Goal: Task Accomplishment & Management: Complete application form

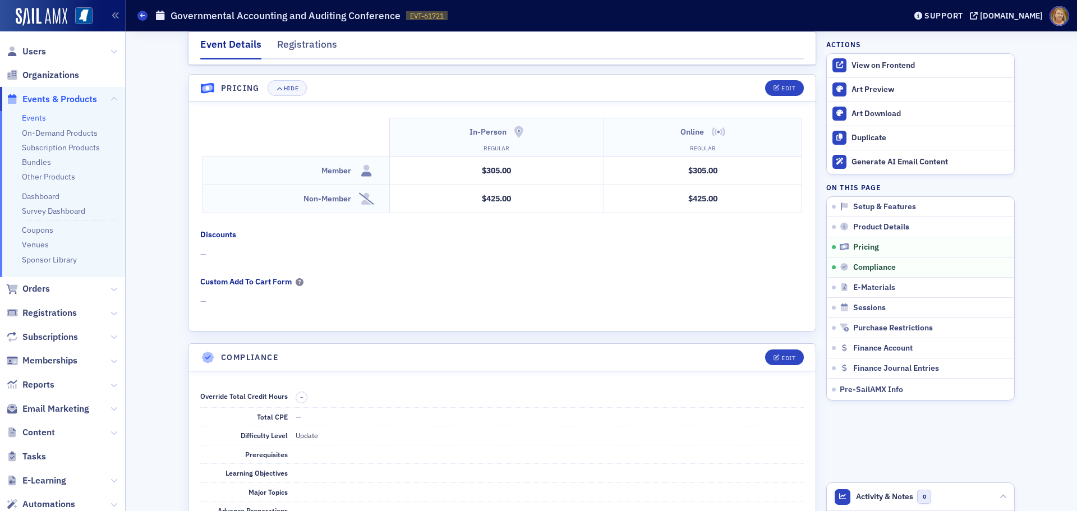
scroll to position [1795, 0]
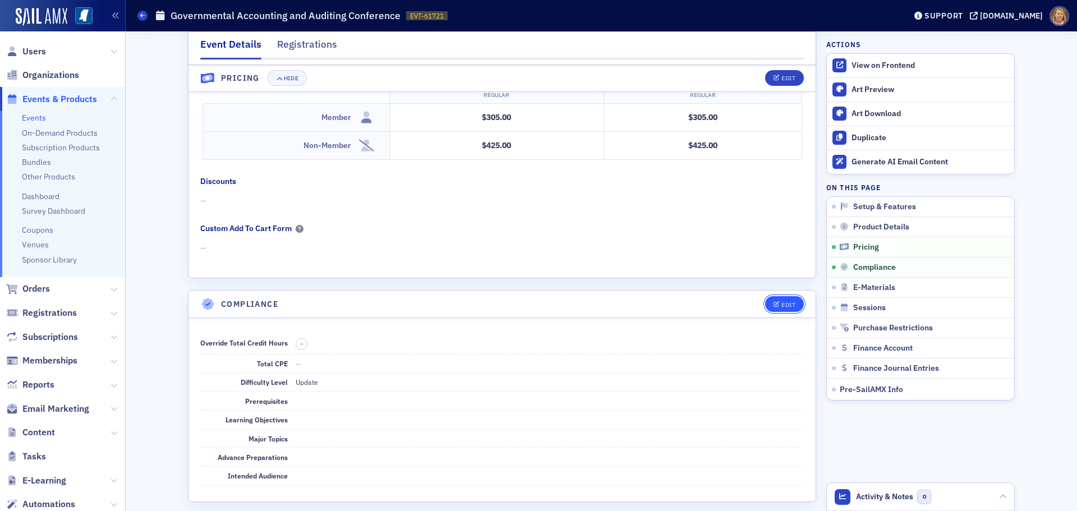
click at [787, 302] on div "Edit" at bounding box center [788, 305] width 14 height 6
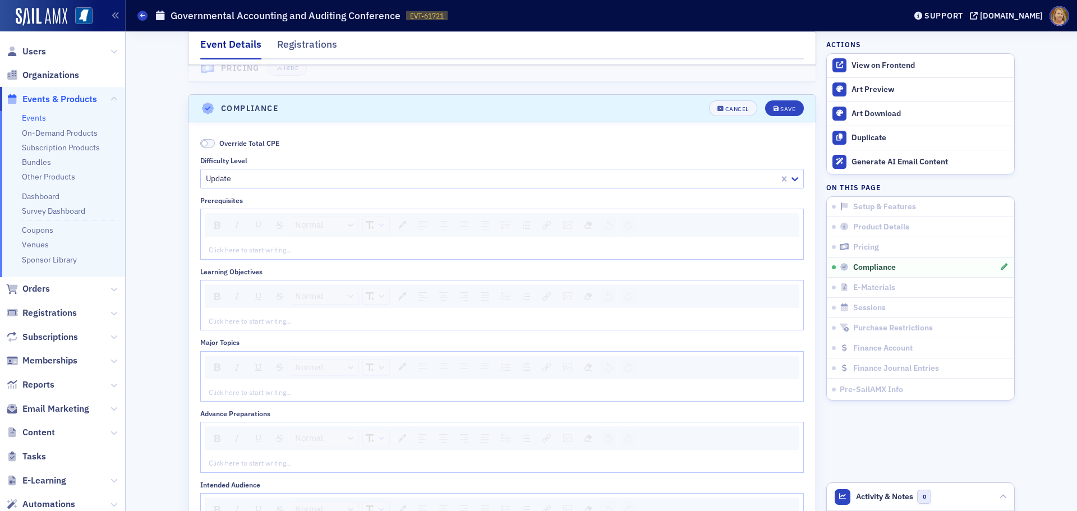
scroll to position [2019, 0]
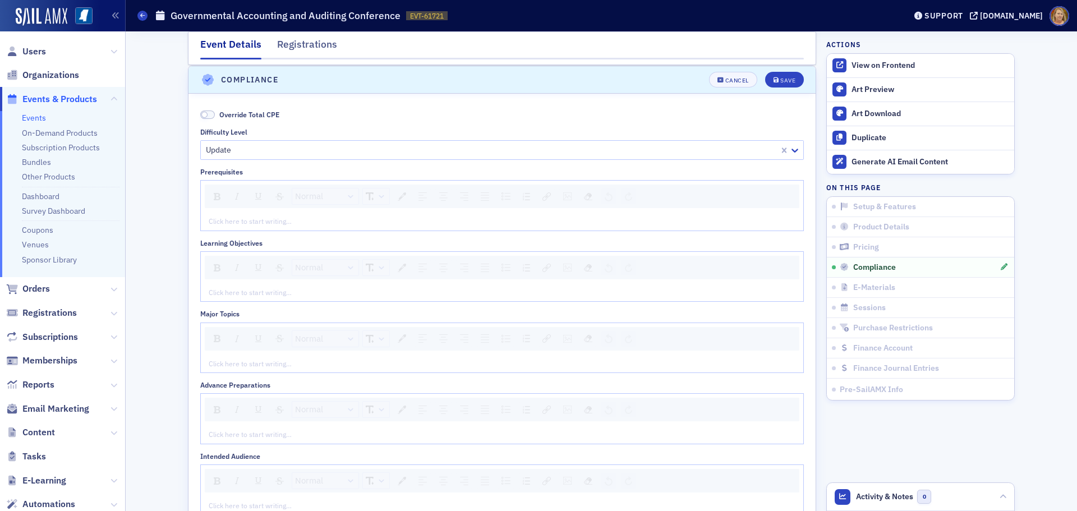
click at [206, 112] on span at bounding box center [207, 114] width 15 height 8
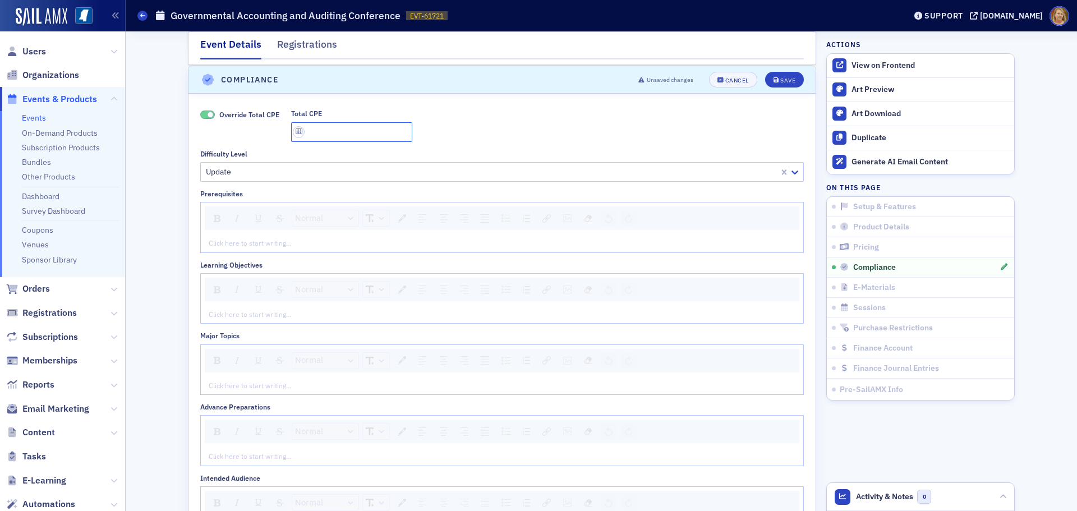
click at [302, 127] on input "Total CPE" at bounding box center [351, 132] width 121 height 20
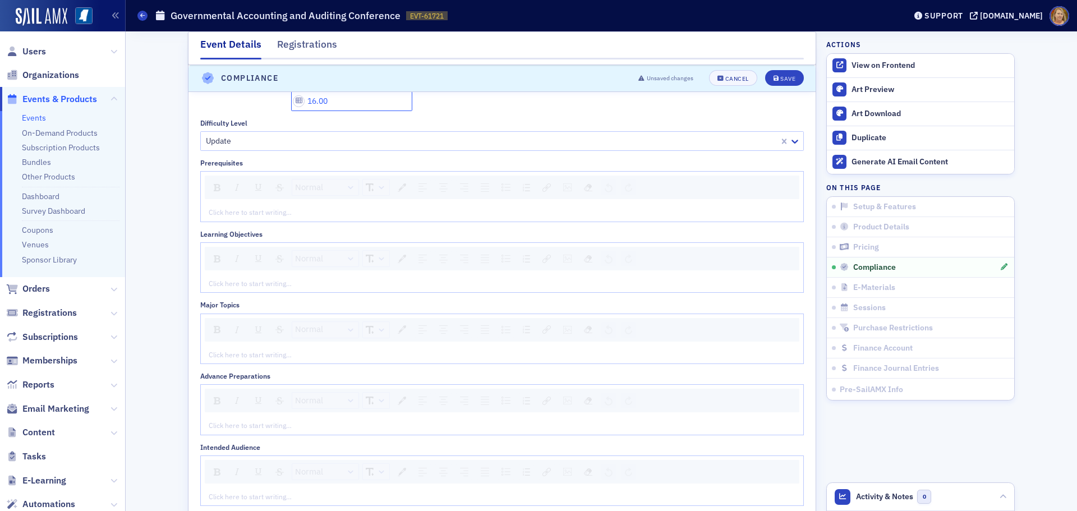
scroll to position [2075, 0]
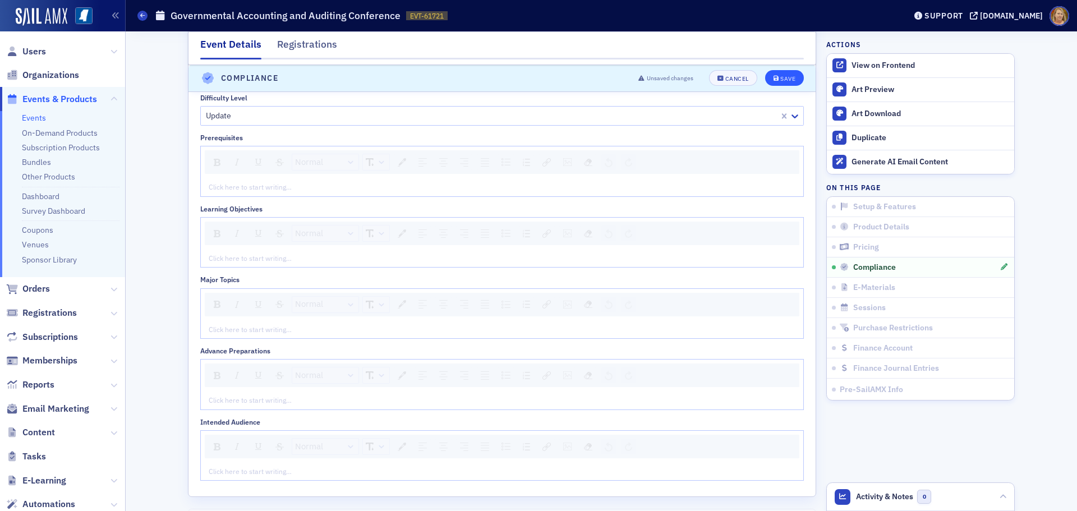
type input "16.00"
click at [780, 76] on div "Save" at bounding box center [787, 79] width 15 height 6
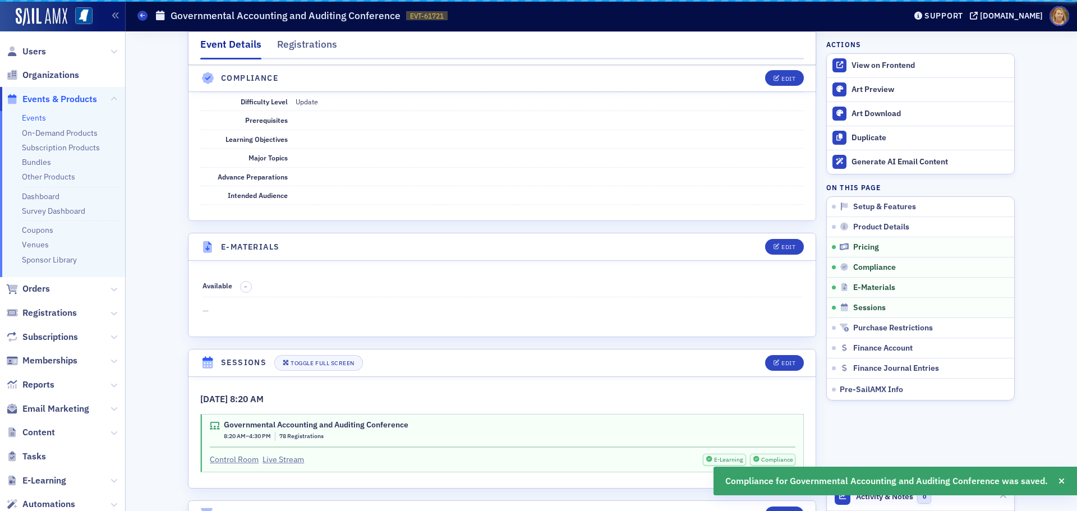
scroll to position [2019, 0]
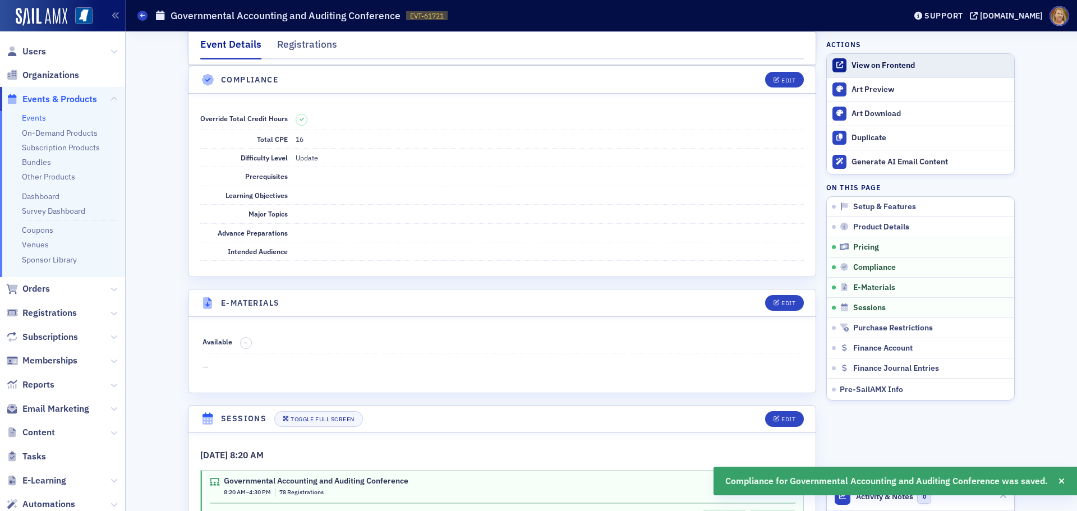
click at [866, 61] on div "View on Frontend" at bounding box center [929, 66] width 157 height 10
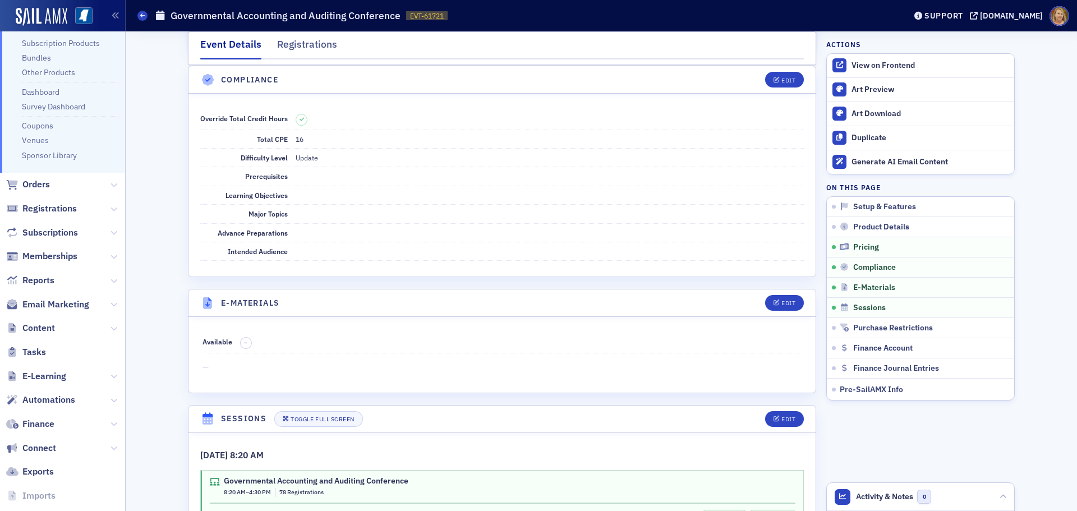
scroll to position [149, 0]
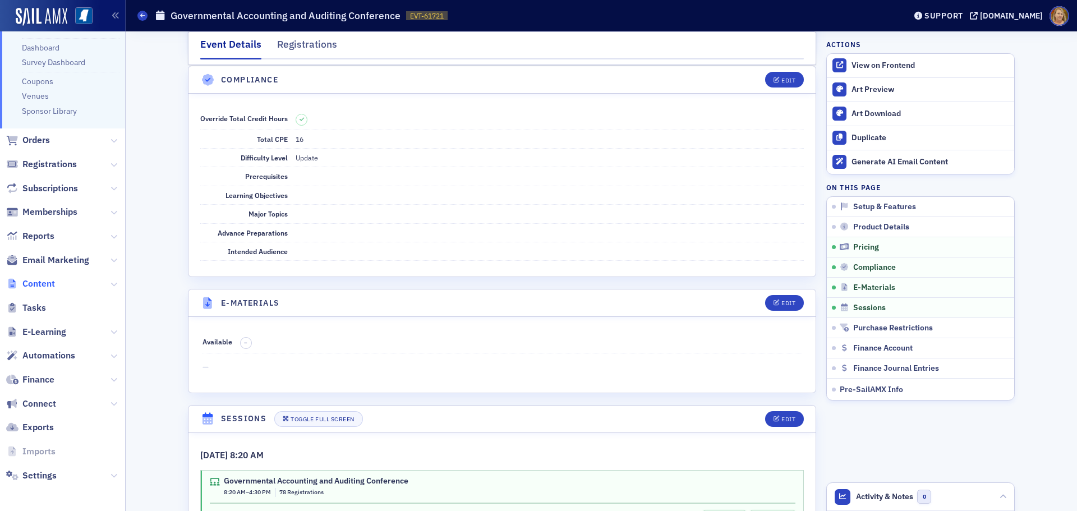
click at [32, 286] on span "Content" at bounding box center [38, 284] width 33 height 12
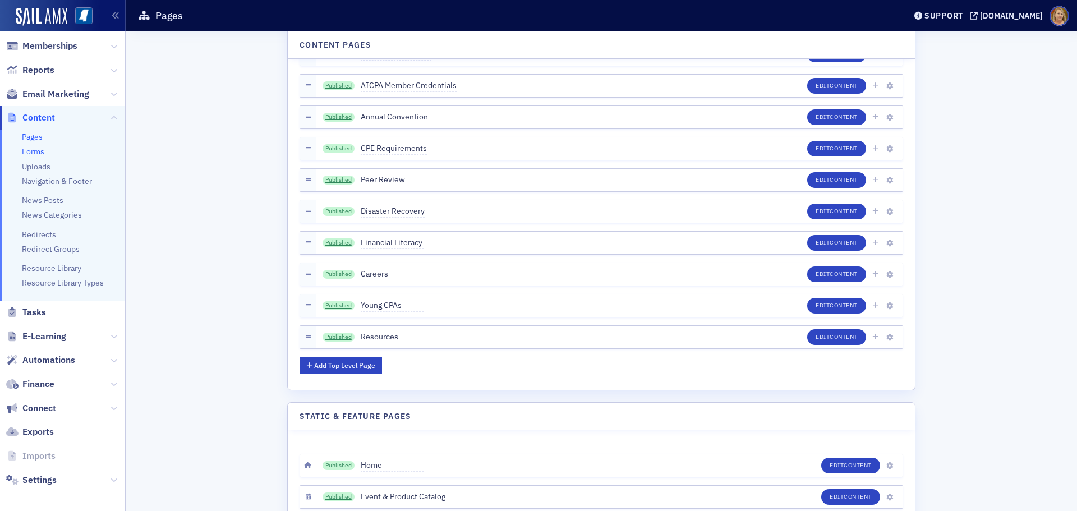
click at [39, 151] on link "Forms" at bounding box center [33, 151] width 22 height 10
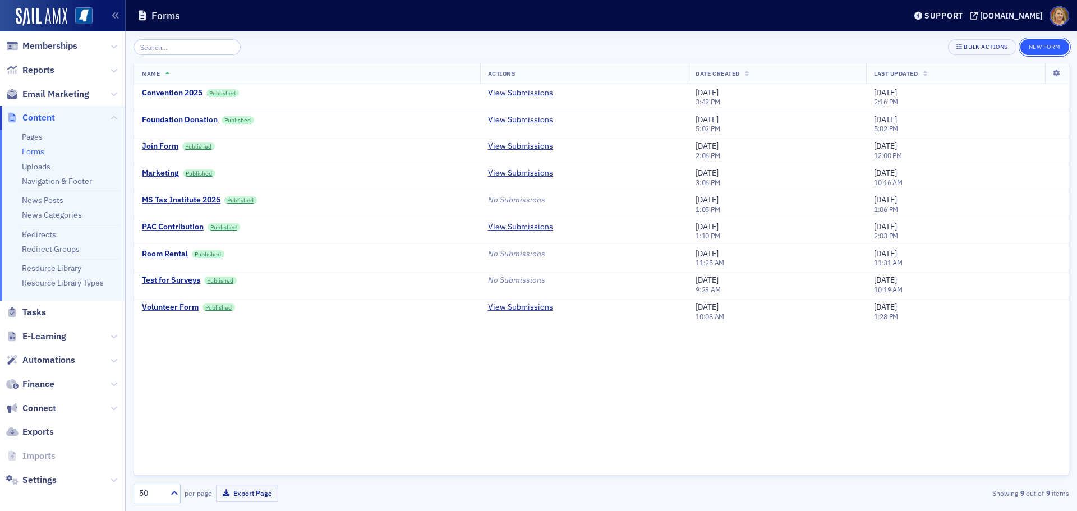
click at [1037, 48] on button "New Form" at bounding box center [1044, 47] width 49 height 16
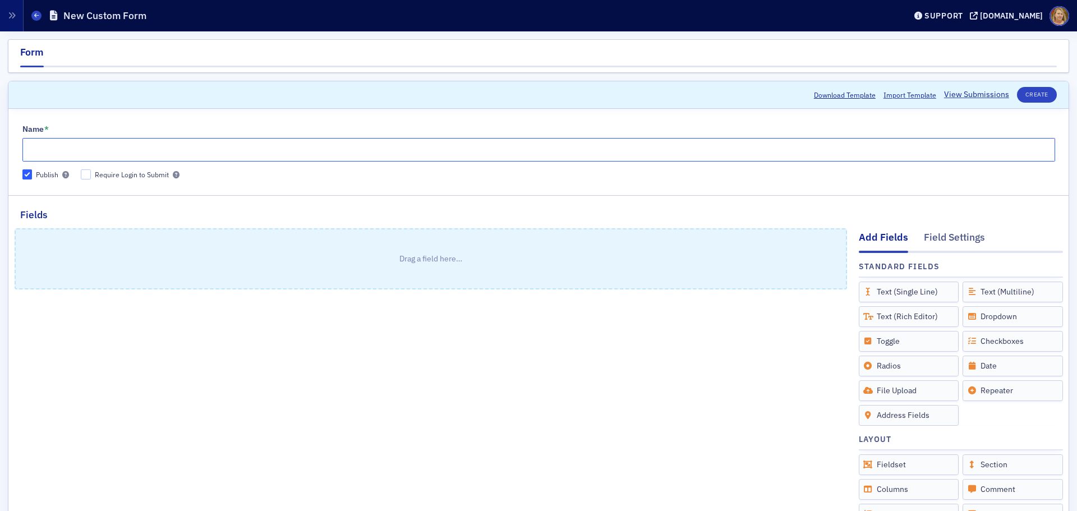
click at [143, 147] on input "Name *" at bounding box center [538, 150] width 1033 height 24
click at [50, 151] on input "Govenmental Conf" at bounding box center [538, 150] width 1033 height 24
click at [121, 151] on input "Governmental Conf" at bounding box center [538, 150] width 1033 height 24
type input "Governmental Conference Survey"
click at [407, 260] on p "Drag a field here…" at bounding box center [431, 258] width 830 height 59
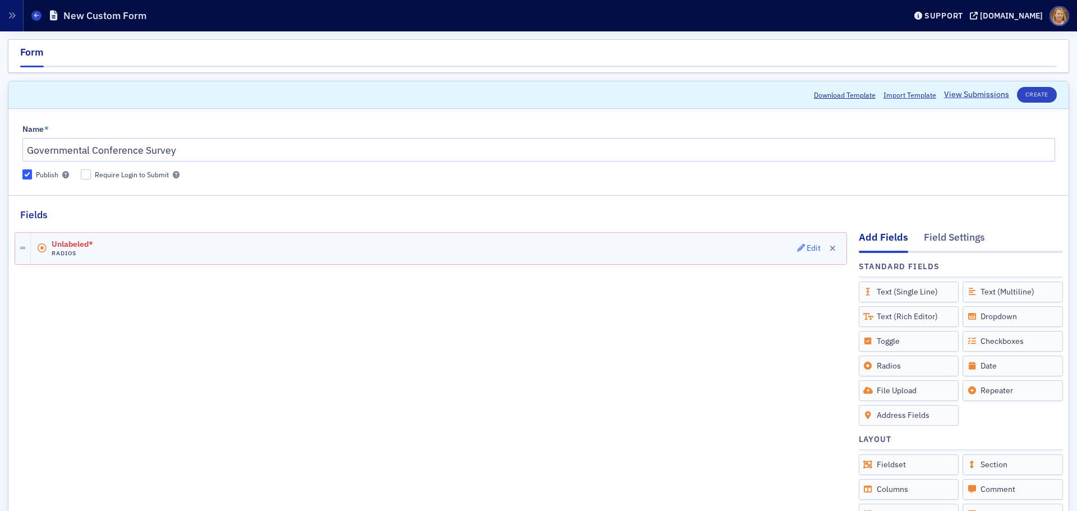
click at [807, 249] on div "Edit" at bounding box center [814, 248] width 14 height 6
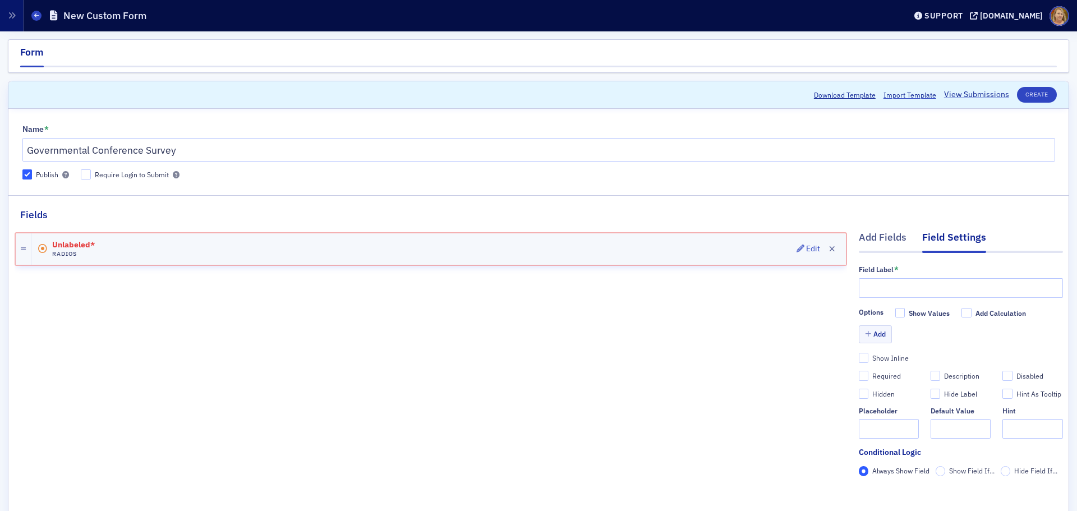
drag, startPoint x: 698, startPoint y: 257, endPoint x: 657, endPoint y: 251, distance: 40.9
click at [697, 257] on div "Unlabeled* Radios Edit" at bounding box center [438, 248] width 814 height 31
click at [87, 246] on span "Unlabeled*" at bounding box center [83, 245] width 63 height 9
click at [22, 246] on icon at bounding box center [23, 249] width 5 height 6
click at [27, 253] on div at bounding box center [24, 248] width 16 height 31
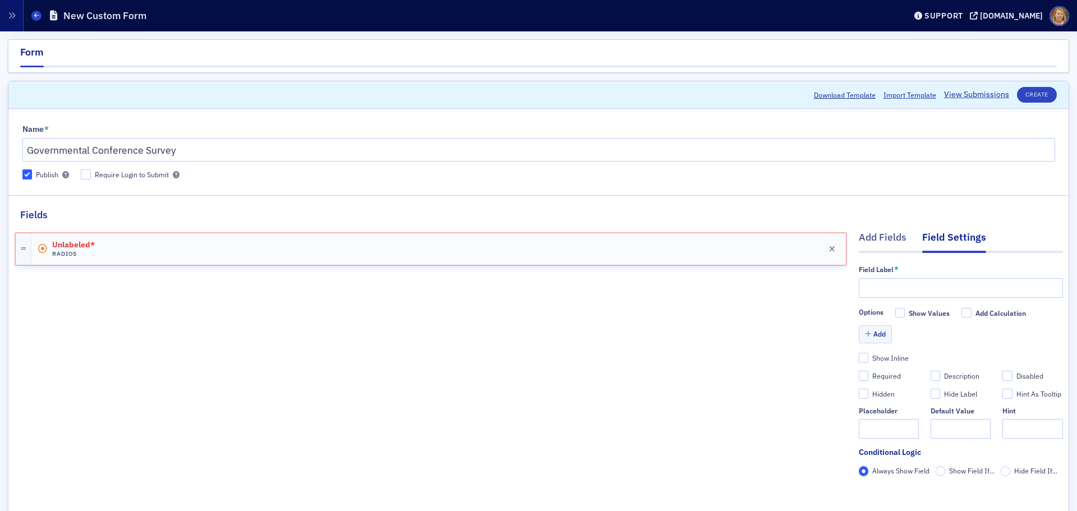
click at [102, 302] on div "Unlabeled* Radios Edit" at bounding box center [431, 370] width 832 height 296
click at [859, 288] on input "text" at bounding box center [961, 288] width 204 height 20
type input "R"
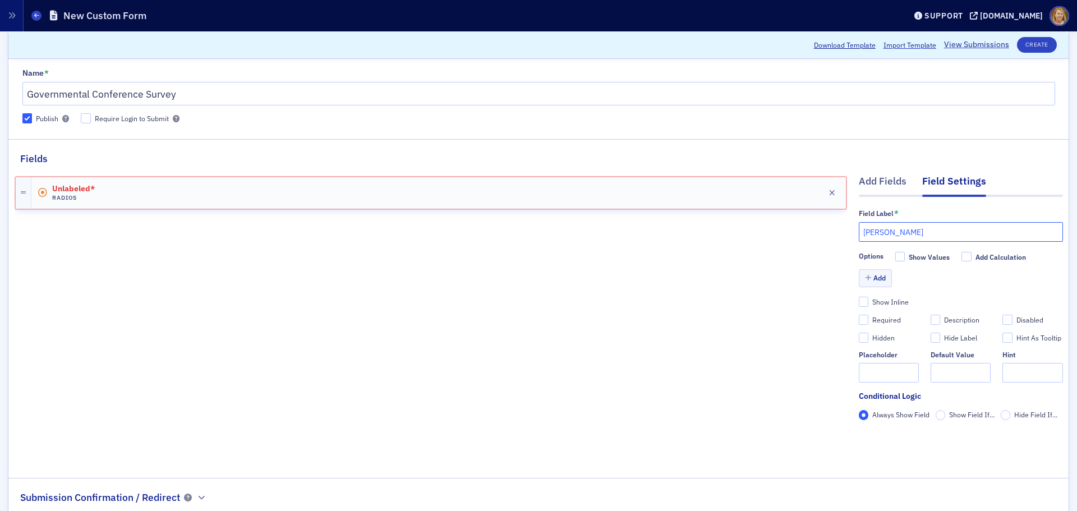
type input "Becky Hammond"
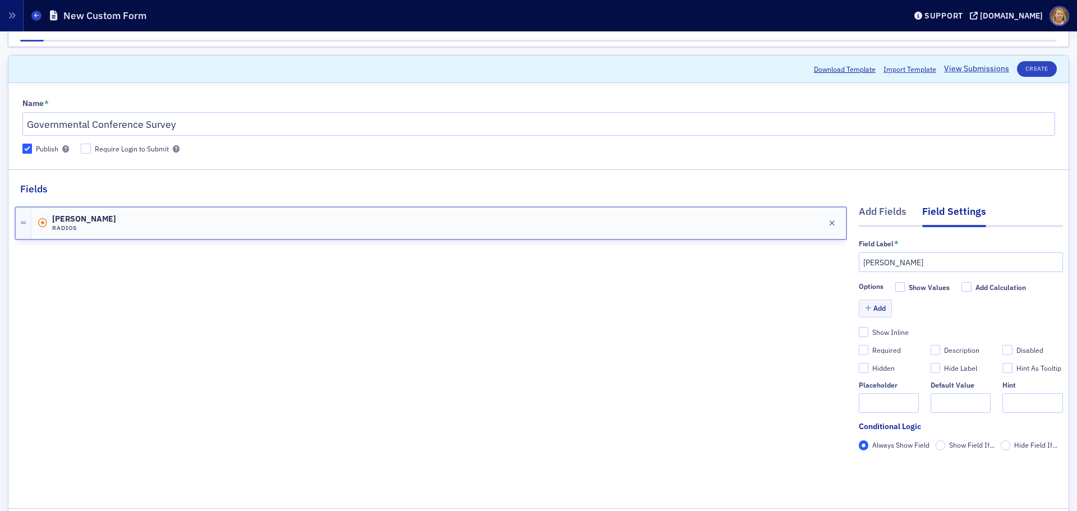
scroll to position [0, 0]
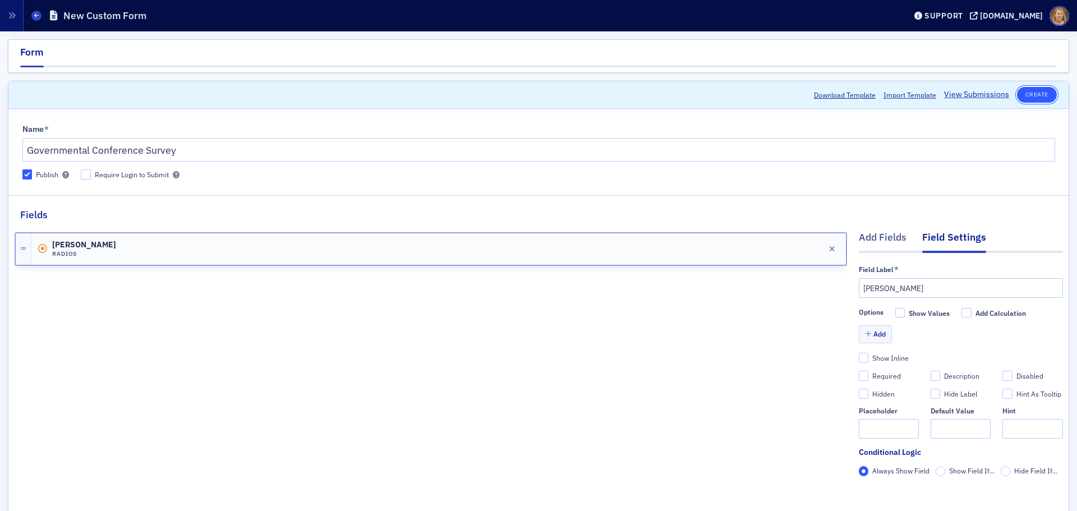
click at [1021, 93] on button "Create" at bounding box center [1037, 95] width 40 height 16
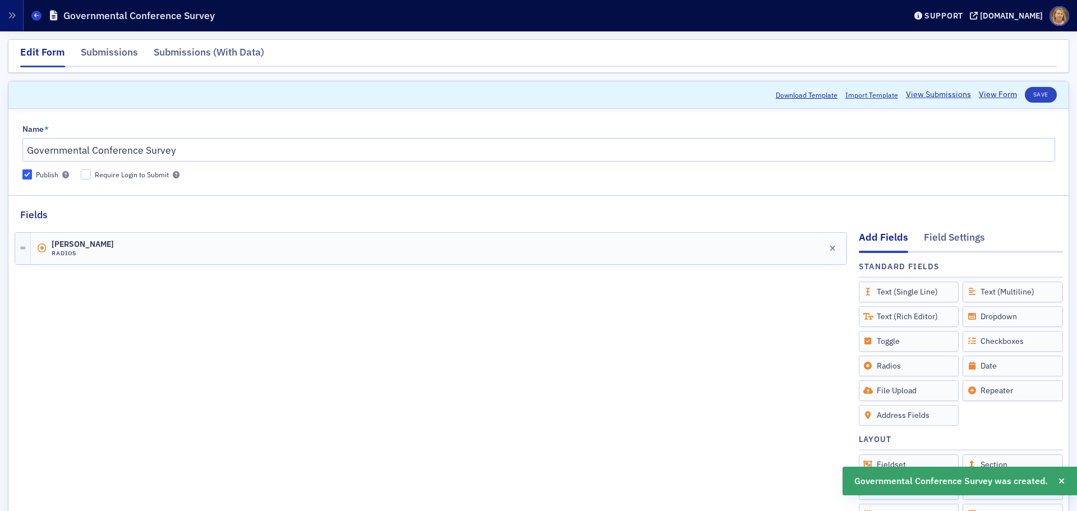
click at [884, 234] on div "Add Fields" at bounding box center [883, 241] width 49 height 22
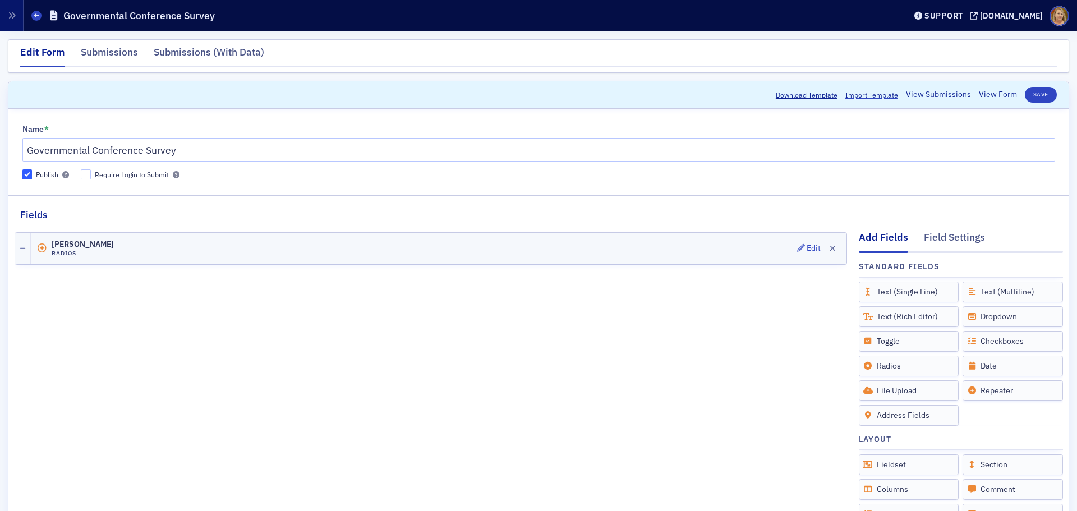
click at [173, 252] on div "Becky Hammond Radios Edit" at bounding box center [439, 248] width 816 height 31
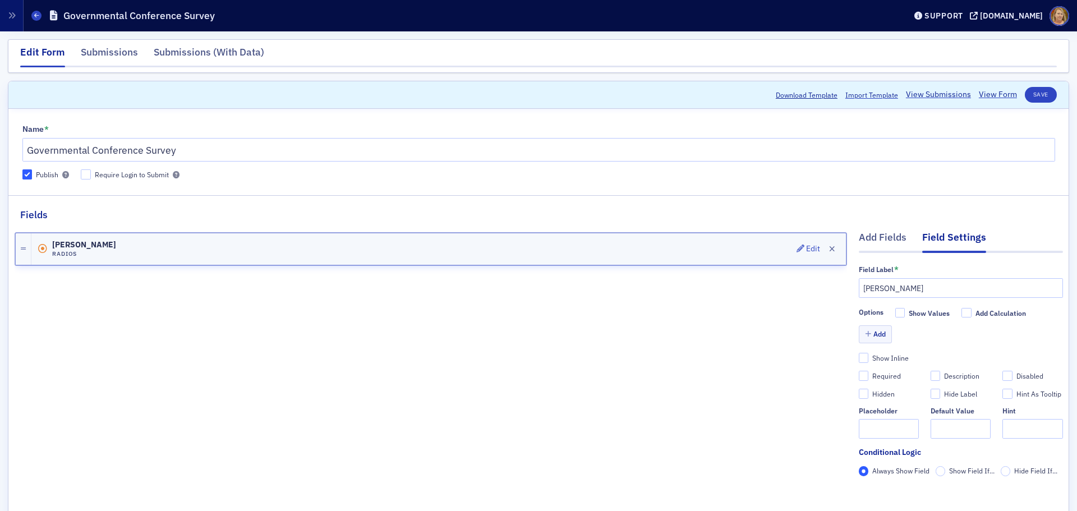
click at [184, 250] on div "Becky Hammond Radios Edit" at bounding box center [438, 248] width 814 height 31
click at [201, 248] on div "Becky Hammond Radios Edit" at bounding box center [438, 248] width 814 height 31
click at [236, 254] on div "Becky Hammond Radios Edit" at bounding box center [438, 248] width 814 height 31
click at [1032, 92] on button "Save" at bounding box center [1041, 95] width 32 height 16
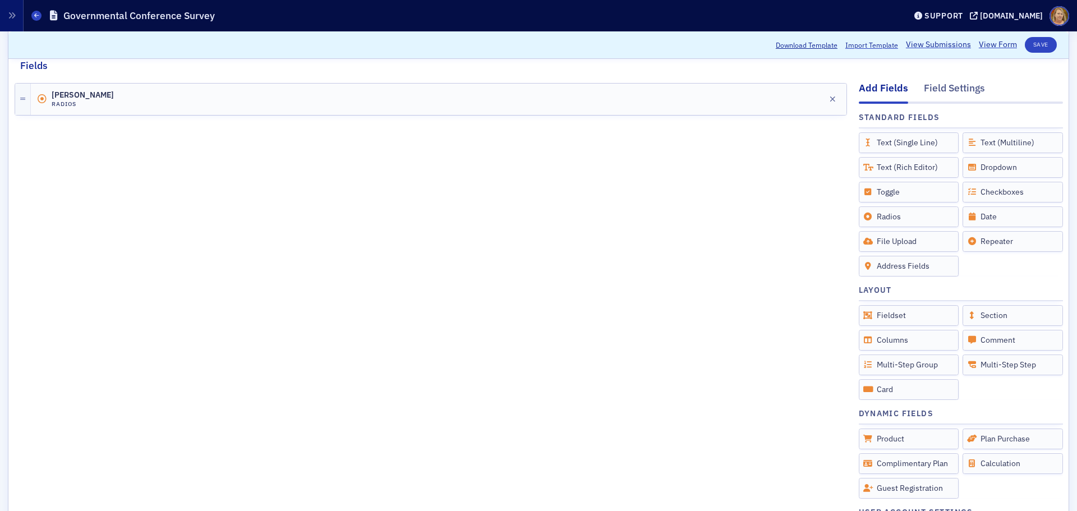
scroll to position [168, 0]
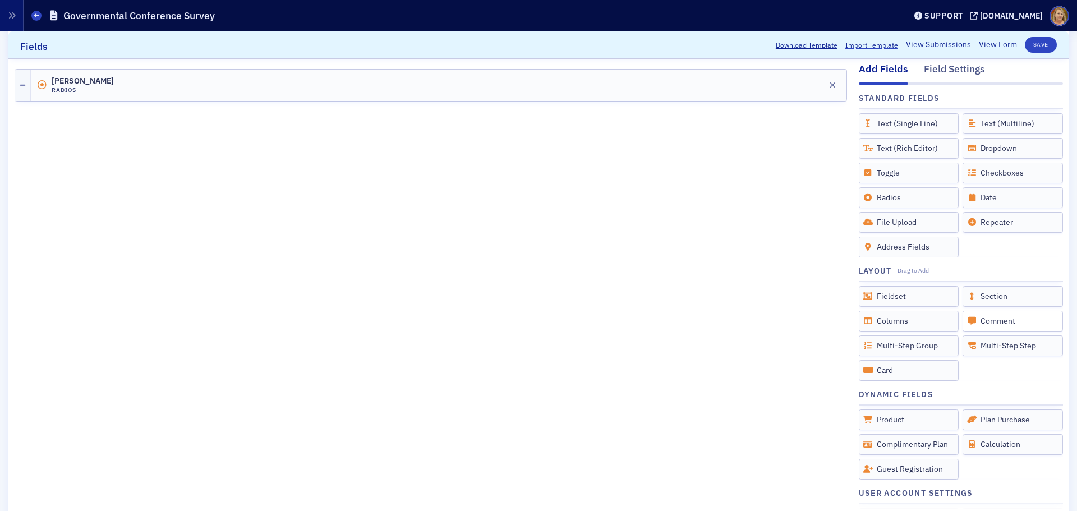
click at [978, 325] on div "Comment" at bounding box center [1012, 321] width 100 height 21
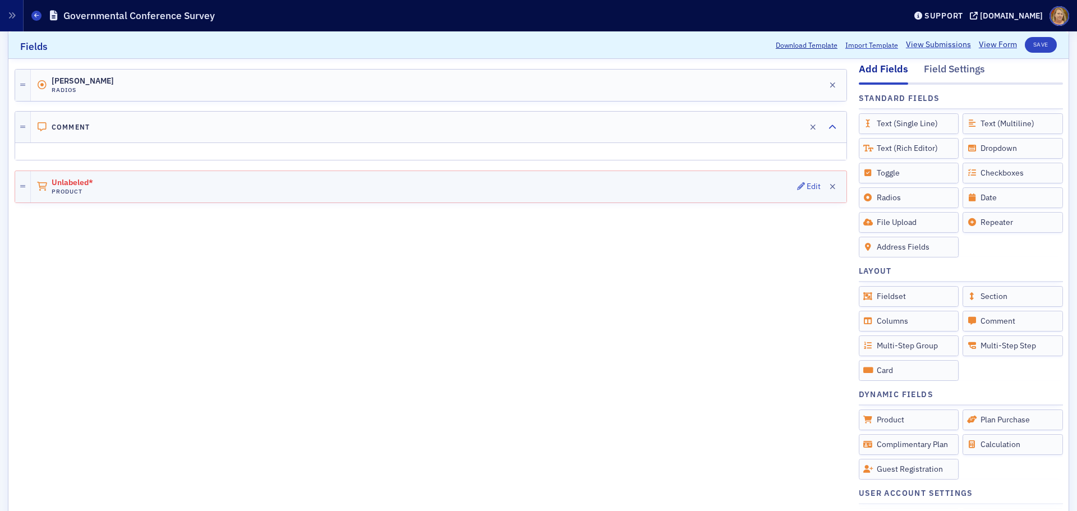
click at [377, 184] on div "Unlabeled* Product Edit" at bounding box center [439, 186] width 816 height 31
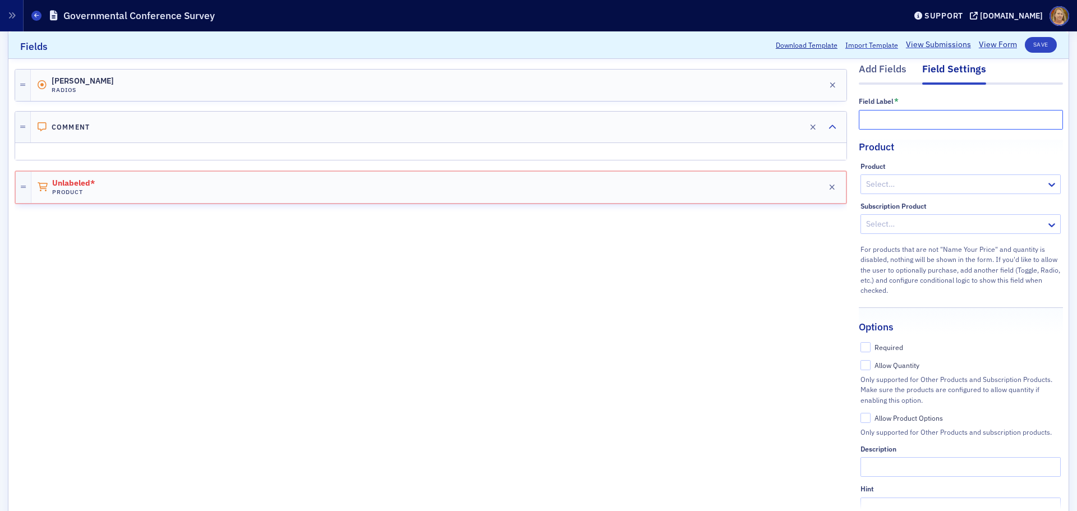
click at [887, 126] on input "text" at bounding box center [961, 120] width 204 height 20
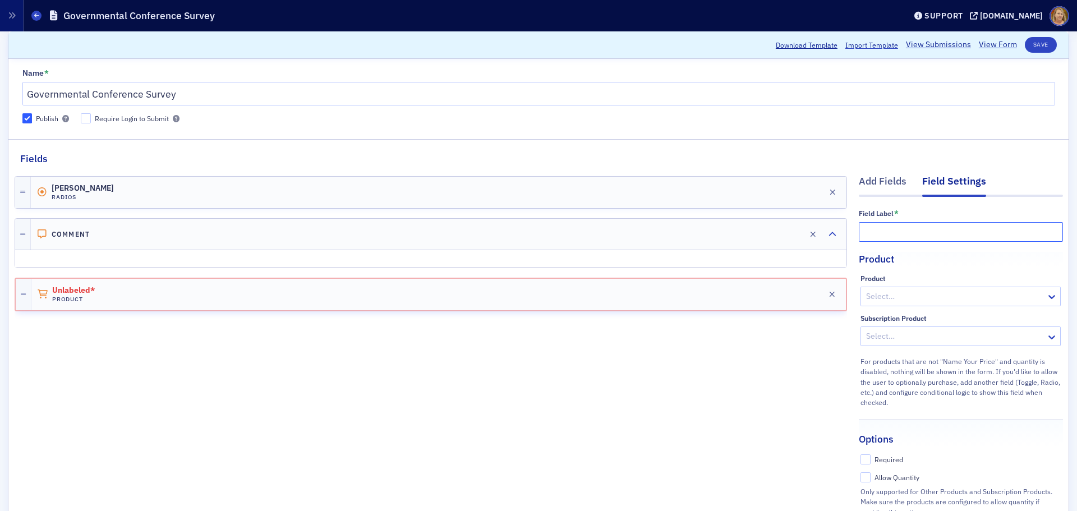
scroll to position [112, 0]
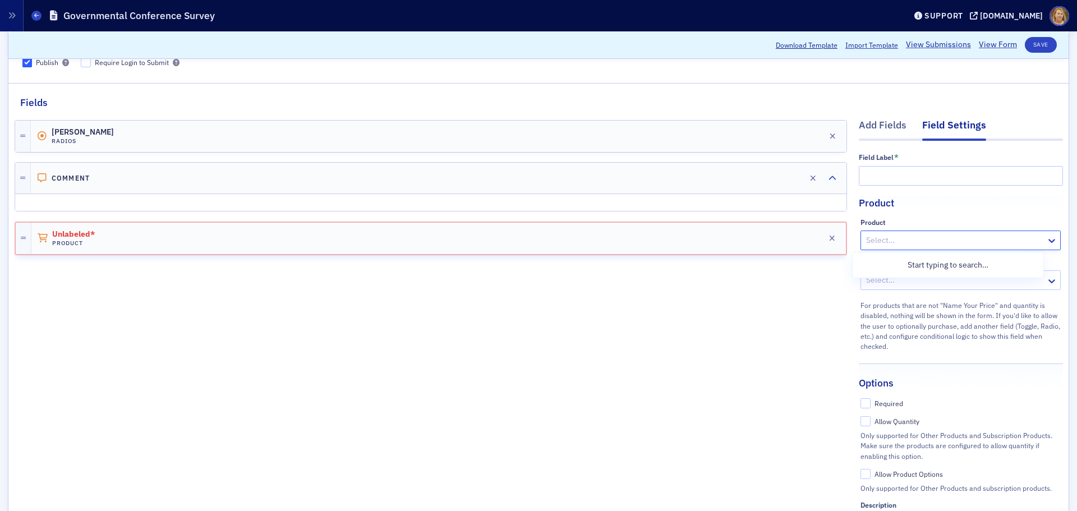
click at [880, 237] on div at bounding box center [955, 240] width 180 height 14
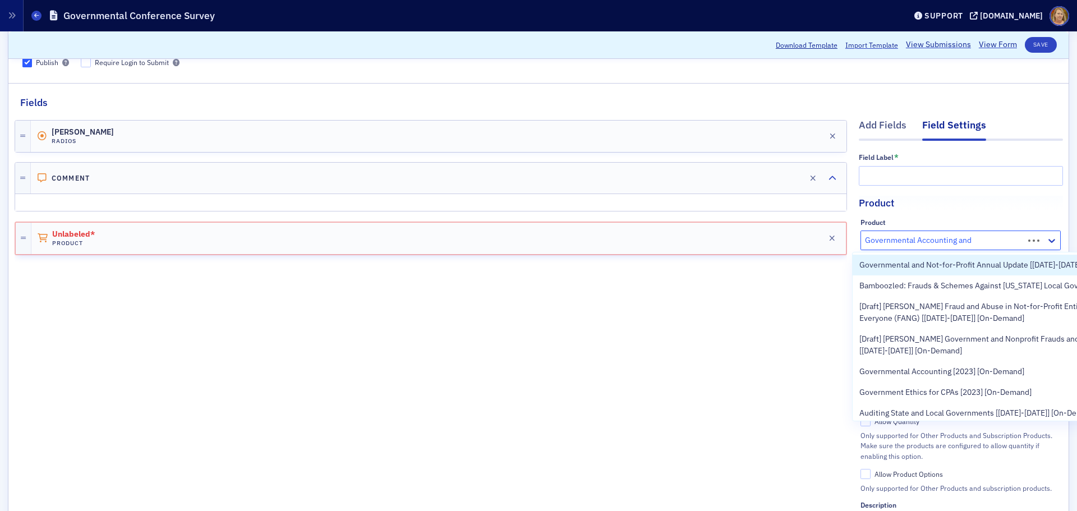
type input "Governmental Accounting and"
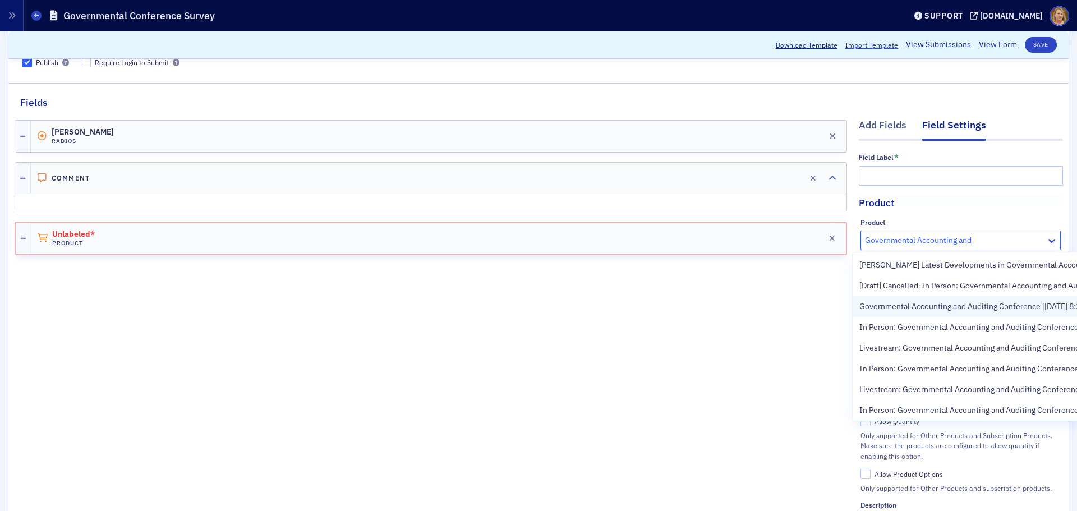
click at [893, 312] on span "Governmental Accounting and Auditing Conference [9/11/2025 8:20am]" at bounding box center [978, 307] width 238 height 12
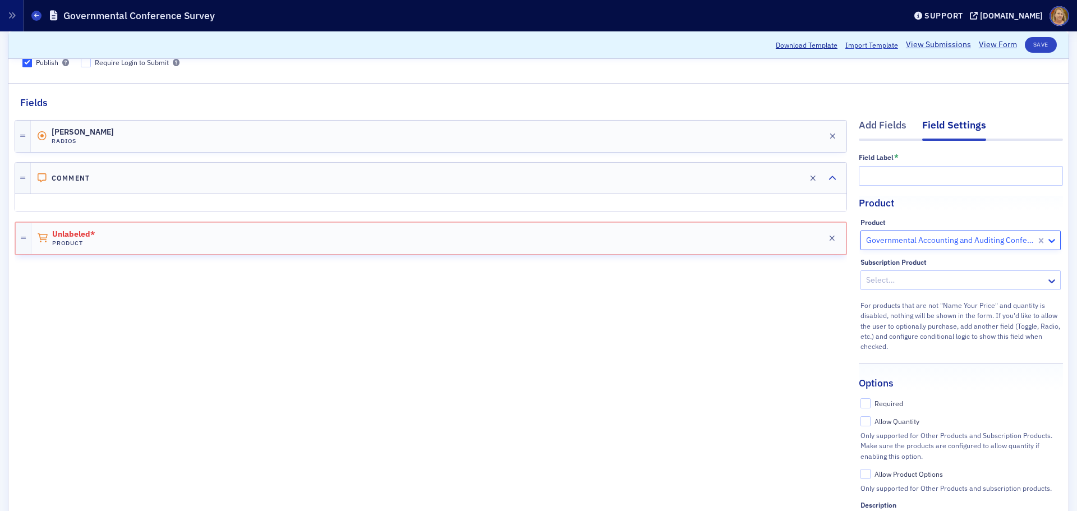
click at [1046, 238] on icon at bounding box center [1051, 240] width 11 height 11
click at [996, 241] on div at bounding box center [950, 240] width 170 height 14
click at [966, 246] on div at bounding box center [950, 240] width 170 height 14
click at [897, 281] on div at bounding box center [944, 280] width 158 height 14
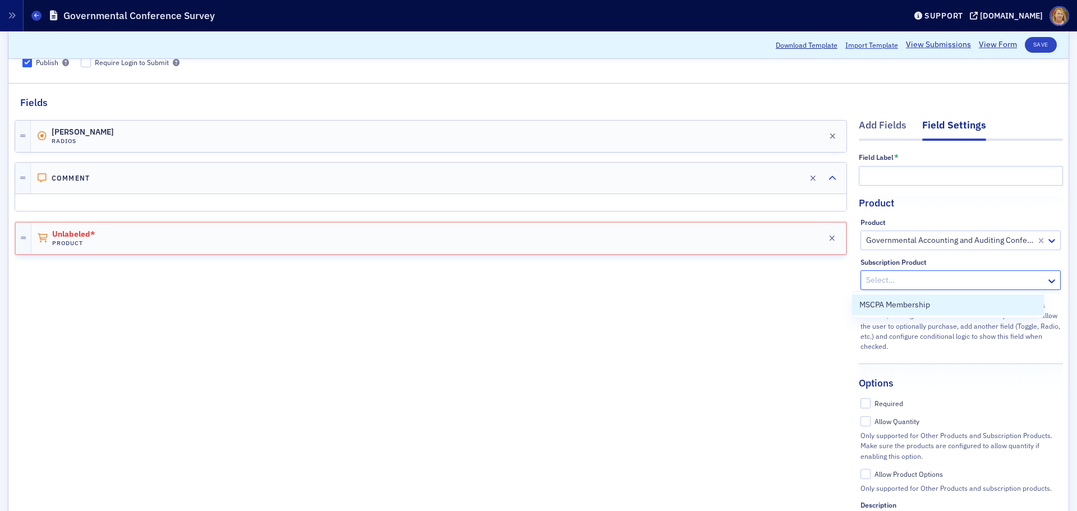
click at [838, 294] on div "Becky Hammond Radios Edit Comment Edit Unlabeled* Product Edit" at bounding box center [431, 337] width 832 height 455
click at [864, 181] on input "text" at bounding box center [961, 176] width 204 height 20
click at [1031, 39] on button "Save" at bounding box center [1041, 45] width 32 height 16
click at [1041, 45] on button "Save" at bounding box center [1041, 45] width 32 height 16
click at [899, 173] on input "text" at bounding box center [961, 176] width 204 height 20
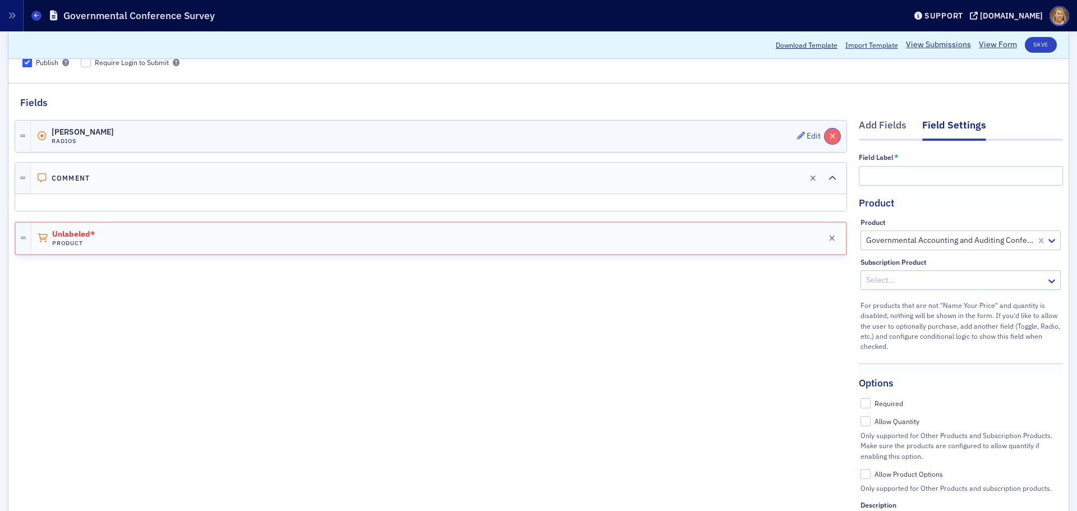
click at [830, 137] on icon "button" at bounding box center [833, 136] width 6 height 8
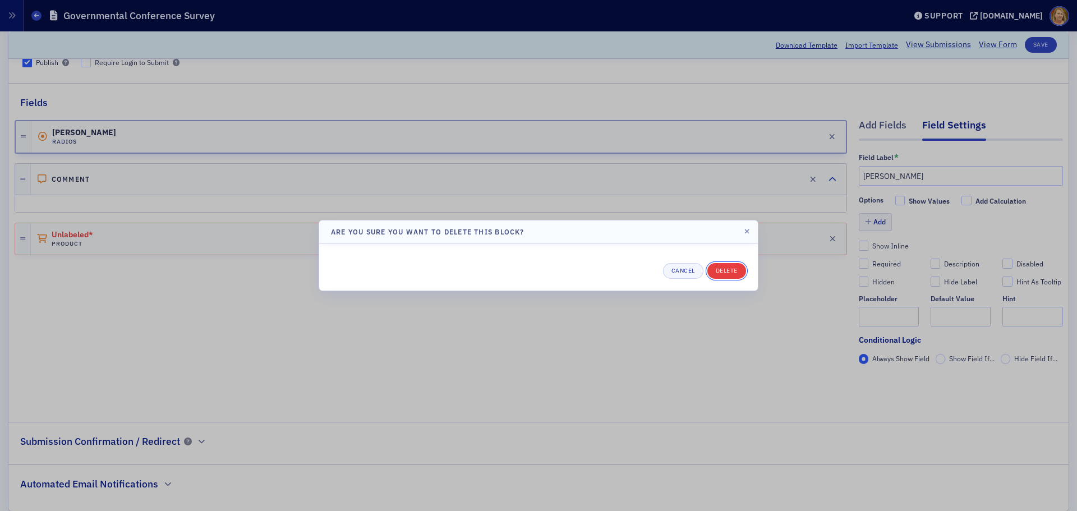
click at [713, 274] on button "Delete" at bounding box center [726, 271] width 39 height 16
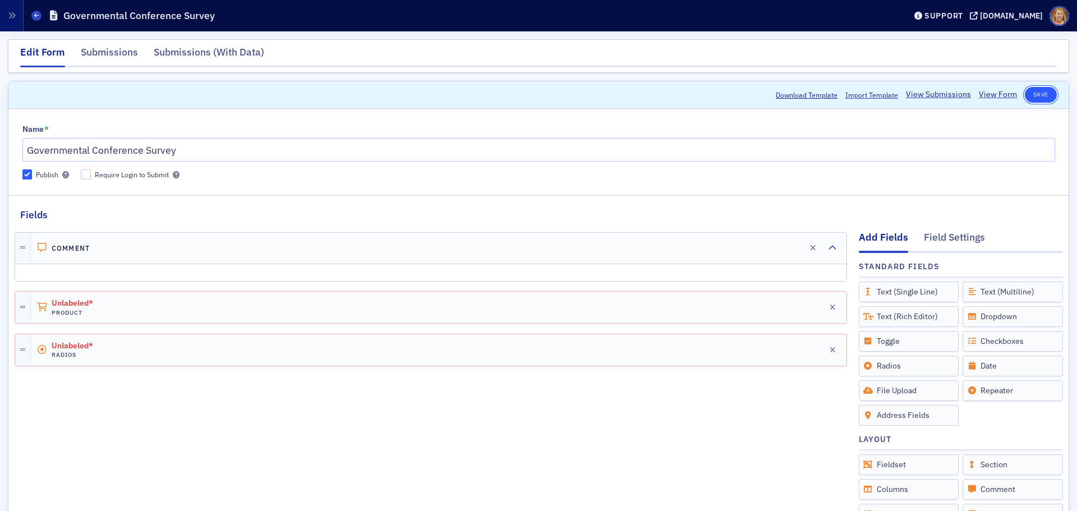
click at [1036, 95] on button "Save" at bounding box center [1041, 95] width 32 height 16
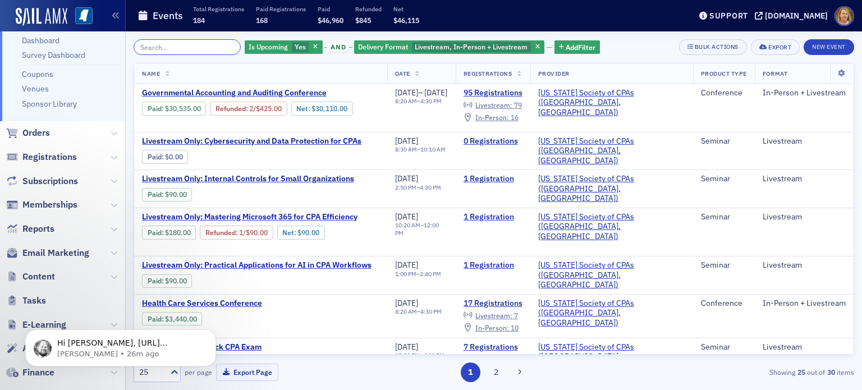
scroll to position [171, 0]
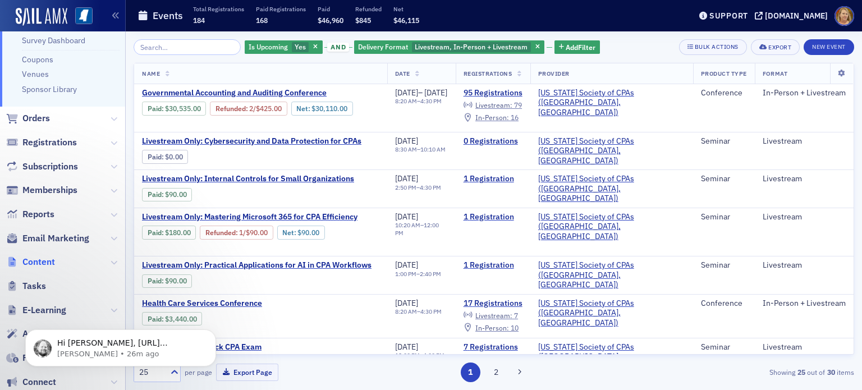
click at [46, 259] on span "Content" at bounding box center [38, 262] width 33 height 12
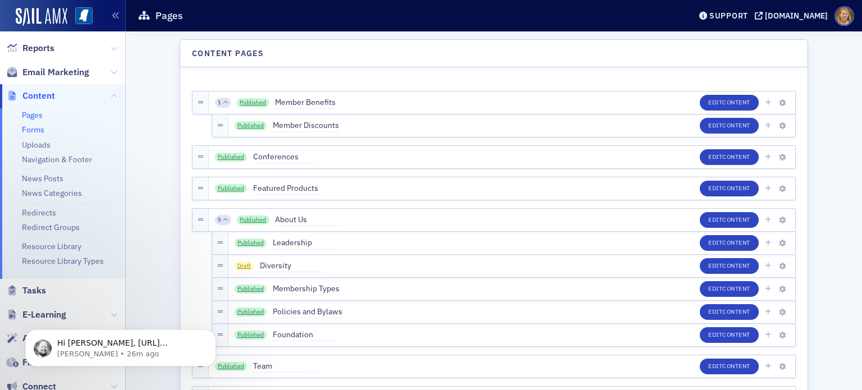
click at [39, 127] on link "Forms" at bounding box center [33, 130] width 22 height 10
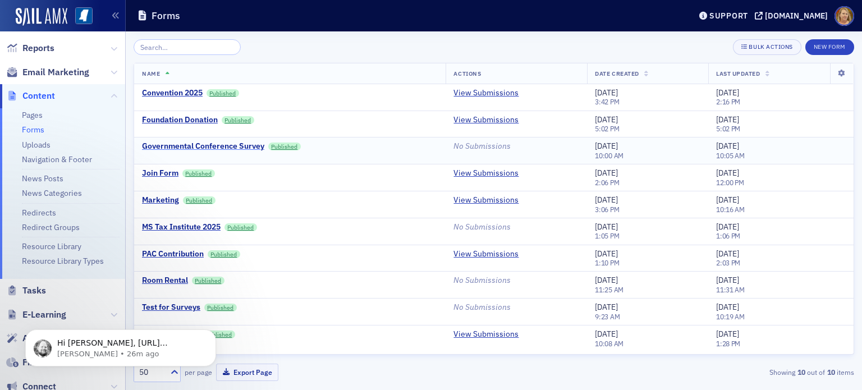
click at [170, 148] on div "Governmental Conference Survey" at bounding box center [203, 146] width 122 height 10
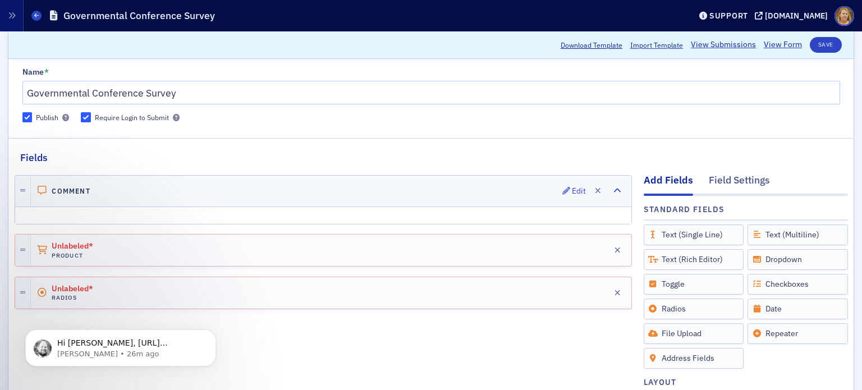
scroll to position [112, 0]
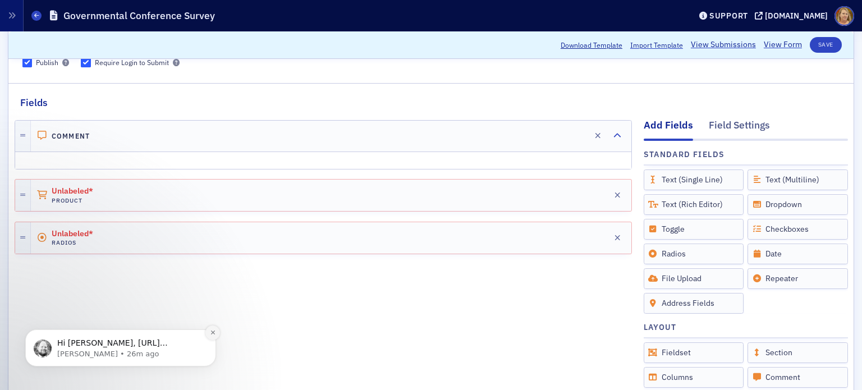
click at [210, 337] on button "Dismiss notification" at bounding box center [212, 332] width 15 height 15
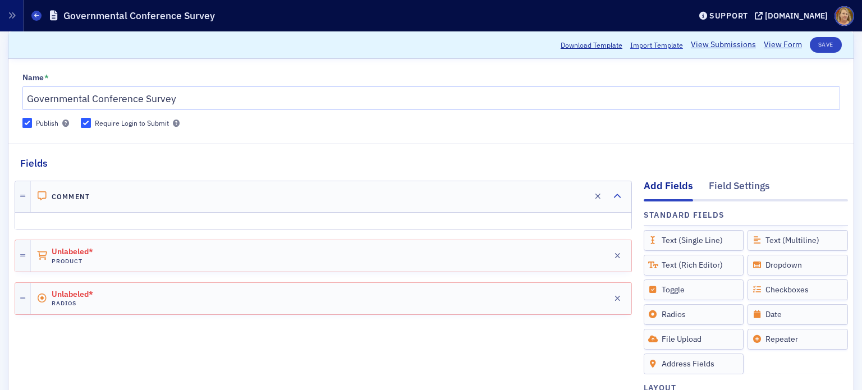
scroll to position [0, 0]
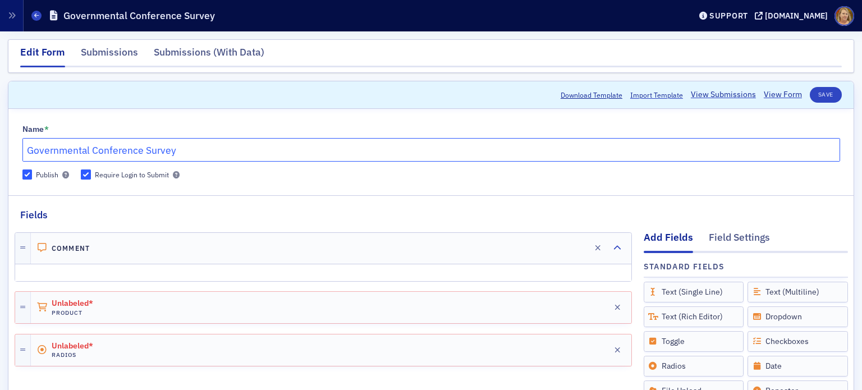
drag, startPoint x: 201, startPoint y: 148, endPoint x: 0, endPoint y: 155, distance: 200.9
click at [0, 155] on div "Edit Form Submissions Submissions (With Data) Scroll to Download Template Impor…" at bounding box center [431, 356] width 862 height 650
click at [595, 251] on icon "button" at bounding box center [598, 248] width 6 height 8
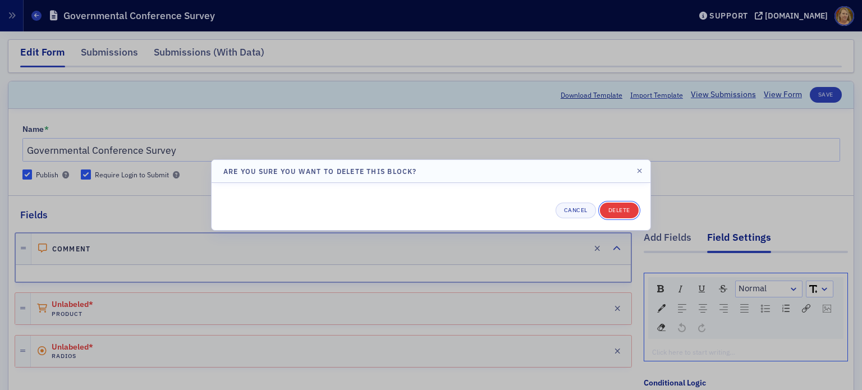
click at [615, 215] on button "Delete" at bounding box center [619, 210] width 39 height 16
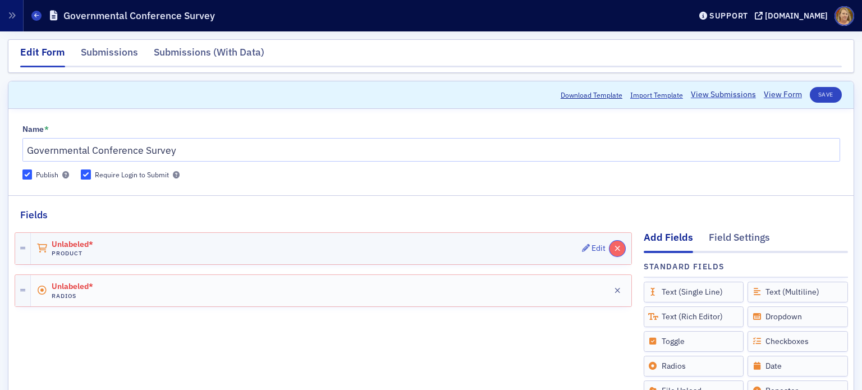
click at [614, 248] on icon "button" at bounding box center [617, 249] width 6 height 8
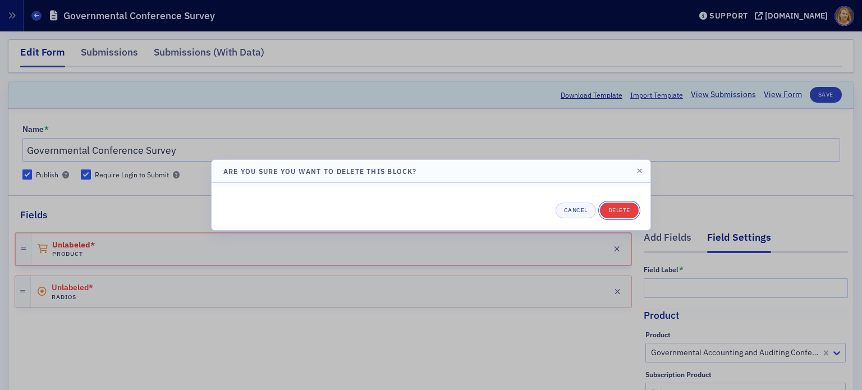
click at [613, 204] on button "Delete" at bounding box center [619, 210] width 39 height 16
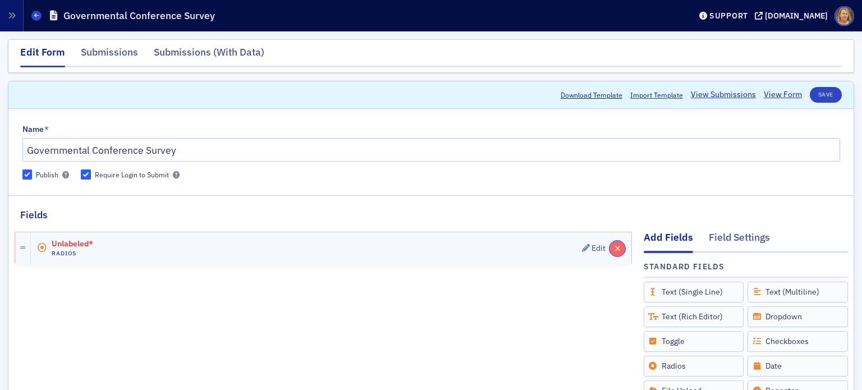
click at [609, 255] on button "button" at bounding box center [617, 249] width 16 height 16
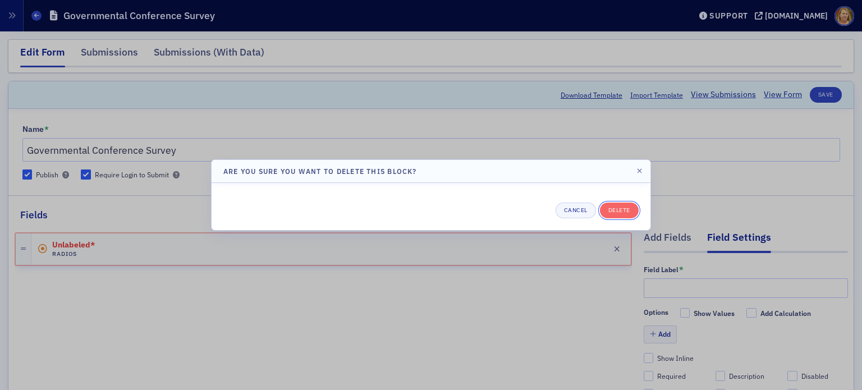
click at [612, 213] on button "Delete" at bounding box center [619, 210] width 39 height 16
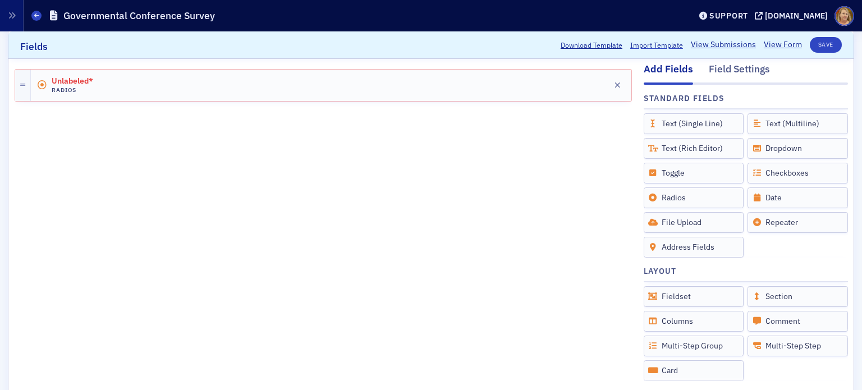
scroll to position [112, 0]
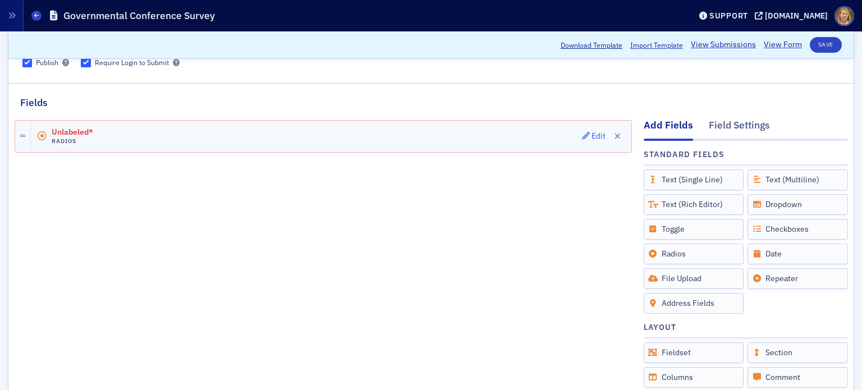
click at [591, 133] on div "Edit" at bounding box center [598, 136] width 14 height 6
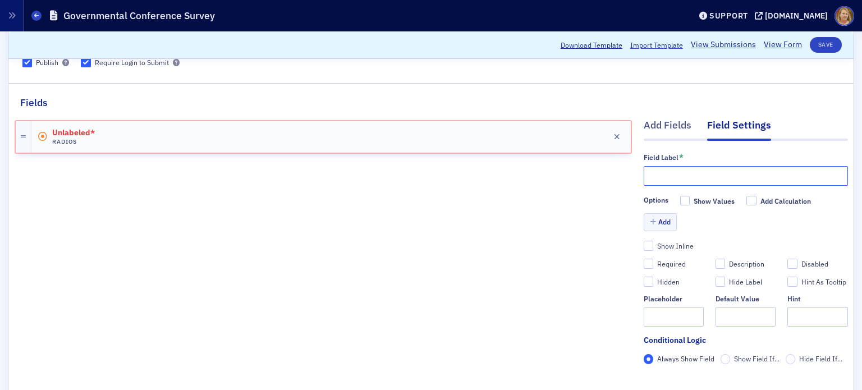
click at [643, 172] on input "text" at bounding box center [745, 176] width 204 height 20
click at [664, 183] on input "text" at bounding box center [745, 176] width 204 height 20
paste input "The Discussion leader's knowledge of the subject matter was:"
type input "The Discussion leader's knowledge of the subject matter was:"
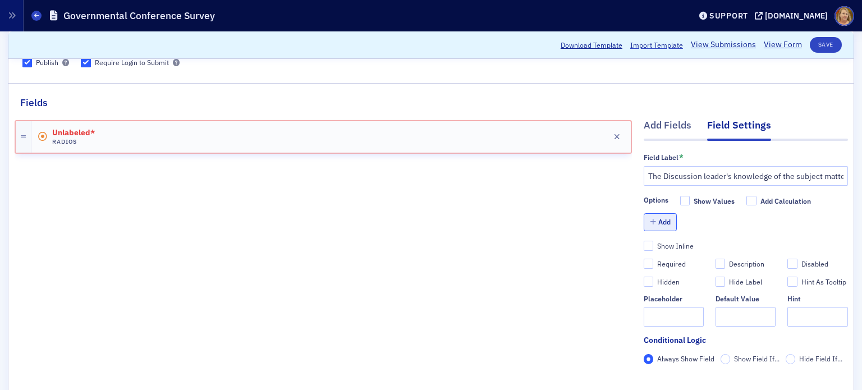
click at [653, 223] on button "Add" at bounding box center [660, 221] width 34 height 17
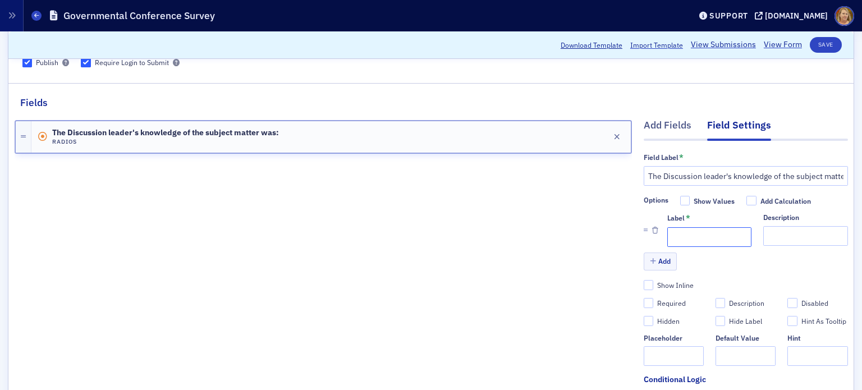
click at [669, 235] on input "Label *" at bounding box center [709, 237] width 84 height 20
type input "1"
click at [763, 239] on input "Description" at bounding box center [805, 236] width 84 height 20
click at [763, 235] on input "Lowest" at bounding box center [805, 236] width 84 height 20
click at [784, 237] on input "(Lowest" at bounding box center [805, 236] width 84 height 20
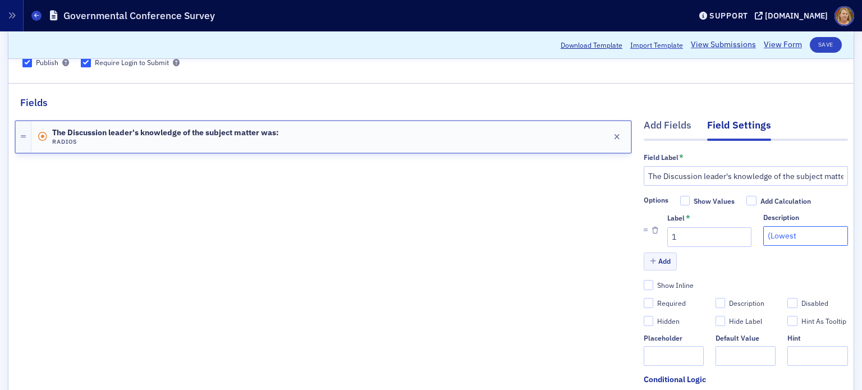
type input "(Lowest)"
drag, startPoint x: 786, startPoint y: 235, endPoint x: 753, endPoint y: 234, distance: 33.1
click at [763, 234] on input "(Lowest)" at bounding box center [805, 236] width 84 height 20
click at [684, 231] on input "1" at bounding box center [709, 237] width 84 height 20
paste input "(Lowest)"
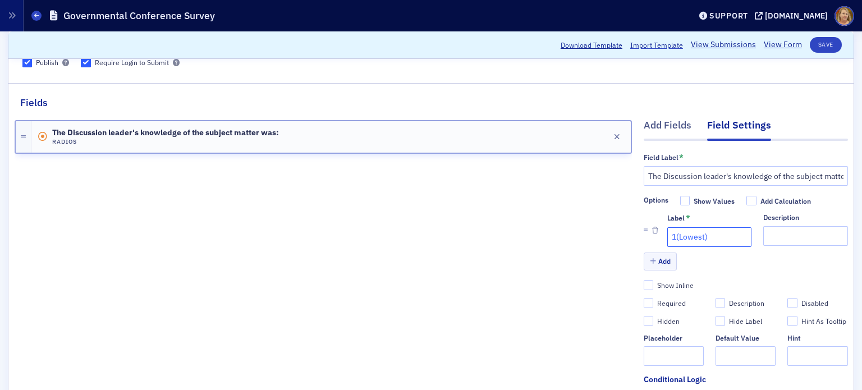
click at [667, 234] on input "1(Lowest)" at bounding box center [709, 237] width 84 height 20
click at [667, 235] on input "1(Lowest)" at bounding box center [709, 237] width 84 height 20
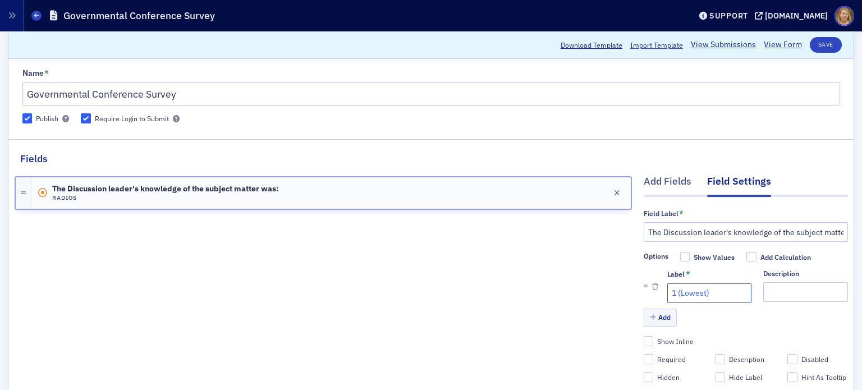
scroll to position [112, 0]
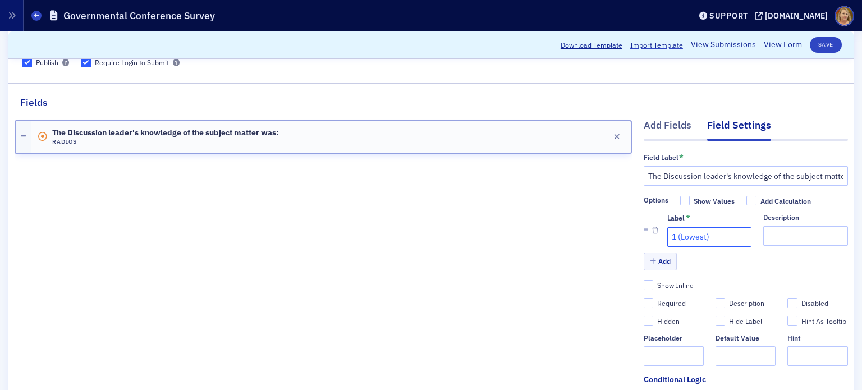
type input "1 (Lowest)"
click at [643, 172] on input "The Discussion leader's knowledge of the subject matter was:" at bounding box center [745, 176] width 204 height 20
click at [643, 170] on input "The Discussion leader's knowledge of the subject matter was:" at bounding box center [745, 176] width 204 height 20
type input "[PERSON_NAME]: The Discussion leader's knowledge of the subject matter was:"
click at [814, 45] on button "Save" at bounding box center [825, 45] width 32 height 16
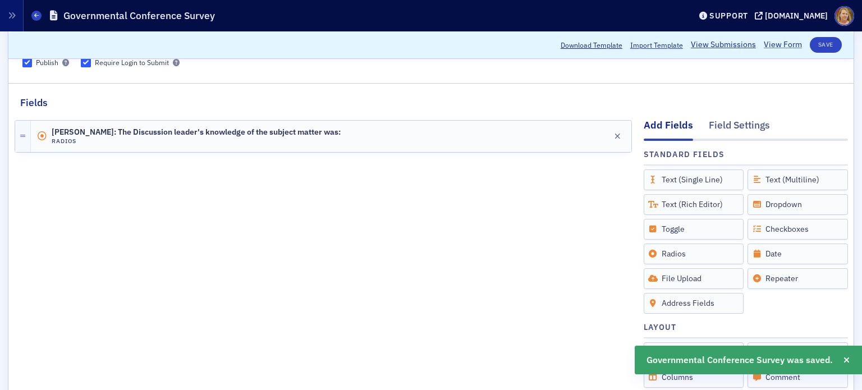
click at [781, 46] on link "View Form" at bounding box center [782, 45] width 38 height 12
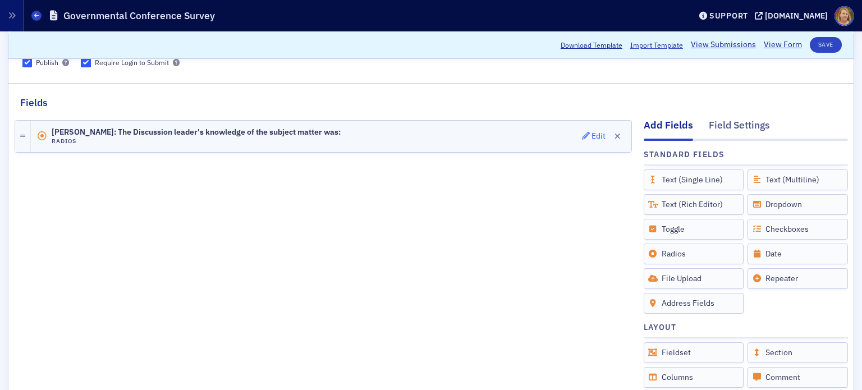
click at [591, 133] on div "Edit" at bounding box center [598, 136] width 14 height 6
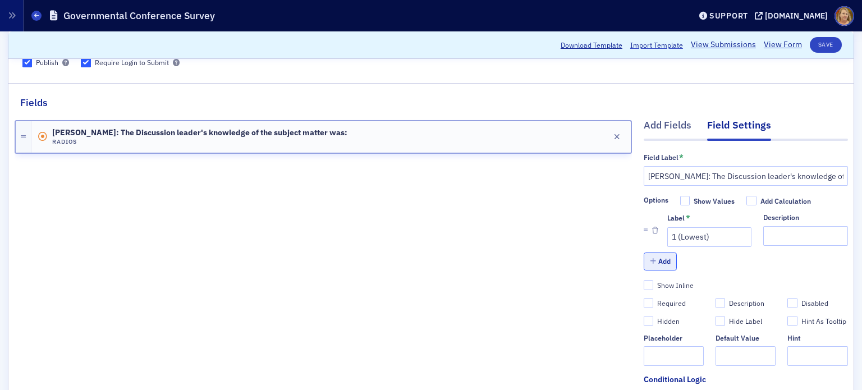
click at [660, 262] on button "Add" at bounding box center [660, 260] width 34 height 17
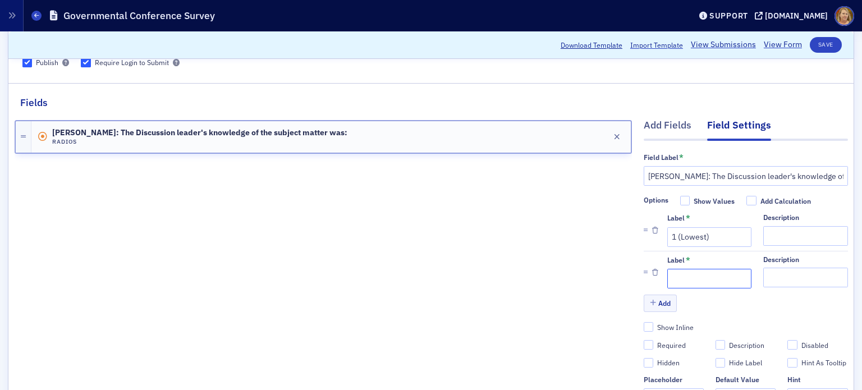
click at [675, 275] on input "Label *" at bounding box center [709, 279] width 84 height 20
type input "2"
click at [657, 302] on button "Add" at bounding box center [660, 302] width 34 height 17
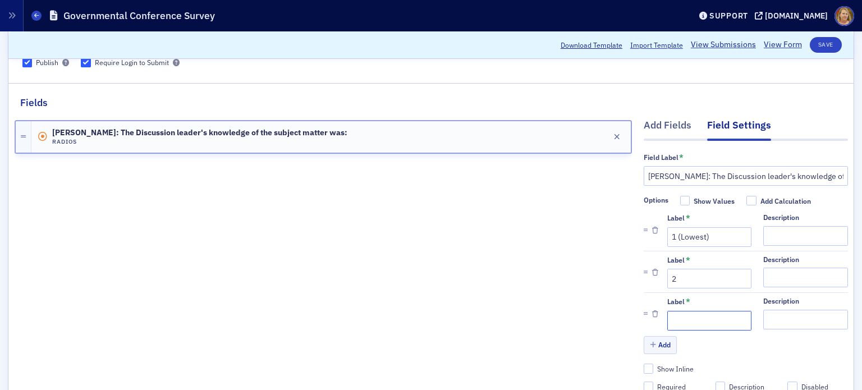
click at [667, 315] on input "Label *" at bounding box center [709, 321] width 84 height 20
type input "3"
click at [661, 339] on button "Add" at bounding box center [660, 344] width 34 height 17
click at [667, 358] on input "Label *" at bounding box center [709, 362] width 84 height 20
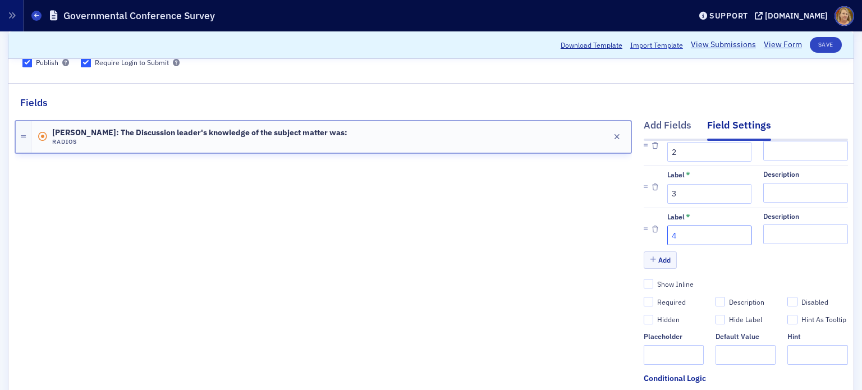
scroll to position [146, 0]
type input "4"
click at [658, 251] on button "Add" at bounding box center [660, 259] width 34 height 17
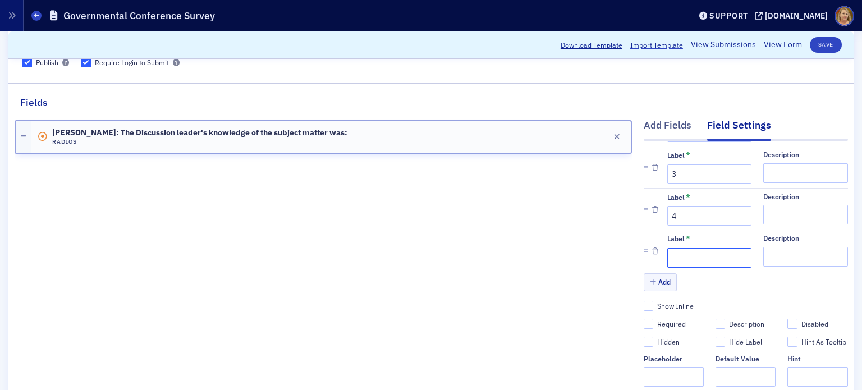
click at [667, 251] on input "Label *" at bounding box center [709, 258] width 84 height 20
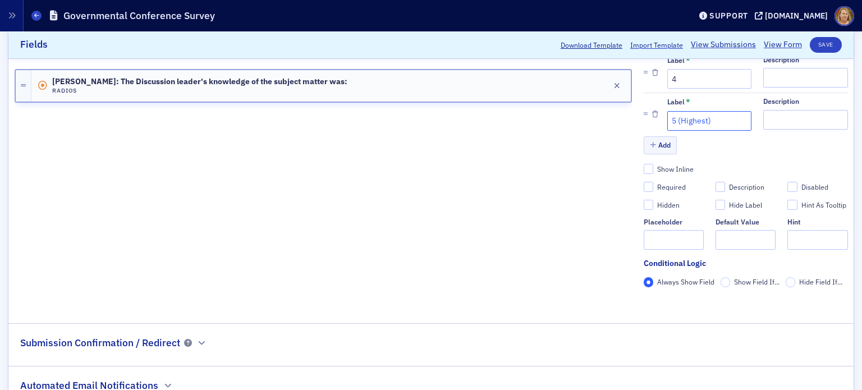
scroll to position [224, 0]
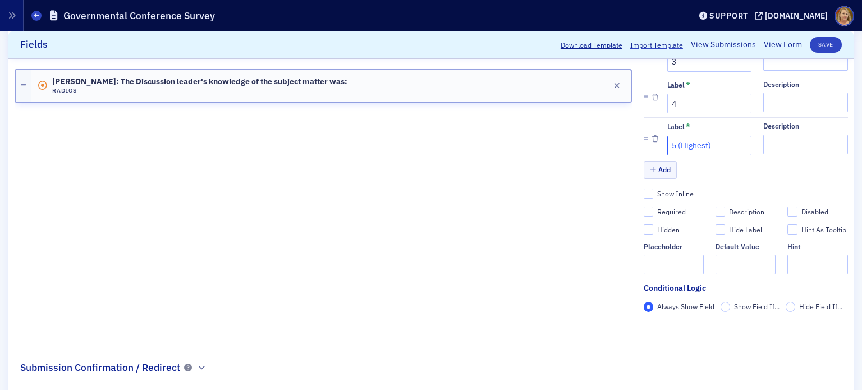
type input "5 (Highest)"
click at [643, 209] on input "Required" at bounding box center [648, 211] width 10 height 10
checkbox input "true"
type input "required"
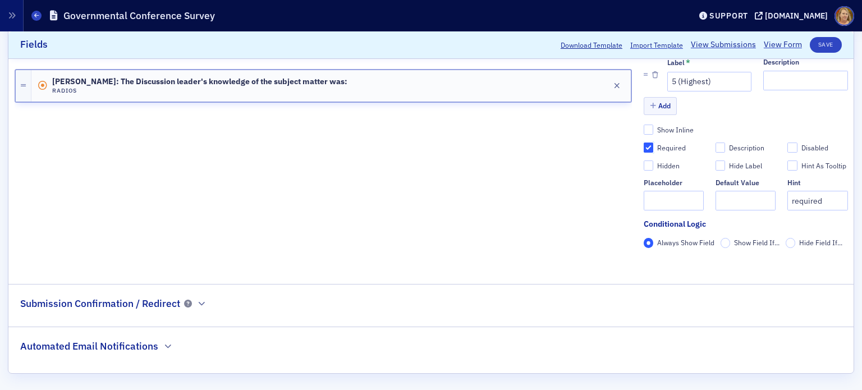
scroll to position [291, 0]
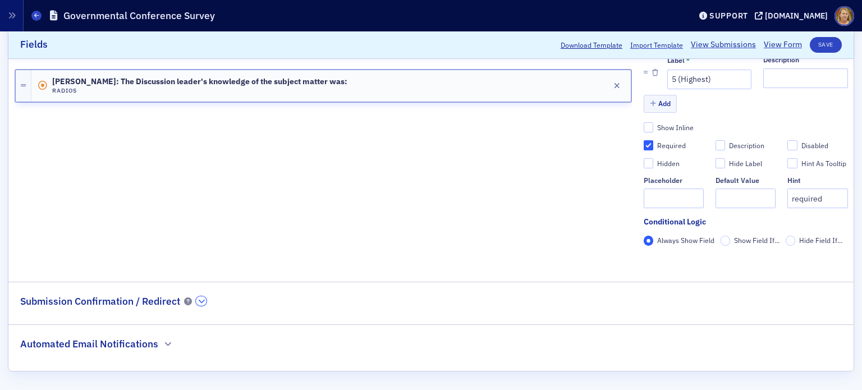
click at [197, 300] on button "button" at bounding box center [201, 301] width 11 height 10
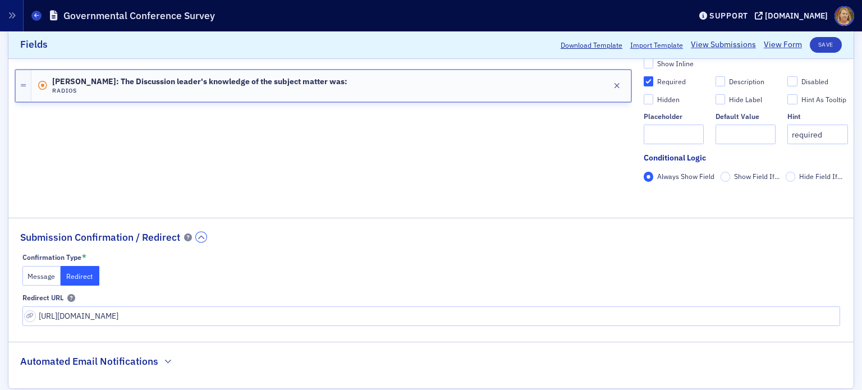
scroll to position [372, 0]
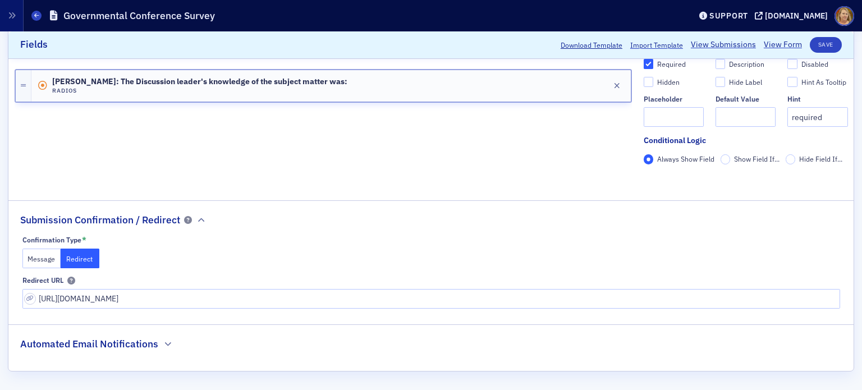
click at [30, 260] on button "Message" at bounding box center [41, 258] width 39 height 20
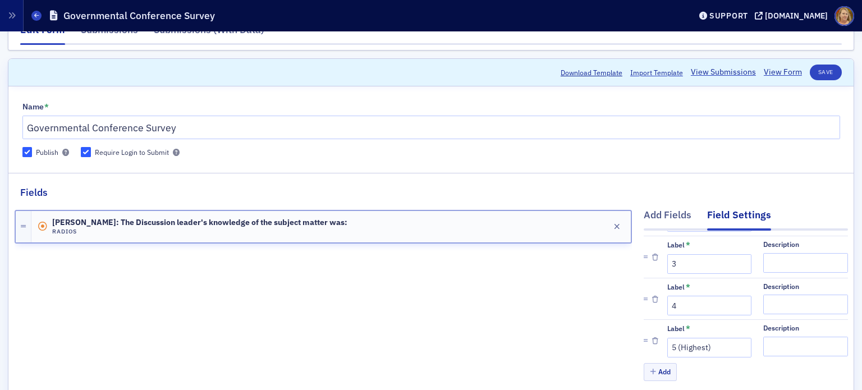
scroll to position [79, 0]
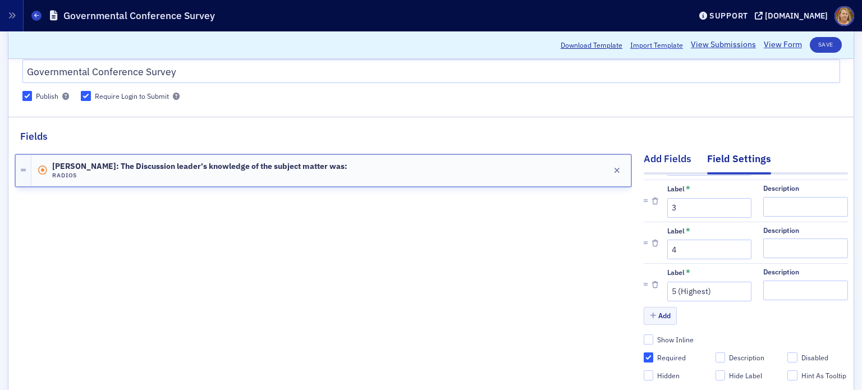
click at [643, 162] on div "Add Fields" at bounding box center [667, 161] width 48 height 21
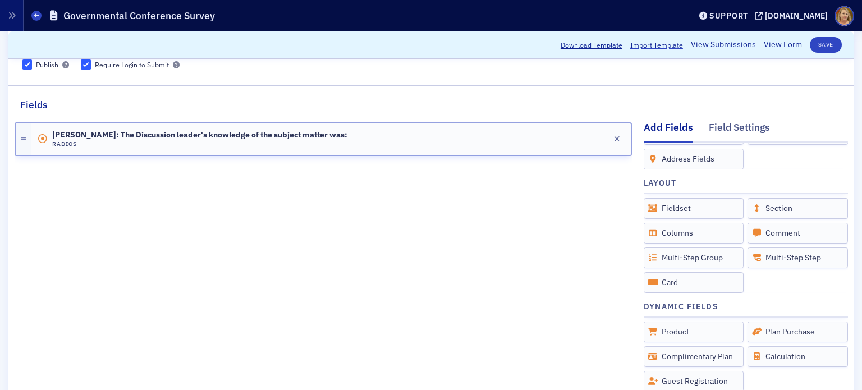
scroll to position [135, 0]
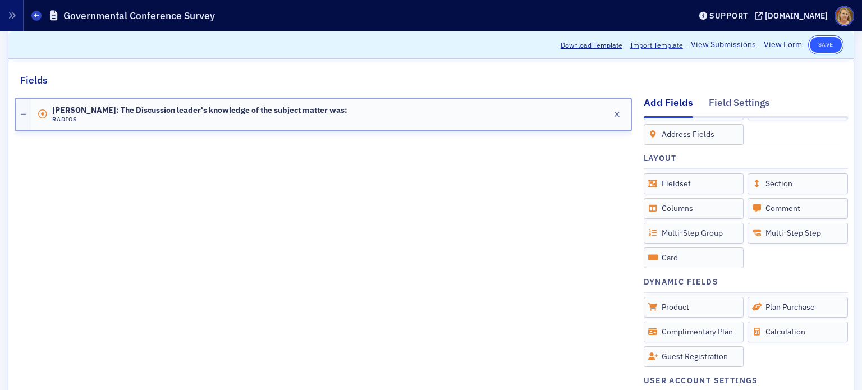
click at [813, 47] on button "Save" at bounding box center [825, 45] width 32 height 16
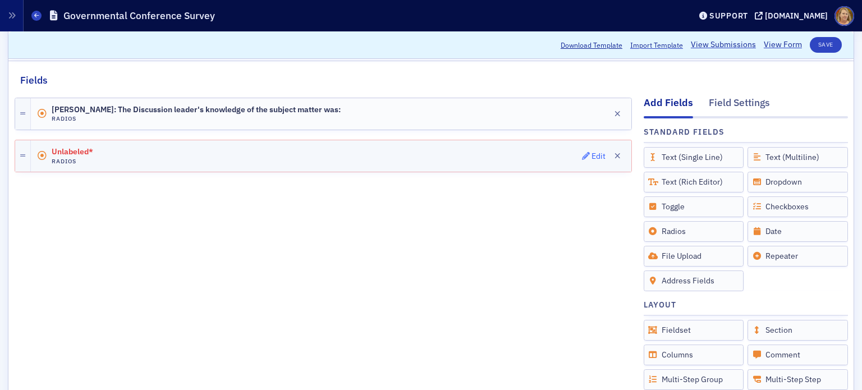
click at [591, 153] on div "Edit" at bounding box center [598, 156] width 14 height 6
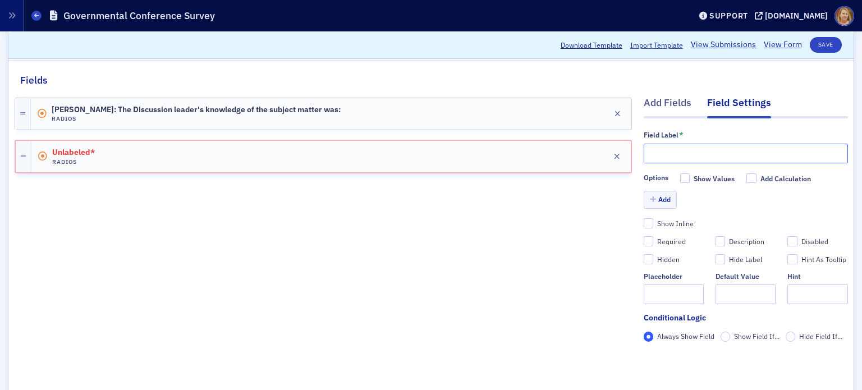
click at [643, 153] on input "text" at bounding box center [745, 154] width 204 height 20
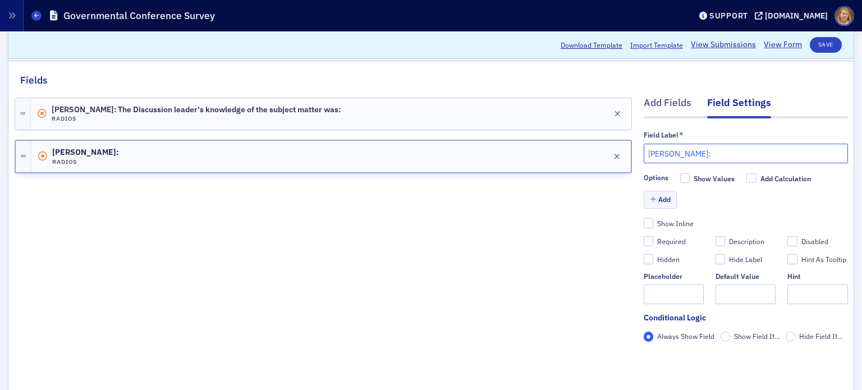
click at [741, 150] on input "Becky Hammond:" at bounding box center [745, 154] width 204 height 20
paste input "-> The Discussion leader's presentation skills were:"
click at [664, 155] on input "Becky Hammond: -> The Discussion leader's presentation skills were:" at bounding box center [745, 154] width 204 height 20
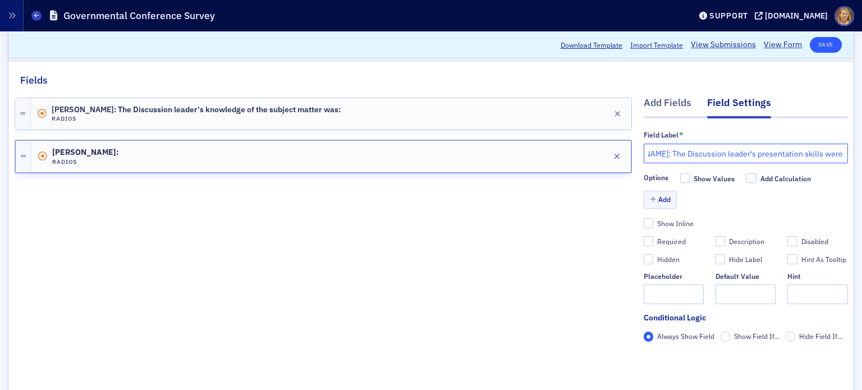
type input "Becky Hammond: The Discussion leader's presentation skills were:"
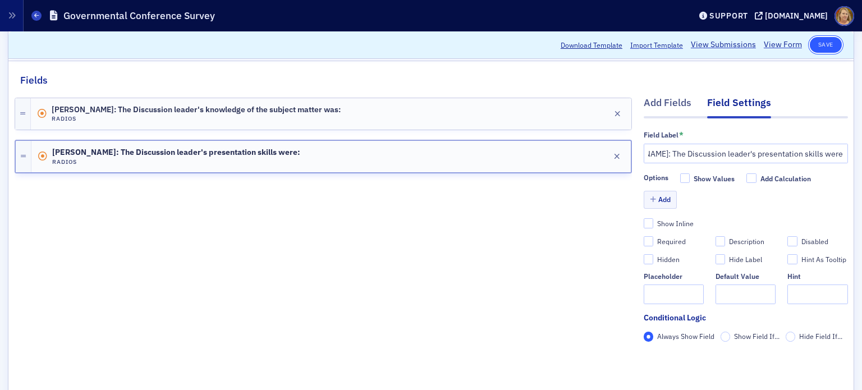
click at [819, 47] on button "Save" at bounding box center [825, 45] width 32 height 16
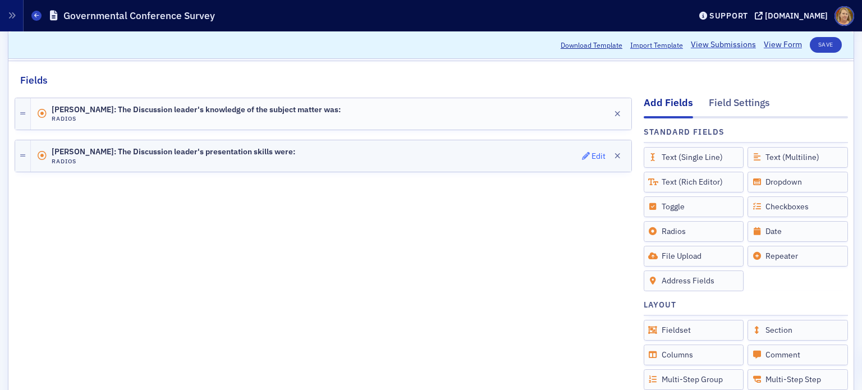
click at [591, 153] on div "Edit" at bounding box center [598, 156] width 14 height 6
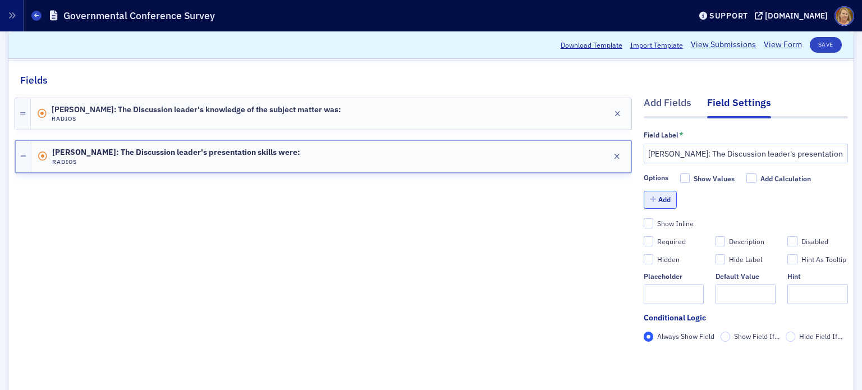
click at [650, 196] on icon "button" at bounding box center [653, 199] width 6 height 7
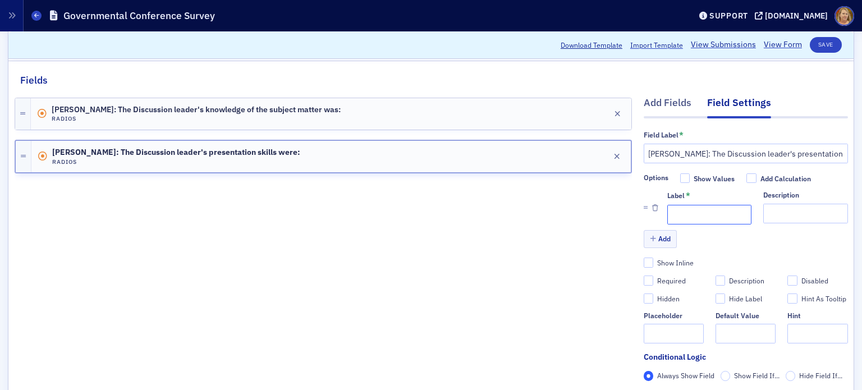
click at [667, 208] on input "Label *" at bounding box center [709, 215] width 84 height 20
type input "1 (Lowest)"
click at [656, 236] on button "Add" at bounding box center [660, 238] width 34 height 17
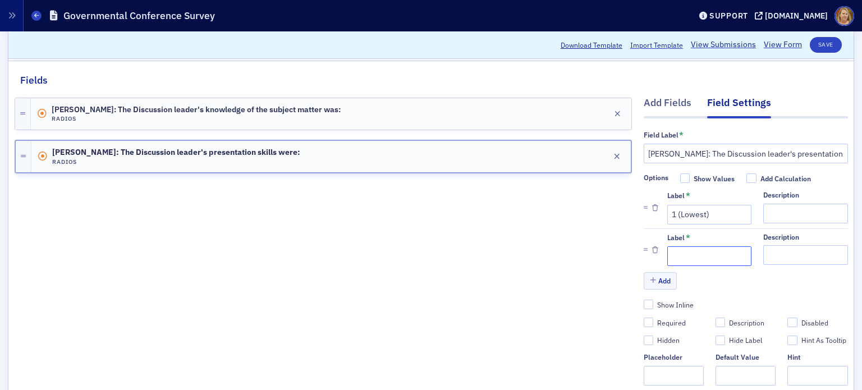
click at [667, 250] on input "Label *" at bounding box center [709, 256] width 84 height 20
type input "2"
click at [653, 278] on button "Add" at bounding box center [660, 280] width 34 height 17
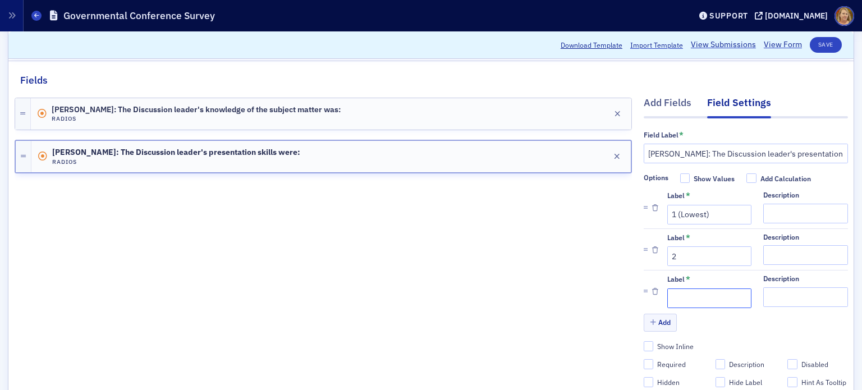
click at [667, 294] on input "Label *" at bounding box center [709, 298] width 84 height 20
type input "3"
click at [658, 317] on button "Add" at bounding box center [660, 322] width 34 height 17
click at [669, 335] on input "Label *" at bounding box center [709, 340] width 84 height 20
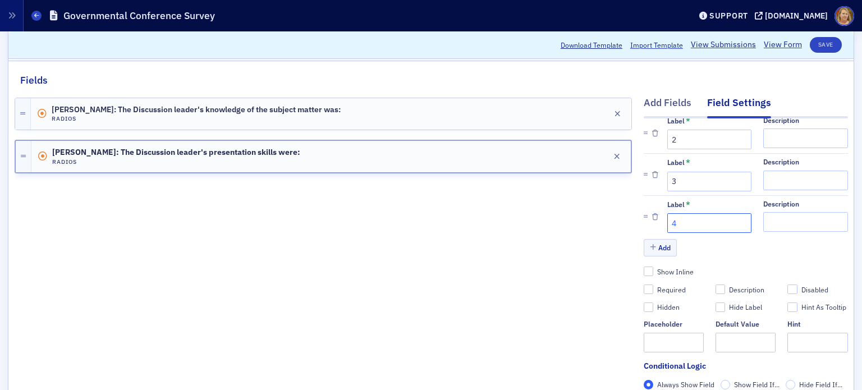
scroll to position [146, 0]
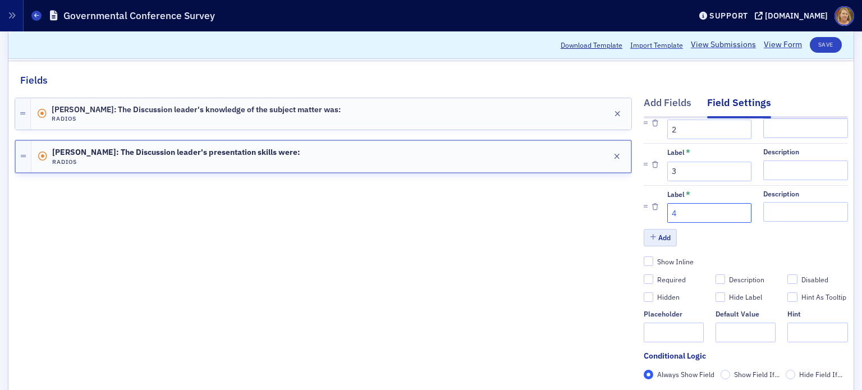
type input "4"
click at [655, 229] on button "Add" at bounding box center [660, 237] width 34 height 17
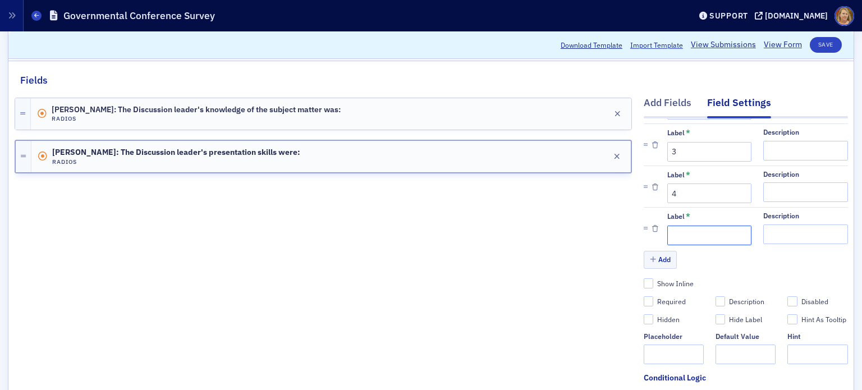
click at [667, 229] on input "Label *" at bounding box center [709, 235] width 84 height 20
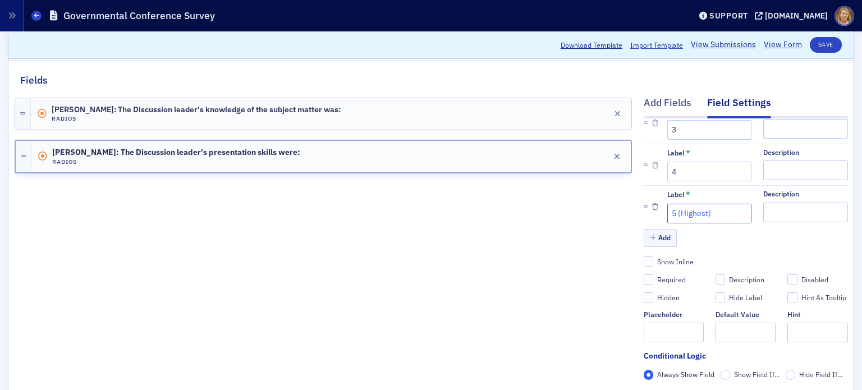
scroll to position [188, 0]
type input "5 (Highest)"
click at [643, 274] on input "Required" at bounding box center [648, 279] width 10 height 10
checkbox input "true"
type input "required"
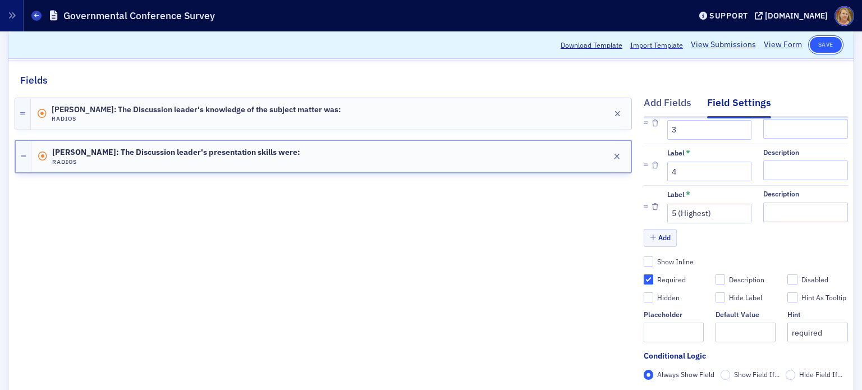
click at [817, 46] on button "Save" at bounding box center [825, 45] width 32 height 16
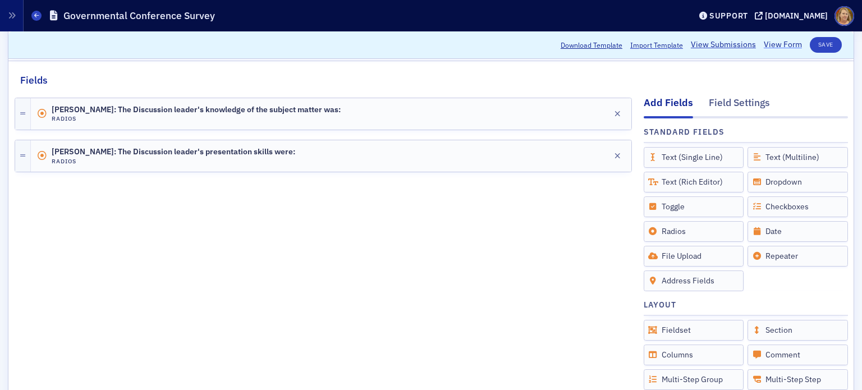
click at [774, 44] on link "View Form" at bounding box center [782, 45] width 38 height 12
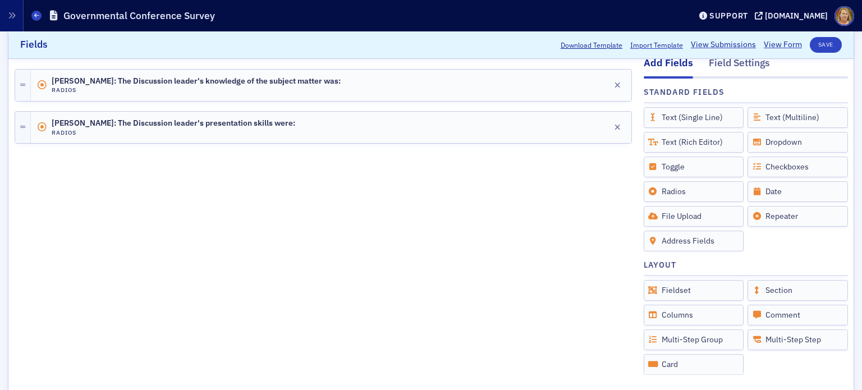
scroll to position [191, 0]
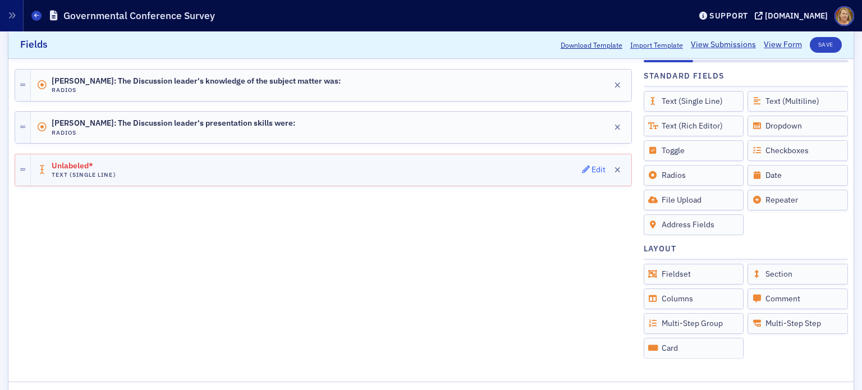
click at [591, 168] on div "Edit" at bounding box center [598, 170] width 14 height 6
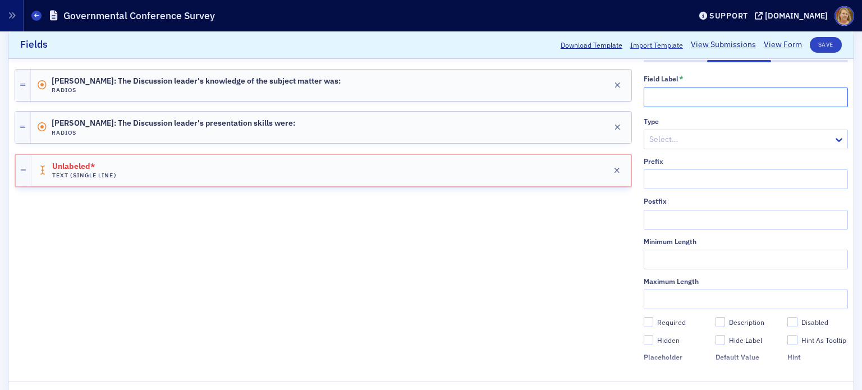
click at [657, 98] on input "text" at bounding box center [745, 97] width 204 height 20
type input "Speakers you would like to hear in the future."
click at [676, 140] on div at bounding box center [740, 139] width 184 height 14
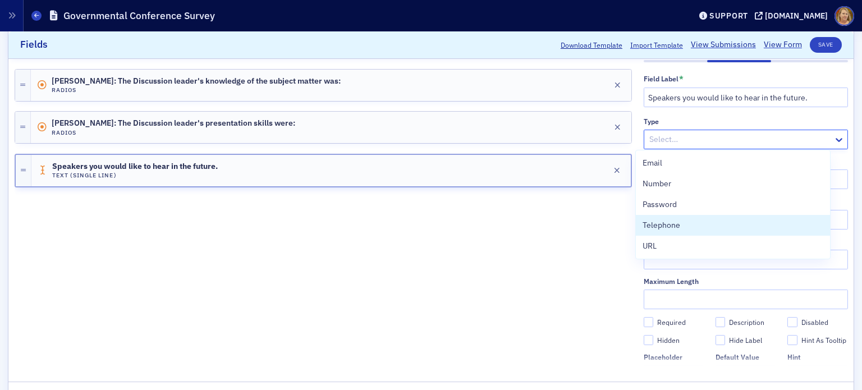
click at [627, 233] on div "Add Fields Field Settings Field Label * Speakers you would like to hear in the …" at bounding box center [431, 198] width 833 height 334
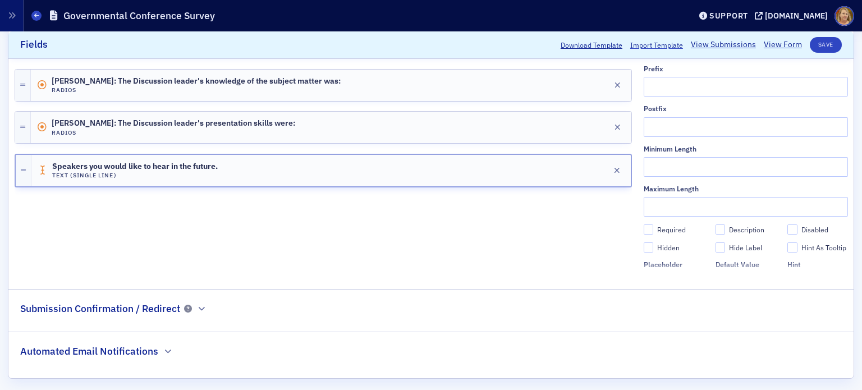
scroll to position [291, 0]
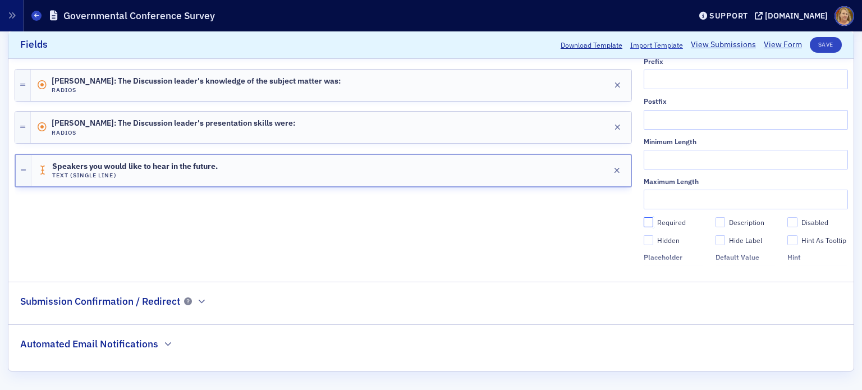
click at [643, 224] on input "Required" at bounding box center [648, 222] width 10 height 10
checkbox input "true"
type input "required"
click at [817, 43] on button "Save" at bounding box center [825, 45] width 32 height 16
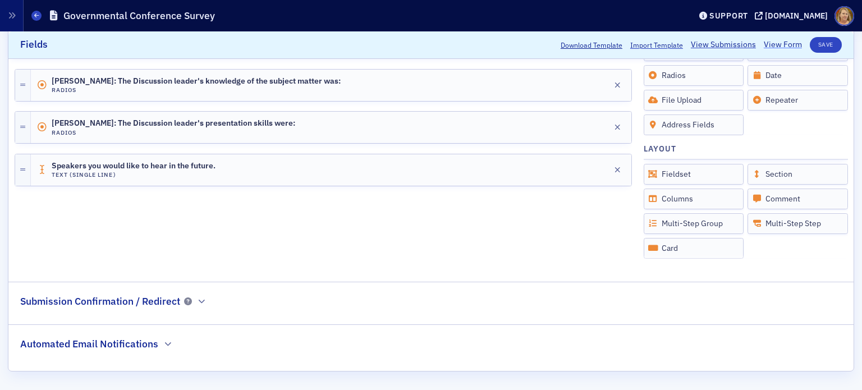
click at [763, 44] on link "View Form" at bounding box center [782, 45] width 38 height 12
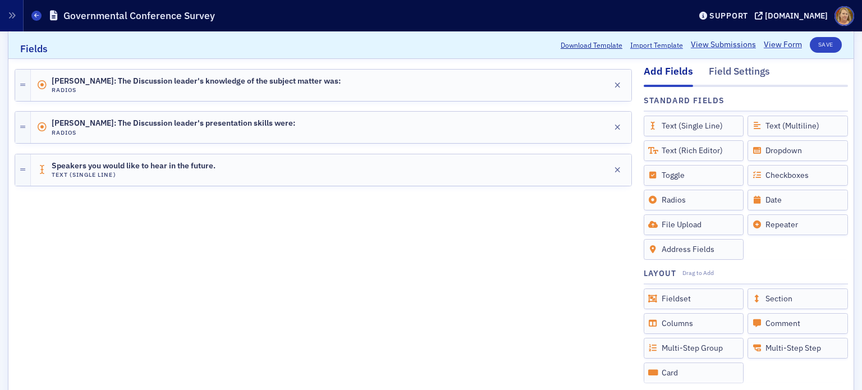
scroll to position [122, 0]
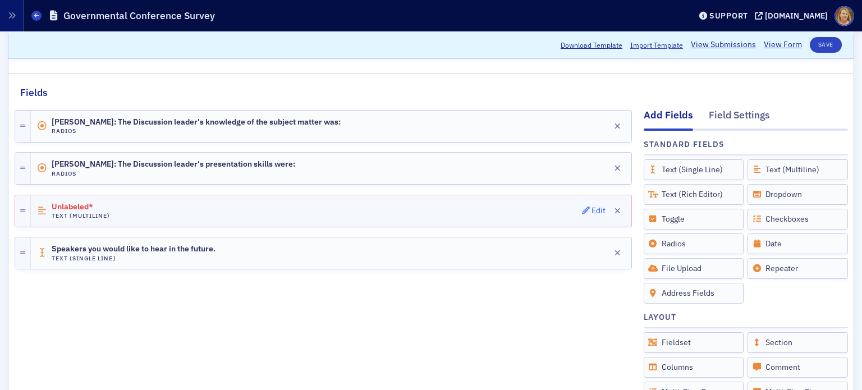
click at [591, 209] on div "Edit" at bounding box center [598, 211] width 14 height 6
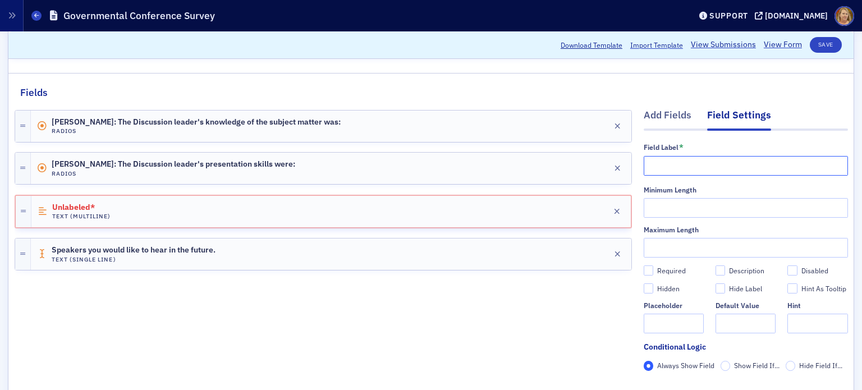
click at [651, 163] on input "text" at bounding box center [745, 166] width 204 height 20
type input "Topics you would like to hear in the future."
click at [643, 268] on input "Required" at bounding box center [648, 270] width 10 height 10
checkbox input "true"
type input "required"
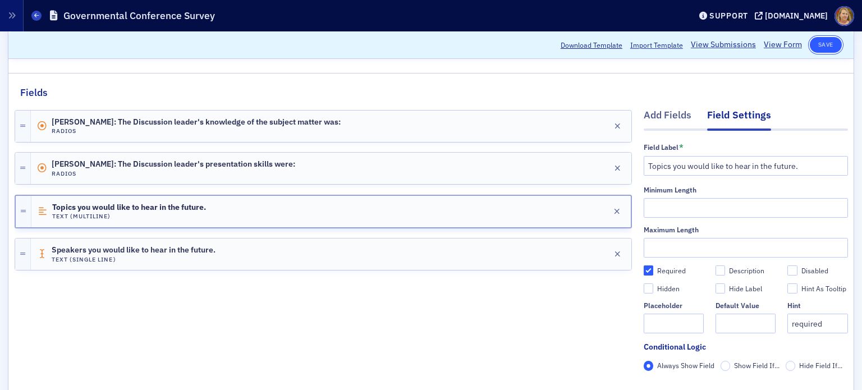
click at [811, 47] on button "Save" at bounding box center [825, 45] width 32 height 16
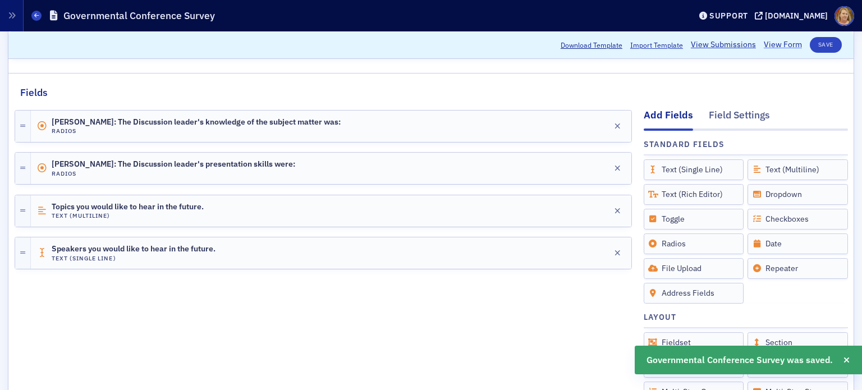
click at [766, 43] on link "View Form" at bounding box center [782, 45] width 38 height 12
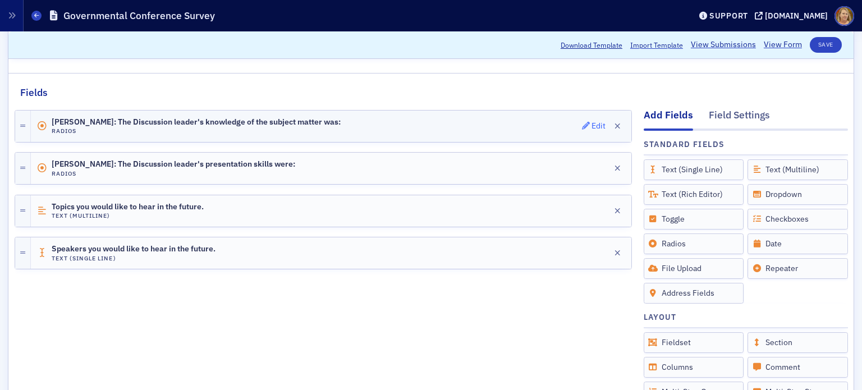
click at [591, 123] on div "Edit" at bounding box center [598, 126] width 14 height 6
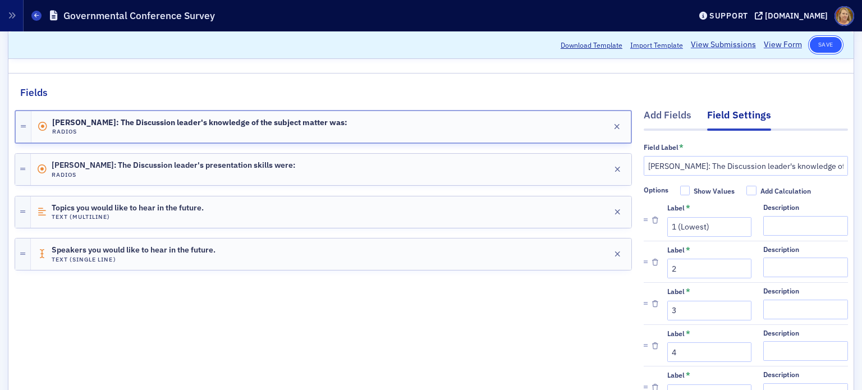
click at [816, 40] on button "Save" at bounding box center [825, 45] width 32 height 16
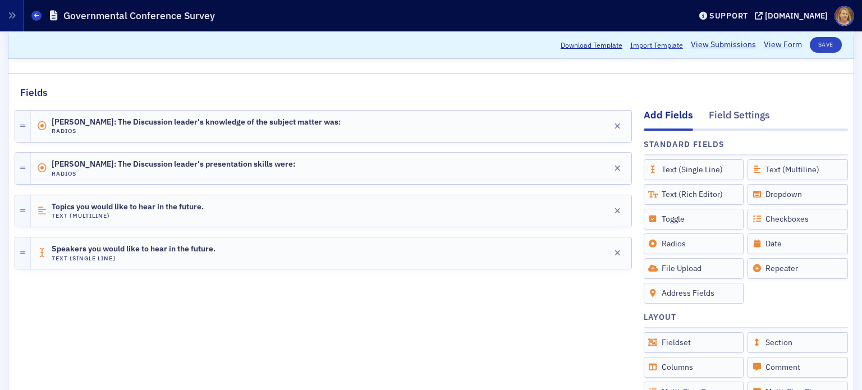
click at [763, 47] on link "View Form" at bounding box center [782, 45] width 38 height 12
click at [780, 48] on link "View Form" at bounding box center [782, 45] width 38 height 12
click at [34, 14] on span at bounding box center [36, 16] width 10 height 10
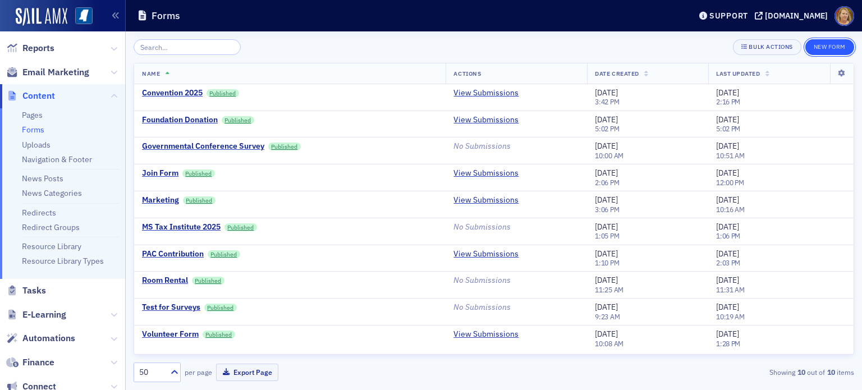
click at [821, 49] on button "New Form" at bounding box center [829, 47] width 49 height 16
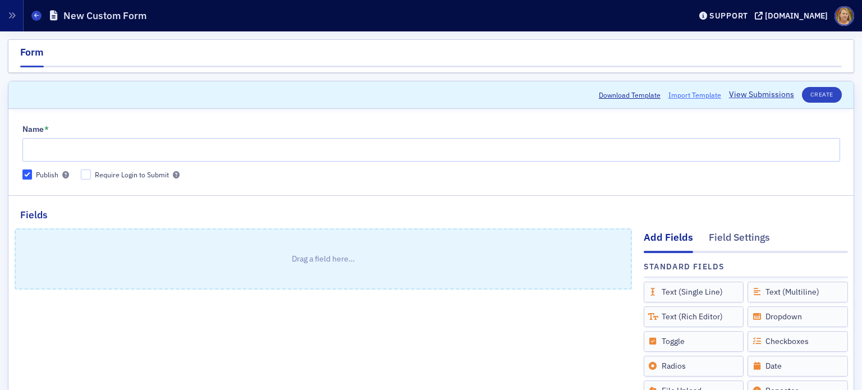
click at [684, 95] on span "Import Template" at bounding box center [694, 95] width 53 height 10
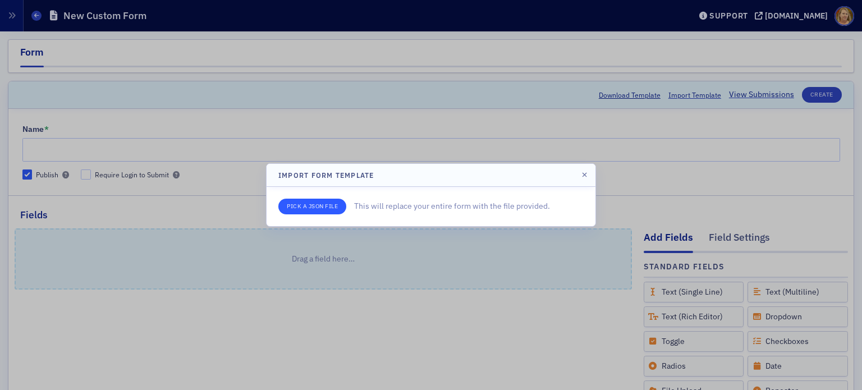
click at [320, 205] on input "file" at bounding box center [312, 207] width 68 height 16
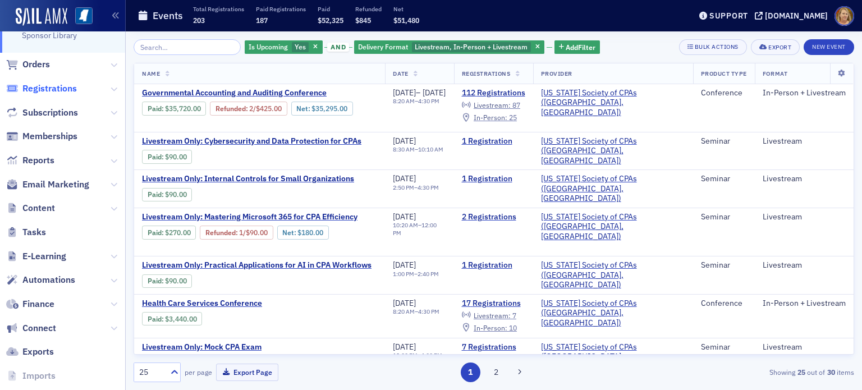
scroll to position [269, 0]
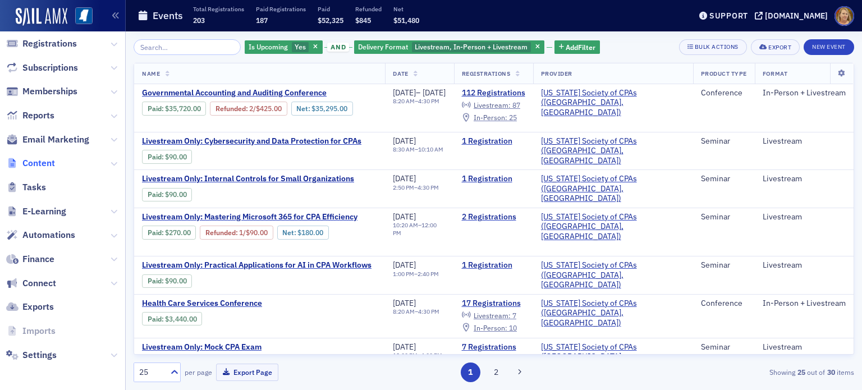
click at [48, 159] on span "Content" at bounding box center [38, 163] width 33 height 12
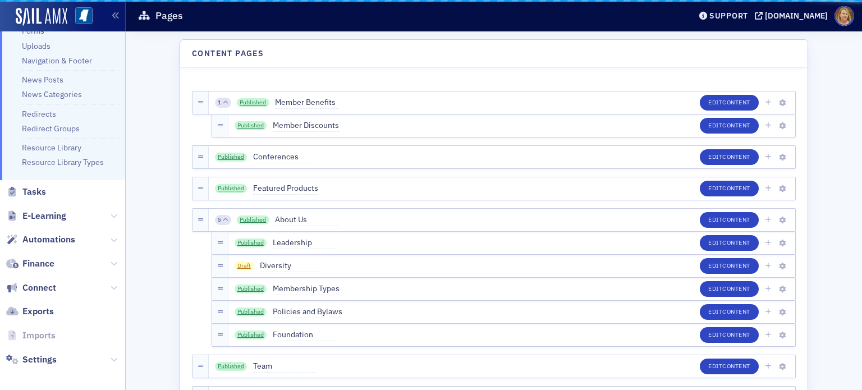
scroll to position [103, 0]
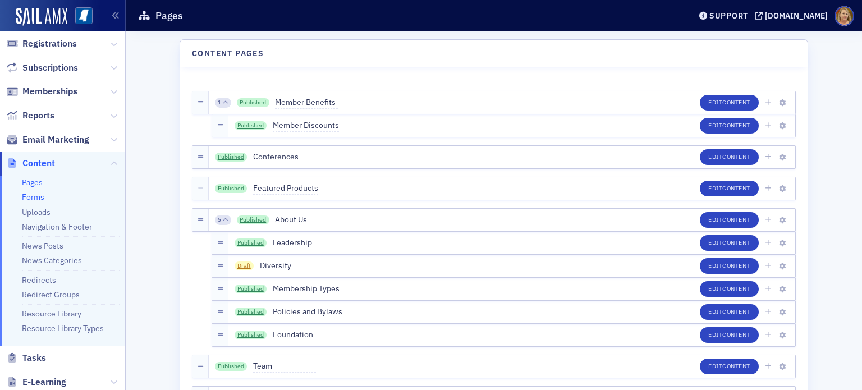
click at [40, 199] on link "Forms" at bounding box center [33, 197] width 22 height 10
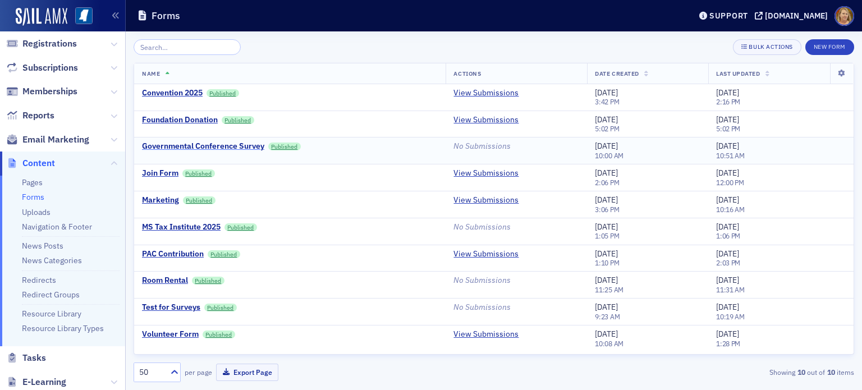
click at [194, 146] on div "Governmental Conference Survey" at bounding box center [203, 146] width 122 height 10
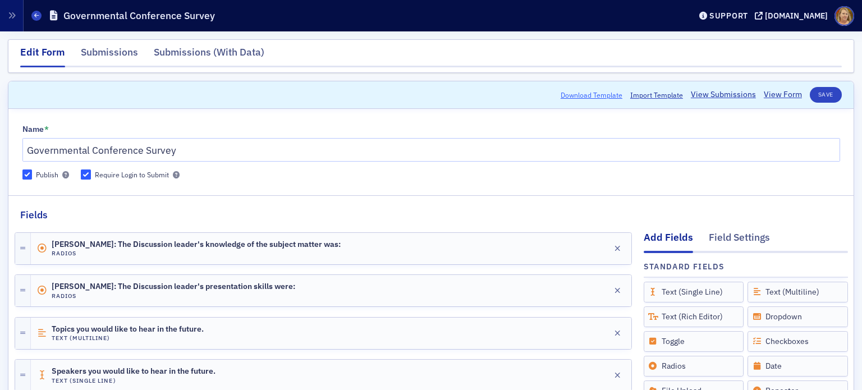
click at [561, 94] on button "Download Template" at bounding box center [591, 95] width 62 height 10
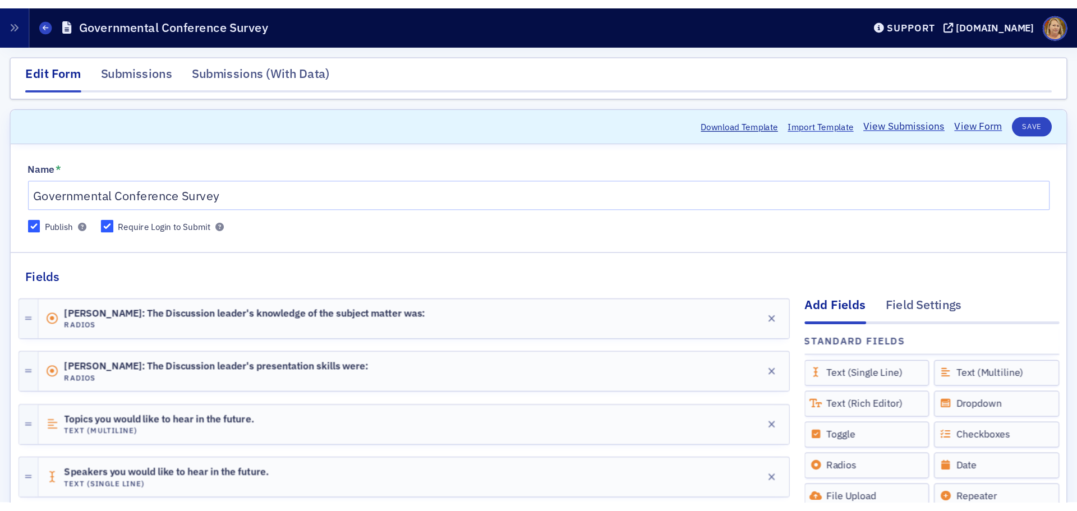
scroll to position [103, 0]
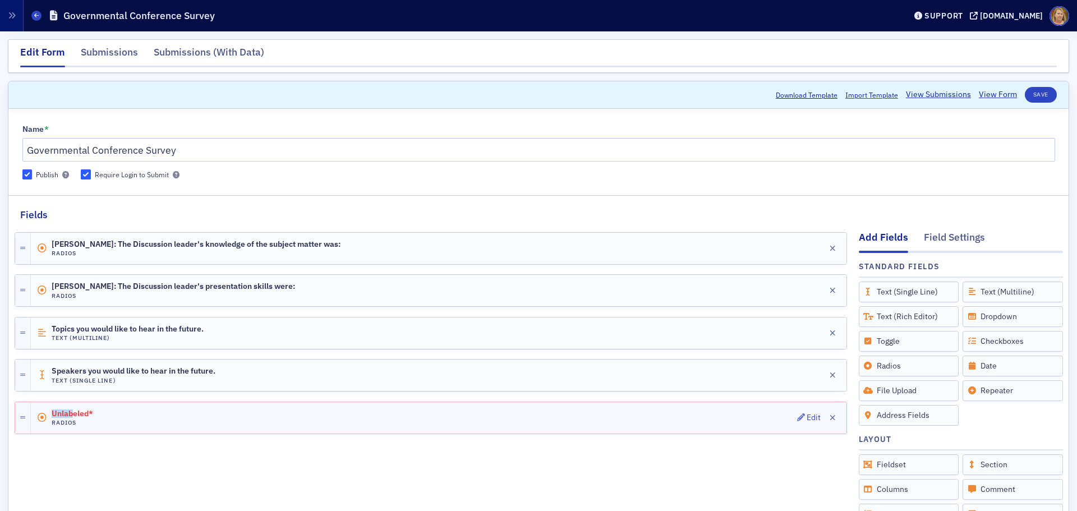
drag, startPoint x: 75, startPoint y: 416, endPoint x: 135, endPoint y: 408, distance: 60.5
click at [130, 389] on div "Unlabeled* Radios Edit" at bounding box center [431, 412] width 832 height 43
click at [139, 389] on div "Unlabeled* Radios Edit" at bounding box center [439, 417] width 816 height 31
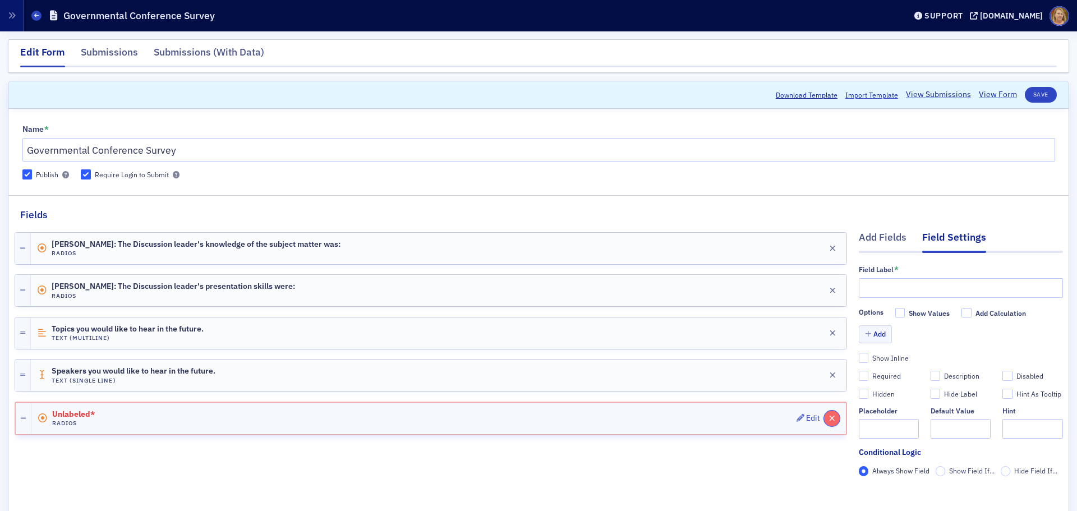
click at [829, 389] on icon "button" at bounding box center [832, 418] width 6 height 8
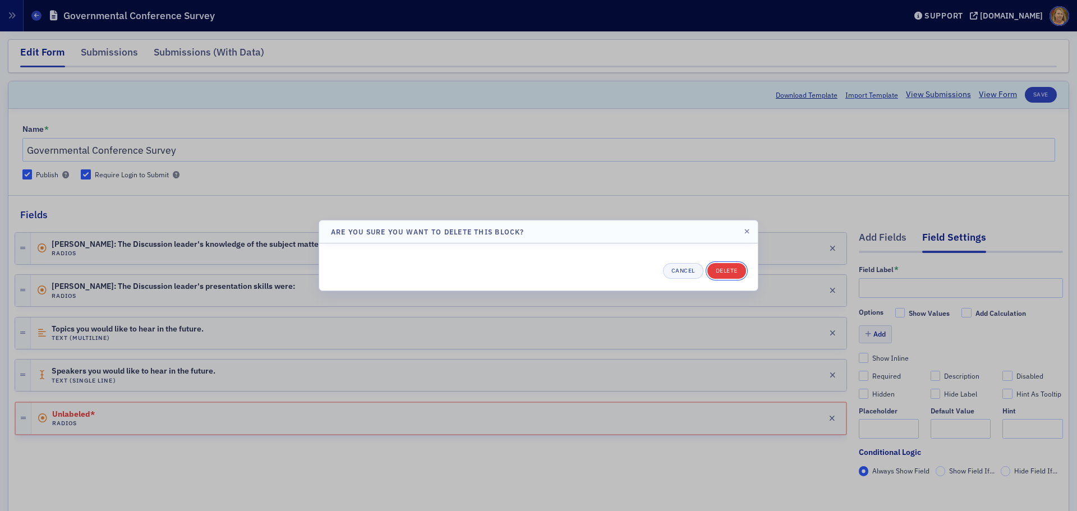
click at [733, 271] on button "Delete" at bounding box center [726, 271] width 39 height 16
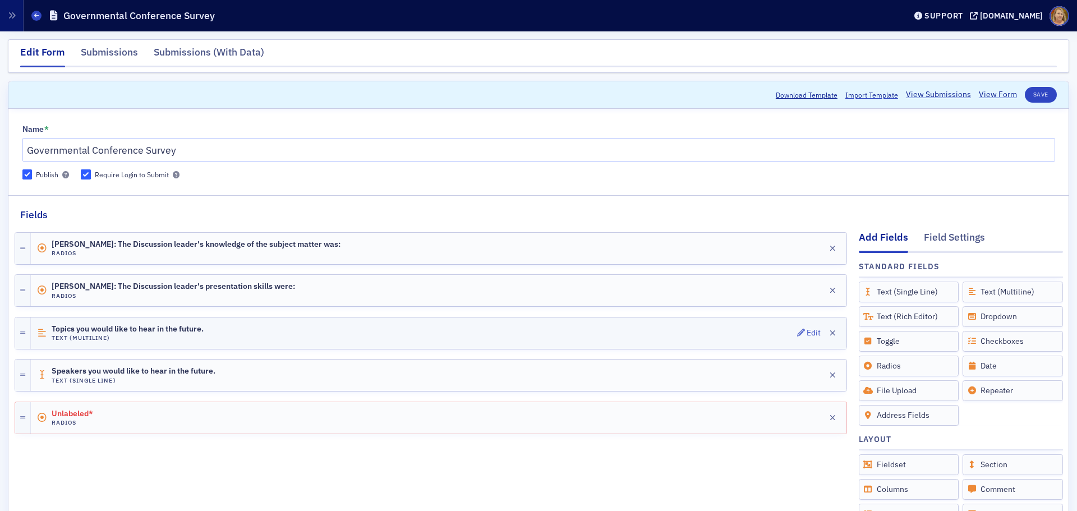
click at [41, 329] on icon at bounding box center [41, 333] width 11 height 9
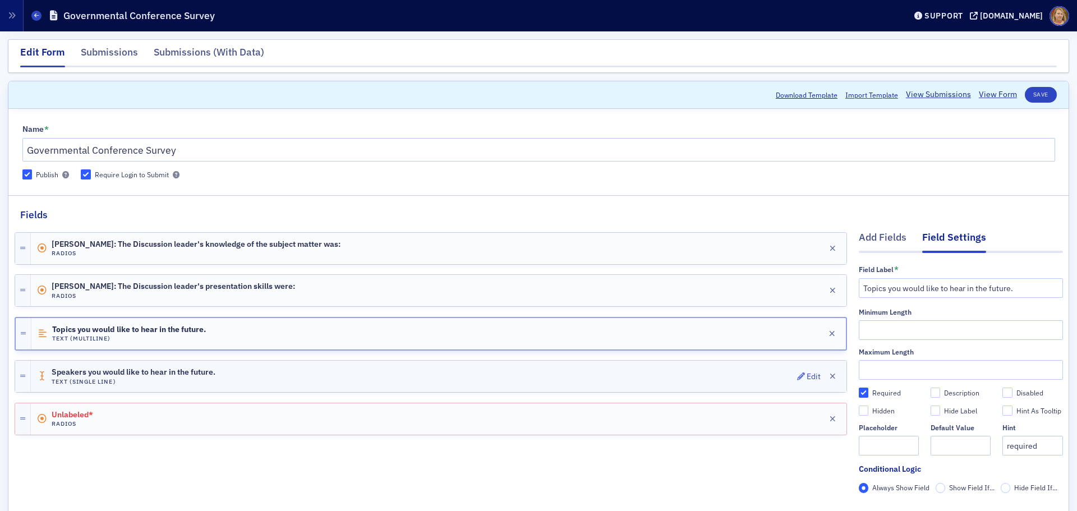
click at [44, 372] on icon at bounding box center [41, 376] width 11 height 9
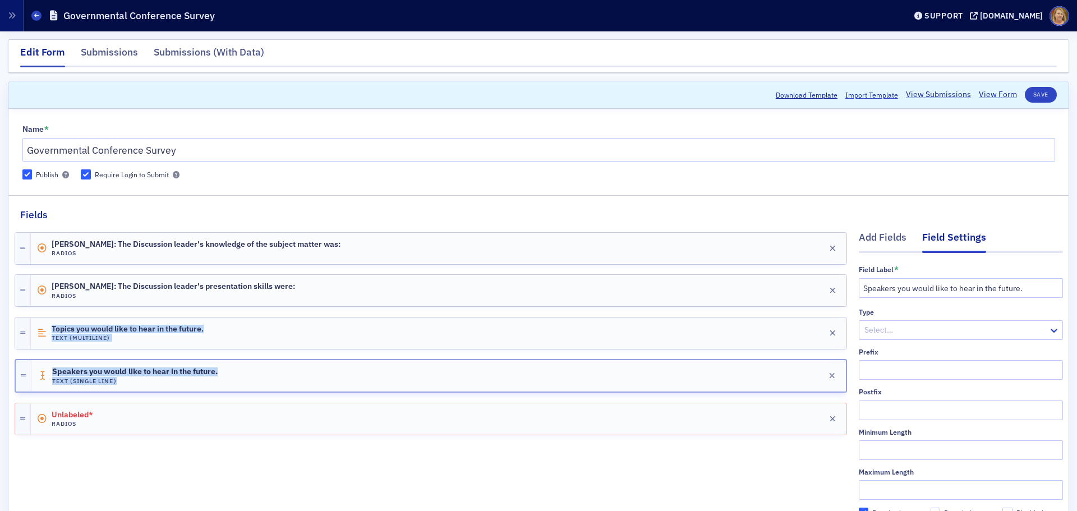
drag, startPoint x: 705, startPoint y: 372, endPoint x: 710, endPoint y: 311, distance: 61.3
click at [710, 311] on div "Becky Hammond: The Discussion leader's knowledge of the subject matter was: Rad…" at bounding box center [431, 333] width 832 height 223
click at [685, 375] on div "Speakers you would like to hear in the future. Text (Single Line) Edit" at bounding box center [438, 375] width 814 height 31
click at [264, 337] on div "Topics you would like to hear in the future. Text (Multiline) Edit" at bounding box center [439, 332] width 816 height 31
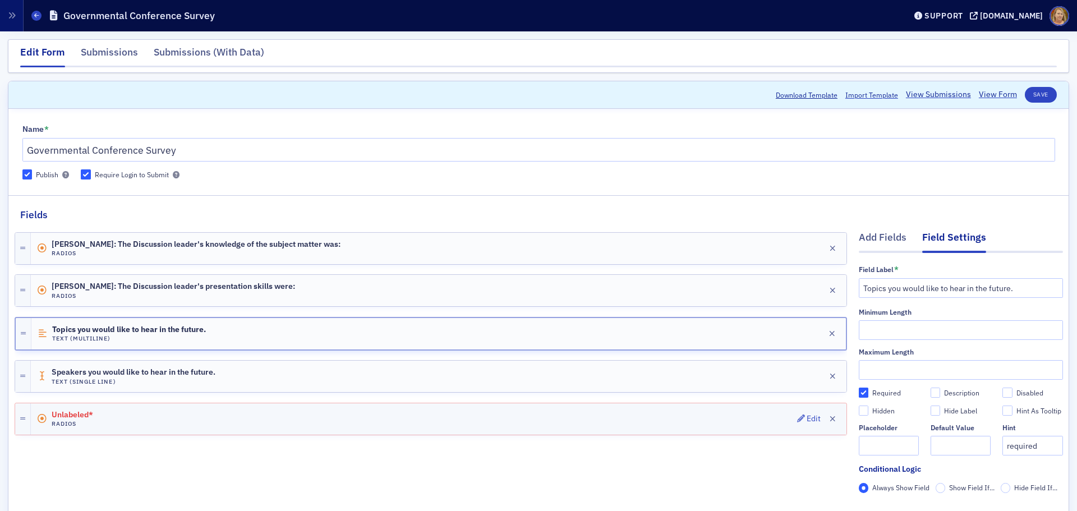
click at [360, 389] on div "Unlabeled* Radios Edit" at bounding box center [439, 418] width 816 height 31
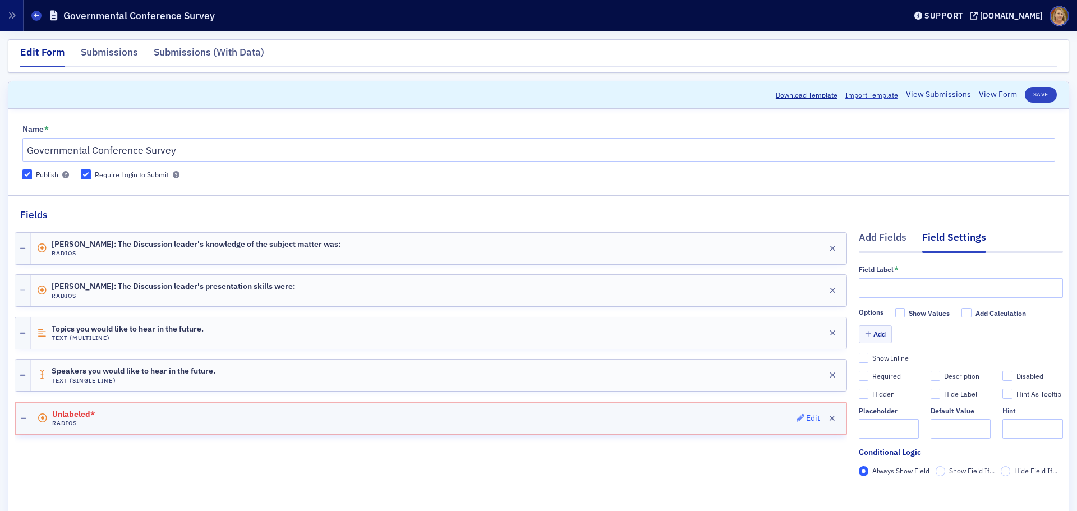
click at [806, 389] on div "Edit" at bounding box center [813, 418] width 14 height 6
click at [861, 290] on input "text" at bounding box center [961, 288] width 204 height 20
type input "The Quality of the materials were?"
click at [861, 328] on button "Add" at bounding box center [876, 333] width 34 height 17
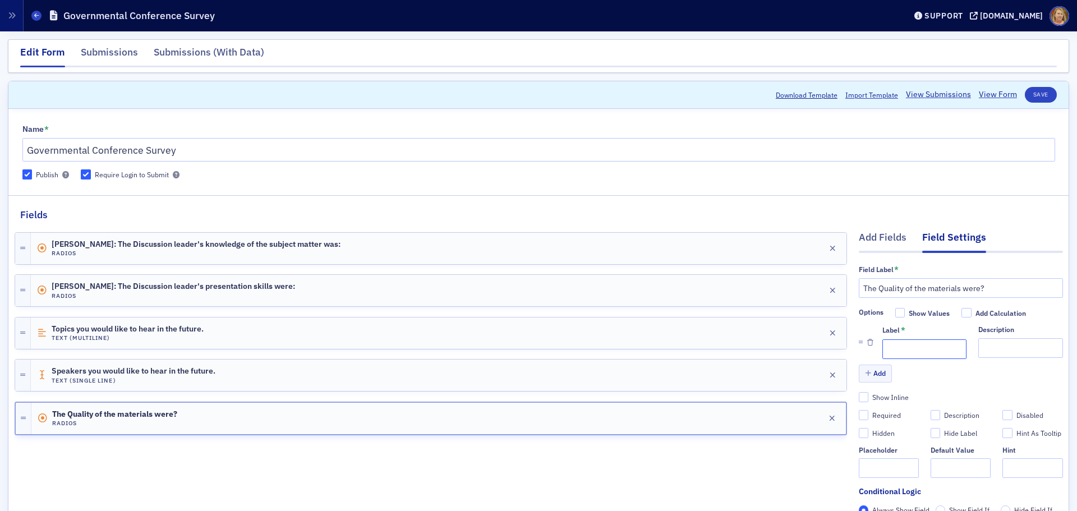
click at [861, 345] on input "Label *" at bounding box center [924, 349] width 84 height 20
type input "1 (Lowest)"
click at [861, 369] on button "Add" at bounding box center [876, 373] width 34 height 17
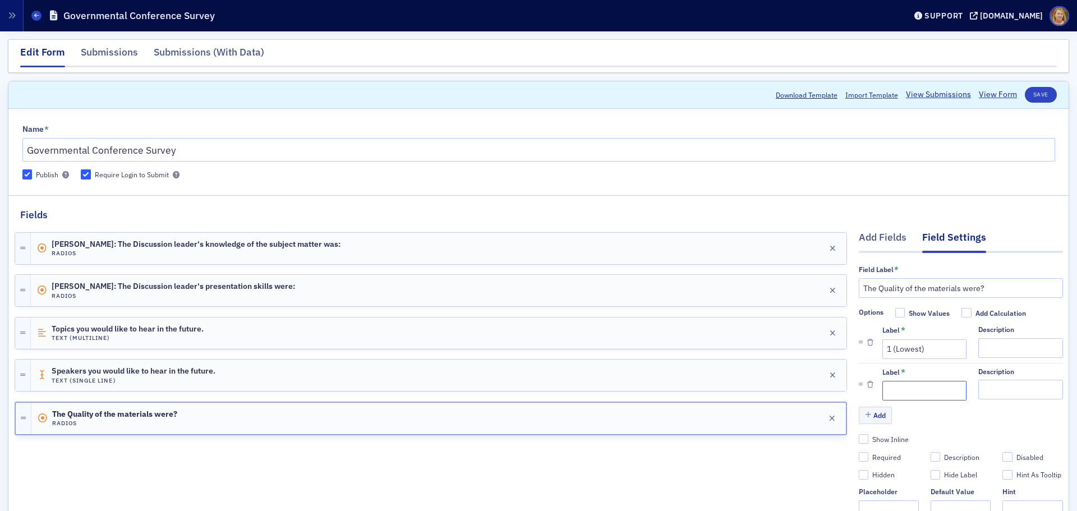
click at [861, 381] on input "Label *" at bounding box center [924, 391] width 84 height 20
type input "2"
click at [861, 389] on button "Add" at bounding box center [876, 415] width 34 height 17
click at [861, 389] on input "Label *" at bounding box center [924, 433] width 84 height 20
type input "3"
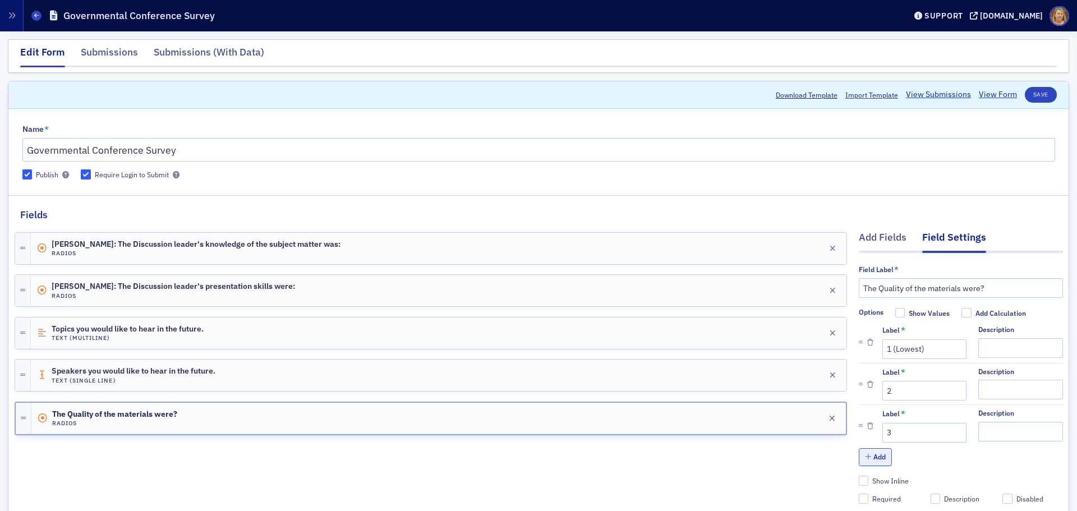
click at [861, 389] on button "Add" at bounding box center [876, 456] width 34 height 17
click at [861, 389] on input "Label *" at bounding box center [924, 474] width 84 height 20
type input "4"
click at [861, 389] on button "Add" at bounding box center [876, 498] width 34 height 17
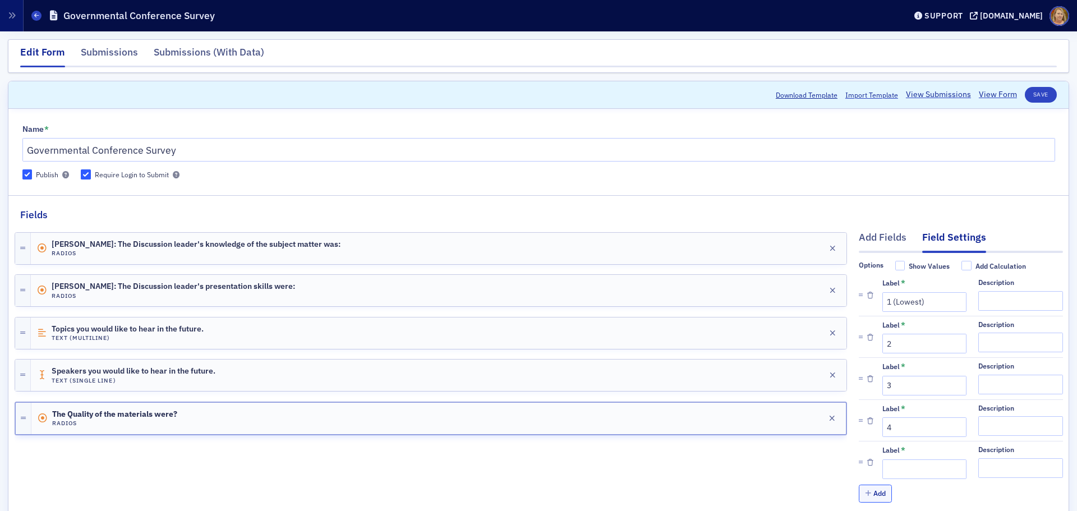
scroll to position [68, 0]
click at [861, 389] on input "Label *" at bounding box center [924, 469] width 84 height 20
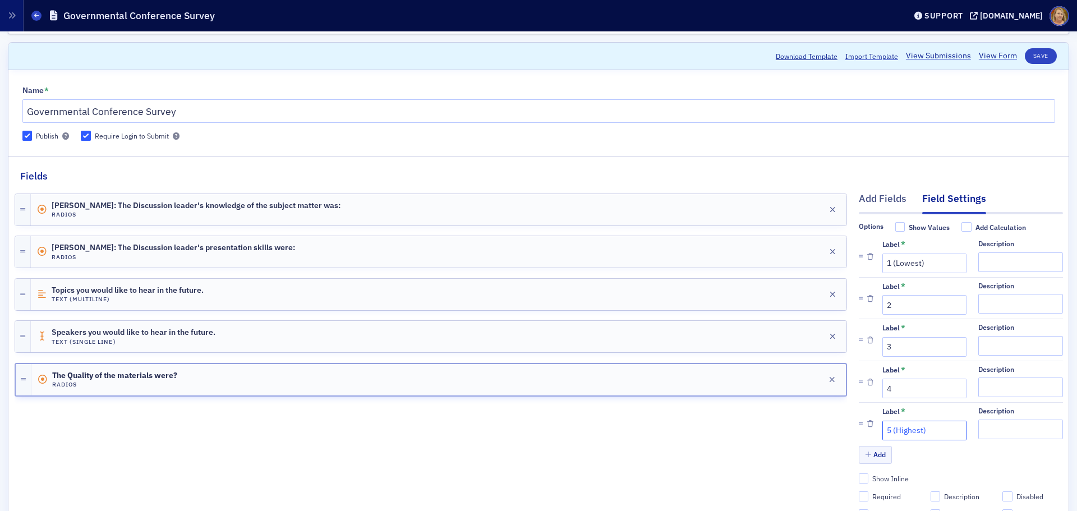
scroll to position [112, 0]
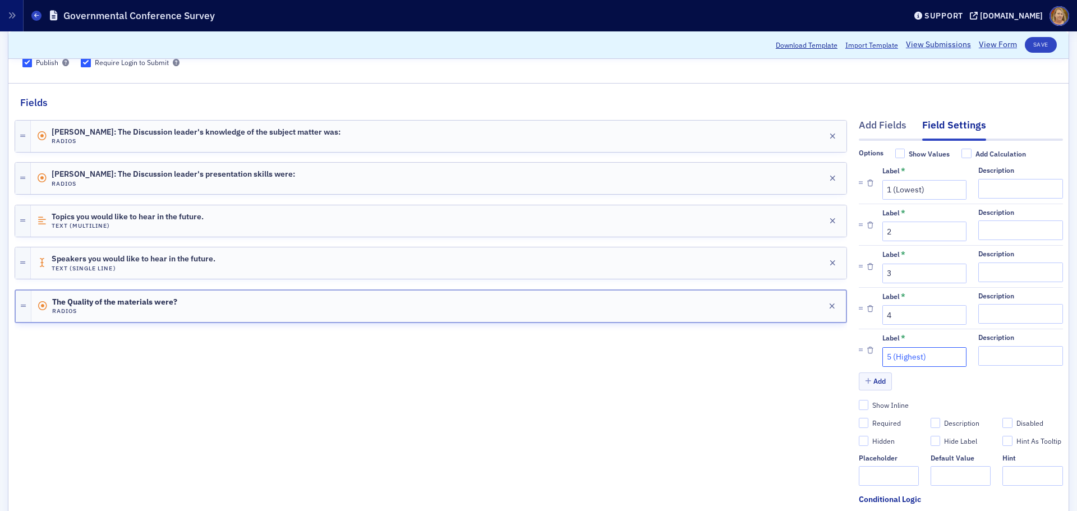
type input "5 (Highest)"
click at [861, 389] on div "Required" at bounding box center [886, 423] width 29 height 10
click at [861, 389] on input "Required" at bounding box center [864, 423] width 10 height 10
checkbox input "true"
type input "required"
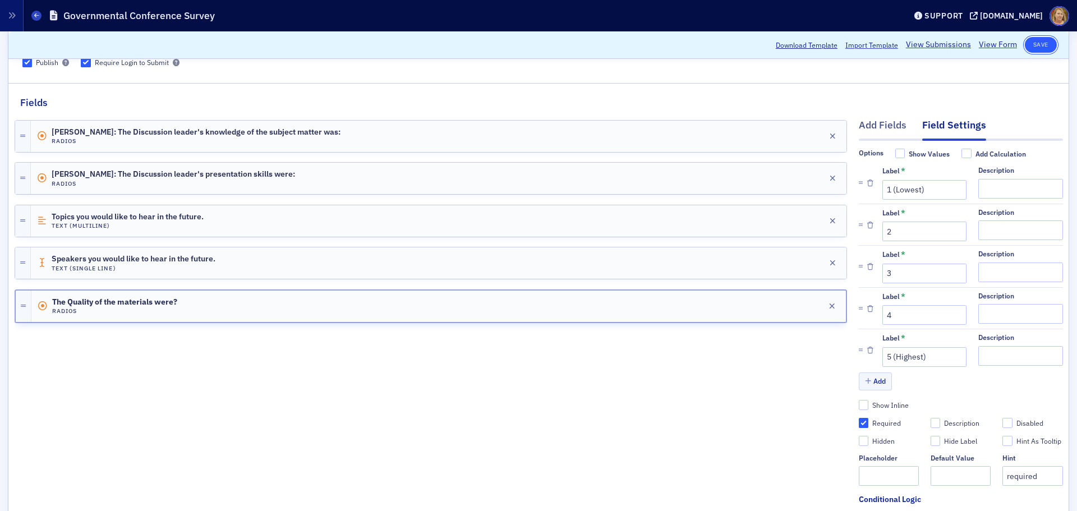
click at [861, 44] on button "Save" at bounding box center [1041, 45] width 32 height 16
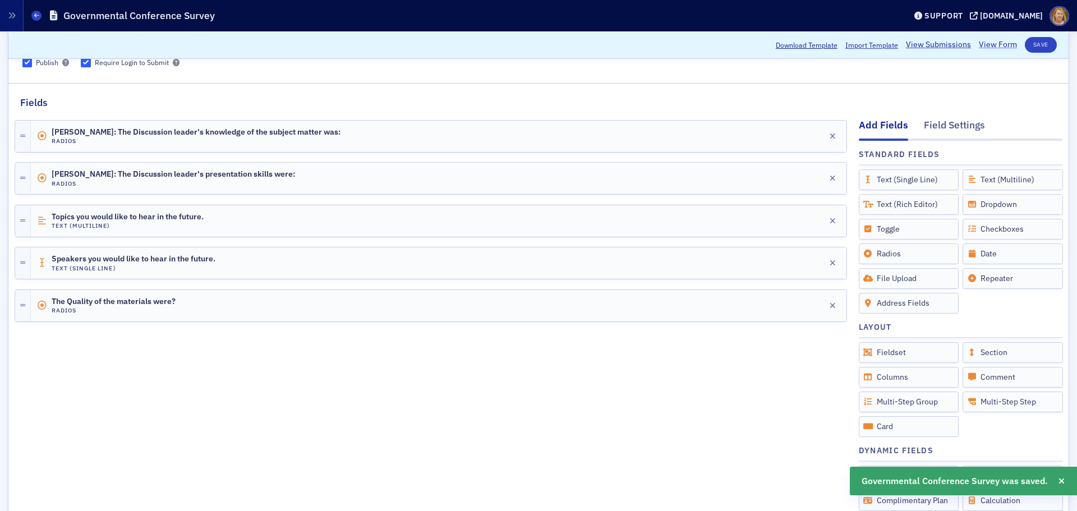
click at [861, 45] on link "View Form" at bounding box center [998, 45] width 38 height 12
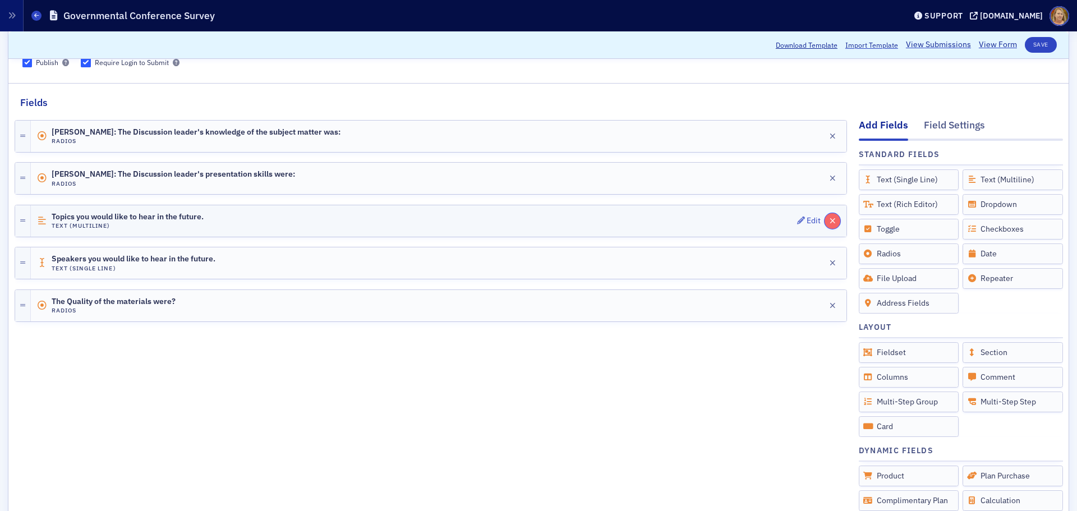
click at [829, 219] on button "button" at bounding box center [832, 221] width 16 height 16
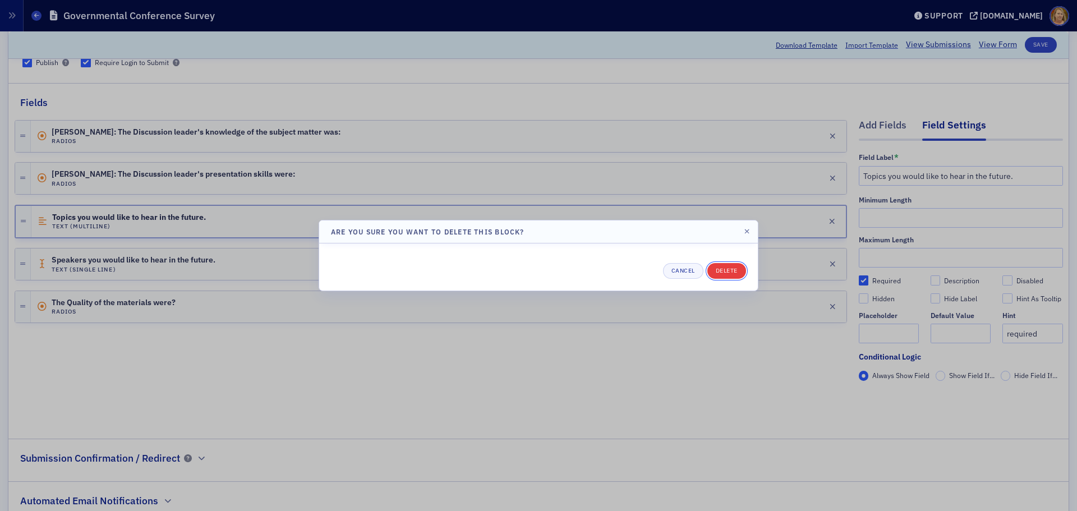
click at [726, 270] on button "Delete" at bounding box center [726, 271] width 39 height 16
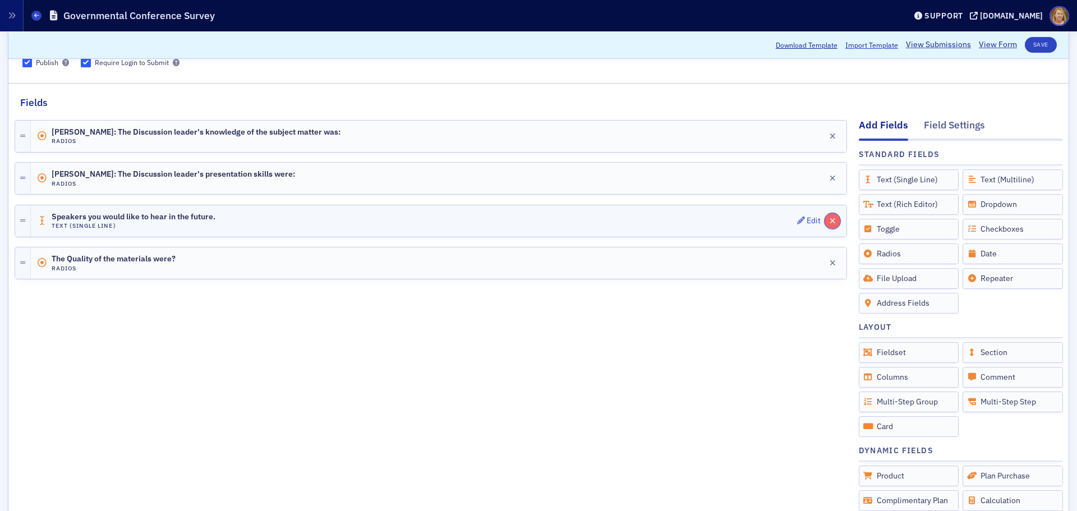
click at [830, 222] on icon "button" at bounding box center [833, 221] width 6 height 8
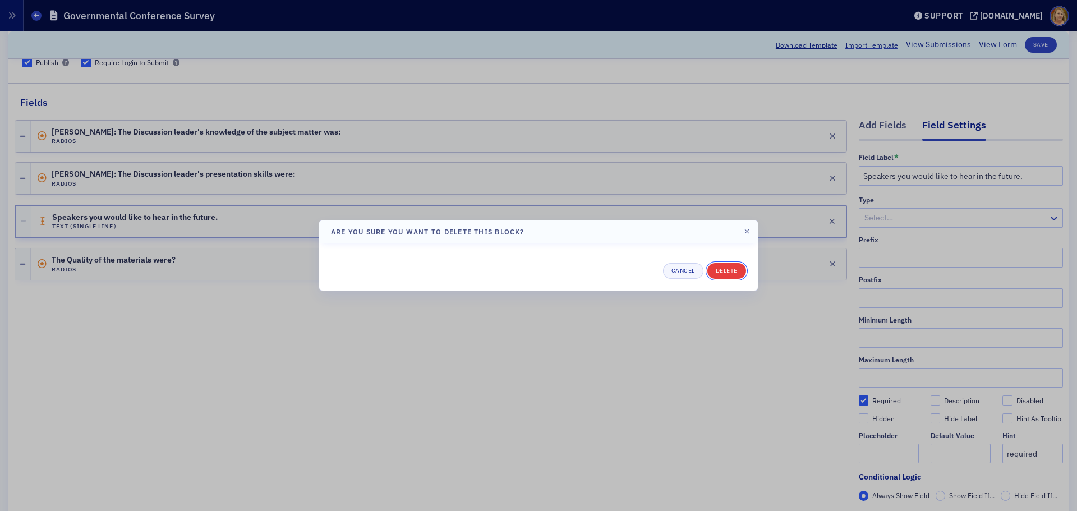
click at [739, 265] on button "Delete" at bounding box center [726, 271] width 39 height 16
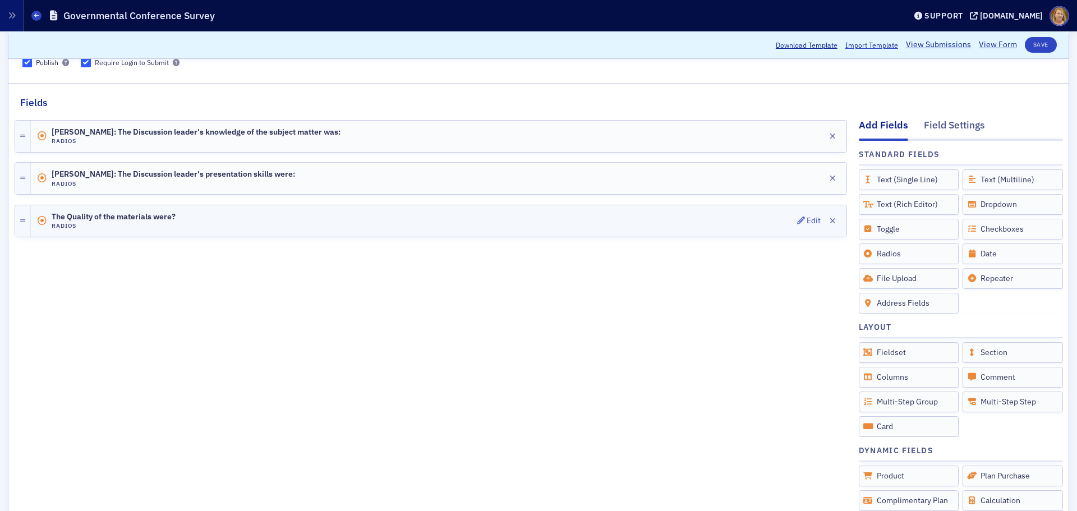
click at [638, 216] on div "The Quality of the materials were? Radios Edit" at bounding box center [439, 220] width 816 height 31
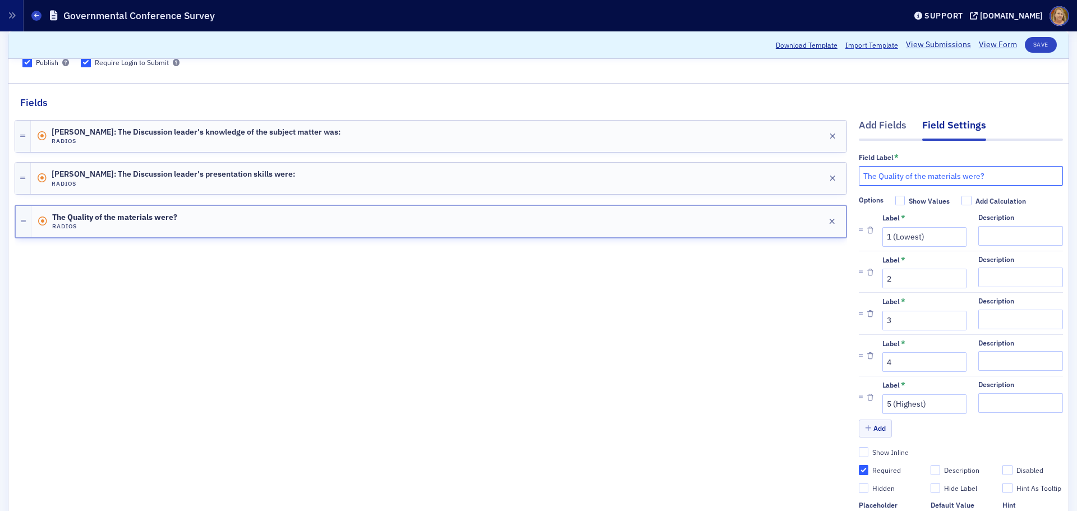
click at [859, 176] on input "The Quality of the materials were?" at bounding box center [961, 176] width 204 height 20
type input "Becky Hammond: The Quality of the materials were?"
click at [861, 45] on button "Save" at bounding box center [1041, 45] width 32 height 16
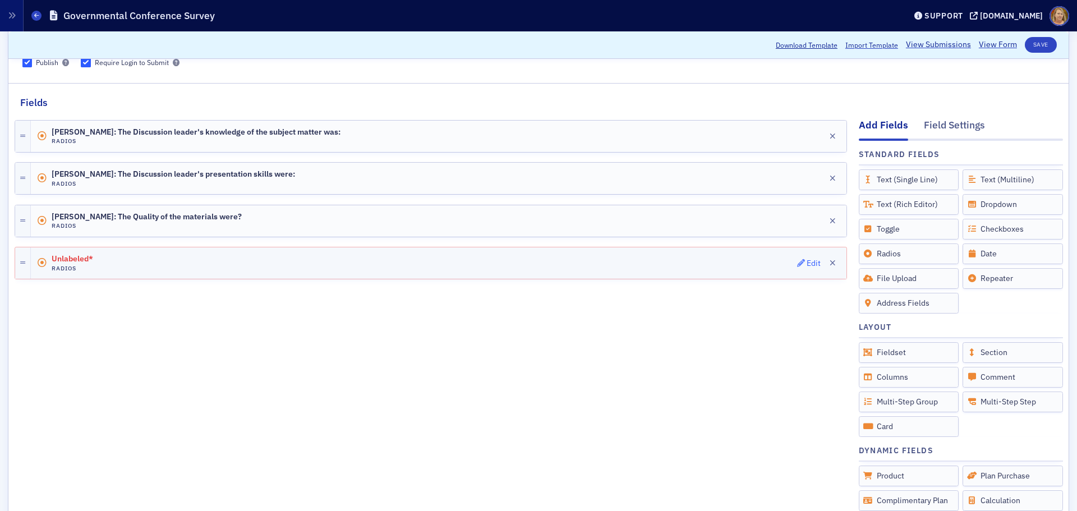
click at [807, 262] on div "Edit" at bounding box center [814, 263] width 14 height 6
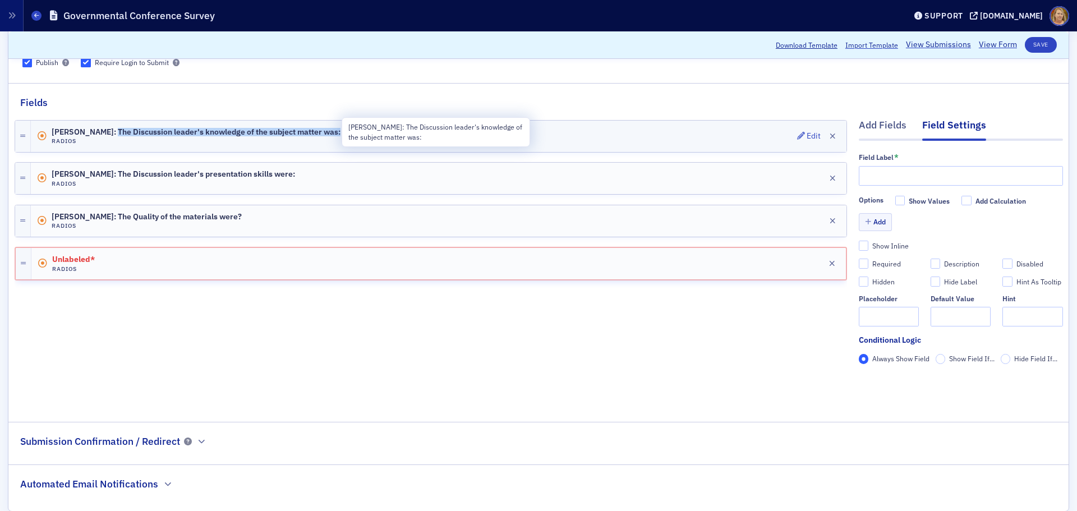
drag, startPoint x: 351, startPoint y: 132, endPoint x: 118, endPoint y: 132, distance: 232.8
click at [118, 132] on div "Becky Hammond: The Discussion leader's knowledge of the subject matter was: Rad…" at bounding box center [439, 136] width 816 height 31
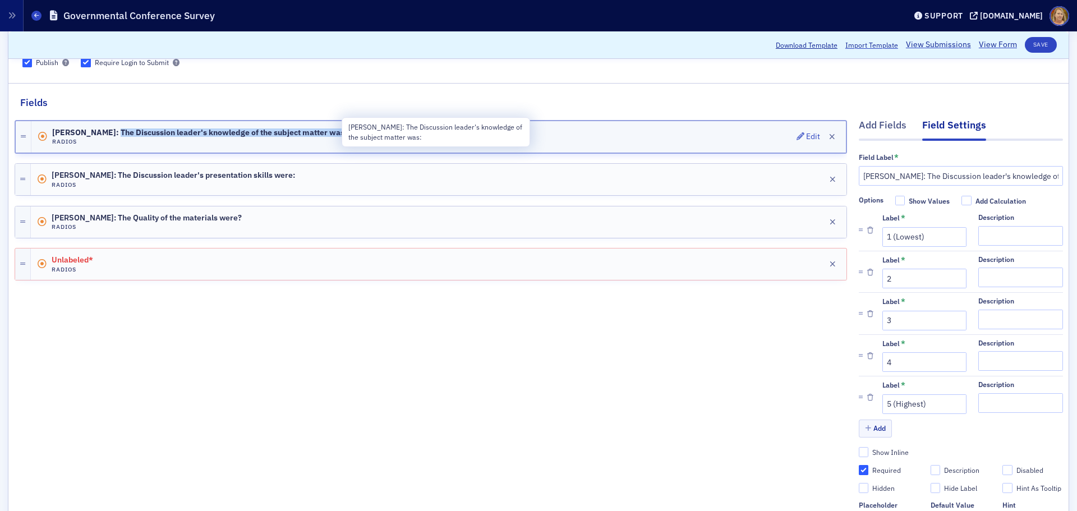
copy span "The Discussion leader's knowledge of the subject matter was:"
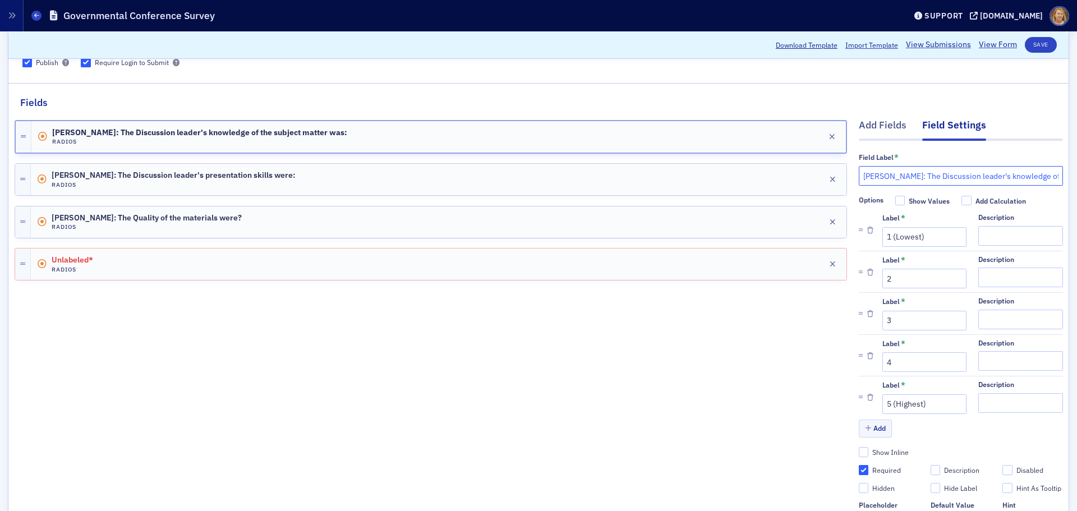
scroll to position [0, 94]
drag, startPoint x: 853, startPoint y: 173, endPoint x: 1051, endPoint y: 169, distance: 197.5
click at [861, 169] on div "Field Label * Becky Hammond: The Discussion leader's knowledge of the subject m…" at bounding box center [961, 353] width 204 height 425
click at [861, 182] on input "[PERSON_NAME]: The Discussion leader's knowledge of the subject matter was:" at bounding box center [961, 176] width 204 height 20
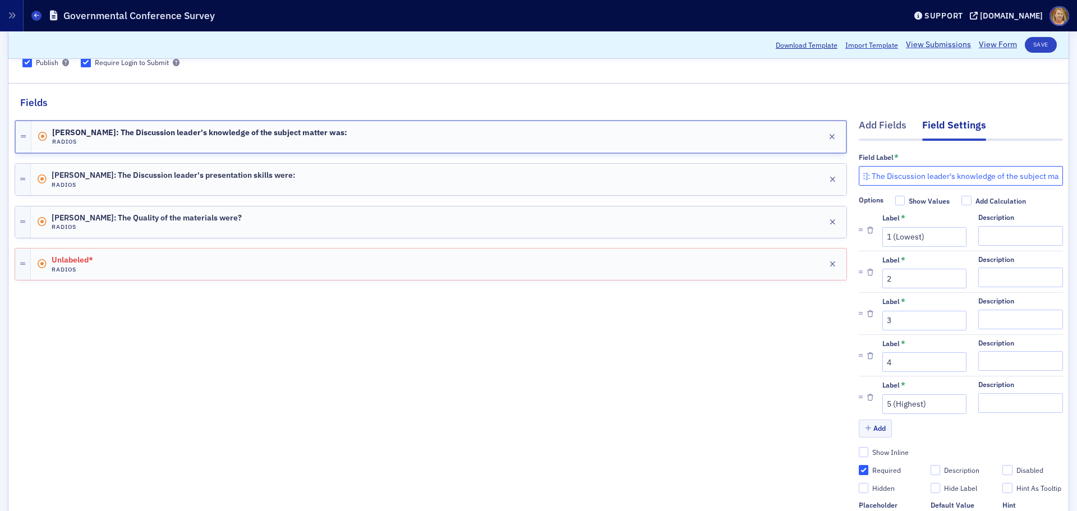
click at [859, 177] on input "[PERSON_NAME]: The Discussion leader's knowledge of the subject matter was:" at bounding box center [961, 176] width 204 height 20
type input "Becky Rob Aucoin: The Discussion leader's knowledge of the subject matter was:"
click at [861, 44] on button "Save" at bounding box center [1041, 45] width 32 height 16
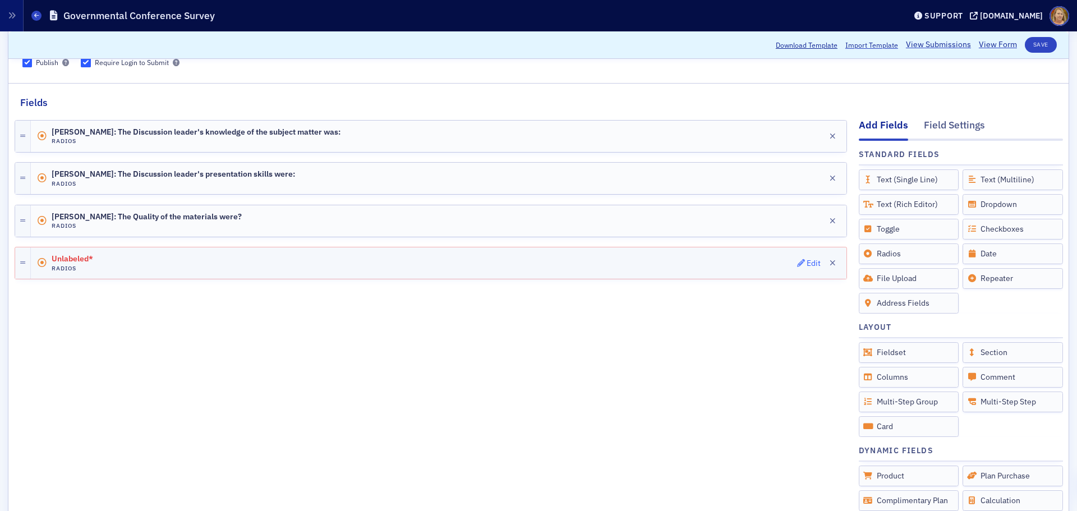
click at [807, 263] on div "Edit" at bounding box center [814, 263] width 14 height 6
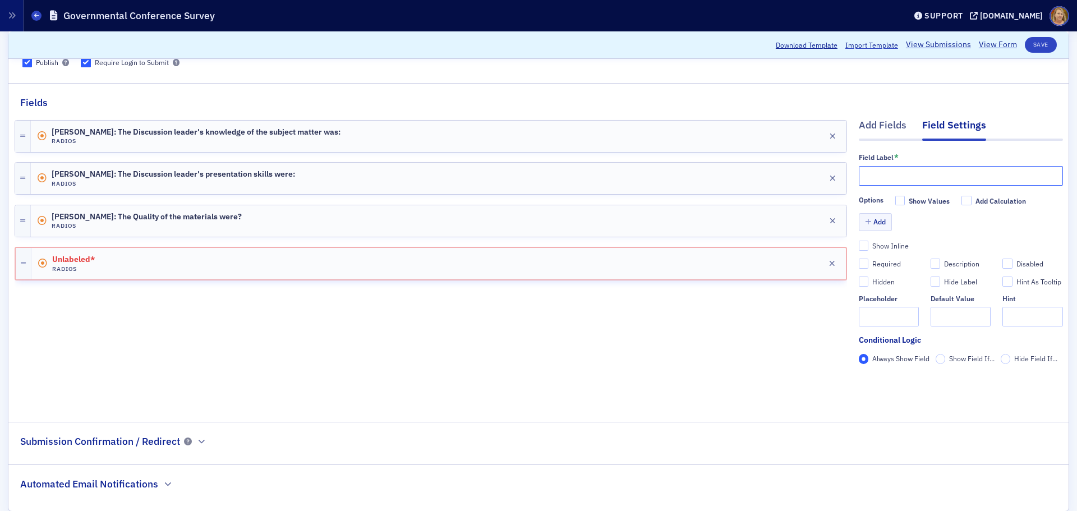
click at [861, 180] on input "text" at bounding box center [961, 176] width 204 height 20
click at [861, 176] on input "Rob Aucoin: The Discussion Leader's knowledge of the subject matter was:" at bounding box center [961, 176] width 204 height 20
type input "[PERSON_NAME]: The Discussion leader's knowledge of the subject matter was:"
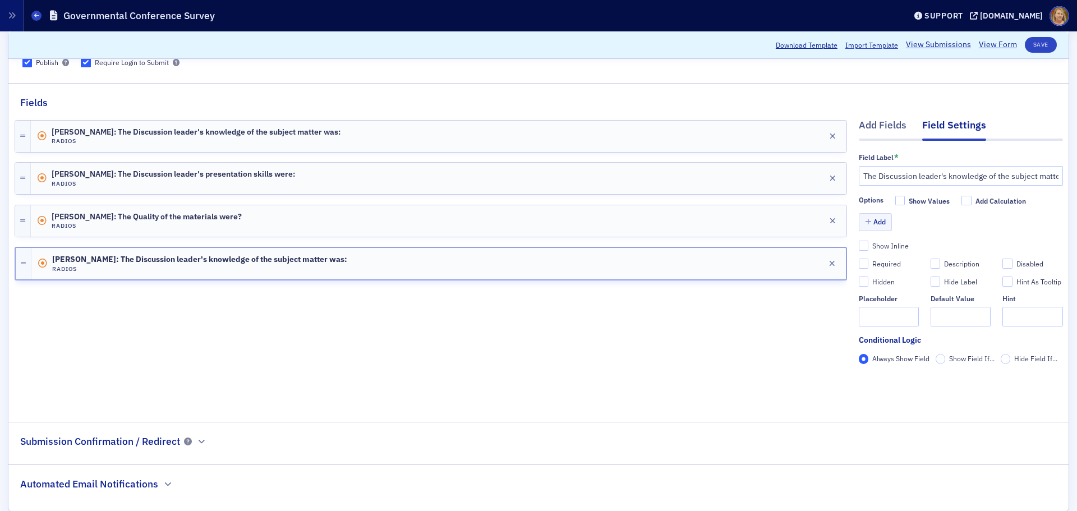
scroll to position [0, 0]
click at [861, 43] on button "Save" at bounding box center [1041, 45] width 32 height 16
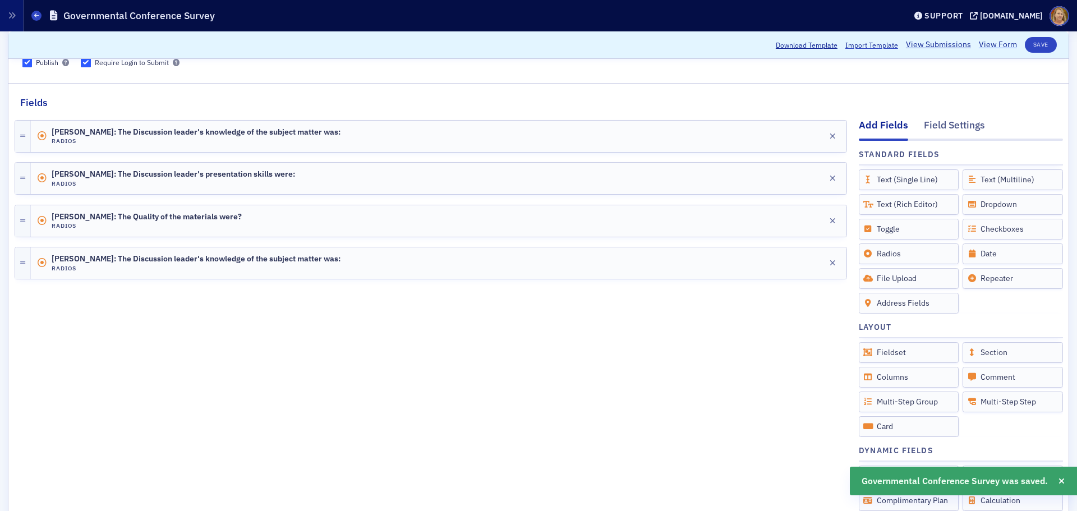
click at [861, 43] on link "View Form" at bounding box center [998, 45] width 38 height 12
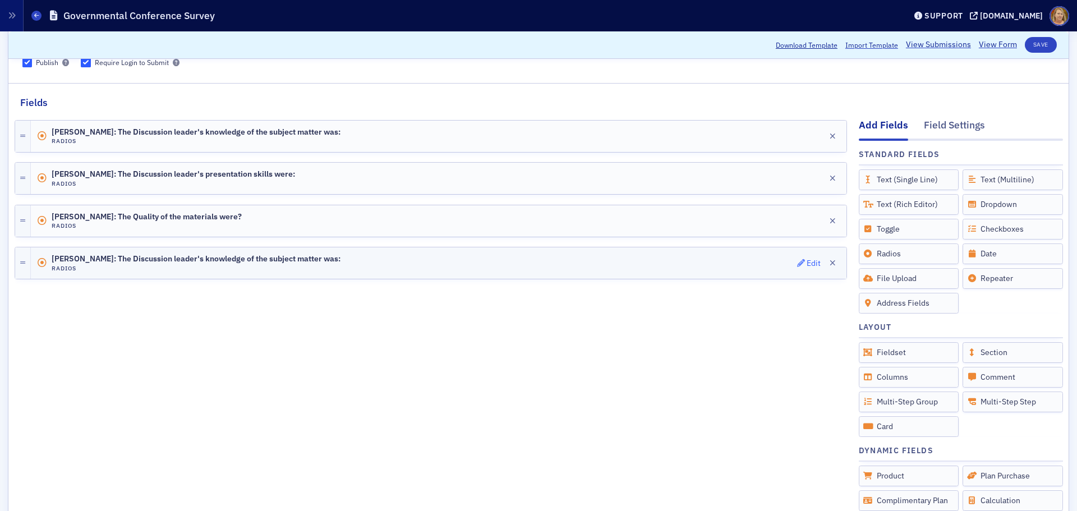
click at [807, 262] on div "Edit" at bounding box center [814, 263] width 14 height 6
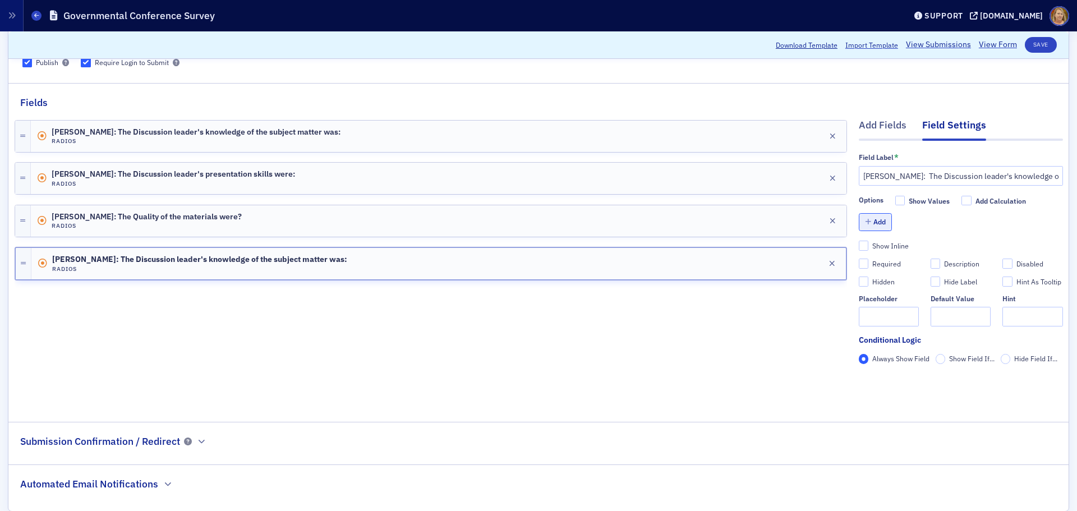
click at [861, 227] on button "Add" at bounding box center [876, 221] width 34 height 17
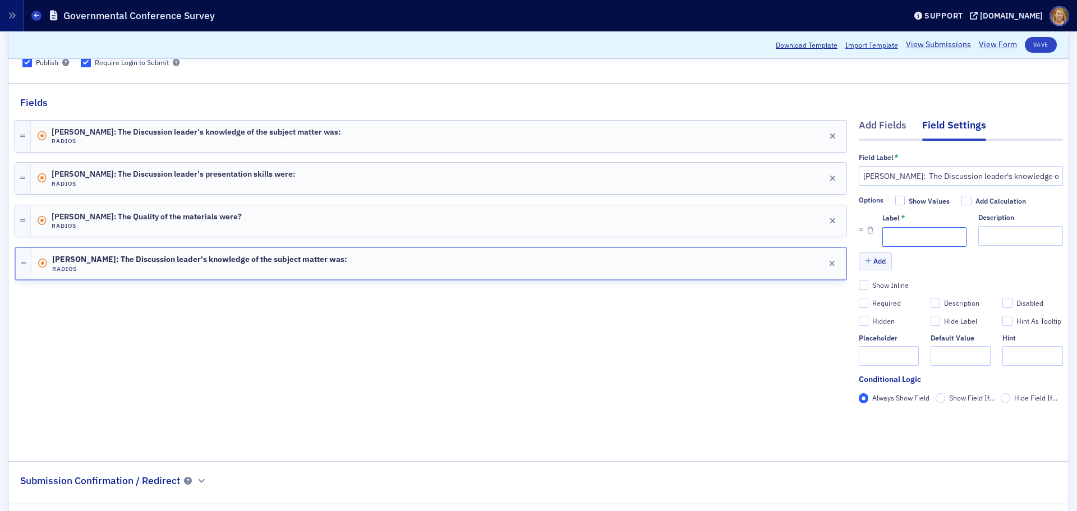
click at [861, 233] on input "Label *" at bounding box center [924, 237] width 84 height 20
type input "1 (Lowest)"
click at [861, 257] on button "Add" at bounding box center [876, 260] width 34 height 17
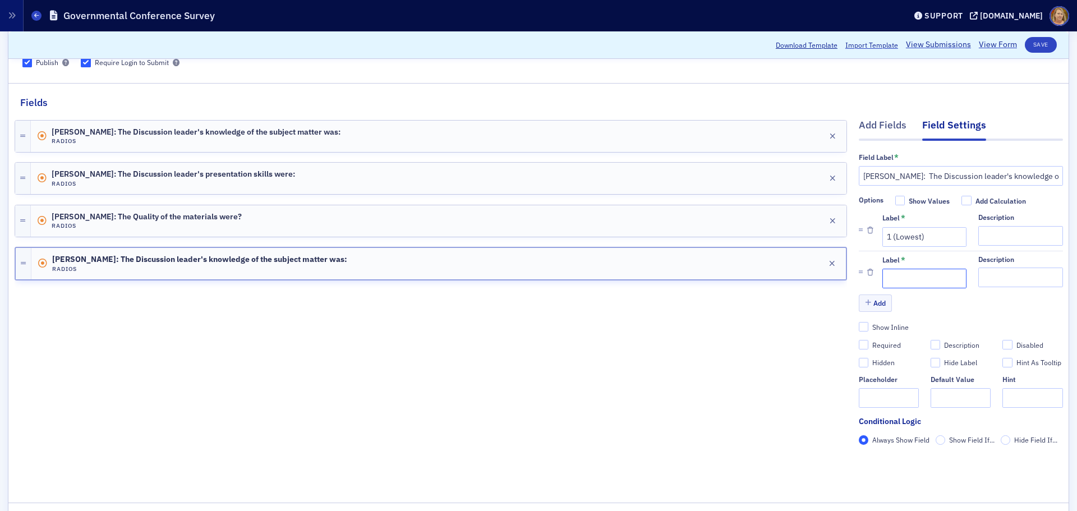
click at [861, 279] on input "Label *" at bounding box center [924, 279] width 84 height 20
type input "2"
click at [861, 298] on button "Add" at bounding box center [876, 302] width 34 height 17
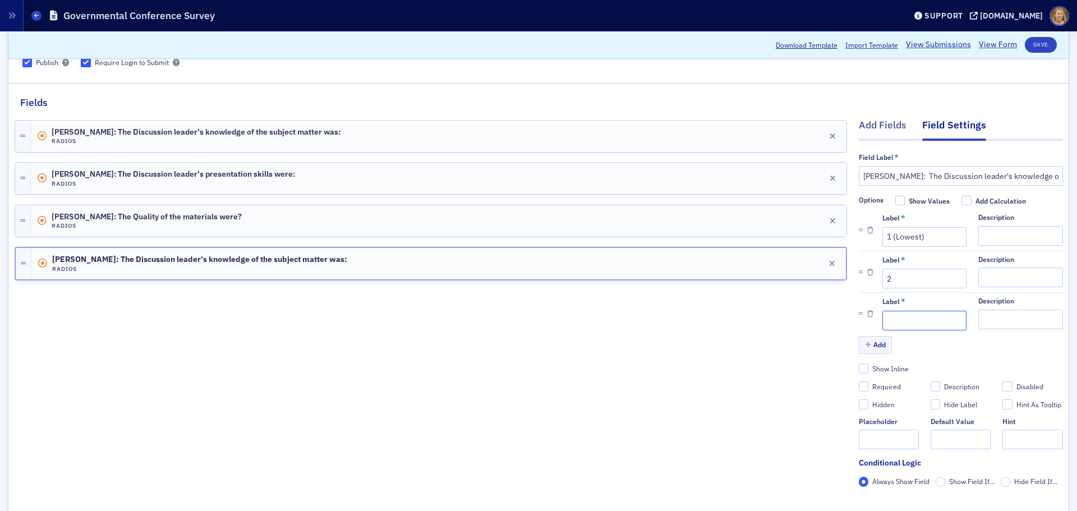
click at [861, 319] on input "Label *" at bounding box center [924, 321] width 84 height 20
type input "3"
click at [861, 342] on button "Add" at bounding box center [876, 344] width 34 height 17
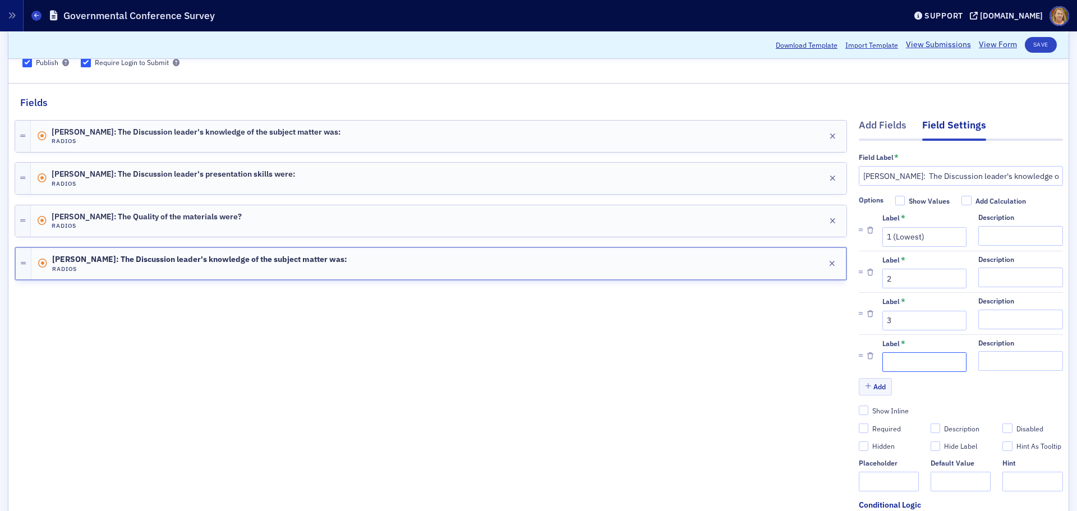
click at [861, 366] on input "Label *" at bounding box center [924, 362] width 84 height 20
type input "4"
click at [861, 383] on button "Add" at bounding box center [876, 386] width 34 height 17
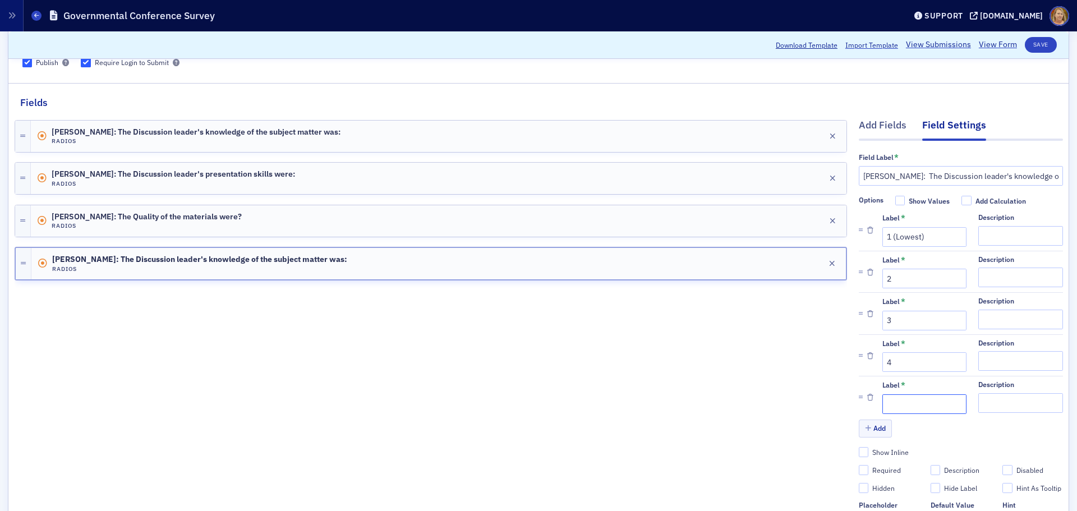
click at [861, 389] on input "Label *" at bounding box center [924, 404] width 84 height 20
type input "5 (Highest)"
click at [861, 48] on button "Save" at bounding box center [1041, 45] width 32 height 16
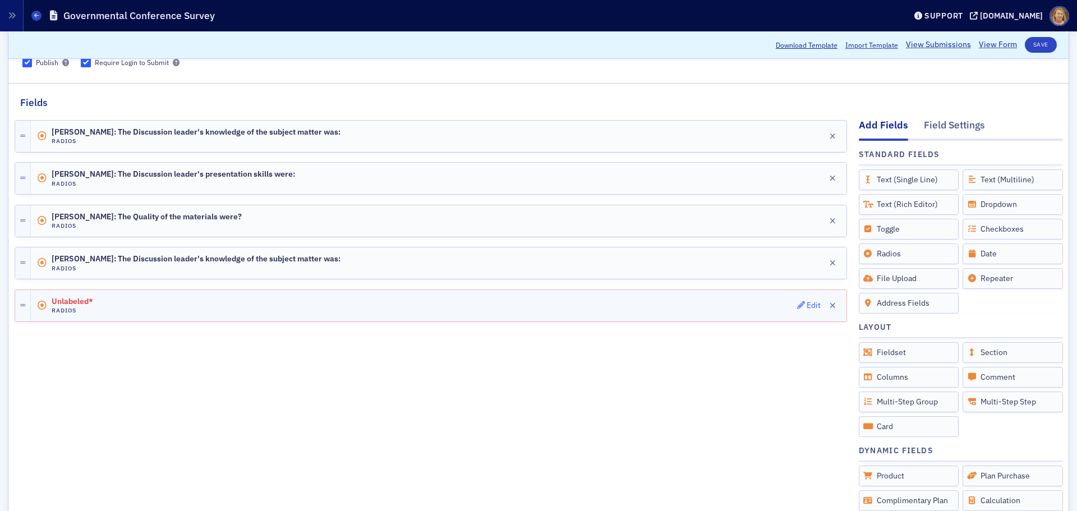
click at [807, 305] on div "Edit" at bounding box center [814, 305] width 14 height 6
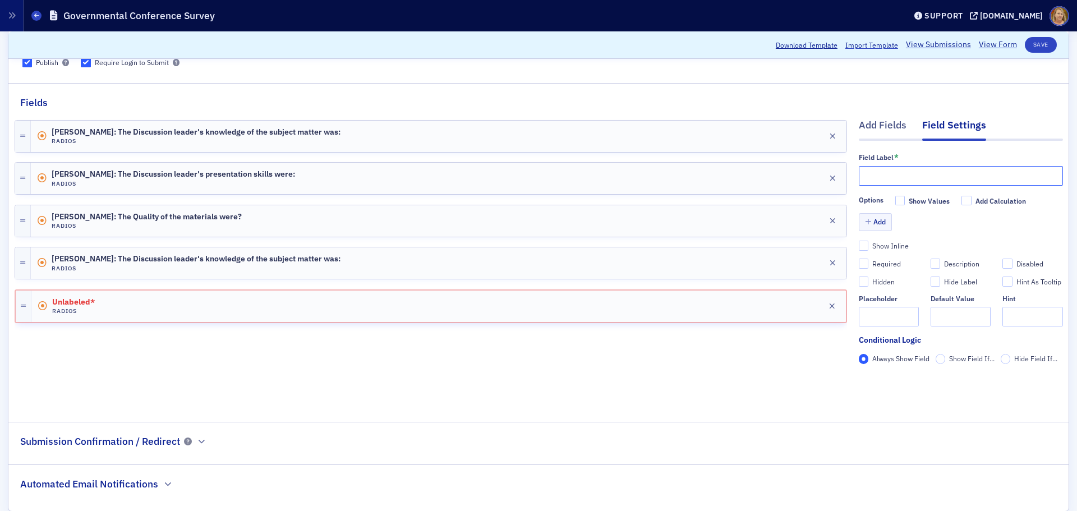
click at [860, 177] on input "text" at bounding box center [961, 176] width 204 height 20
click at [861, 174] on input "Rob Aucoin:" at bounding box center [961, 176] width 204 height 20
type input "Rob Aucoin: The Discussion leader's presentation skills were:"
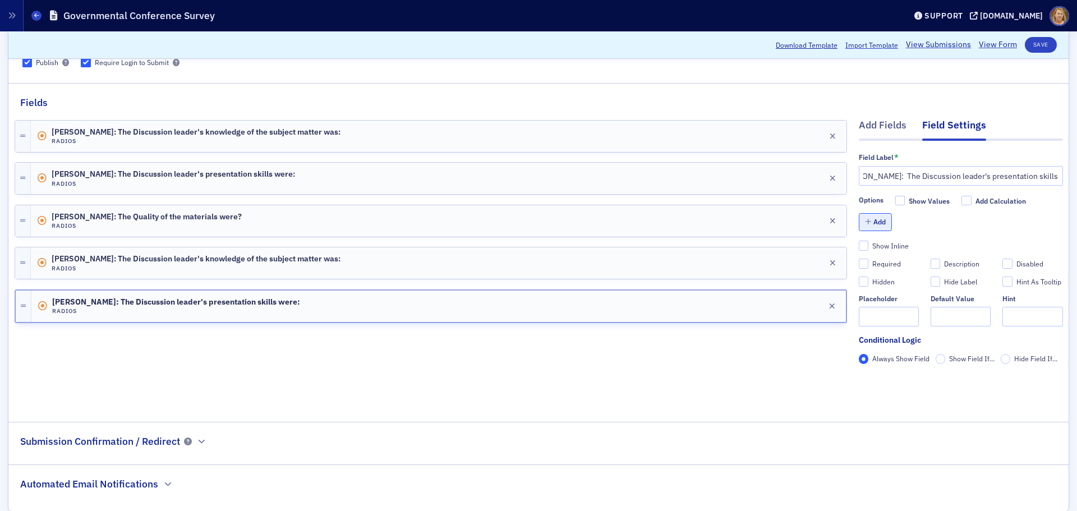
click at [861, 222] on button "Add" at bounding box center [876, 221] width 34 height 17
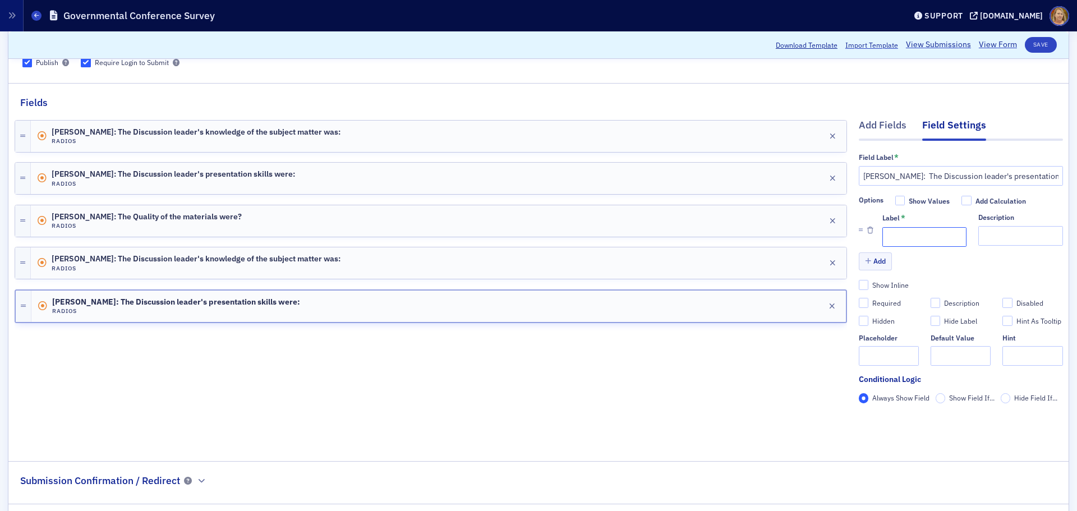
click at [861, 238] on input "Label *" at bounding box center [924, 237] width 84 height 20
type input "1 (Lowest)"
click at [861, 260] on button "Add" at bounding box center [876, 260] width 34 height 17
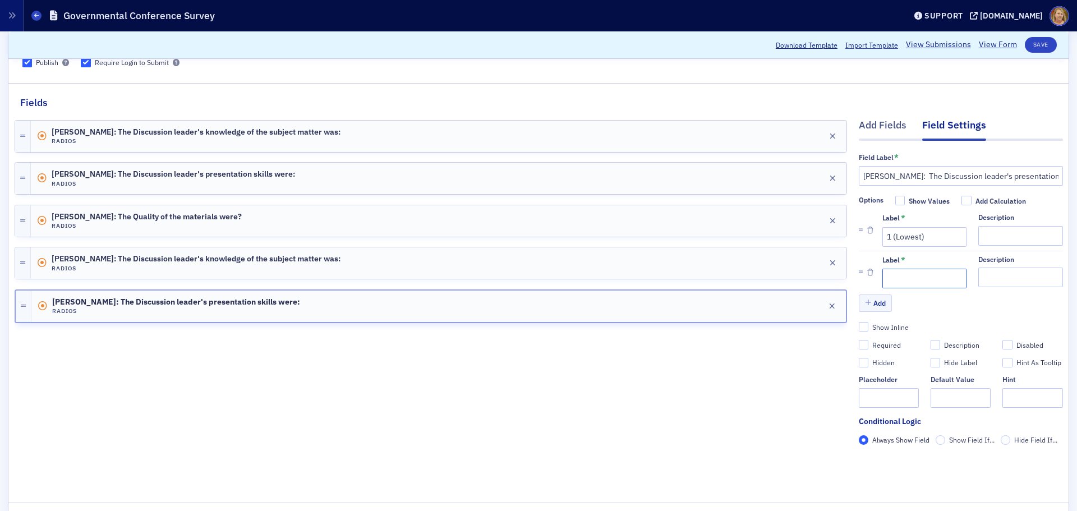
click at [861, 273] on input "Label *" at bounding box center [924, 279] width 84 height 20
type input "2"
click at [861, 301] on button "Add" at bounding box center [876, 302] width 34 height 17
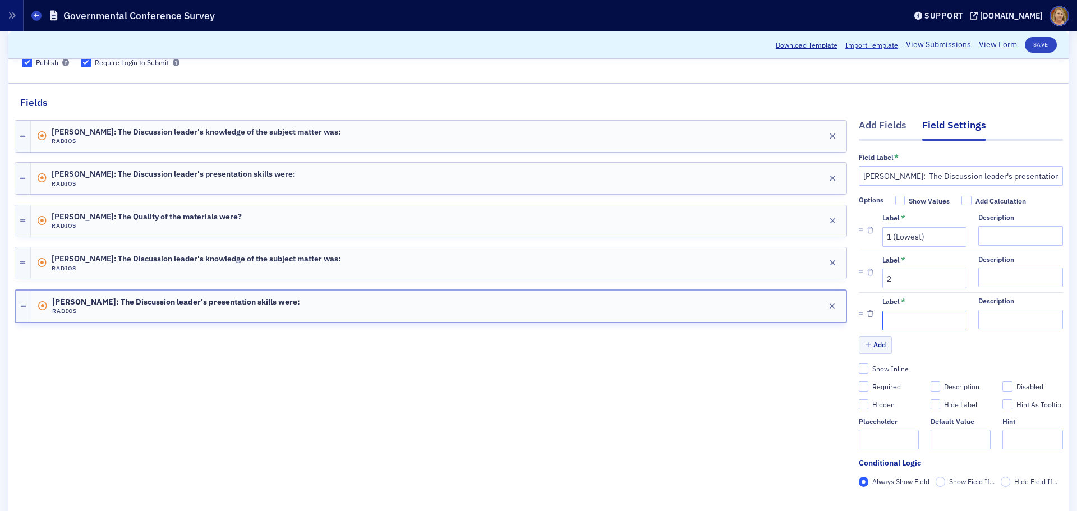
click at [861, 317] on input "Label *" at bounding box center [924, 321] width 84 height 20
type input "3"
click at [861, 343] on button "Add" at bounding box center [876, 344] width 34 height 17
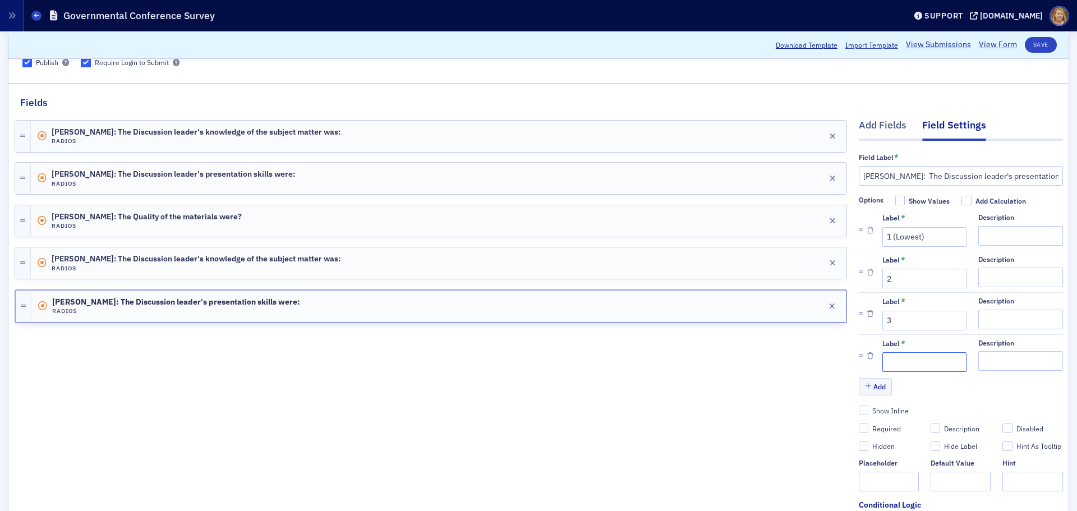
click at [861, 360] on input "Label *" at bounding box center [924, 362] width 84 height 20
type input "4"
click at [861, 386] on button "Add" at bounding box center [876, 386] width 34 height 17
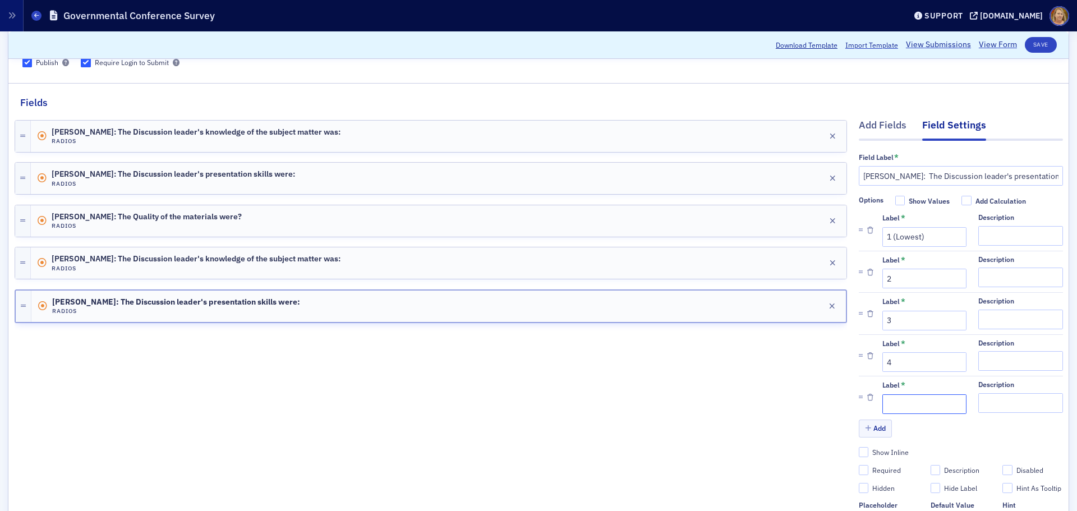
click at [861, 389] on input "Label *" at bounding box center [924, 404] width 84 height 20
type input "5 (Highest)"
click at [861, 47] on button "Save" at bounding box center [1041, 45] width 32 height 16
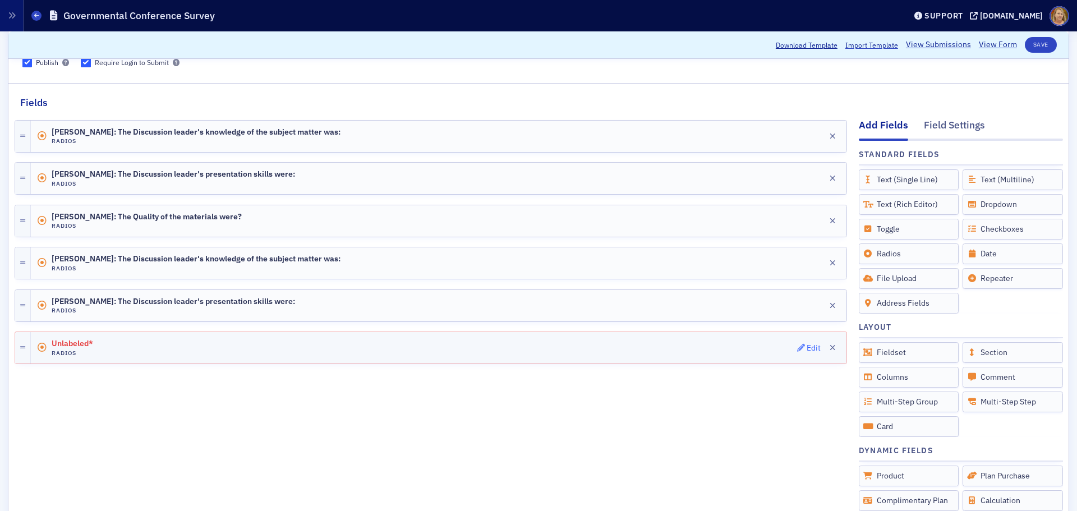
click at [807, 347] on div "Edit" at bounding box center [814, 348] width 14 height 6
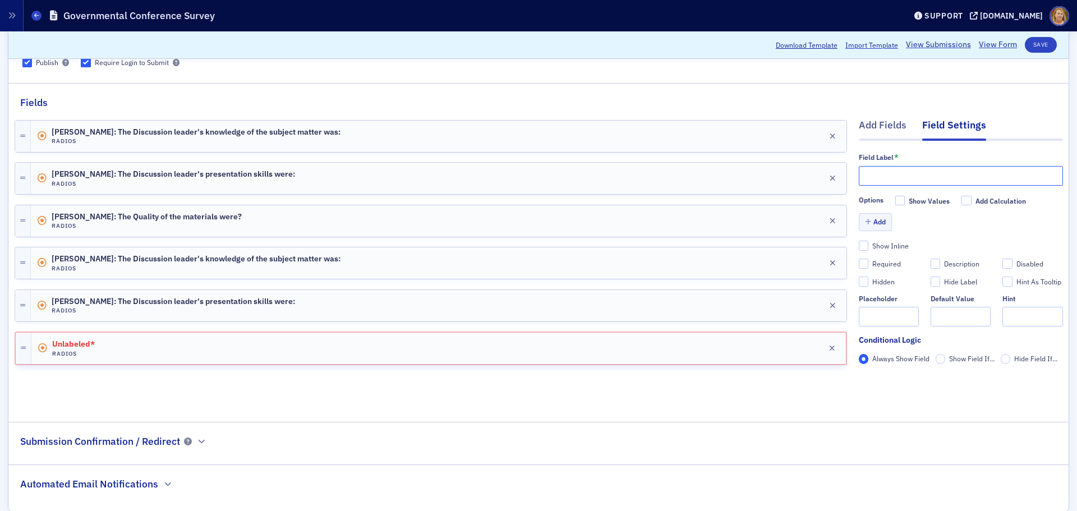
click at [859, 178] on input "text" at bounding box center [961, 176] width 204 height 20
type input "Rob Aucoin: The Quality of the materials were?"
click at [861, 223] on button "Add" at bounding box center [876, 221] width 34 height 17
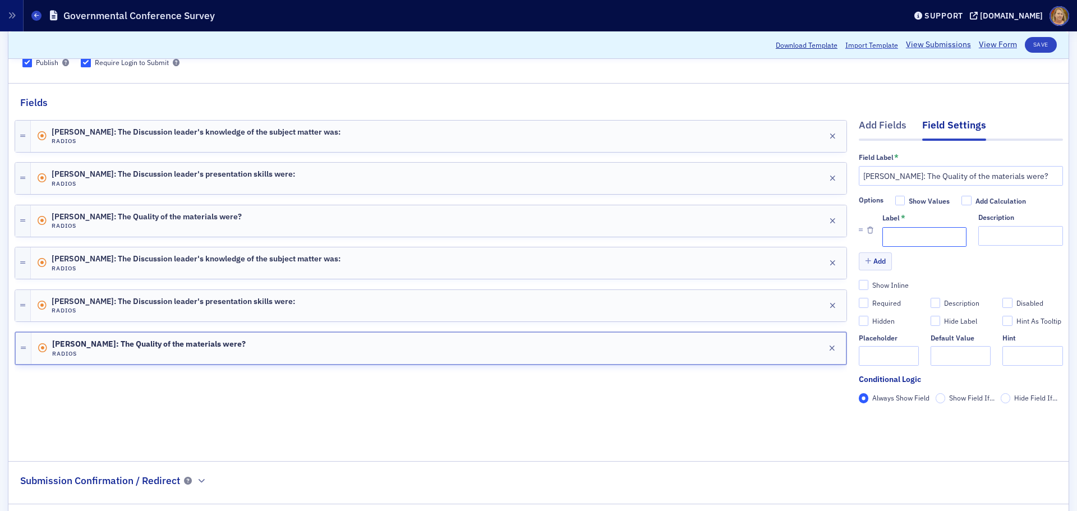
click at [861, 239] on input "Label *" at bounding box center [924, 237] width 84 height 20
type input "1 (Lowest)"
click at [861, 259] on button "Add" at bounding box center [876, 260] width 34 height 17
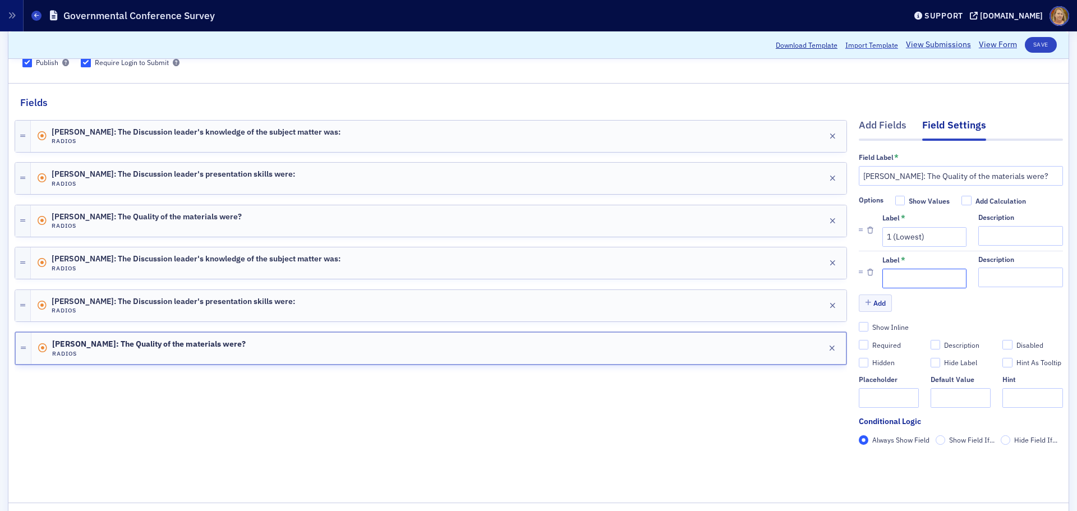
click at [861, 271] on input "Label *" at bounding box center [924, 279] width 84 height 20
type input "2"
click at [861, 305] on button "Add" at bounding box center [876, 302] width 34 height 17
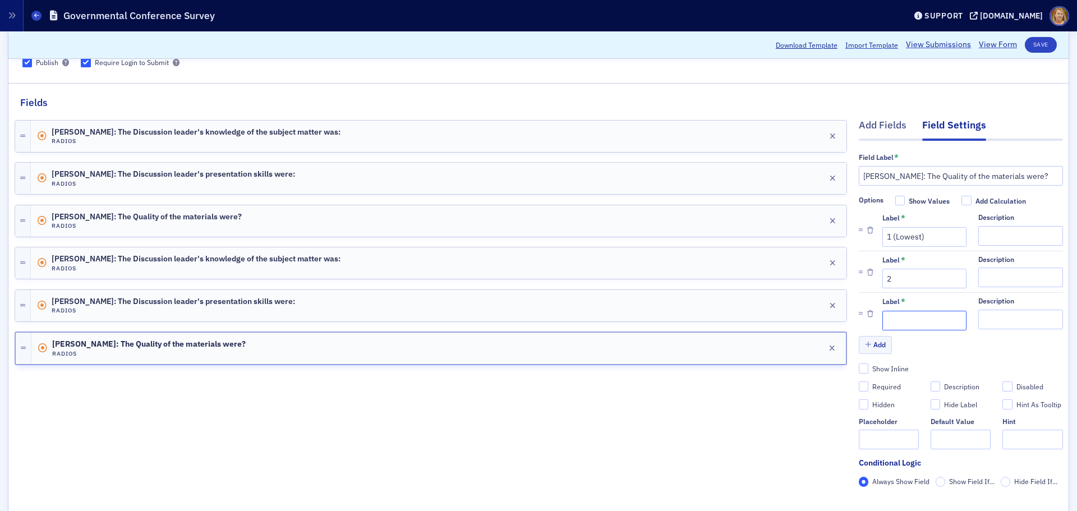
click at [861, 317] on input "Label *" at bounding box center [924, 321] width 84 height 20
type input "3"
click at [861, 341] on button "Add" at bounding box center [876, 344] width 34 height 17
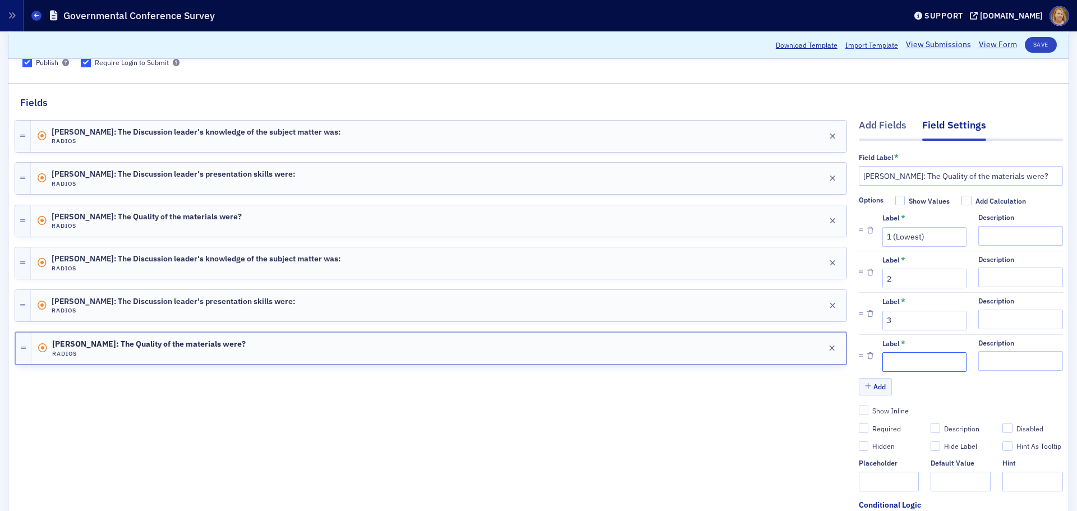
click at [861, 353] on input "Label *" at bounding box center [924, 362] width 84 height 20
type input "4"
click at [861, 384] on button "Add" at bounding box center [876, 386] width 34 height 17
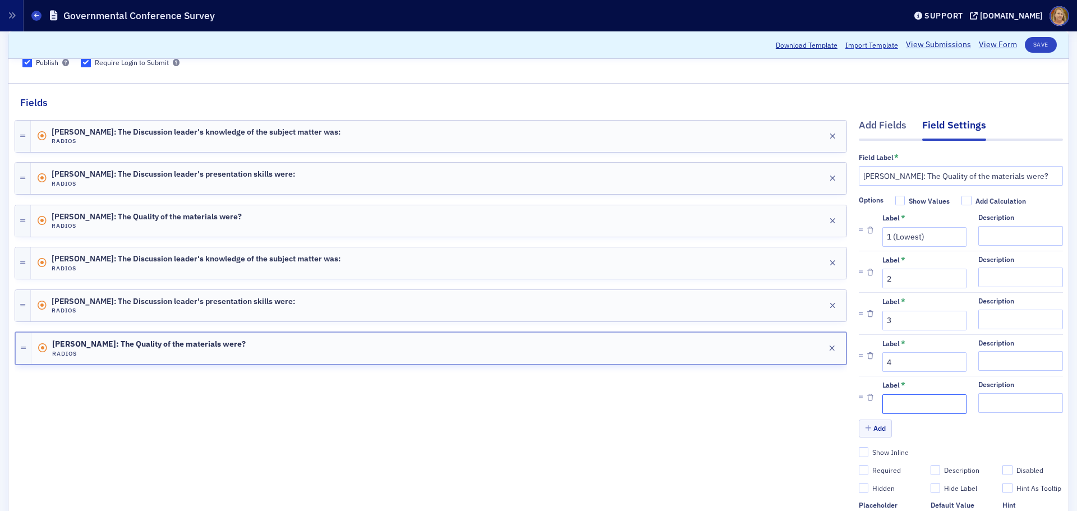
click at [861, 389] on input "Label *" at bounding box center [924, 404] width 84 height 20
type input "5 (Highest)"
click at [861, 44] on button "Save" at bounding box center [1041, 45] width 32 height 16
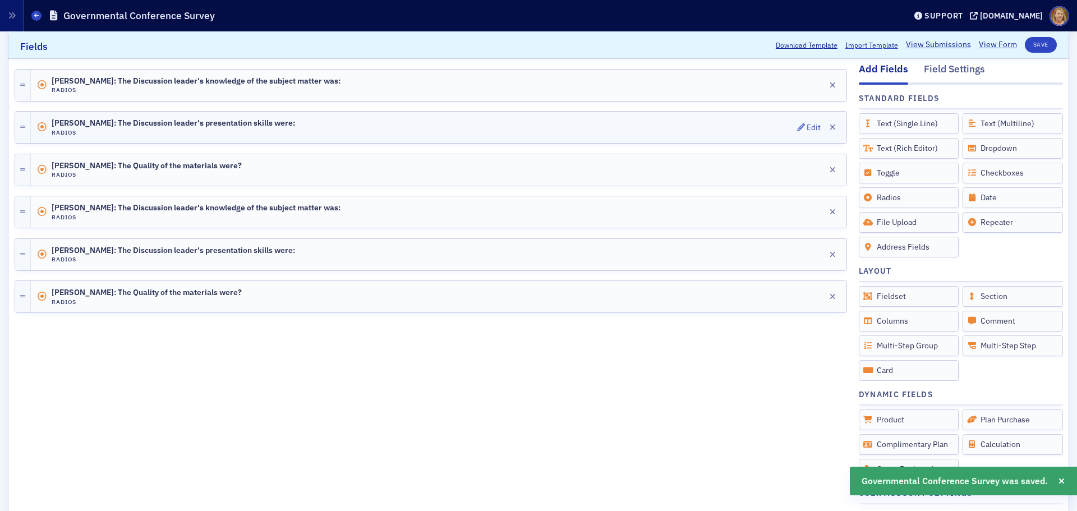
scroll to position [224, 0]
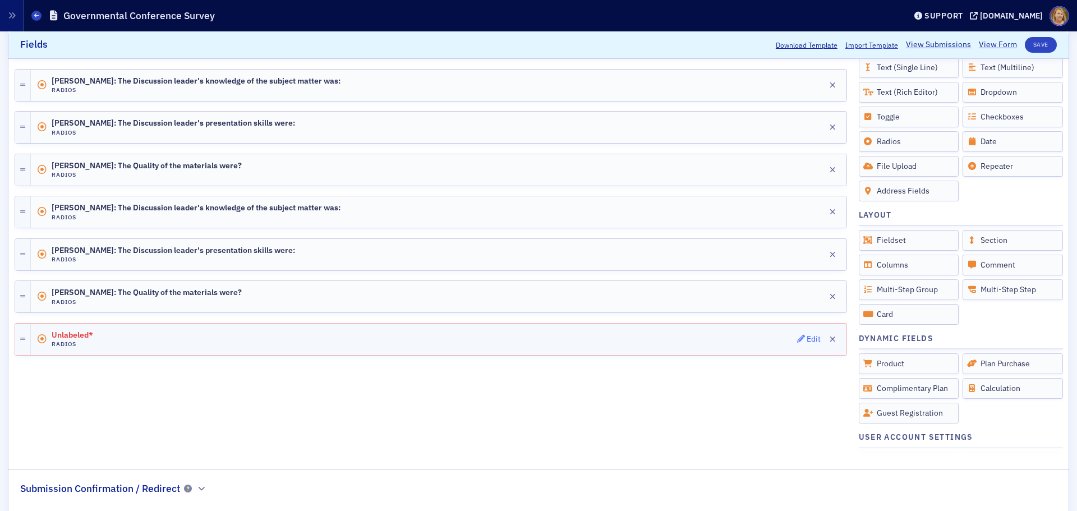
click at [807, 339] on div "Edit" at bounding box center [814, 339] width 14 height 6
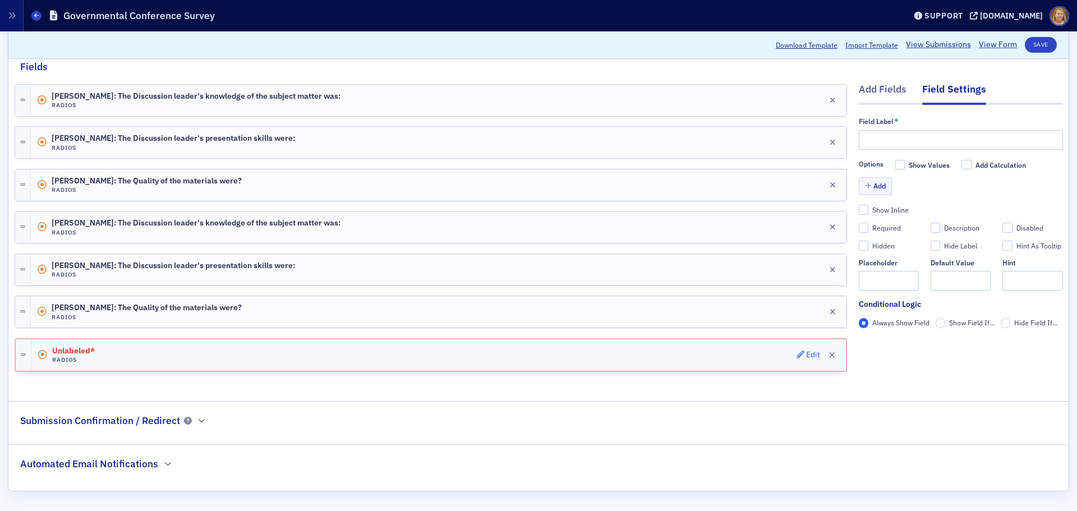
scroll to position [148, 0]
click at [859, 137] on input "text" at bounding box center [961, 140] width 204 height 20
type input "Stephanie Palmertree:"
drag, startPoint x: 125, startPoint y: 95, endPoint x: 190, endPoint y: 108, distance: 67.0
click at [190, 108] on div "Becky Rob Aucoin: The Discussion leader's knowledge of the subject matter was: …" at bounding box center [196, 100] width 289 height 17
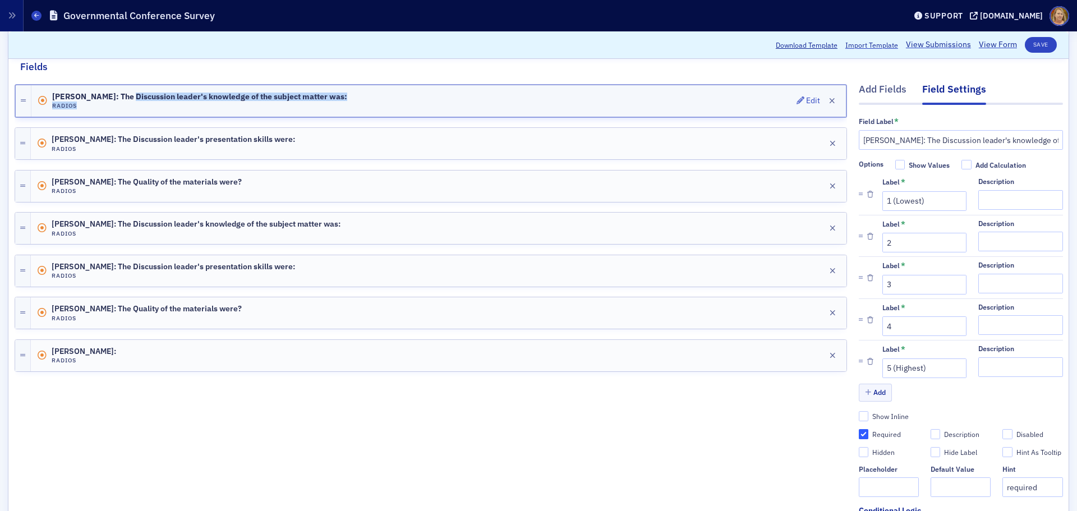
click at [173, 109] on h4 "Radios" at bounding box center [199, 105] width 295 height 7
drag, startPoint x: 123, startPoint y: 92, endPoint x: 353, endPoint y: 95, distance: 230.0
click at [354, 94] on div "Becky Rob Aucoin: The Discussion leader's knowledge of the subject matter was: …" at bounding box center [438, 100] width 814 height 31
copy span "The Discussion leader's knowledge of the subject matter was:"
click at [861, 140] on input "Becky Rob Aucoin: The Discussion leader's knowledge of the subject matter was:" at bounding box center [961, 140] width 204 height 20
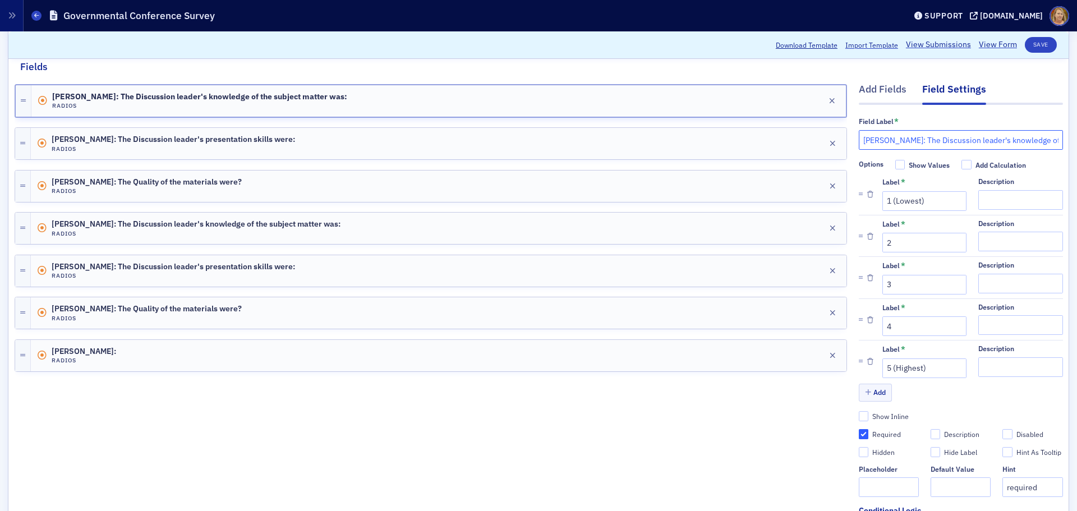
drag, startPoint x: 877, startPoint y: 140, endPoint x: 846, endPoint y: 142, distance: 30.9
click at [846, 142] on div "Add Fields Field Settings Field Label * Becky Rob Aucoin: The Discussion leader…" at bounding box center [539, 301] width 1048 height 455
drag, startPoint x: 897, startPoint y: 142, endPoint x: 841, endPoint y: 144, distance: 56.1
click at [841, 144] on div "Add Fields Field Settings Field Label * Rob Aucoin: The Discussion leader's kno…" at bounding box center [539, 301] width 1048 height 455
click at [861, 138] on input "Stephanie Palmertree: The Discussion leader's knowledge of the subject matter w…" at bounding box center [961, 140] width 204 height 20
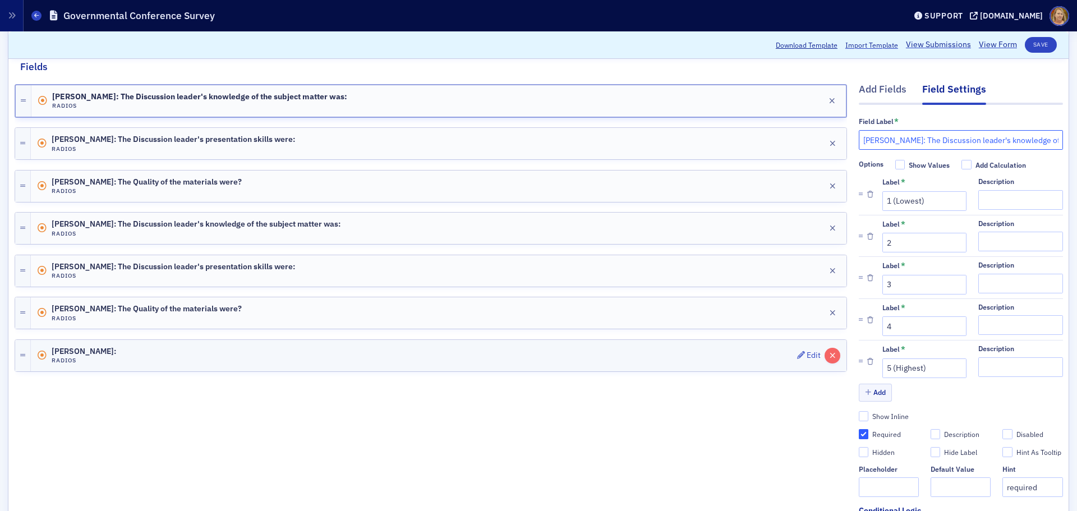
type input "Stephanie Palmertree: The Discussion leader's knowledge of the subject matter w…"
click at [830, 353] on icon "button" at bounding box center [833, 356] width 6 height 8
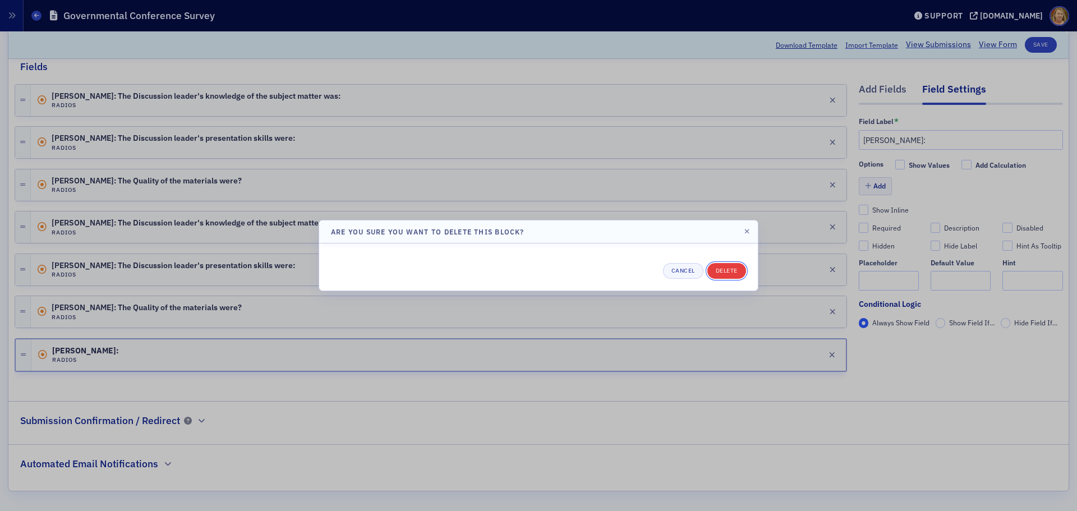
click at [731, 271] on button "Delete" at bounding box center [726, 271] width 39 height 16
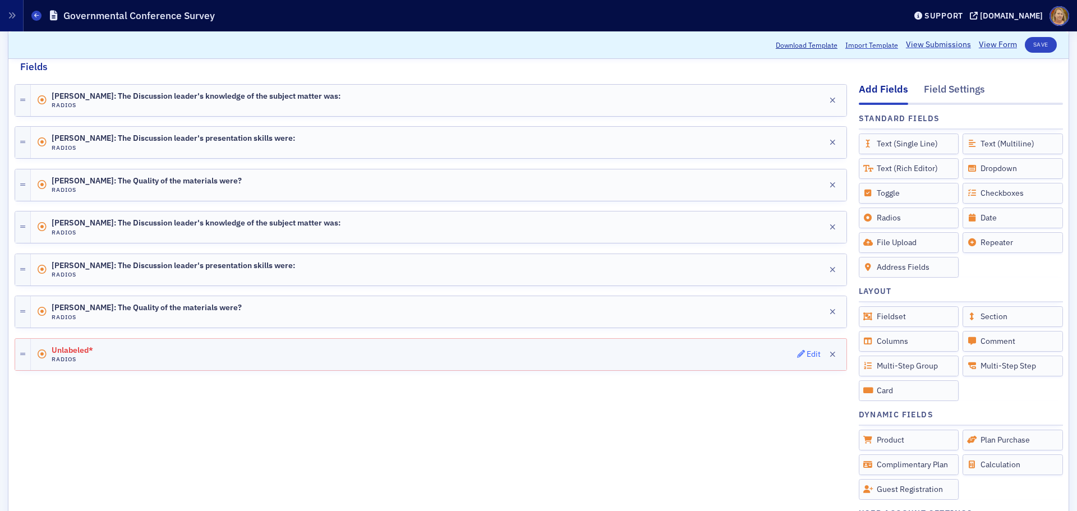
click at [807, 352] on div "Edit" at bounding box center [814, 354] width 14 height 6
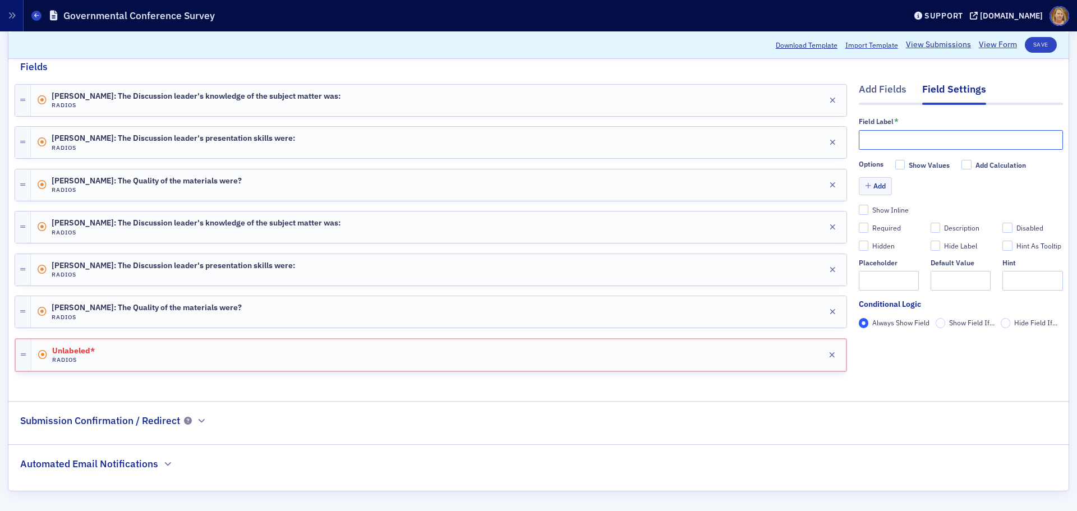
click at [861, 140] on input "text" at bounding box center [961, 140] width 204 height 20
click at [861, 144] on input "text" at bounding box center [961, 140] width 204 height 20
click at [861, 141] on input "Stephanie Palmertree:" at bounding box center [961, 140] width 204 height 20
paste input "The Discussion leader's knowledge of the subject matter was:"
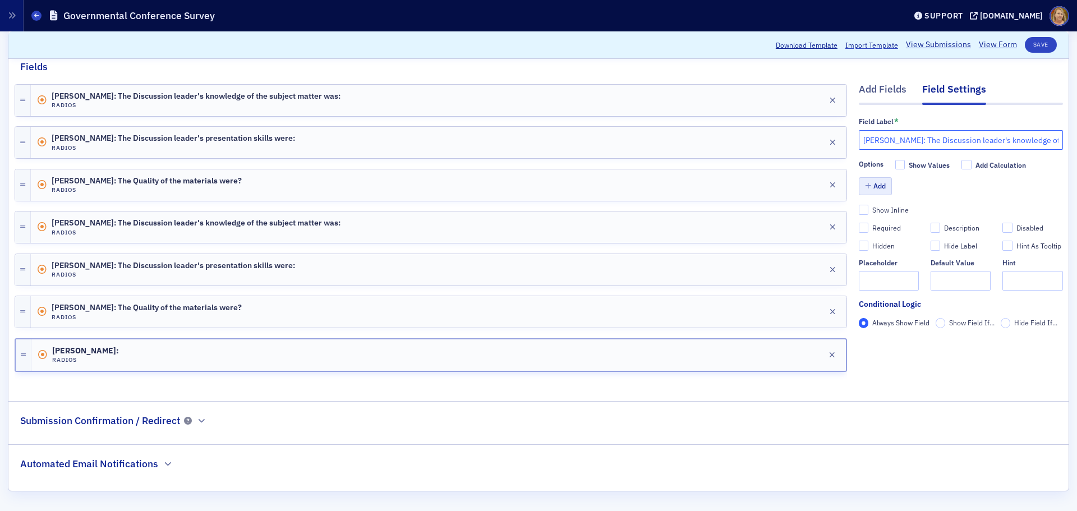
type input "[PERSON_NAME]: The Discussion leader's knowledge of the subject matter was:"
click at [861, 184] on button "Add" at bounding box center [876, 185] width 34 height 17
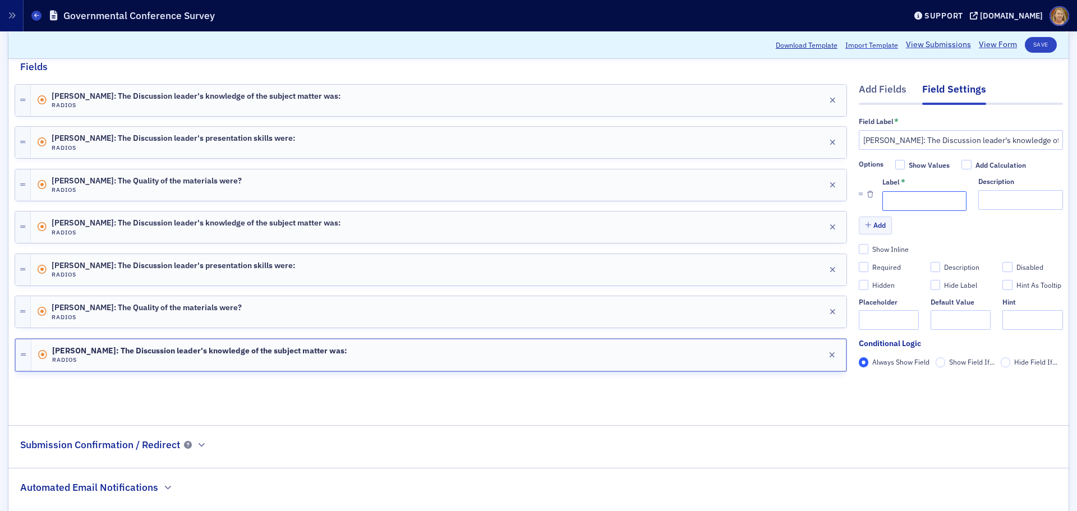
click at [861, 197] on input "Label *" at bounding box center [924, 201] width 84 height 20
type input "1 (Lowest)"
click at [861, 225] on button "Add" at bounding box center [876, 225] width 34 height 17
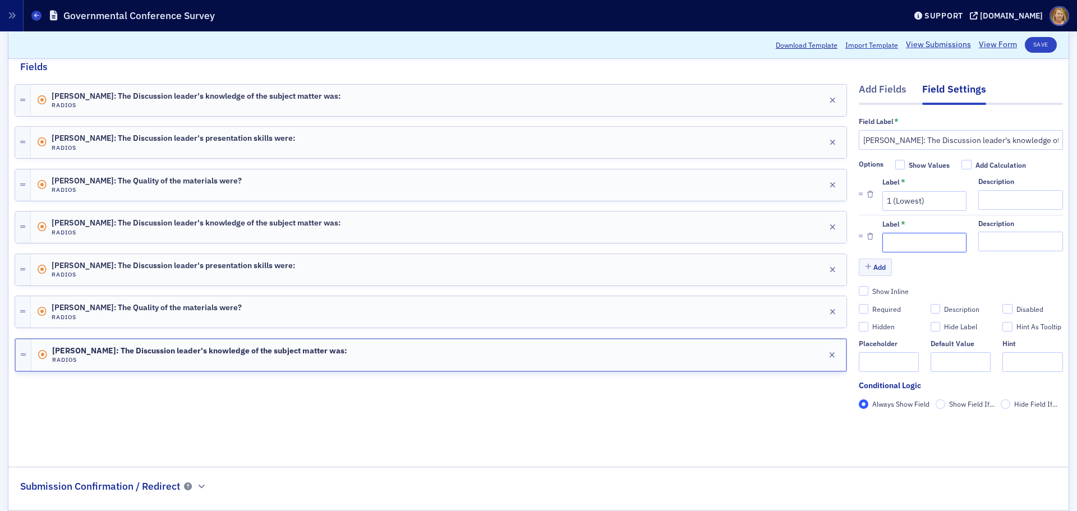
click at [861, 239] on input "Label *" at bounding box center [924, 243] width 84 height 20
type input "2"
click at [861, 266] on button "Add" at bounding box center [876, 267] width 34 height 17
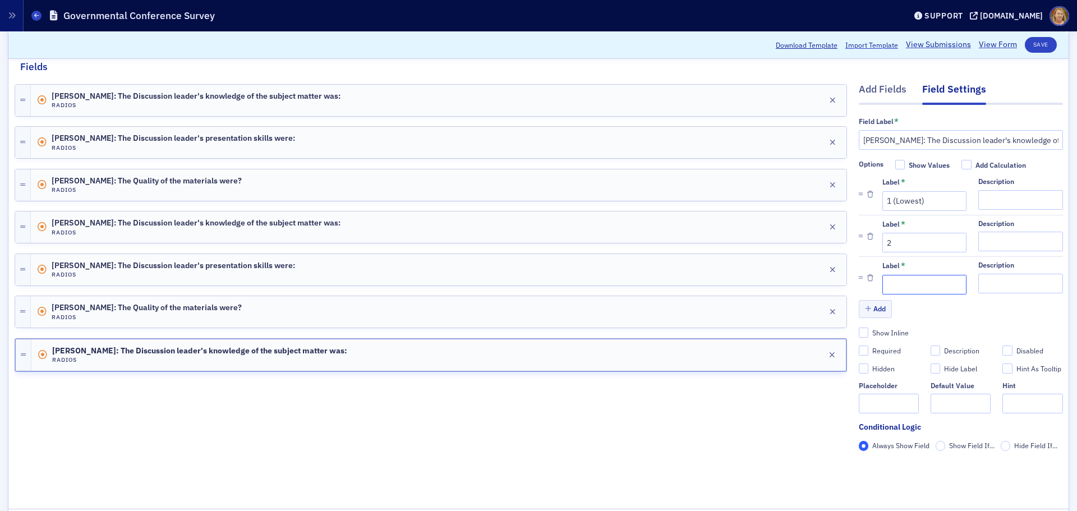
click at [861, 285] on input "Label *" at bounding box center [924, 285] width 84 height 20
type input "3"
click at [861, 307] on button "Add" at bounding box center [876, 308] width 34 height 17
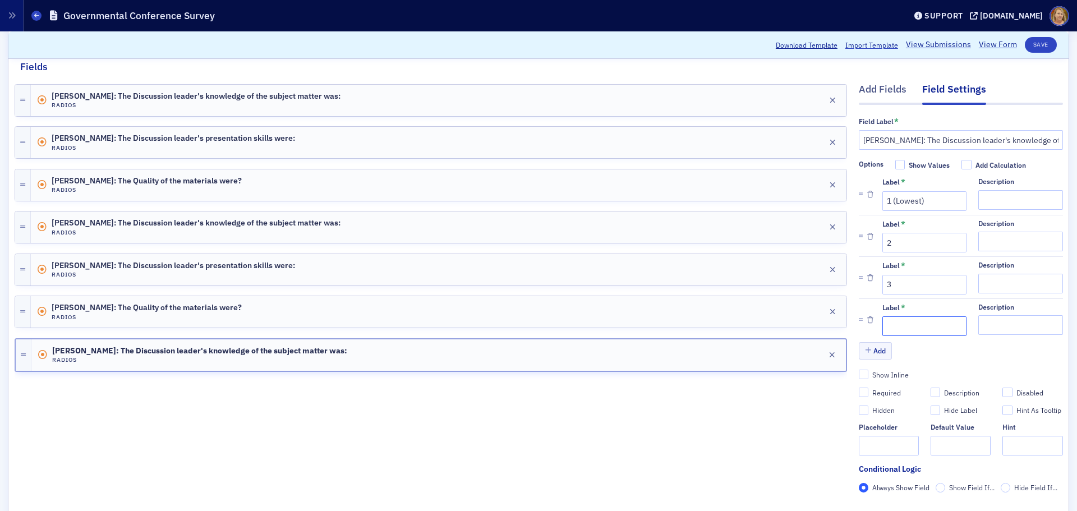
click at [861, 320] on input "Label *" at bounding box center [924, 326] width 84 height 20
type input "4"
click at [861, 354] on button "Add" at bounding box center [876, 350] width 34 height 17
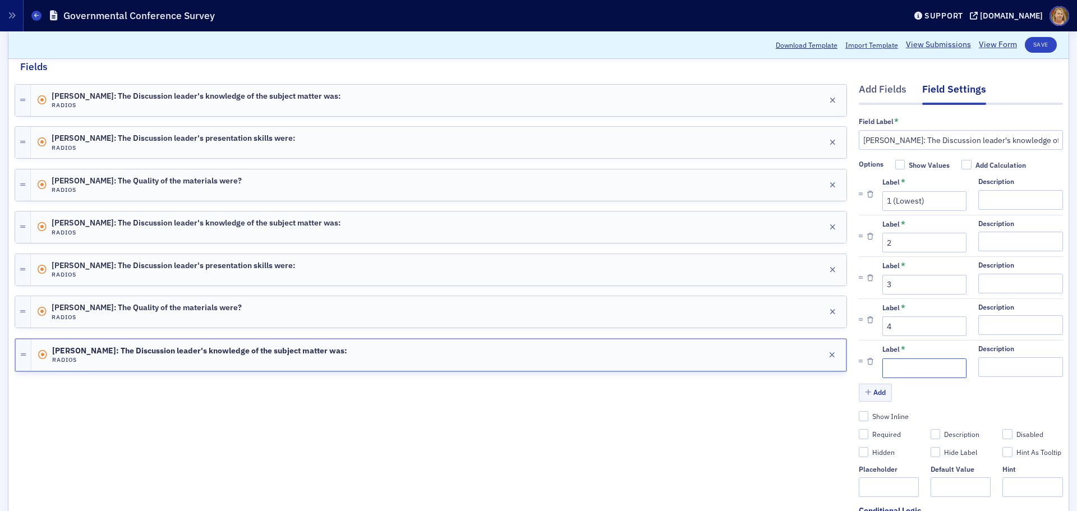
click at [861, 366] on input "Label *" at bounding box center [924, 368] width 84 height 20
type input "5 (Highest)"
click at [861, 48] on button "Save" at bounding box center [1041, 45] width 32 height 16
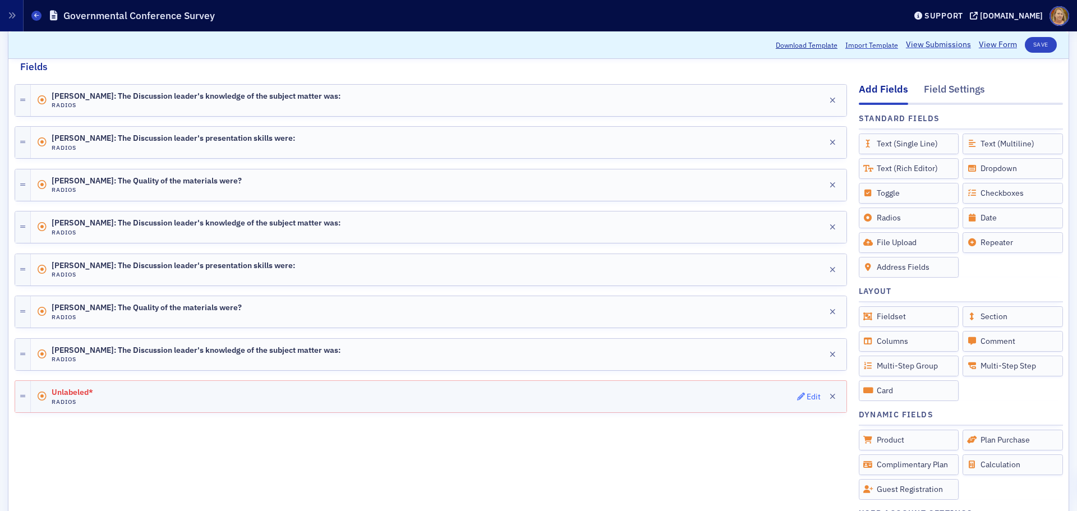
click at [807, 389] on div "Edit" at bounding box center [814, 397] width 14 height 6
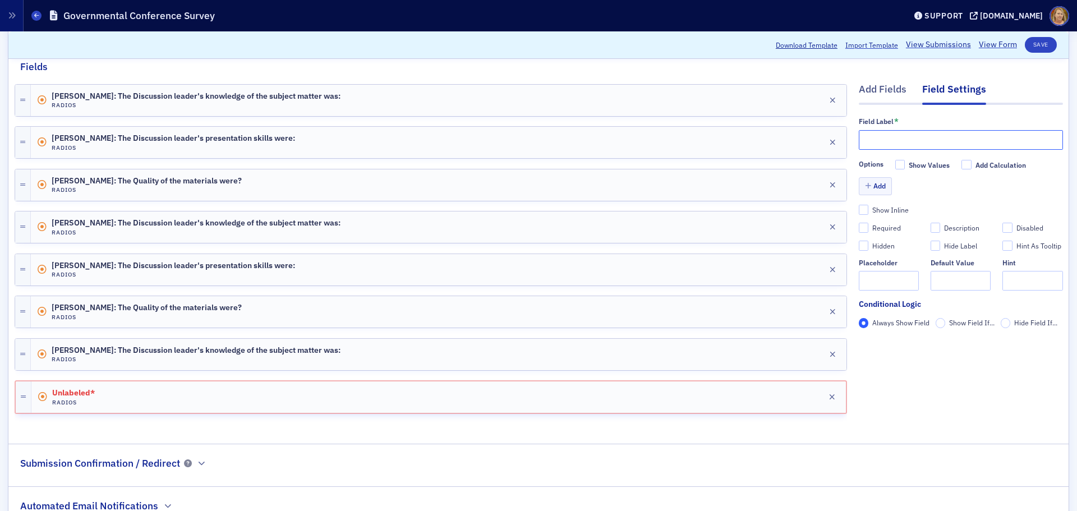
click at [860, 141] on input "text" at bounding box center [961, 140] width 204 height 20
click at [861, 139] on input "Stephanie Palmerstree:" at bounding box center [961, 140] width 204 height 20
click at [861, 140] on input "Stephanie Palmertree:" at bounding box center [961, 140] width 204 height 20
click at [861, 143] on input "Stephanie Palmertree:" at bounding box center [961, 140] width 204 height 20
paste input "The Discussion leader's presentation skills were:"
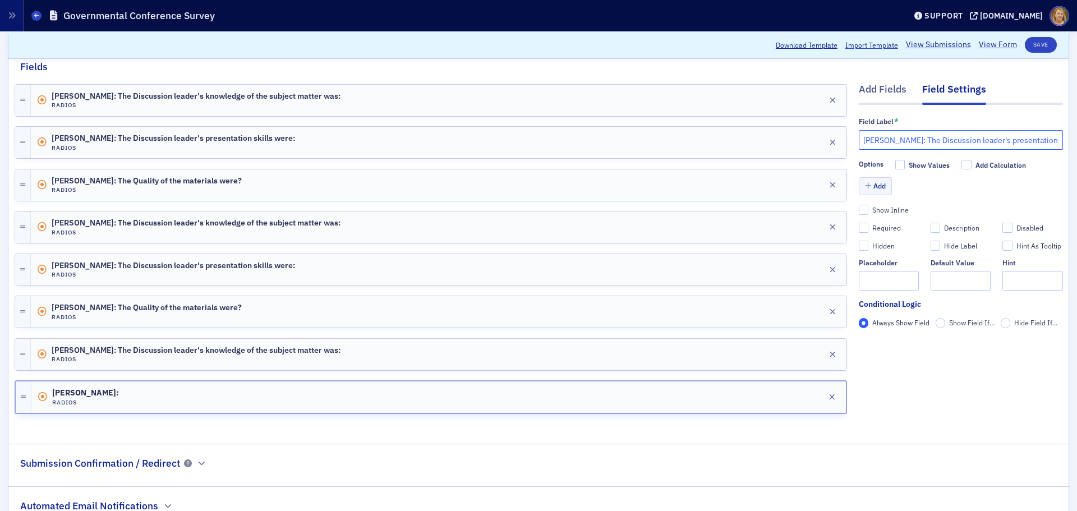
scroll to position [0, 57]
type input "Stephanie Palmertree: The Discussion leader's presentation skills were:"
click at [861, 187] on icon "button" at bounding box center [868, 186] width 6 height 7
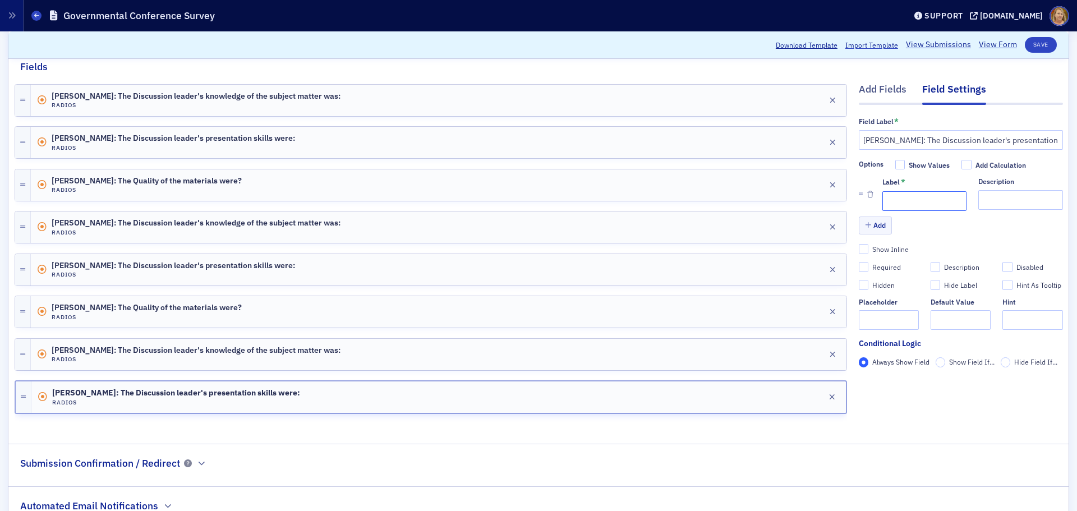
click at [861, 202] on input "Label *" at bounding box center [924, 201] width 84 height 20
type input "1 (Lowest)"
click at [861, 224] on button "Add" at bounding box center [876, 225] width 34 height 17
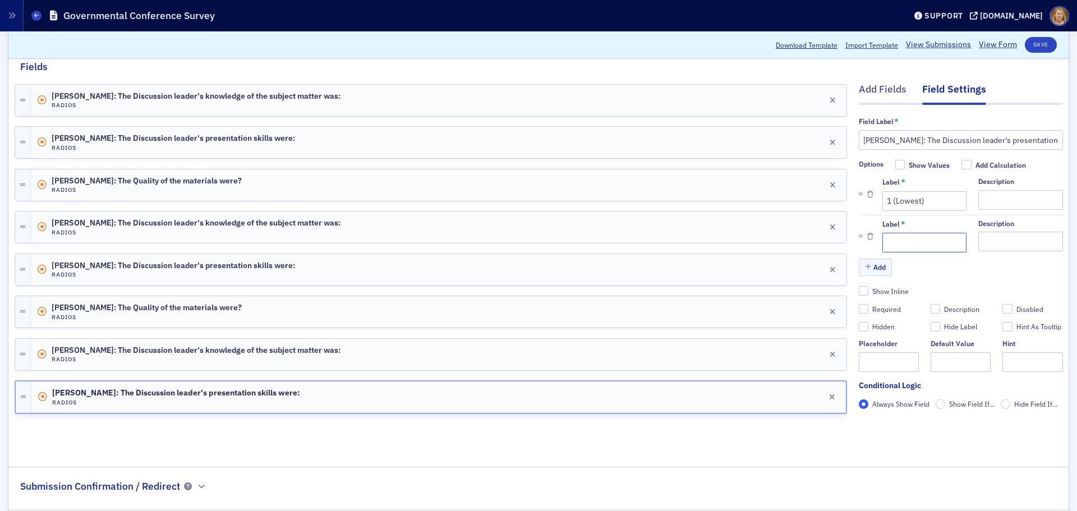
click at [861, 237] on input "Label *" at bounding box center [924, 243] width 84 height 20
type input "2"
click at [861, 266] on button "Add" at bounding box center [876, 267] width 34 height 17
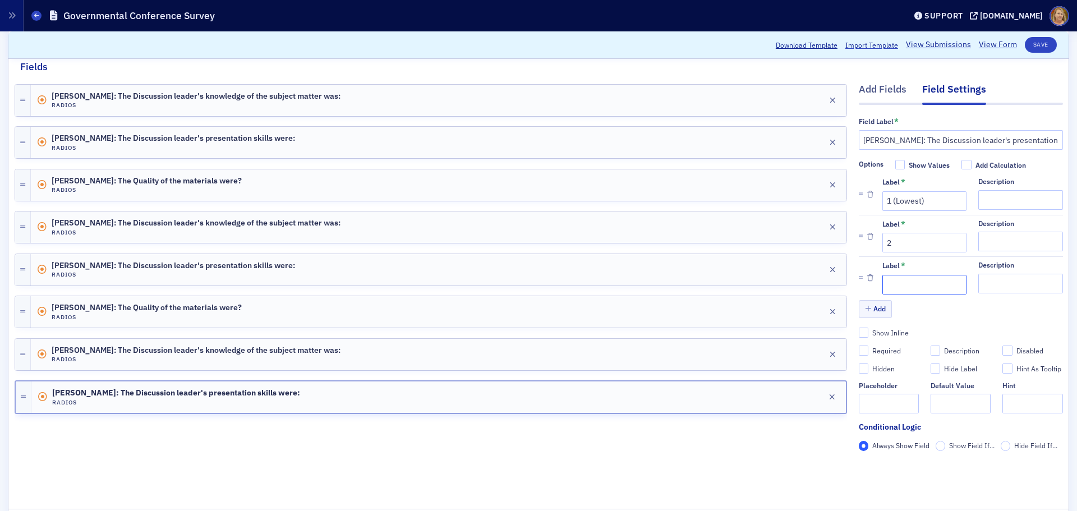
click at [861, 282] on input "Label *" at bounding box center [924, 285] width 84 height 20
type input "3"
click at [861, 307] on button "Add" at bounding box center [876, 308] width 34 height 17
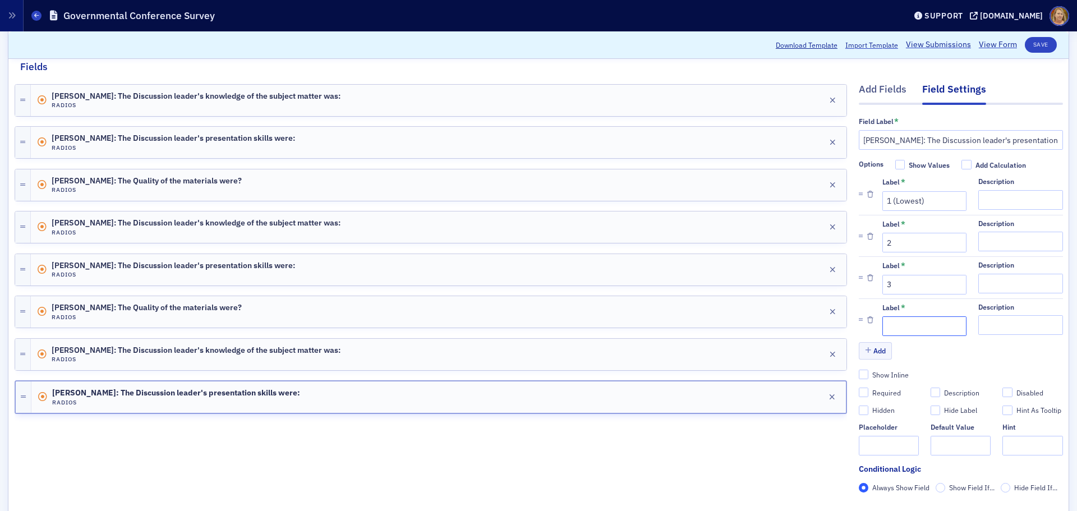
click at [861, 322] on input "Label *" at bounding box center [924, 326] width 84 height 20
type input "4"
click at [861, 355] on button "Add" at bounding box center [876, 350] width 34 height 17
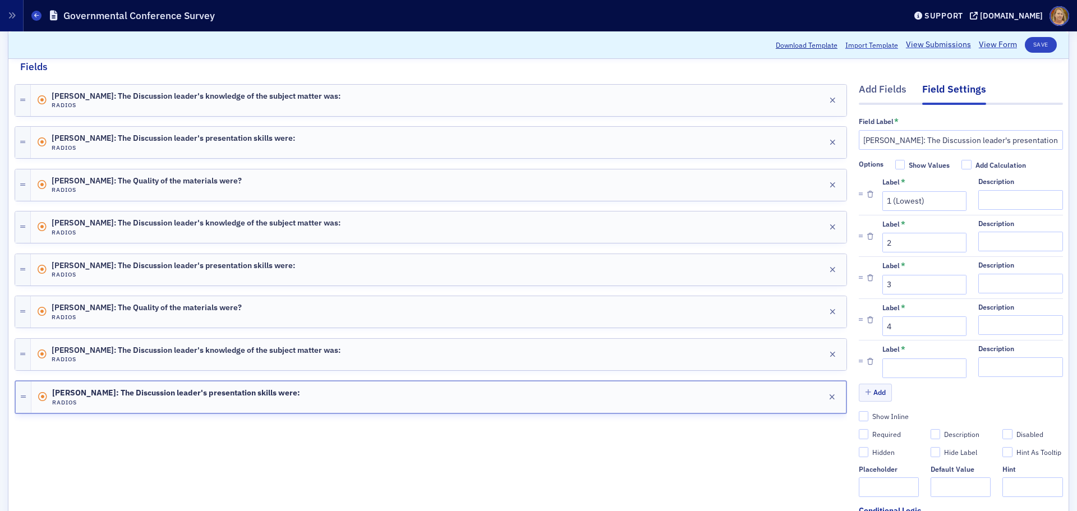
click at [861, 376] on li "Label * Description" at bounding box center [961, 361] width 204 height 42
click at [861, 369] on input "Label *" at bounding box center [924, 368] width 84 height 20
click at [861, 370] on input "Label *" at bounding box center [924, 368] width 84 height 20
click at [861, 369] on input "Label *" at bounding box center [924, 368] width 84 height 20
type input "5 (Highest)"
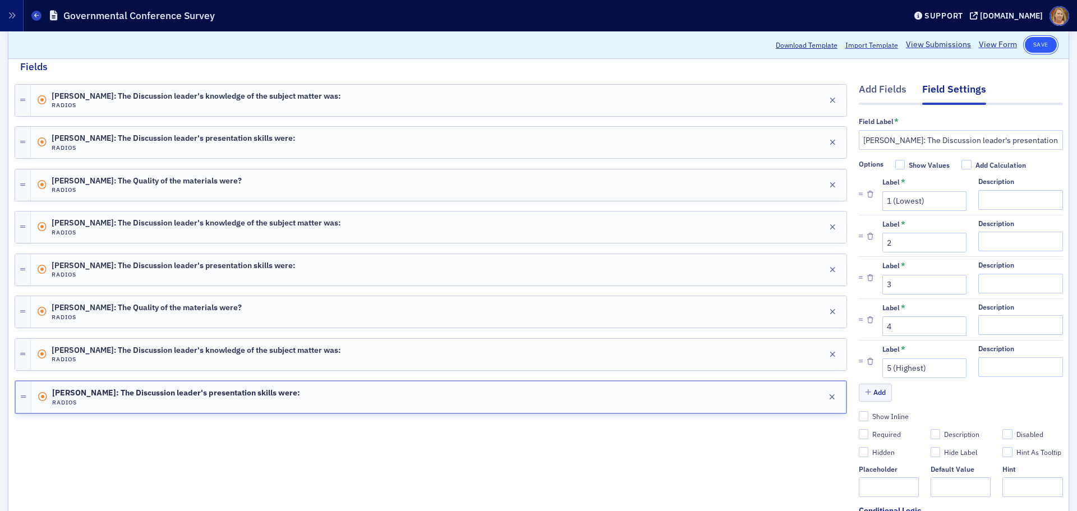
click at [861, 47] on button "Save" at bounding box center [1041, 45] width 32 height 16
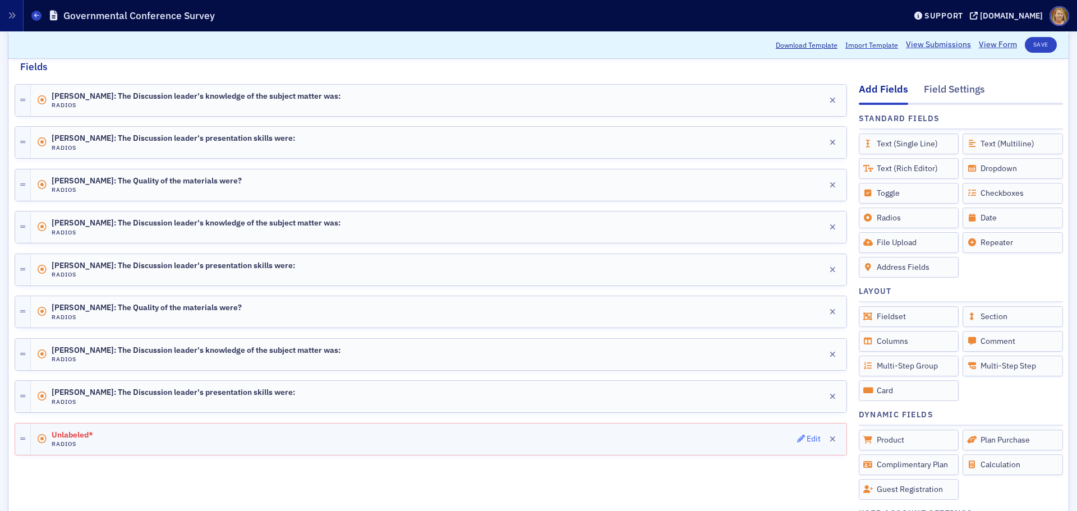
click at [807, 389] on div "Edit" at bounding box center [814, 439] width 14 height 6
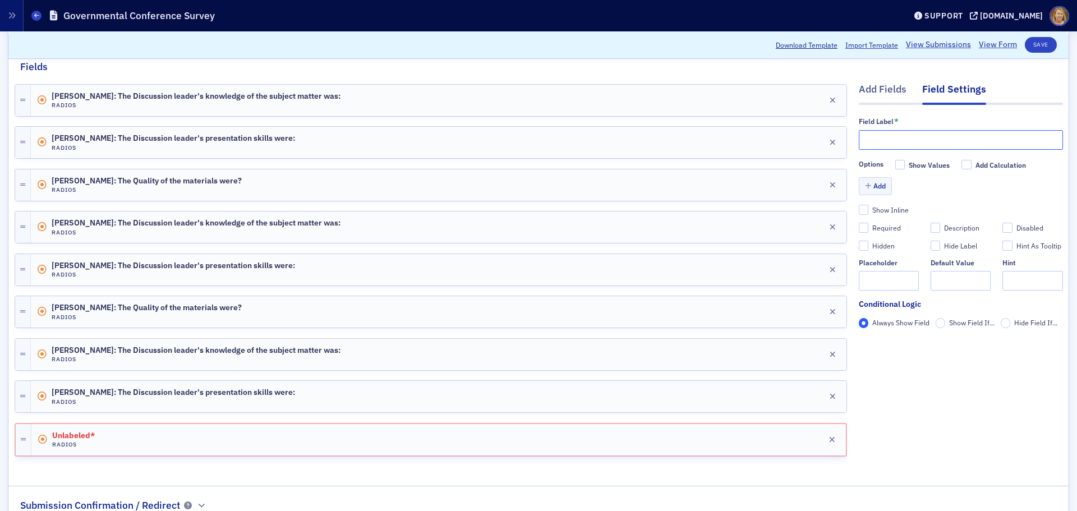
click at [859, 137] on input "text" at bounding box center [961, 140] width 204 height 20
paste input "The quality of the materials was:"
click at [859, 139] on input "The quality of the materials was:" at bounding box center [961, 140] width 204 height 20
type input "Stephanie Palmertree: The quality of the materials was:"
click at [861, 186] on button "Add" at bounding box center [876, 185] width 34 height 17
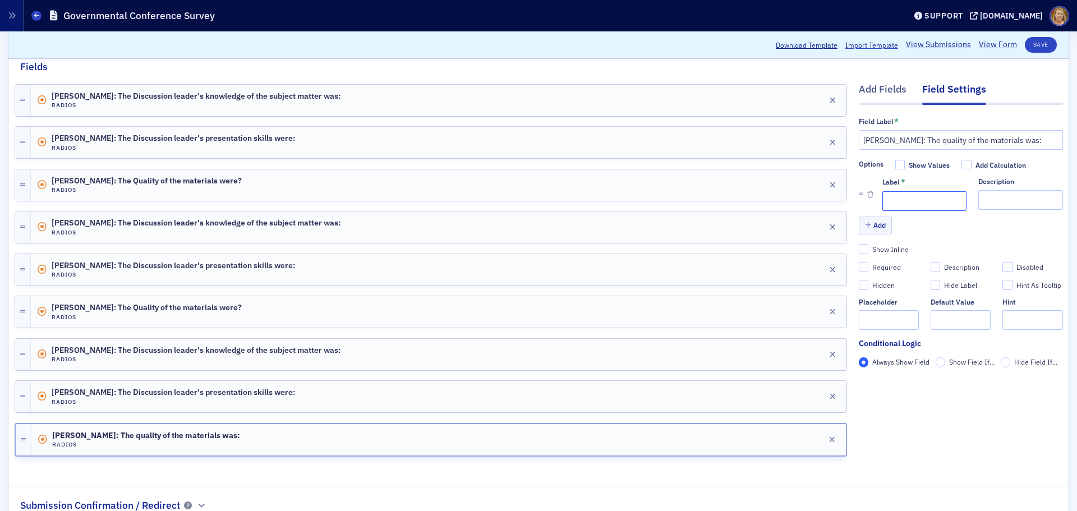
click at [861, 200] on input "Label *" at bounding box center [924, 201] width 84 height 20
type input "1 (Lowest)"
click at [861, 221] on button "Add" at bounding box center [876, 225] width 34 height 17
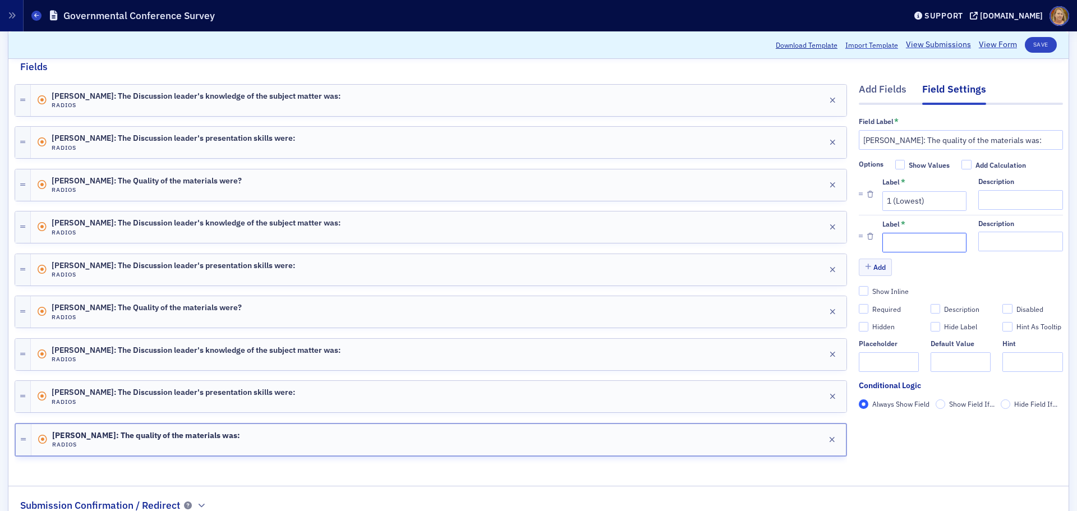
click at [861, 238] on input "Label *" at bounding box center [924, 243] width 84 height 20
type input "2"
click at [861, 266] on button "Add" at bounding box center [876, 267] width 34 height 17
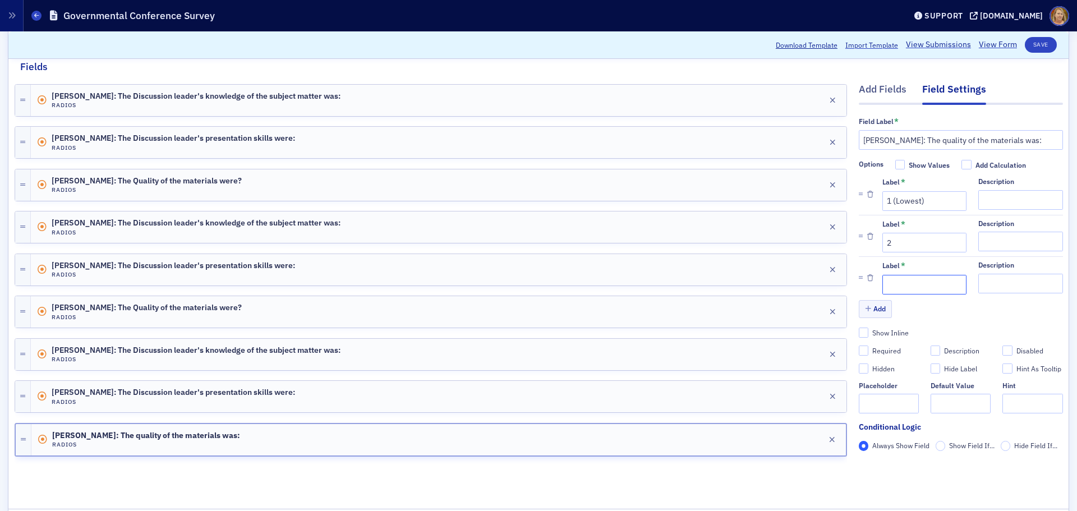
click at [861, 283] on input "Label *" at bounding box center [924, 285] width 84 height 20
type input "3"
click at [861, 306] on button "Add" at bounding box center [876, 308] width 34 height 17
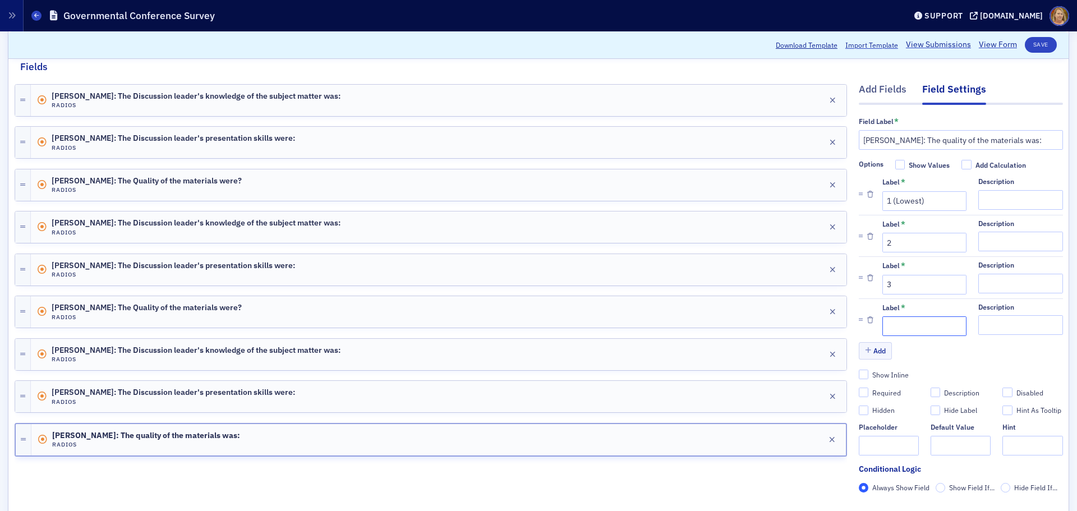
click at [861, 320] on input "Label *" at bounding box center [924, 326] width 84 height 20
type input "4"
click at [861, 348] on button "Add" at bounding box center [876, 350] width 34 height 17
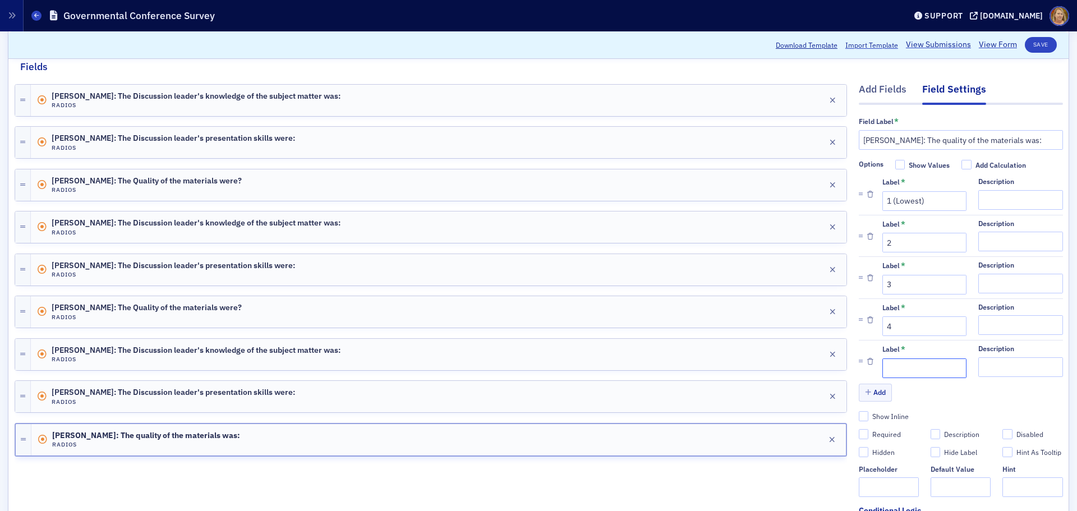
click at [861, 363] on input "Label *" at bounding box center [924, 368] width 84 height 20
type input "5 (Highest)"
click at [861, 44] on button "Save" at bounding box center [1041, 45] width 32 height 16
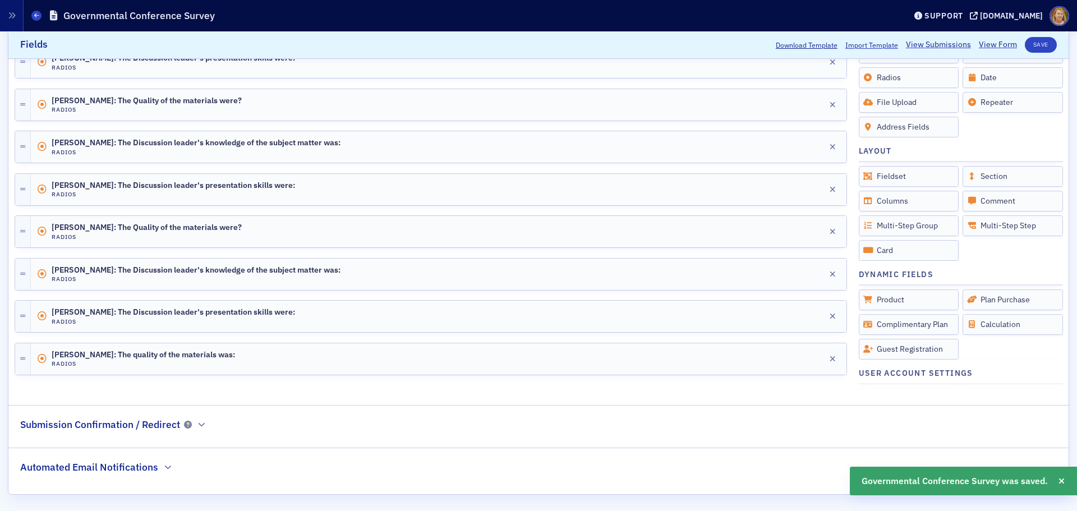
scroll to position [292, 0]
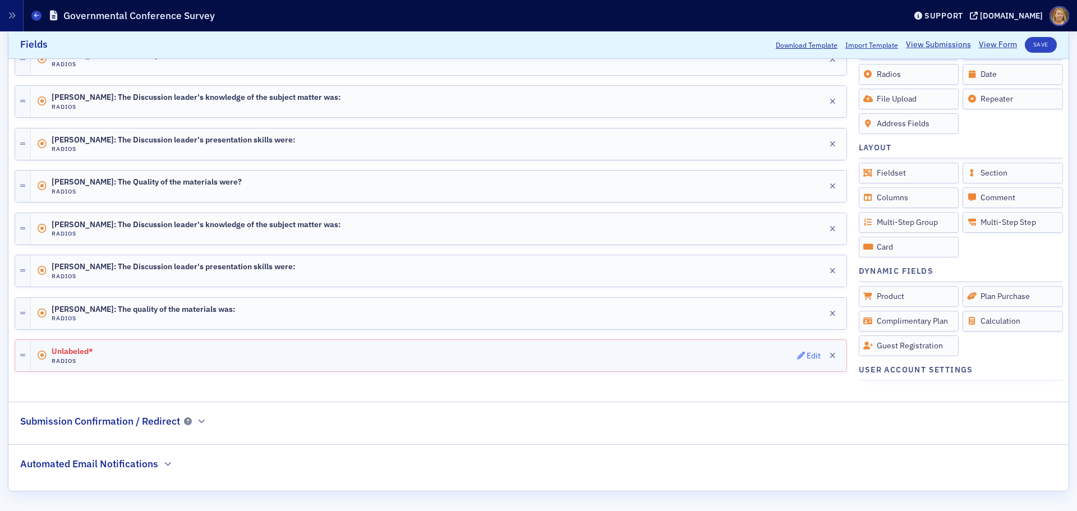
click at [807, 354] on div "Edit" at bounding box center [814, 355] width 14 height 6
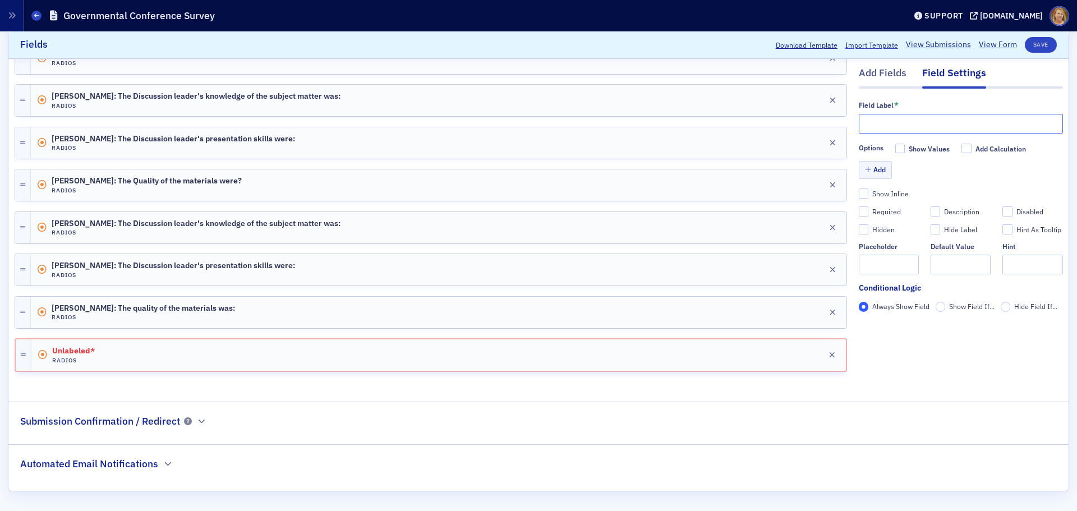
click at [861, 128] on input "text" at bounding box center [961, 124] width 204 height 20
click at [861, 126] on input "OSA Panel:" at bounding box center [961, 124] width 204 height 20
paste input "The Discussion leader's knowledge of the subject matter was:"
type input "OSA Panel: The Discussion leader's knowledge of the subject matter was:"
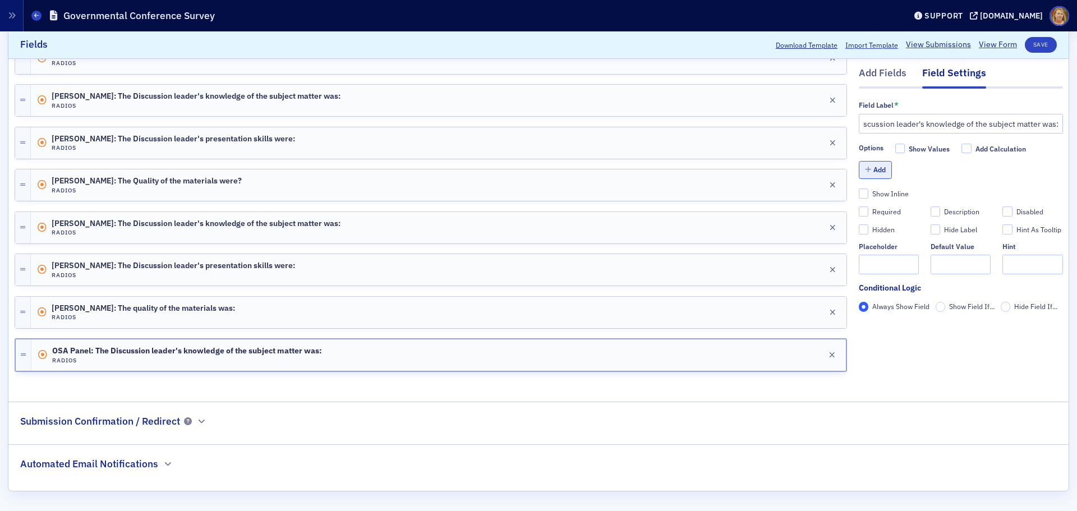
click at [861, 173] on button "Add" at bounding box center [876, 170] width 34 height 17
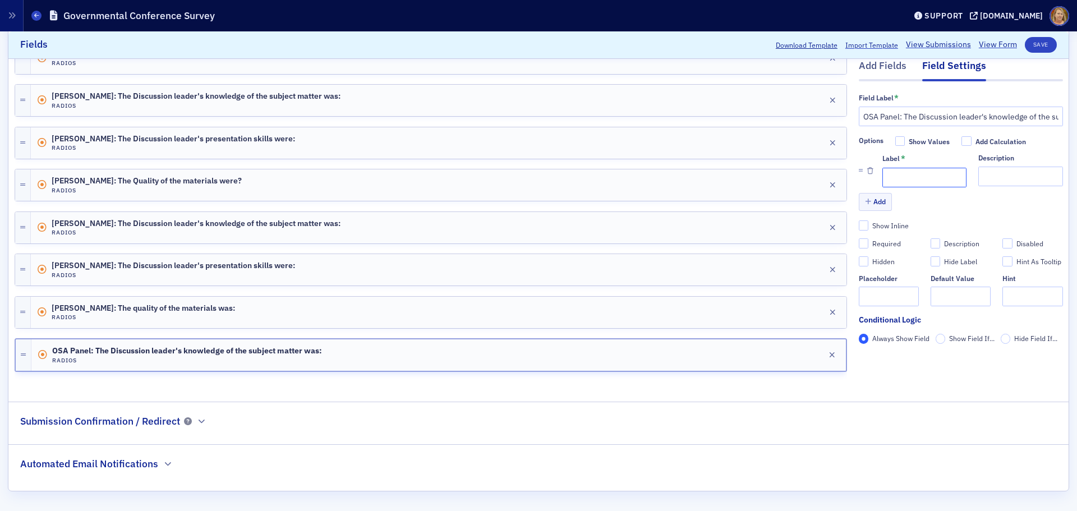
click at [861, 180] on input "Label *" at bounding box center [924, 178] width 84 height 20
type input "1 (Lowest)"
click at [861, 208] on button "Add" at bounding box center [876, 201] width 34 height 17
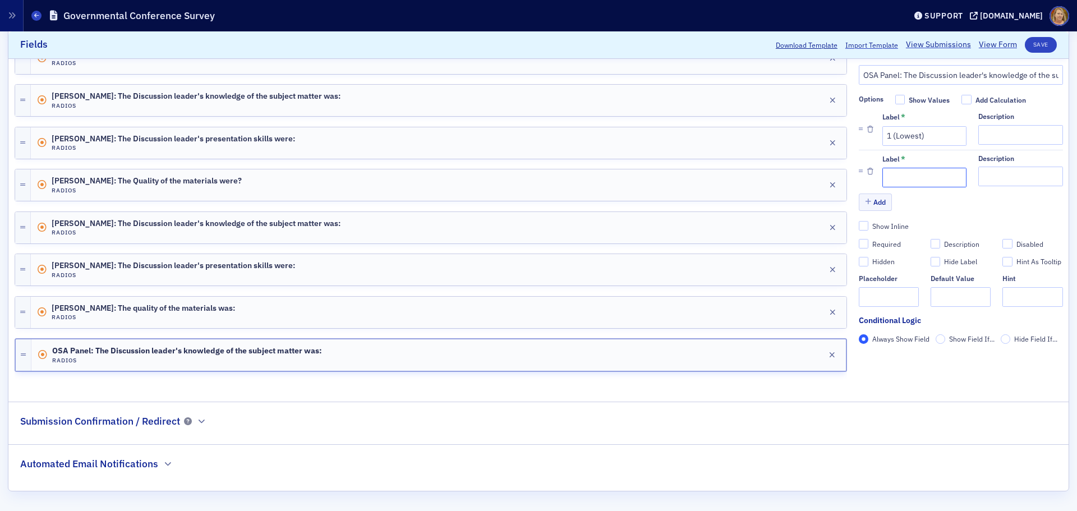
click at [861, 182] on input "Label *" at bounding box center [924, 178] width 84 height 20
type input "2"
click at [861, 202] on button "Add" at bounding box center [876, 201] width 34 height 17
click at [861, 183] on input "Label *" at bounding box center [924, 178] width 84 height 20
type input "3"
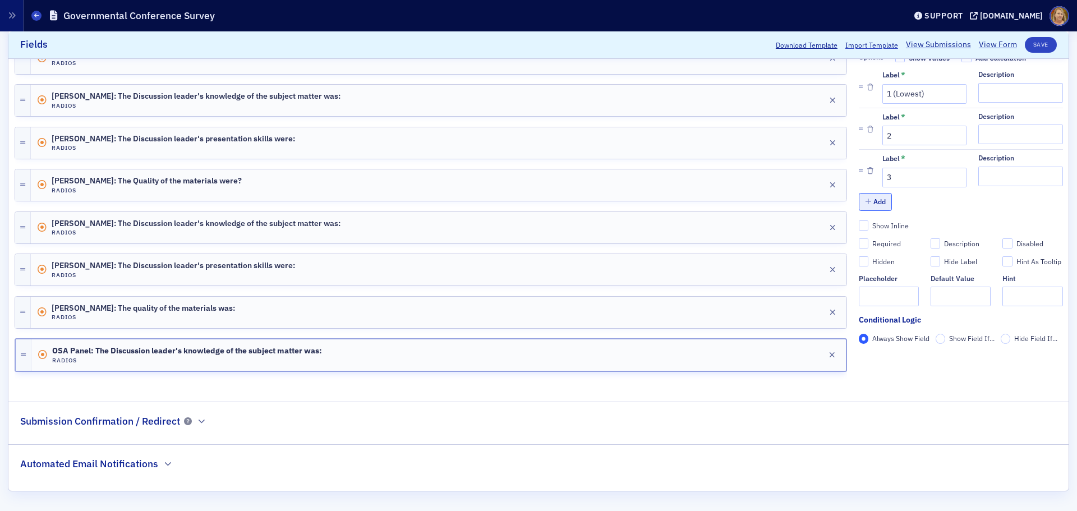
click at [861, 199] on button "Add" at bounding box center [876, 201] width 34 height 17
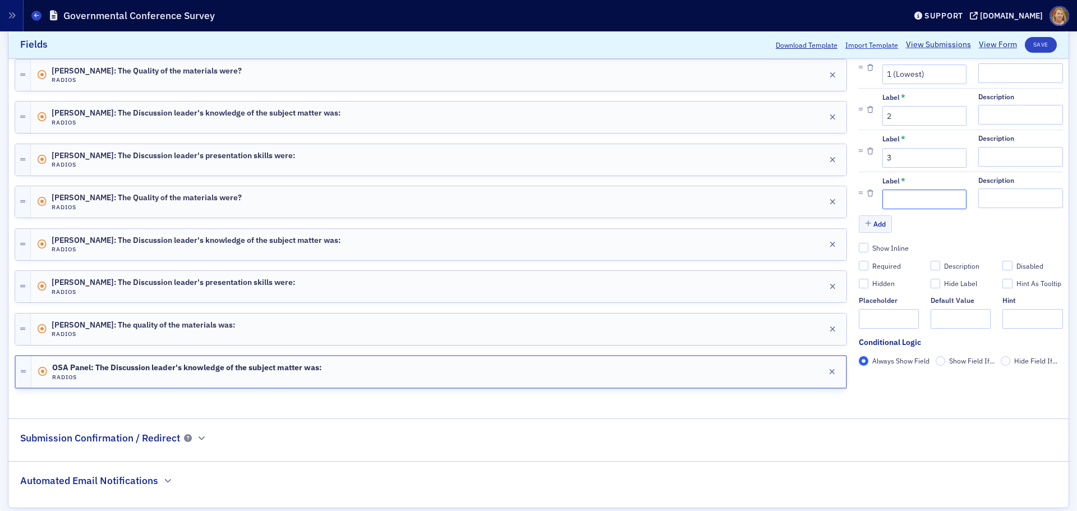
click at [861, 200] on input "Label *" at bounding box center [924, 200] width 84 height 20
type input "4"
click at [861, 220] on button "Add" at bounding box center [876, 223] width 34 height 17
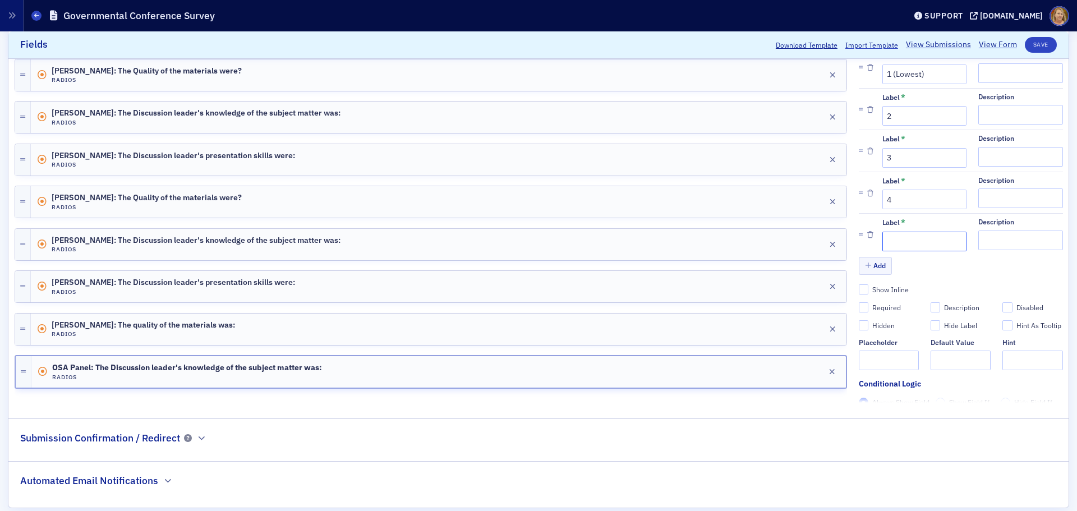
click at [861, 238] on input "Label *" at bounding box center [924, 242] width 84 height 20
type input "5 (Highest)"
click at [861, 46] on button "Save" at bounding box center [1041, 45] width 32 height 16
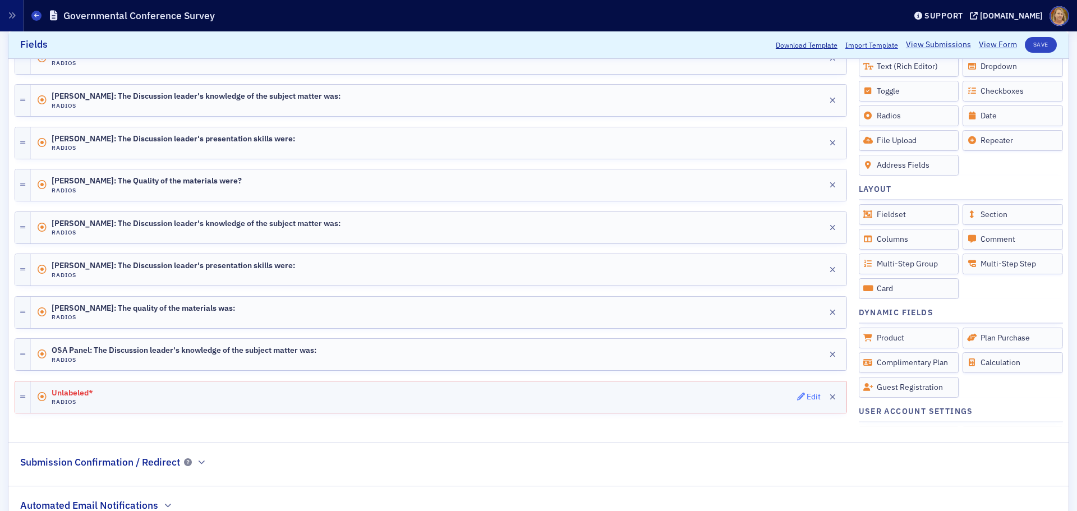
click at [809, 389] on div "Edit" at bounding box center [814, 397] width 14 height 6
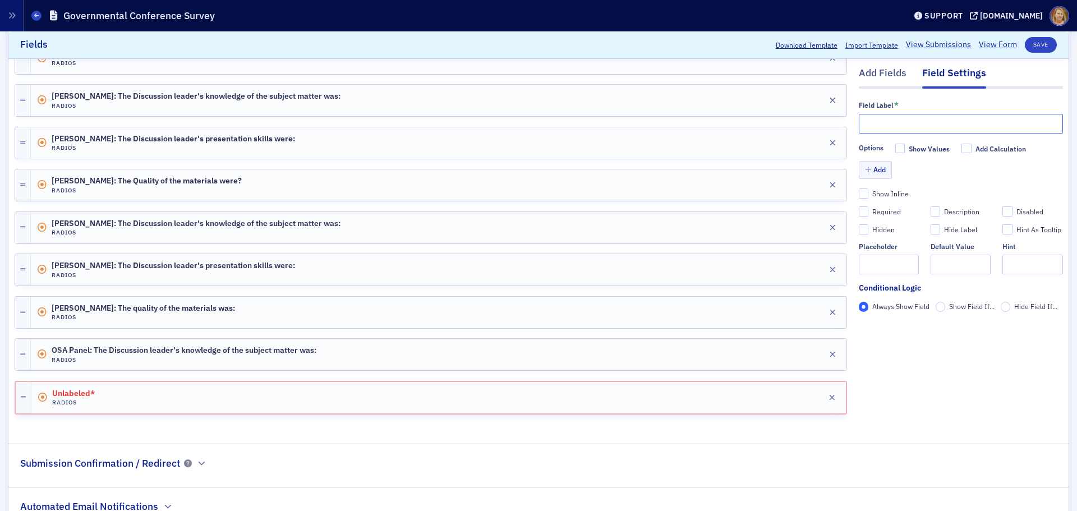
click at [861, 128] on input "text" at bounding box center [961, 124] width 204 height 20
click at [861, 128] on input "OSA Panel:" at bounding box center [961, 124] width 204 height 20
paste input "The Discussion leader's presentation skills were:"
type input "OSA Panel: The Discussion leader's presentation skills were:"
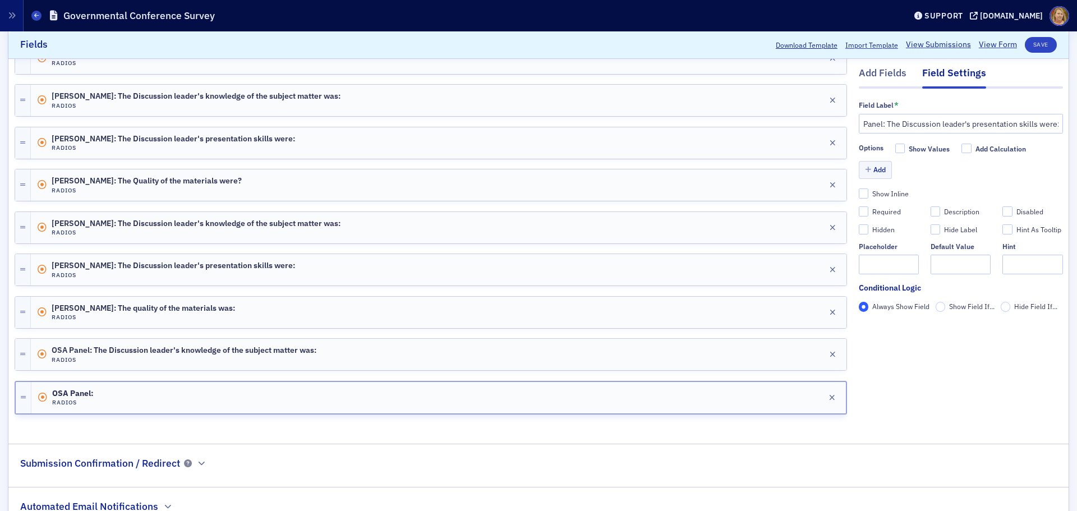
click at [861, 211] on div "Required" at bounding box center [886, 212] width 29 height 10
click at [861, 211] on input "Required" at bounding box center [864, 212] width 10 height 10
checkbox input "true"
type input "required"
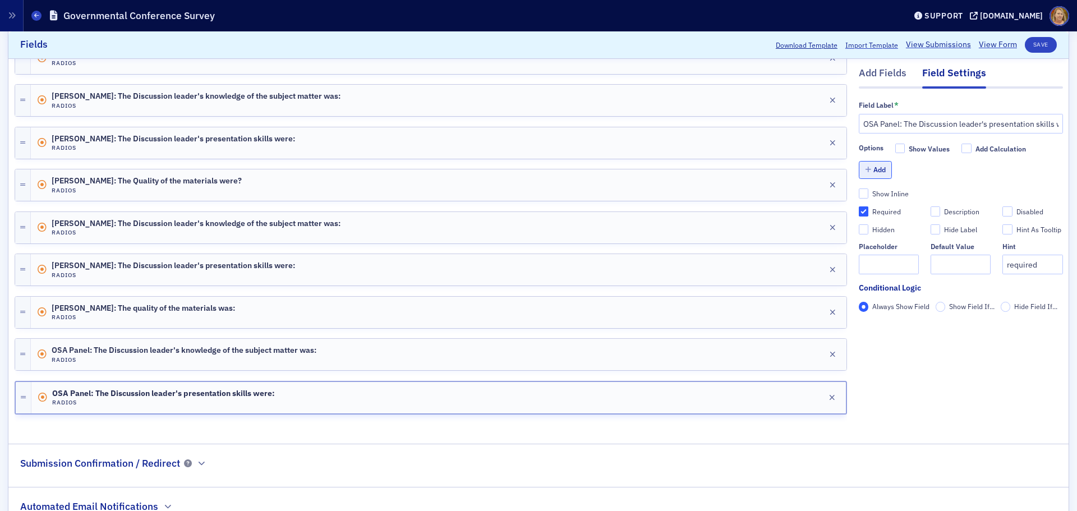
click at [861, 174] on button "Add" at bounding box center [876, 170] width 34 height 17
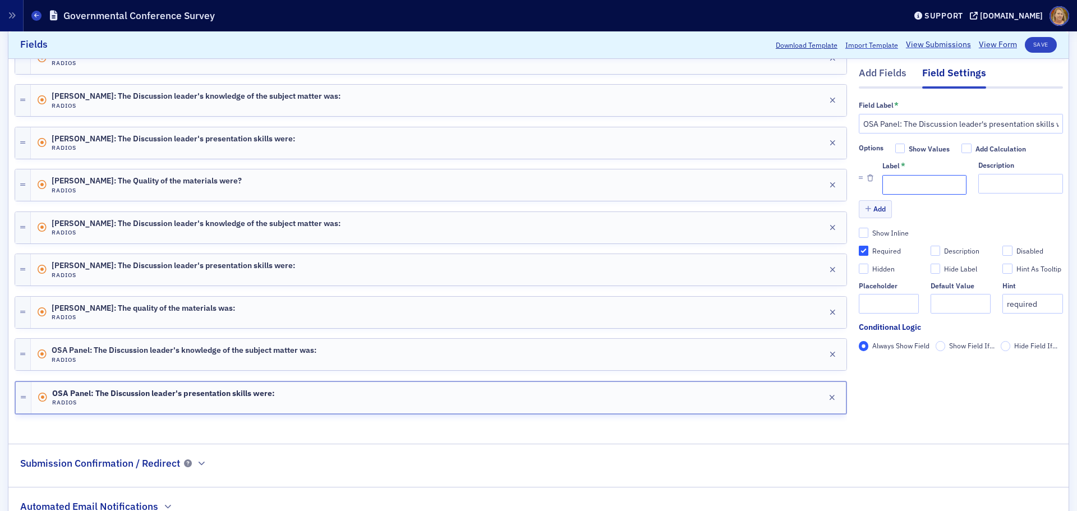
click at [861, 186] on input "Label *" at bounding box center [924, 185] width 84 height 20
type input "1 (Lowest)"
click at [861, 208] on button "Add" at bounding box center [876, 209] width 34 height 17
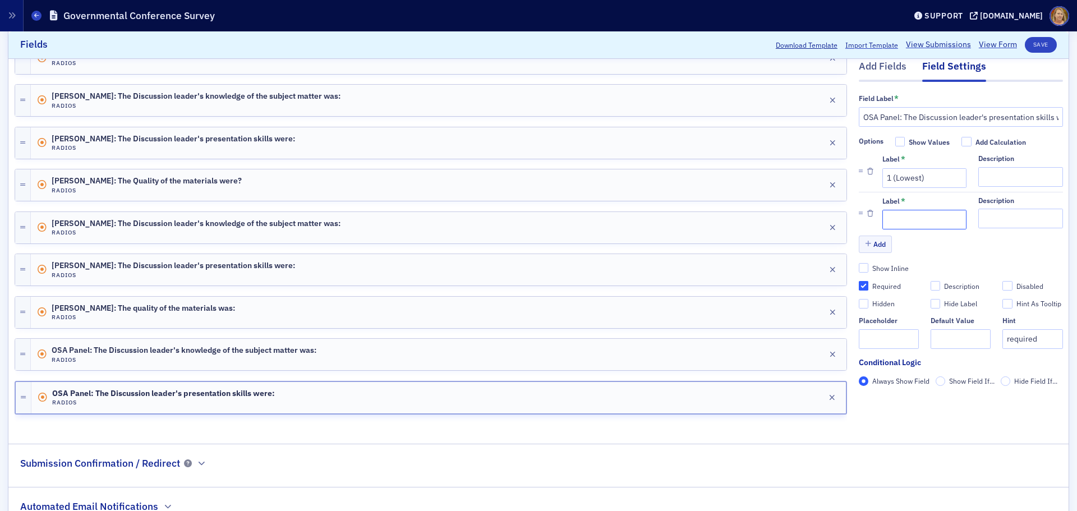
click at [861, 215] on input "Label *" at bounding box center [924, 220] width 84 height 20
type input "2"
click at [861, 241] on button "Add" at bounding box center [876, 244] width 34 height 17
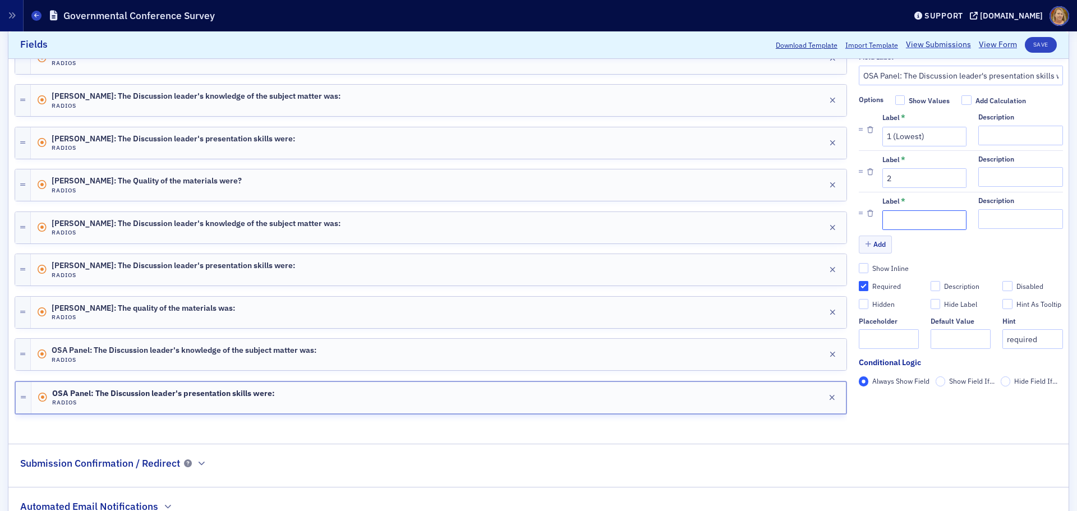
click at [861, 220] on input "Label *" at bounding box center [924, 220] width 84 height 20
type input "3"
click at [861, 246] on button "Add" at bounding box center [876, 244] width 34 height 17
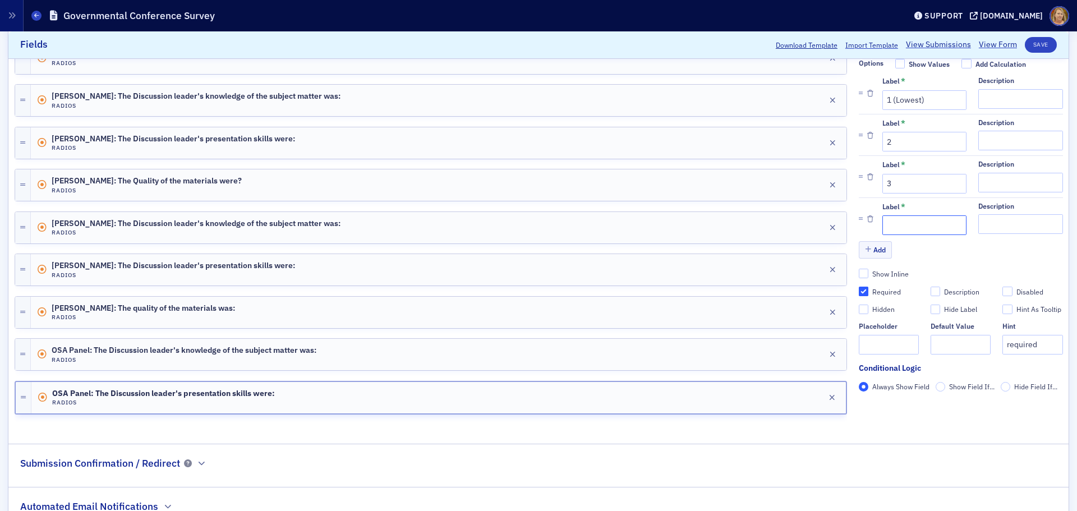
click at [861, 228] on input "Label *" at bounding box center [924, 225] width 84 height 20
type input "4"
click at [861, 247] on button "Add" at bounding box center [876, 249] width 34 height 17
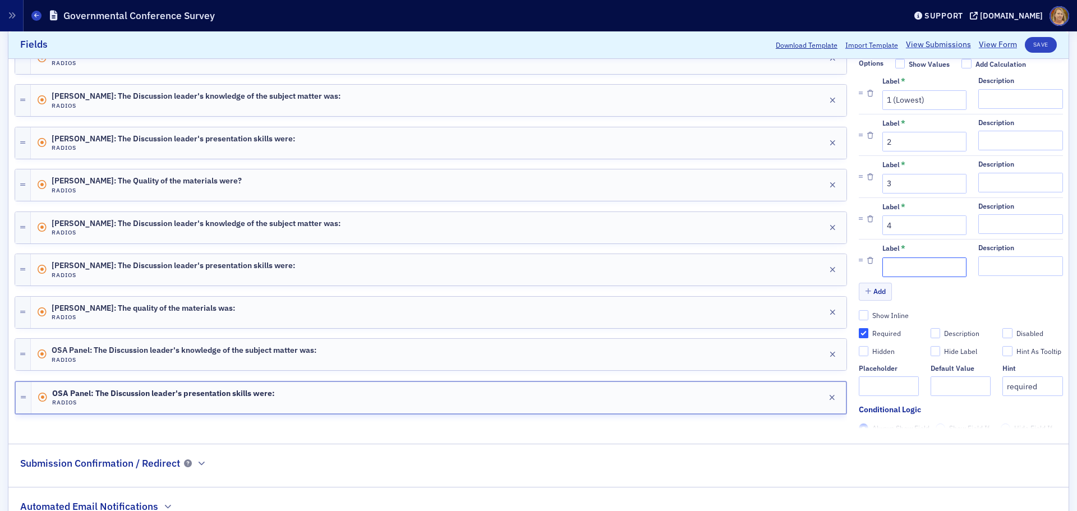
click at [861, 263] on input "Label *" at bounding box center [924, 267] width 84 height 20
type input "5 (Highest)"
click at [861, 47] on button "Save" at bounding box center [1041, 45] width 32 height 16
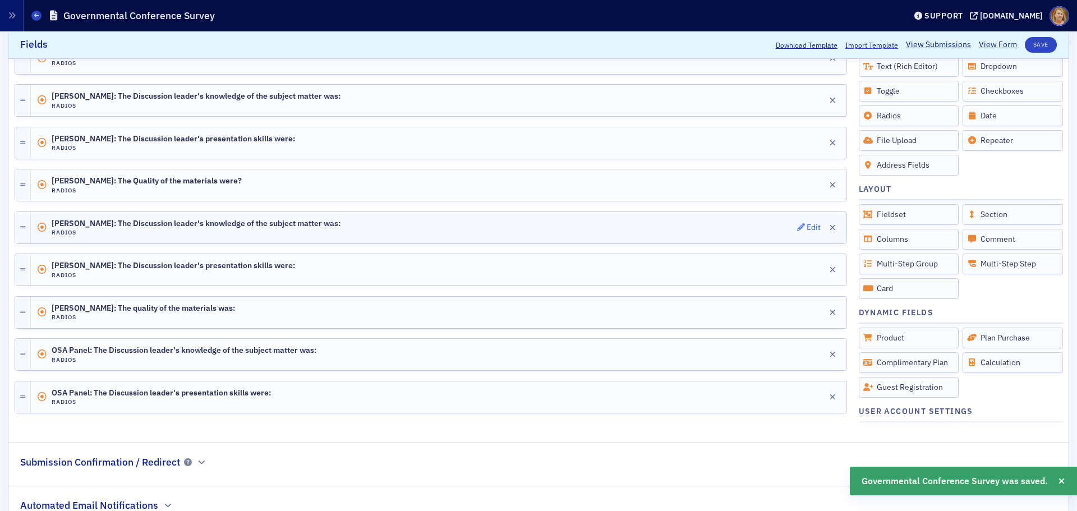
click at [807, 227] on div "Edit" at bounding box center [814, 227] width 14 height 6
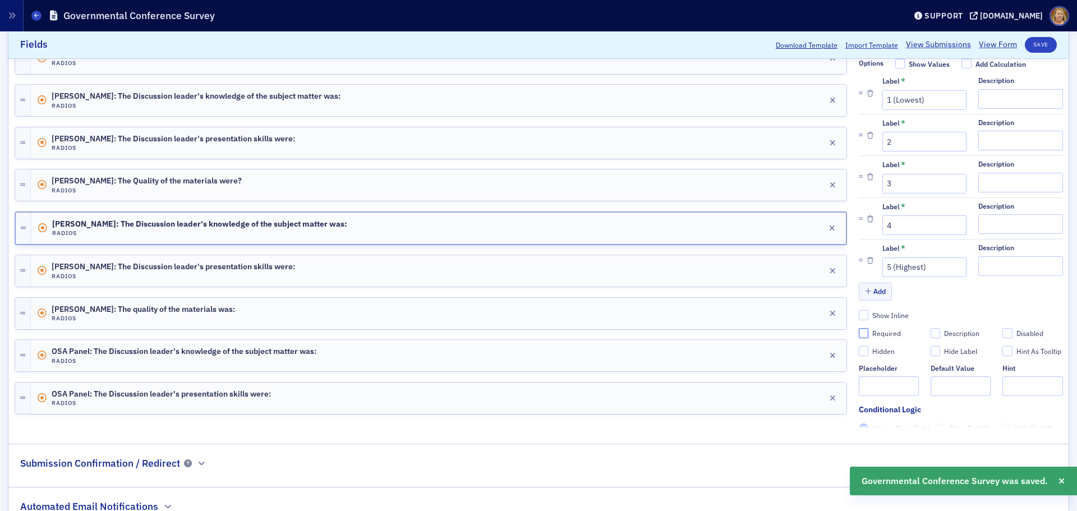
click at [859, 330] on input "Required" at bounding box center [864, 333] width 10 height 10
checkbox input "true"
type input "required"
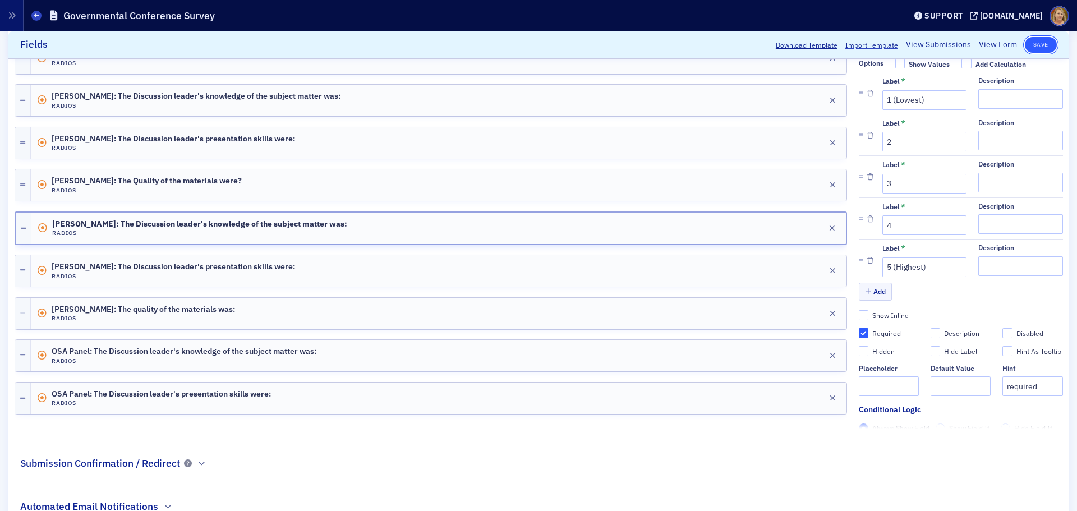
click at [861, 45] on button "Save" at bounding box center [1041, 45] width 32 height 16
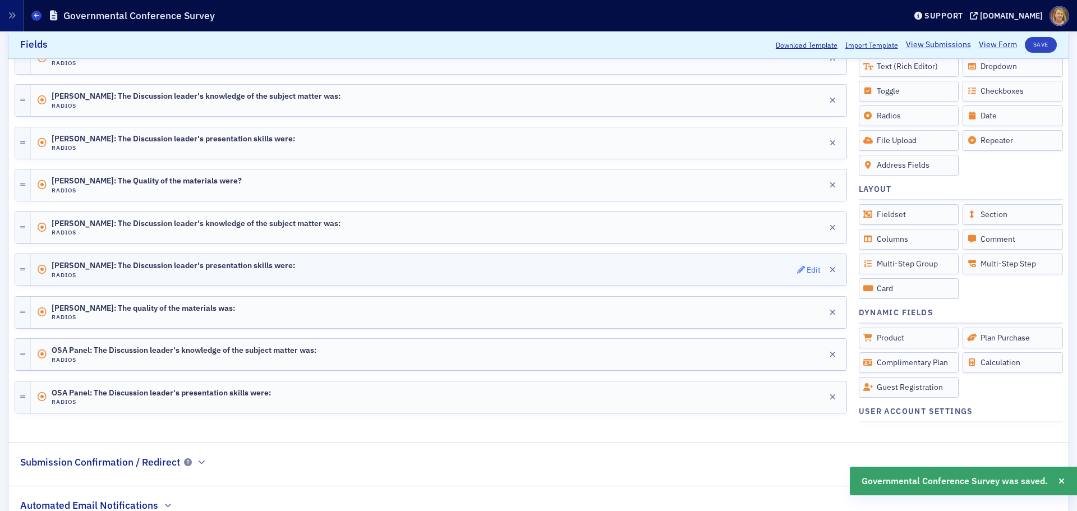
click at [797, 270] on span "Edit" at bounding box center [809, 270] width 24 height 8
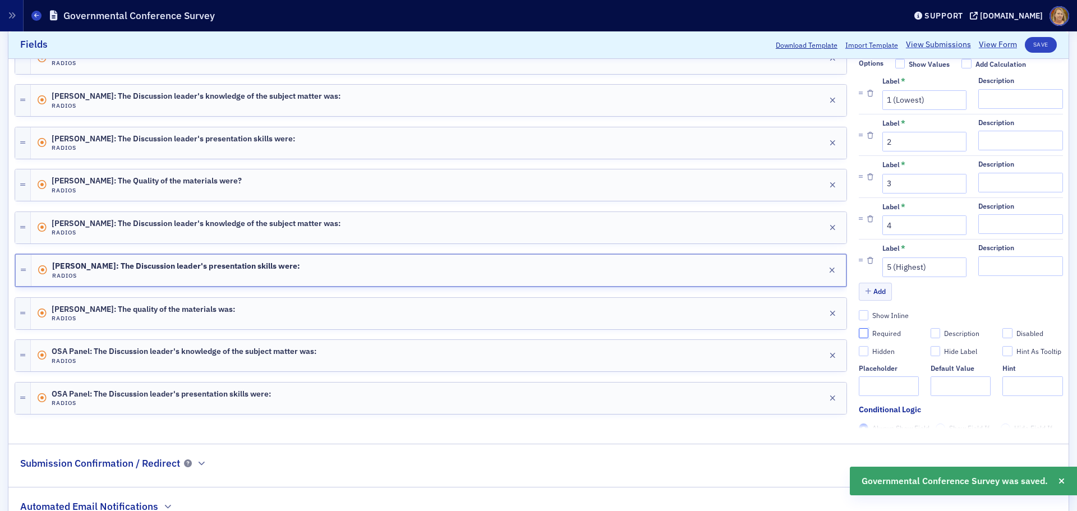
click at [859, 333] on input "Required" at bounding box center [864, 333] width 10 height 10
checkbox input "true"
type input "required"
click at [861, 40] on button "Save" at bounding box center [1041, 45] width 32 height 16
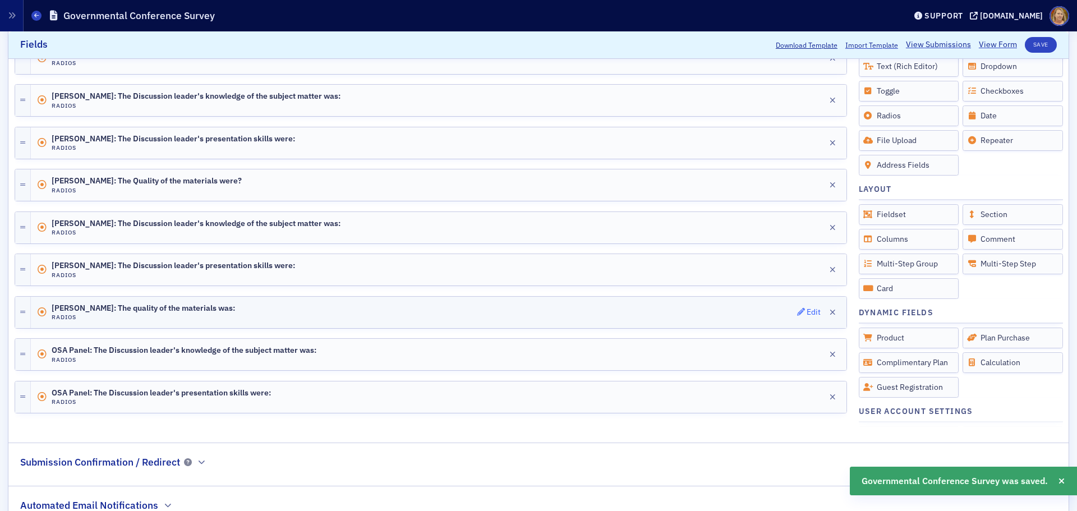
click at [807, 309] on div "Edit" at bounding box center [814, 312] width 14 height 6
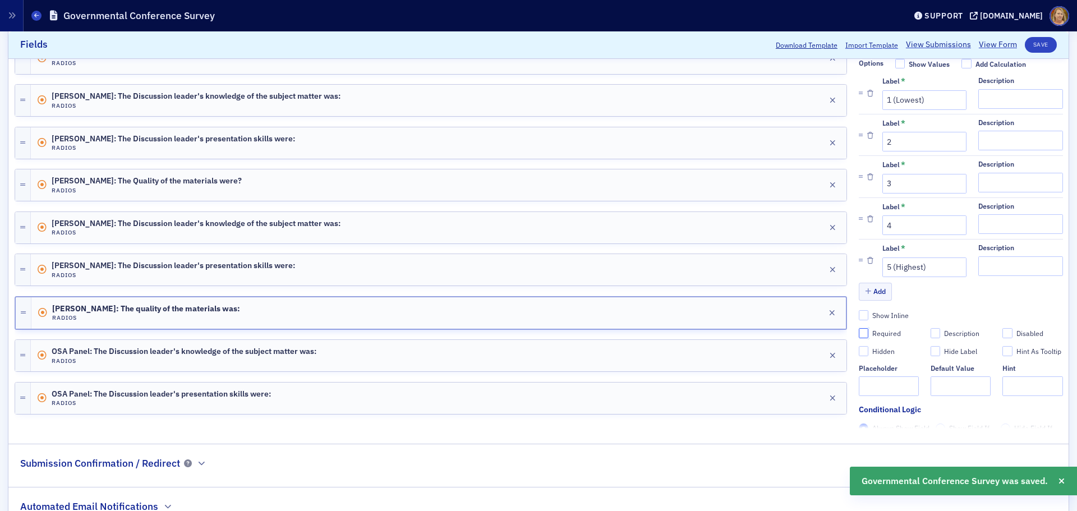
click at [859, 334] on input "Required" at bounding box center [864, 333] width 10 height 10
checkbox input "true"
type input "required"
click at [861, 43] on button "Save" at bounding box center [1041, 45] width 32 height 16
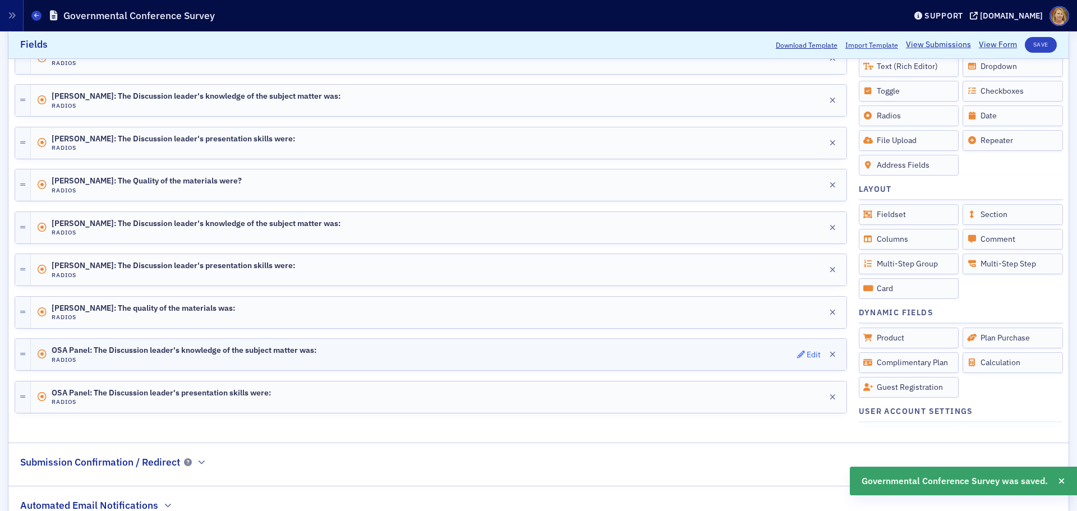
click at [798, 351] on span "Edit" at bounding box center [809, 355] width 24 height 8
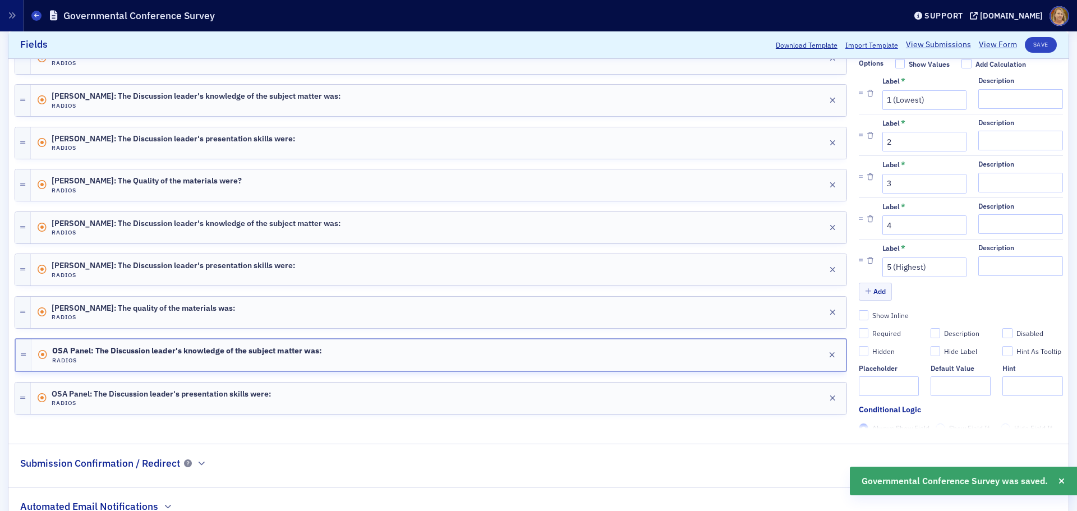
click at [861, 334] on label "Required" at bounding box center [889, 333] width 60 height 10
click at [861, 334] on input "Required" at bounding box center [864, 333] width 10 height 10
checkbox input "true"
type input "required"
click at [861, 47] on button "Save" at bounding box center [1041, 45] width 32 height 16
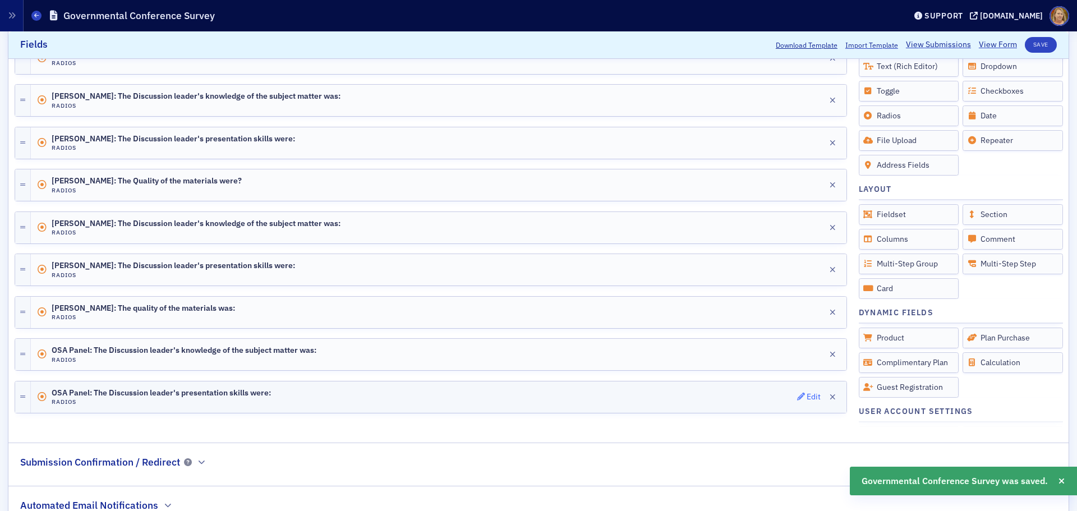
click at [807, 389] on div "Edit" at bounding box center [814, 397] width 14 height 6
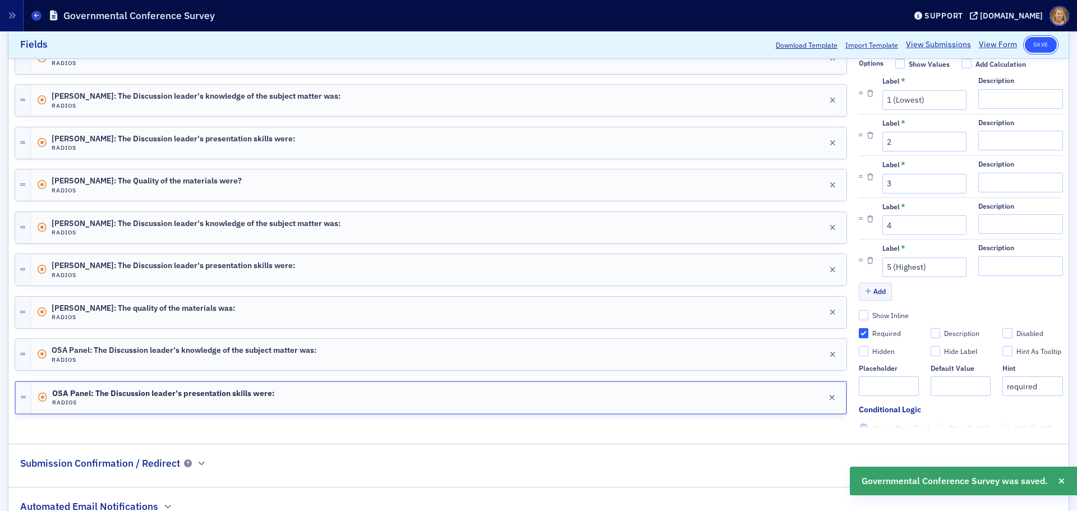
click at [861, 44] on button "Save" at bounding box center [1041, 45] width 32 height 16
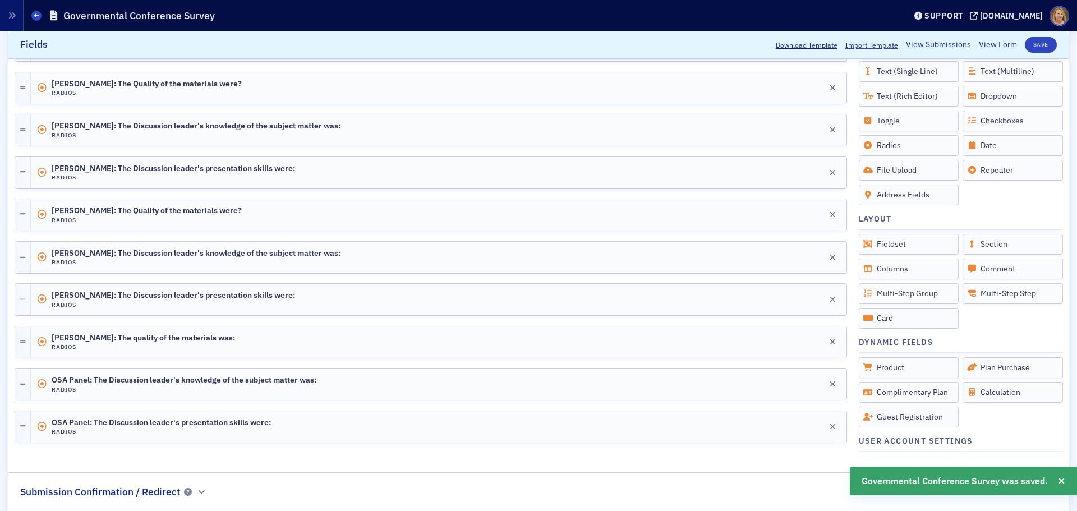
scroll to position [163, 0]
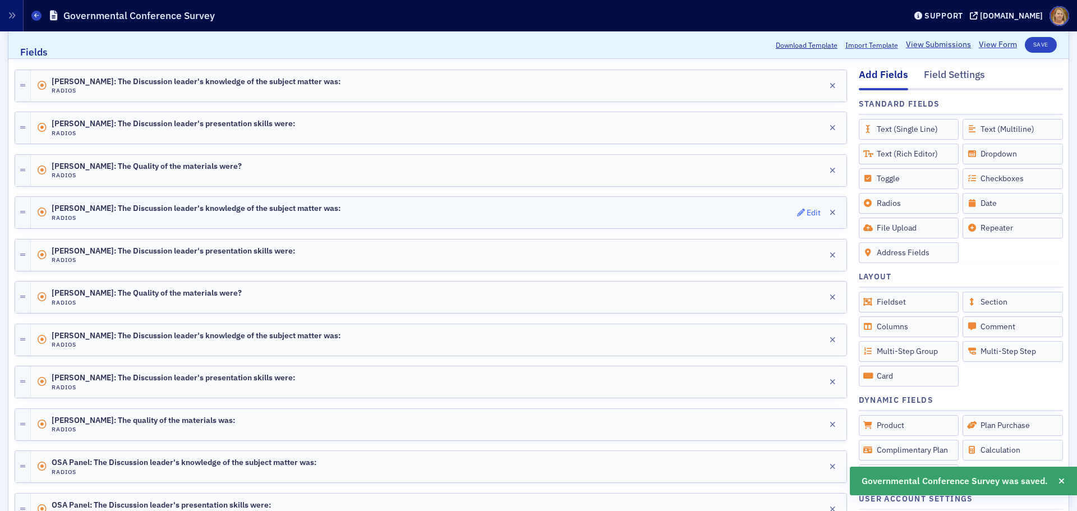
click at [807, 211] on div "Edit" at bounding box center [814, 213] width 14 height 6
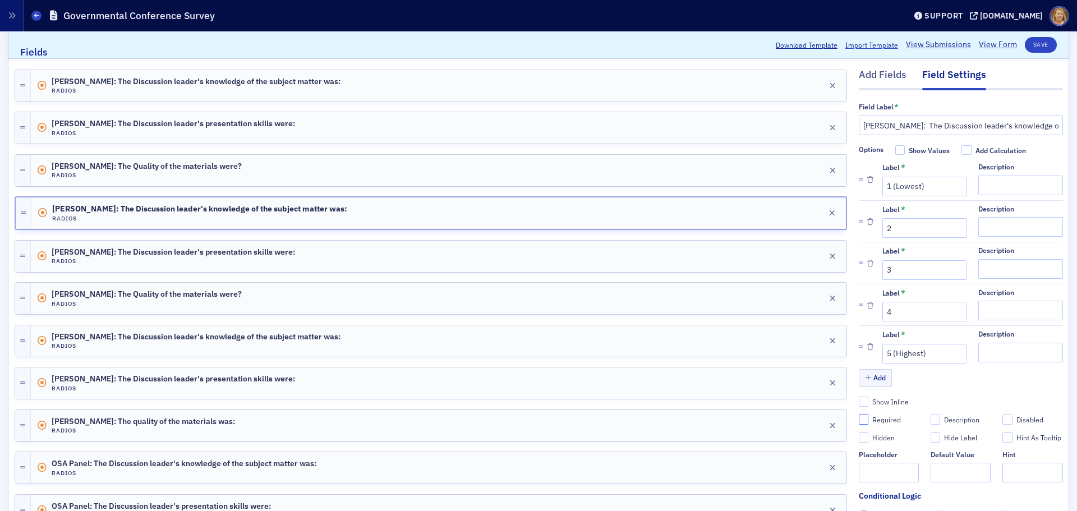
click at [859, 389] on input "Required" at bounding box center [864, 419] width 10 height 10
checkbox input "true"
type input "required"
click at [861, 45] on button "Save" at bounding box center [1041, 45] width 32 height 16
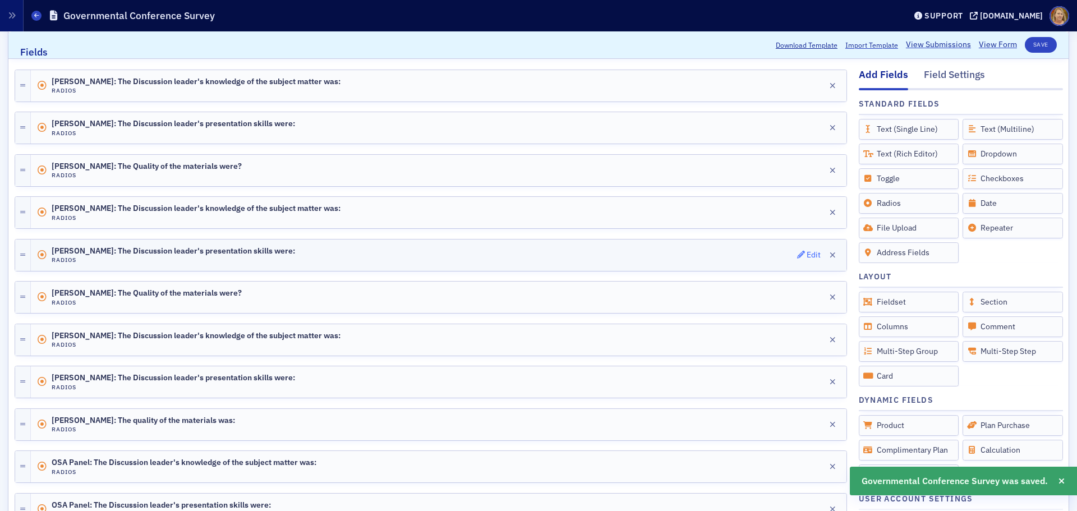
click at [809, 255] on div "Edit" at bounding box center [814, 255] width 14 height 6
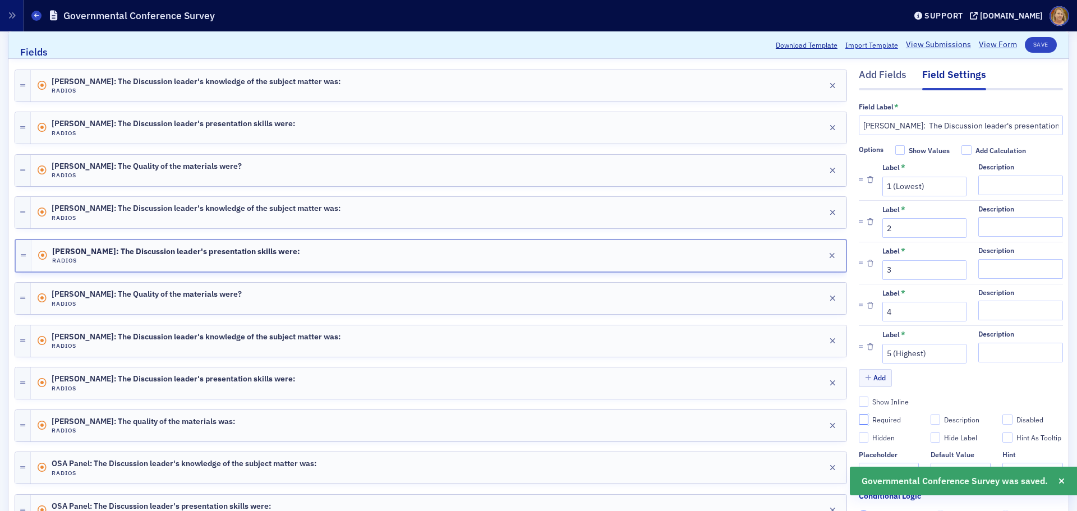
click at [859, 389] on input "Required" at bounding box center [864, 419] width 10 height 10
checkbox input "true"
type input "required"
click at [861, 40] on button "Save" at bounding box center [1041, 45] width 32 height 16
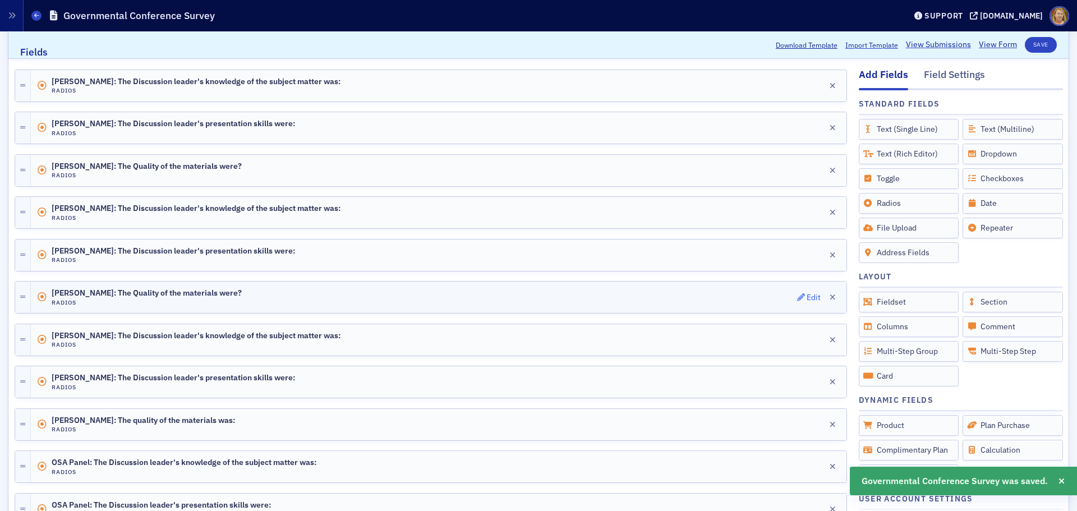
click at [807, 299] on div "Edit" at bounding box center [814, 297] width 14 height 6
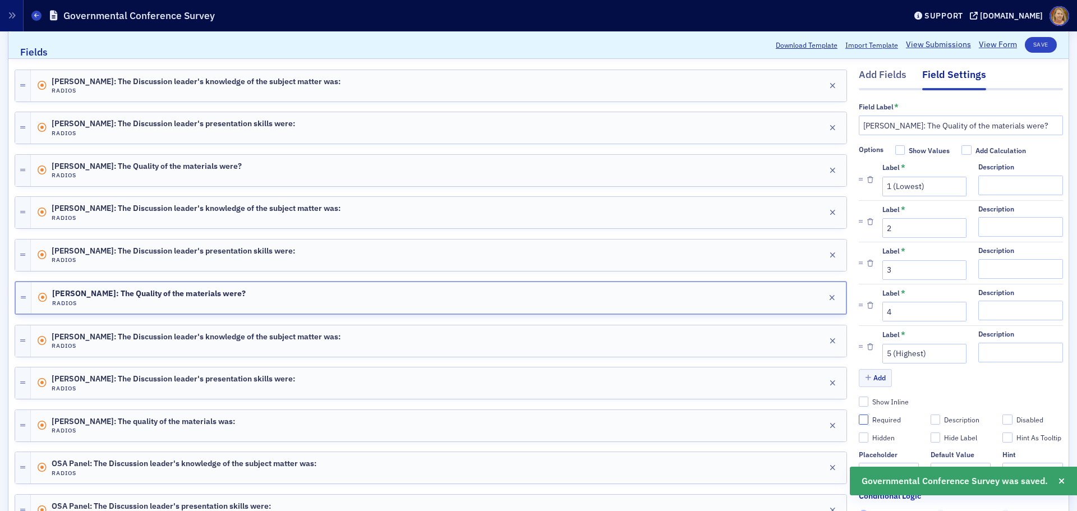
click at [859, 389] on input "Required" at bounding box center [864, 419] width 10 height 10
checkbox input "true"
type input "required"
click at [861, 46] on button "Save" at bounding box center [1041, 45] width 32 height 16
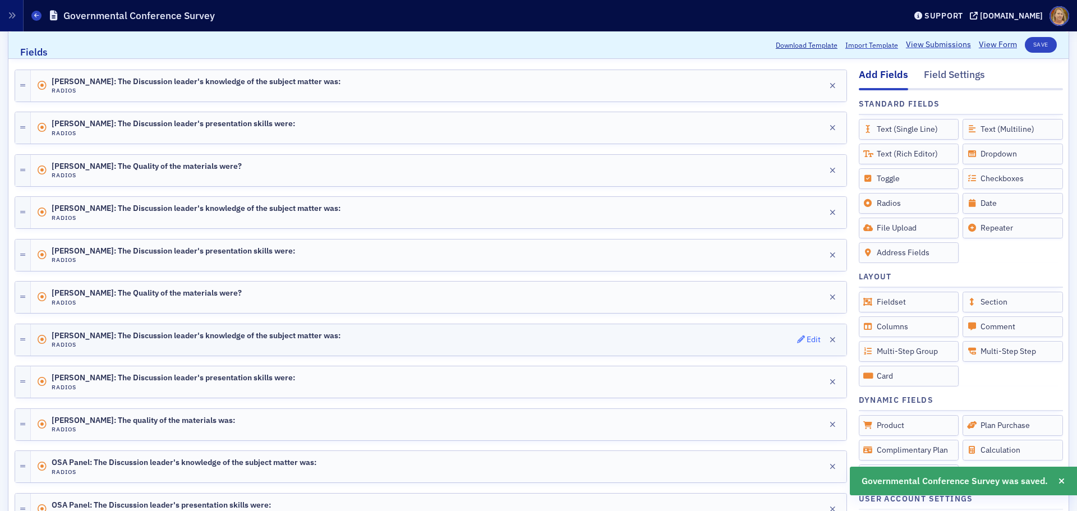
click at [807, 342] on div "Edit" at bounding box center [814, 340] width 14 height 6
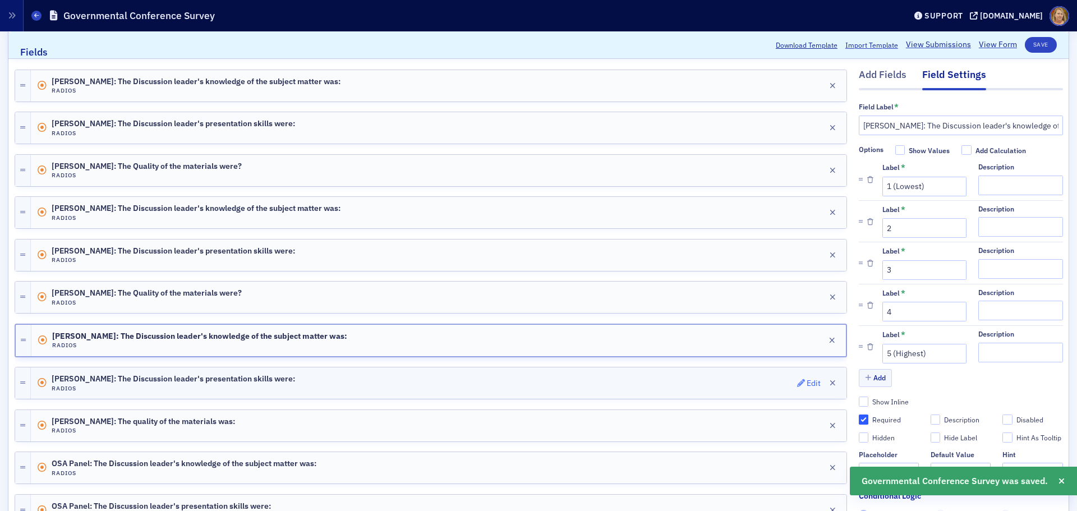
click at [807, 380] on div "Edit" at bounding box center [814, 383] width 14 height 6
click at [807, 389] on div "Edit" at bounding box center [814, 425] width 14 height 6
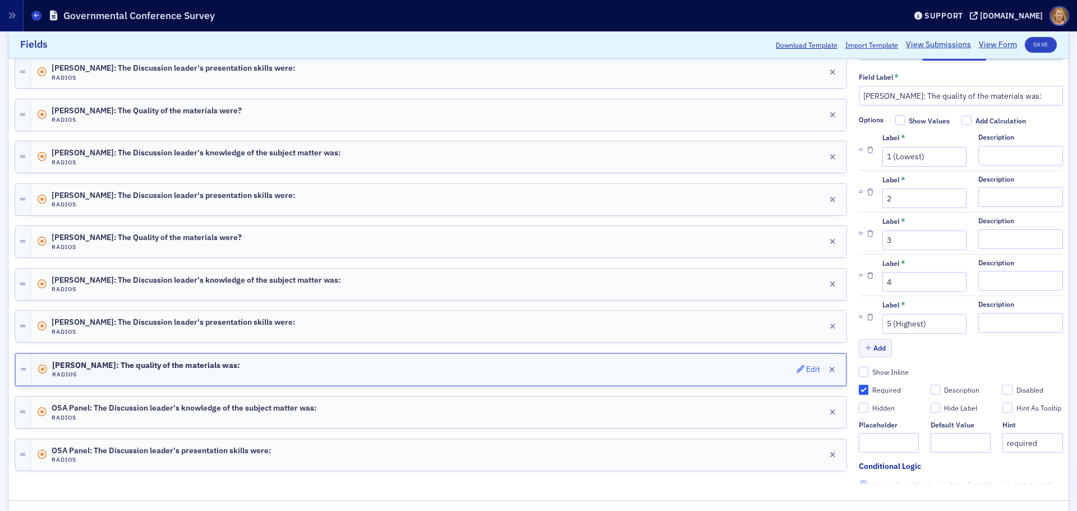
scroll to position [219, 0]
click at [807, 389] on div "Edit" at bounding box center [814, 412] width 14 height 6
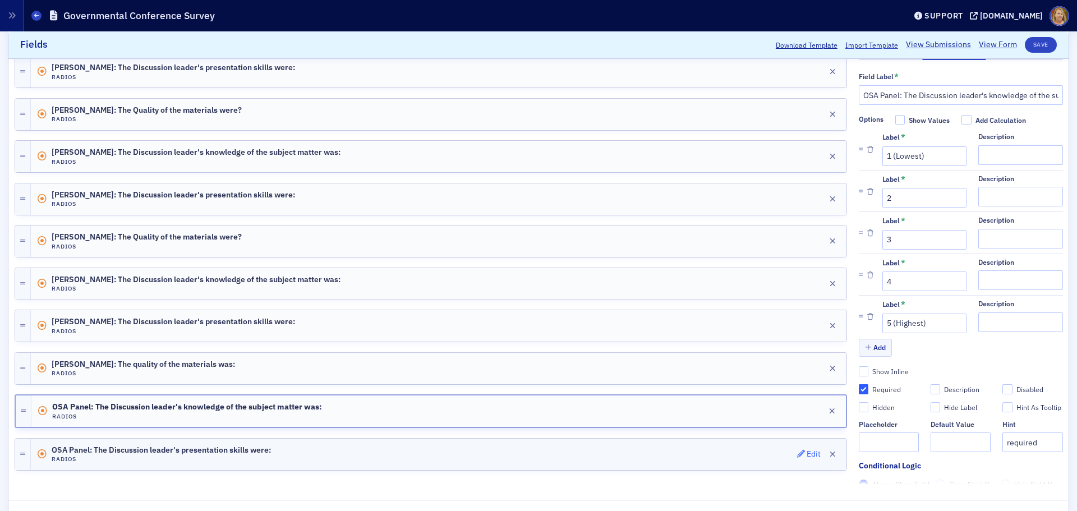
click at [812, 389] on div "Edit" at bounding box center [814, 454] width 14 height 6
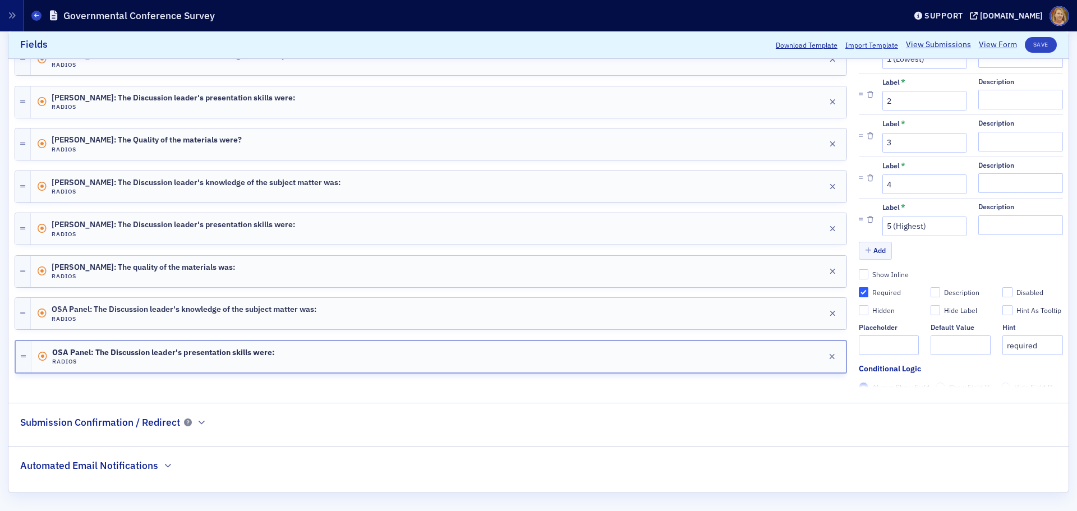
scroll to position [317, 0]
click at [861, 45] on button "Save" at bounding box center [1041, 45] width 32 height 16
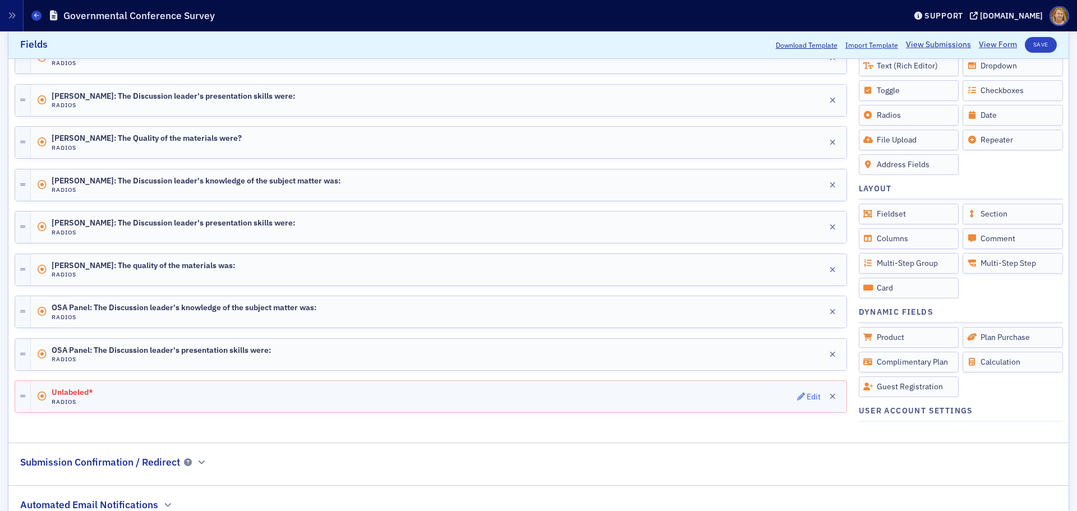
click at [807, 389] on div "Edit" at bounding box center [814, 397] width 14 height 6
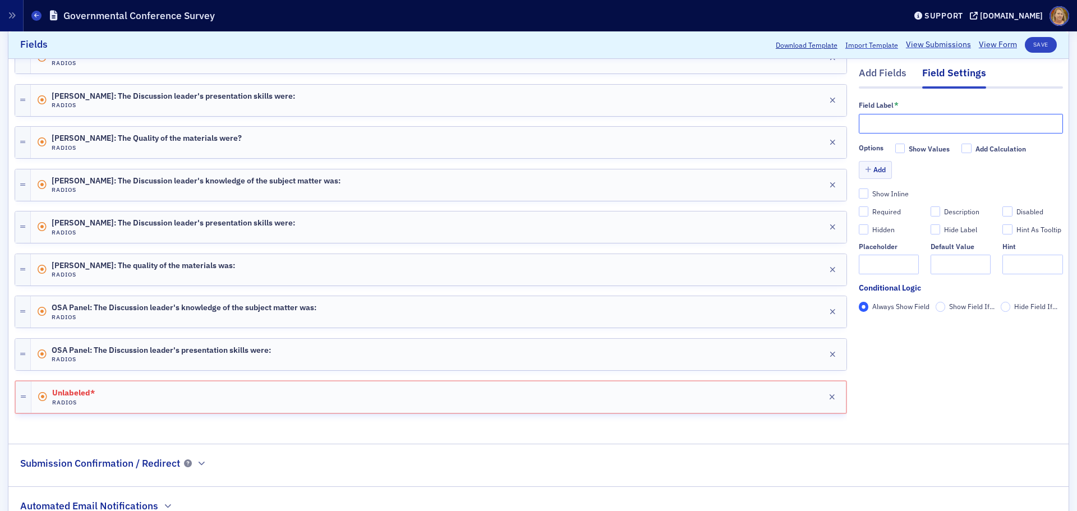
click at [861, 130] on input "text" at bounding box center [961, 124] width 204 height 20
click at [861, 121] on input "OSA Panel:" at bounding box center [961, 124] width 204 height 20
paste input "The quality of the materials was:"
type input "OSA Panel: The quality of the materials was:"
click at [861, 213] on div "Required" at bounding box center [886, 212] width 29 height 10
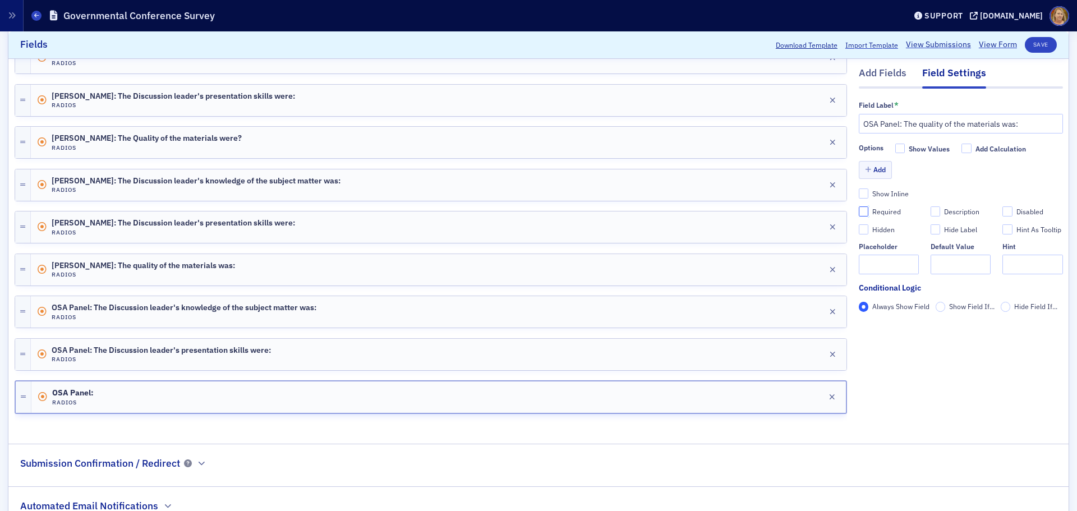
click at [861, 213] on input "Required" at bounding box center [864, 212] width 10 height 10
checkbox input "true"
type input "required"
click at [861, 47] on button "Save" at bounding box center [1041, 45] width 32 height 16
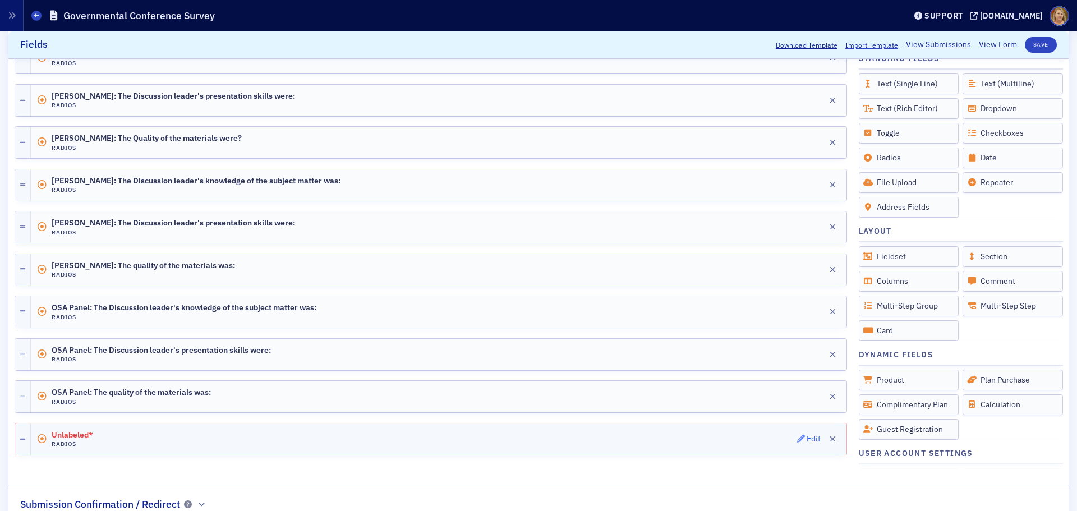
click at [807, 389] on div "Edit" at bounding box center [814, 439] width 14 height 6
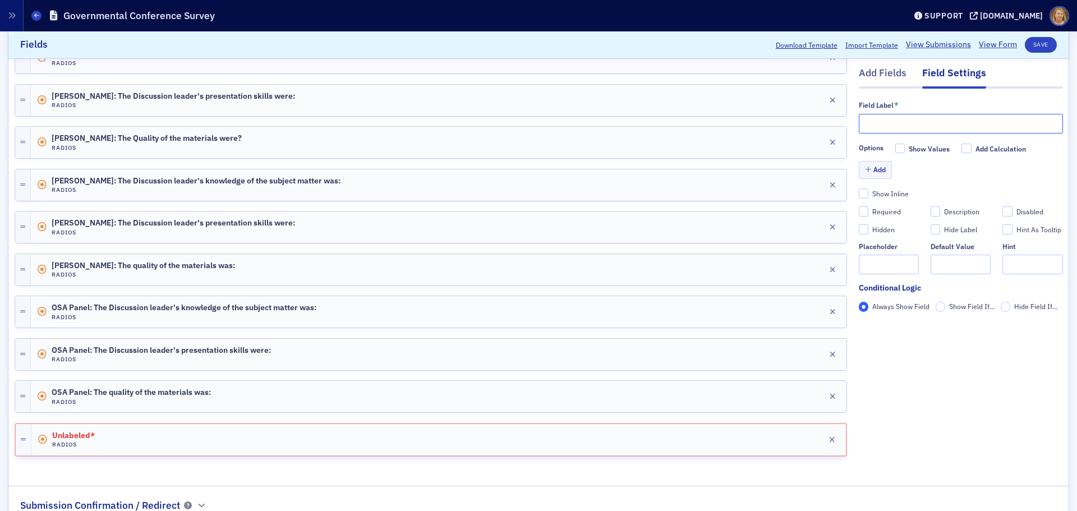
click at [861, 123] on input "text" at bounding box center [961, 124] width 204 height 20
click at [861, 122] on input "Melisa Galasso:" at bounding box center [961, 124] width 204 height 20
paste input "The Discussion leader's knowledge of the subject matter was:"
type input "[PERSON_NAME]: The Discussion leader's knowledge of the subject matter was:"
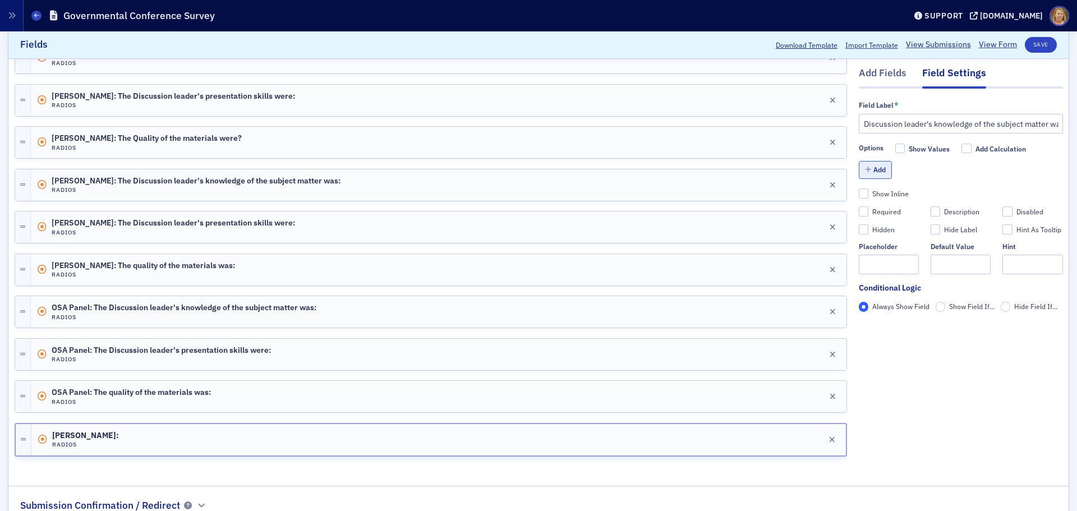
scroll to position [0, 0]
click at [861, 172] on button "Add" at bounding box center [876, 170] width 34 height 17
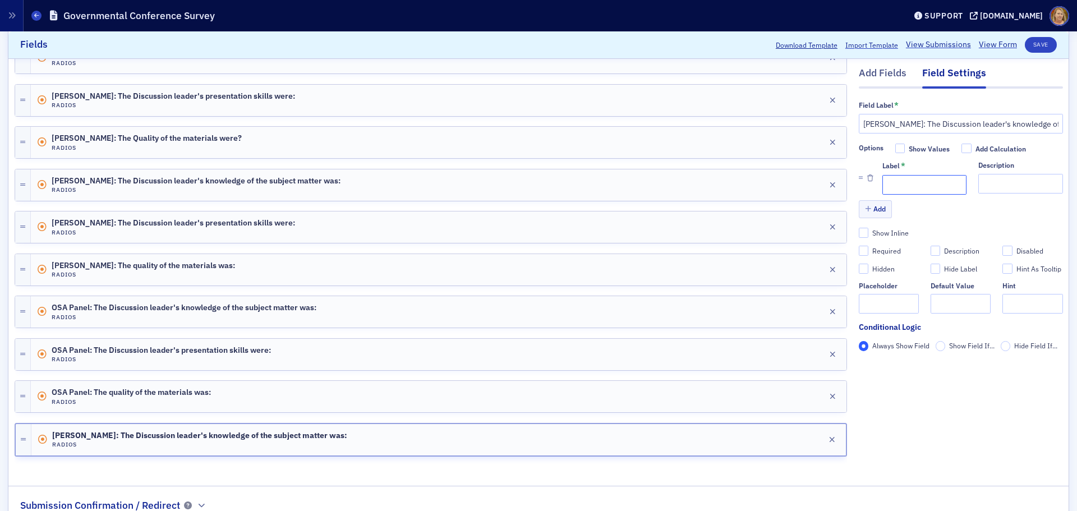
click at [861, 184] on input "Label *" at bounding box center [924, 185] width 84 height 20
type input "1 (Lowest)"
click at [861, 214] on button "Add" at bounding box center [876, 209] width 34 height 17
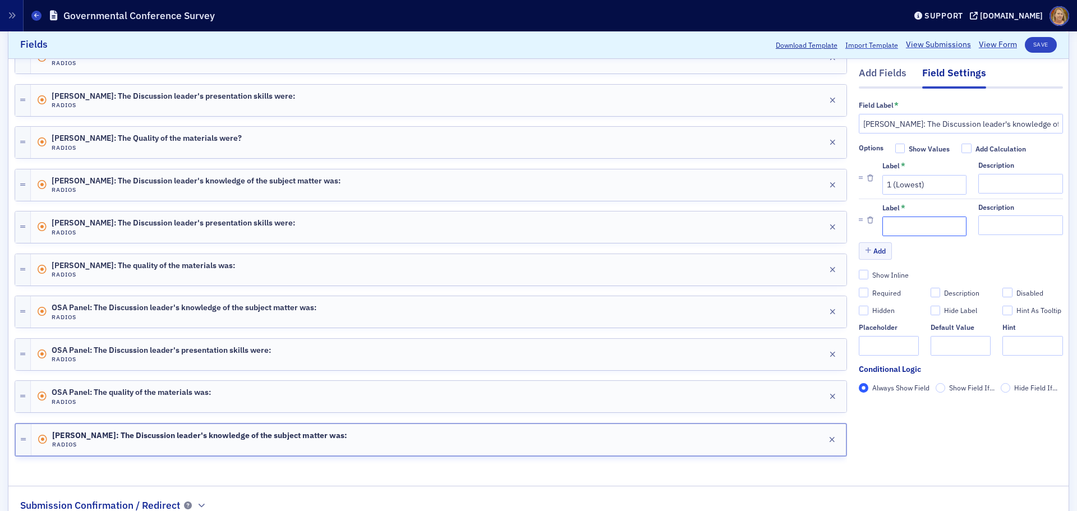
click at [861, 229] on input "Label *" at bounding box center [924, 227] width 84 height 20
type input "2"
click at [861, 252] on button "Add" at bounding box center [876, 250] width 34 height 17
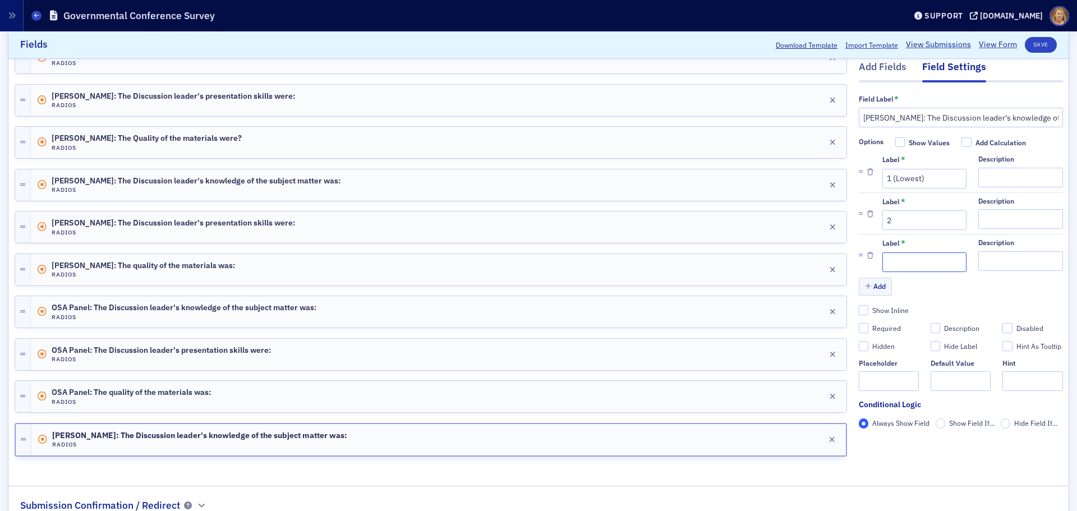
click at [861, 259] on input "Label *" at bounding box center [924, 262] width 84 height 20
type input "3"
click at [861, 283] on button "Add" at bounding box center [876, 286] width 34 height 17
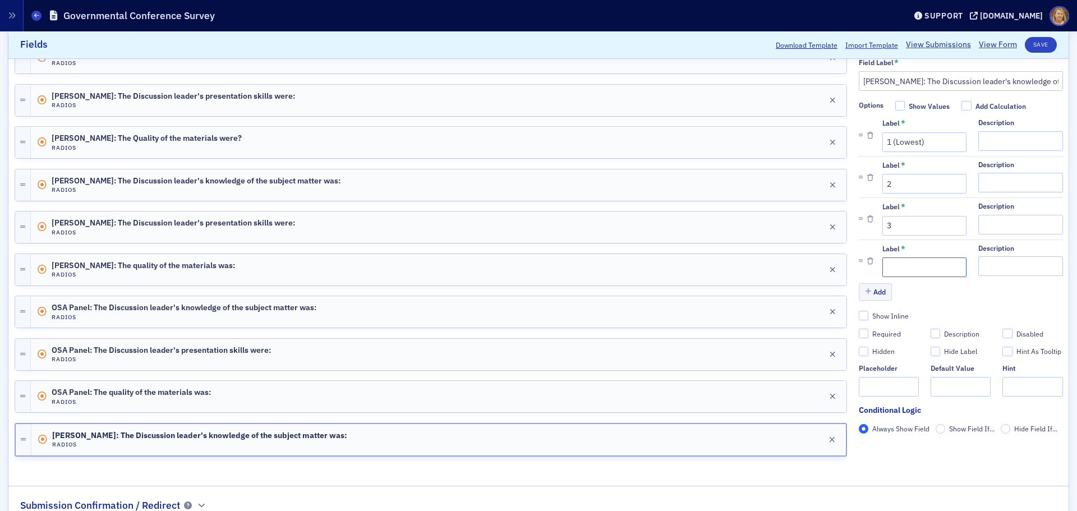
click at [861, 268] on input "Label *" at bounding box center [924, 267] width 84 height 20
type input "4"
click at [861, 291] on button "Add" at bounding box center [876, 291] width 34 height 17
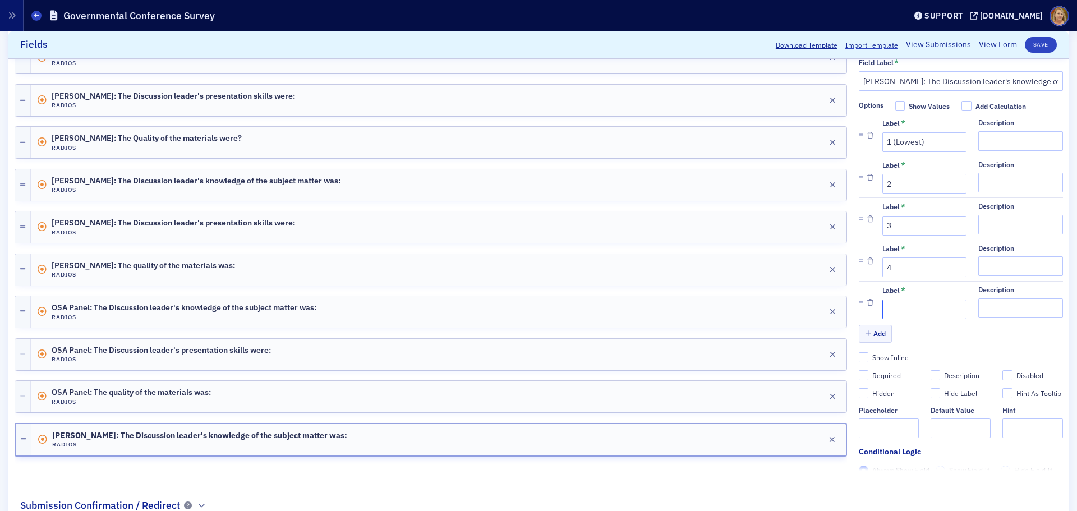
click at [861, 302] on input "Label *" at bounding box center [924, 310] width 84 height 20
type input "5 (Highest)"
click at [861, 374] on div "Required" at bounding box center [886, 376] width 29 height 10
click at [861, 374] on input "Required" at bounding box center [864, 375] width 10 height 10
checkbox input "true"
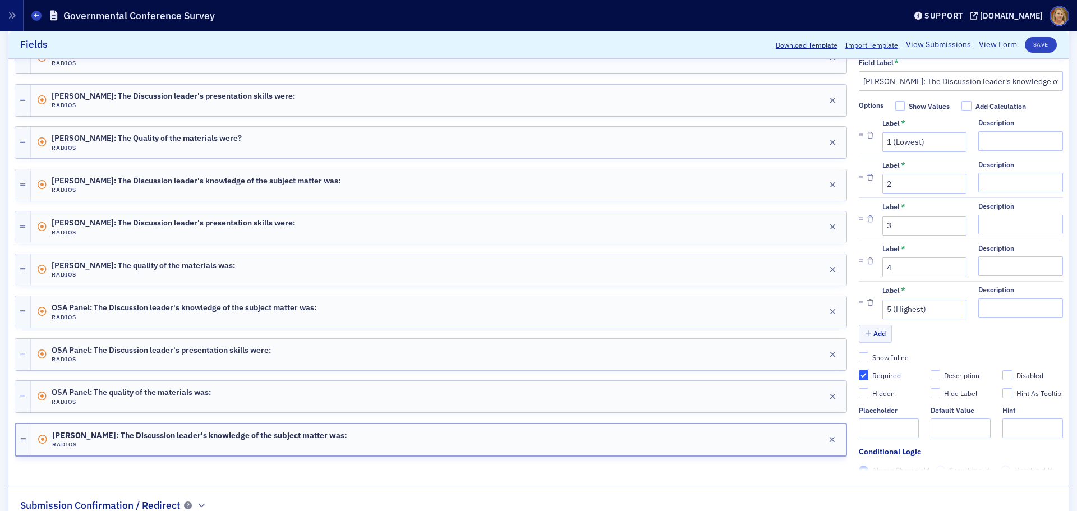
type input "required"
click at [861, 44] on button "Save" at bounding box center [1041, 45] width 32 height 16
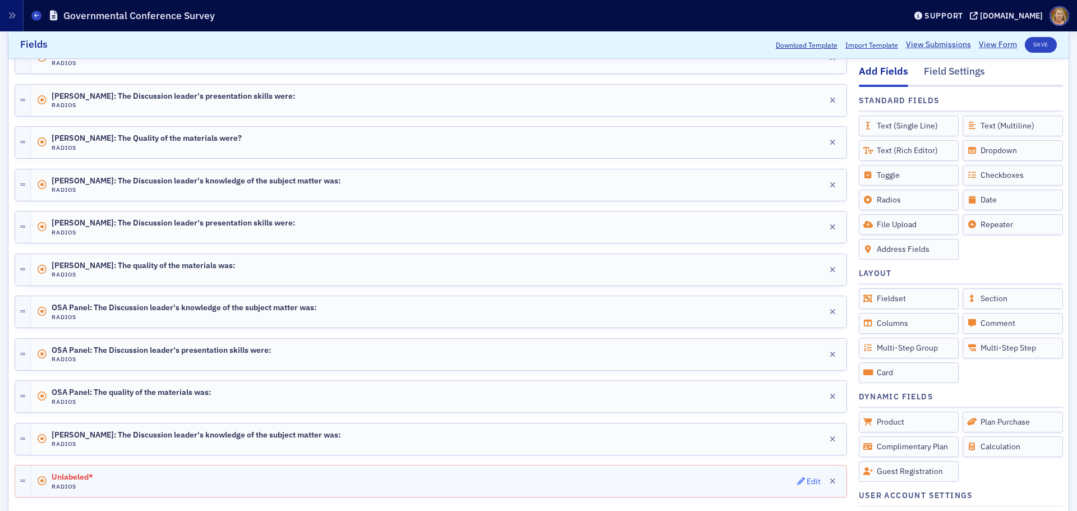
click at [807, 389] on div "Edit" at bounding box center [814, 481] width 14 height 6
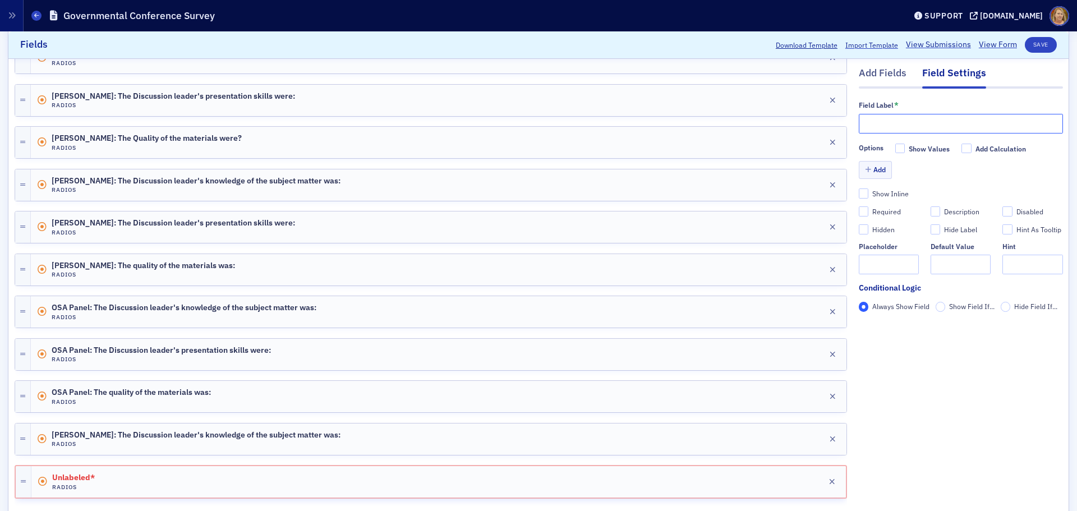
click at [861, 123] on input "text" at bounding box center [961, 124] width 204 height 20
click at [861, 119] on input "Melisa Galasso:" at bounding box center [961, 124] width 204 height 20
paste input "The Discussion leader's presentation skills were:"
type input "[PERSON_NAME]: The Discussion leader's presentation skills were:"
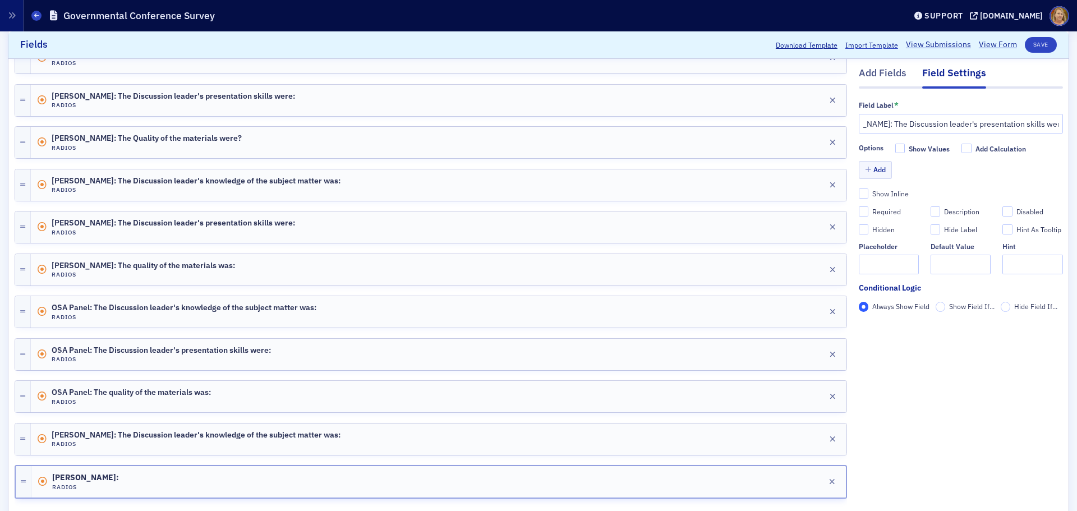
scroll to position [0, 0]
click at [861, 212] on div "Required" at bounding box center [886, 212] width 29 height 10
click at [861, 212] on input "Required" at bounding box center [864, 212] width 10 height 10
checkbox input "true"
type input "required"
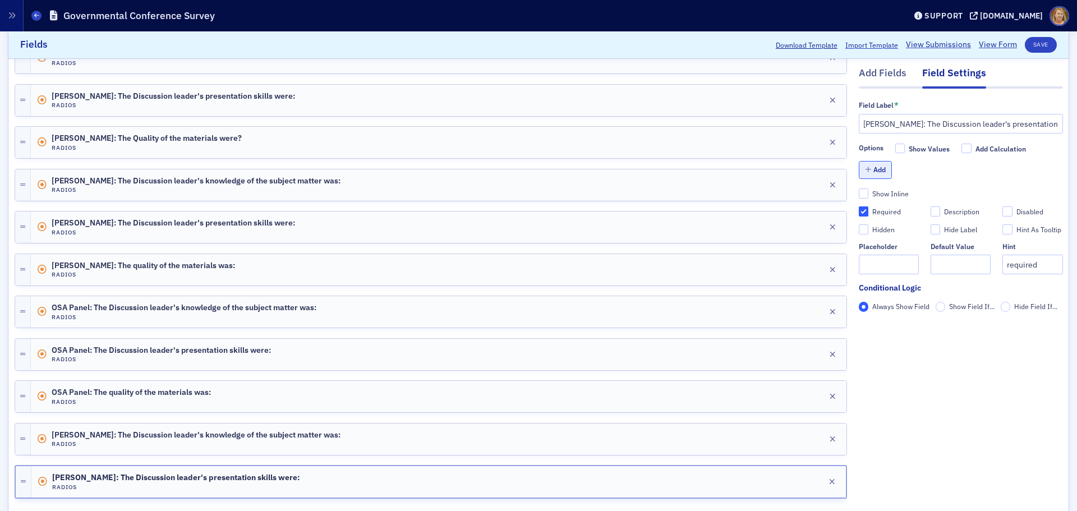
click at [861, 172] on button "Add" at bounding box center [876, 170] width 34 height 17
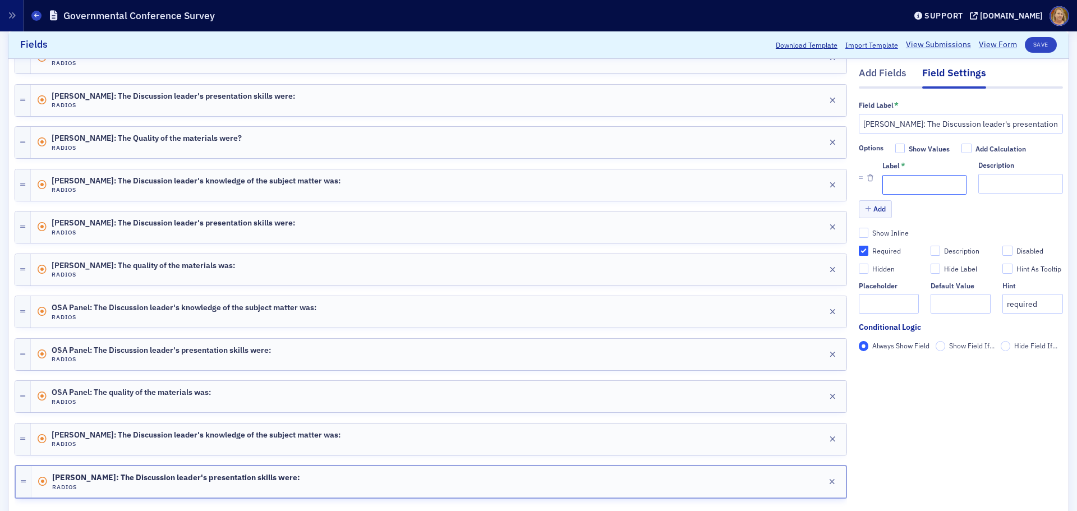
click at [861, 185] on input "Label *" at bounding box center [924, 185] width 84 height 20
type input "1 (Lowest)"
click at [861, 207] on button "Add" at bounding box center [876, 209] width 34 height 17
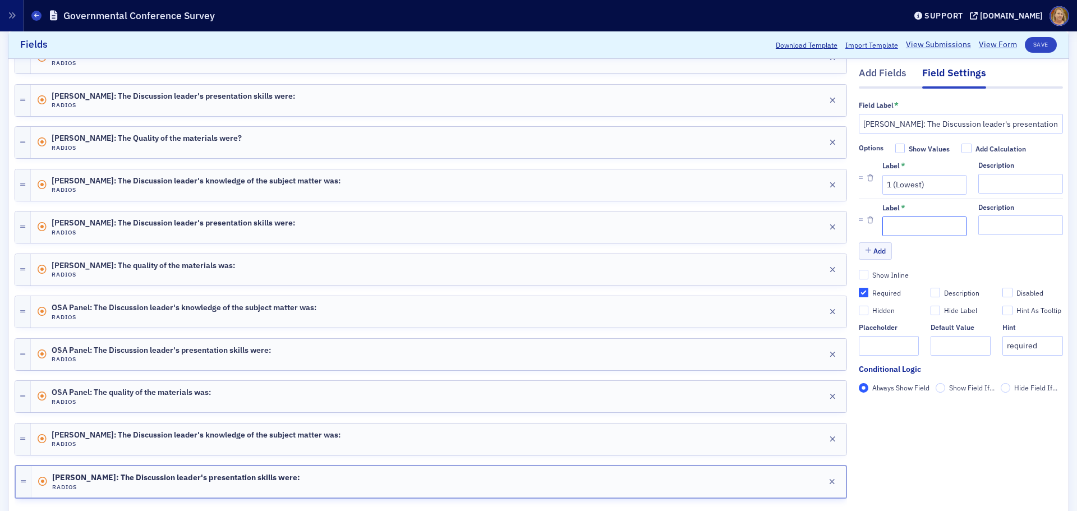
click at [861, 222] on input "Label *" at bounding box center [924, 227] width 84 height 20
type input "2"
click at [861, 252] on button "Add" at bounding box center [876, 250] width 34 height 17
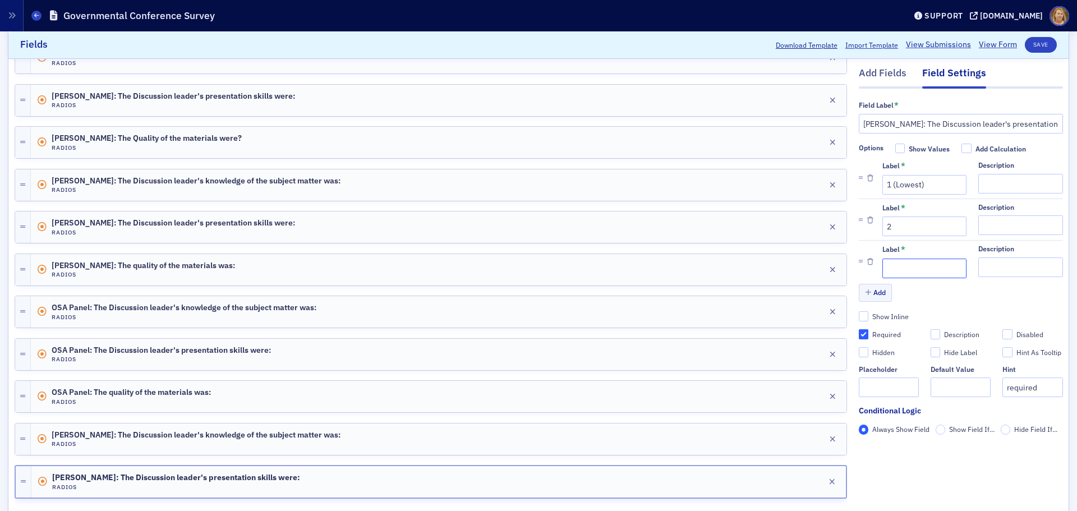
click at [861, 264] on input "Label *" at bounding box center [924, 269] width 84 height 20
type input "3"
click at [861, 293] on button "Add" at bounding box center [876, 292] width 34 height 17
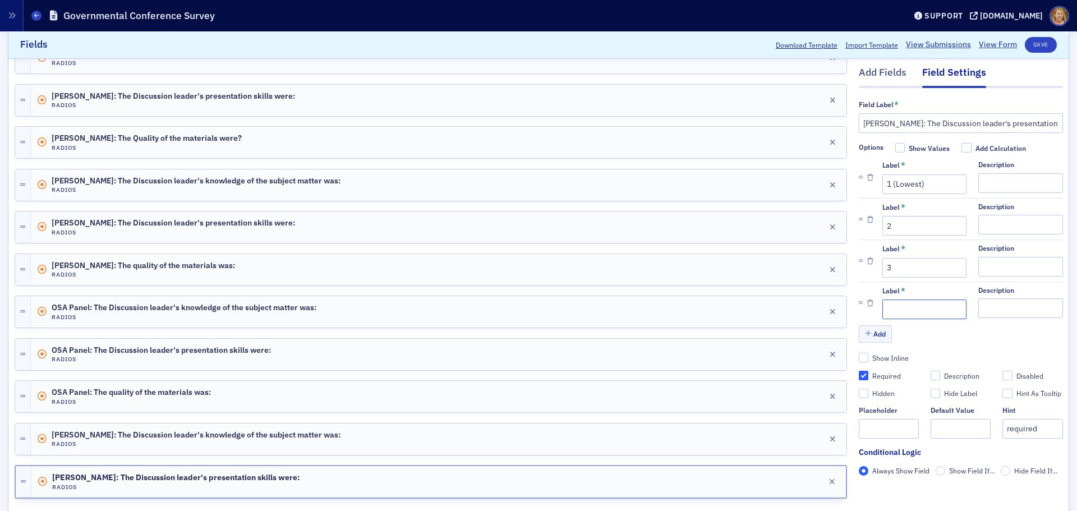
click at [861, 308] on input "Label *" at bounding box center [924, 310] width 84 height 20
type input "4"
click at [861, 333] on button "Add" at bounding box center [876, 333] width 34 height 17
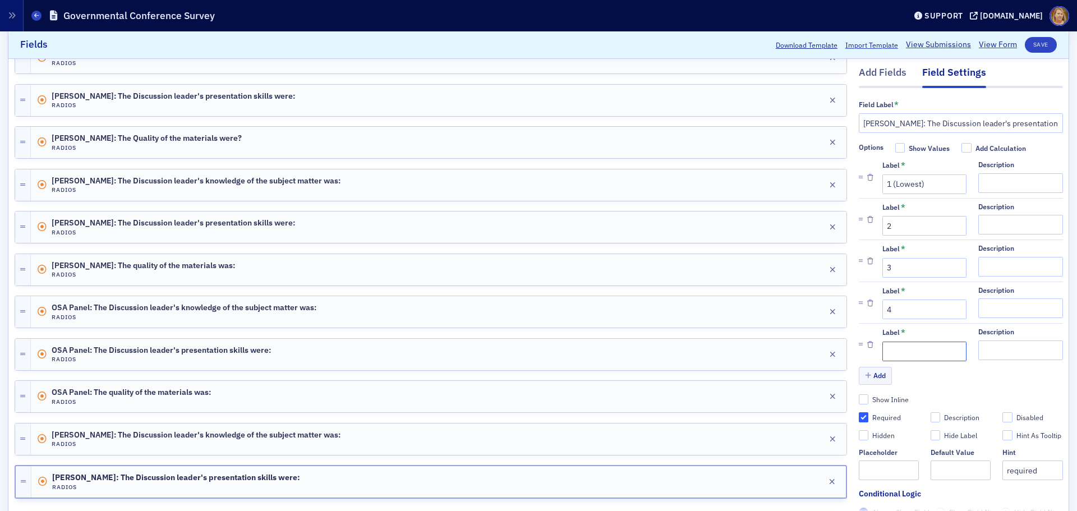
click at [861, 346] on input "Label *" at bounding box center [924, 352] width 84 height 20
type input "5 (Highest)"
click at [861, 45] on button "Save" at bounding box center [1041, 45] width 32 height 16
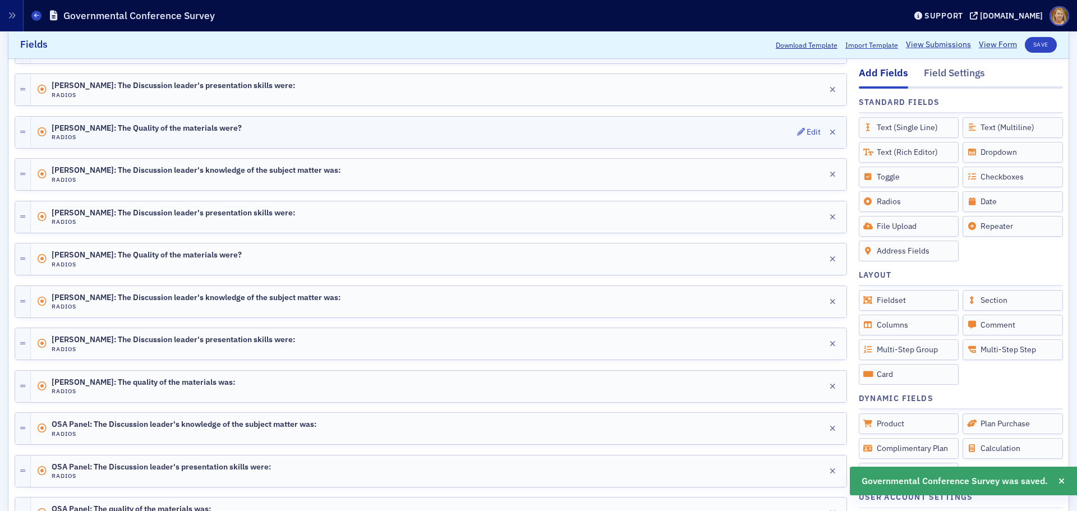
scroll to position [37, 0]
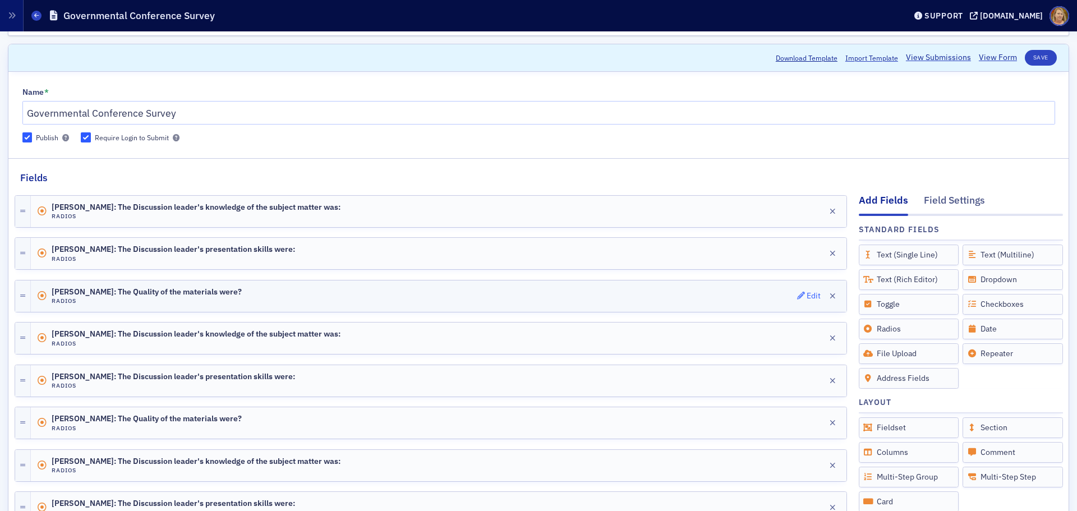
click at [807, 296] on div "Edit" at bounding box center [814, 296] width 14 height 6
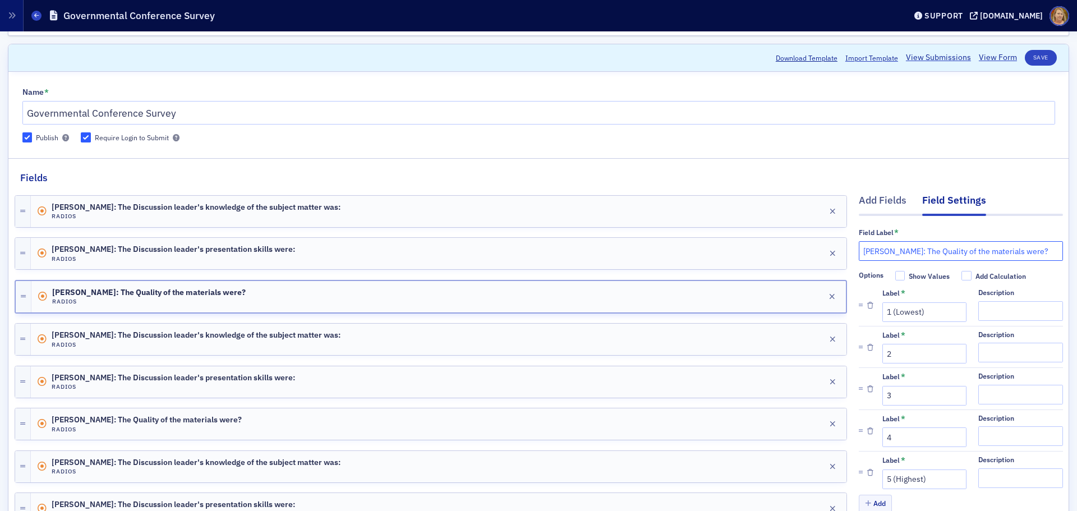
click at [861, 247] on input "Becky Hammond: The Quality of the materials were?" at bounding box center [961, 251] width 204 height 20
type input "[PERSON_NAME]: The Quality of the materials were:"
click at [861, 52] on button "Save" at bounding box center [1041, 58] width 32 height 16
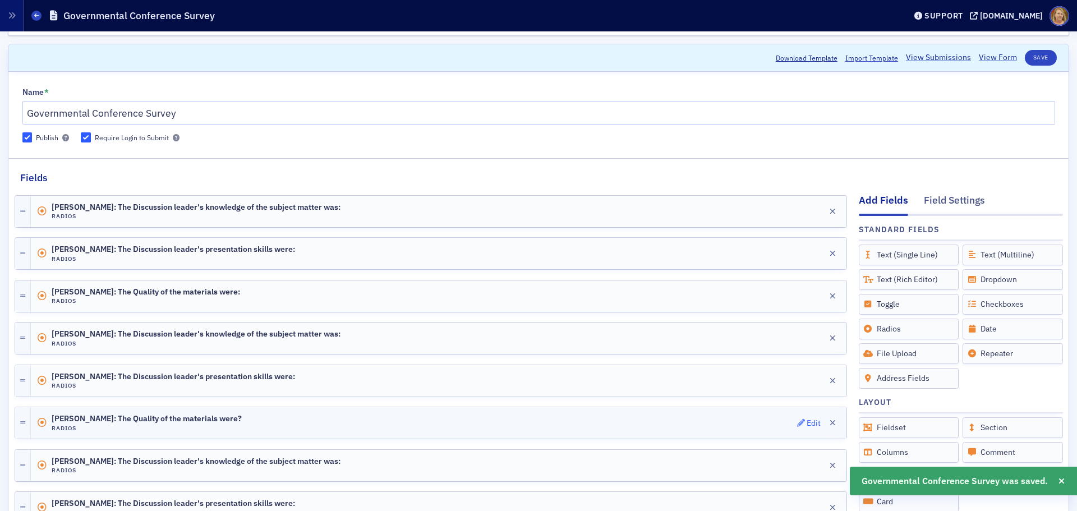
click at [797, 389] on span "Edit" at bounding box center [809, 423] width 24 height 8
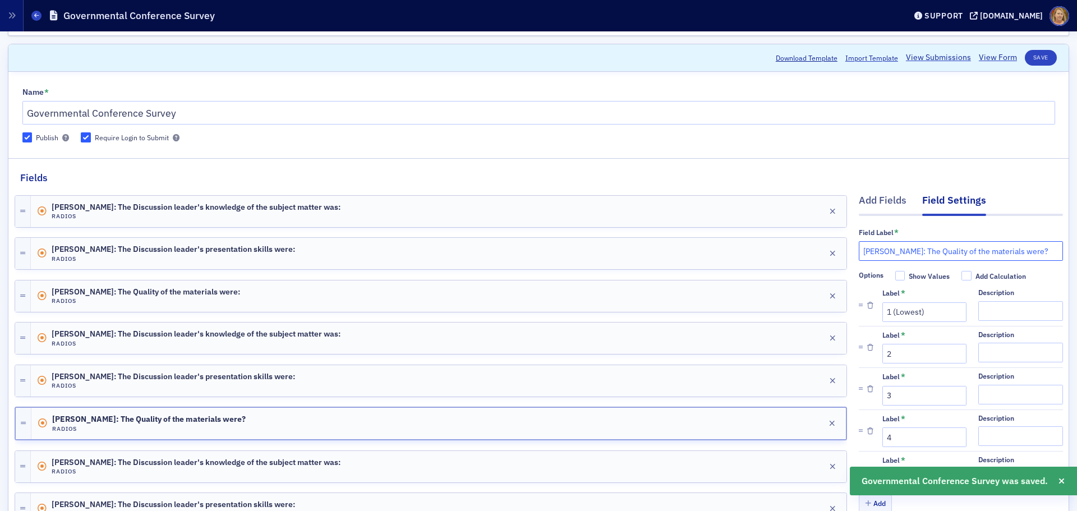
click at [861, 254] on input "Rob Aucoin: The Quality of the materials were?" at bounding box center [961, 251] width 204 height 20
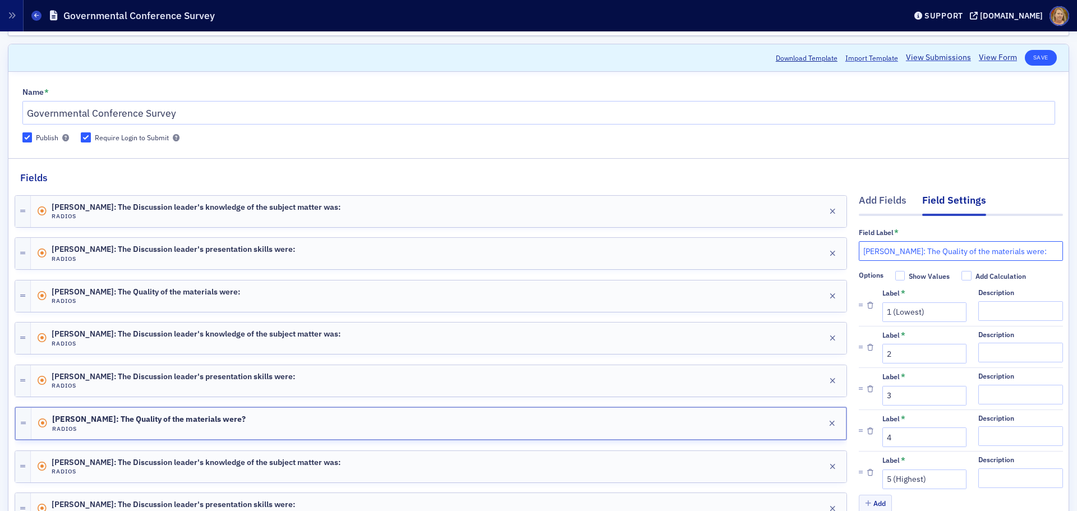
type input "[PERSON_NAME]: The Quality of the materials were:"
click at [861, 59] on button "Save" at bounding box center [1041, 58] width 32 height 16
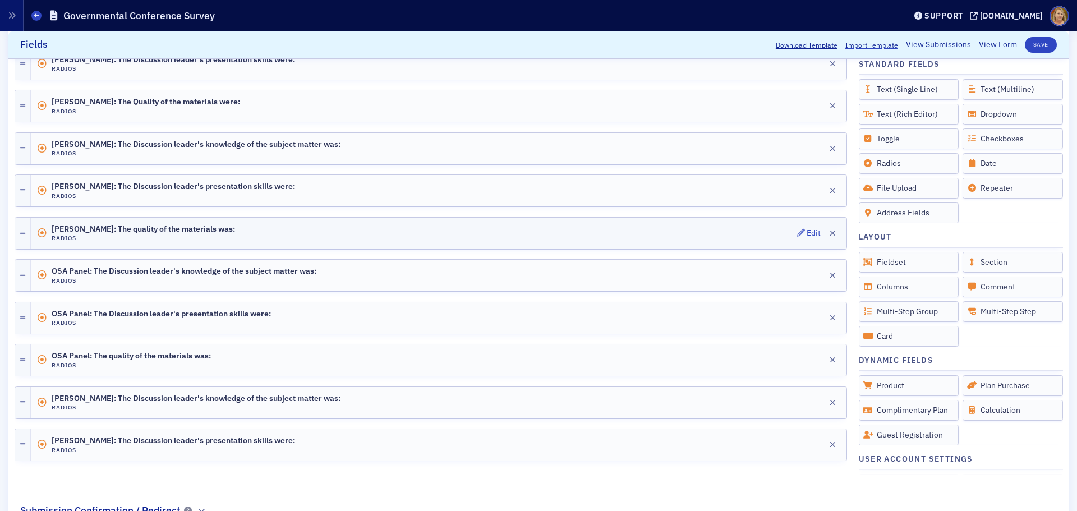
scroll to position [374, 0]
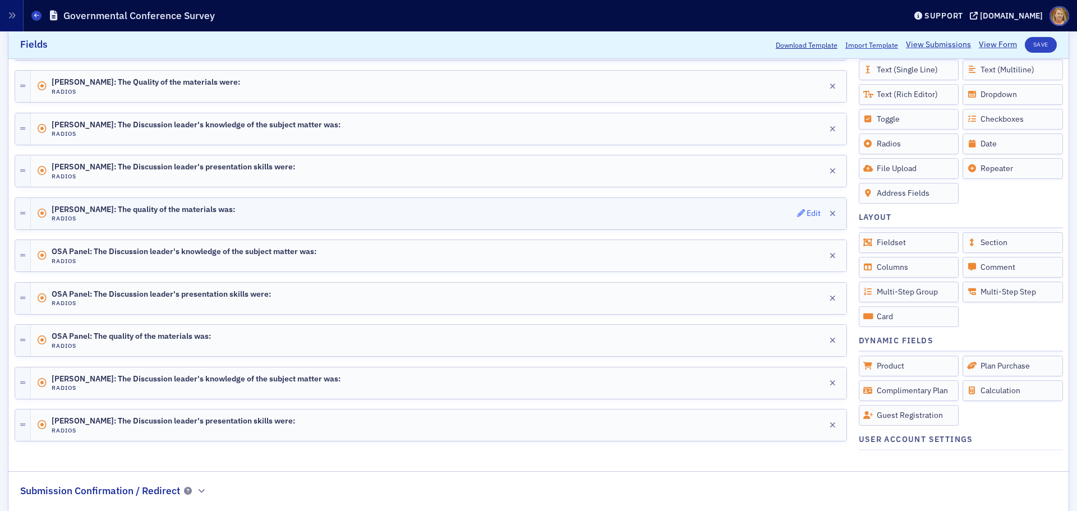
click at [797, 211] on icon "button" at bounding box center [801, 213] width 8 height 8
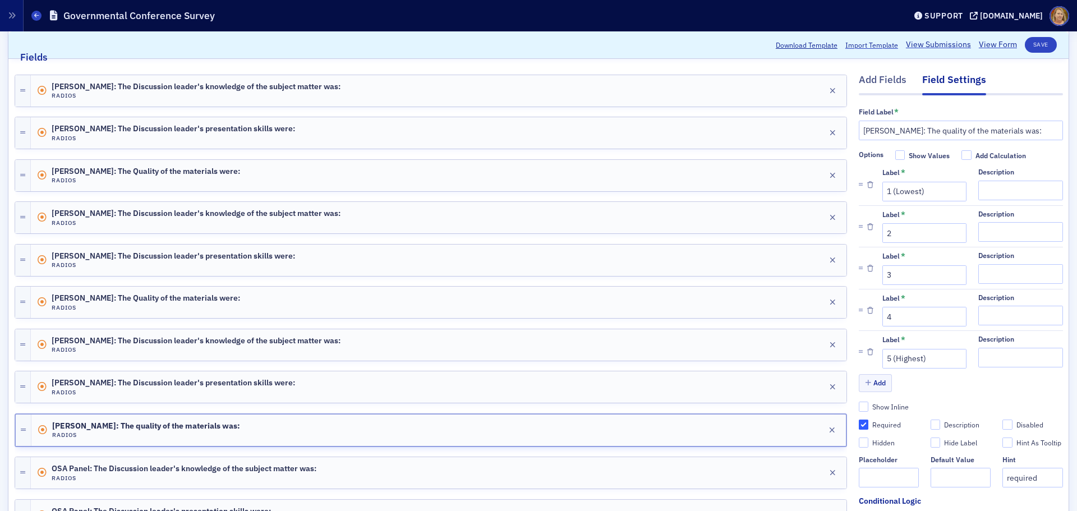
scroll to position [149, 0]
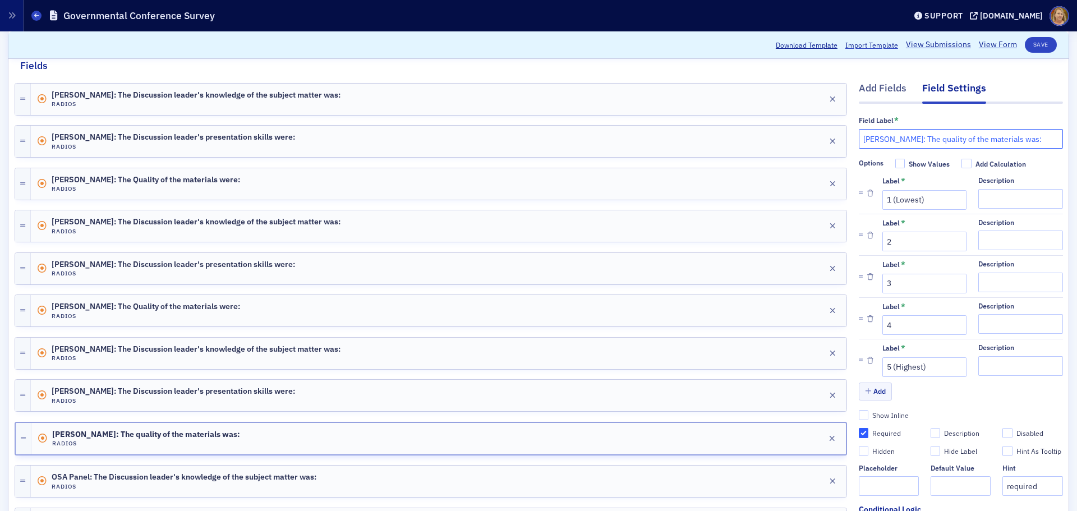
click at [861, 138] on input "Stephanie Palmertree: The quality of the materials was:" at bounding box center [961, 139] width 204 height 20
type input "[PERSON_NAME]: The quality of the materials were:"
click at [861, 47] on button "Save" at bounding box center [1041, 45] width 32 height 16
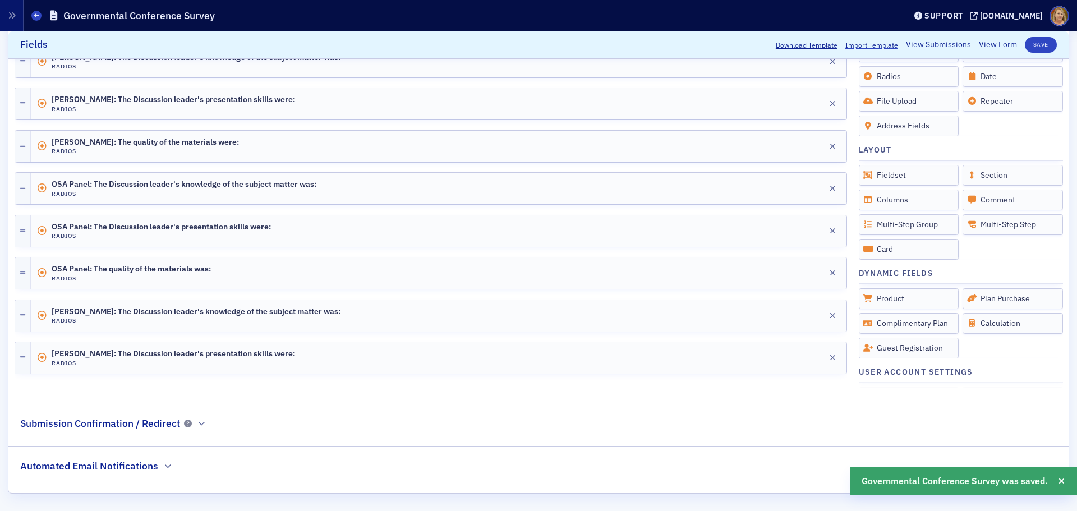
scroll to position [443, 0]
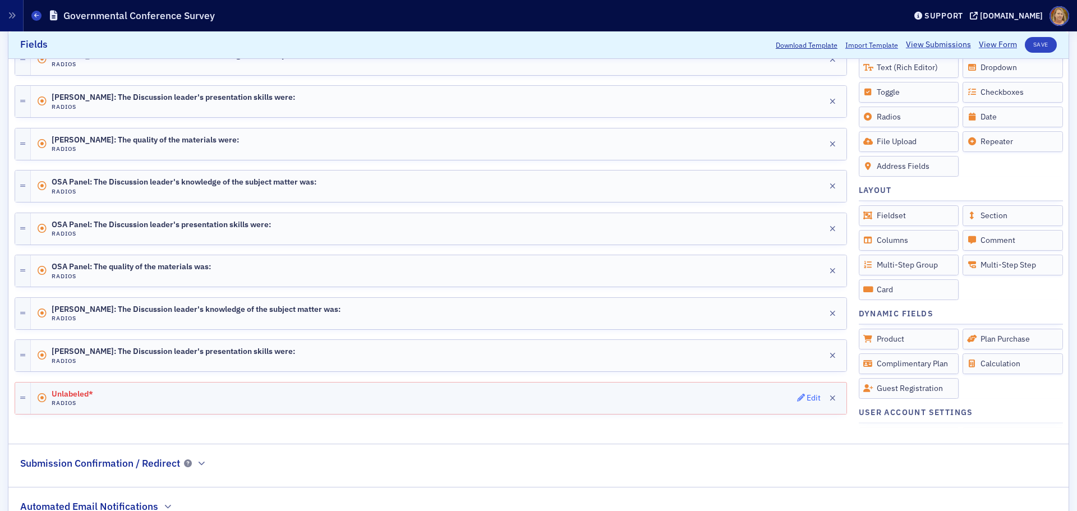
click at [807, 389] on div "Edit" at bounding box center [814, 398] width 14 height 6
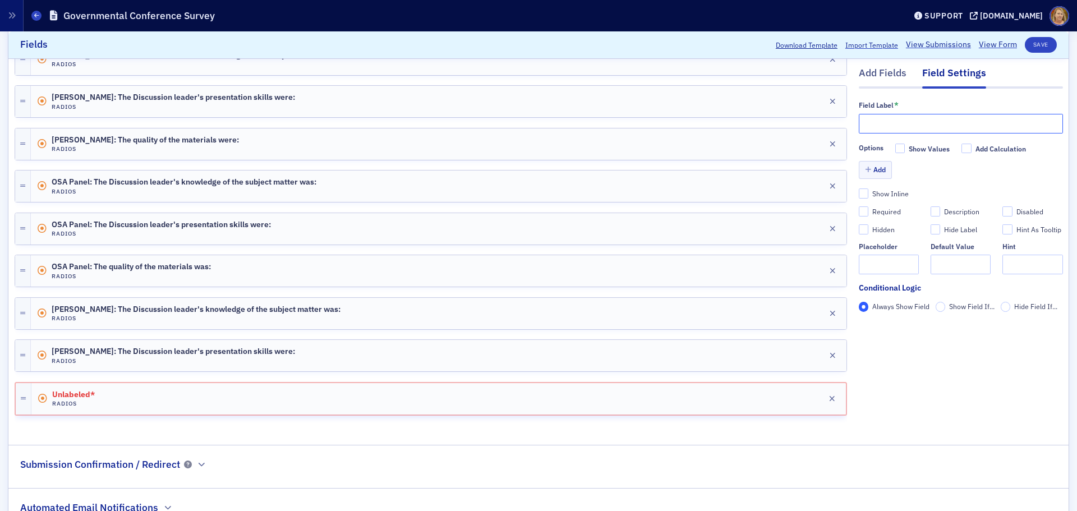
click at [860, 125] on input "text" at bounding box center [961, 124] width 204 height 20
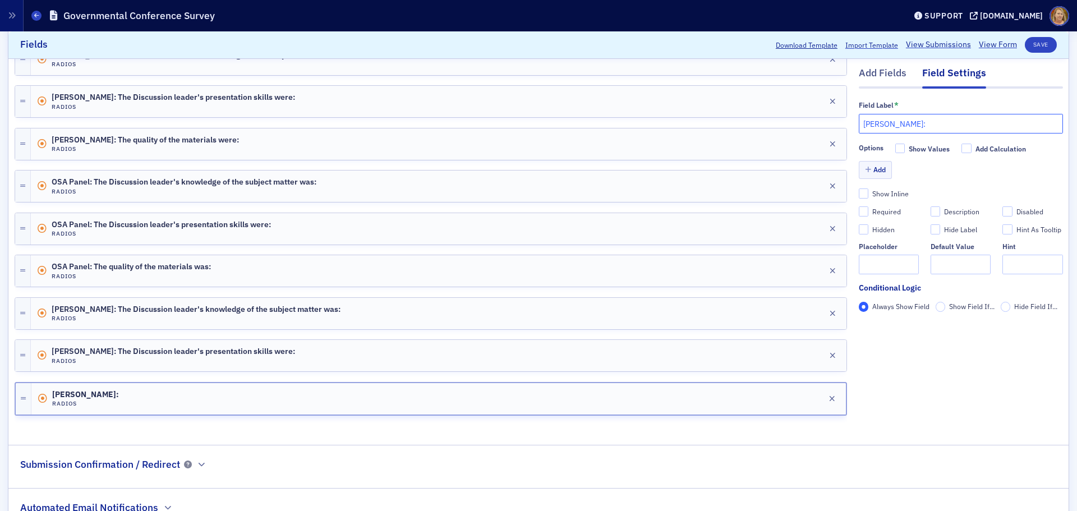
click at [861, 121] on input "Melisa Galasso:" at bounding box center [961, 124] width 204 height 20
paste input "The quality of the materials was:"
type input "[PERSON_NAME]: The quality of the materials were:"
click at [861, 218] on div "Required Description Disabled Hidden Hide Label Hint As Tooltip" at bounding box center [961, 220] width 204 height 28
click at [861, 213] on div "Required" at bounding box center [886, 212] width 29 height 10
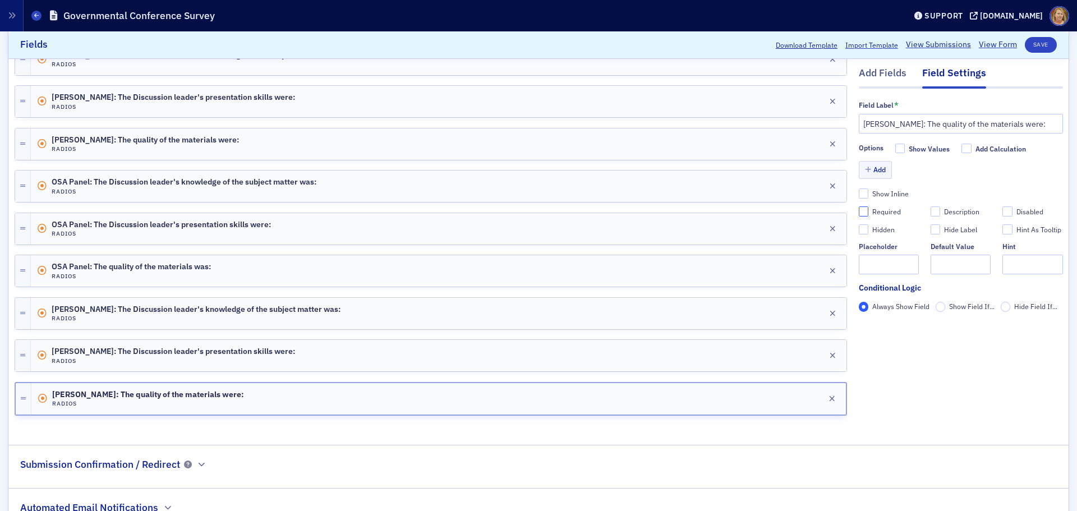
click at [861, 213] on input "Required" at bounding box center [864, 212] width 10 height 10
checkbox input "true"
type input "required"
click at [861, 171] on button "Add" at bounding box center [876, 170] width 34 height 17
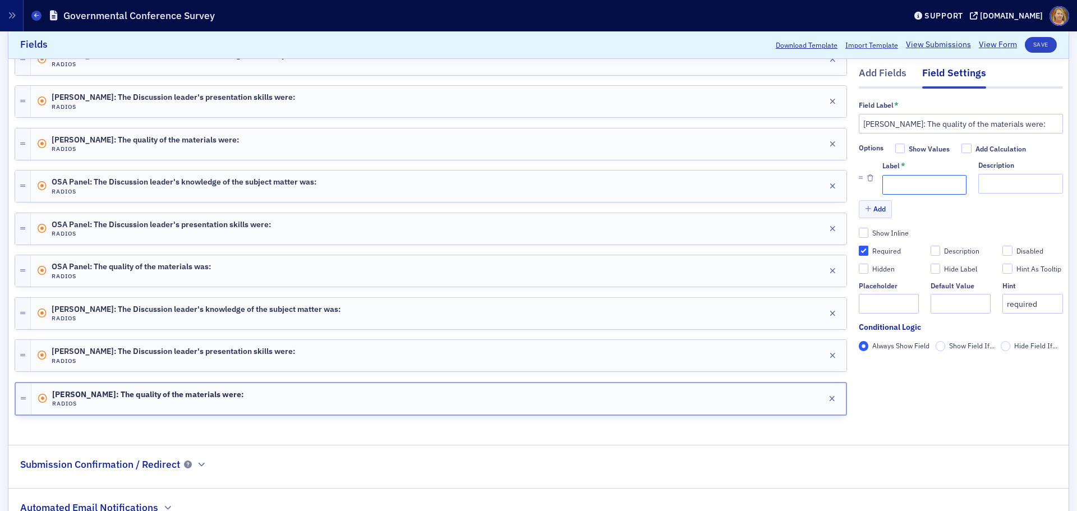
click at [861, 181] on input "Label *" at bounding box center [924, 185] width 84 height 20
type input "1 (Lowest)"
click at [861, 209] on button "Add" at bounding box center [876, 209] width 34 height 17
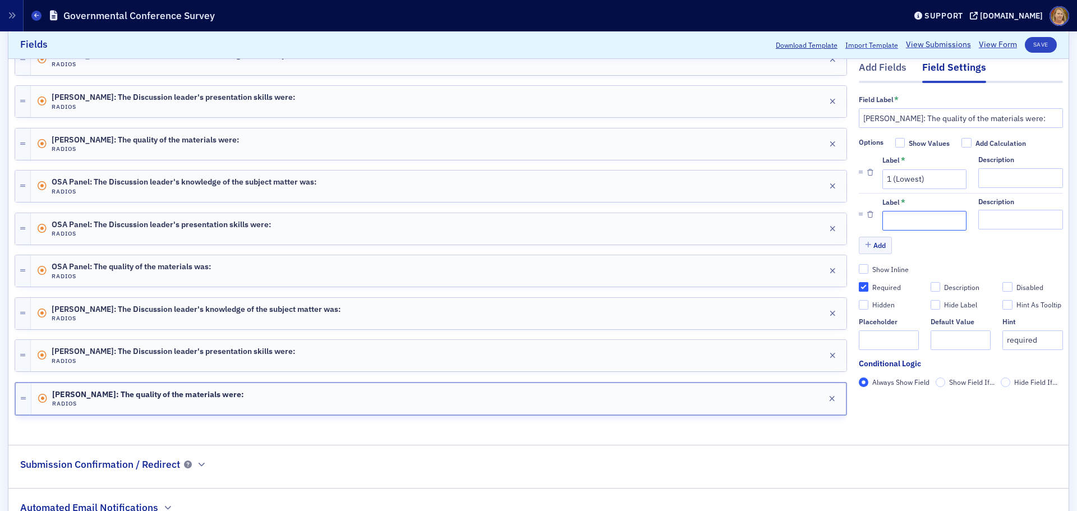
click at [861, 222] on input "Label *" at bounding box center [924, 221] width 84 height 20
type input "2"
click at [861, 244] on button "Add" at bounding box center [876, 245] width 34 height 17
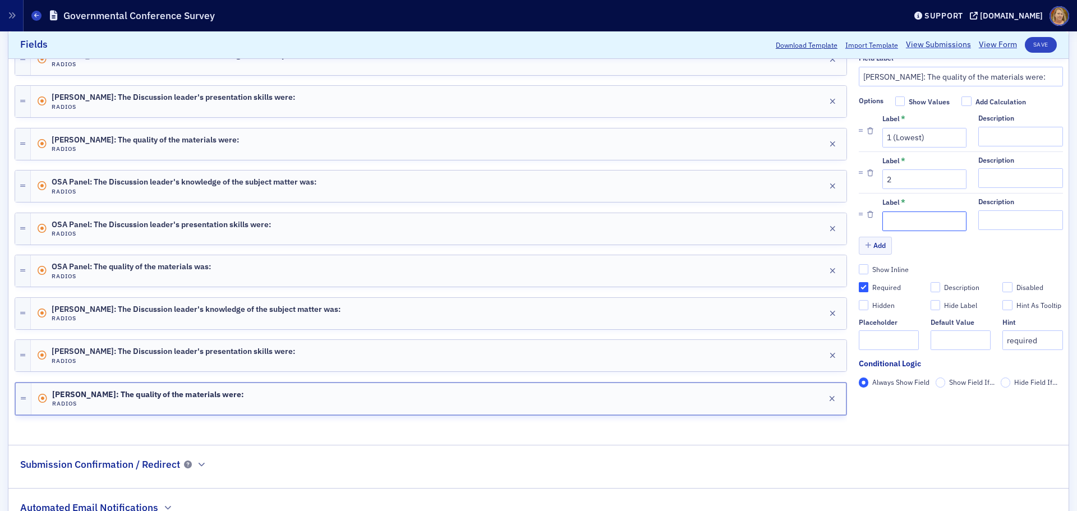
click at [861, 220] on input "Label *" at bounding box center [924, 221] width 84 height 20
type input "3"
click at [861, 248] on button "Add" at bounding box center [876, 245] width 34 height 17
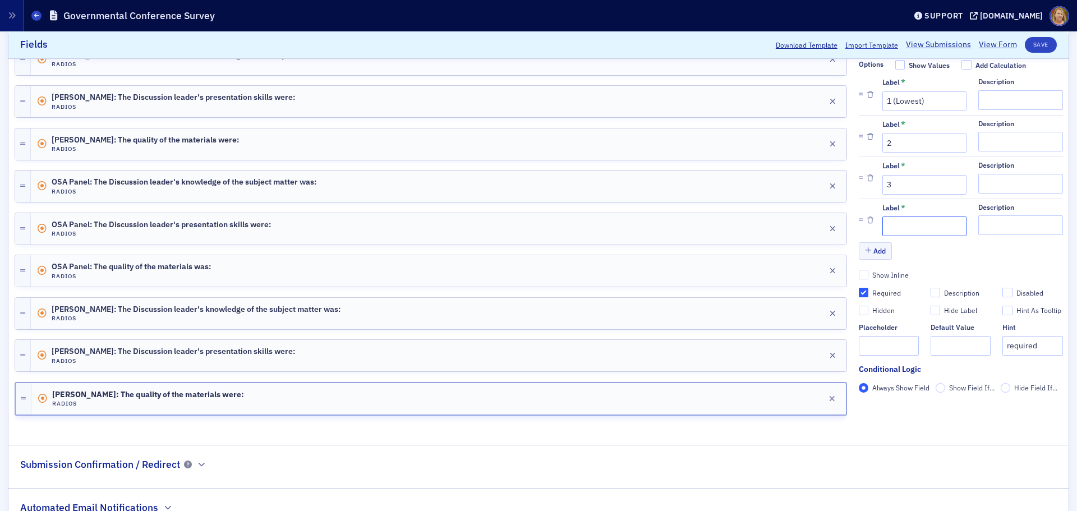
click at [861, 223] on input "Label *" at bounding box center [924, 227] width 84 height 20
type input "4"
click at [861, 247] on button "Add" at bounding box center [876, 250] width 34 height 17
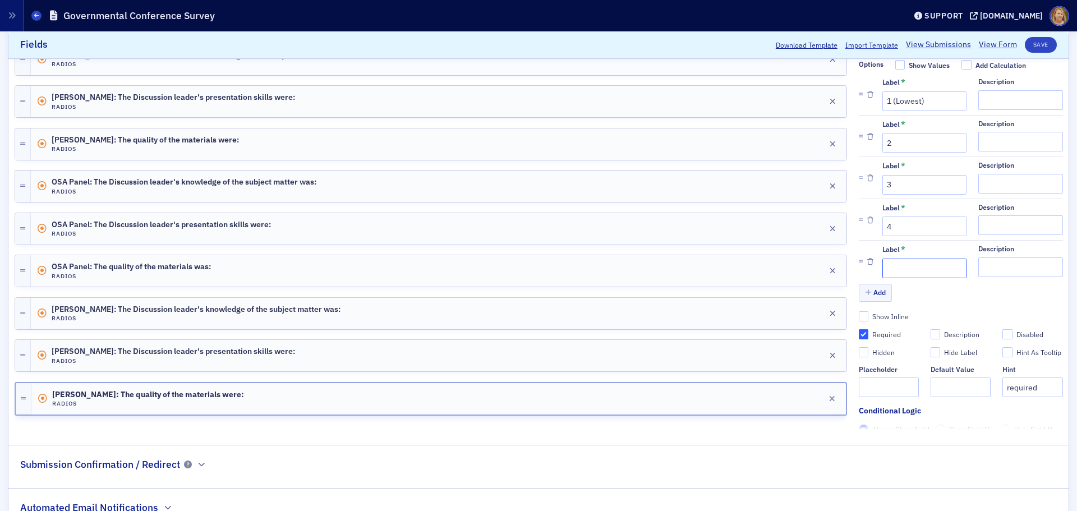
click at [861, 266] on input "Label *" at bounding box center [924, 269] width 84 height 20
type input "5 (Highest)"
click at [861, 47] on button "Save" at bounding box center [1041, 45] width 32 height 16
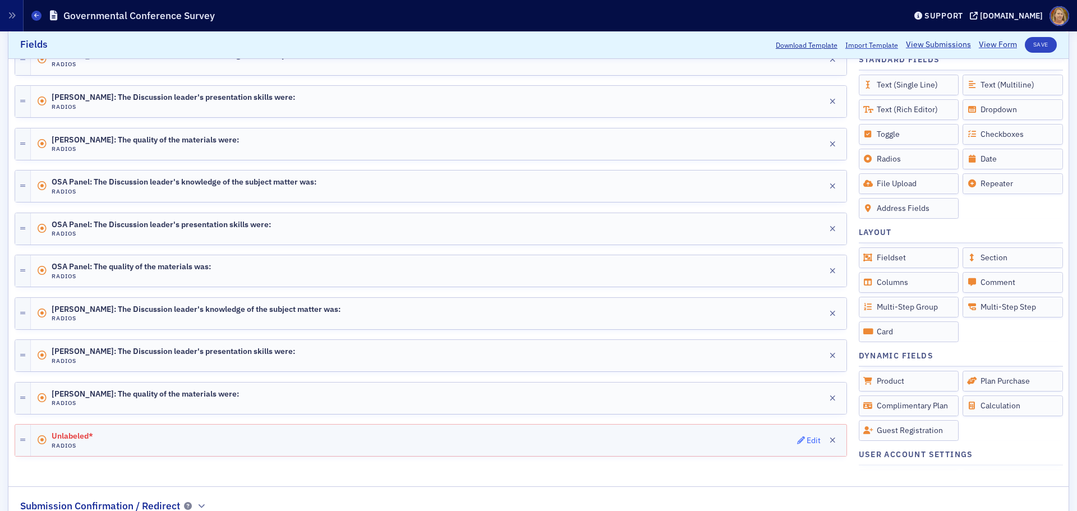
click at [807, 389] on div "Edit" at bounding box center [814, 440] width 14 height 6
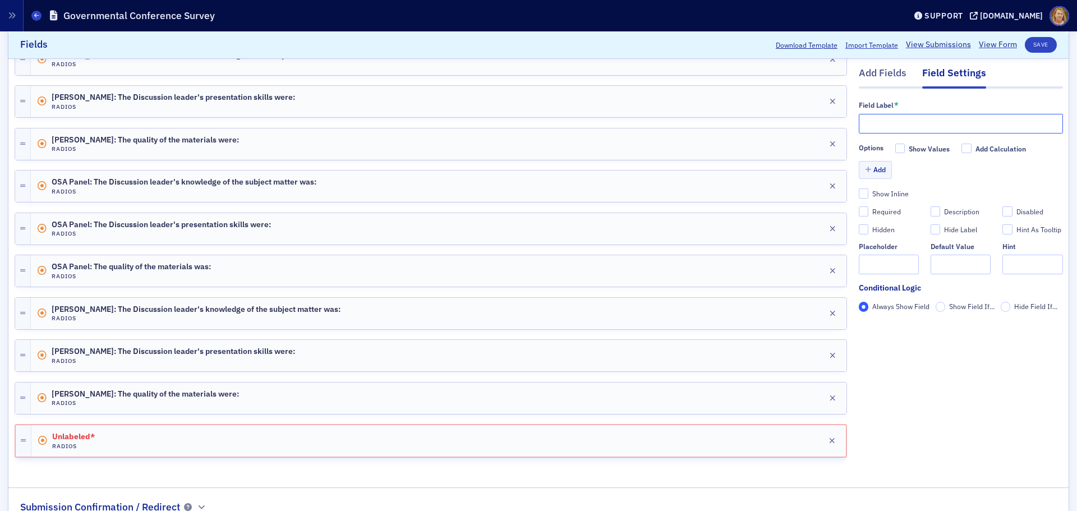
click at [861, 126] on input "text" at bounding box center [961, 124] width 204 height 20
type input "My overall rating of the conference is:"
click at [861, 213] on div "Required" at bounding box center [886, 212] width 29 height 10
click at [861, 213] on input "Required" at bounding box center [864, 212] width 10 height 10
checkbox input "true"
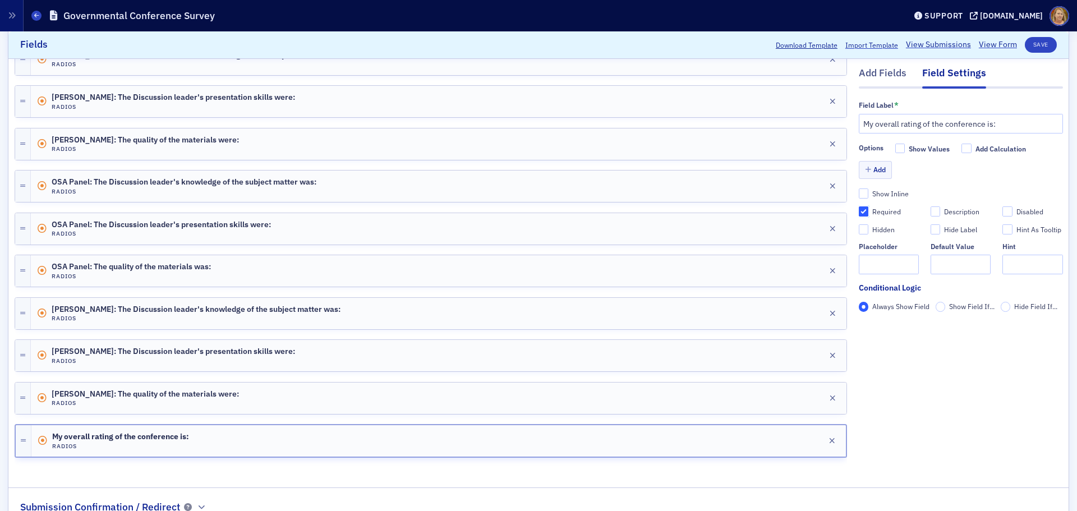
type input "required"
click at [861, 171] on button "Add" at bounding box center [876, 170] width 34 height 17
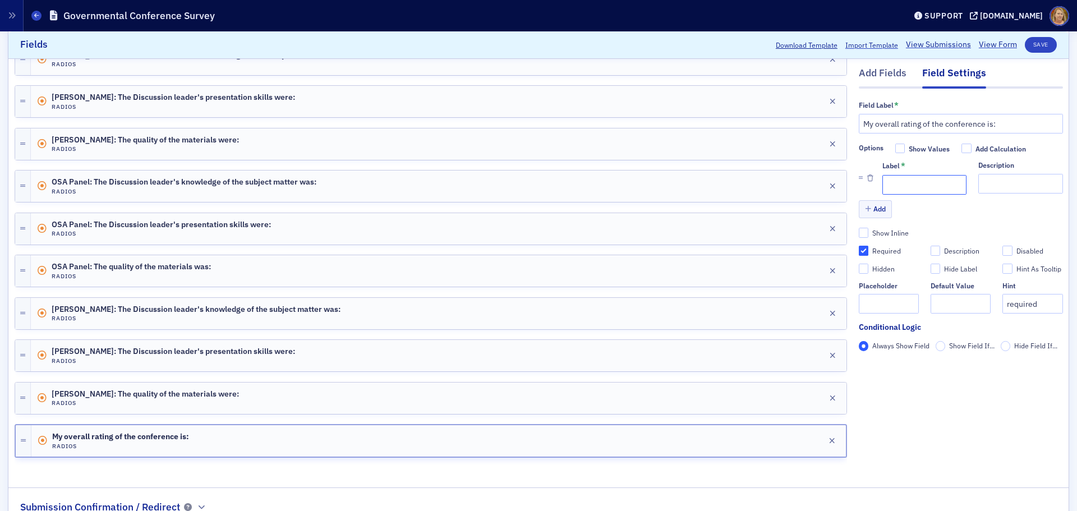
click at [861, 188] on input "Label *" at bounding box center [924, 185] width 84 height 20
type input "1 (Lowest)"
click at [861, 206] on button "Add" at bounding box center [876, 209] width 34 height 17
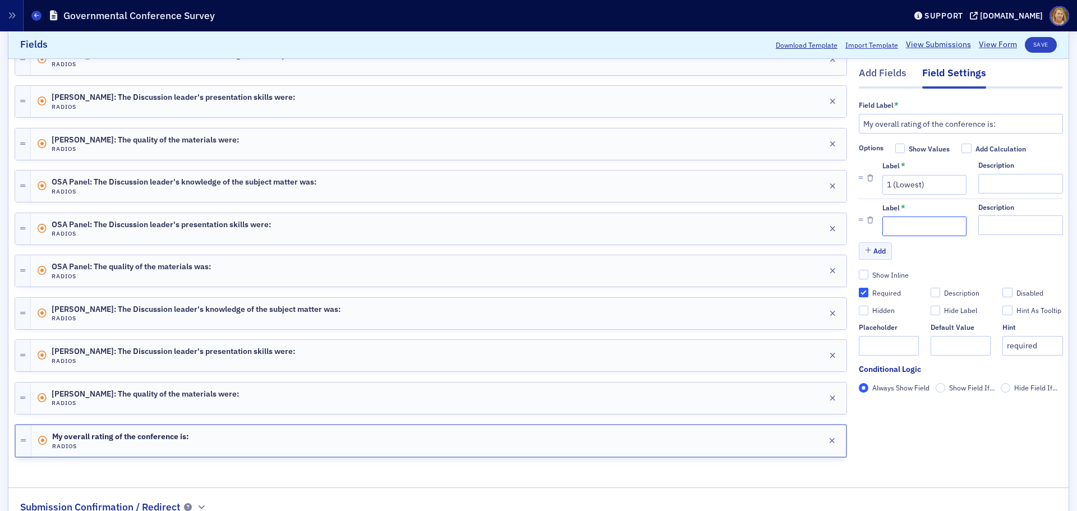
click at [861, 220] on input "Label *" at bounding box center [924, 227] width 84 height 20
type input "2"
click at [861, 252] on button "Add" at bounding box center [876, 250] width 34 height 17
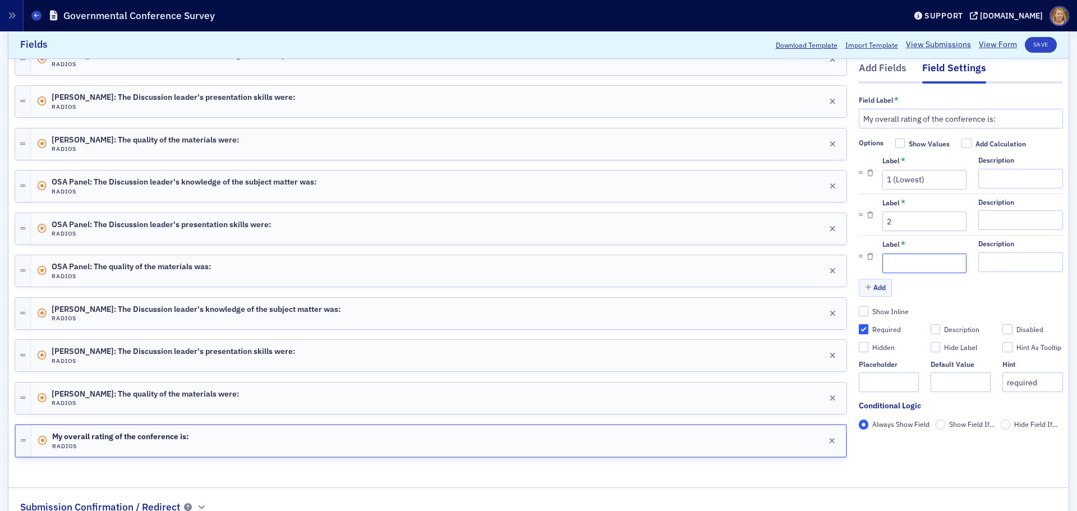
click at [861, 261] on input "Label *" at bounding box center [924, 264] width 84 height 20
type input "3"
click at [861, 284] on button "Add" at bounding box center [876, 287] width 34 height 17
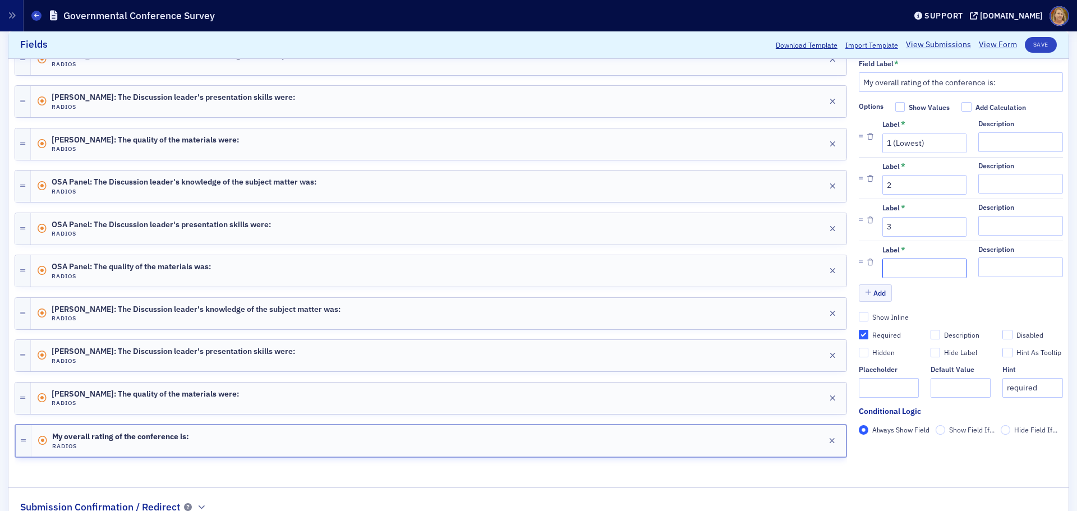
click at [861, 271] on input "Label *" at bounding box center [924, 269] width 84 height 20
type input "4"
click at [861, 291] on button "Add" at bounding box center [876, 292] width 34 height 17
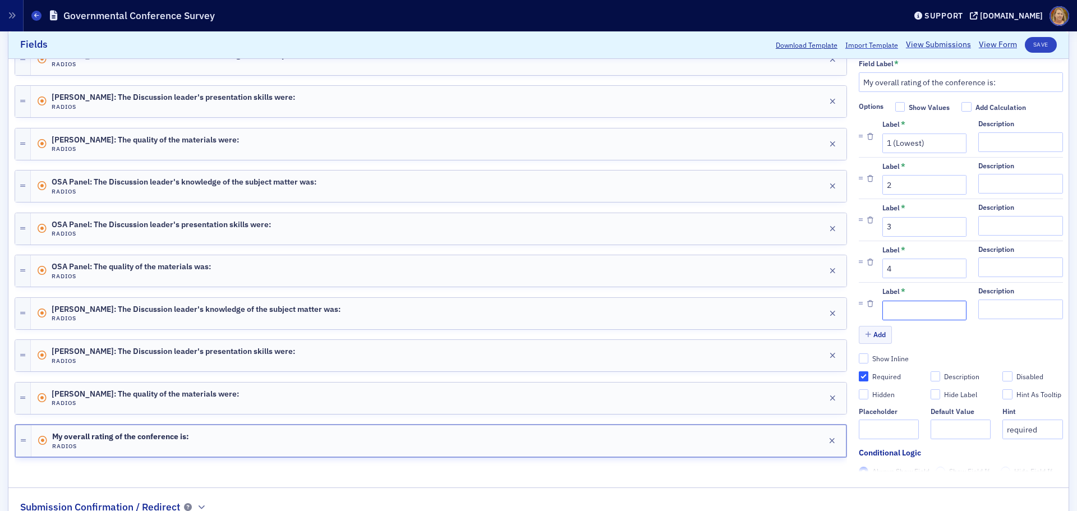
click at [861, 305] on input "Label *" at bounding box center [924, 311] width 84 height 20
type input "5 (Highest)"
click at [861, 45] on button "Save" at bounding box center [1041, 45] width 32 height 16
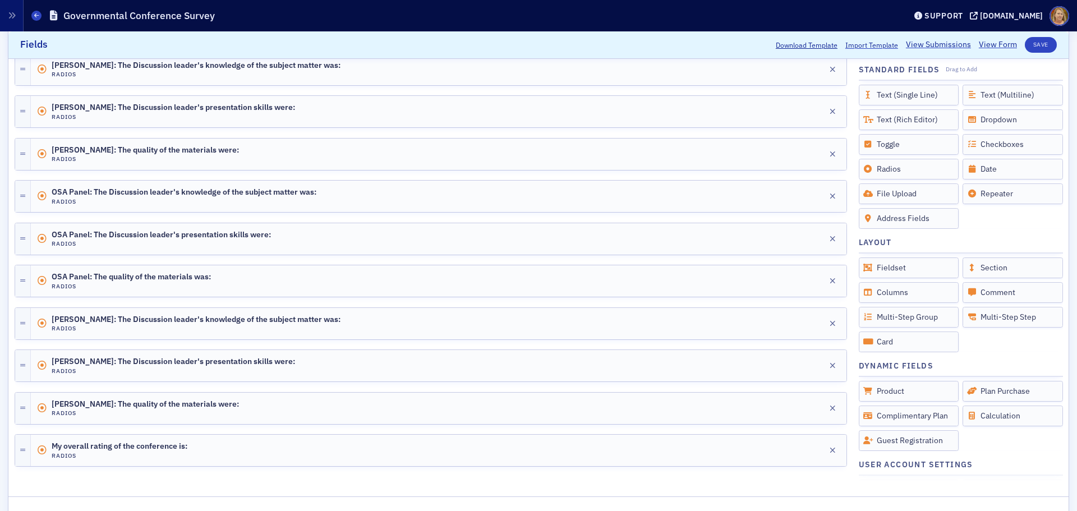
scroll to position [416, 0]
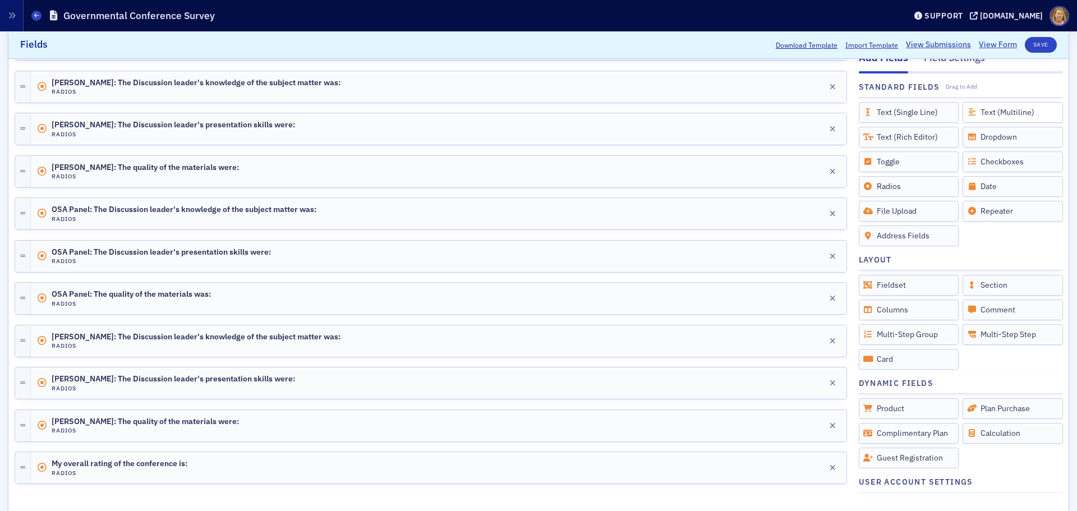
click at [861, 114] on div "Text (Multiline)" at bounding box center [1012, 112] width 100 height 21
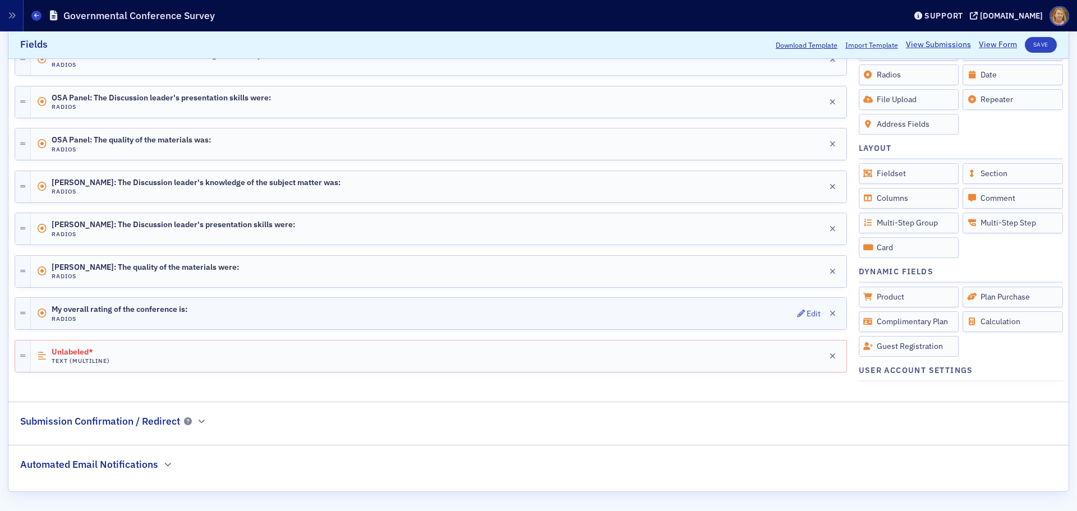
scroll to position [570, 0]
click at [807, 356] on div "Edit" at bounding box center [814, 355] width 14 height 6
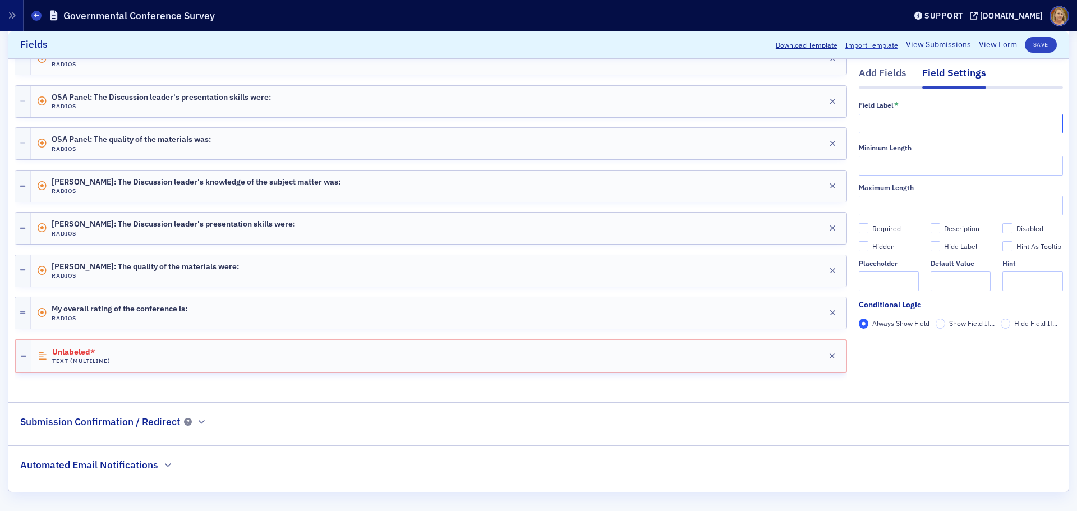
click at [861, 122] on input "text" at bounding box center [961, 124] width 204 height 20
type input "Speakers I'd like to hear in the future:"
click at [861, 44] on button "Save" at bounding box center [1041, 45] width 32 height 16
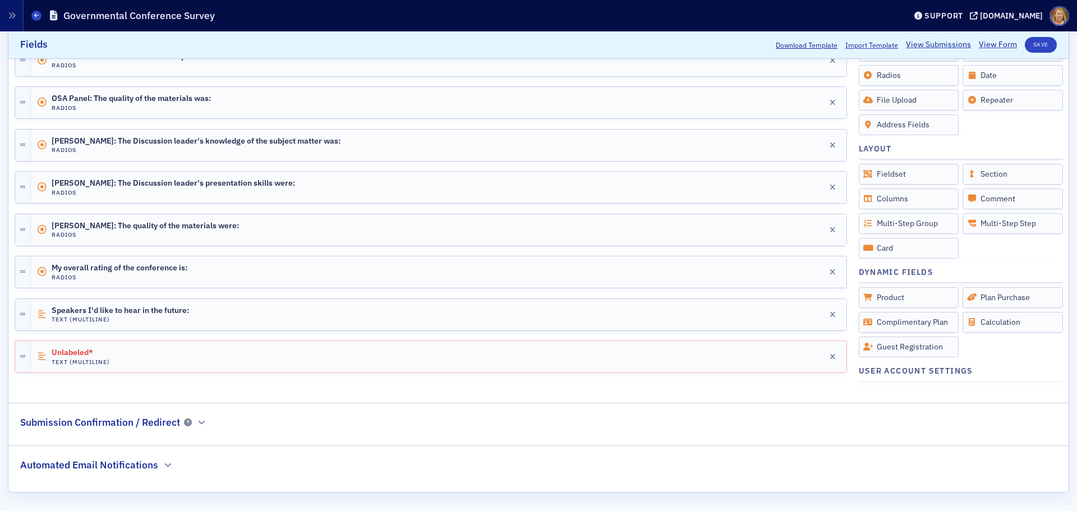
scroll to position [612, 0]
click at [807, 353] on div "Edit" at bounding box center [814, 356] width 14 height 6
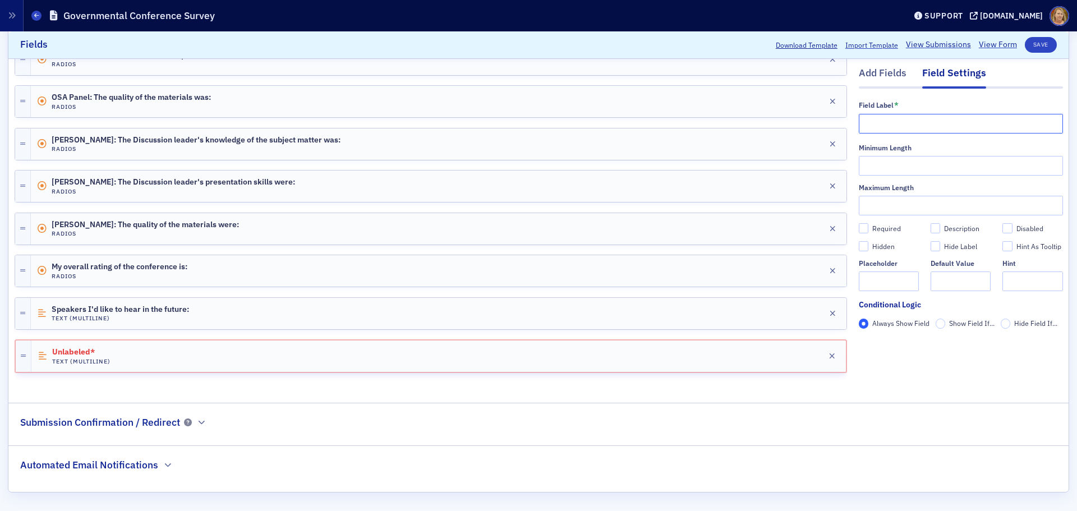
click at [860, 126] on input "text" at bounding box center [961, 124] width 204 height 20
type input "Topics I'd like to hear in the future:"
click at [861, 46] on button "Save" at bounding box center [1041, 45] width 32 height 16
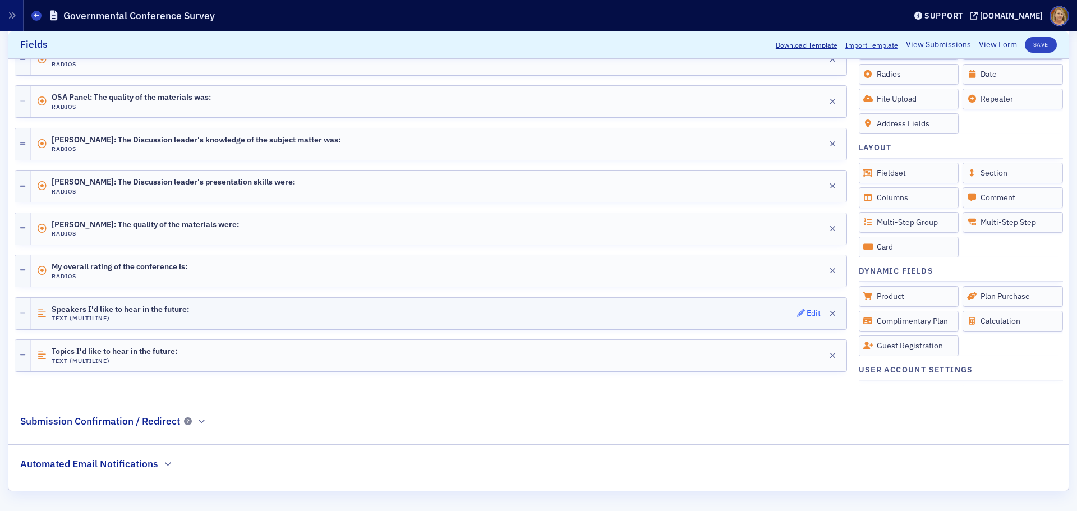
click at [807, 314] on div "Edit" at bounding box center [814, 313] width 14 height 6
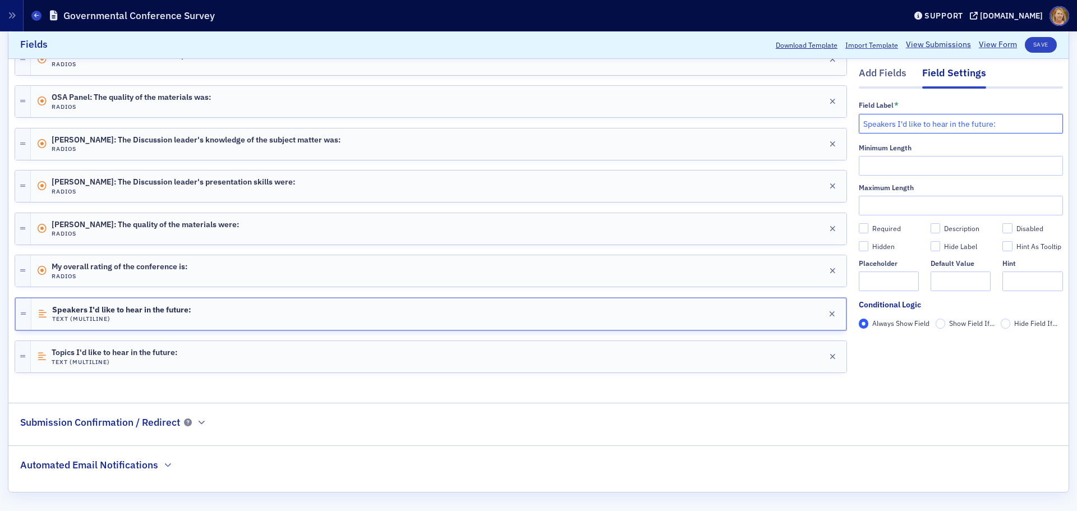
drag, startPoint x: 983, startPoint y: 124, endPoint x: 941, endPoint y: 130, distance: 42.4
click at [861, 130] on input "Speakers I'd like to hear in the future:" at bounding box center [961, 124] width 204 height 20
type input "Speakers I'd like to hear at future conferences:"
click at [861, 46] on button "Save" at bounding box center [1041, 45] width 32 height 16
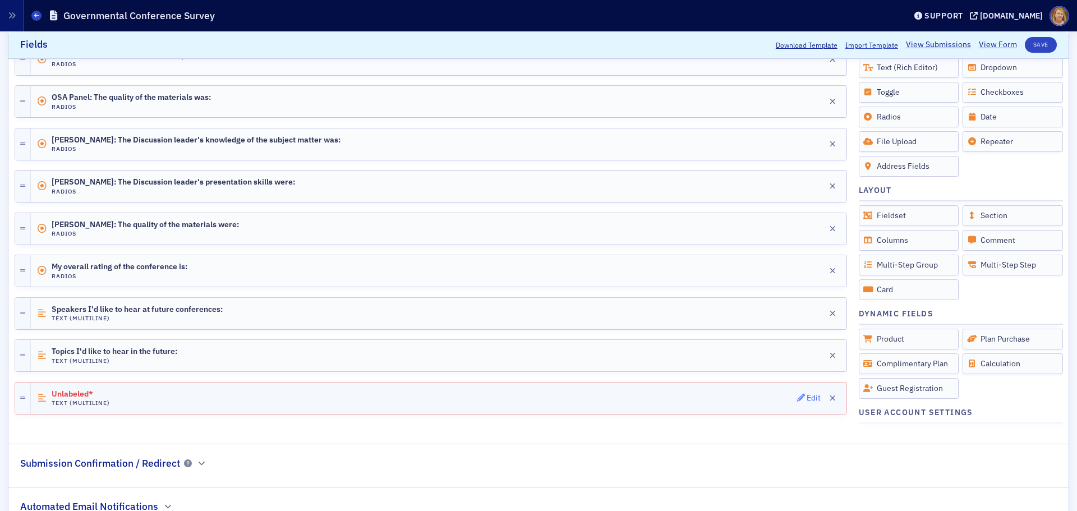
click at [807, 389] on div "Edit" at bounding box center [814, 398] width 14 height 6
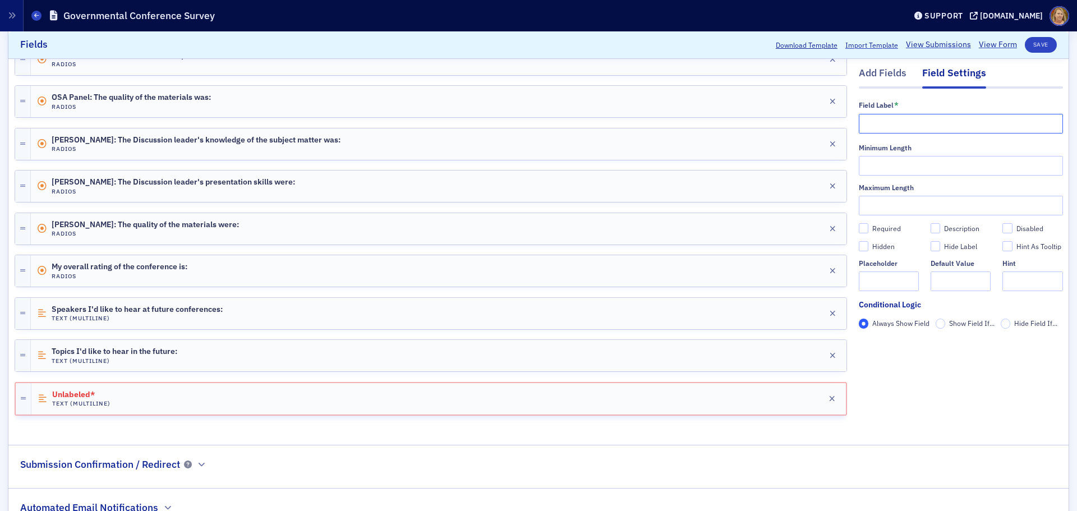
click at [861, 119] on input "text" at bounding box center [961, 124] width 204 height 20
type input "Please provide any feedback about this conference:"
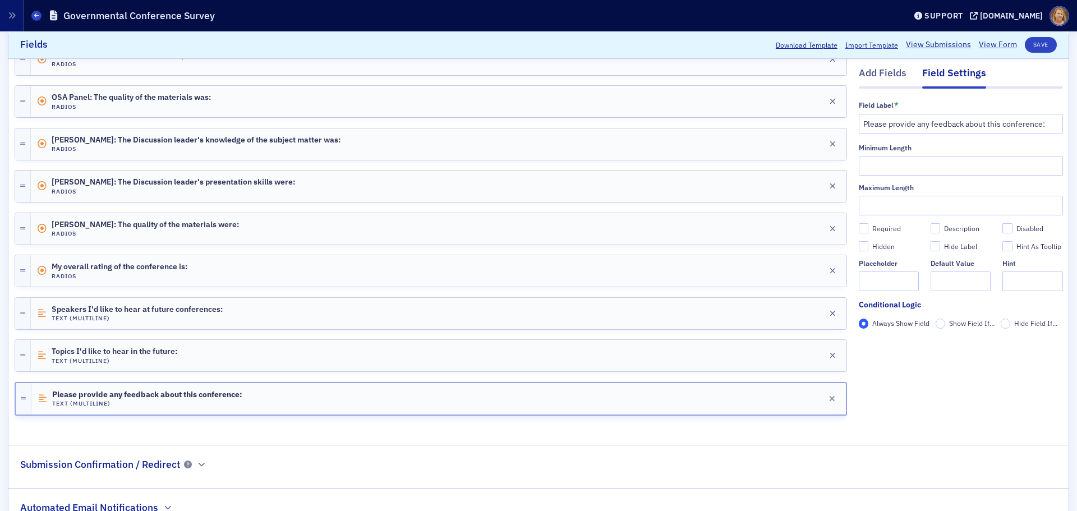
click at [861, 227] on div "Required" at bounding box center [886, 229] width 29 height 10
click at [861, 227] on input "Required" at bounding box center [864, 229] width 10 height 10
checkbox input "true"
type input "required"
click at [861, 42] on button "Save" at bounding box center [1041, 45] width 32 height 16
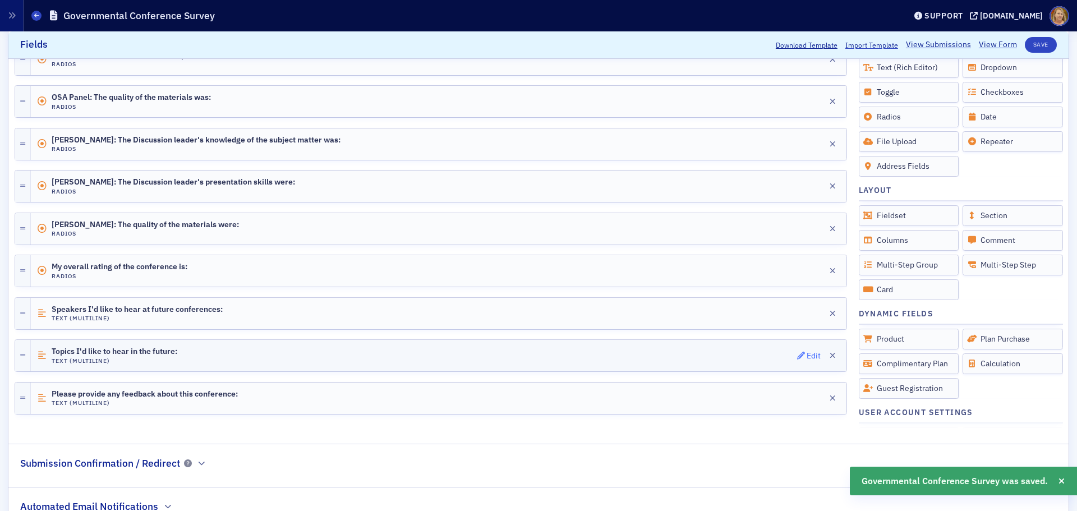
click at [797, 356] on span "Edit" at bounding box center [809, 356] width 24 height 8
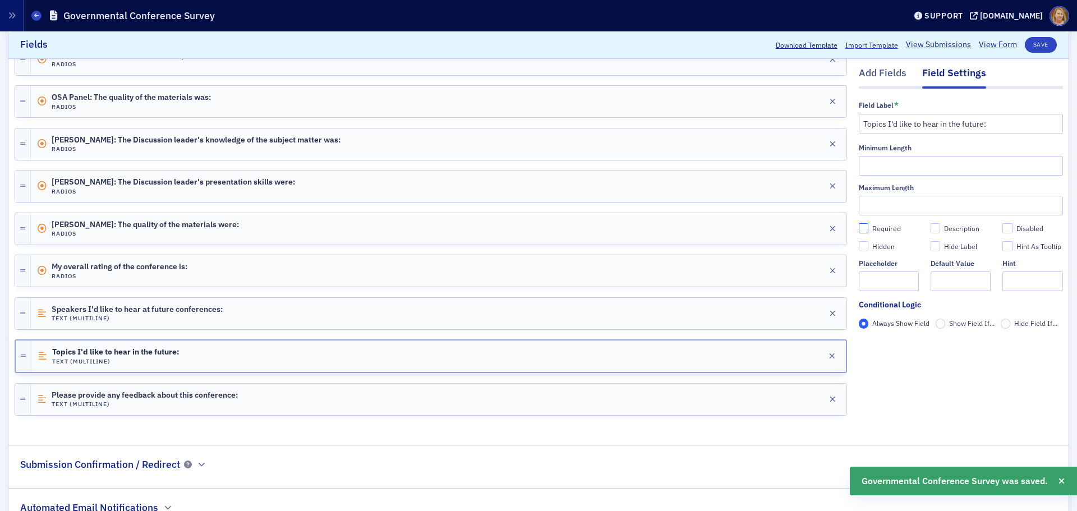
click at [859, 226] on input "Required" at bounding box center [864, 229] width 10 height 10
checkbox input "true"
type input "required"
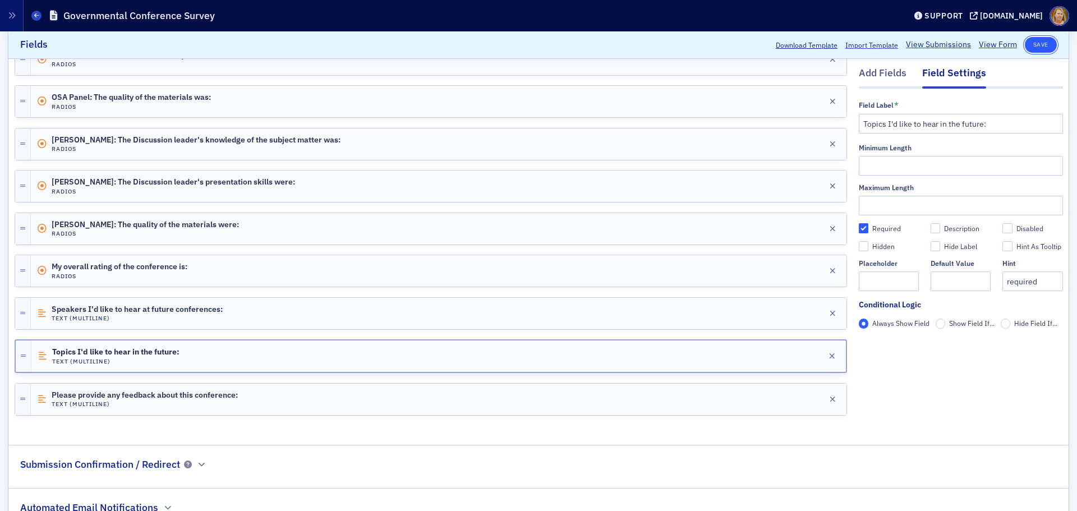
click at [861, 42] on button "Save" at bounding box center [1041, 45] width 32 height 16
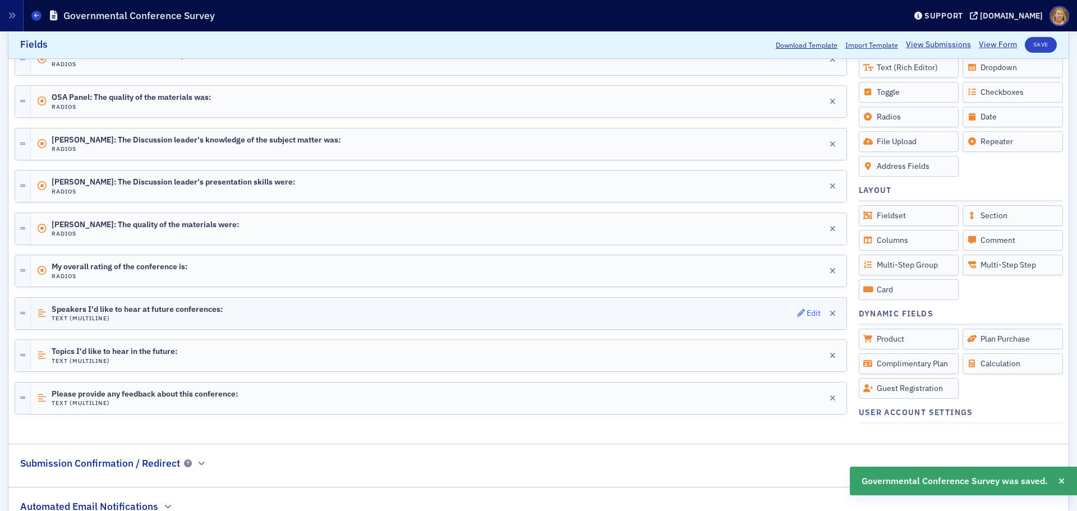
click at [807, 310] on div "Edit" at bounding box center [814, 313] width 14 height 6
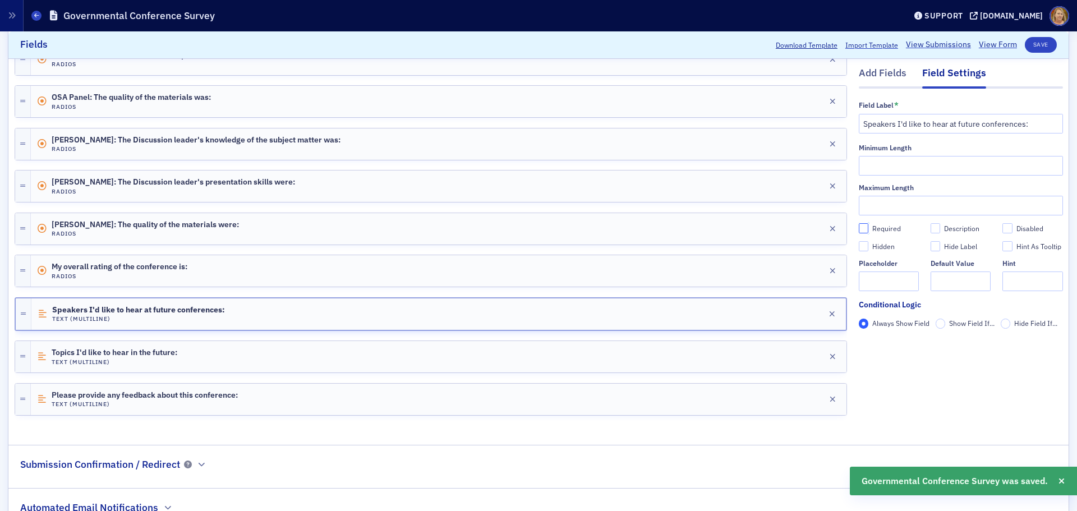
click at [859, 227] on input "Required" at bounding box center [864, 229] width 10 height 10
checkbox input "true"
type input "required"
click at [861, 44] on button "Save" at bounding box center [1041, 45] width 32 height 16
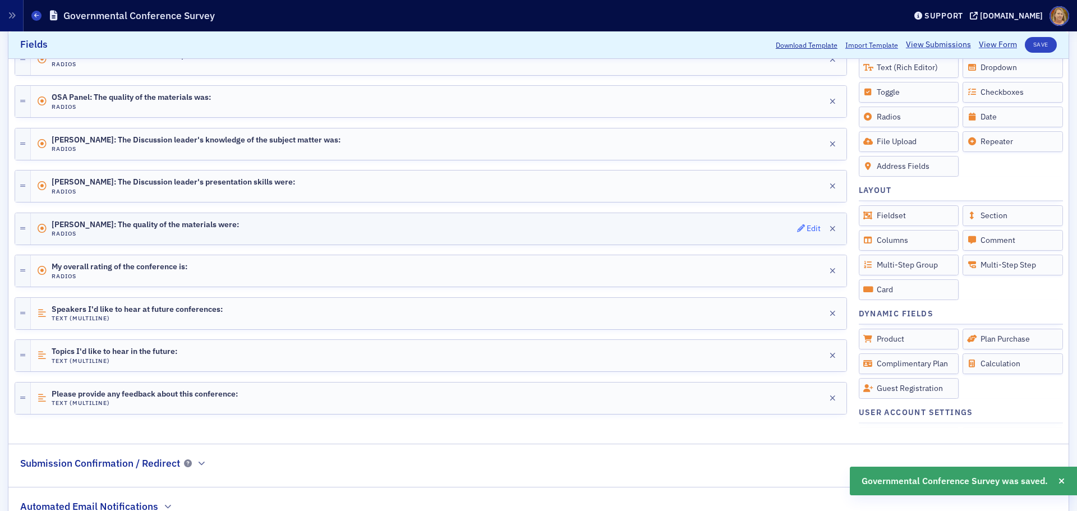
click at [807, 225] on div "Edit" at bounding box center [814, 228] width 14 height 6
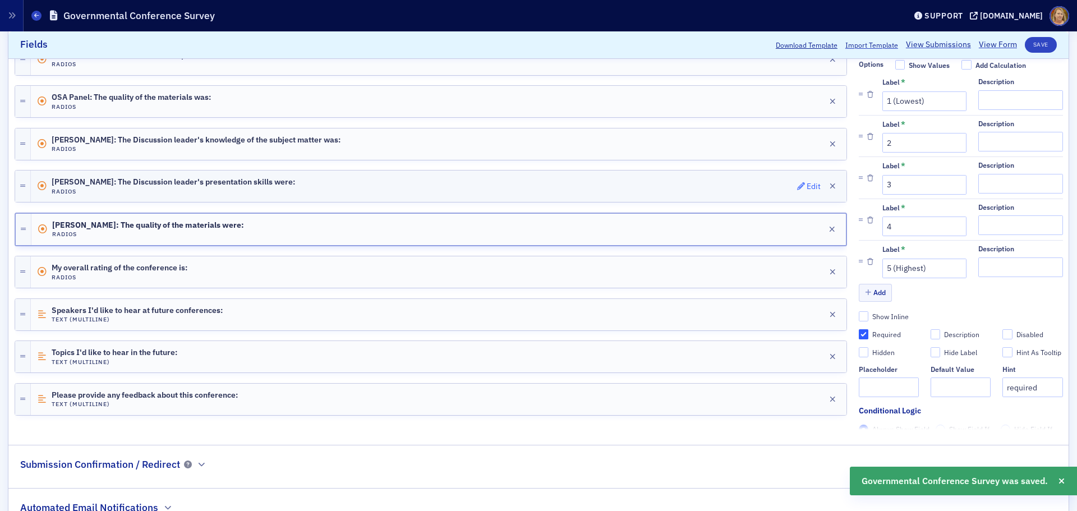
click at [807, 183] on div "Edit" at bounding box center [814, 186] width 14 height 6
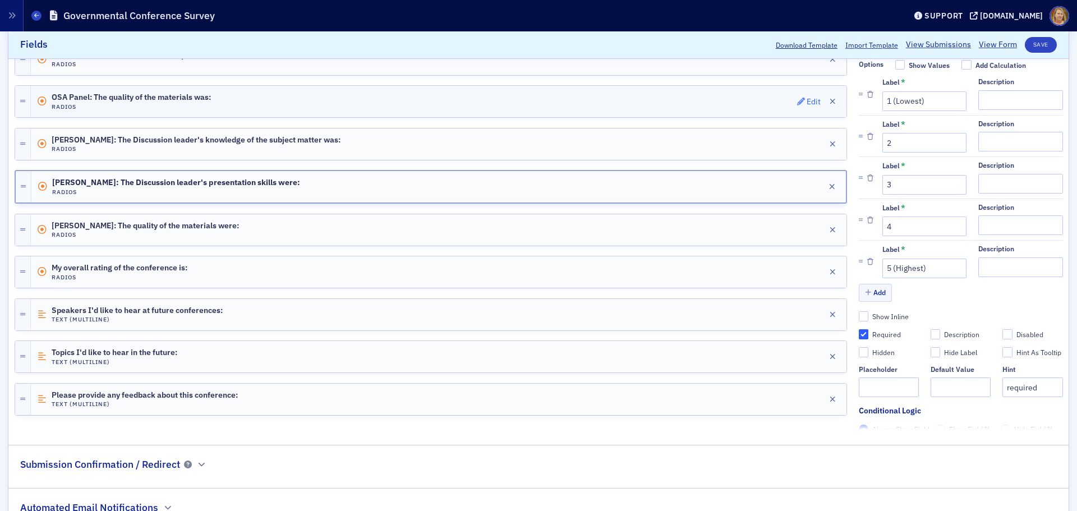
click at [807, 103] on div "Edit" at bounding box center [814, 102] width 14 height 6
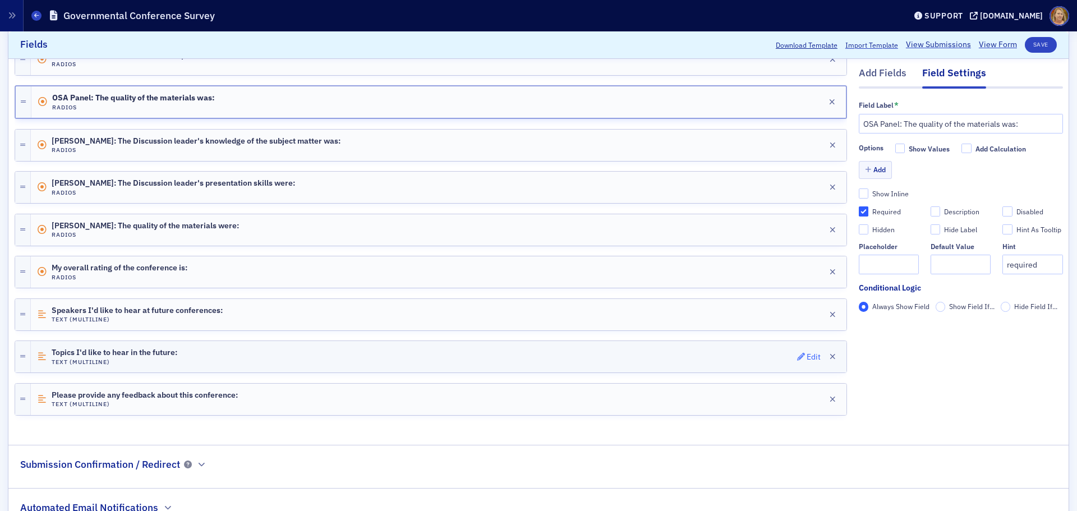
click at [807, 356] on div "Edit" at bounding box center [814, 357] width 14 height 6
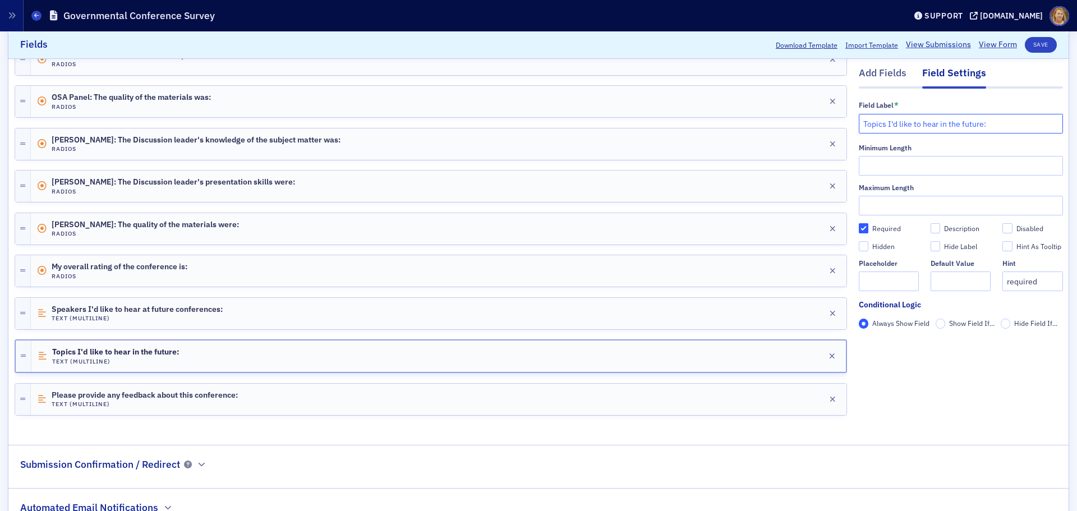
drag, startPoint x: 931, startPoint y: 123, endPoint x: 949, endPoint y: 122, distance: 18.5
click at [861, 122] on input "Topics I'd like to hear in the future:" at bounding box center [961, 124] width 204 height 20
click at [861, 126] on input "Topics I'd like to hear at future:" at bounding box center [961, 124] width 204 height 20
type input "Topics I'd like to hear at future conferences:"
click at [861, 47] on button "Save" at bounding box center [1041, 45] width 32 height 16
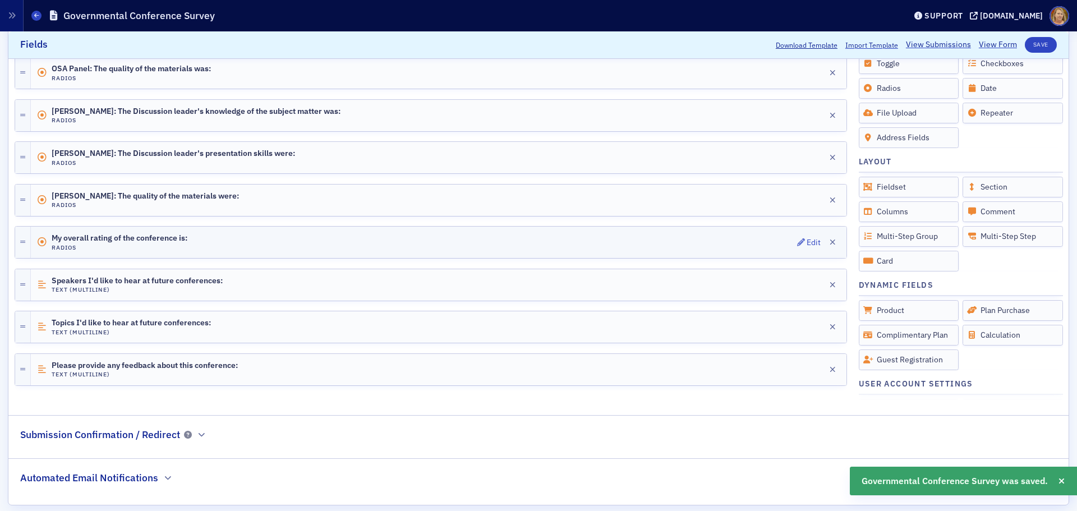
scroll to position [655, 0]
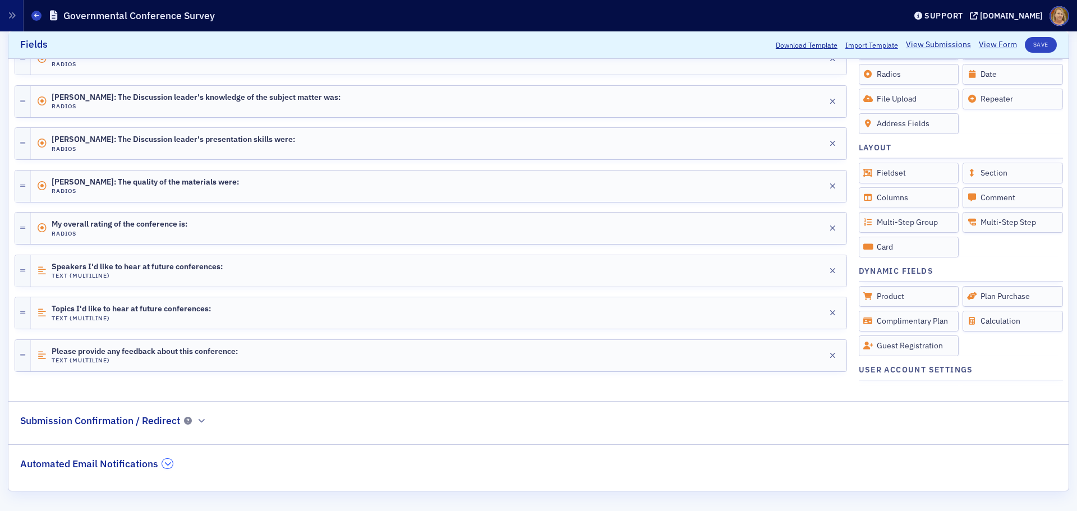
click at [168, 389] on icon "button" at bounding box center [167, 463] width 7 height 7
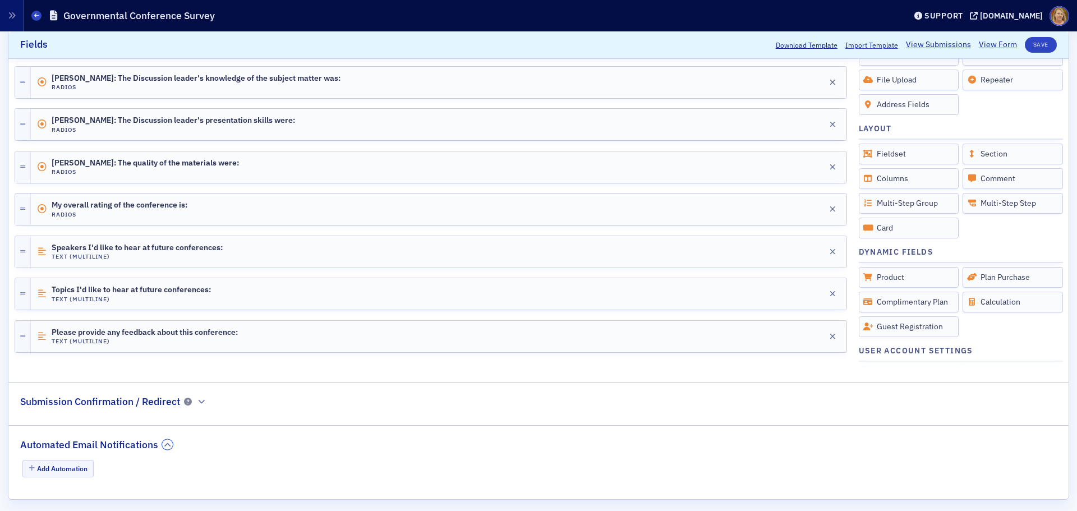
scroll to position [683, 0]
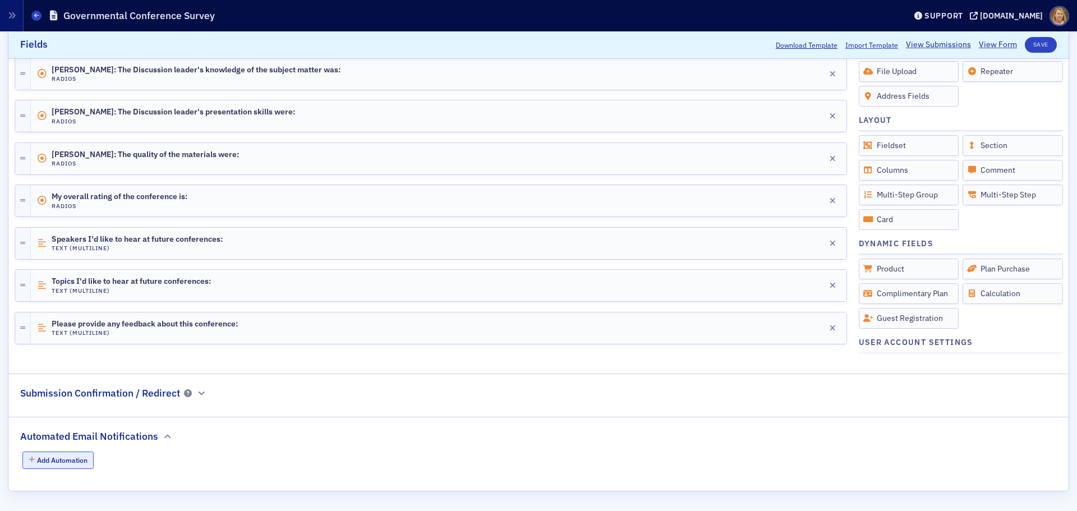
click at [79, 389] on button "Add Automation" at bounding box center [58, 460] width 72 height 17
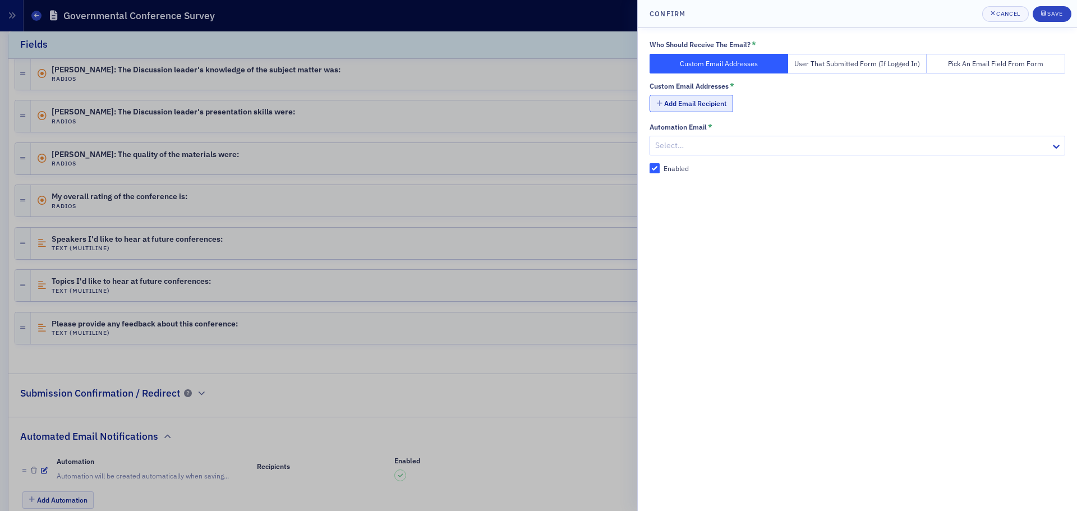
click at [717, 103] on button "Add Email Recipient" at bounding box center [692, 103] width 84 height 17
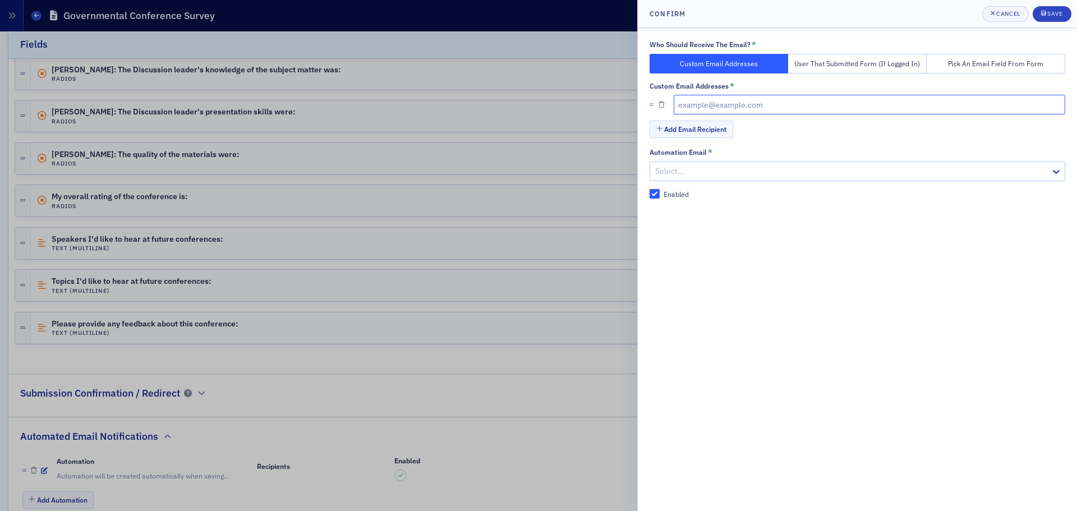
click at [717, 103] on input "text" at bounding box center [870, 105] width 392 height 20
type input "[PERSON_NAME][EMAIL_ADDRESS][DOMAIN_NAME]"
click at [717, 131] on button "Add Email Recipient" at bounding box center [692, 129] width 84 height 17
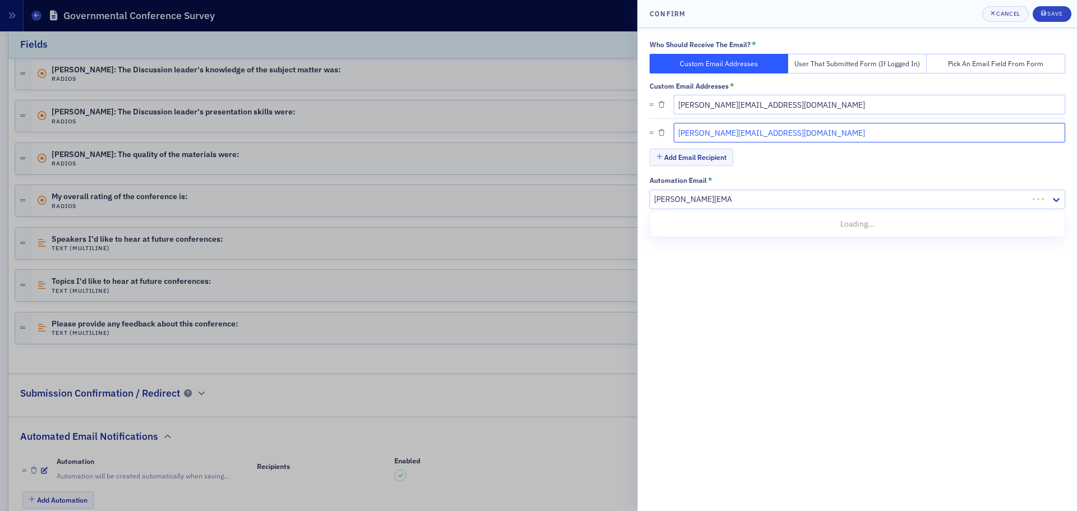
click at [716, 131] on input "[PERSON_NAME][EMAIL_ADDRESS][DOMAIN_NAME]" at bounding box center [870, 133] width 392 height 20
drag, startPoint x: 759, startPoint y: 132, endPoint x: 674, endPoint y: 134, distance: 85.3
click at [674, 134] on input "[PERSON_NAME][EMAIL_ADDRESS][DOMAIN_NAME]" at bounding box center [870, 133] width 392 height 20
type input "lcarlisle@ms-cpa.org"
click at [861, 13] on div "Save" at bounding box center [1054, 14] width 15 height 6
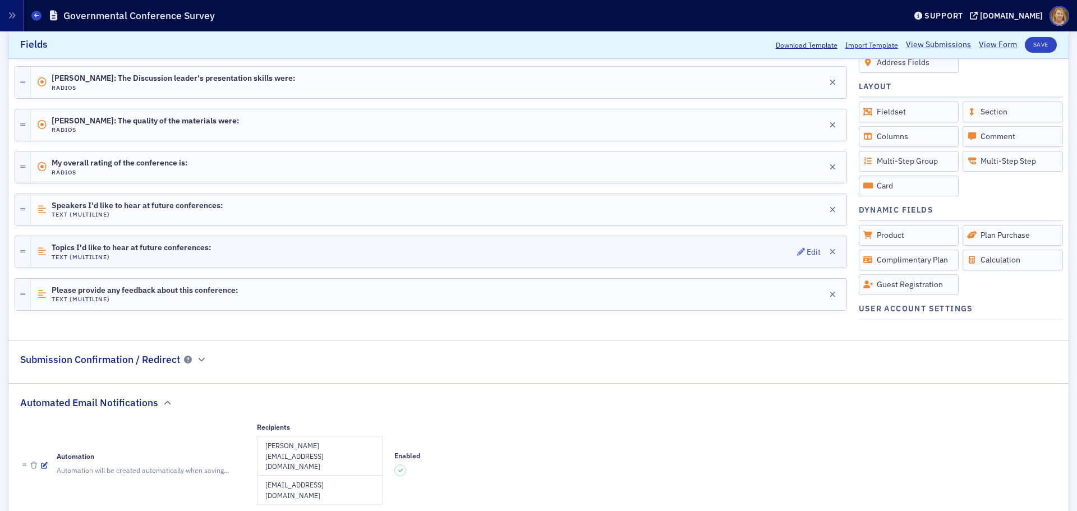
scroll to position [748, 0]
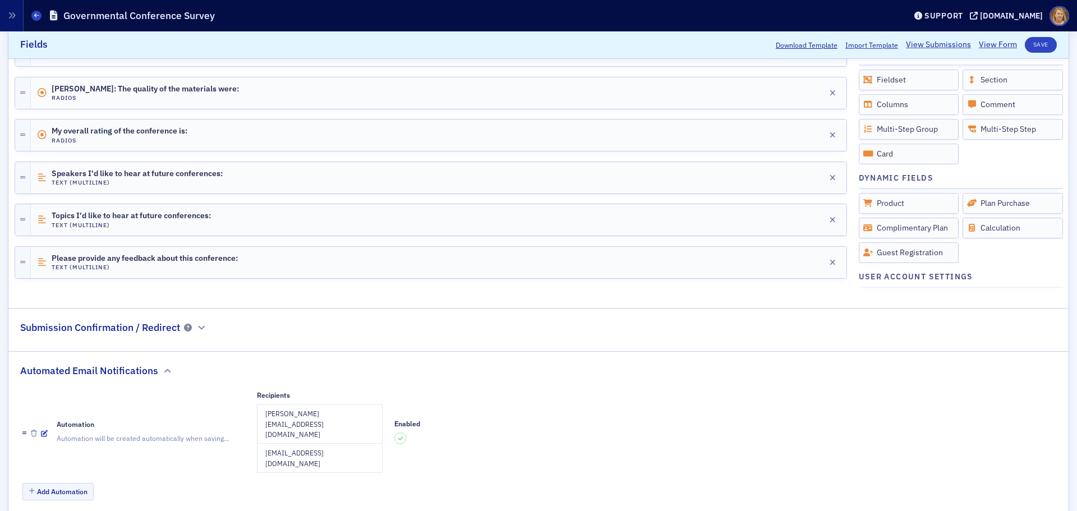
click at [22, 389] on icon at bounding box center [24, 433] width 7 height 8
click at [163, 389] on p "Automation will be created automatically when saving..." at bounding box center [151, 438] width 188 height 10
click at [44, 389] on icon "button" at bounding box center [44, 433] width 7 height 7
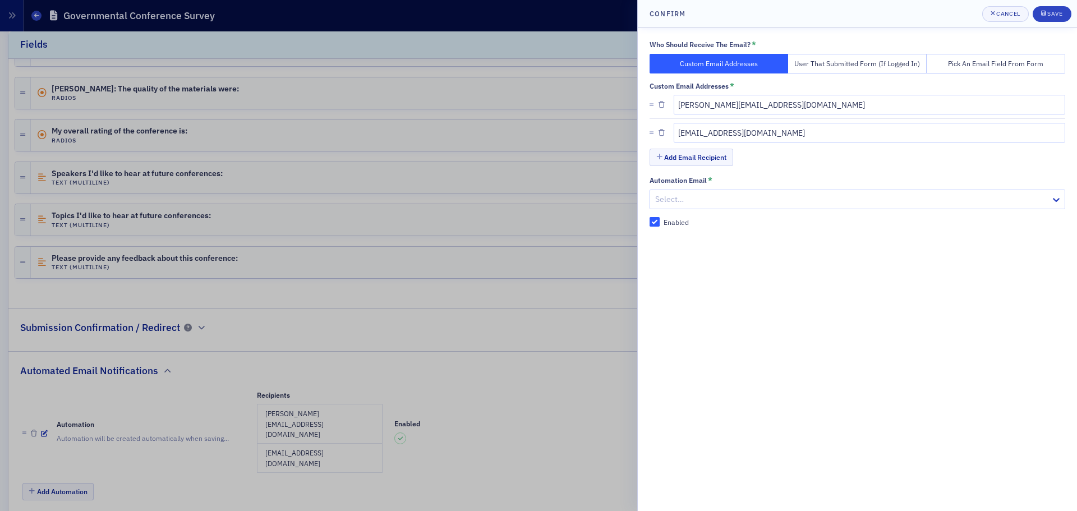
click at [669, 199] on div at bounding box center [851, 199] width 395 height 14
click at [700, 201] on div at bounding box center [846, 199] width 385 height 14
click at [666, 197] on div at bounding box center [846, 199] width 385 height 14
drag, startPoint x: 666, startPoint y: 197, endPoint x: 886, endPoint y: 287, distance: 237.5
click at [861, 300] on div "Who Should Receive The Email? * Custom Email Addresses User That Submitted Form…" at bounding box center [857, 269] width 439 height 483
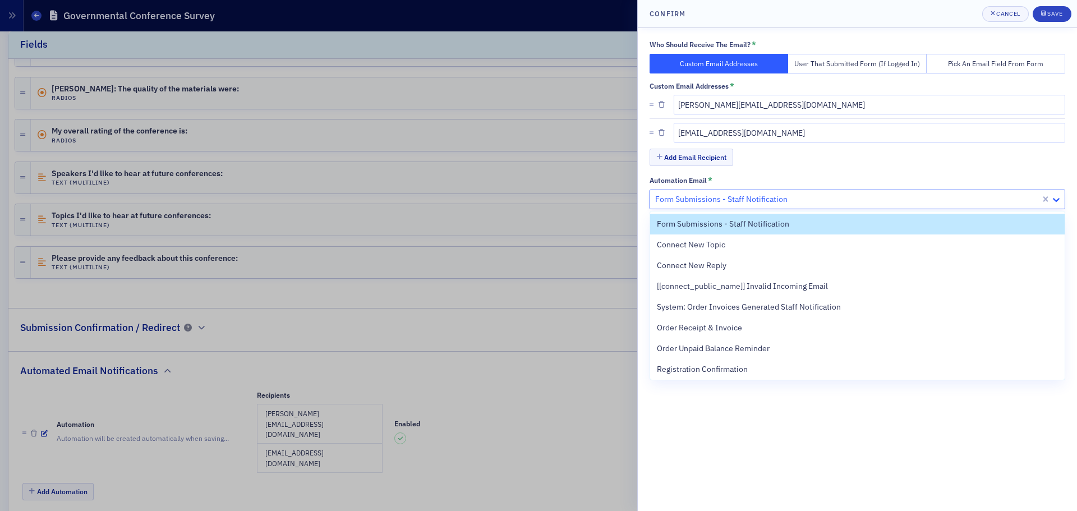
click at [861, 197] on icon at bounding box center [1056, 199] width 11 height 11
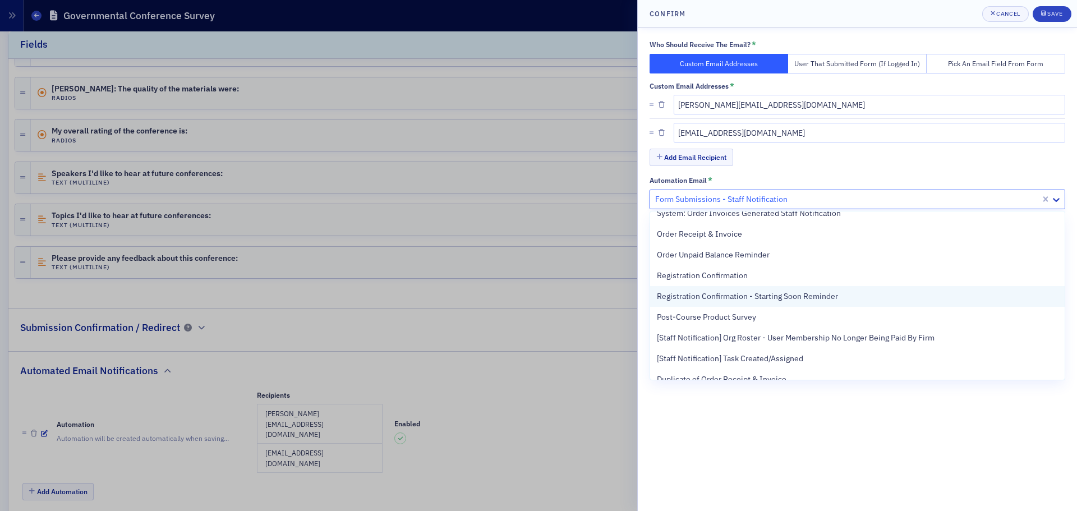
scroll to position [112, 0]
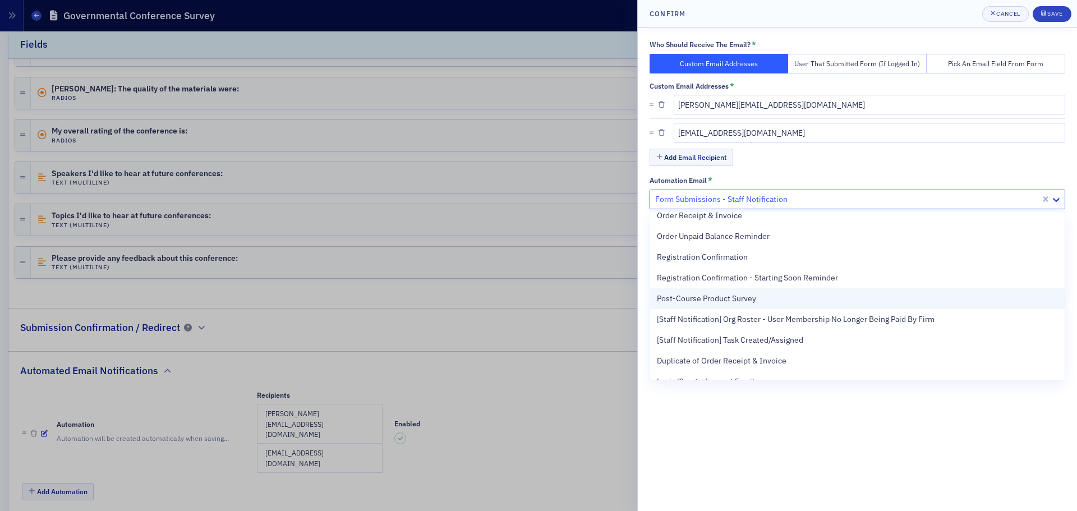
click at [676, 300] on span "Post-Course Product Survey" at bounding box center [706, 299] width 99 height 12
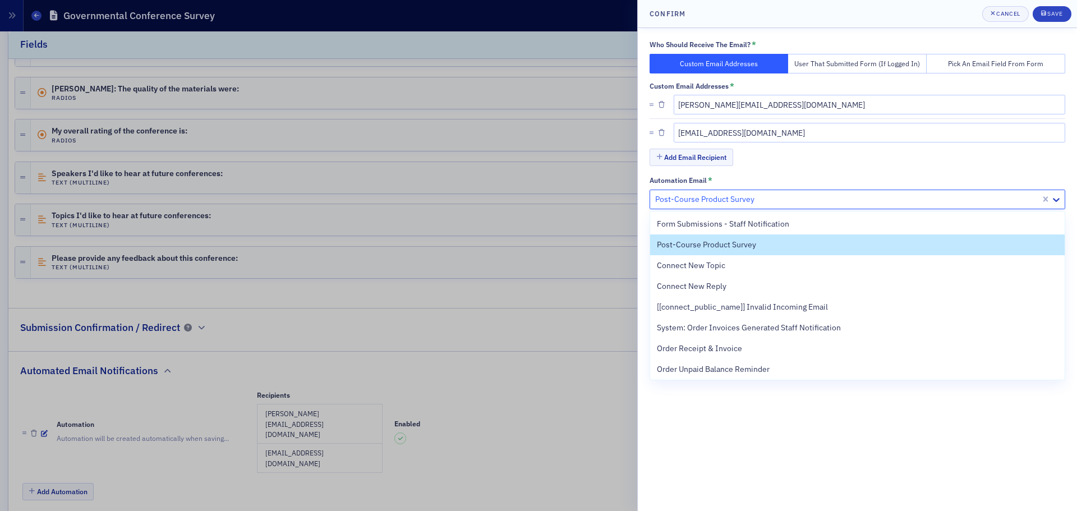
click at [710, 197] on div at bounding box center [846, 199] width 385 height 14
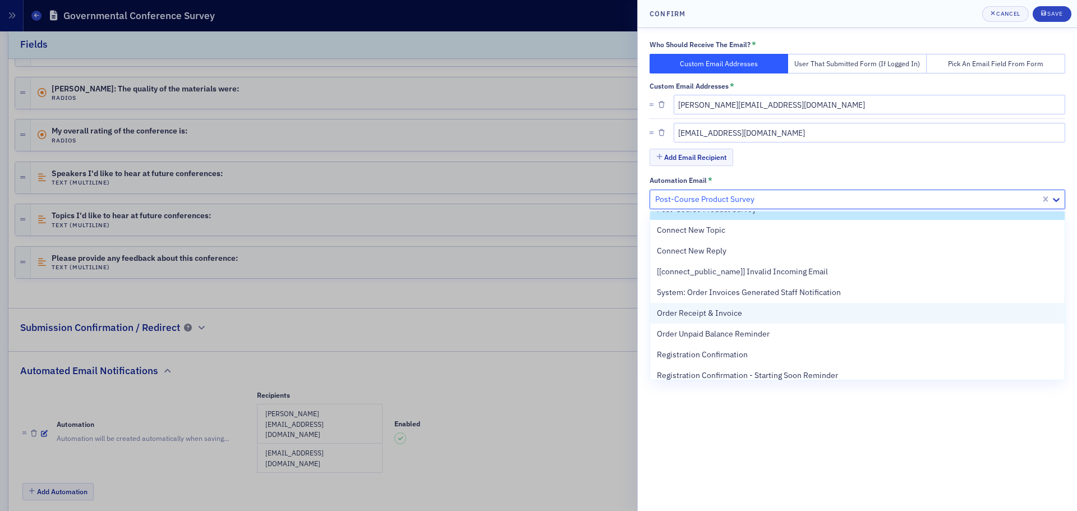
scroll to position [0, 0]
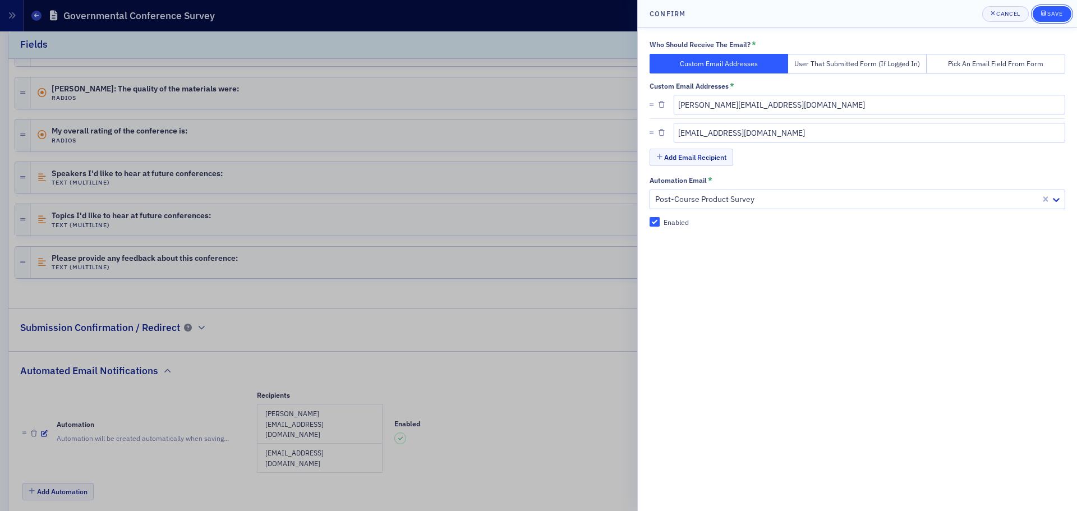
click at [861, 13] on div "Save" at bounding box center [1054, 14] width 15 height 6
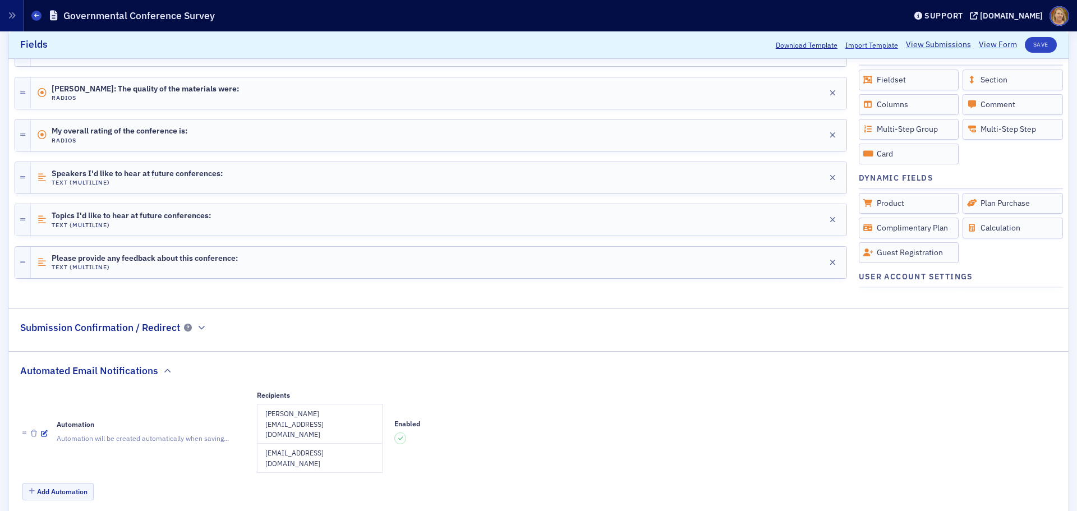
click at [861, 45] on link "View Form" at bounding box center [998, 45] width 38 height 12
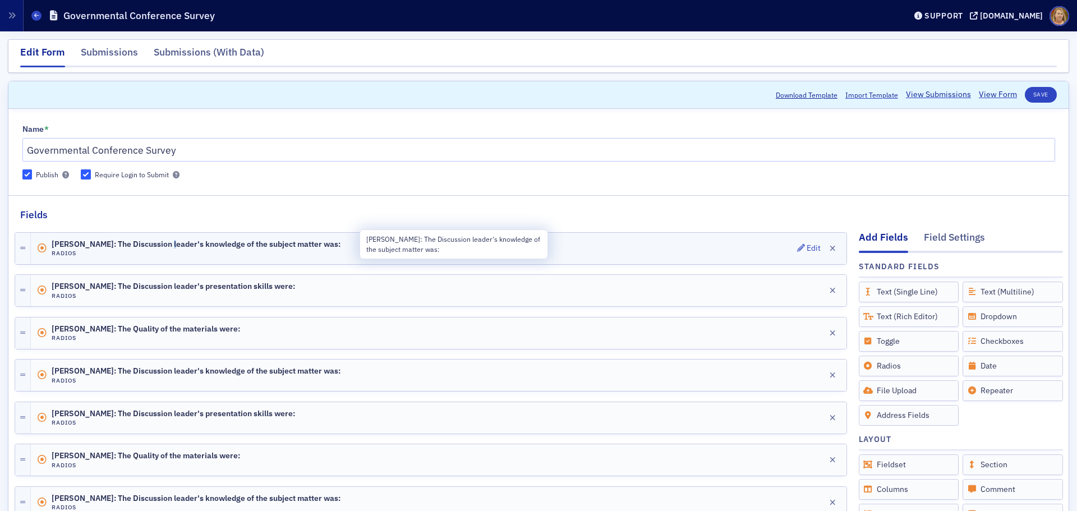
click at [171, 246] on span "Stephanie Palmertree: The Discussion leader's knowledge of the subject matter w…" at bounding box center [196, 244] width 289 height 9
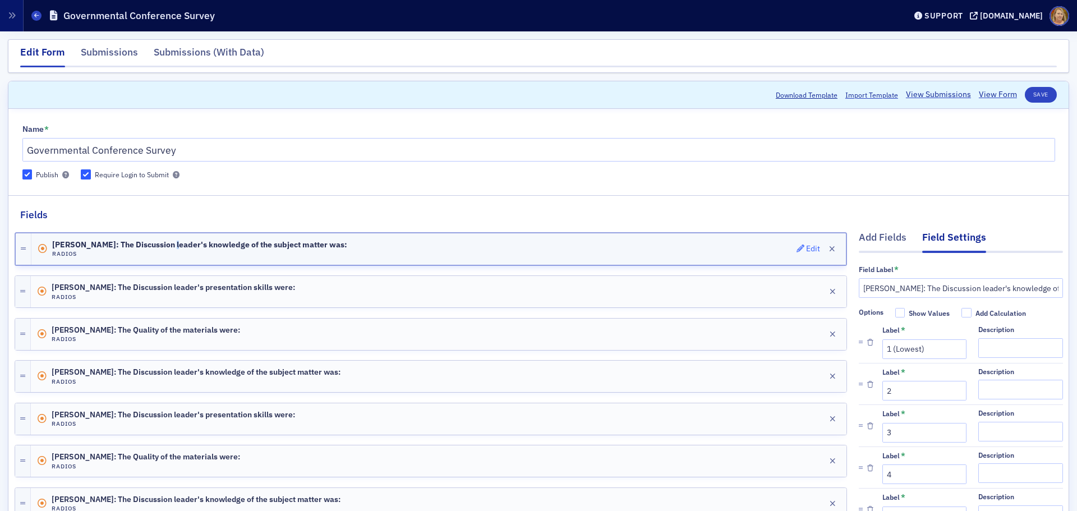
click at [806, 246] on div "Edit" at bounding box center [813, 249] width 14 height 6
drag, startPoint x: 932, startPoint y: 289, endPoint x: 849, endPoint y: 283, distance: 82.7
type input "Becky Hammond: The Discussion leader's knowledge of the subject matter was:"
click at [861, 93] on button "Save" at bounding box center [1041, 95] width 32 height 16
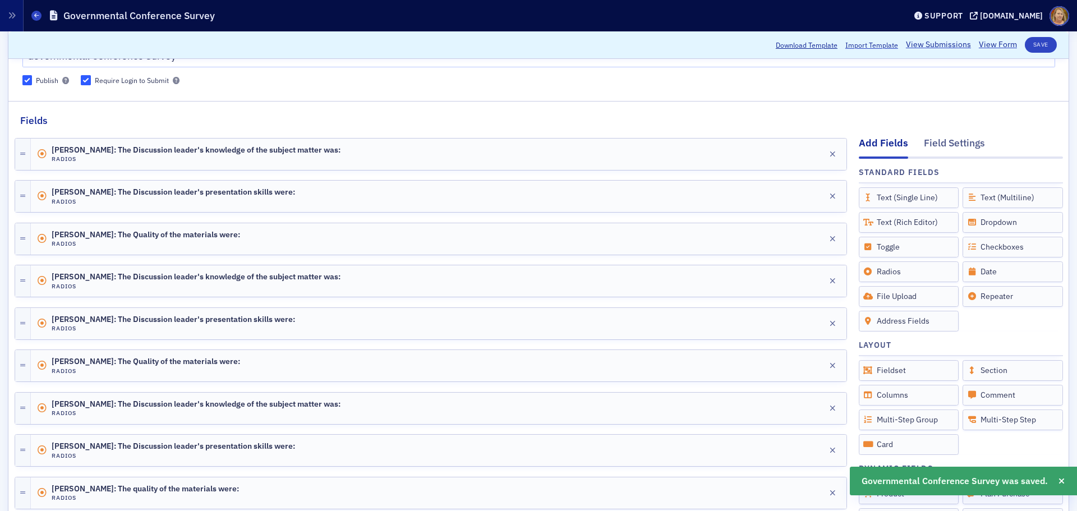
scroll to position [112, 0]
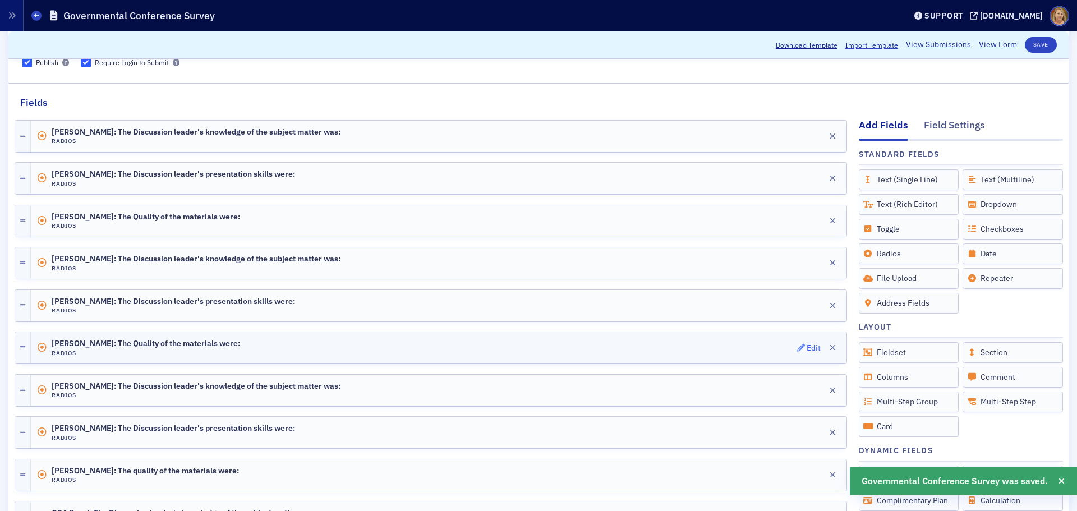
click at [807, 346] on div "Edit" at bounding box center [814, 348] width 14 height 6
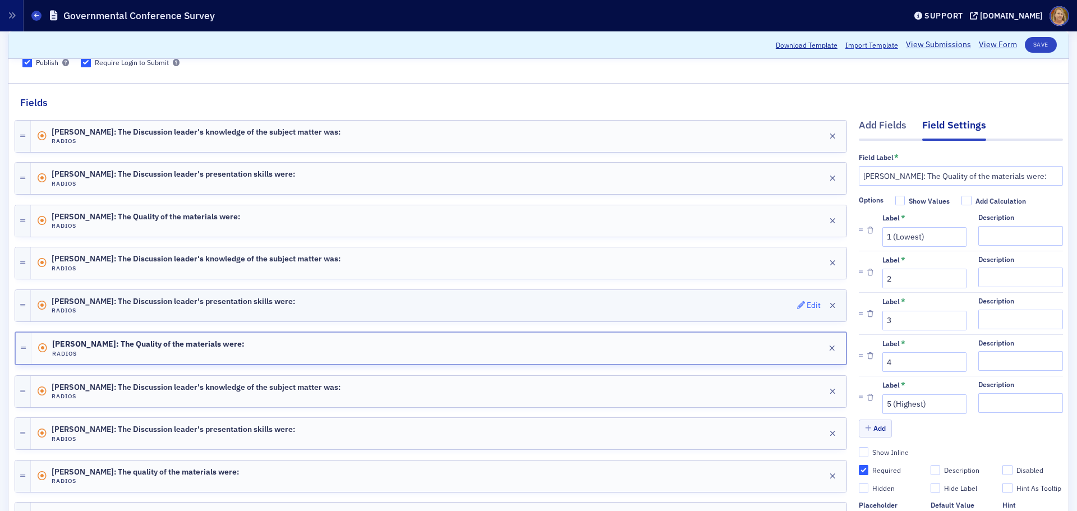
click at [807, 306] on div "Edit" at bounding box center [814, 305] width 14 height 6
click at [807, 263] on div "Edit" at bounding box center [814, 263] width 14 height 6
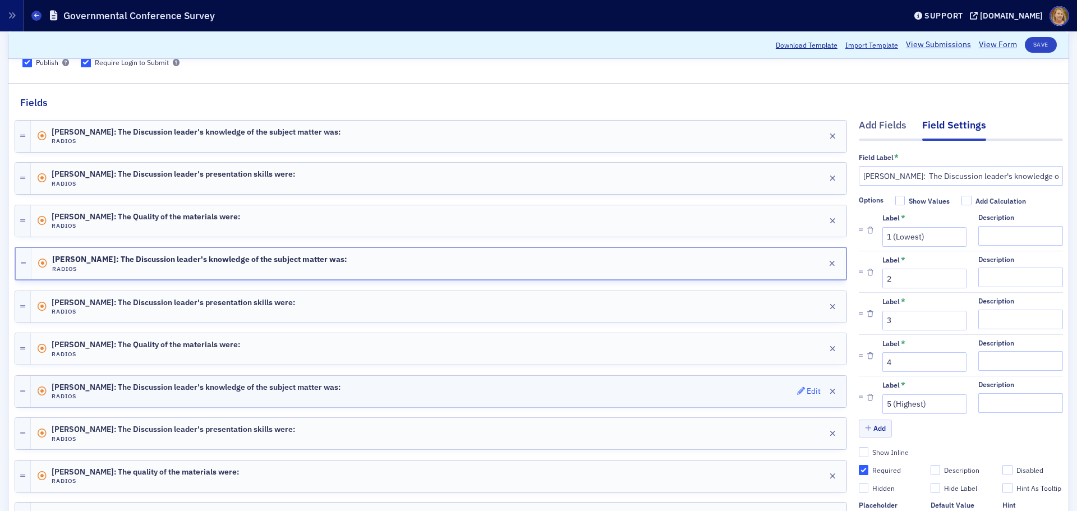
click at [807, 388] on div "Edit" at bounding box center [814, 391] width 14 height 6
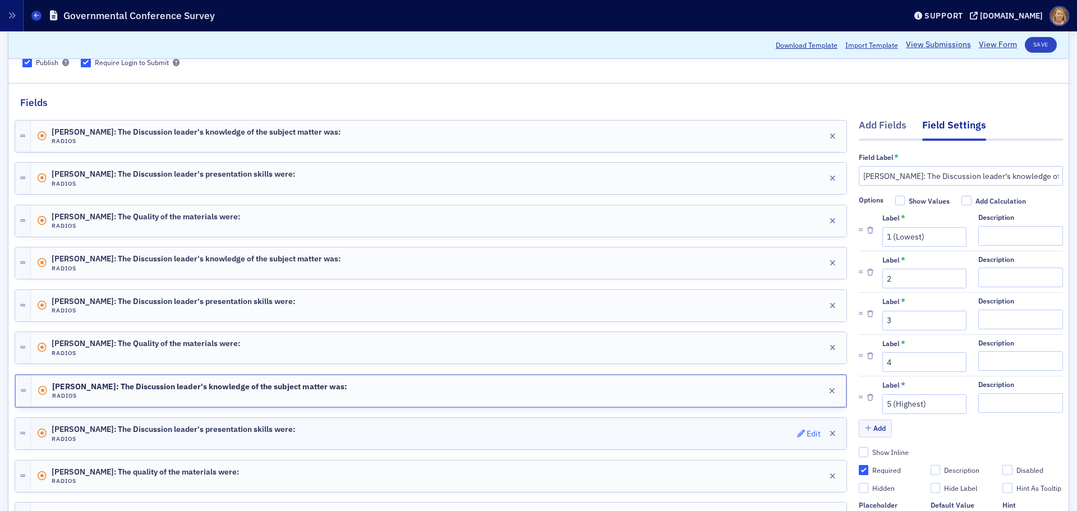
click at [807, 389] on div "Edit" at bounding box center [814, 434] width 14 height 6
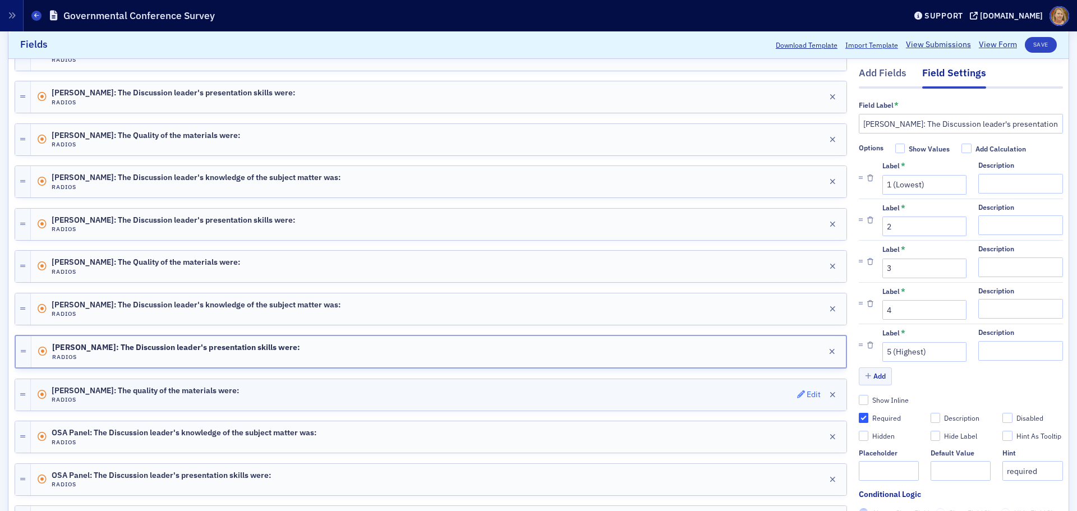
scroll to position [224, 0]
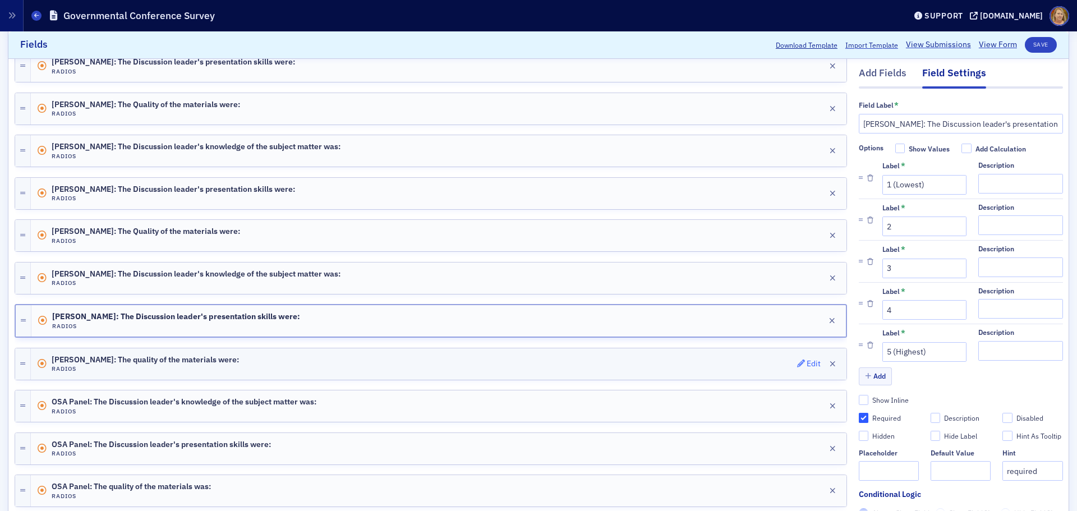
click at [807, 361] on div "Edit" at bounding box center [814, 364] width 14 height 6
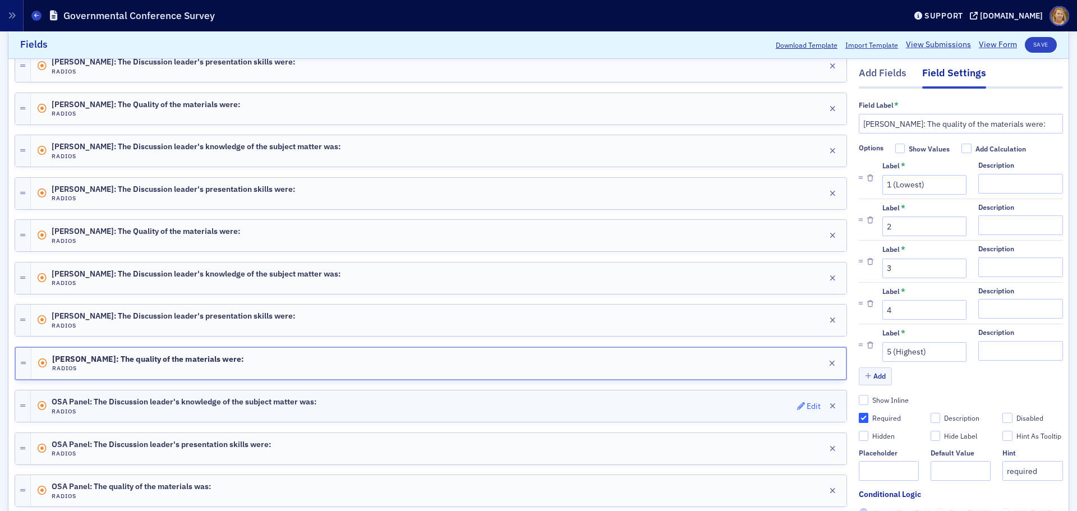
click at [807, 389] on div "Edit" at bounding box center [814, 406] width 14 height 6
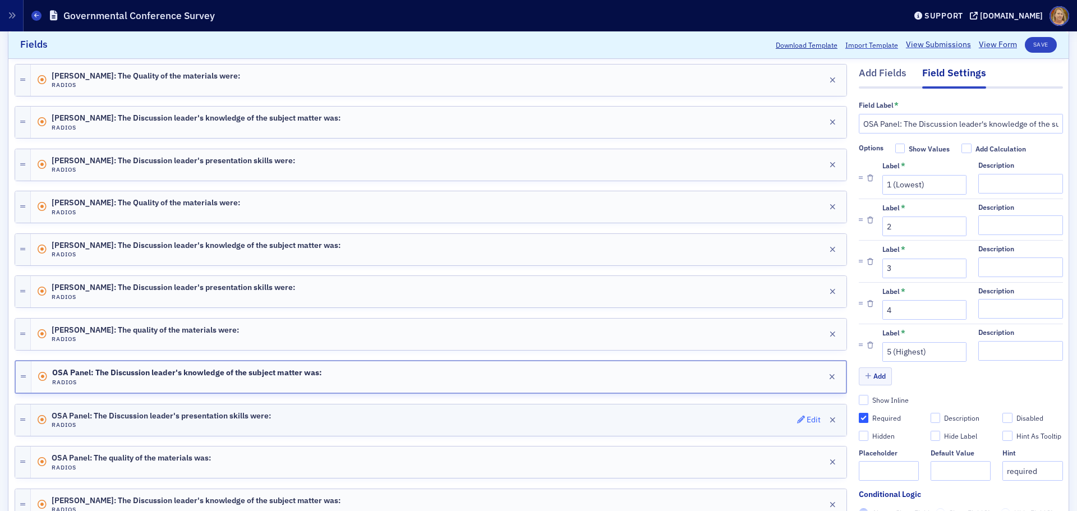
scroll to position [280, 0]
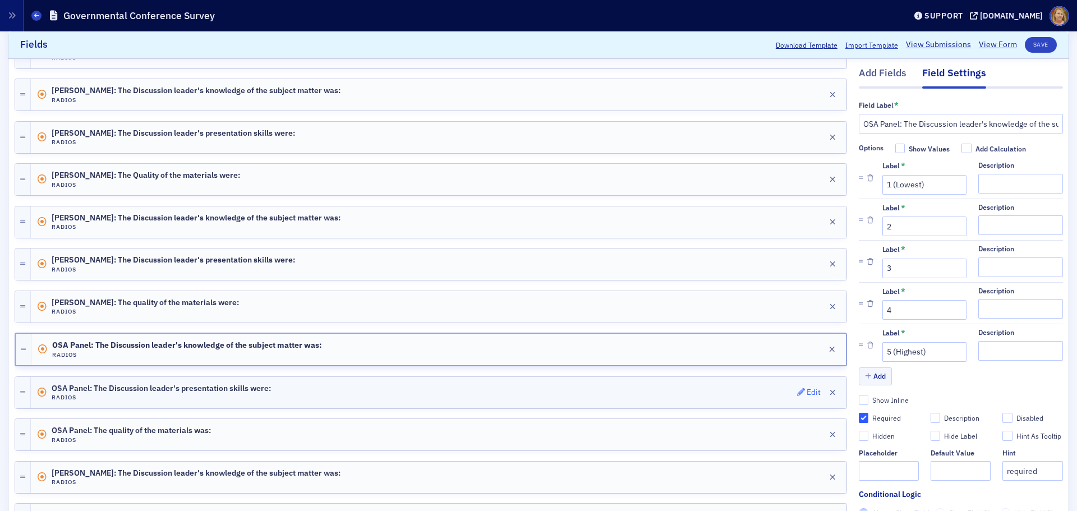
click at [807, 389] on div "Edit" at bounding box center [814, 392] width 14 height 6
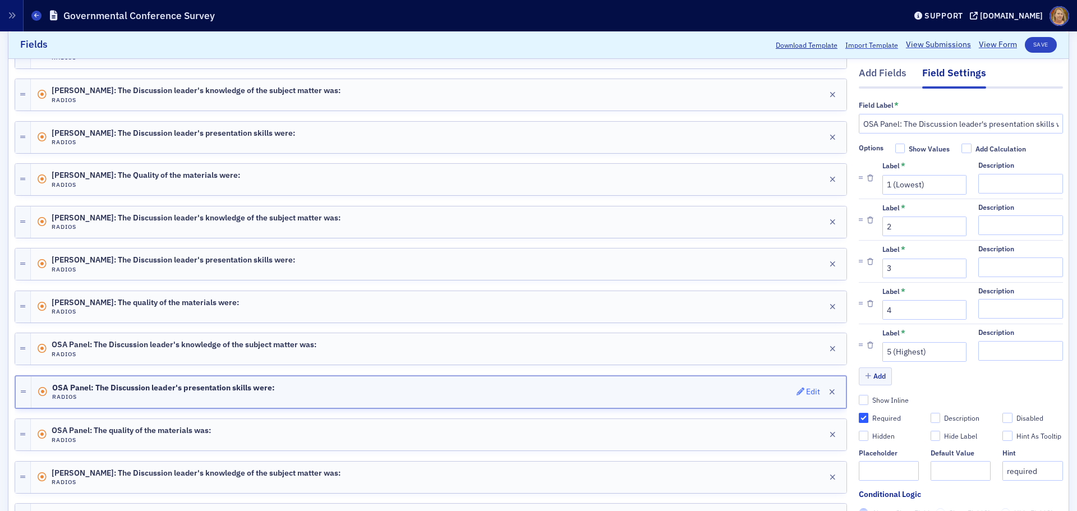
scroll to position [337, 0]
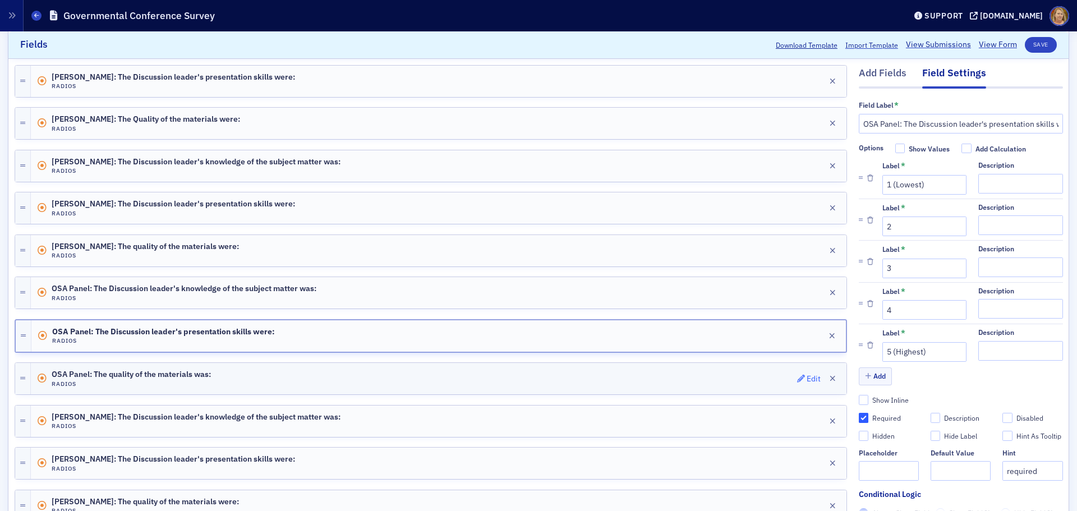
click at [807, 380] on div "Edit" at bounding box center [814, 379] width 14 height 6
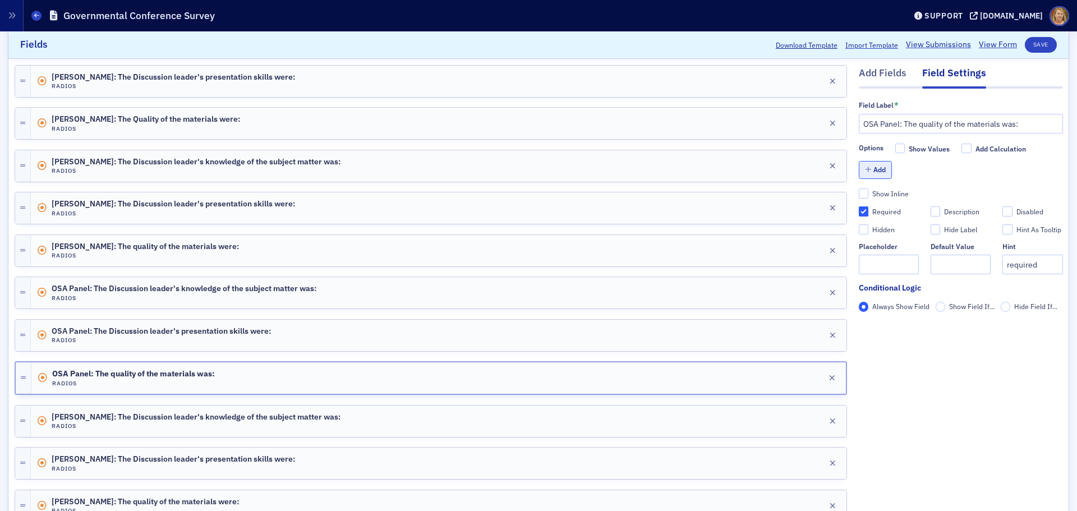
click at [861, 165] on button "Add" at bounding box center [876, 170] width 34 height 17
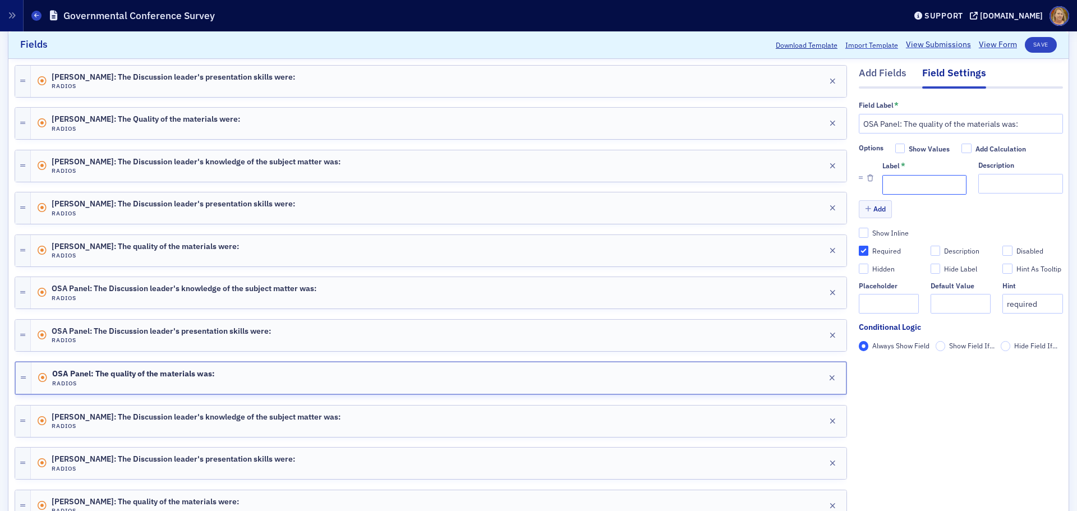
click at [861, 188] on input "Label *" at bounding box center [924, 185] width 84 height 20
type input "1 (Lowest)"
click at [861, 210] on button "Add" at bounding box center [876, 209] width 34 height 17
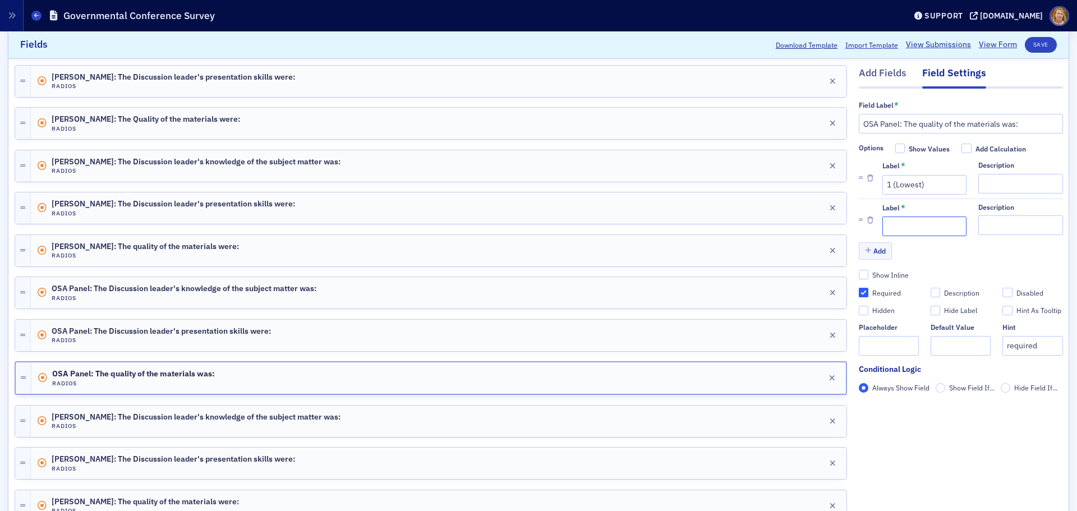
click at [861, 226] on input "Label *" at bounding box center [924, 227] width 84 height 20
type input "2"
click at [861, 250] on button "Add" at bounding box center [876, 250] width 34 height 17
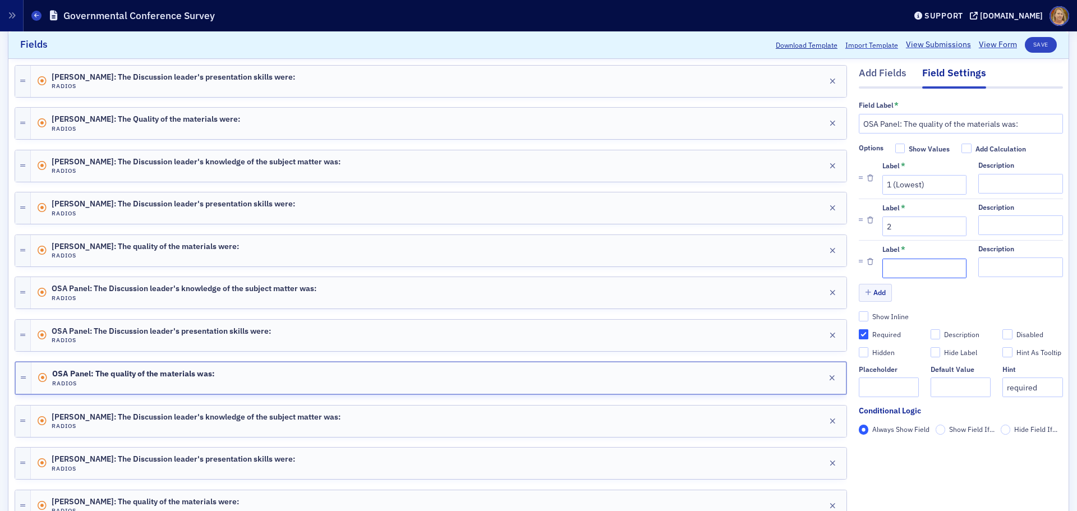
click at [861, 262] on input "Label *" at bounding box center [924, 269] width 84 height 20
type input "3"
click at [861, 297] on button "Add" at bounding box center [876, 292] width 34 height 17
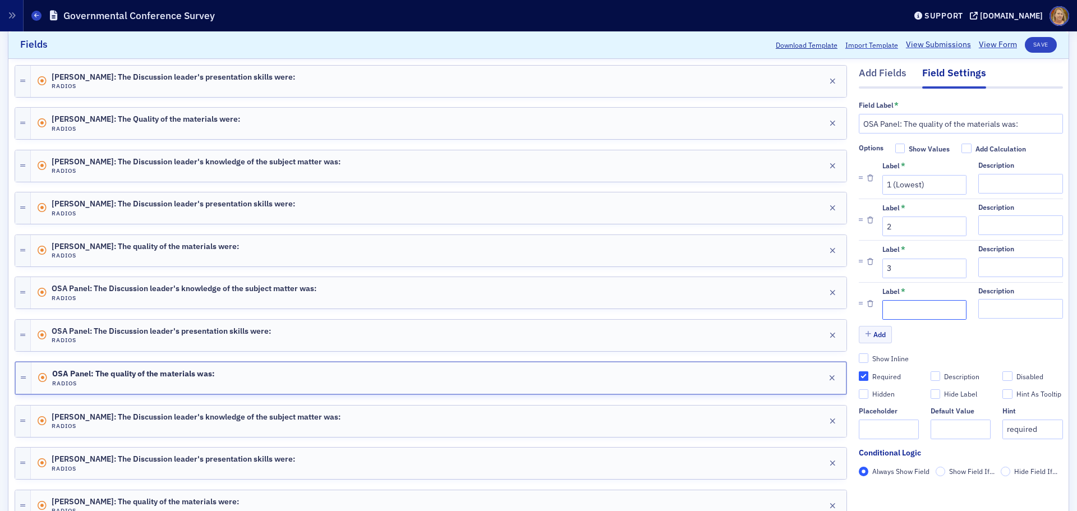
click at [861, 306] on input "Label *" at bounding box center [924, 311] width 84 height 20
type input "4"
click at [861, 333] on button "Add" at bounding box center [876, 334] width 34 height 17
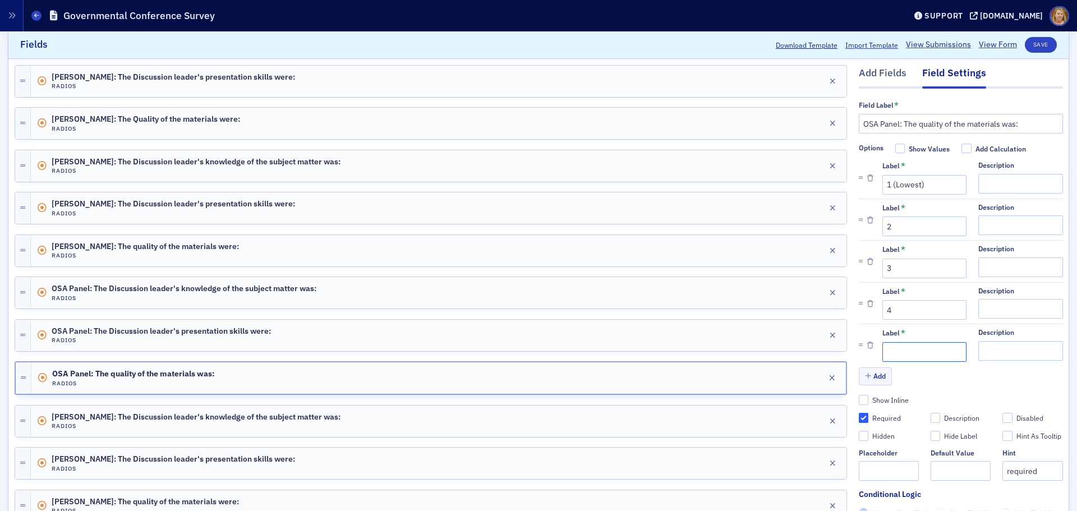
click at [861, 344] on input "Label *" at bounding box center [924, 352] width 84 height 20
type input "5 (Highest)"
click at [861, 44] on button "Save" at bounding box center [1041, 45] width 32 height 16
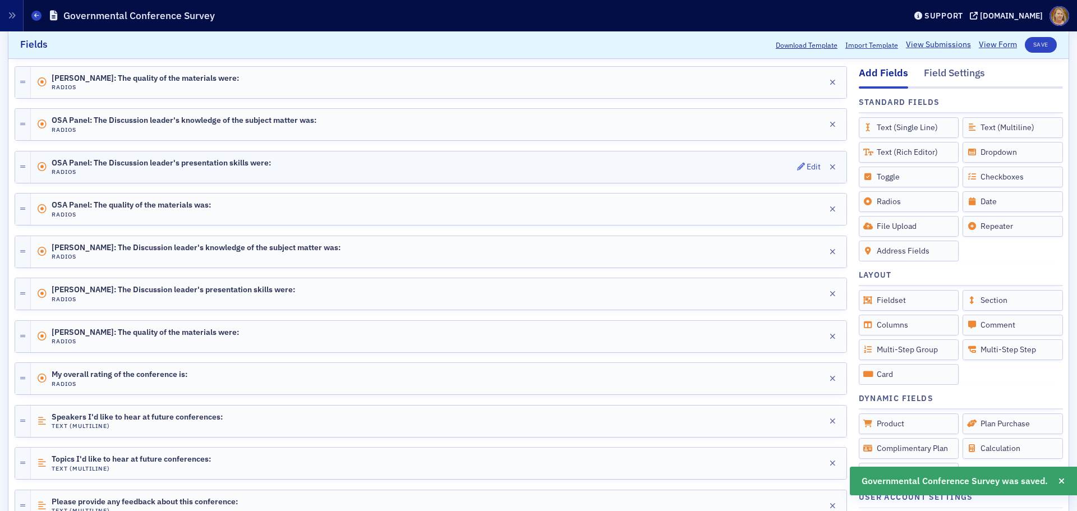
scroll to position [561, 0]
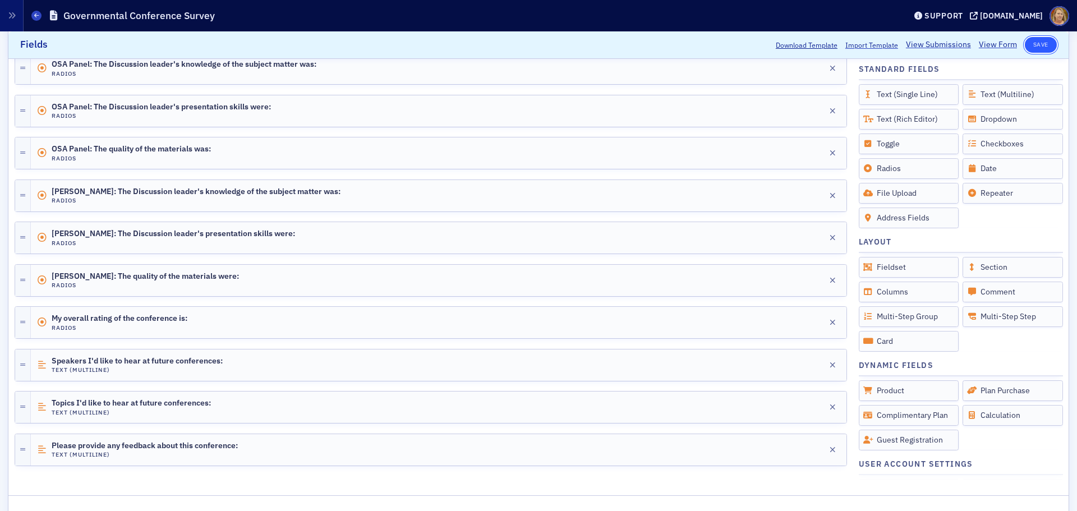
click at [861, 44] on button "Save" at bounding box center [1041, 45] width 32 height 16
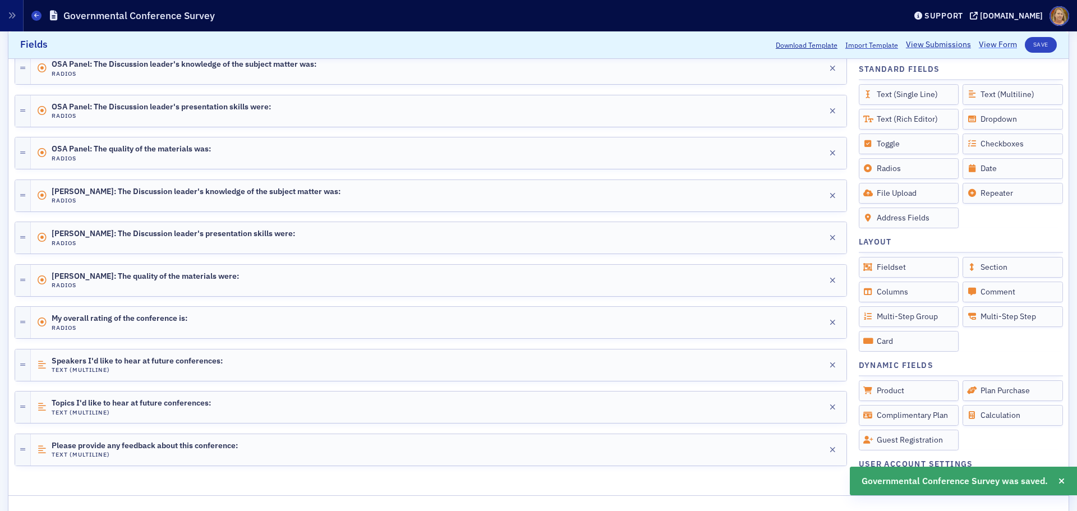
click at [861, 43] on link "View Form" at bounding box center [998, 45] width 38 height 12
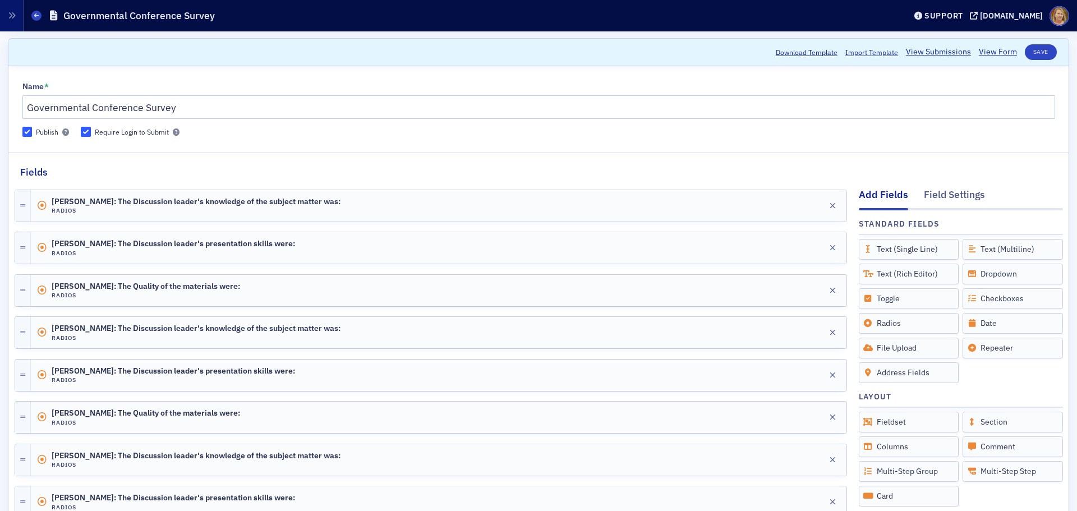
scroll to position [0, 0]
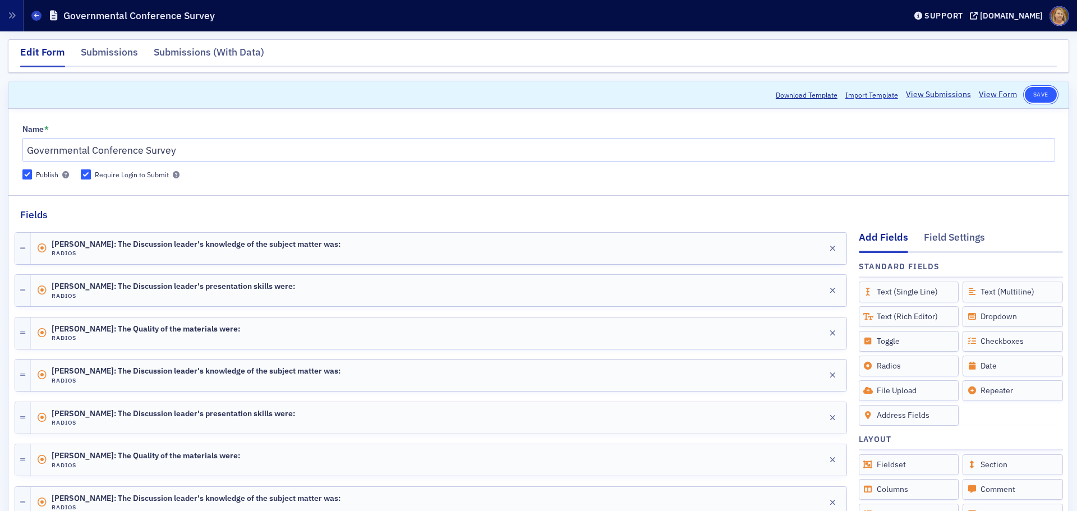
click at [861, 89] on button "Save" at bounding box center [1041, 95] width 32 height 16
click at [861, 17] on div "Support" at bounding box center [943, 16] width 39 height 10
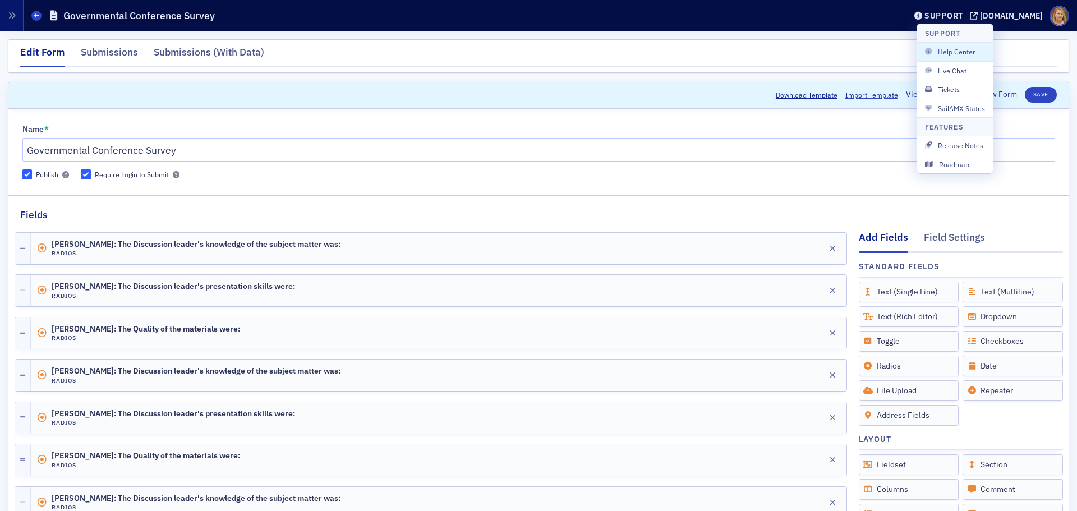
click at [703, 95] on header "Download Template Import Template View Submissions View Form Save" at bounding box center [538, 94] width 1060 height 27
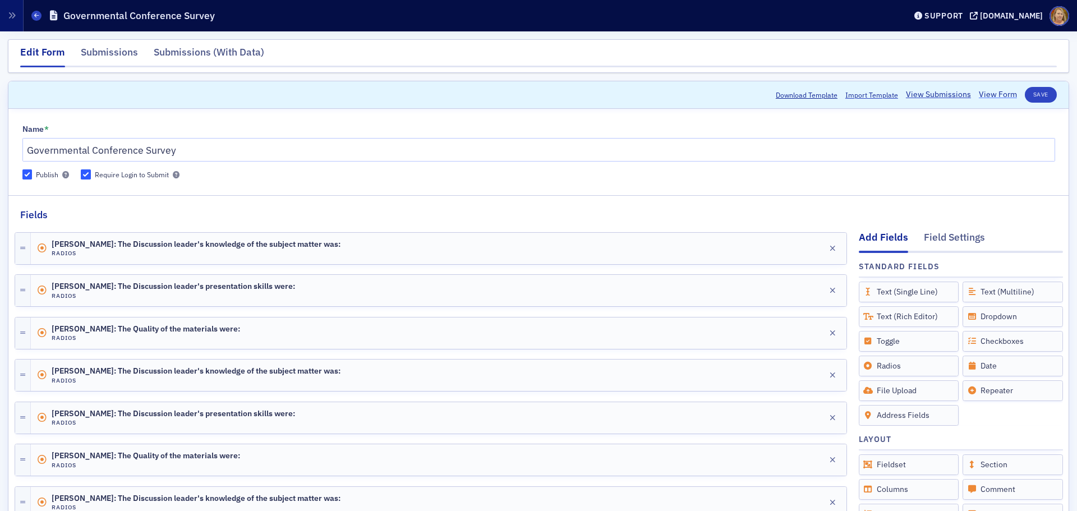
click at [861, 92] on link "View Form" at bounding box center [998, 95] width 38 height 12
click at [861, 18] on div "Support" at bounding box center [943, 16] width 39 height 10
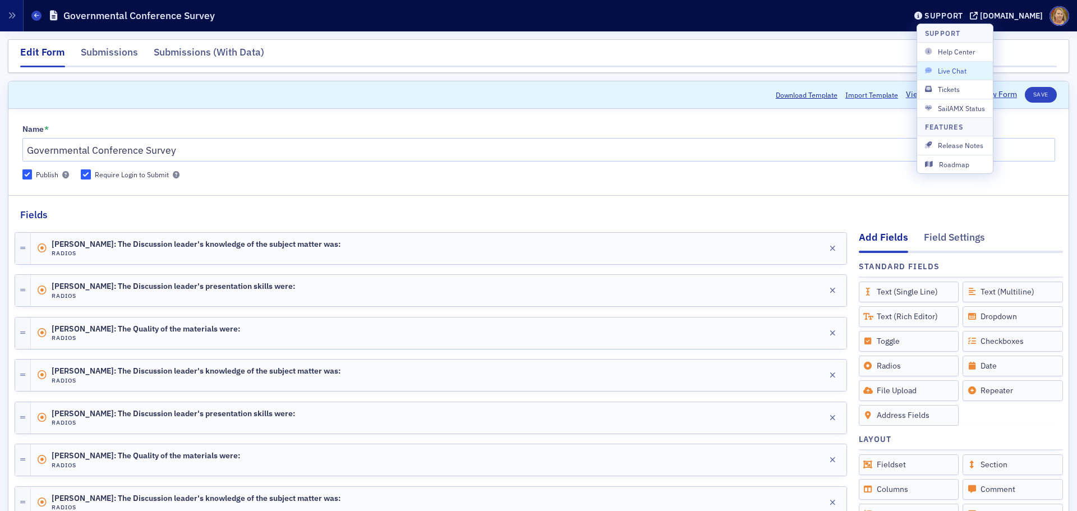
click at [861, 67] on span "Live Chat" at bounding box center [955, 71] width 60 height 10
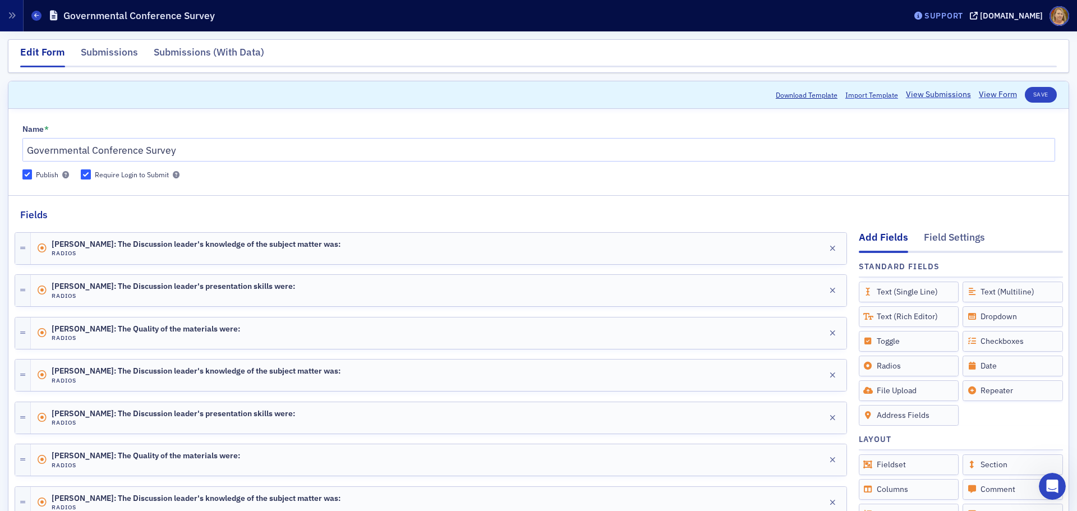
click at [861, 15] on div "Support" at bounding box center [943, 16] width 39 height 10
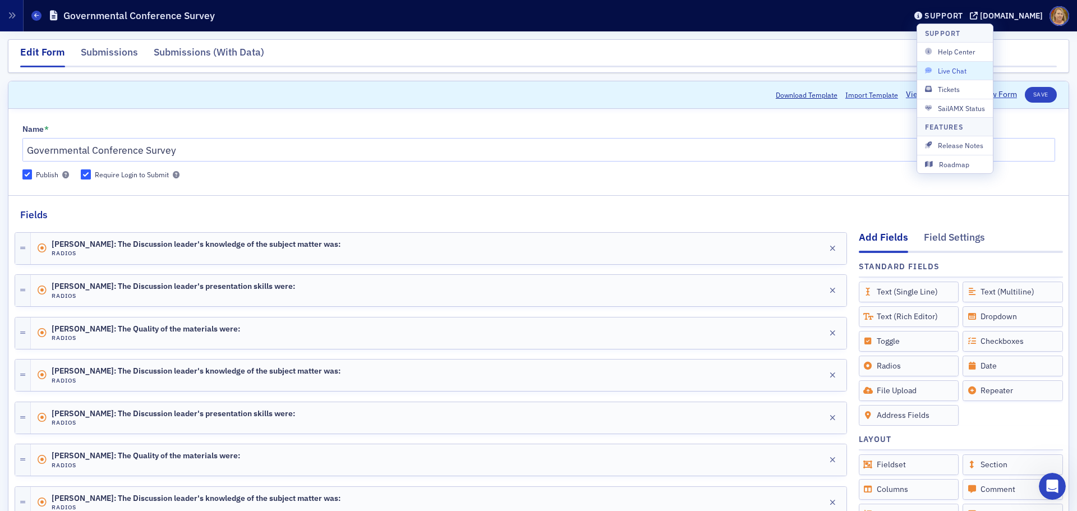
click at [861, 67] on span "Live Chat" at bounding box center [955, 71] width 60 height 10
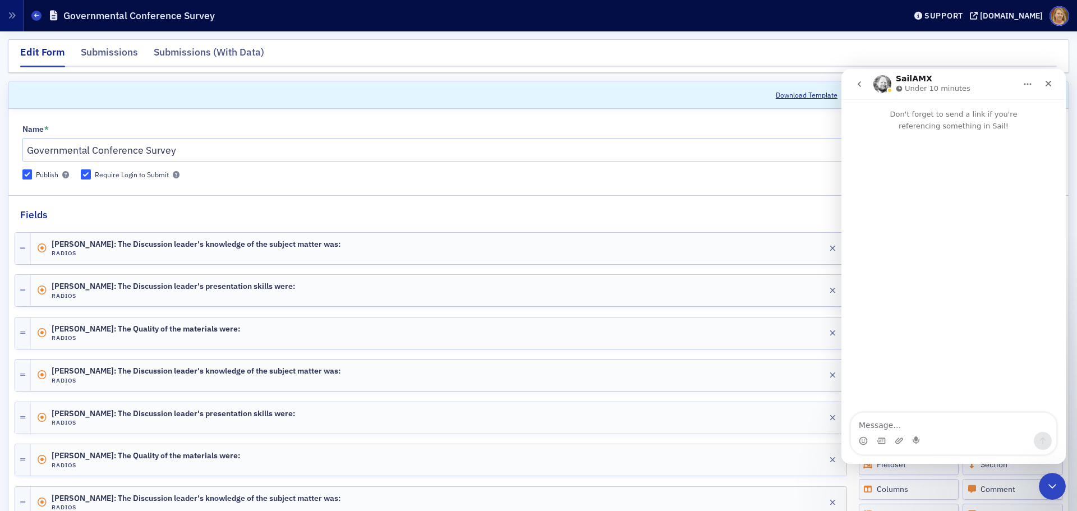
click at [861, 389] on textarea "Message…" at bounding box center [953, 422] width 205 height 19
type textarea "https://ms-cpa.org/form/1f088d6b-d6f0-687e-99f4-52c6e9455b60"
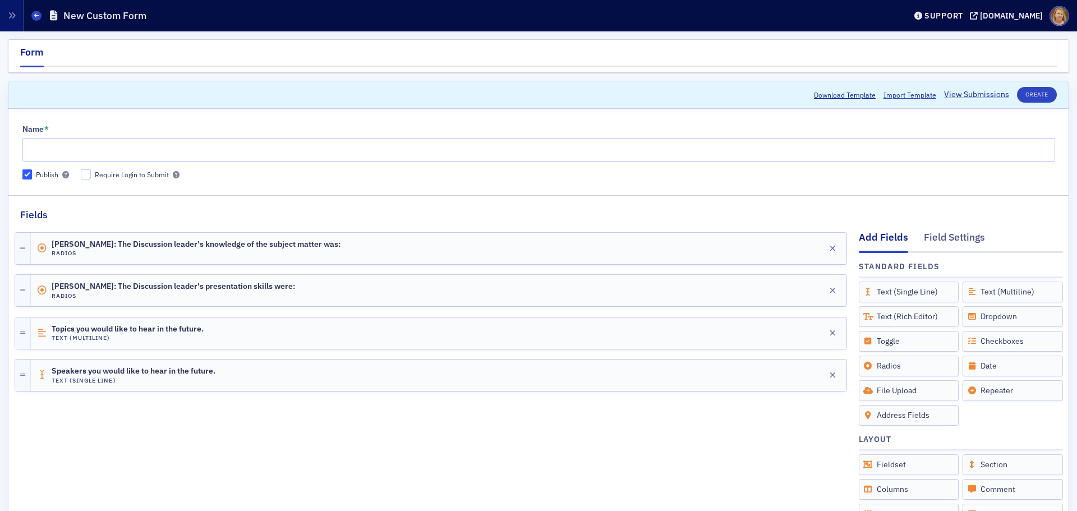
scroll to position [153, 0]
click at [36, 11] on span at bounding box center [36, 16] width 10 height 10
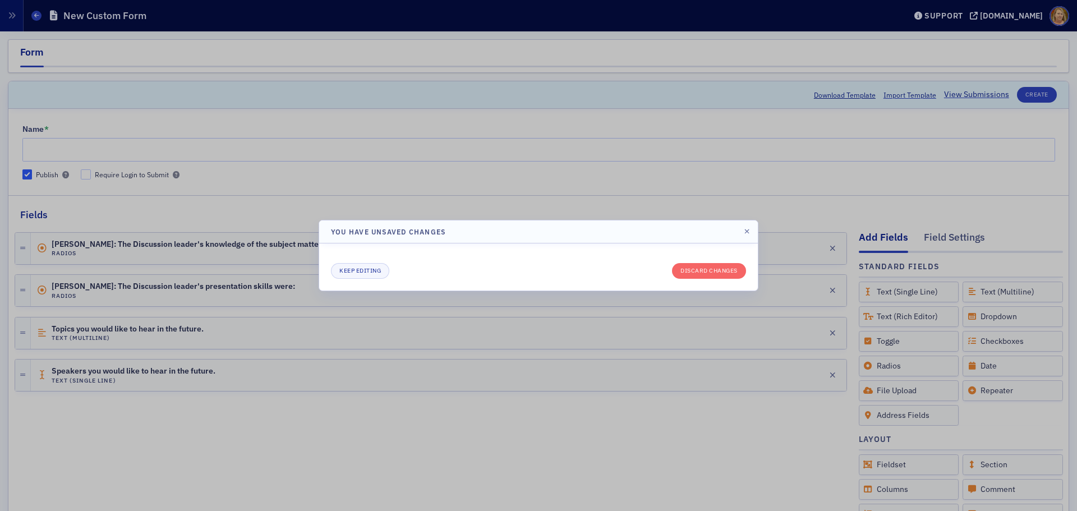
click at [810, 188] on div at bounding box center [538, 255] width 1077 height 511
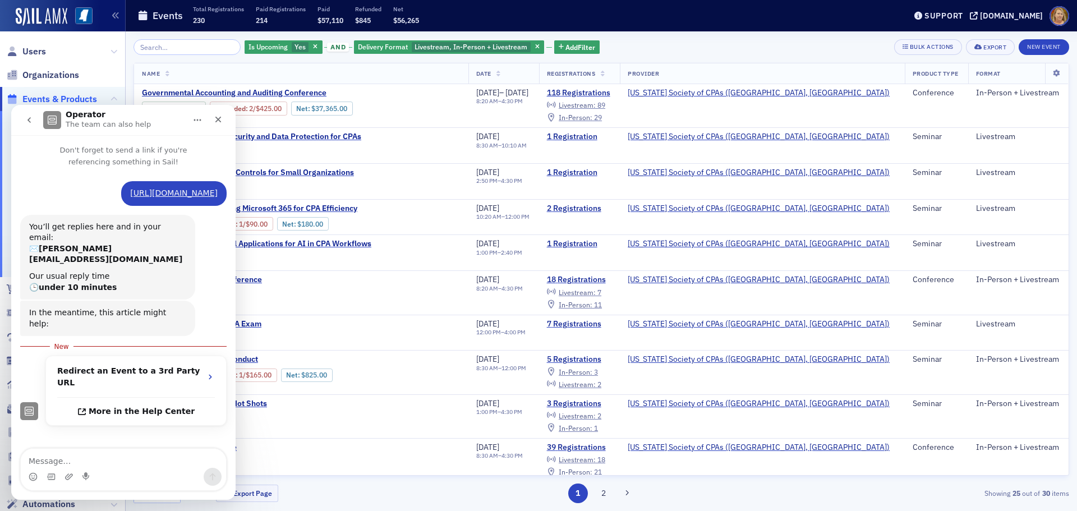
scroll to position [2, 0]
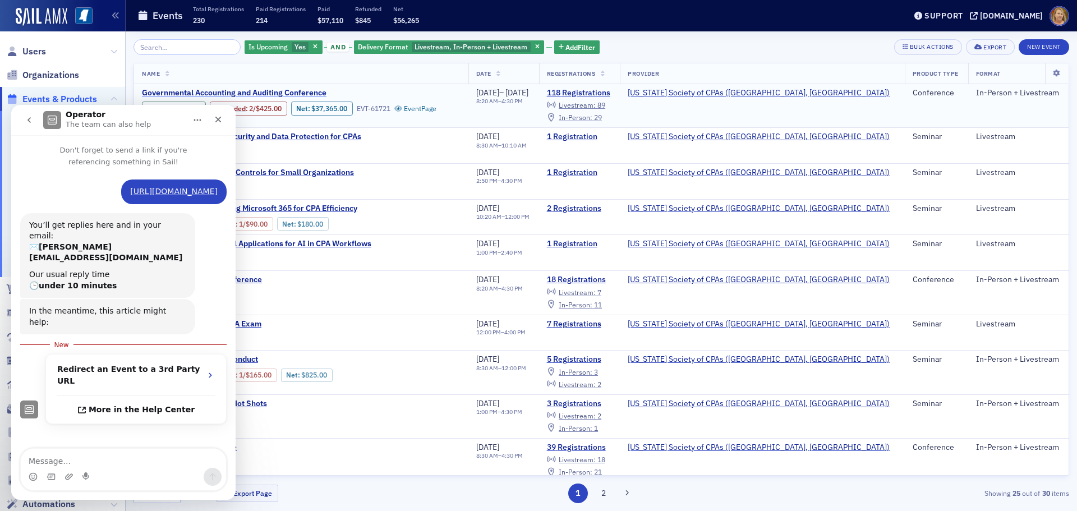
click at [255, 94] on span "Governmental Accounting and Auditing Conference" at bounding box center [236, 93] width 188 height 10
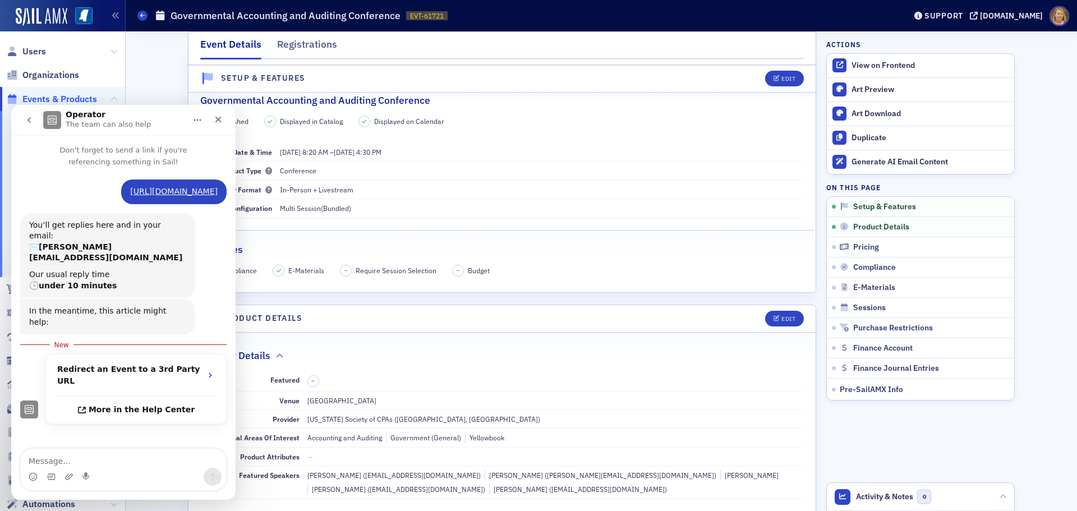
scroll to position [280, 0]
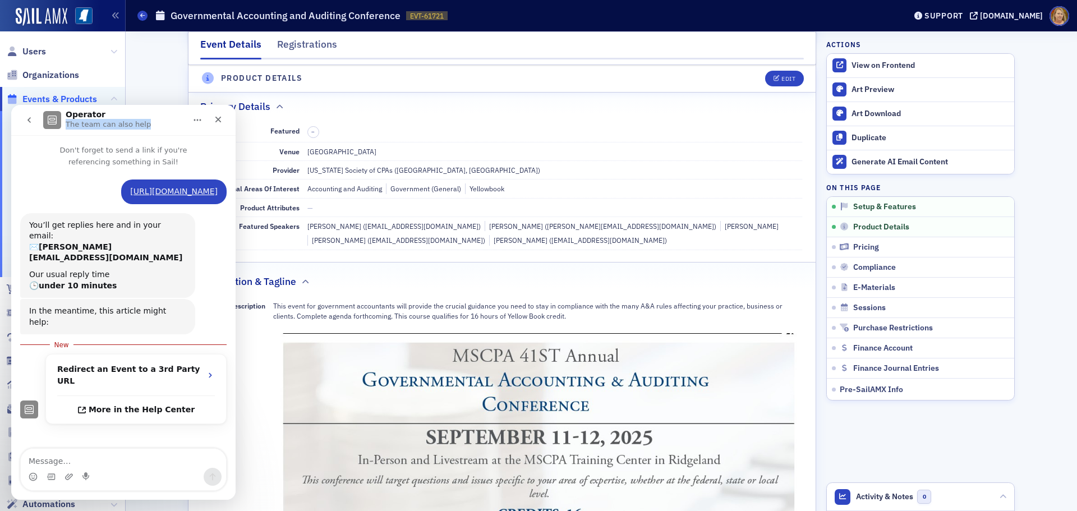
drag, startPoint x: 160, startPoint y: 121, endPoint x: 103, endPoint y: 93, distance: 63.5
click html "Operator The team can also help Don't forget to send a link if you're referenci…"
drag, startPoint x: 199, startPoint y: 127, endPoint x: 216, endPoint y: 132, distance: 18.1
click at [216, 132] on nav "Operator The team can also help" at bounding box center [123, 120] width 224 height 30
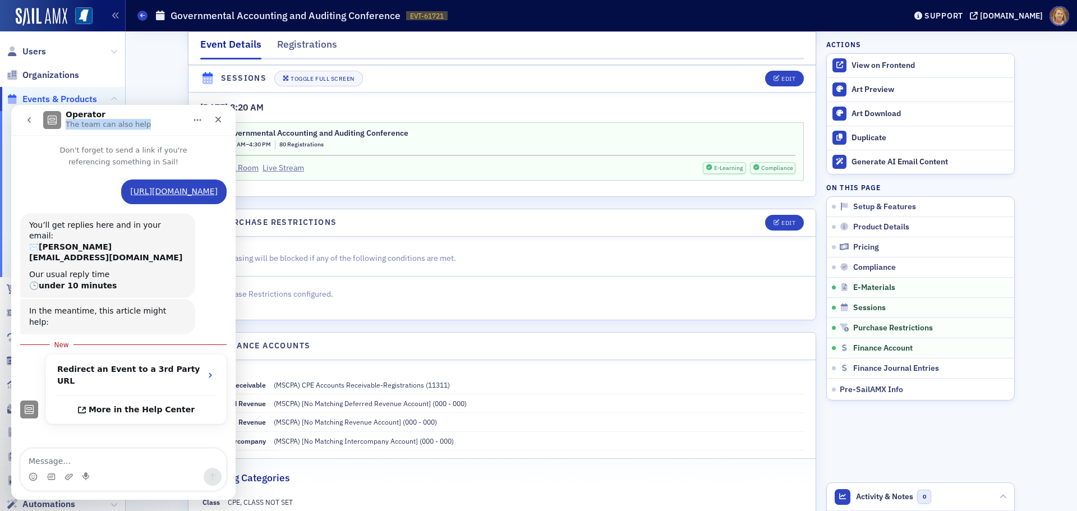
scroll to position [2311, 0]
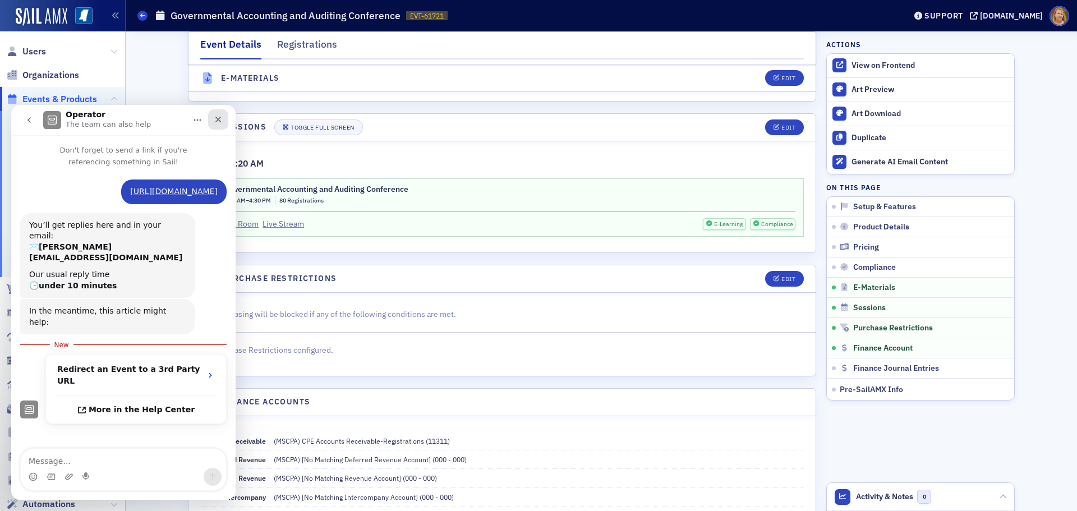
click at [222, 121] on icon "Close" at bounding box center [218, 119] width 9 height 9
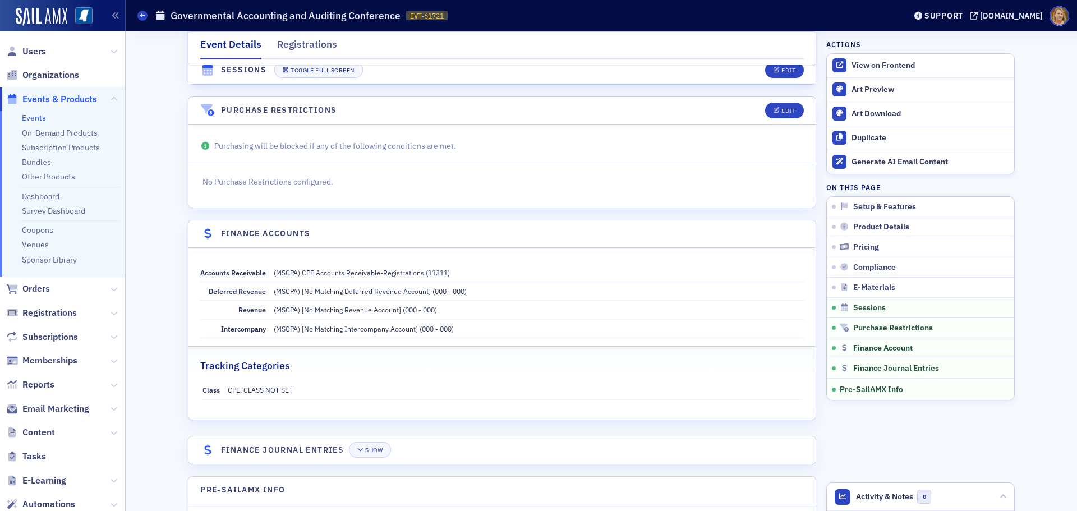
scroll to position [2535, 0]
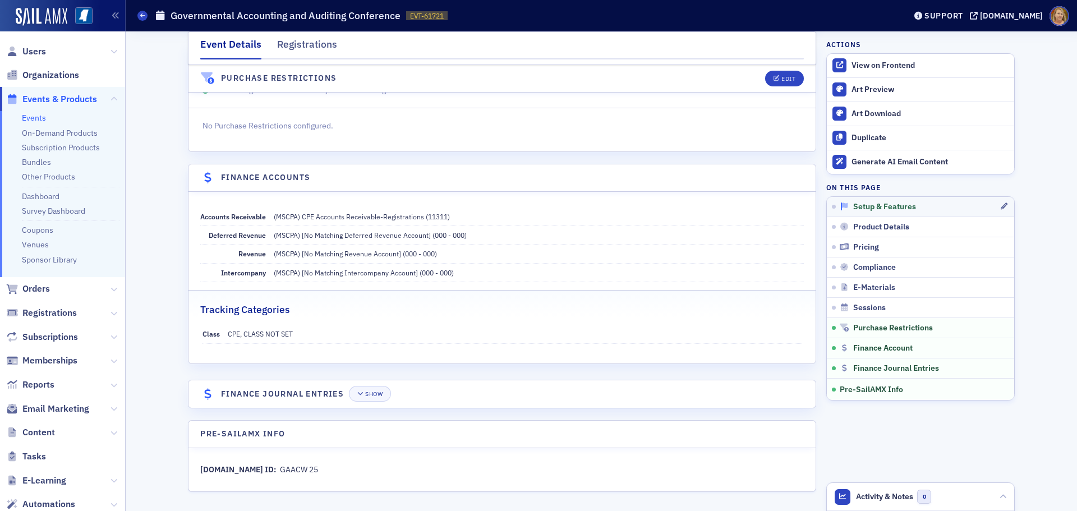
click at [857, 204] on span "Setup & Features" at bounding box center [884, 207] width 63 height 10
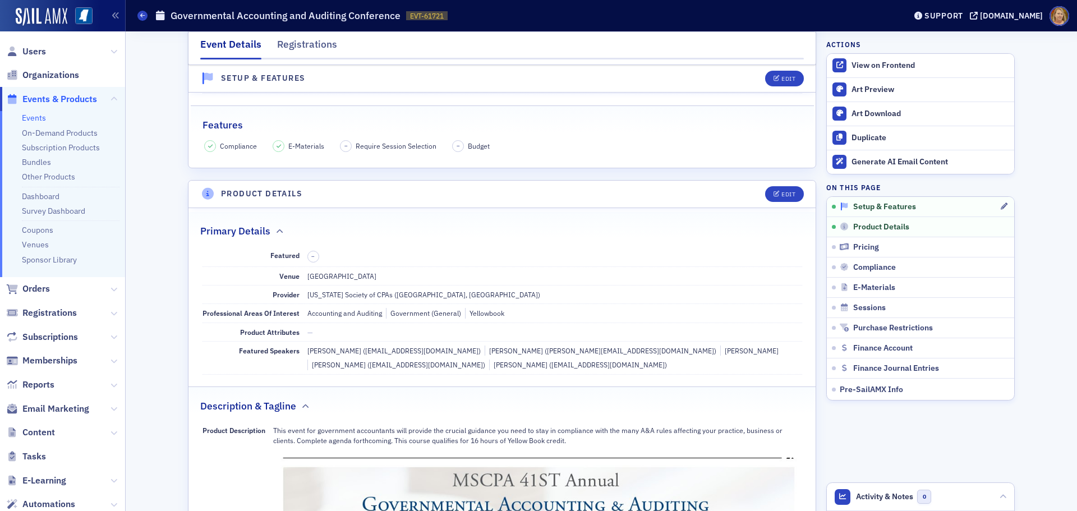
scroll to position [16, 0]
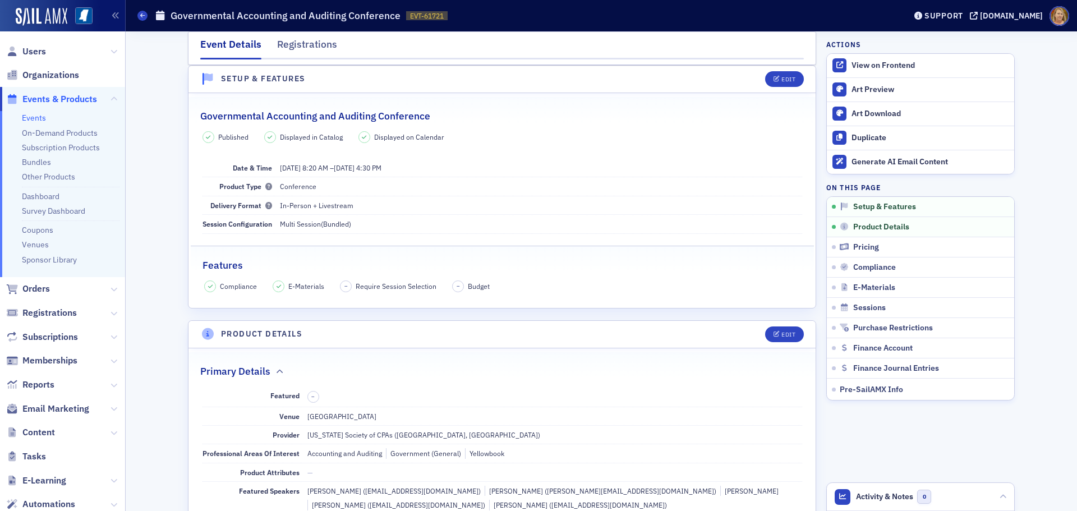
click at [380, 222] on dd "Multi Session (Bundled)" at bounding box center [541, 224] width 522 height 18
click at [784, 81] on div "Edit" at bounding box center [788, 79] width 14 height 6
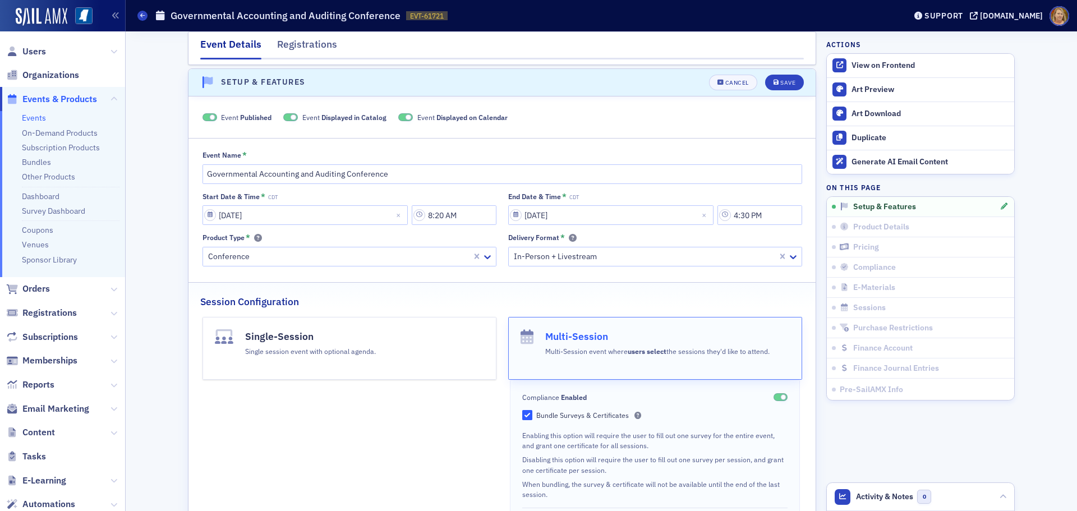
scroll to position [0, 0]
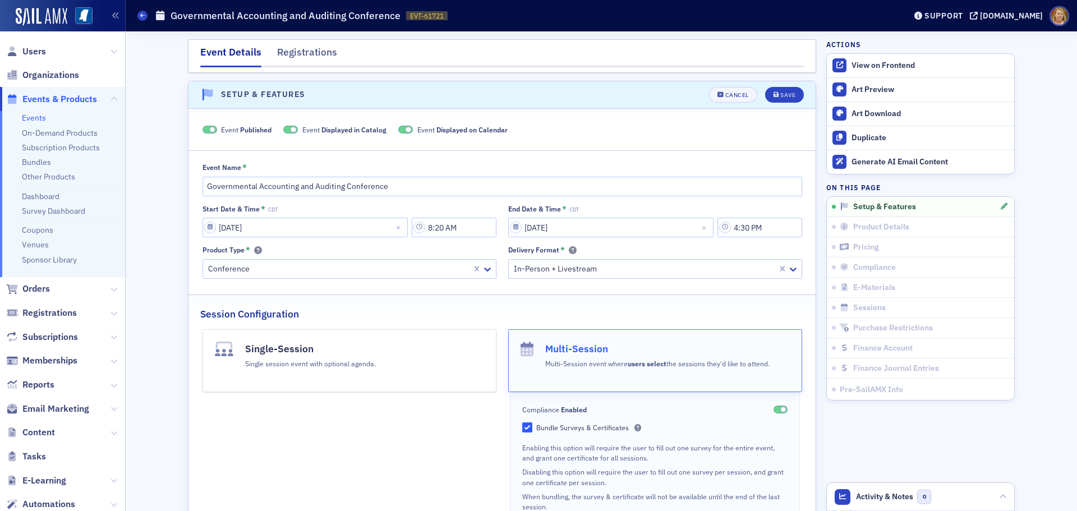
click at [329, 358] on div "Single session event with optional agenda." at bounding box center [310, 362] width 131 height 12
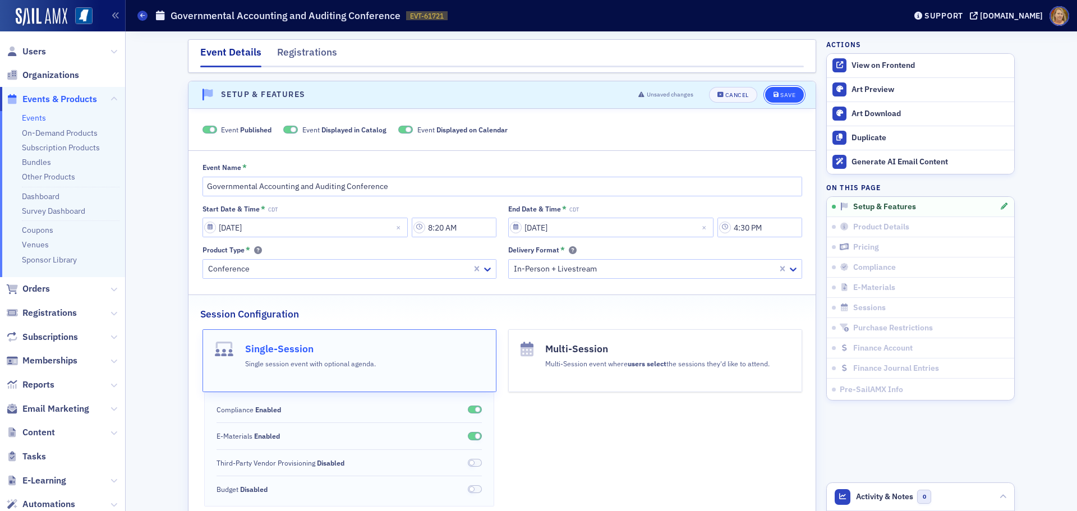
click at [780, 95] on div "Save" at bounding box center [787, 95] width 15 height 6
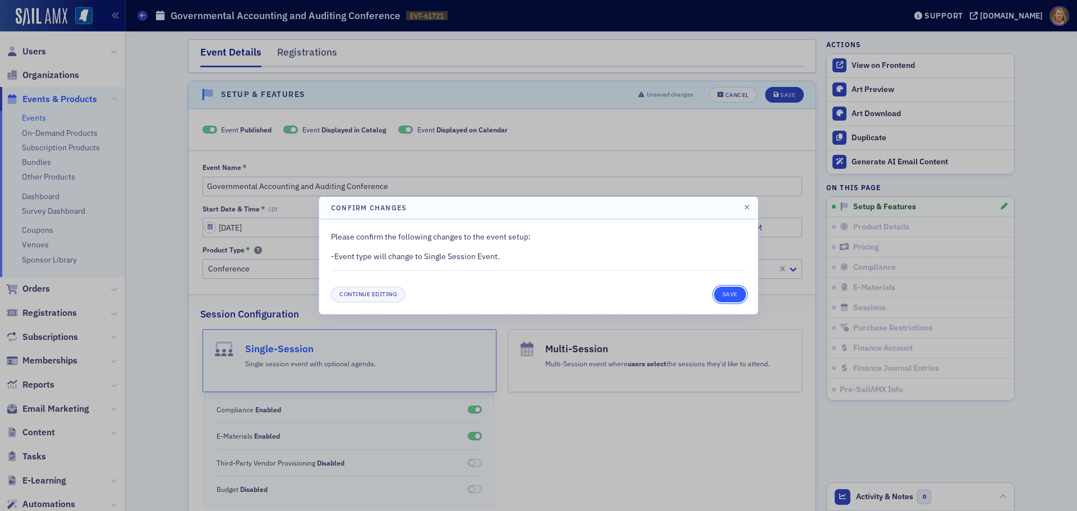
click at [730, 287] on button "Save" at bounding box center [730, 295] width 32 height 16
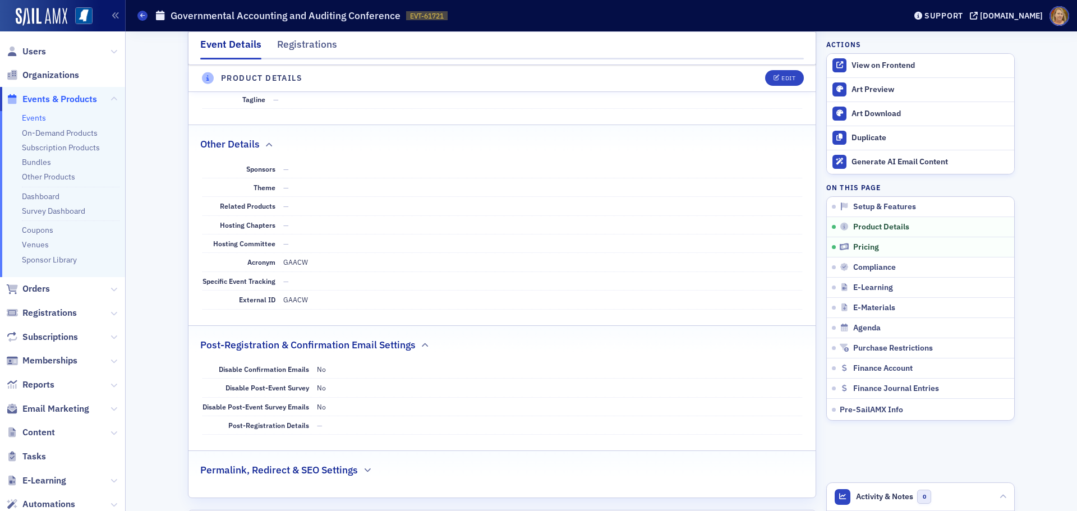
scroll to position [1348, 0]
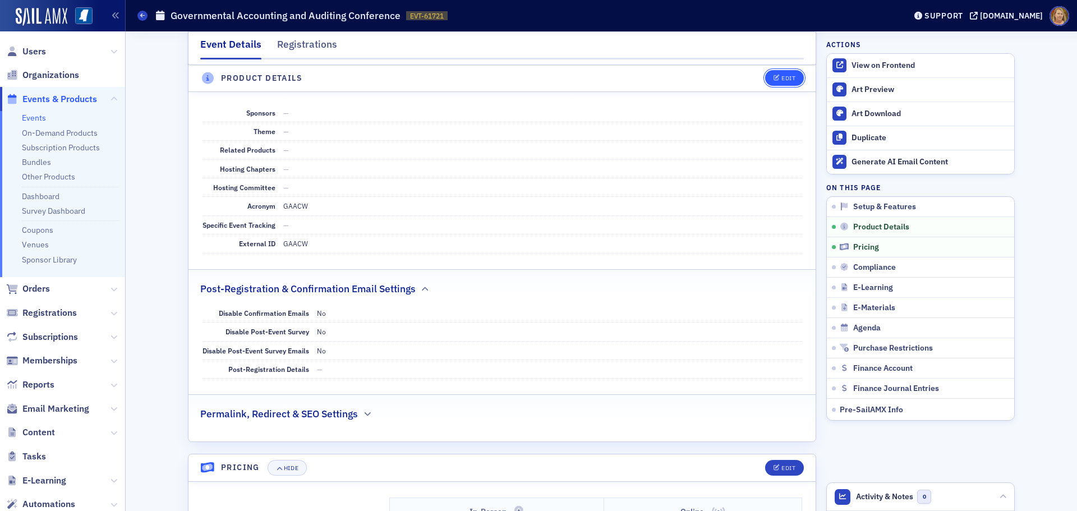
click at [781, 80] on div "Edit" at bounding box center [788, 79] width 14 height 6
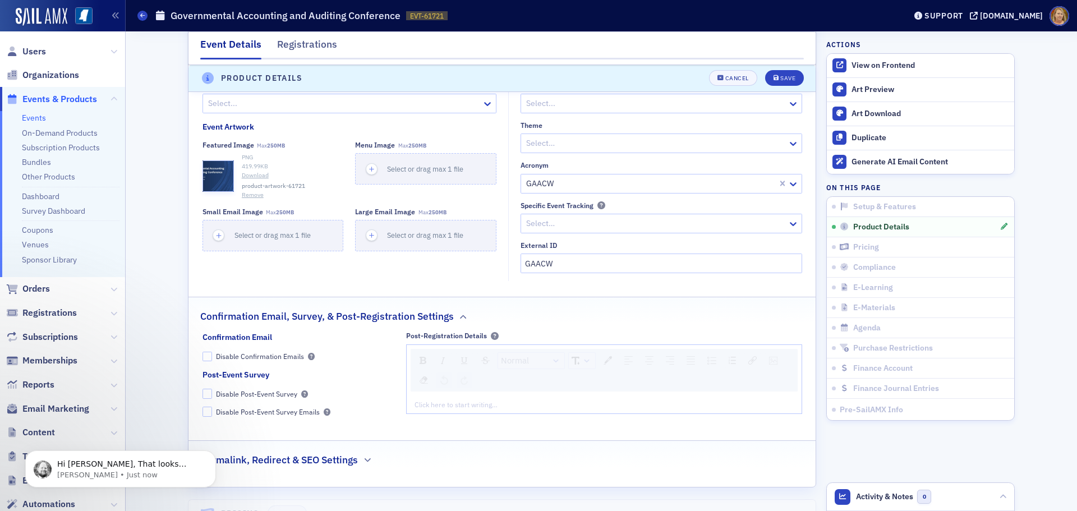
scroll to position [1771, 0]
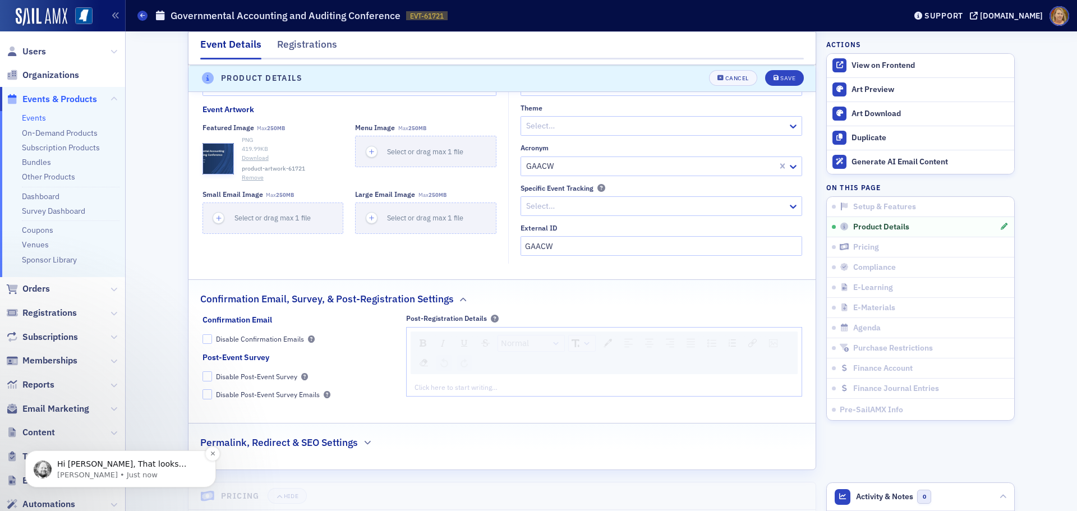
click at [131, 462] on p "Hi [PERSON_NAME], That looks great! I did change 1 small thing, at the bottom i…" at bounding box center [129, 464] width 145 height 11
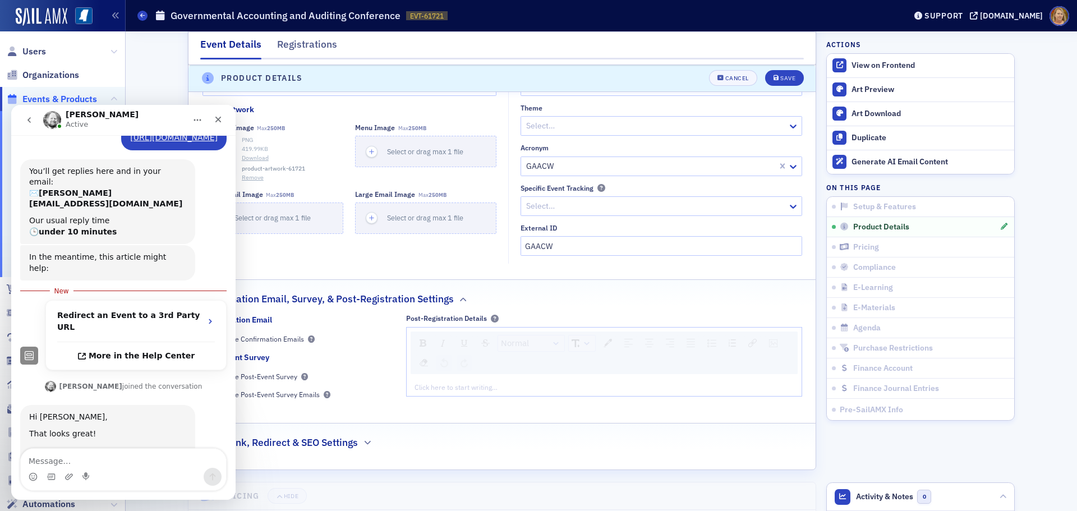
scroll to position [98, 0]
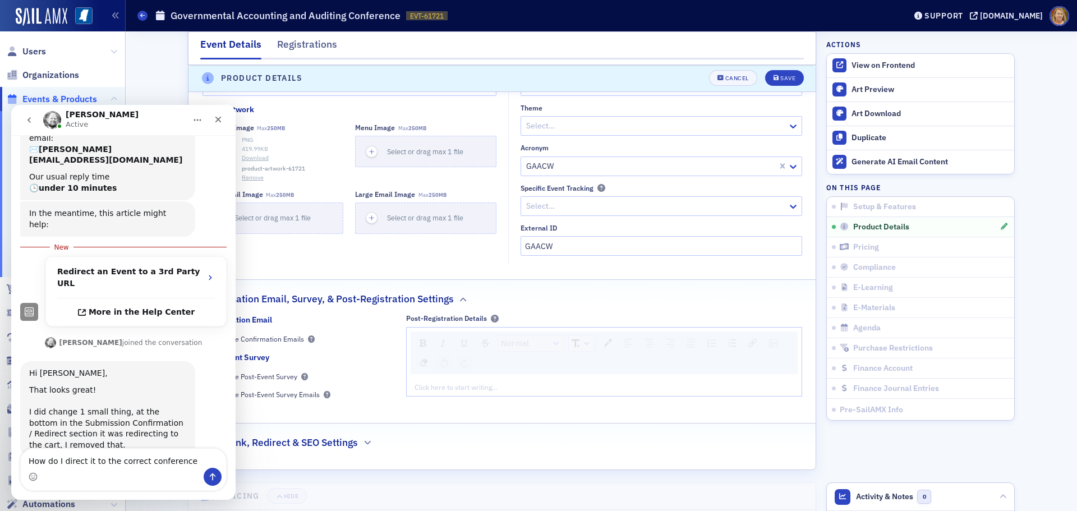
type textarea "How do I direct it to the correct conference?"
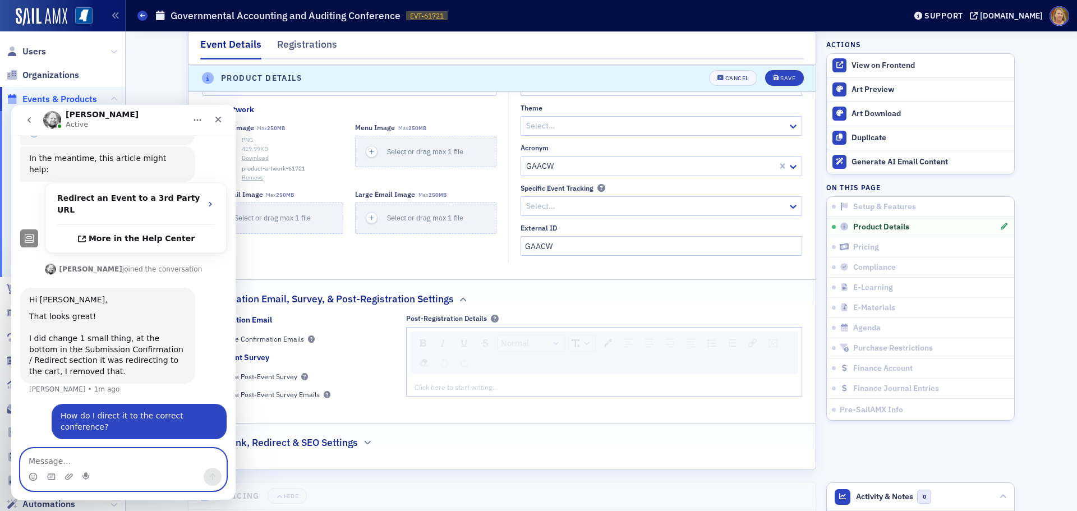
scroll to position [156, 0]
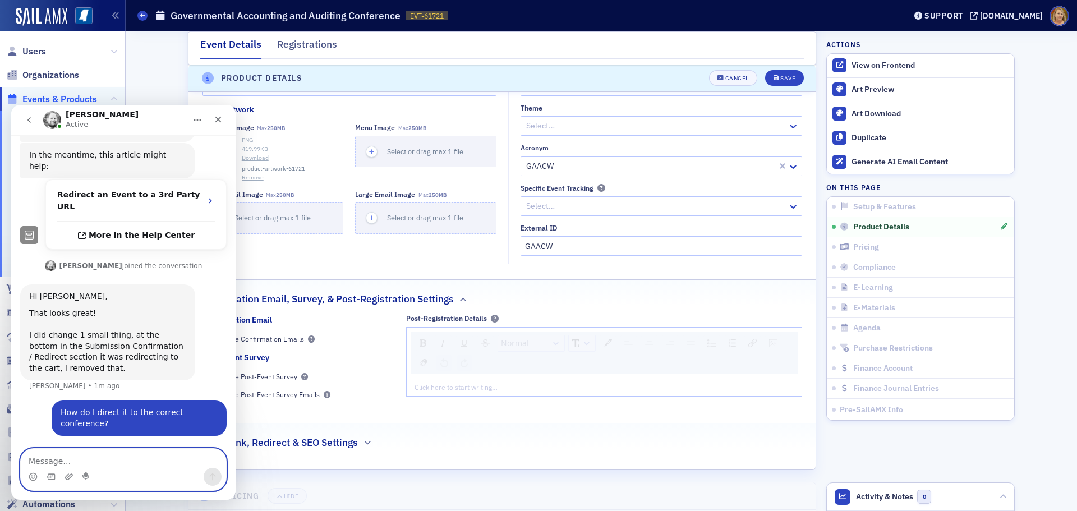
click at [82, 460] on textarea "Message…" at bounding box center [123, 458] width 205 height 19
click at [288, 372] on div "Disable Post-Event Survey" at bounding box center [256, 377] width 81 height 10
click at [213, 371] on input "Disable Post-Event Survey" at bounding box center [207, 376] width 10 height 10
checkbox input "true"
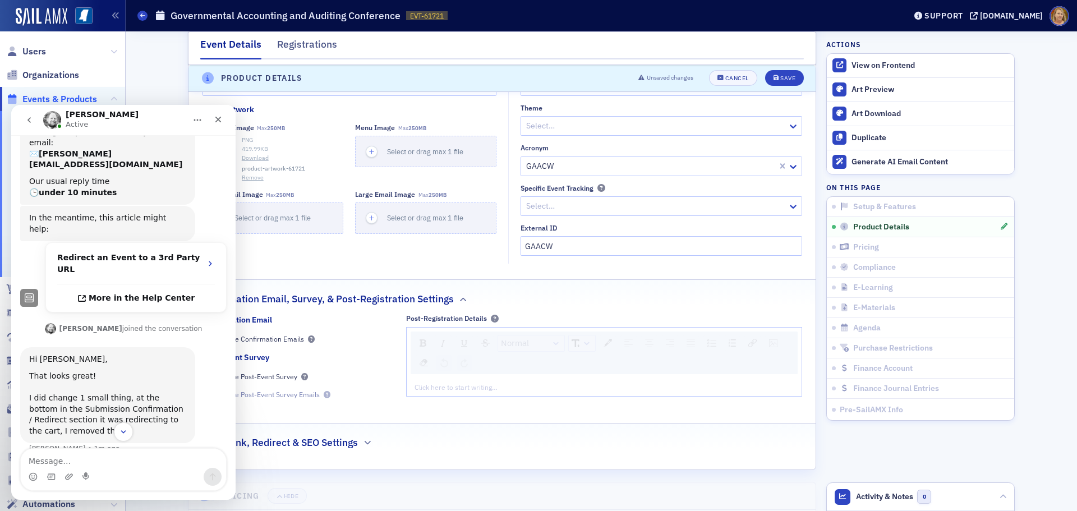
scroll to position [113, 0]
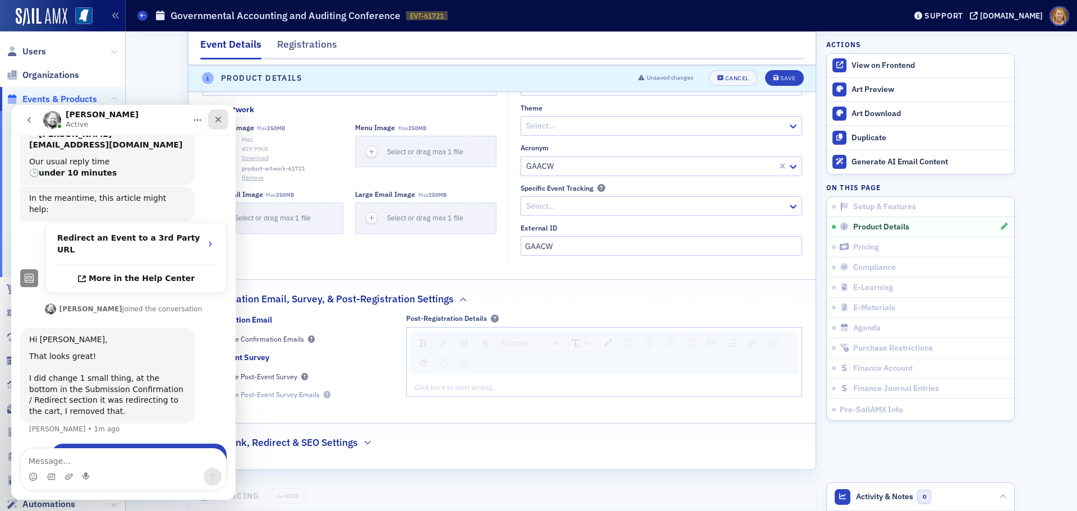
click at [217, 118] on icon "Close" at bounding box center [218, 120] width 6 height 6
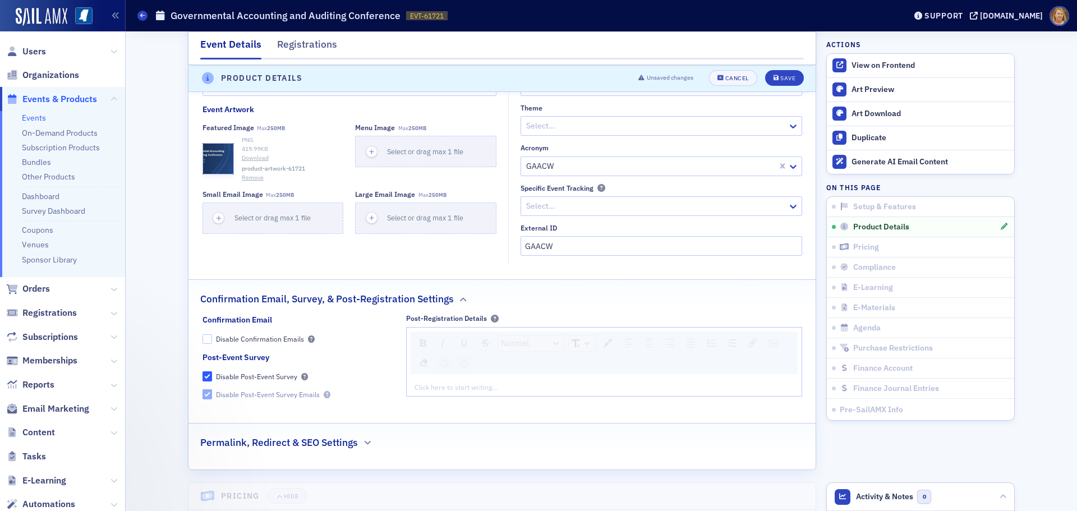
scroll to position [156, 0]
click at [358, 423] on div "Permalink, Redirect & SEO Settings" at bounding box center [502, 436] width 604 height 26
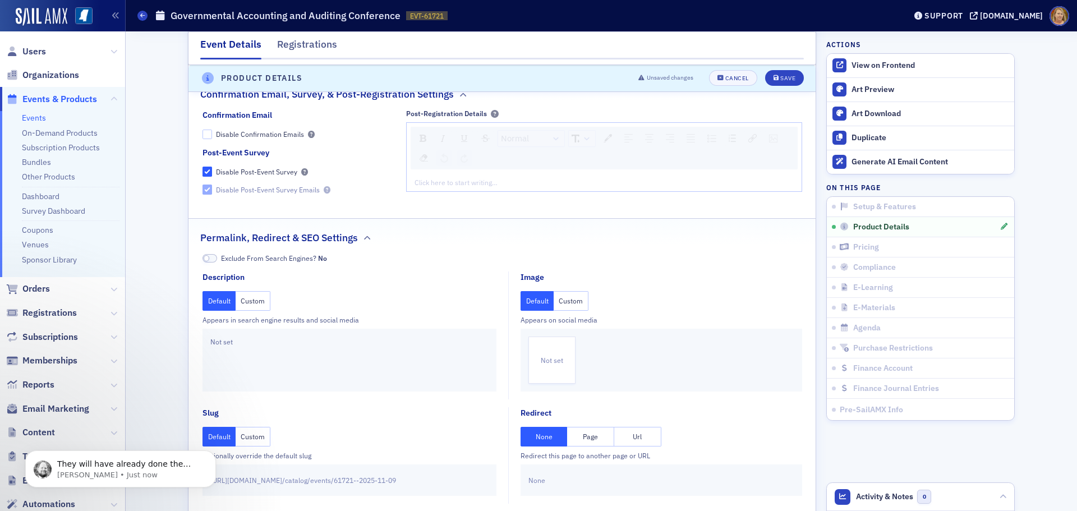
scroll to position [1996, 0]
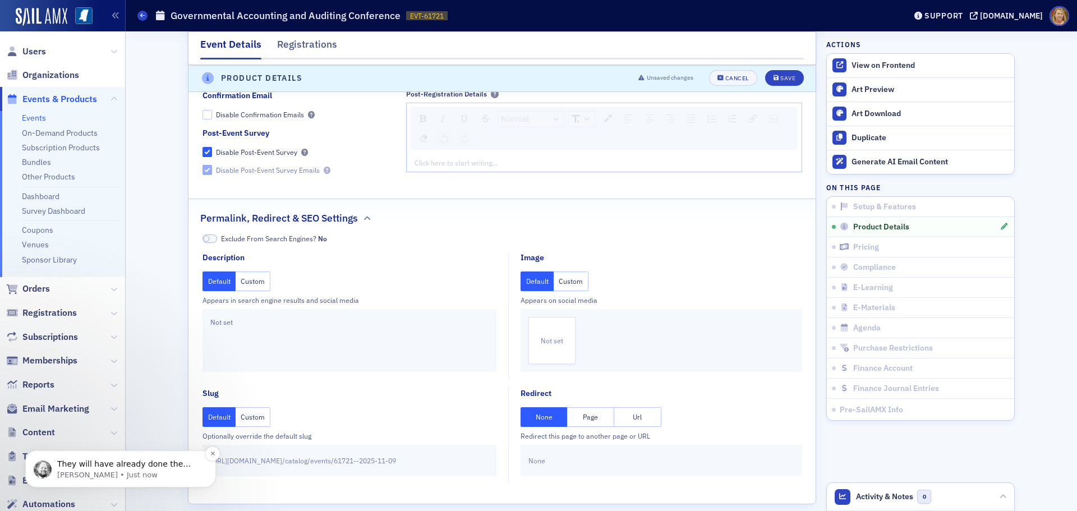
click at [150, 467] on p "They will have already done the conference. I think all they need to do is subm…" at bounding box center [129, 464] width 145 height 11
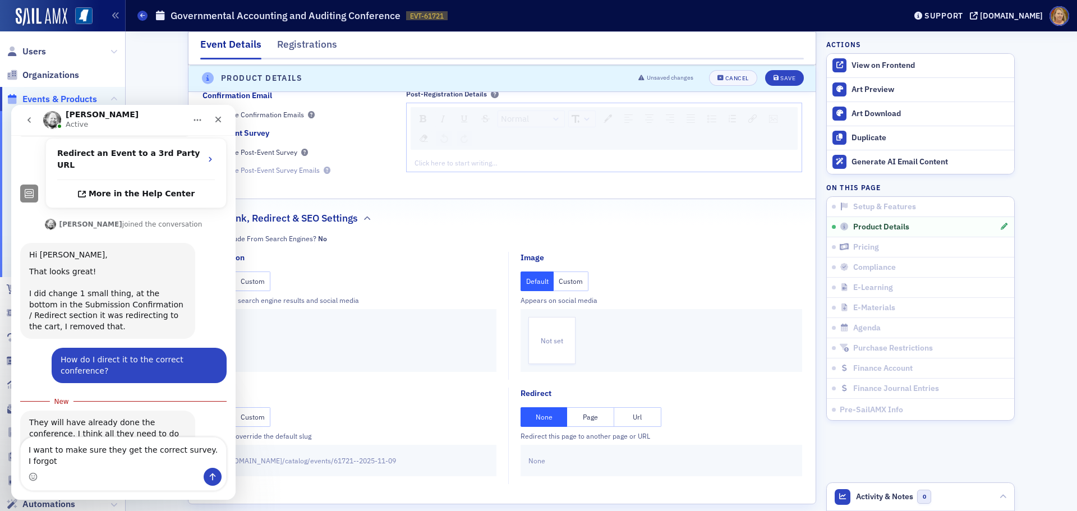
scroll to position [209, 0]
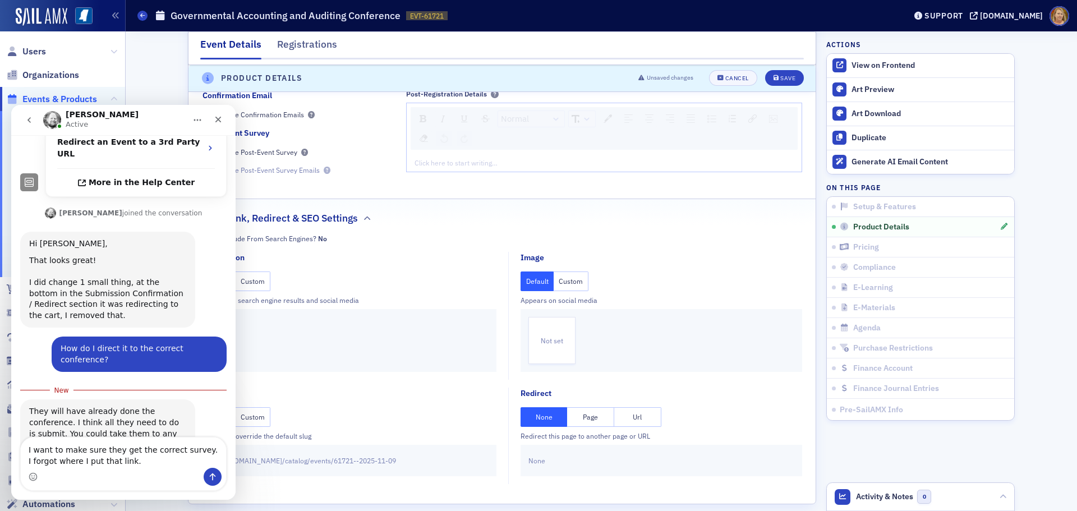
type textarea "I want to make sure they get the correct survey. I forgot where I put that link."
click at [208, 478] on button "Send a message…" at bounding box center [213, 477] width 18 height 18
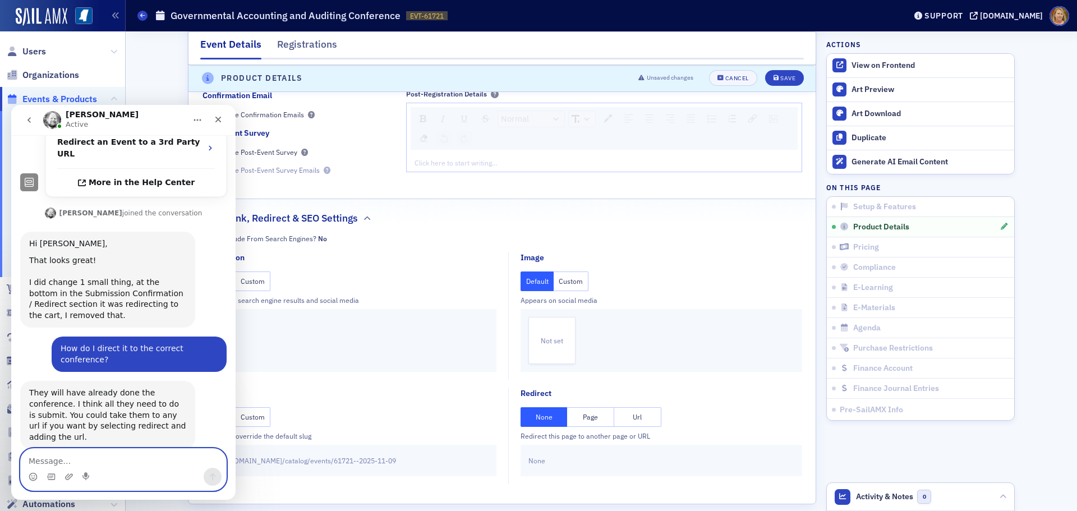
scroll to position [223, 0]
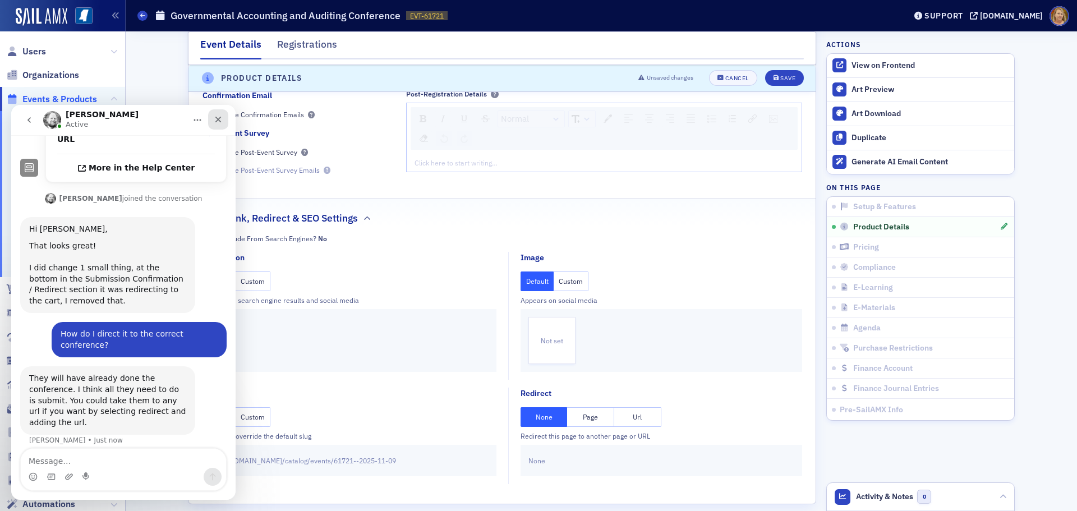
click at [215, 112] on div "Close" at bounding box center [218, 119] width 20 height 20
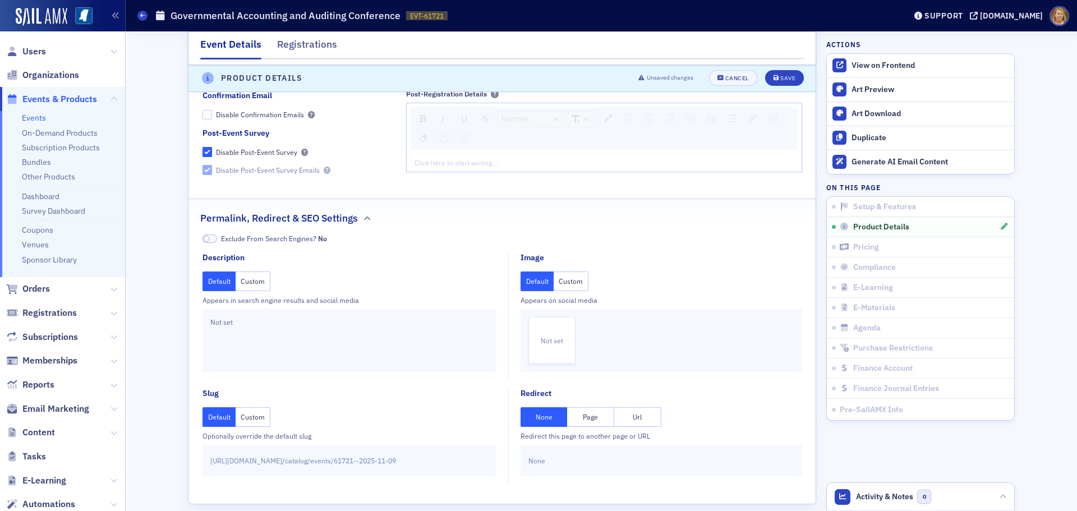
click at [202, 147] on input "Disable Post-Event Survey" at bounding box center [207, 152] width 10 height 10
checkbox input "false"
click at [202, 147] on input "Disable Post-Event Survey" at bounding box center [207, 152] width 10 height 10
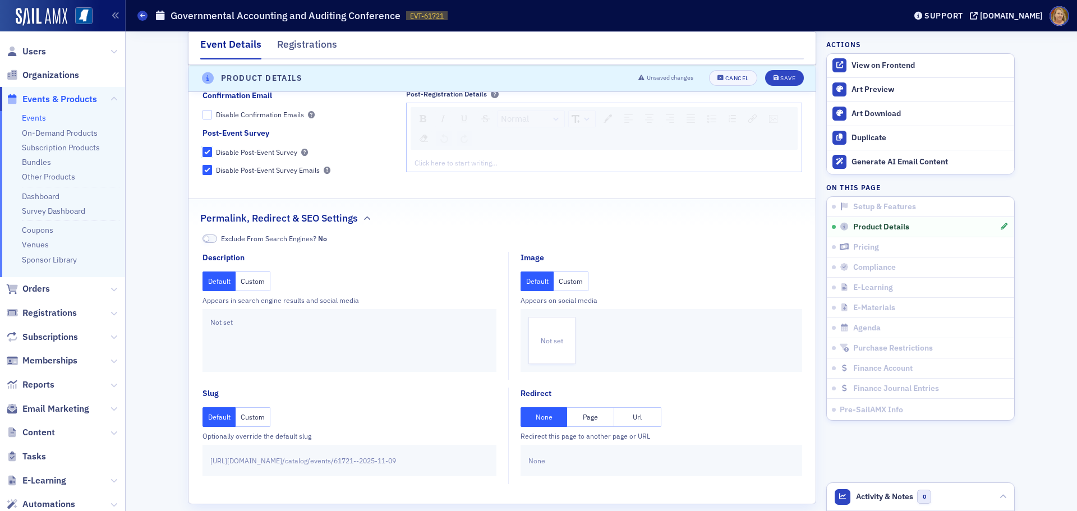
checkbox input "true"
click at [203, 147] on input "Disable Post-Event Survey" at bounding box center [207, 152] width 10 height 10
checkbox input "false"
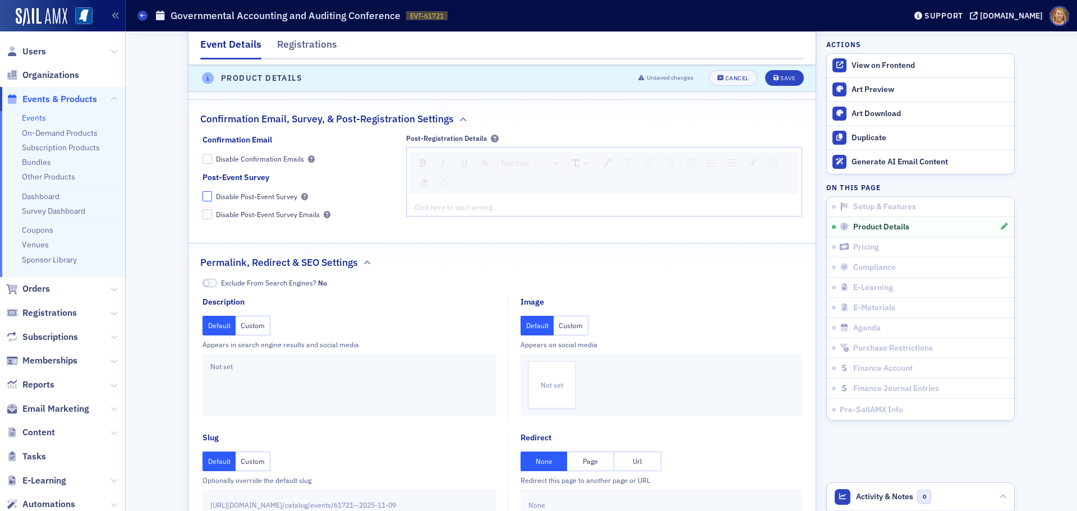
scroll to position [1883, 0]
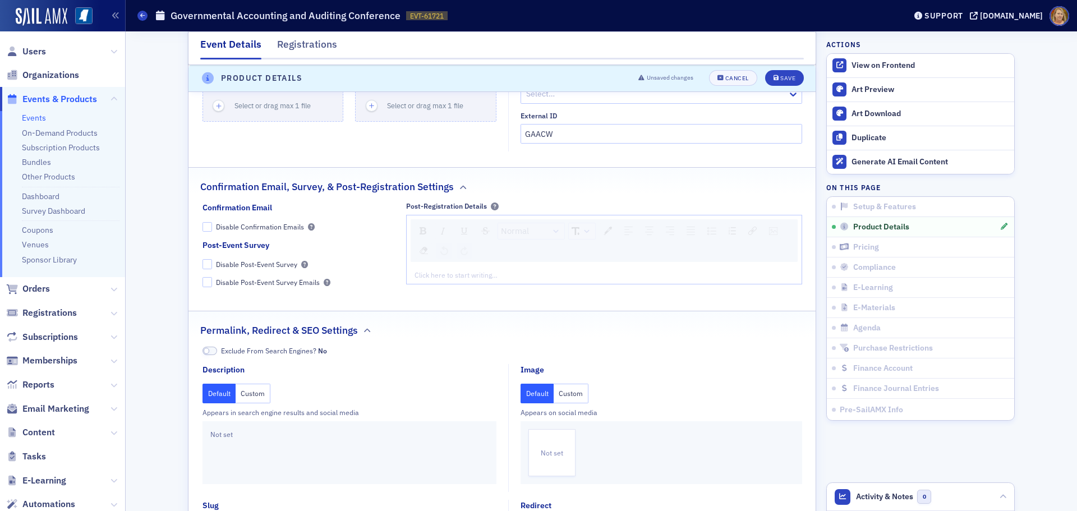
click at [421, 270] on div "rdw-editor" at bounding box center [604, 275] width 379 height 10
click at [749, 223] on div "rdw-link-control" at bounding box center [752, 231] width 16 height 16
paste input "[URL][DOMAIN_NAME]"
type input "[URL][DOMAIN_NAME]"
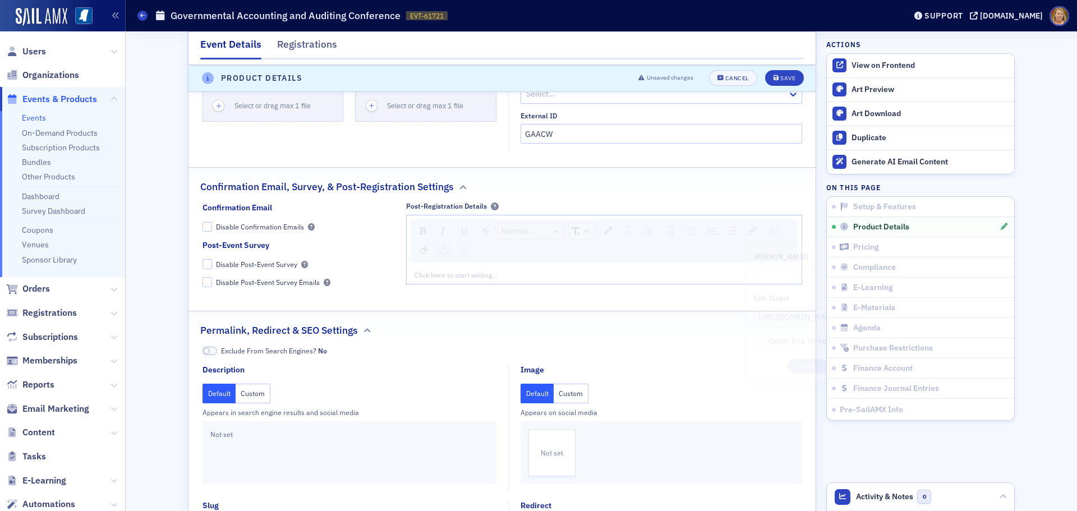
scroll to position [0, 0]
click at [1020, 288] on div "Event Details Registrations E-Learning has not been set up. Setup & Features Go…" at bounding box center [601, 13] width 936 height 3730
click at [430, 270] on div "rdw-editor" at bounding box center [604, 275] width 379 height 10
click at [408, 266] on div "Click here to start writing…" at bounding box center [604, 275] width 395 height 18
click at [748, 227] on img "rdw-link-control" at bounding box center [752, 231] width 8 height 8
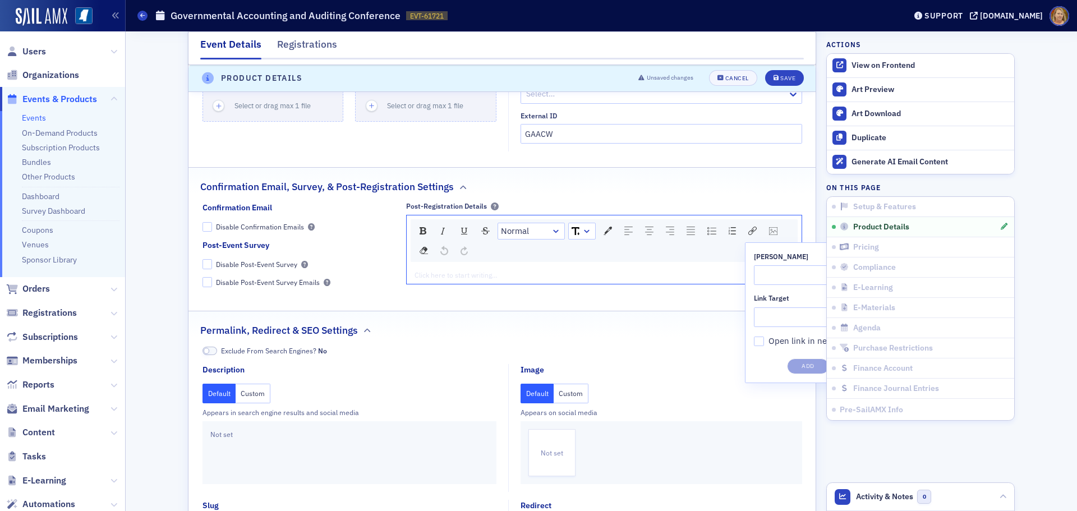
scroll to position [223, 0]
click at [668, 268] on fieldset "Confirmation Email, Survey, & Post-Registration Settings Confirmation Email Dis…" at bounding box center [501, 235] width 627 height 136
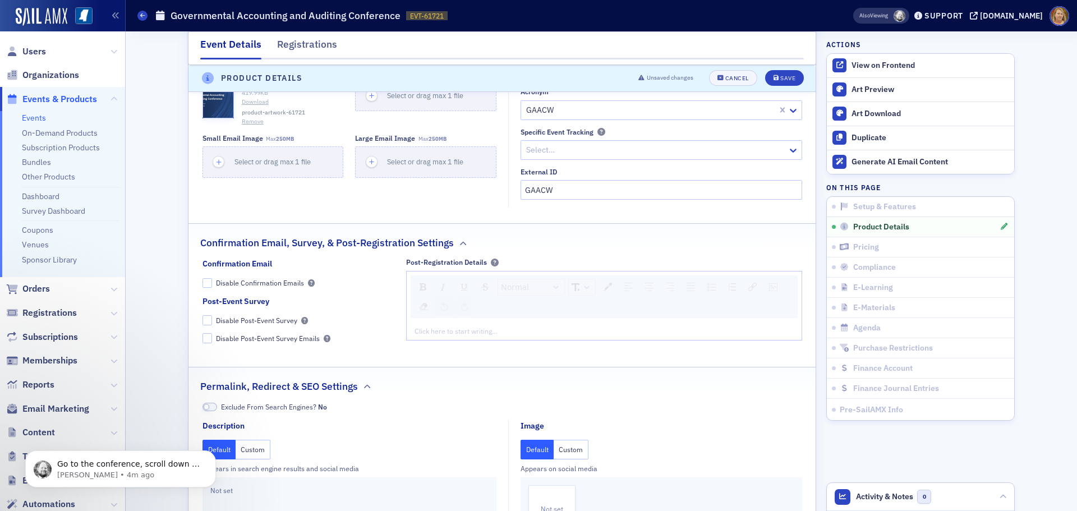
scroll to position [1883, 0]
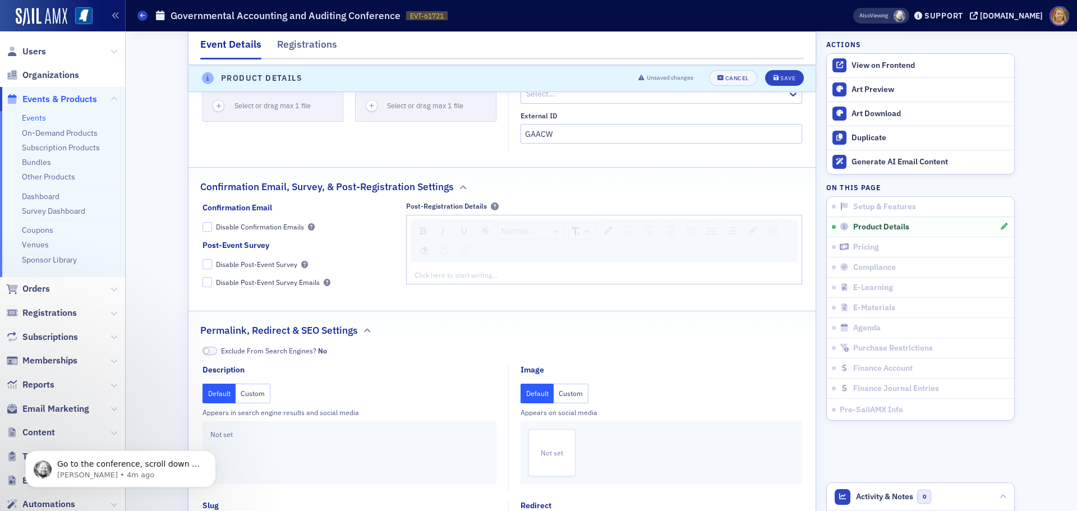
click at [415, 270] on div "rdw-editor" at bounding box center [604, 275] width 379 height 10
click at [750, 227] on img "rdw-link-control" at bounding box center [752, 231] width 8 height 8
click at [716, 266] on div "[URL][DOMAIN_NAME]" at bounding box center [604, 275] width 395 height 18
click at [712, 266] on div "[URL][DOMAIN_NAME]" at bounding box center [604, 275] width 395 height 18
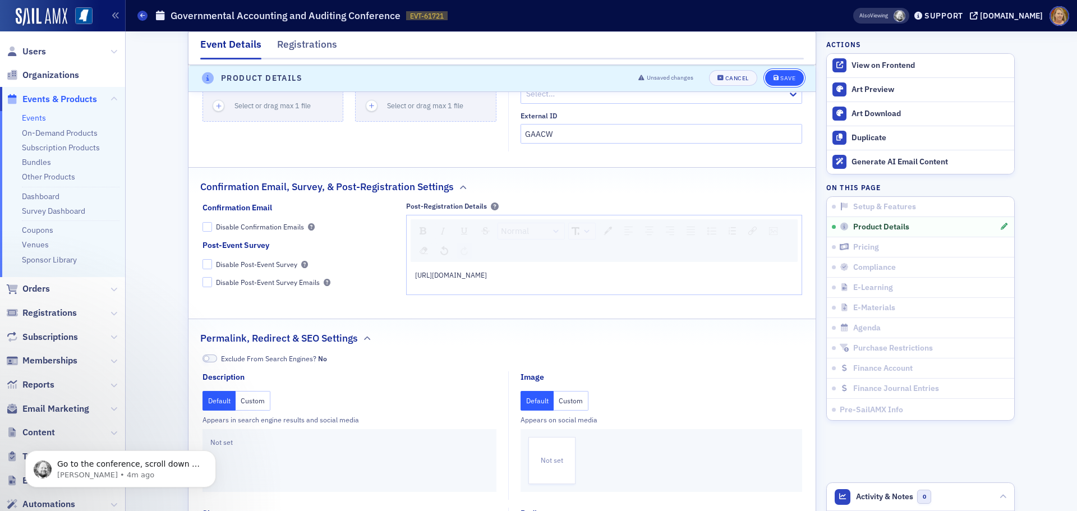
click at [774, 80] on icon "submit" at bounding box center [776, 79] width 6 height 6
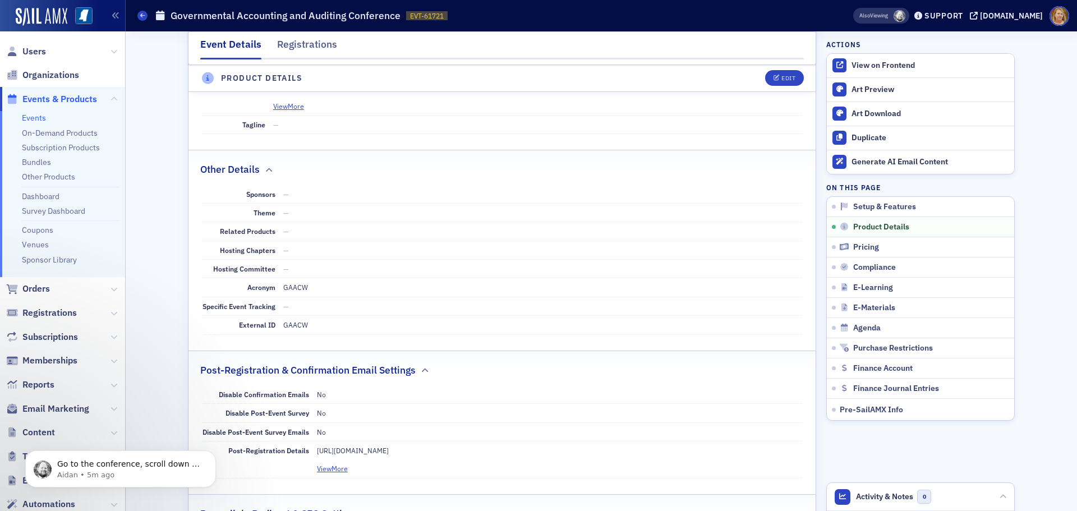
scroll to position [1491, 0]
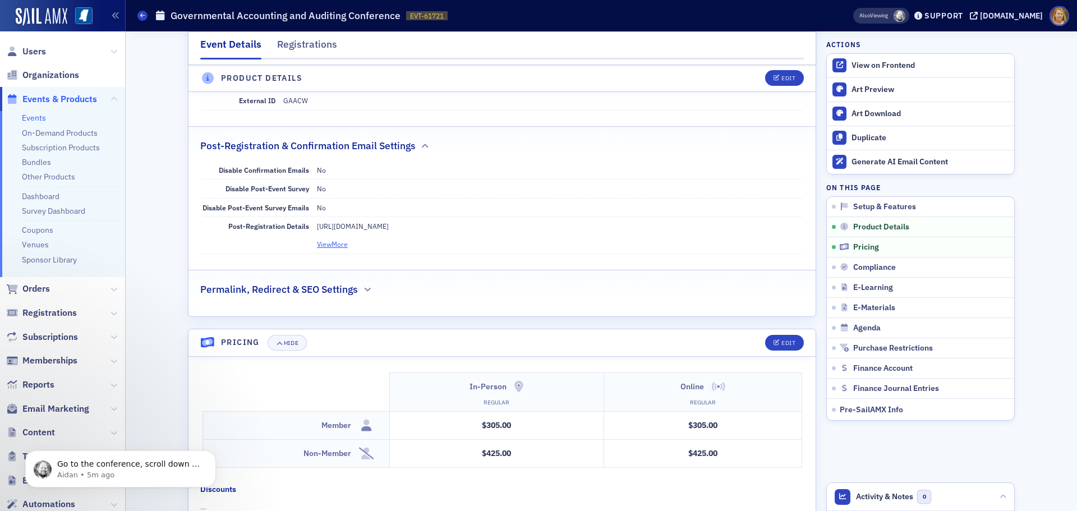
click at [341, 242] on button "View More" at bounding box center [332, 244] width 31 height 10
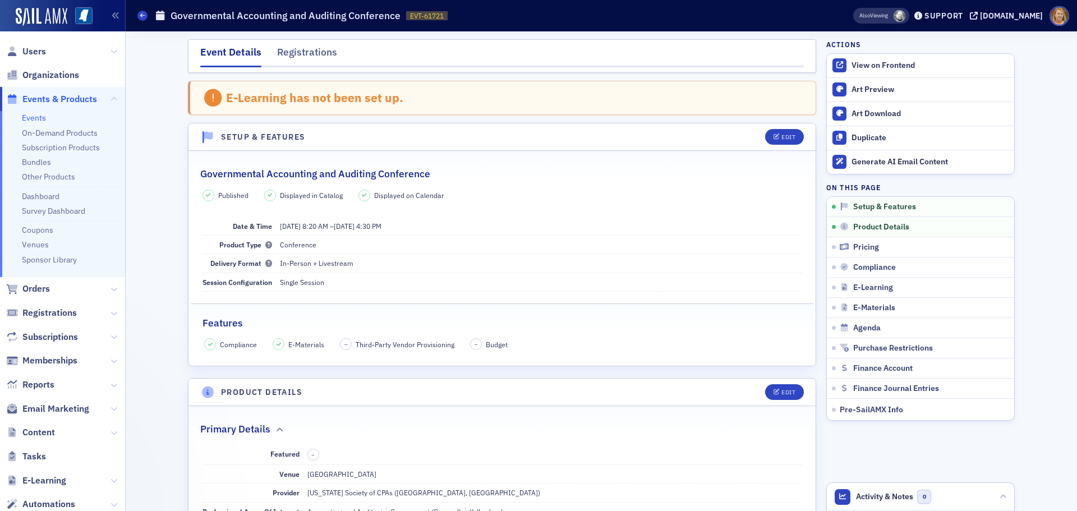
scroll to position [439, 0]
click at [963, 15] on div "Support" at bounding box center [943, 16] width 39 height 10
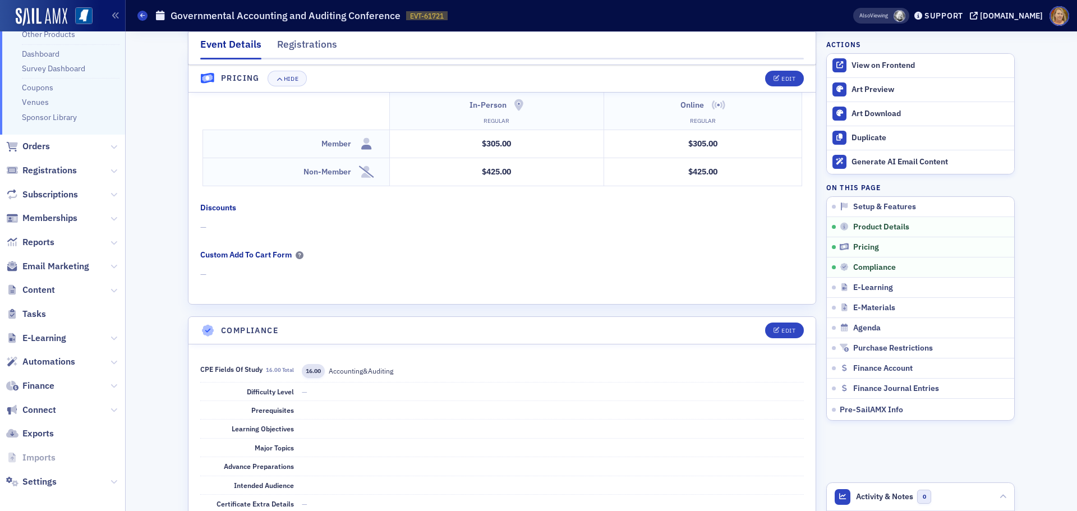
scroll to position [149, 0]
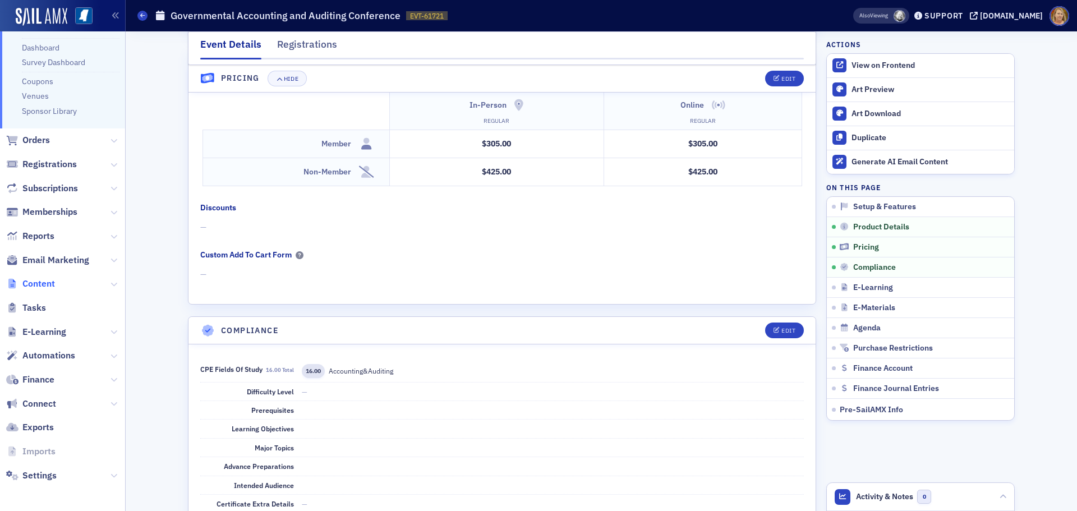
click at [45, 284] on span "Content" at bounding box center [38, 284] width 33 height 12
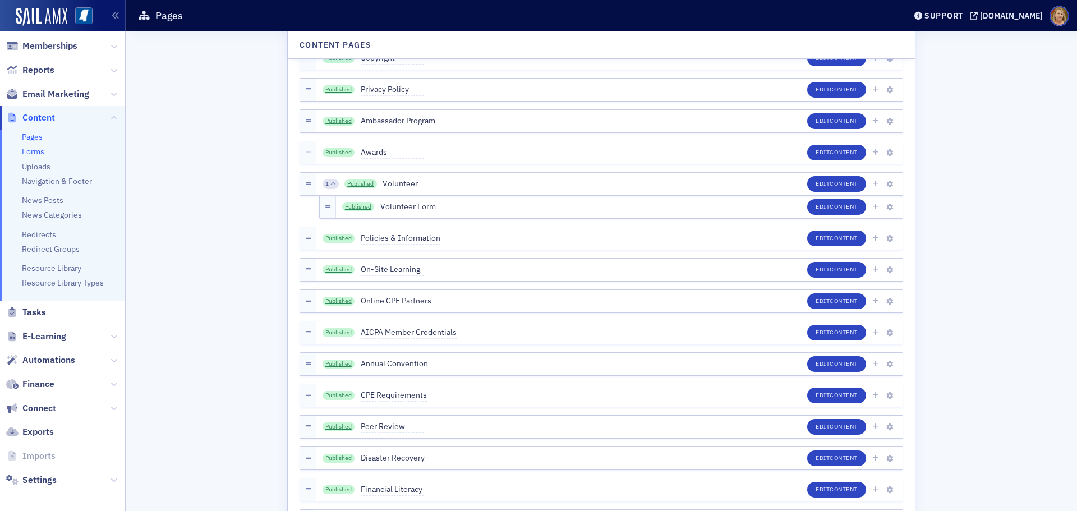
click at [38, 151] on link "Forms" at bounding box center [33, 151] width 22 height 10
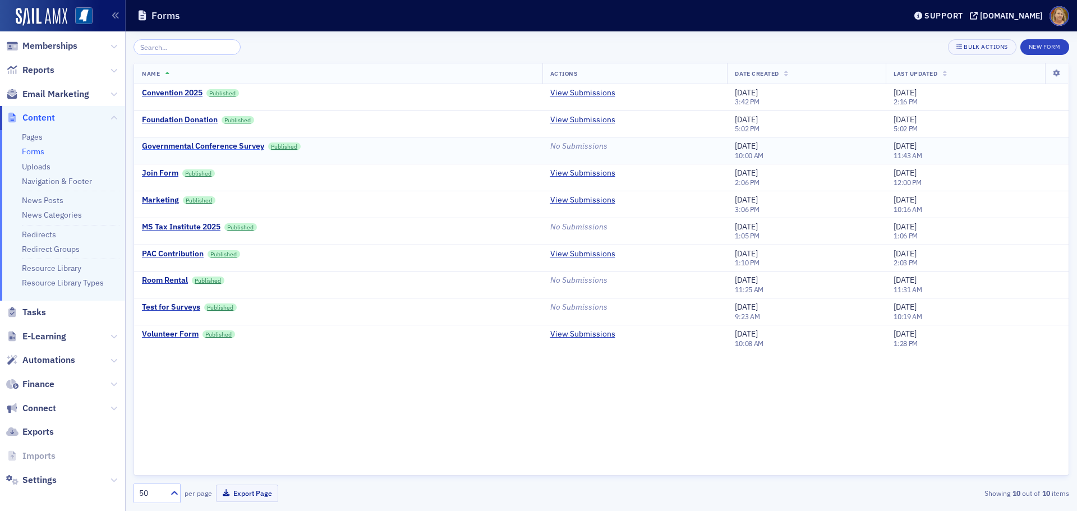
click at [182, 146] on div "Governmental Conference Survey" at bounding box center [203, 146] width 122 height 10
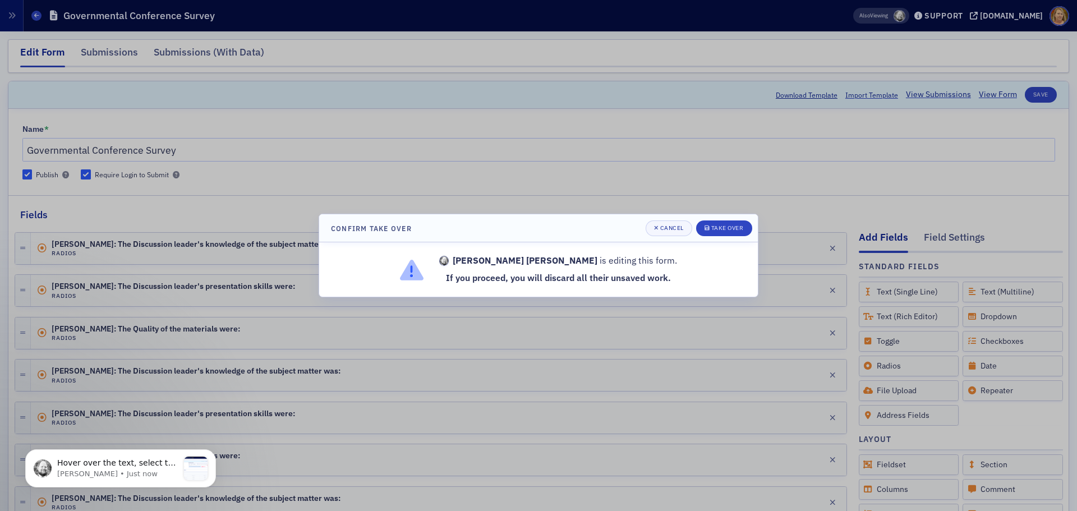
scroll to position [654, 0]
click at [672, 228] on div "Cancel" at bounding box center [672, 228] width 24 height 6
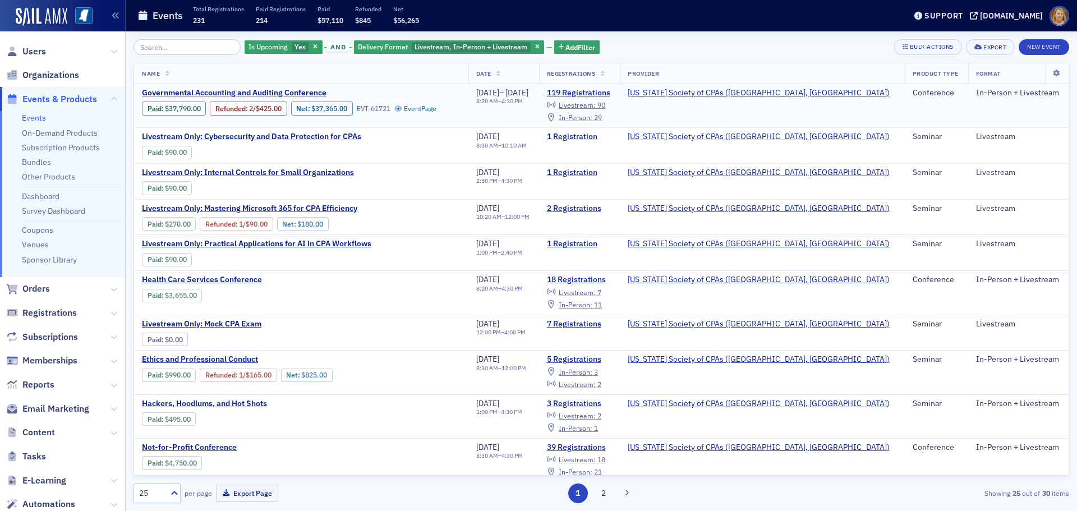
click at [215, 94] on span "Governmental Accounting and Auditing Conference" at bounding box center [236, 93] width 188 height 10
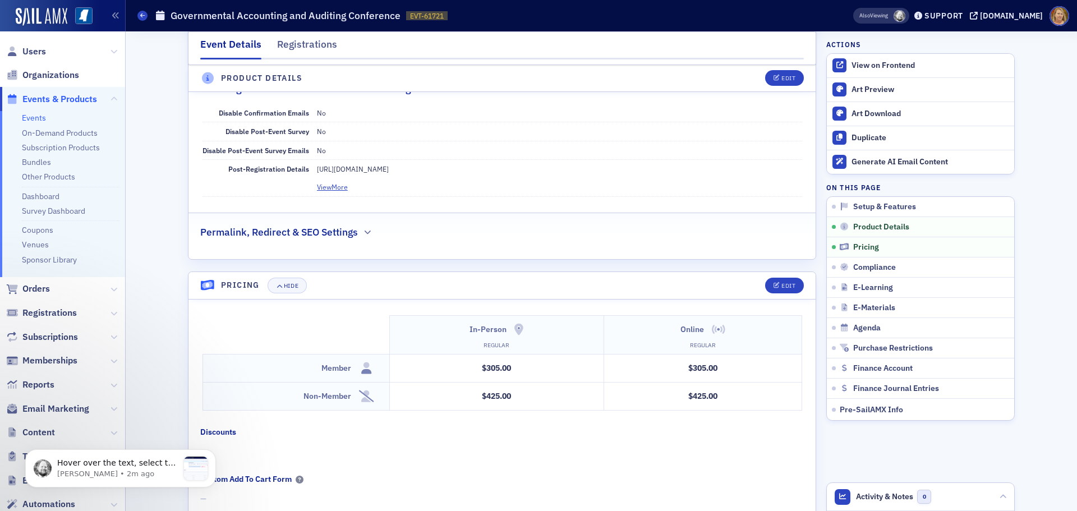
scroll to position [1492, 0]
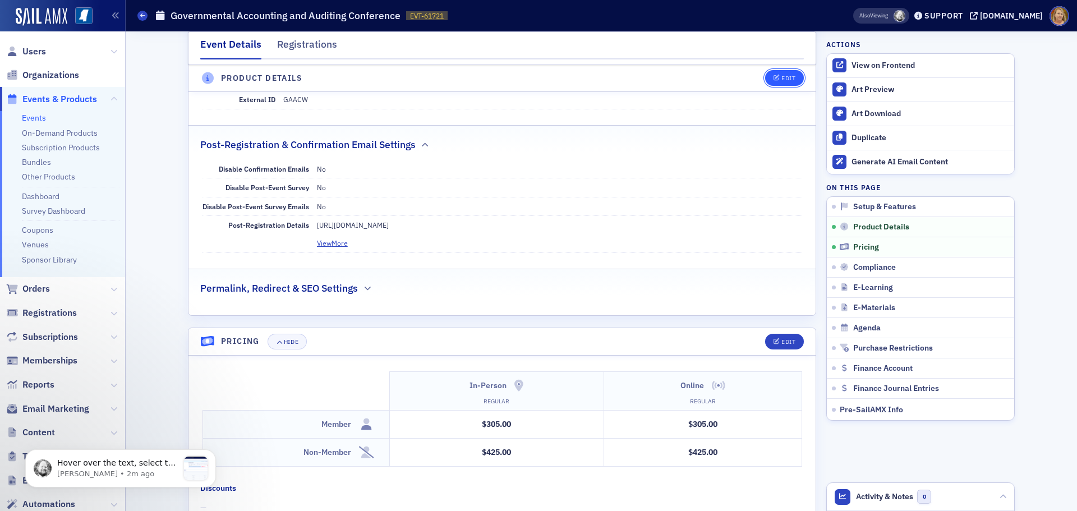
click at [781, 77] on div "Edit" at bounding box center [788, 79] width 14 height 6
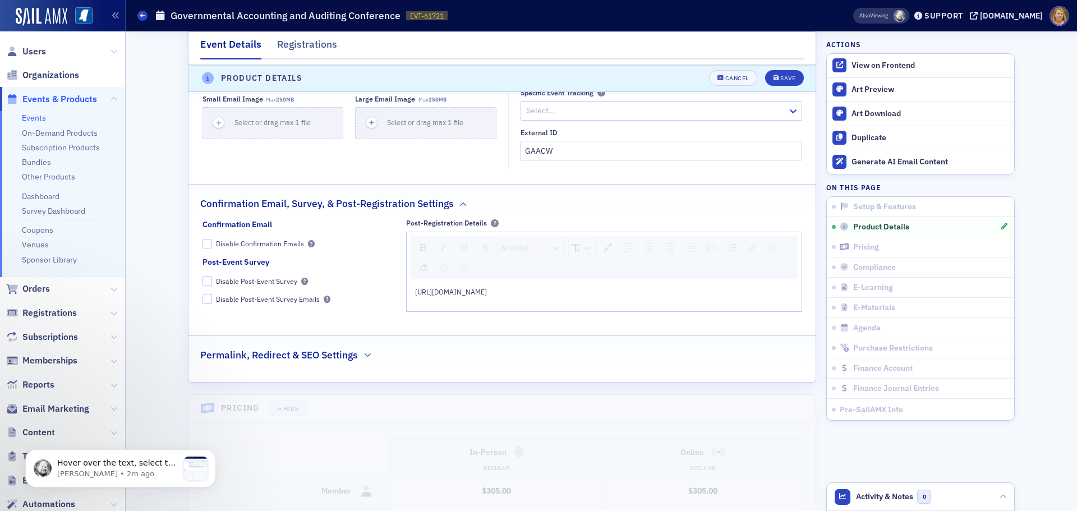
scroll to position [1883, 0]
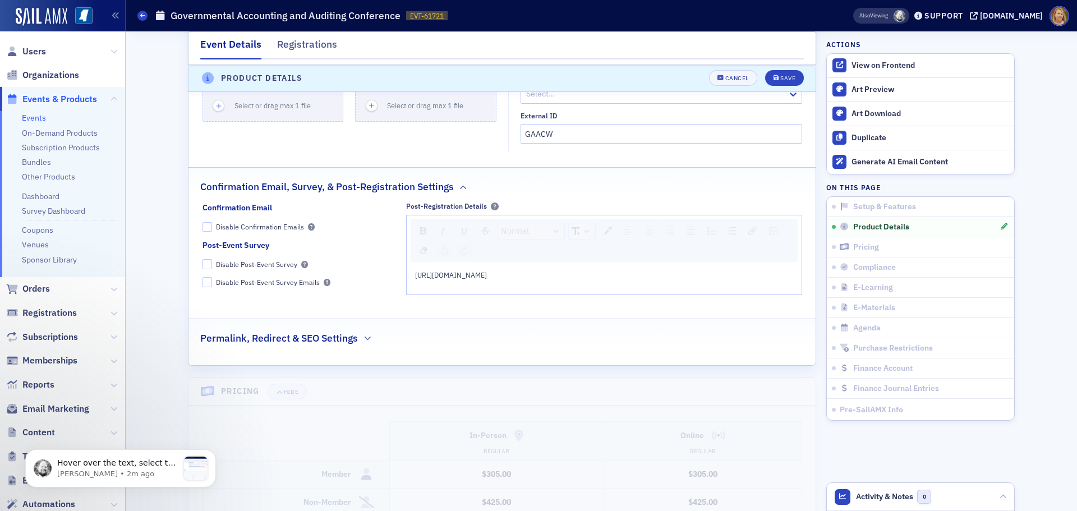
click at [487, 270] on span "[URL][DOMAIN_NAME]" at bounding box center [451, 274] width 72 height 9
click at [749, 227] on img "rdw-link-control" at bounding box center [752, 231] width 8 height 8
drag, startPoint x: 749, startPoint y: 197, endPoint x: 721, endPoint y: 275, distance: 82.1
click at [722, 275] on fieldset "Confirmation Email, Survey, & Post-Registration Settings Confirmation Email Dis…" at bounding box center [501, 238] width 627 height 143
drag, startPoint x: 636, startPoint y: 243, endPoint x: 404, endPoint y: 236, distance: 231.8
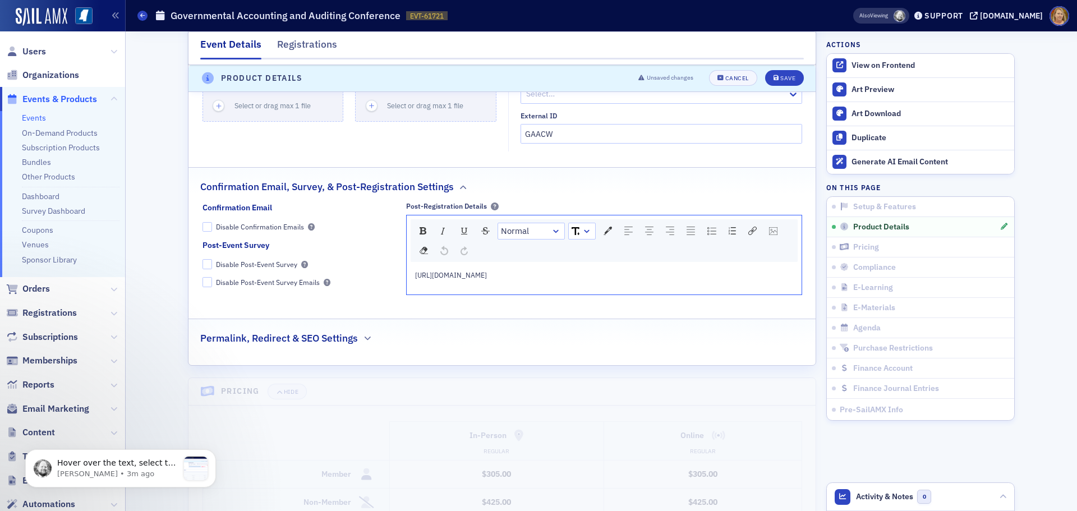
click at [407, 266] on div "[URL][DOMAIN_NAME]" at bounding box center [604, 280] width 395 height 29
copy span "[URL][DOMAIN_NAME]"
drag, startPoint x: 747, startPoint y: 198, endPoint x: 734, endPoint y: 247, distance: 51.0
click at [734, 270] on div "[URL][DOMAIN_NAME]" at bounding box center [604, 275] width 379 height 10
click at [748, 227] on img "rdw-link-control" at bounding box center [752, 231] width 8 height 8
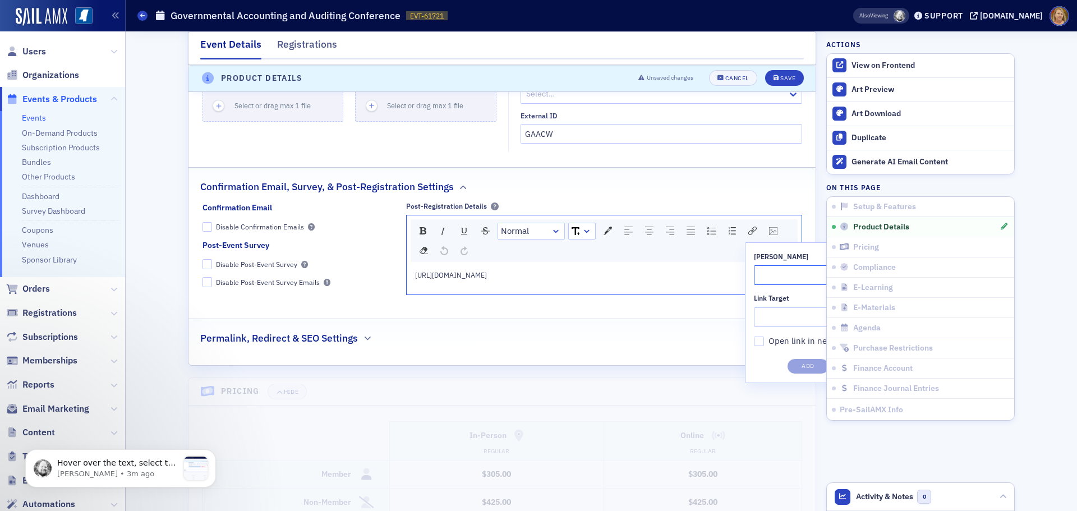
paste input "[URL][DOMAIN_NAME]"
type input "[URL][DOMAIN_NAME]"
click at [738, 409] on fieldset "In-Person Online Regular Regular Member $305.00 $305.00 Non-Member $425.00 $425…" at bounding box center [501, 466] width 627 height 115
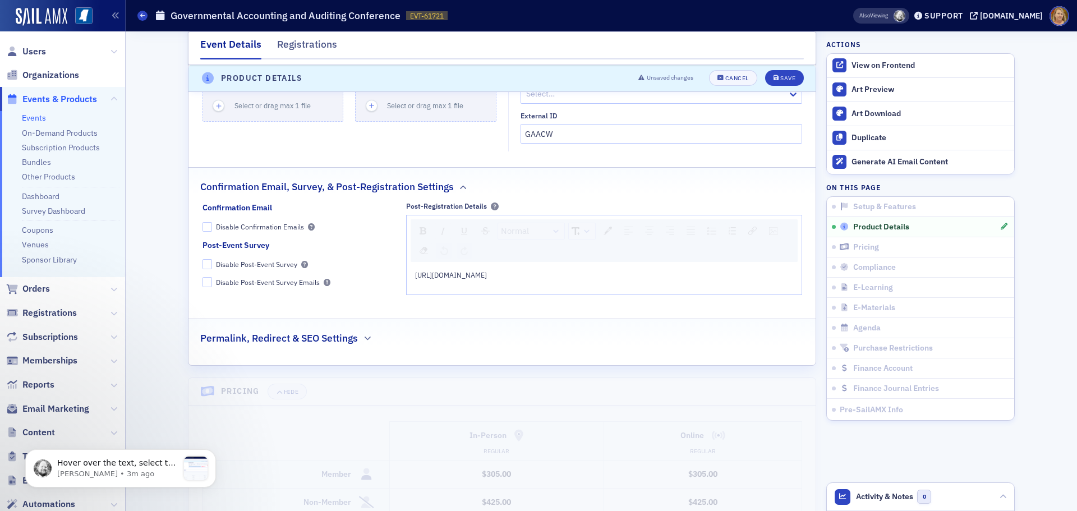
click at [869, 231] on span "Product Details" at bounding box center [881, 227] width 56 height 10
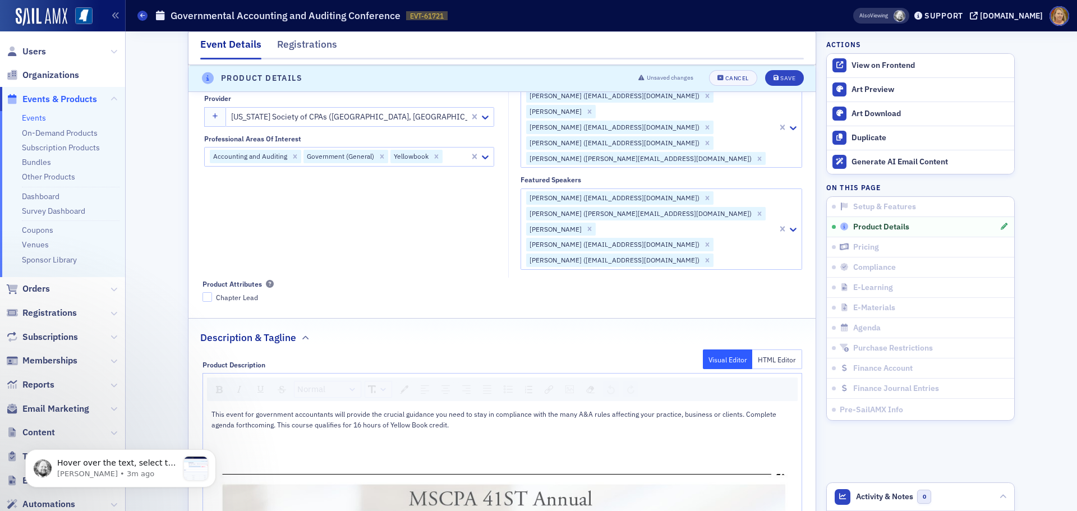
scroll to position [313, 0]
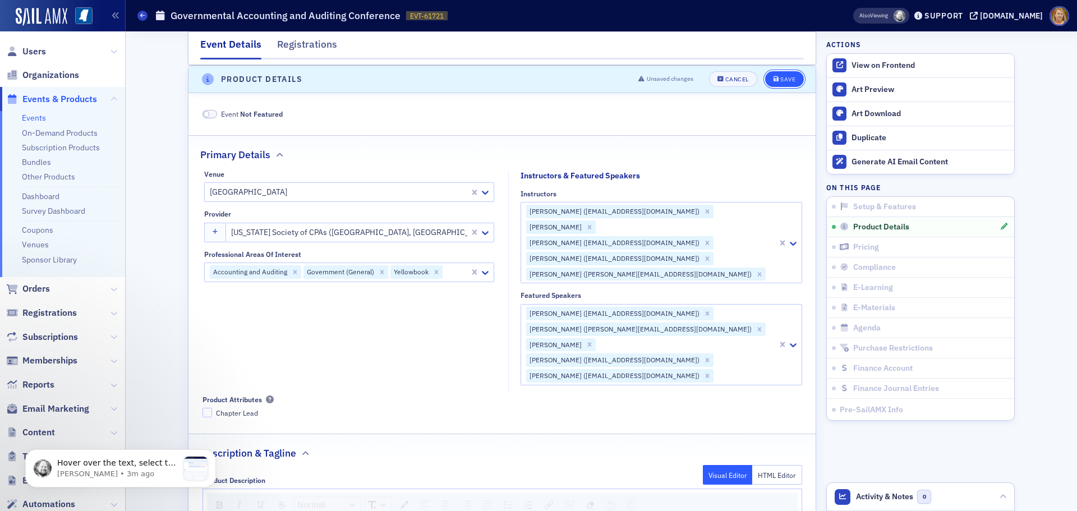
click at [785, 78] on div "Save" at bounding box center [787, 79] width 15 height 6
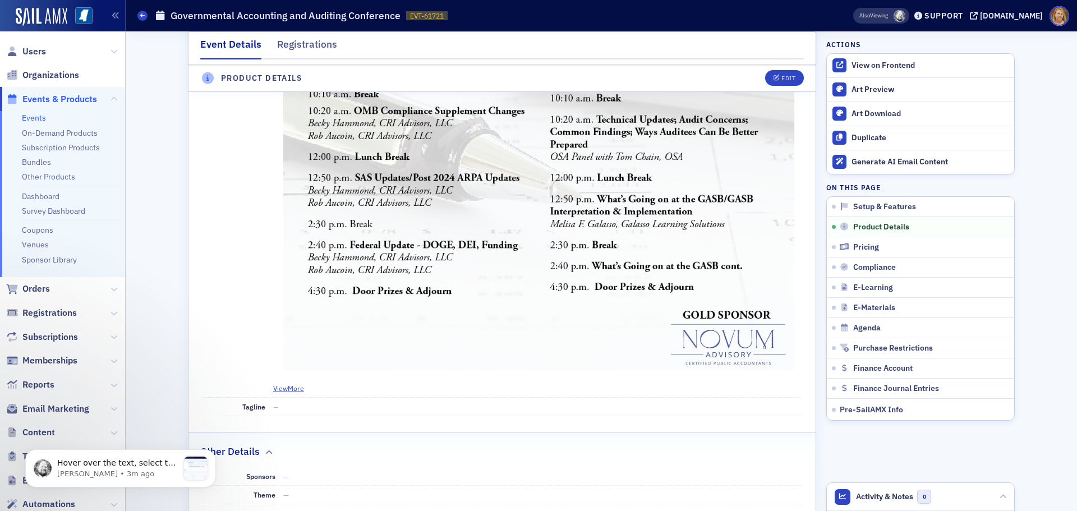
scroll to position [1042, 0]
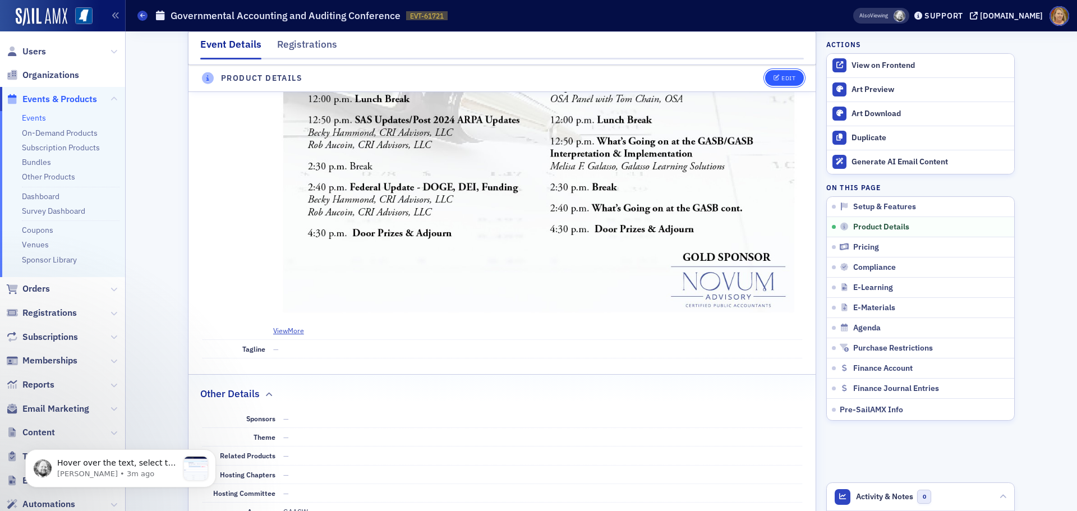
click at [790, 83] on button "Edit" at bounding box center [784, 79] width 39 height 16
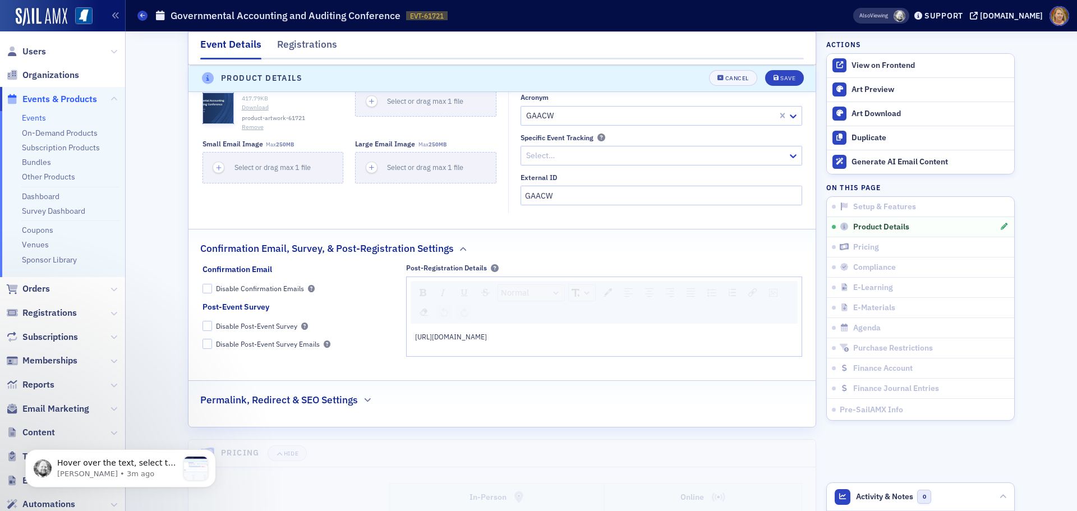
scroll to position [1883, 0]
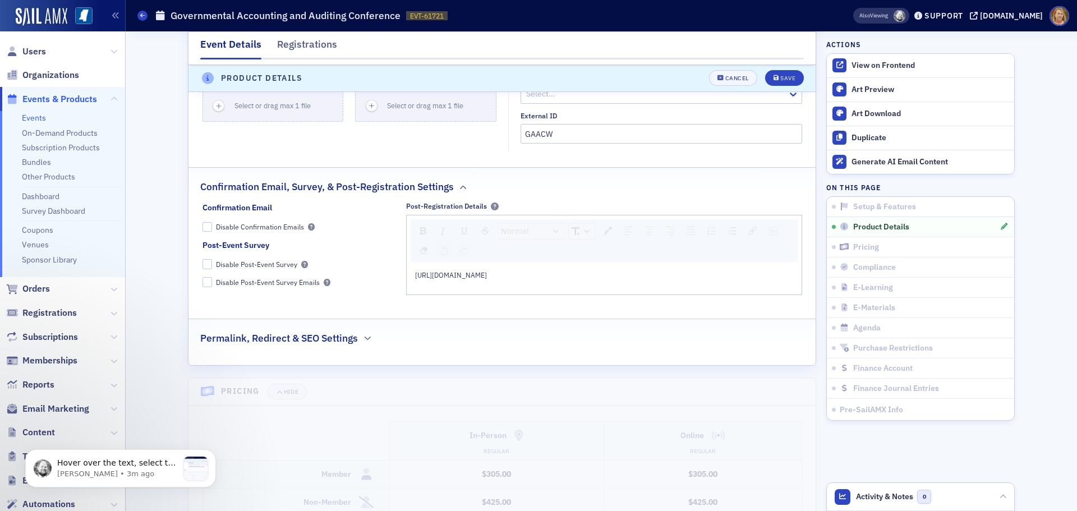
click at [409, 266] on div "[URL][DOMAIN_NAME]" at bounding box center [604, 280] width 395 height 29
click at [748, 227] on img "rdw-link-control" at bounding box center [752, 231] width 8 height 8
drag, startPoint x: 775, startPoint y: 323, endPoint x: 726, endPoint y: 302, distance: 52.5
click at [749, 223] on div "rdw-link-control" at bounding box center [752, 231] width 16 height 16
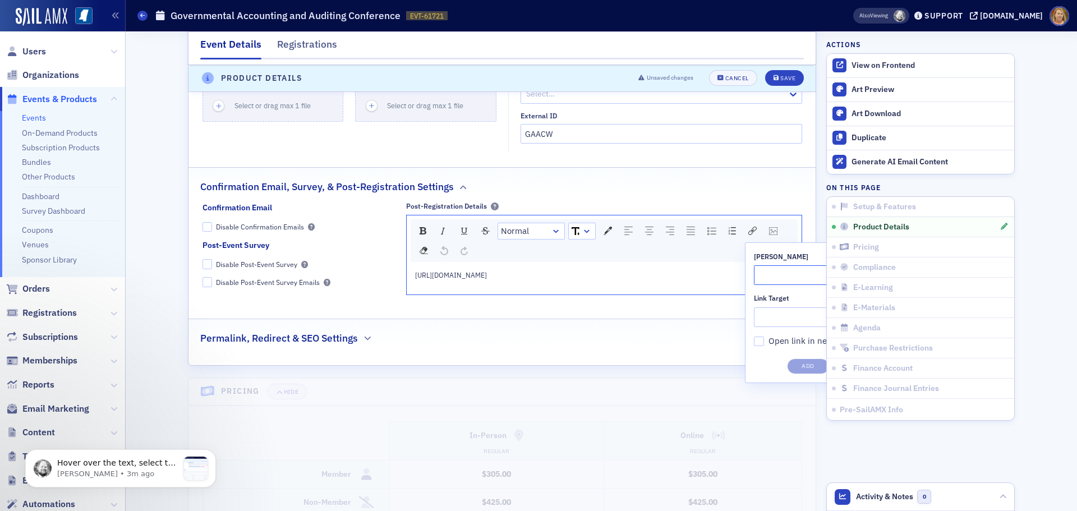
click at [767, 265] on input "[PERSON_NAME]" at bounding box center [829, 275] width 150 height 20
click at [730, 278] on fieldset "Confirmation Email, Survey, & Post-Registration Settings Confirmation Email Dis…" at bounding box center [501, 238] width 627 height 143
click at [638, 280] on div "rdw-editor" at bounding box center [604, 285] width 379 height 10
drag, startPoint x: 749, startPoint y: 200, endPoint x: 717, endPoint y: 246, distance: 55.7
click at [717, 270] on div "[URL][DOMAIN_NAME]" at bounding box center [604, 275] width 379 height 10
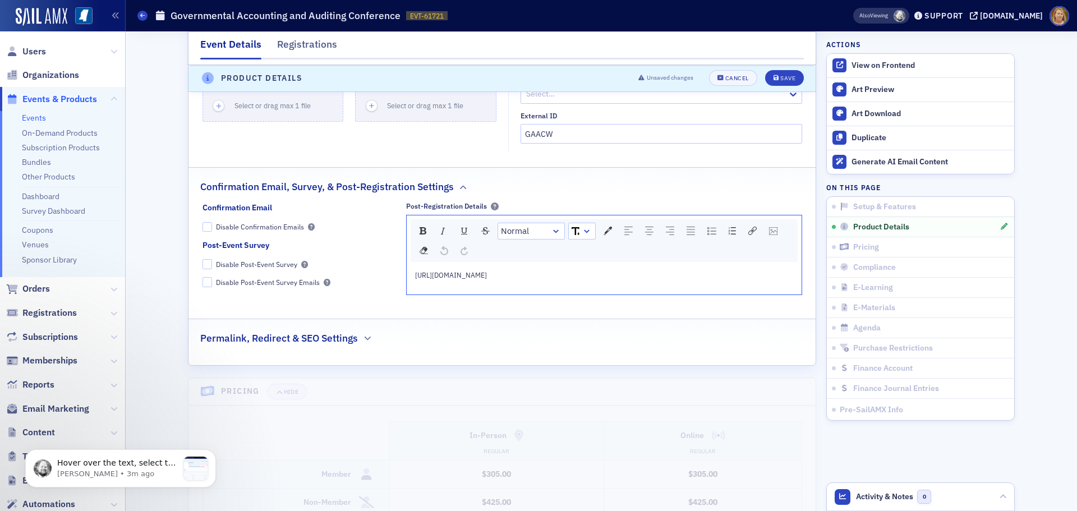
click at [676, 270] on div "[URL][DOMAIN_NAME]" at bounding box center [604, 275] width 379 height 10
drag, startPoint x: 625, startPoint y: 241, endPoint x: 402, endPoint y: 238, distance: 223.3
click at [406, 238] on div "Normal [URL][DOMAIN_NAME]" at bounding box center [604, 255] width 396 height 80
copy span "[URL][DOMAIN_NAME]"
click at [748, 227] on img "rdw-link-control" at bounding box center [752, 231] width 8 height 8
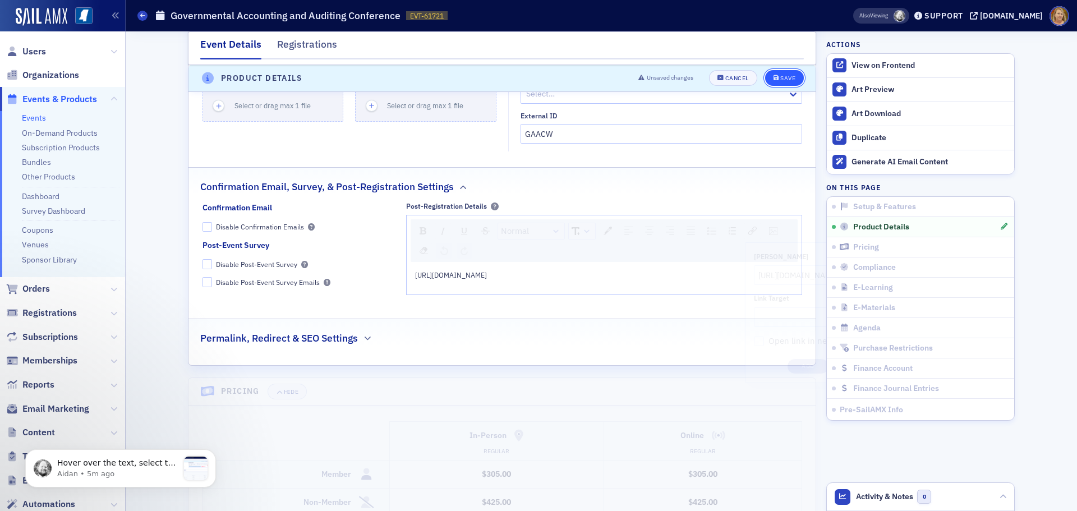
click at [772, 71] on button "Save" at bounding box center [784, 79] width 39 height 16
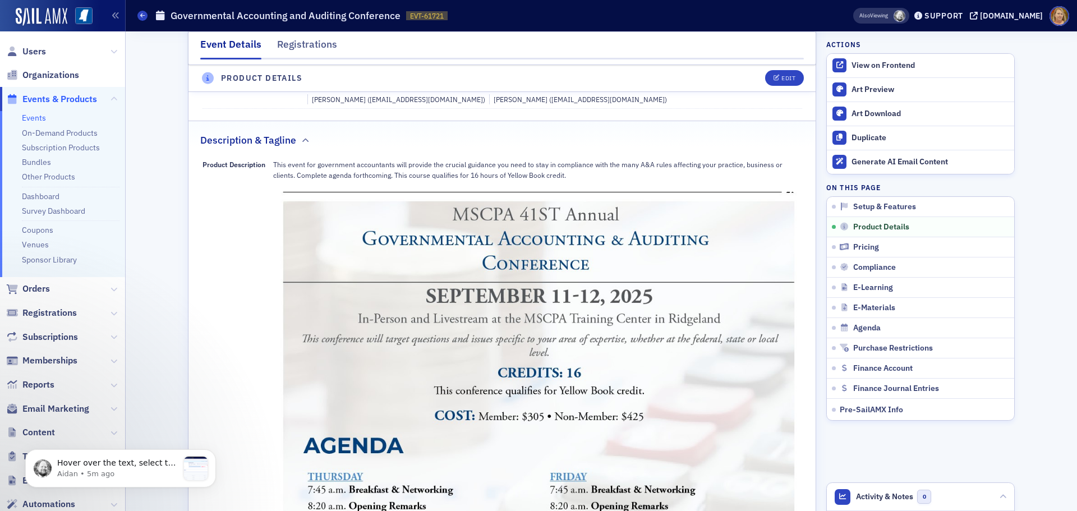
scroll to position [313, 0]
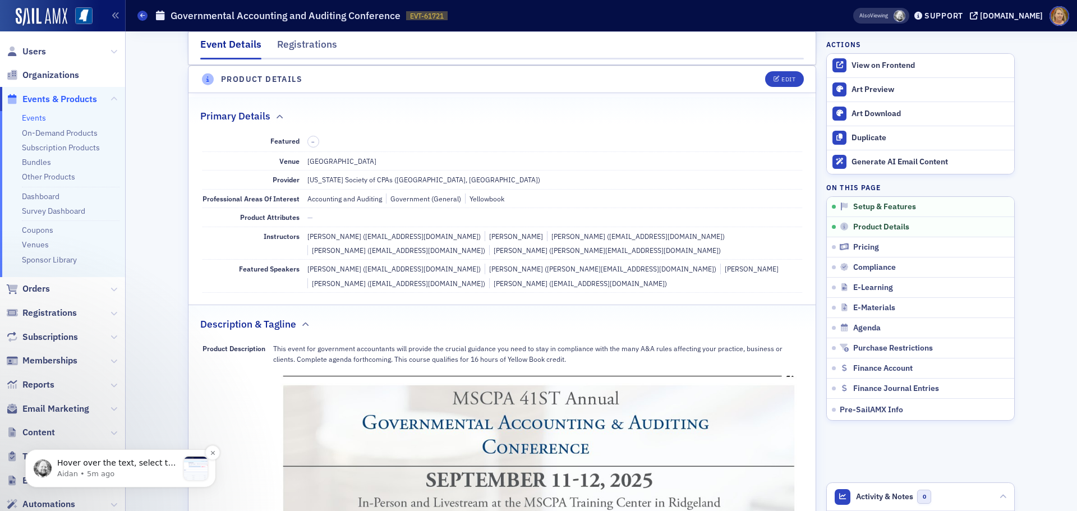
click at [188, 469] on div "message notification from Aidan, 5m ago. Hover over the text, select the link b…" at bounding box center [196, 469] width 24 height 24
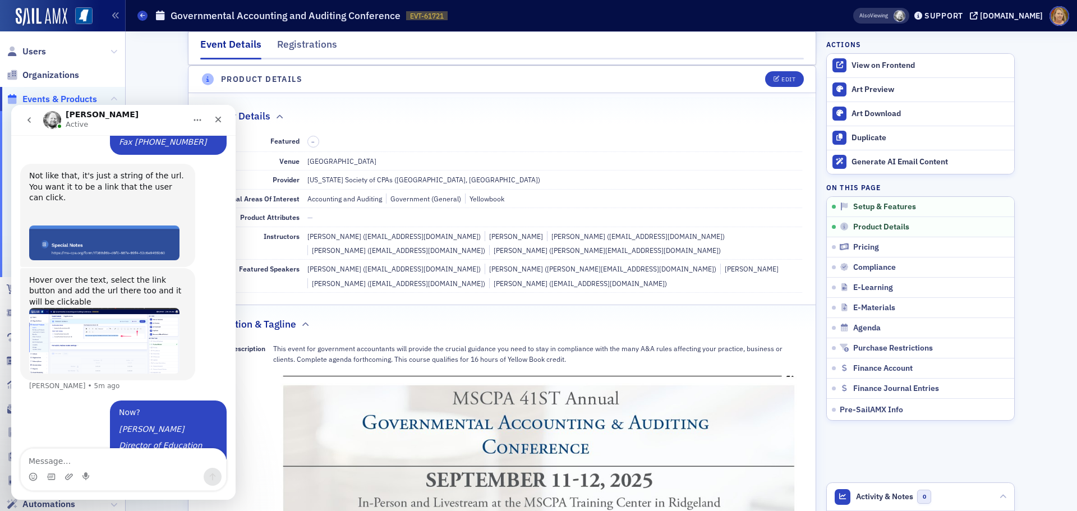
scroll to position [804, 0]
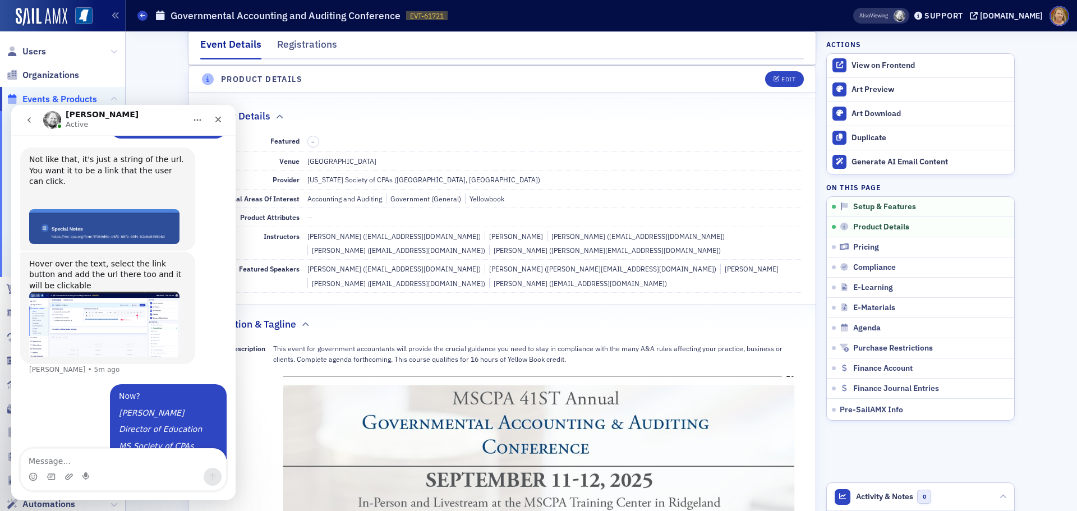
click at [147, 292] on img "Aidan says…" at bounding box center [104, 325] width 150 height 66
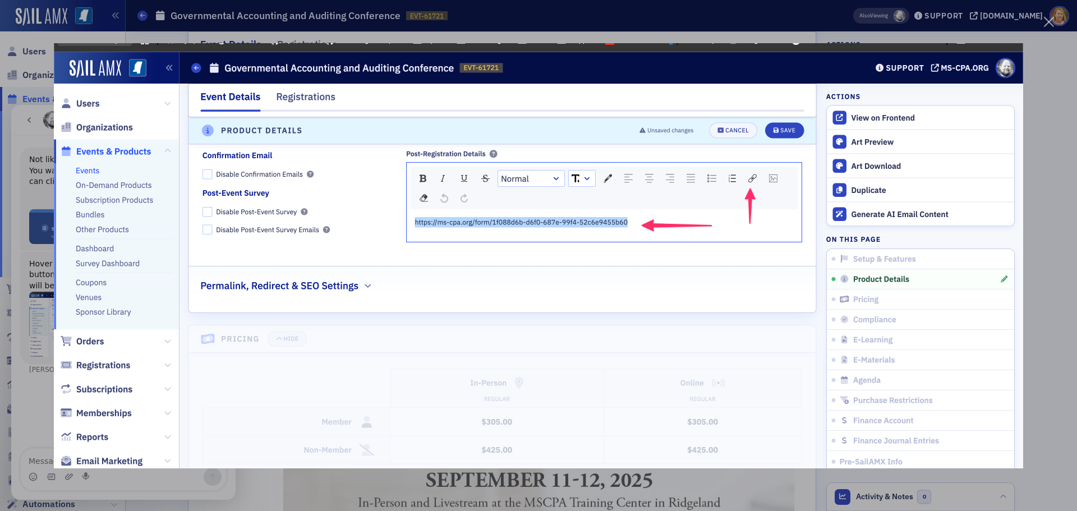
scroll to position [0, 0]
click at [1036, 84] on div "Intercom messenger" at bounding box center [538, 255] width 1077 height 511
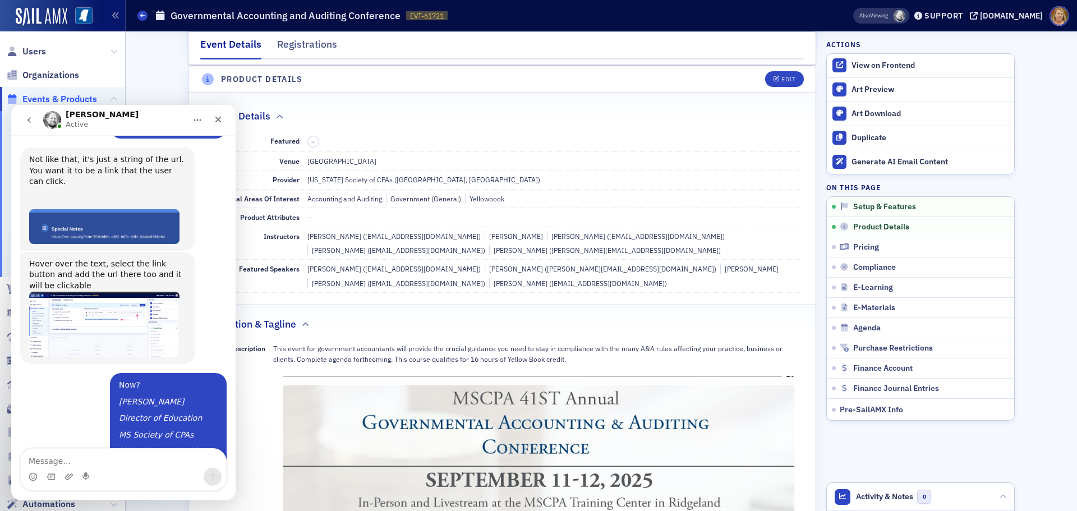
scroll to position [848, 0]
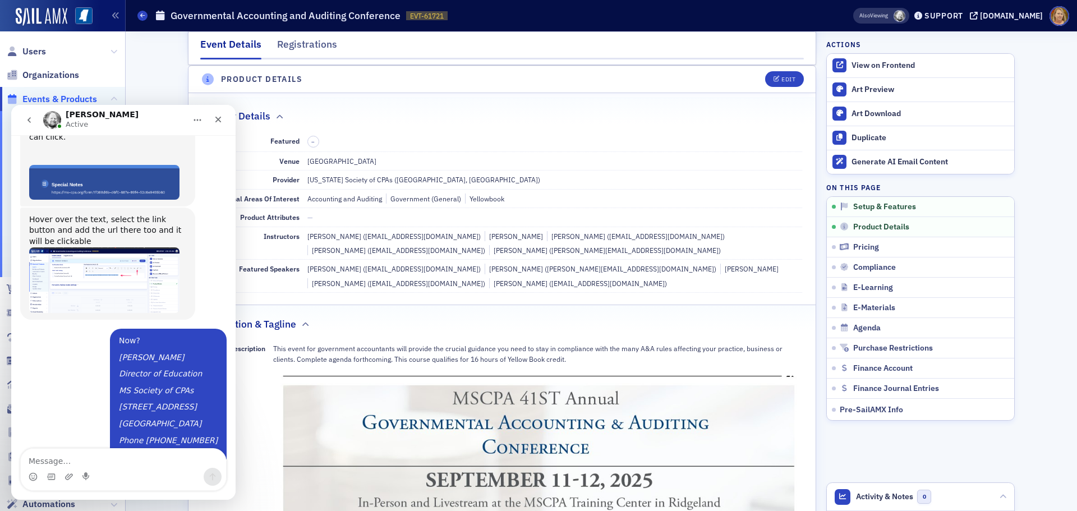
click at [312, 323] on div "Description & Tagline" at bounding box center [502, 318] width 604 height 26
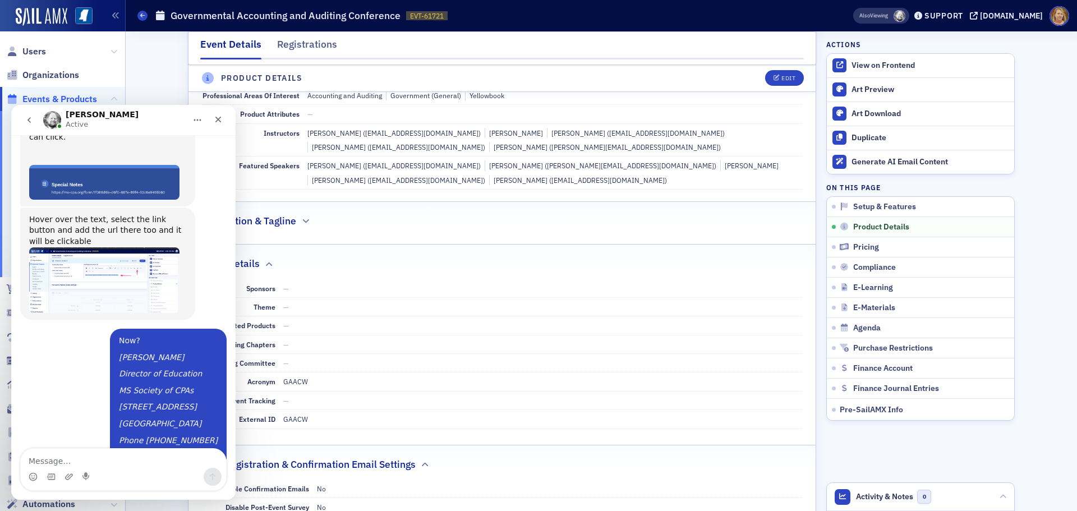
scroll to position [425, 0]
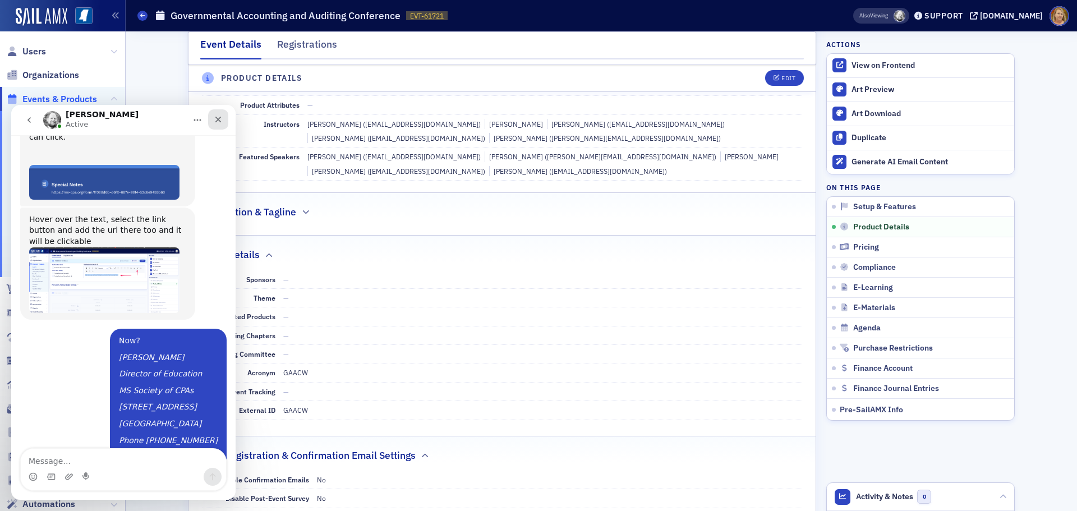
click at [221, 120] on icon "Close" at bounding box center [218, 119] width 9 height 9
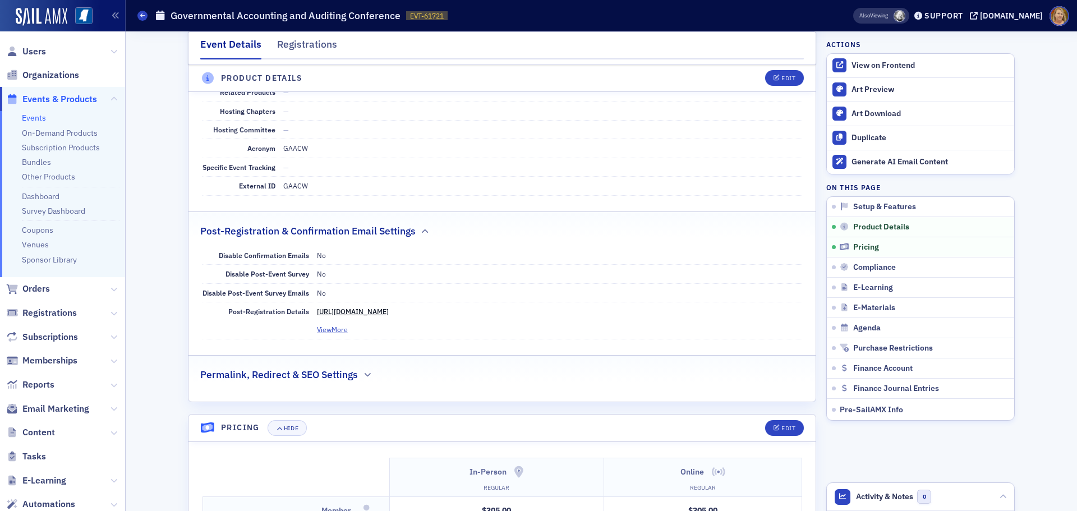
scroll to position [369, 0]
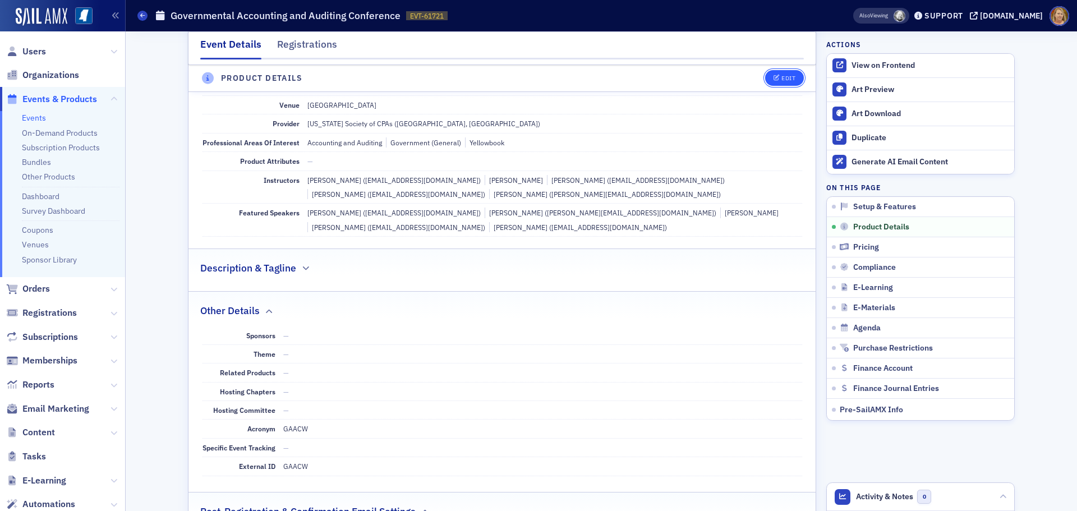
click at [775, 84] on button "Edit" at bounding box center [784, 79] width 39 height 16
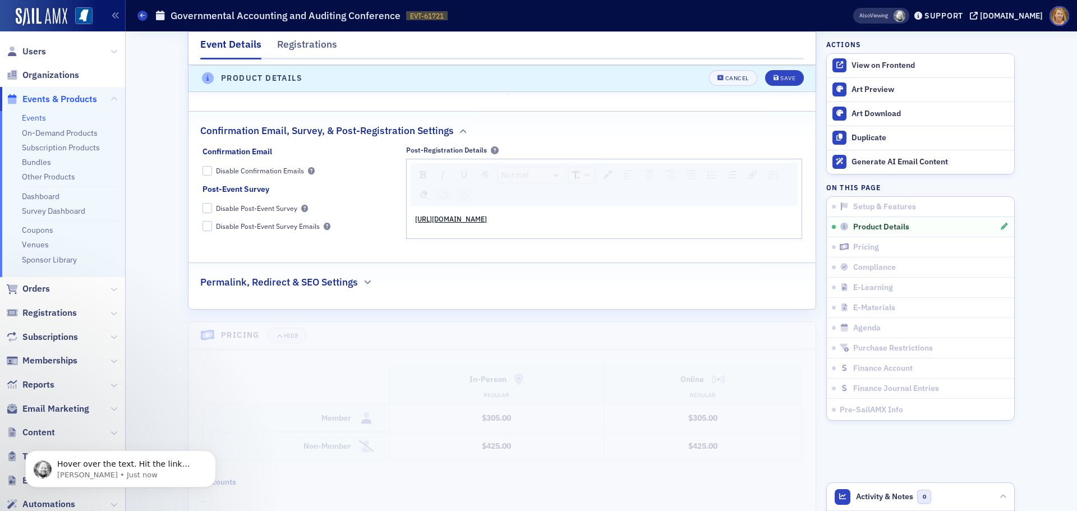
scroll to position [1206, 0]
click at [101, 463] on p "Hover over the text. Hit the link button. Add the text to the link." at bounding box center [129, 464] width 145 height 11
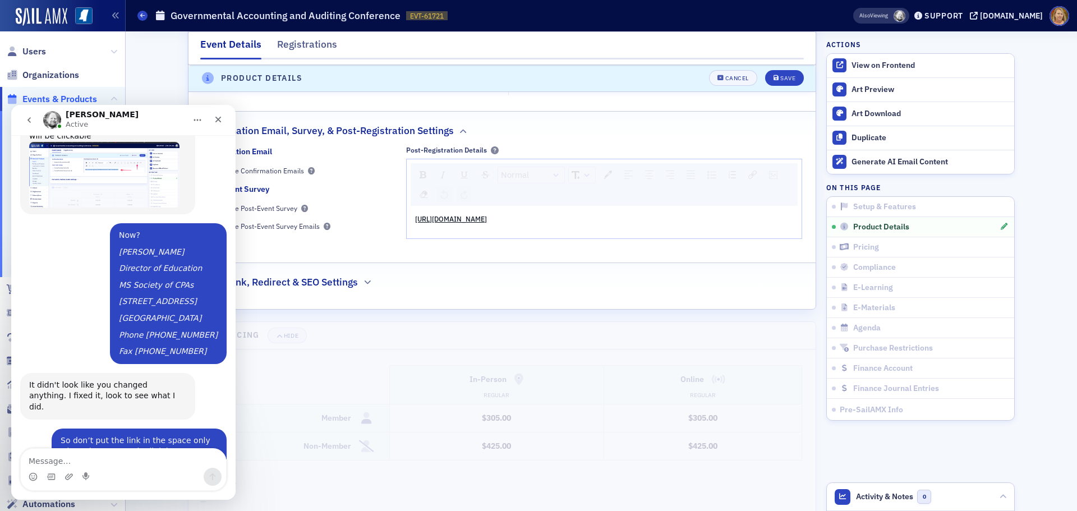
scroll to position [1224, 0]
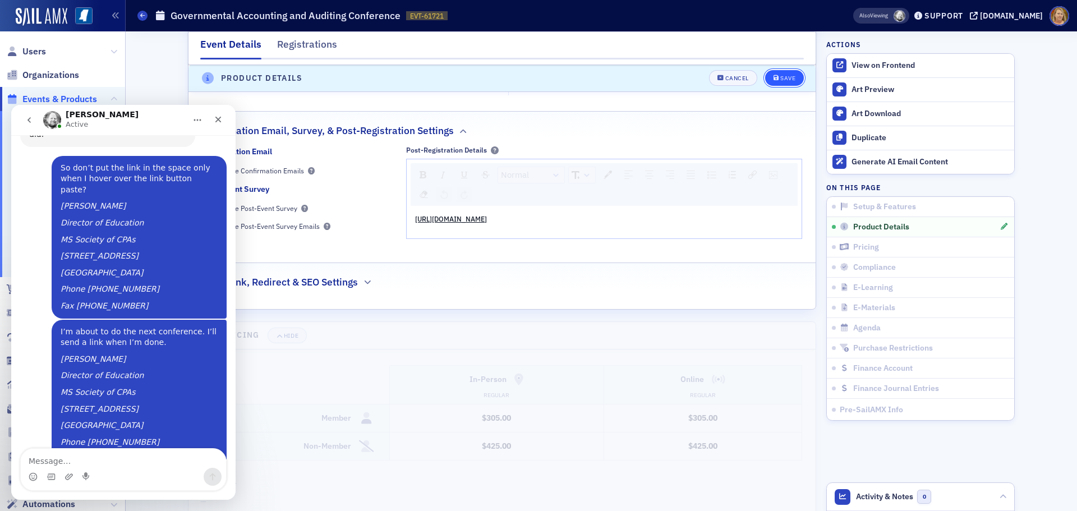
click at [778, 73] on button "Save" at bounding box center [784, 79] width 39 height 16
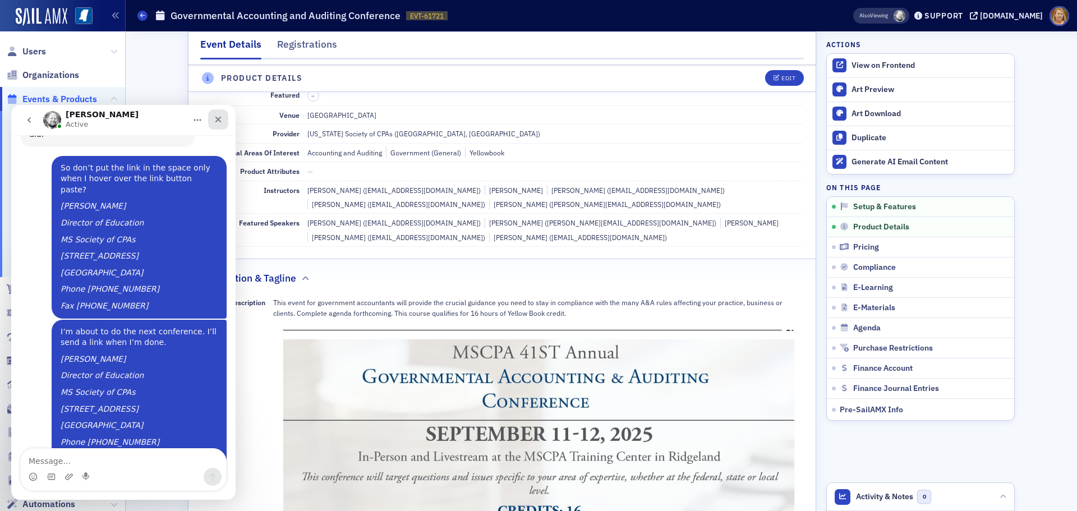
scroll to position [313, 0]
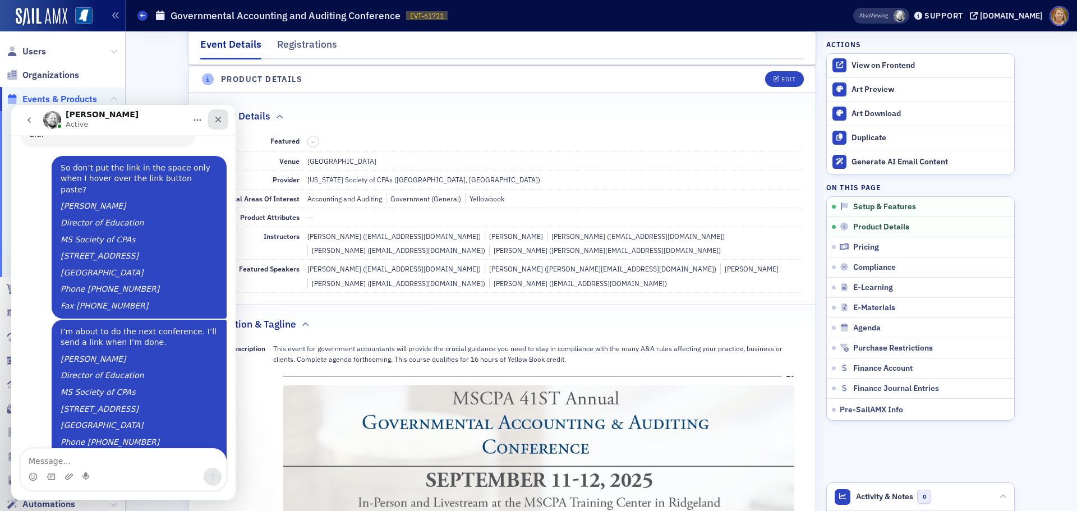
click at [213, 119] on div "Close" at bounding box center [218, 119] width 20 height 20
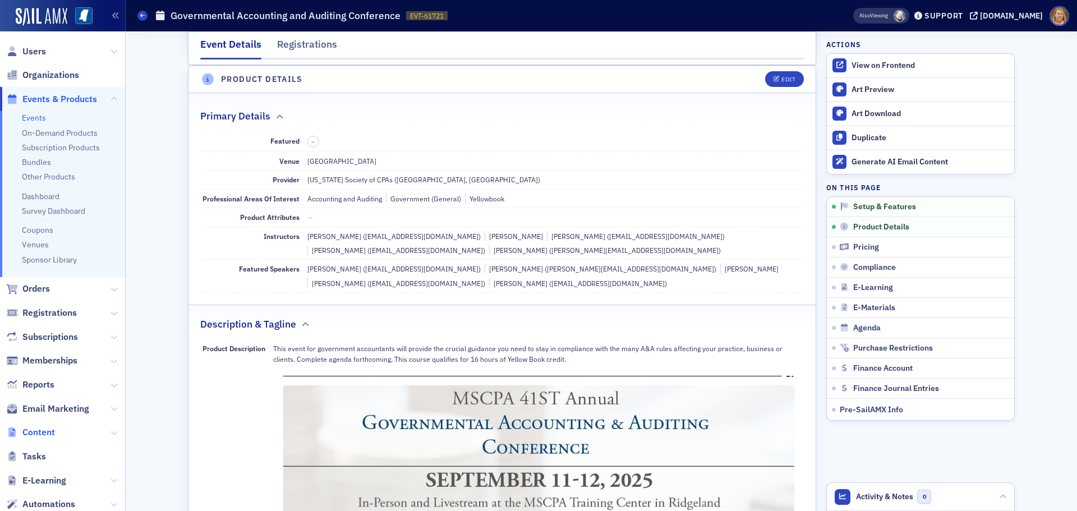
click at [35, 431] on span "Content" at bounding box center [38, 432] width 33 height 12
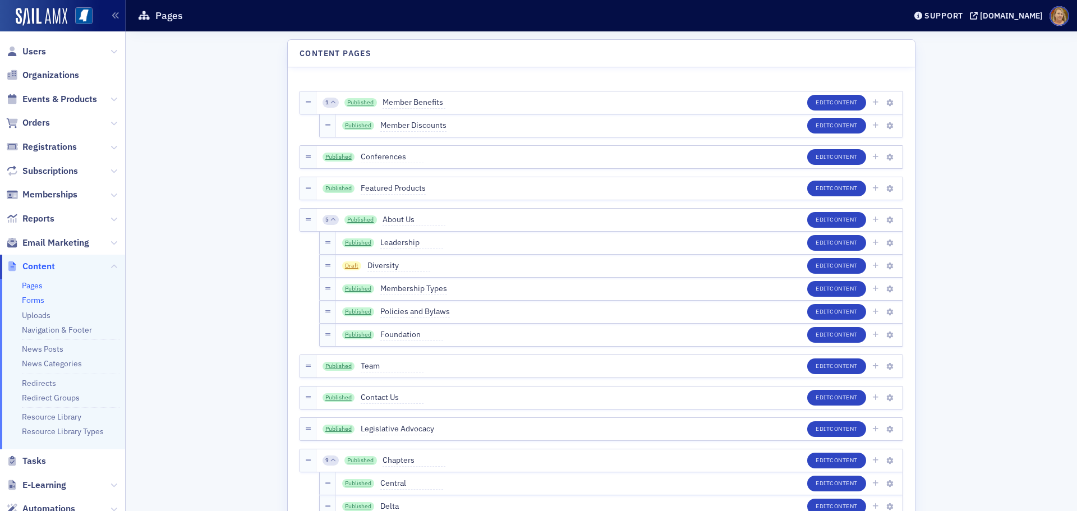
click at [40, 300] on link "Forms" at bounding box center [33, 300] width 22 height 10
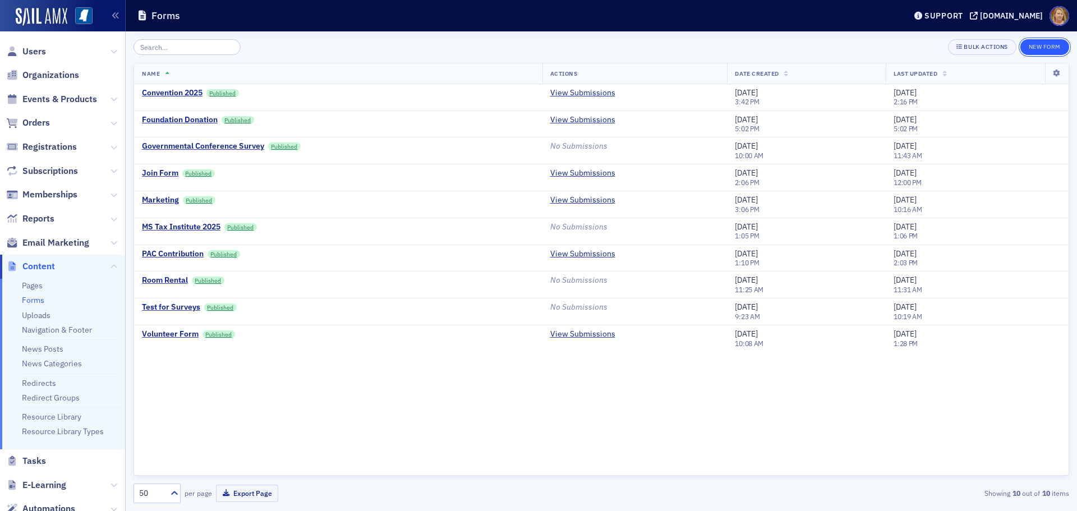
click at [1040, 44] on button "New Form" at bounding box center [1044, 47] width 49 height 16
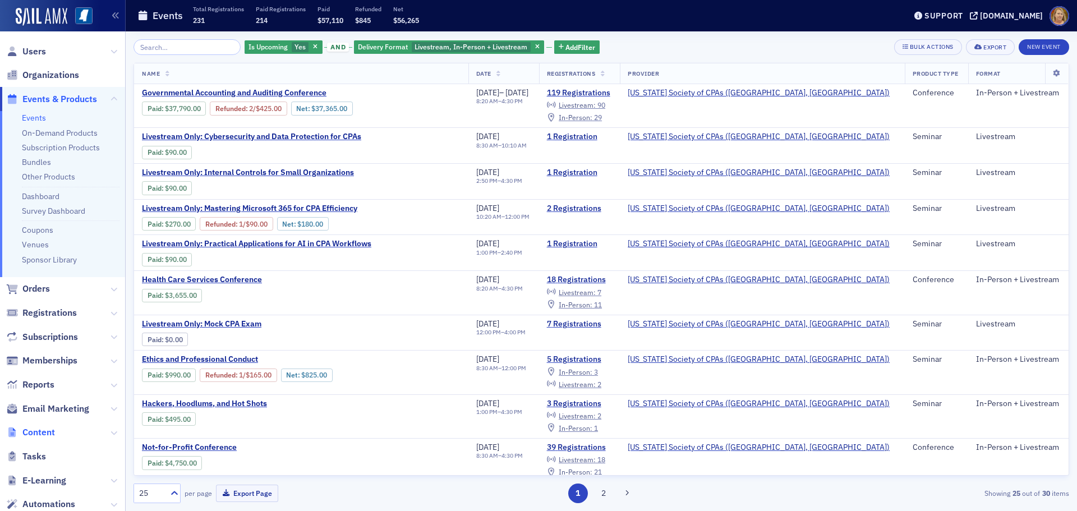
click at [47, 434] on span "Content" at bounding box center [38, 432] width 33 height 12
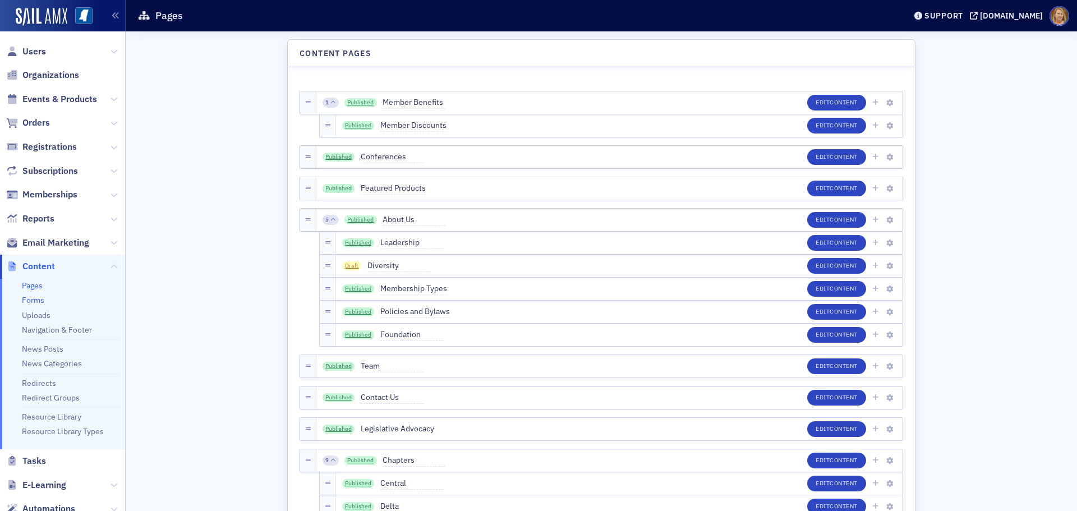
click at [31, 298] on link "Forms" at bounding box center [33, 300] width 22 height 10
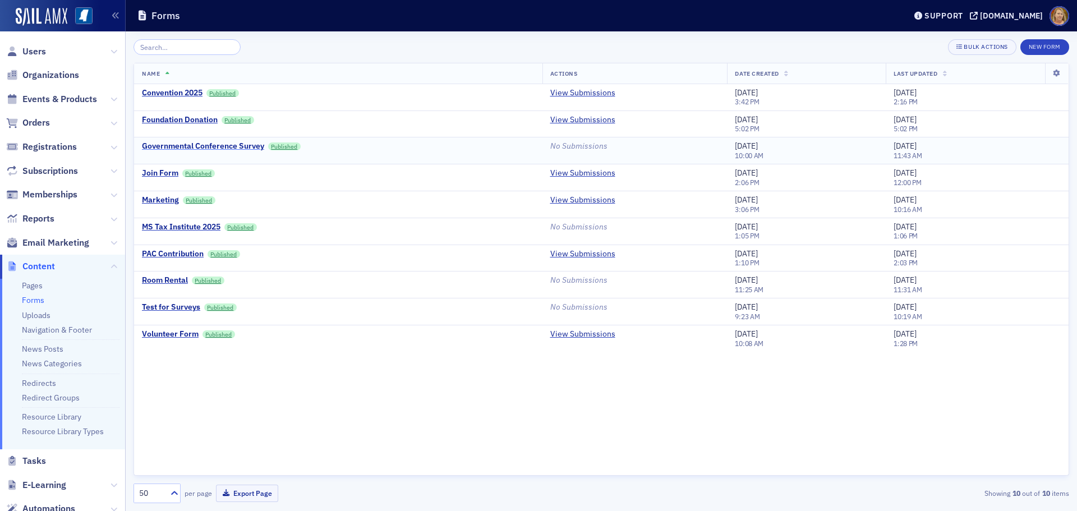
click at [183, 145] on div "Governmental Conference Survey" at bounding box center [203, 146] width 122 height 10
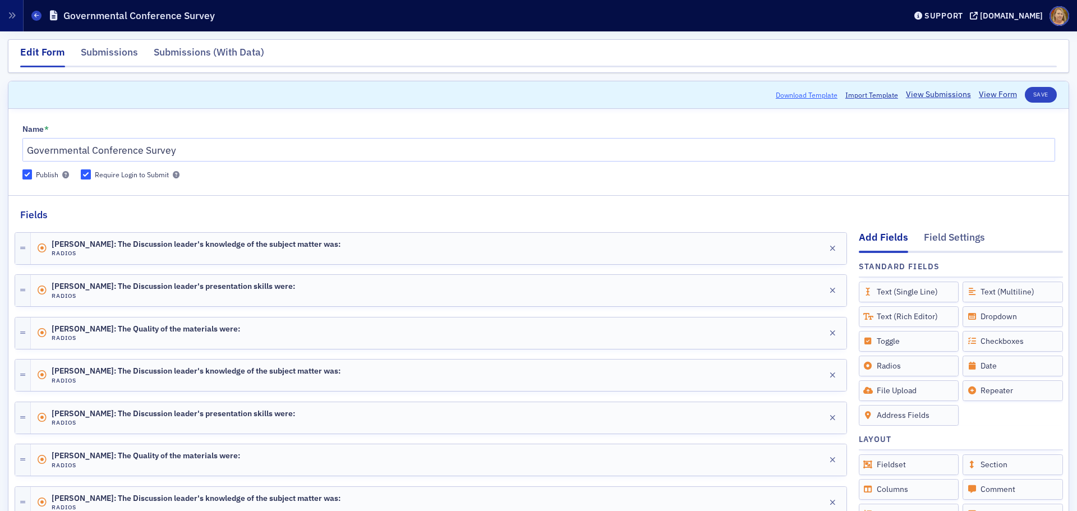
click at [792, 95] on button "Download Template" at bounding box center [807, 95] width 62 height 10
click at [1026, 93] on button "Save" at bounding box center [1041, 95] width 32 height 16
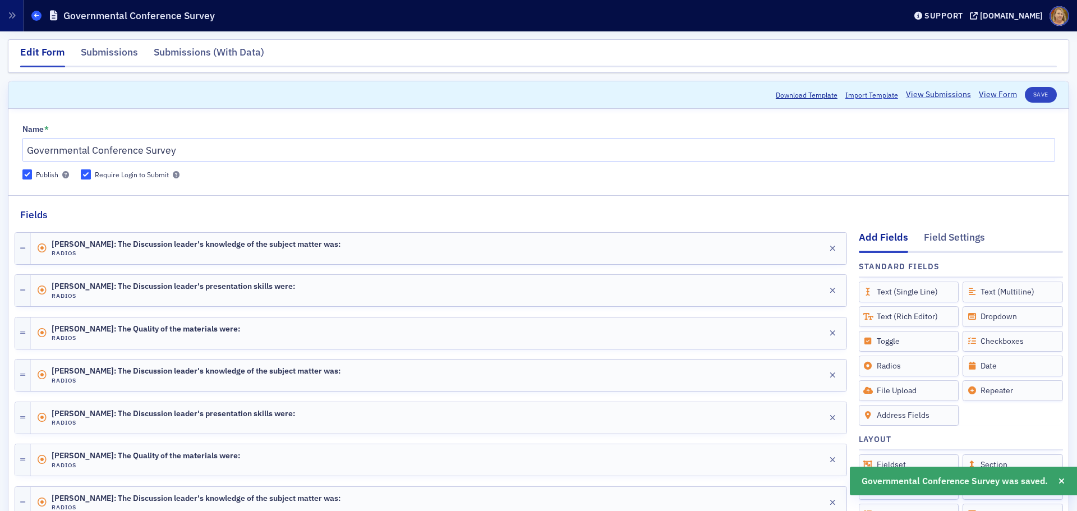
click at [35, 13] on span at bounding box center [36, 16] width 10 height 10
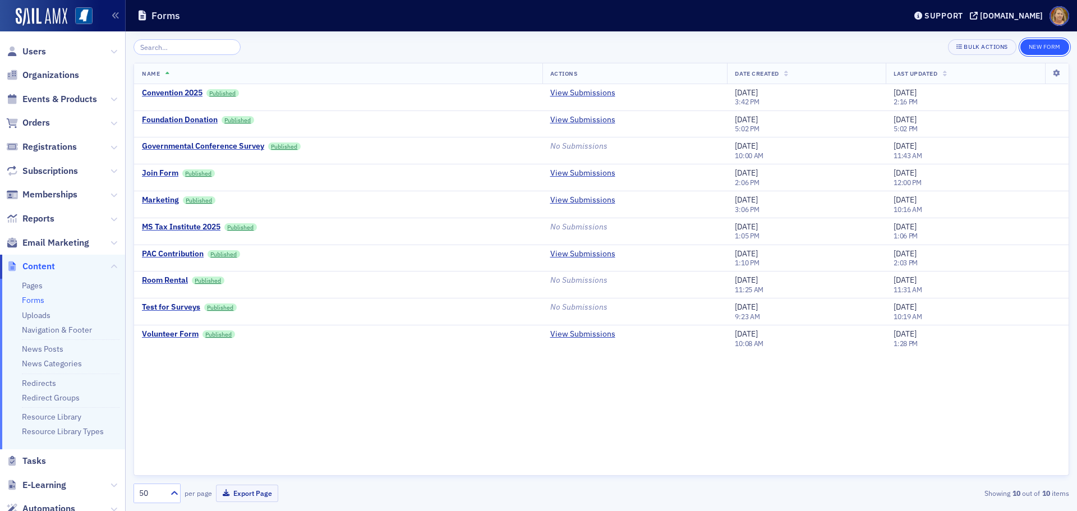
click at [1031, 46] on button "New Form" at bounding box center [1044, 47] width 49 height 16
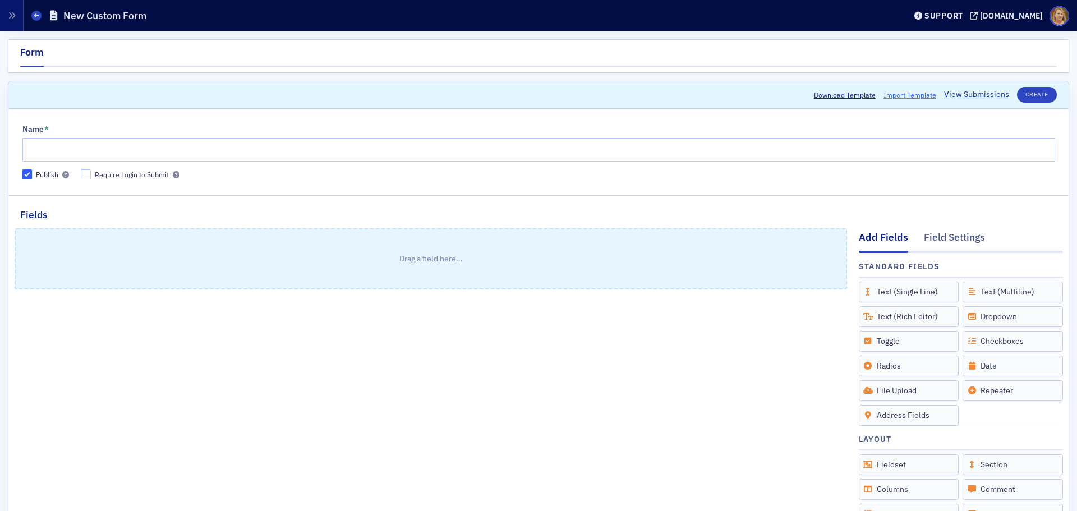
click at [905, 94] on span "Import Template" at bounding box center [909, 95] width 53 height 10
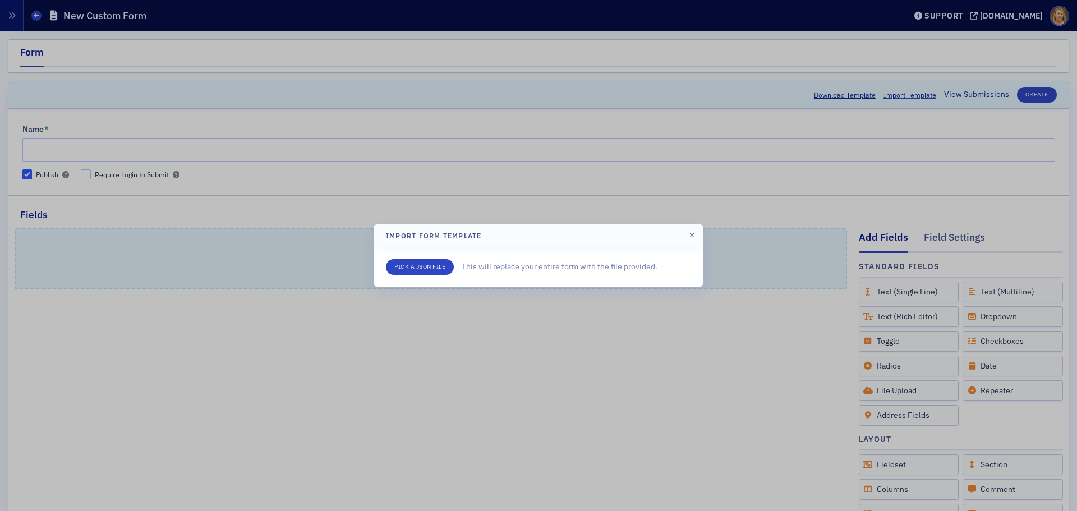
click at [401, 297] on div at bounding box center [538, 255] width 1077 height 511
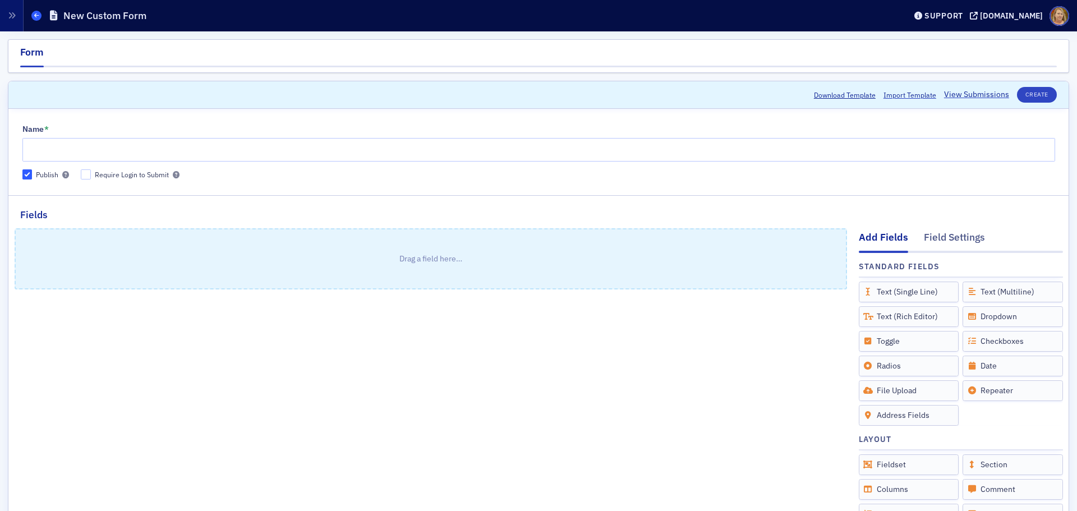
click at [39, 19] on span at bounding box center [36, 16] width 10 height 10
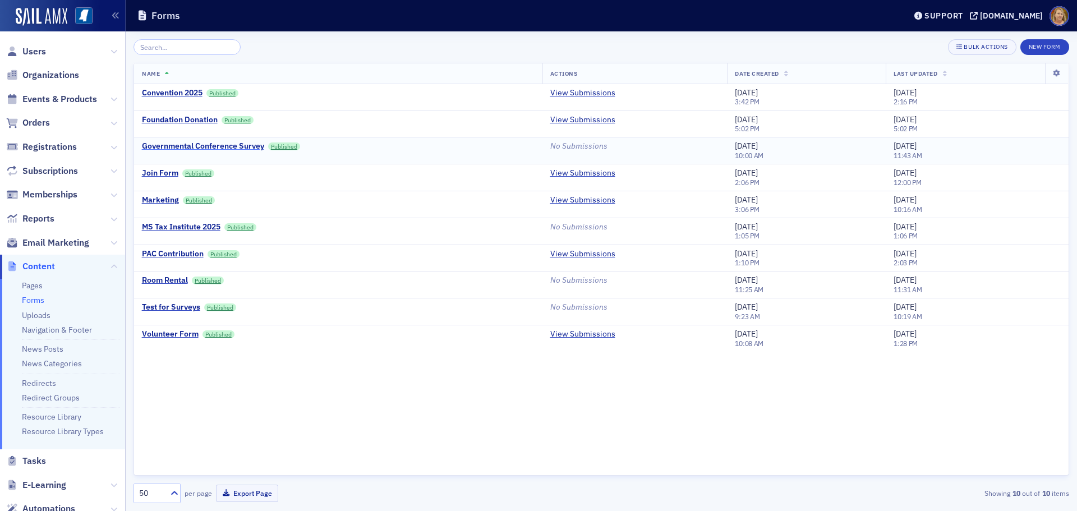
click at [164, 146] on div "Governmental Conference Survey" at bounding box center [203, 146] width 122 height 10
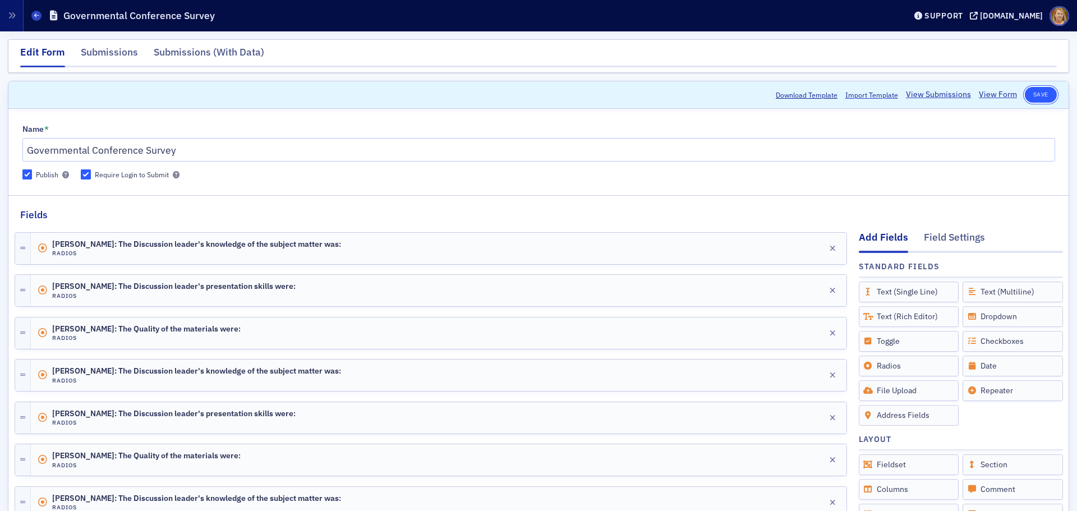
click at [1038, 91] on button "Save" at bounding box center [1041, 95] width 32 height 16
click at [1026, 94] on button "Save" at bounding box center [1041, 95] width 32 height 16
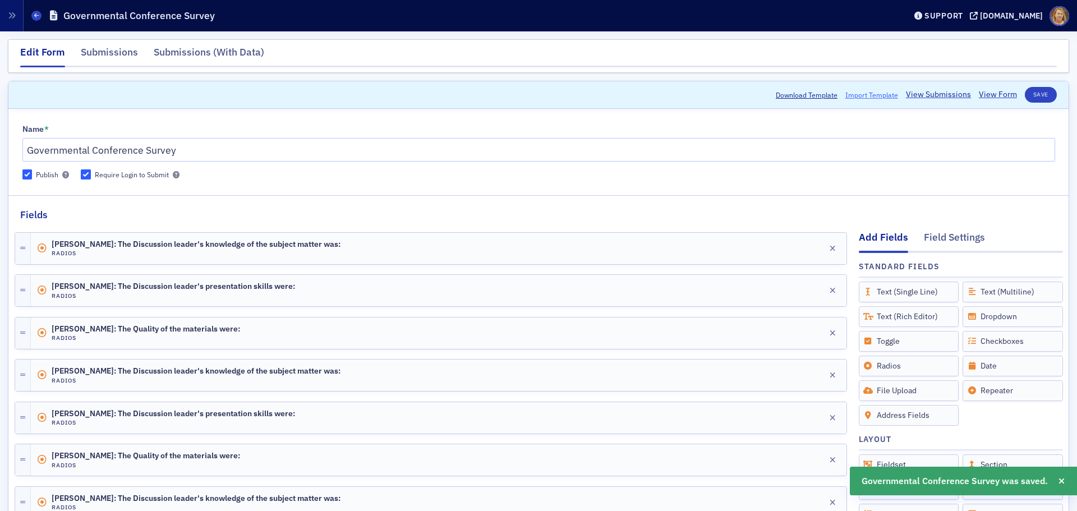
click at [872, 95] on span "Import Template" at bounding box center [871, 95] width 53 height 10
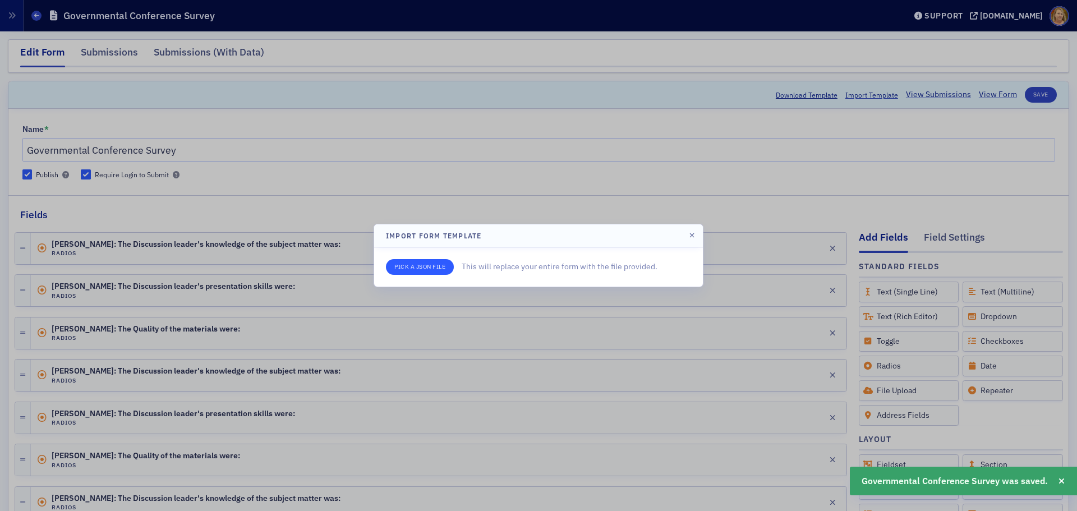
click at [439, 264] on input "file" at bounding box center [420, 267] width 68 height 16
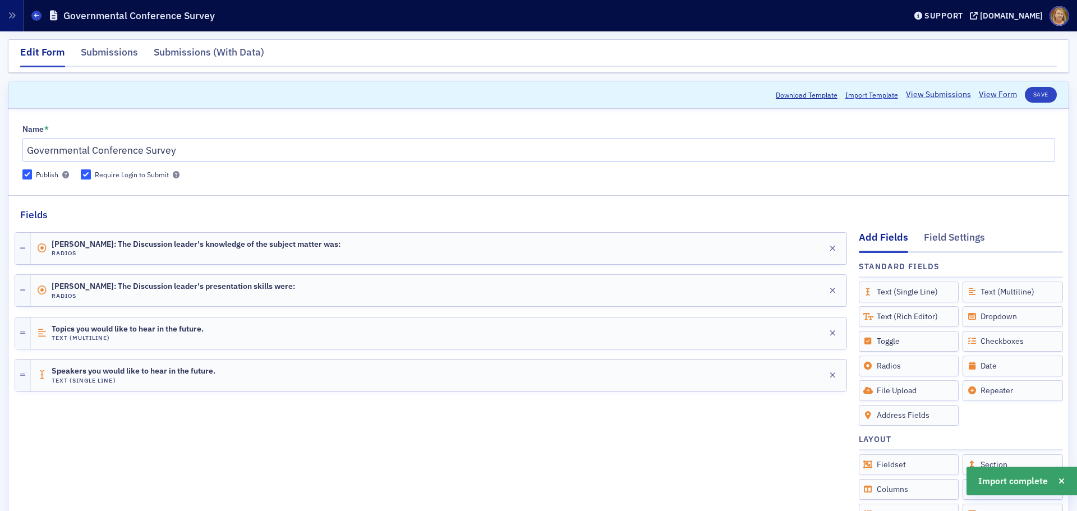
click at [31, 17] on header "Forms Governmental Conference Survey Support ms-cpa.org" at bounding box center [538, 15] width 1077 height 31
click at [1025, 90] on button "Save" at bounding box center [1041, 95] width 32 height 16
click at [36, 15] on icon at bounding box center [36, 15] width 4 height 5
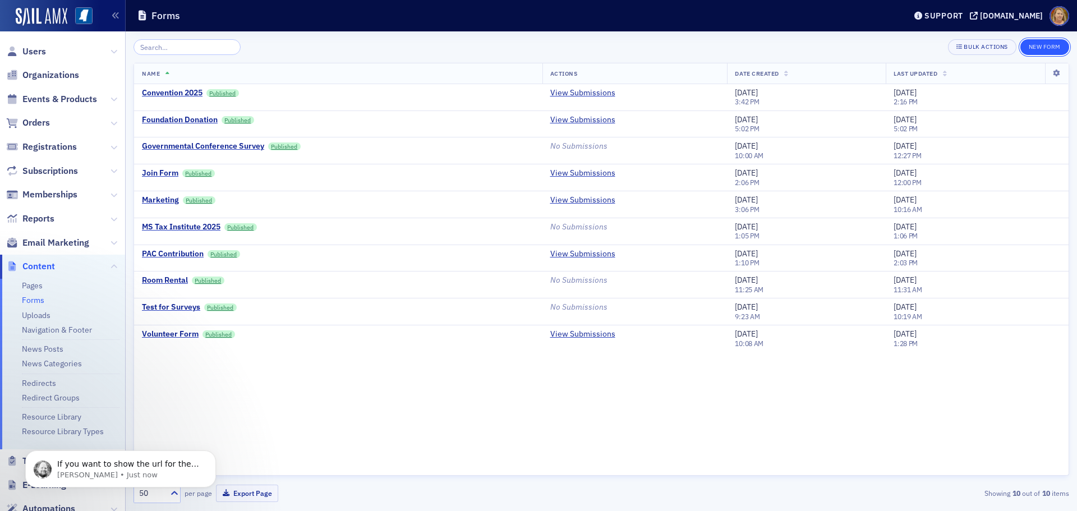
click at [1026, 47] on button "New Form" at bounding box center [1044, 47] width 49 height 16
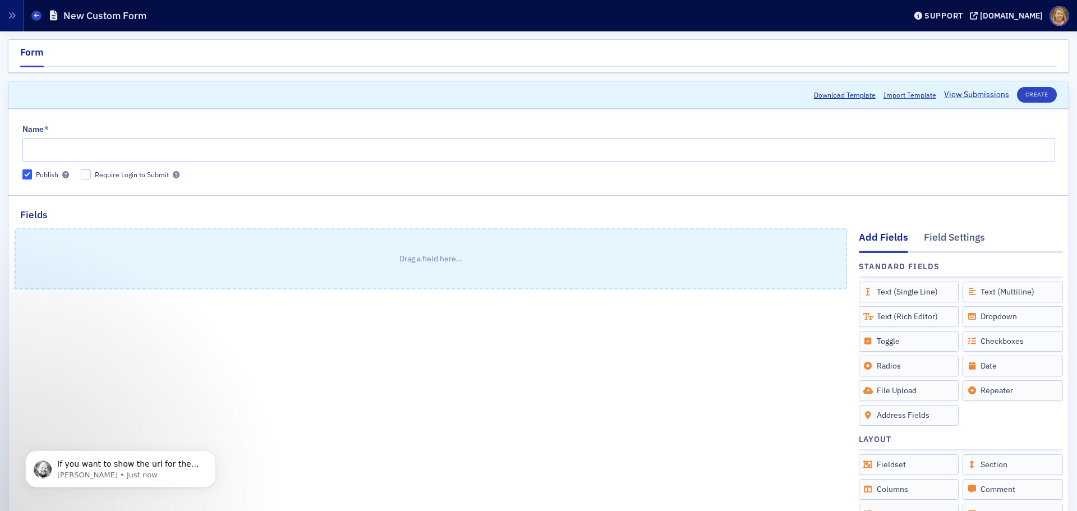
click at [71, 242] on p "Drag a field here…" at bounding box center [431, 258] width 830 height 59
drag, startPoint x: 71, startPoint y: 242, endPoint x: 923, endPoint y: 95, distance: 865.1
click at [923, 95] on span "Import Template" at bounding box center [909, 95] width 53 height 10
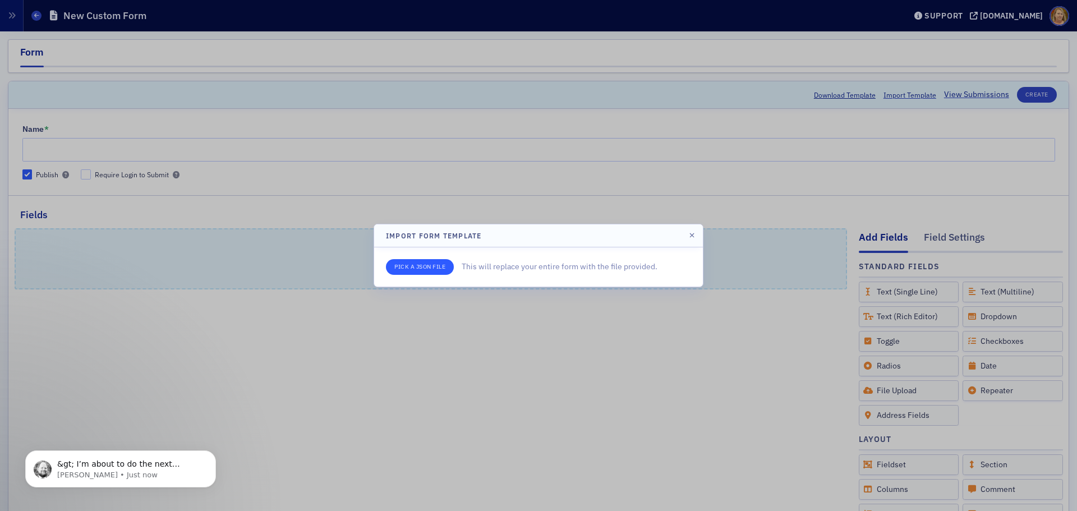
click at [441, 268] on input "file" at bounding box center [420, 267] width 68 height 16
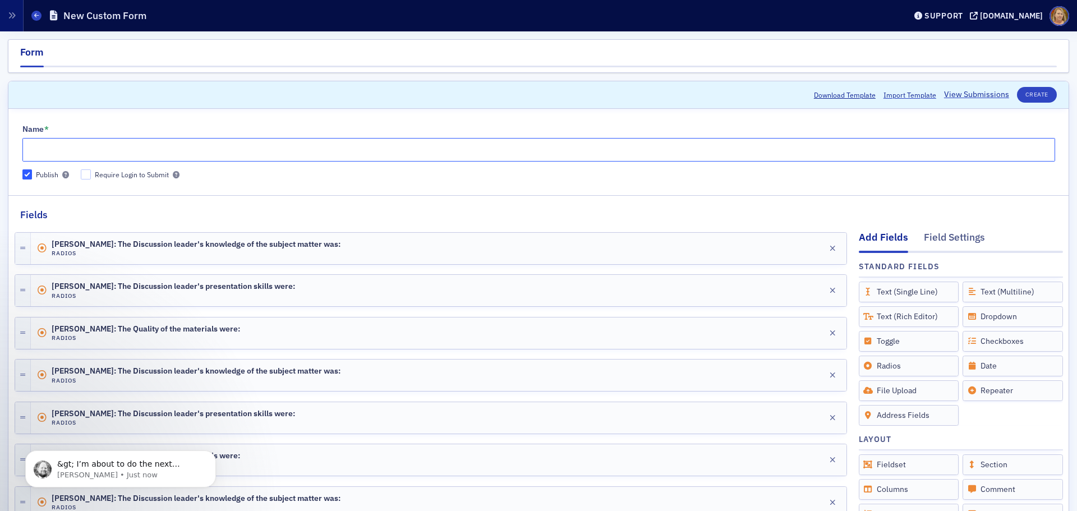
click at [196, 148] on input "Name *" at bounding box center [538, 150] width 1033 height 24
click at [807, 248] on div "Edit" at bounding box center [814, 248] width 14 height 6
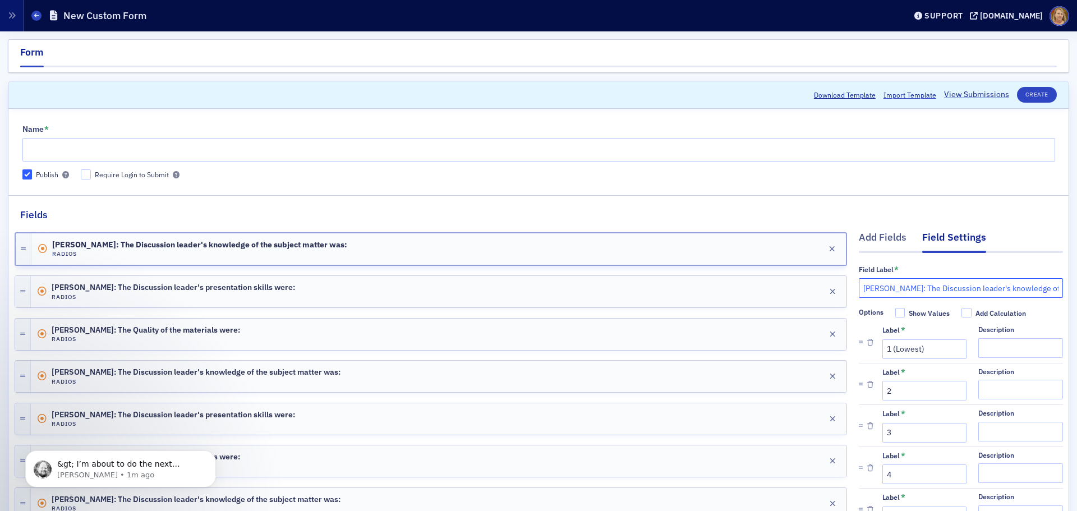
drag, startPoint x: 914, startPoint y: 287, endPoint x: 850, endPoint y: 288, distance: 64.0
click at [859, 288] on input "Becky Hammond: The Discussion leader's knowledge of the subject matter was:" at bounding box center [961, 288] width 204 height 20
type input "The Discussion leader's knowledge of the subject matter was:"
click at [1030, 94] on button "Create" at bounding box center [1037, 95] width 40 height 16
click at [315, 145] on input "Name *" at bounding box center [538, 150] width 1033 height 24
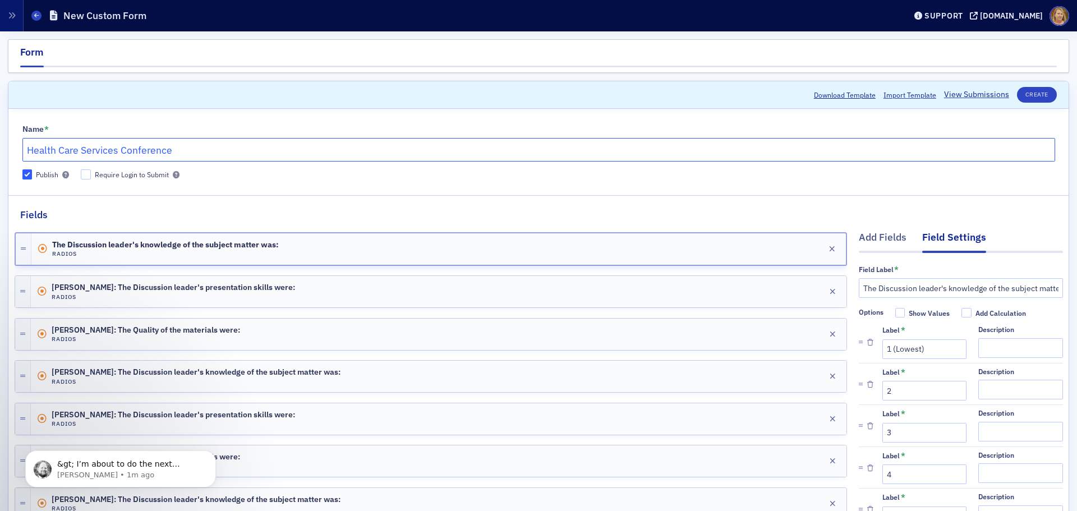
click at [289, 157] on input "Health Care Services Conference" at bounding box center [538, 150] width 1033 height 24
type input "Health Care Services Conference"
click at [807, 292] on div "Edit" at bounding box center [814, 292] width 14 height 6
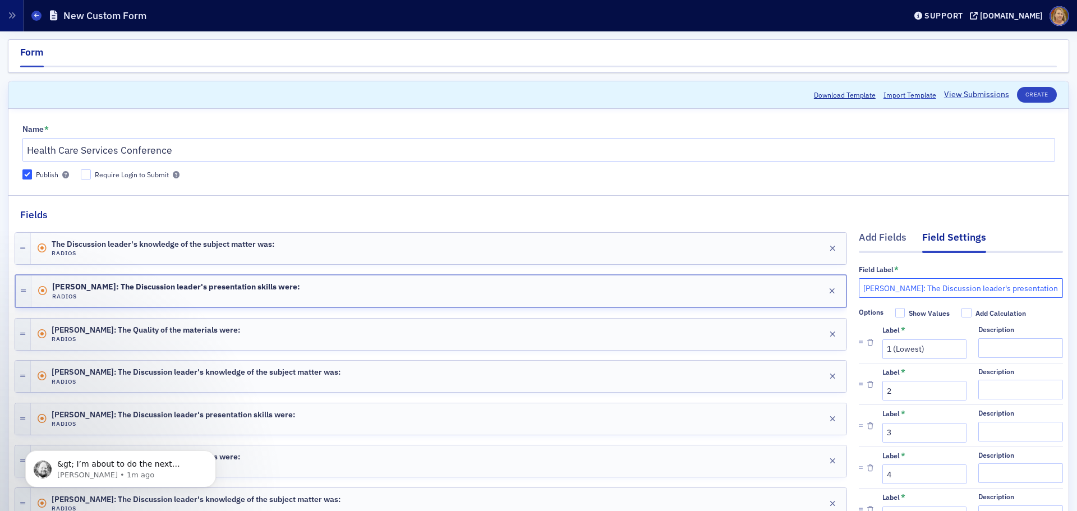
drag, startPoint x: 915, startPoint y: 291, endPoint x: 851, endPoint y: 292, distance: 64.0
click at [859, 292] on input "Becky Hammond: The Discussion leader's presentation skills were:" at bounding box center [961, 288] width 204 height 20
type input "The Discussion leader's presentation skills were:"
click at [807, 334] on div "Edit" at bounding box center [814, 334] width 14 height 6
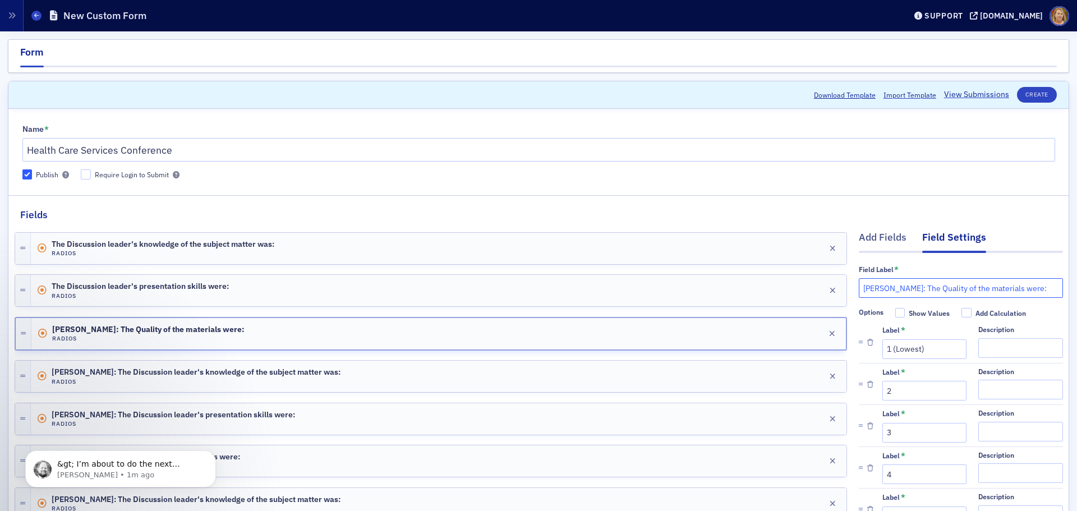
drag, startPoint x: 917, startPoint y: 288, endPoint x: 846, endPoint y: 293, distance: 70.8
type input "The Quality of the materials were:"
click at [806, 331] on div "Edit" at bounding box center [813, 333] width 14 height 6
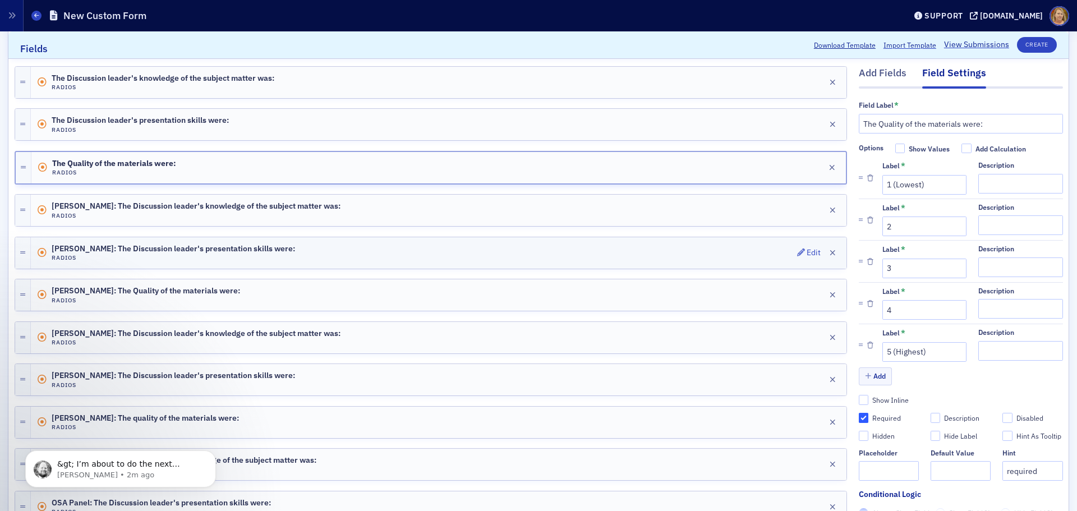
scroll to position [168, 0]
click at [807, 207] on div "Edit" at bounding box center [814, 208] width 14 height 6
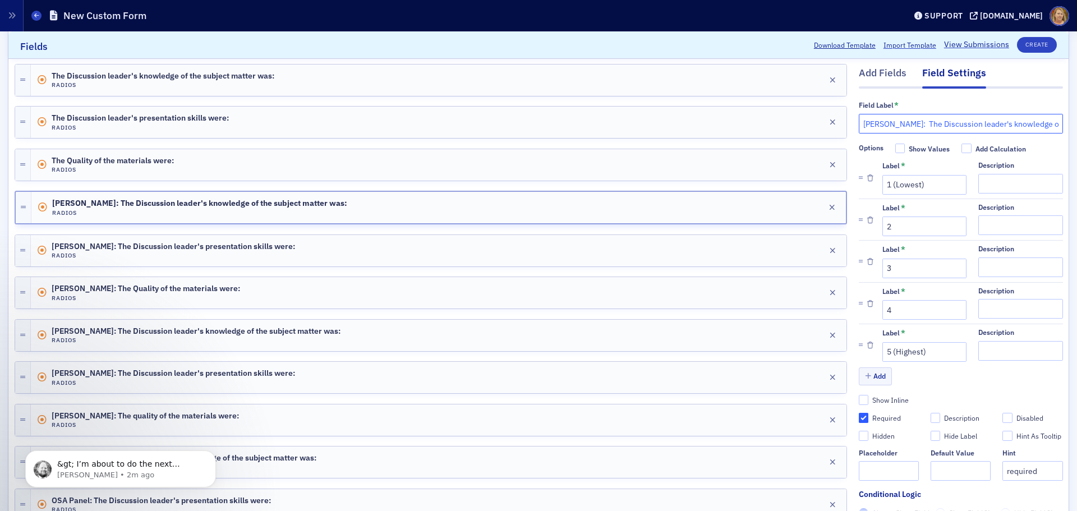
drag, startPoint x: 893, startPoint y: 123, endPoint x: 854, endPoint y: 123, distance: 39.8
click at [859, 123] on input "Rob Aucoin: The Discussion leader's knowledge of the subject matter was:" at bounding box center [961, 124] width 204 height 20
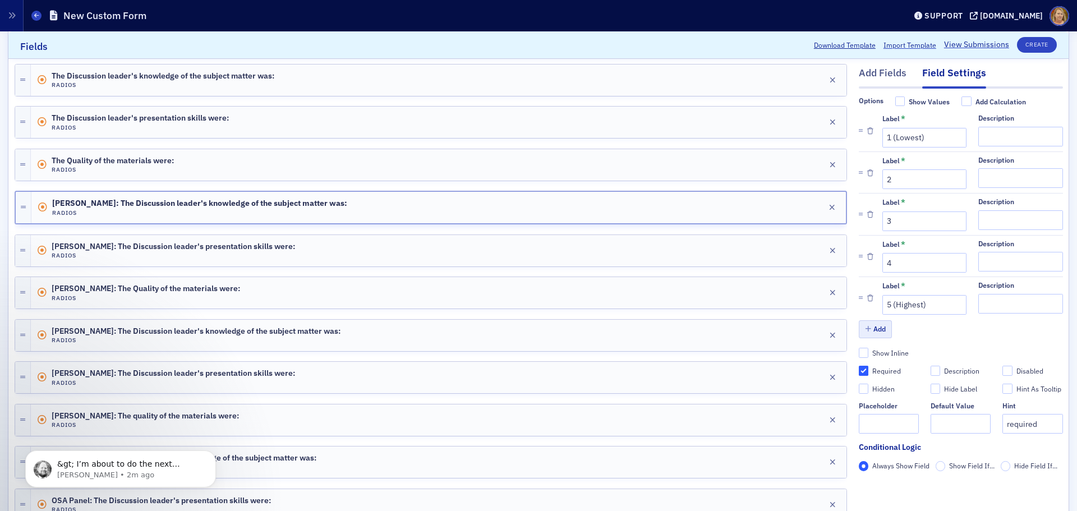
scroll to position [68, 0]
type input "Greg Taylor & Julie Martin: The Discussion leader's knowledge of the subject ma…"
click at [859, 366] on input "Required" at bounding box center [864, 371] width 10 height 10
checkbox input "false"
click at [859, 366] on input "Required" at bounding box center [864, 371] width 10 height 10
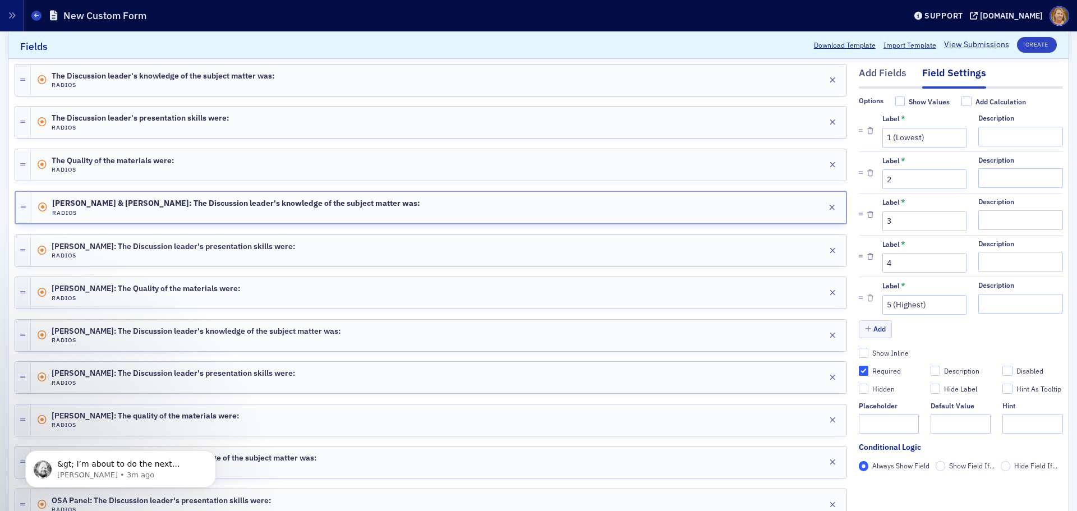
checkbox input "true"
type input "required"
click at [807, 251] on div "Edit" at bounding box center [814, 250] width 14 height 6
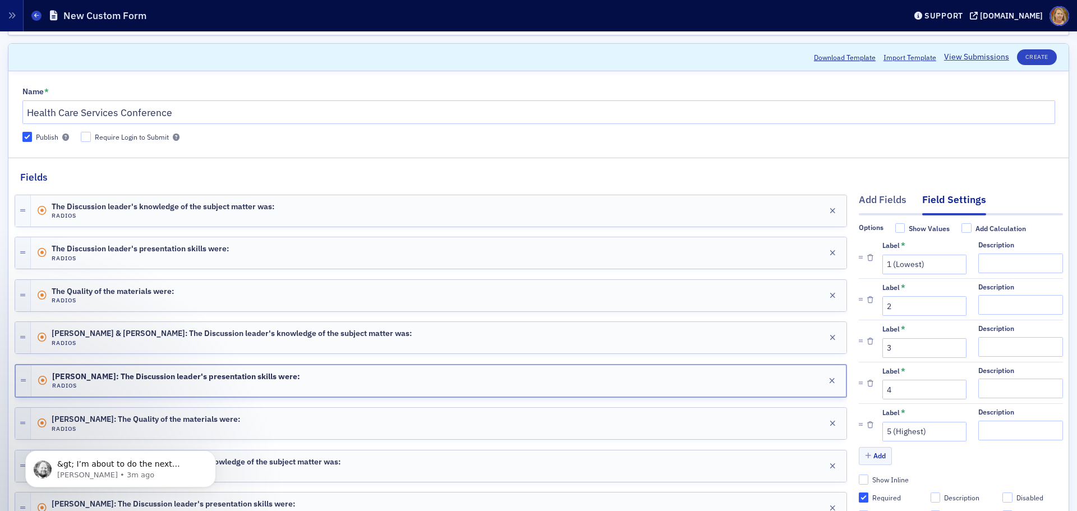
scroll to position [56, 0]
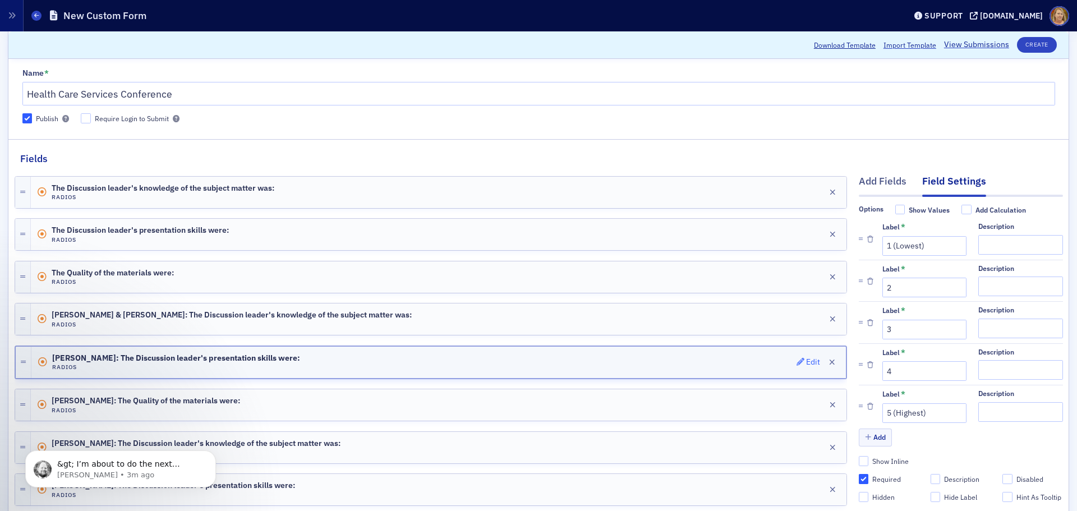
click at [807, 360] on div "Edit" at bounding box center [813, 362] width 14 height 6
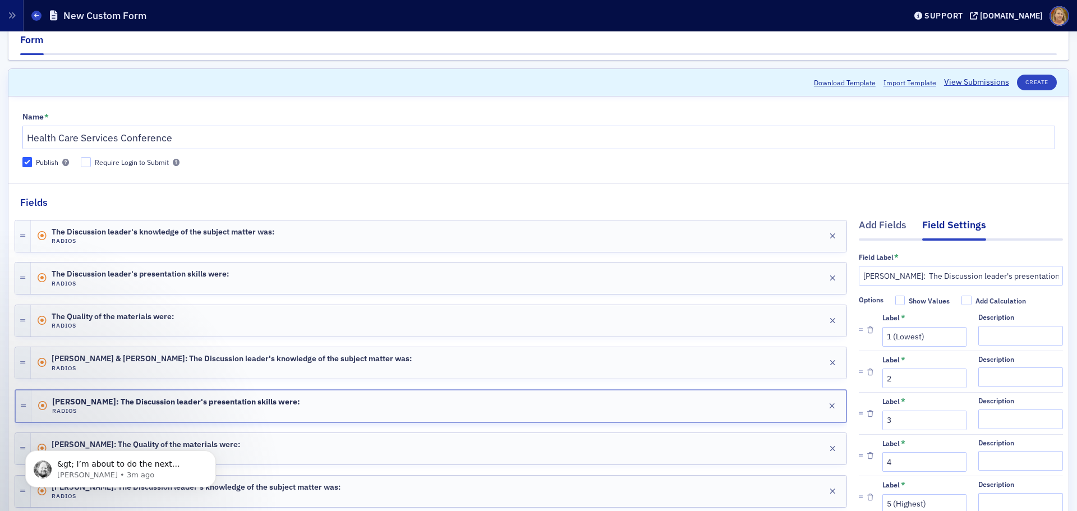
scroll to position [0, 0]
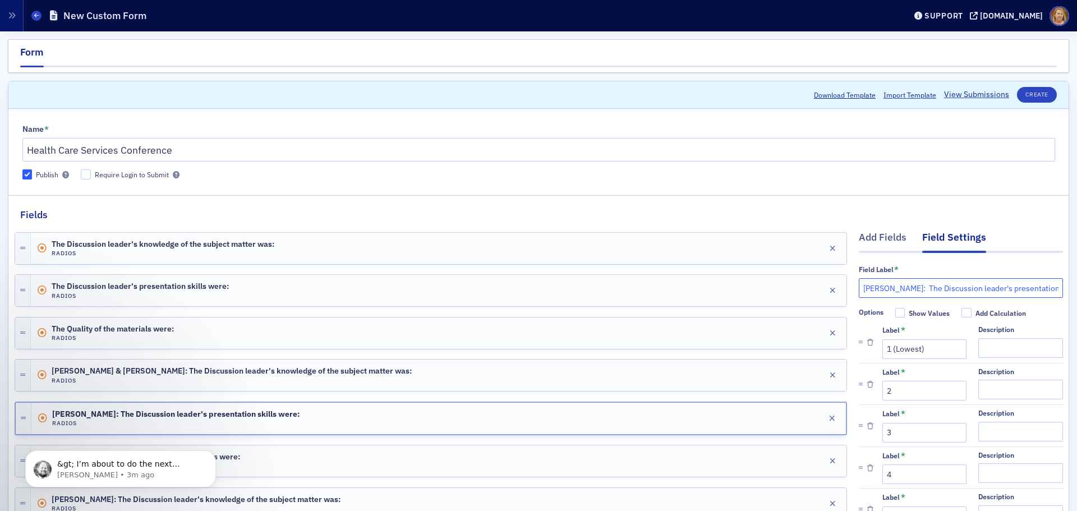
drag, startPoint x: 895, startPoint y: 286, endPoint x: 855, endPoint y: 293, distance: 40.4
click at [859, 293] on input "[PERSON_NAME]: The Discussion leader's presentation skills were:" at bounding box center [961, 288] width 204 height 20
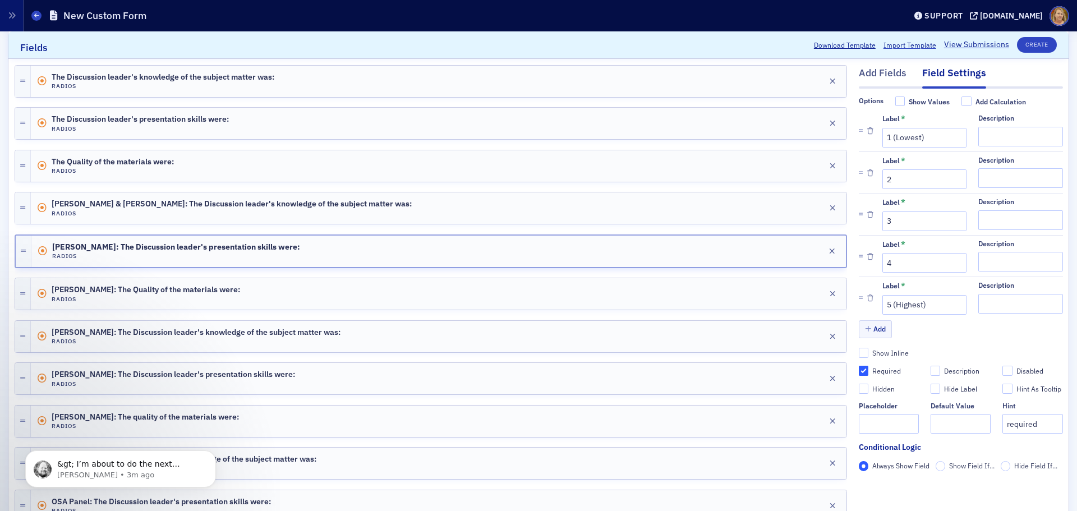
scroll to position [168, 0]
type input "Greg Taylor & Julie Martin: The Discussion leader's presentation skills were:"
click at [859, 366] on input "Required" at bounding box center [864, 371] width 10 height 10
checkbox input "false"
click at [859, 366] on input "Required" at bounding box center [864, 371] width 10 height 10
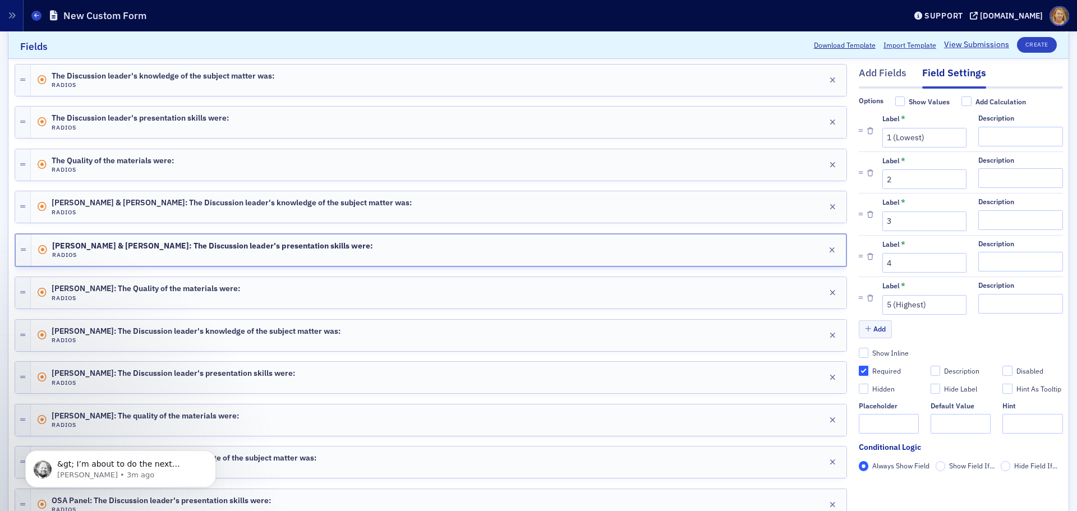
checkbox input "true"
type input "required"
click at [807, 291] on div "Edit" at bounding box center [814, 293] width 14 height 6
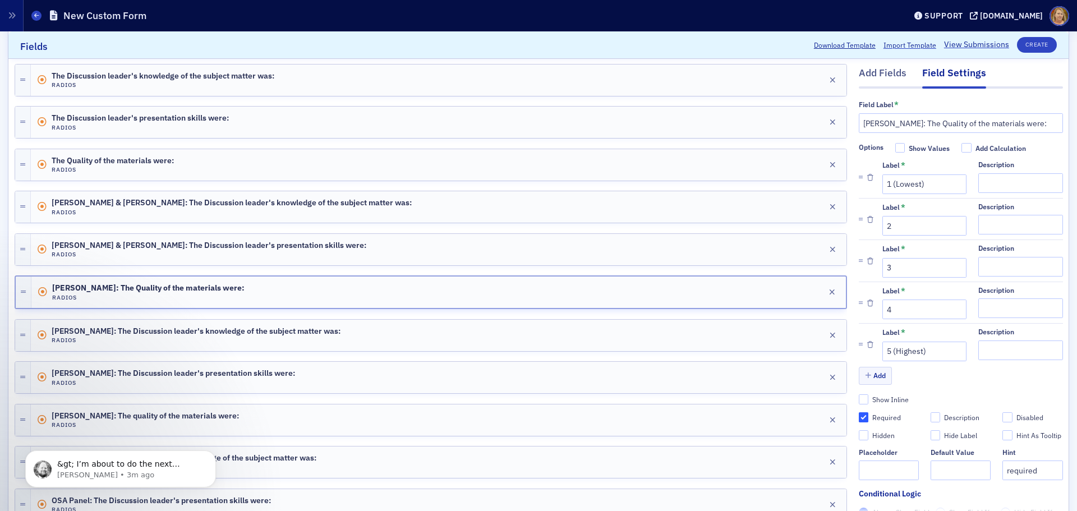
scroll to position [0, 0]
drag, startPoint x: 895, startPoint y: 125, endPoint x: 855, endPoint y: 128, distance: 40.5
click at [859, 128] on input "[PERSON_NAME]: The Quality of the materials were:" at bounding box center [961, 124] width 204 height 20
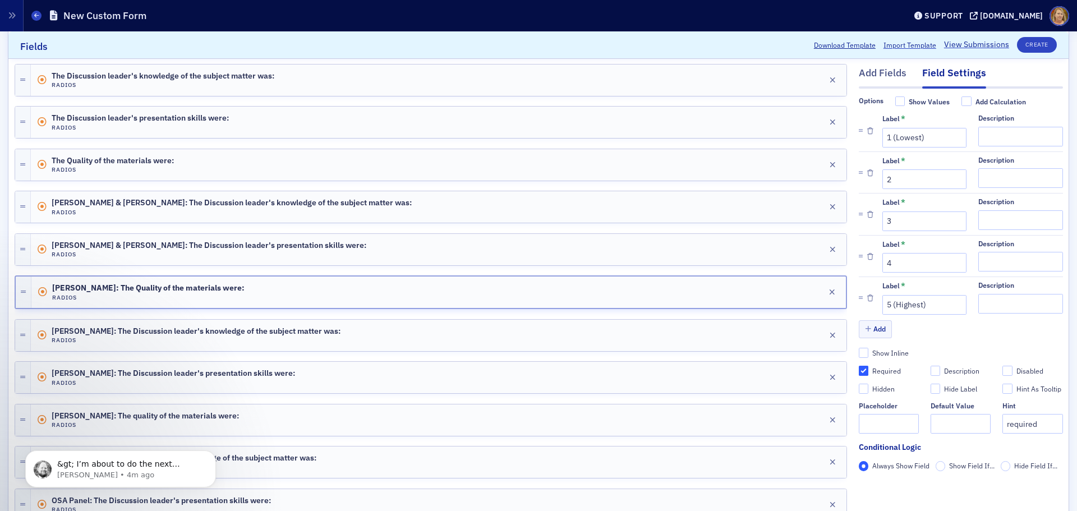
scroll to position [68, 0]
type input "Greg Taylor & Julie Martin: The Quality of the materials were:"
click at [859, 366] on input "Required" at bounding box center [864, 371] width 10 height 10
checkbox input "false"
click at [859, 366] on input "Required" at bounding box center [864, 371] width 10 height 10
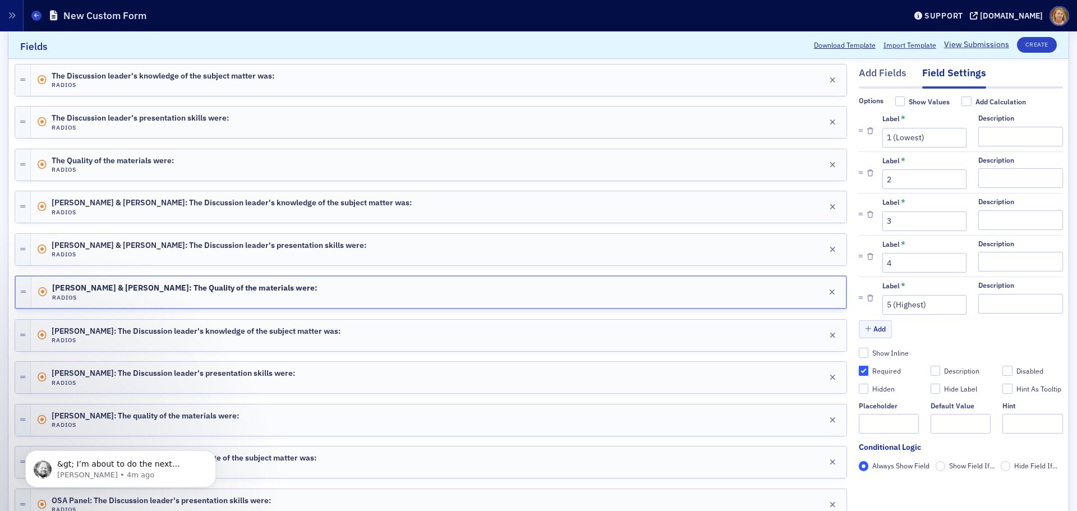
checkbox input "true"
type input "required"
click at [807, 335] on div "Edit" at bounding box center [814, 335] width 14 height 6
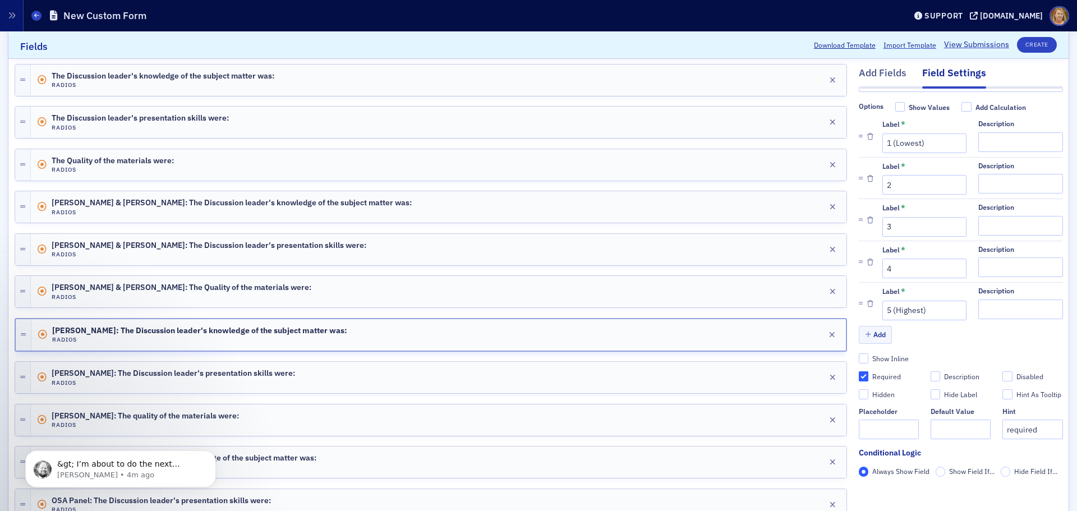
scroll to position [0, 0]
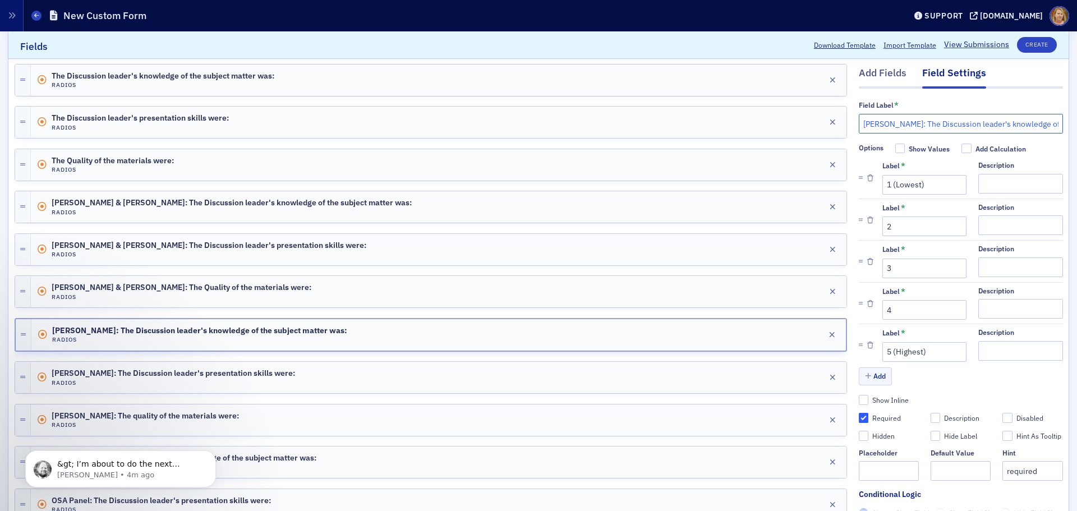
drag, startPoint x: 931, startPoint y: 125, endPoint x: 855, endPoint y: 123, distance: 76.3
click at [859, 123] on input "[PERSON_NAME]: The Discussion leader's knowledge of the subject matter was:" at bounding box center [961, 124] width 204 height 20
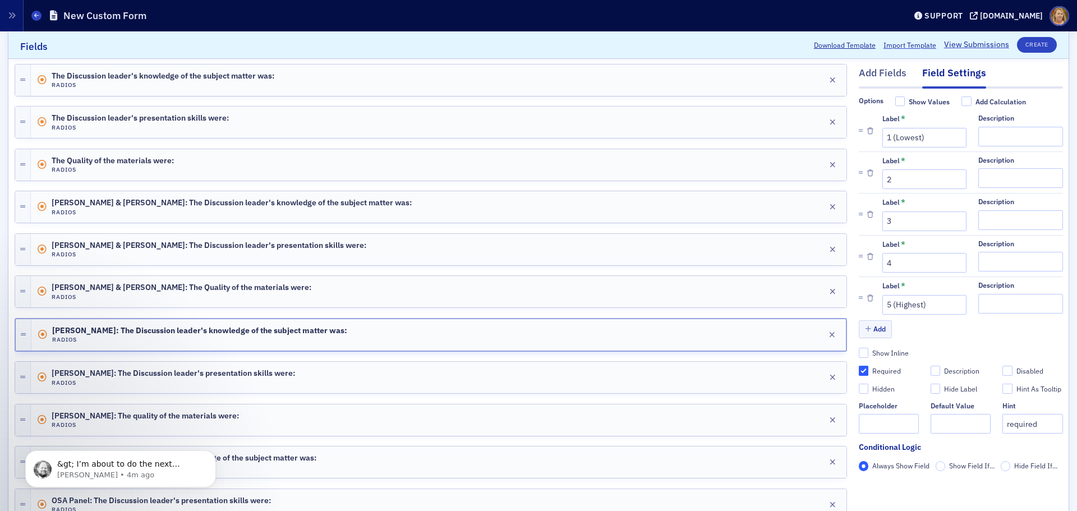
scroll to position [68, 0]
type input "Jennifer Wentworth: The Discussion leader's knowledge of the subject matter was:"
click at [859, 366] on input "Required" at bounding box center [864, 371] width 10 height 10
checkbox input "false"
click at [859, 366] on input "Required" at bounding box center [864, 371] width 10 height 10
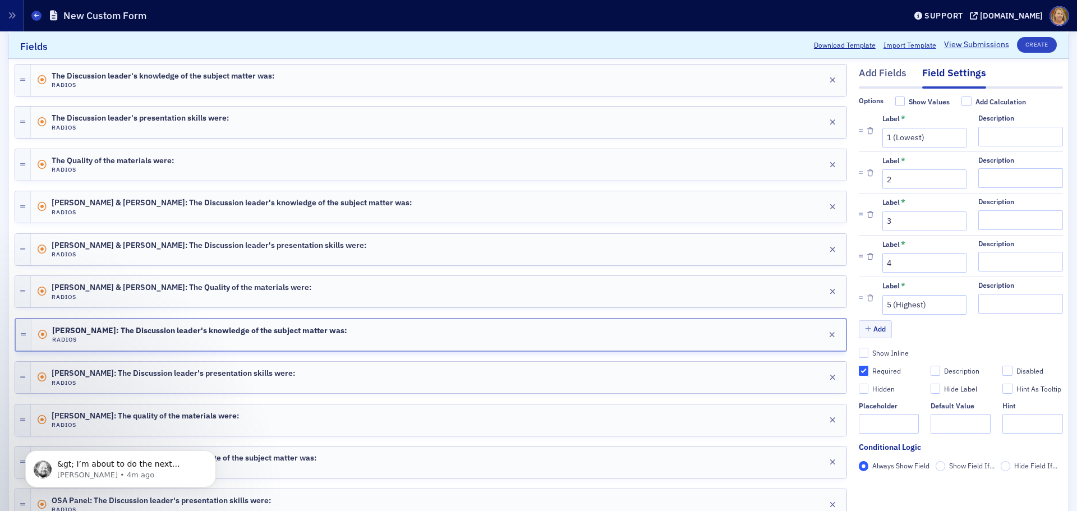
checkbox input "true"
type input "required"
click at [808, 376] on div "Edit" at bounding box center [814, 378] width 14 height 6
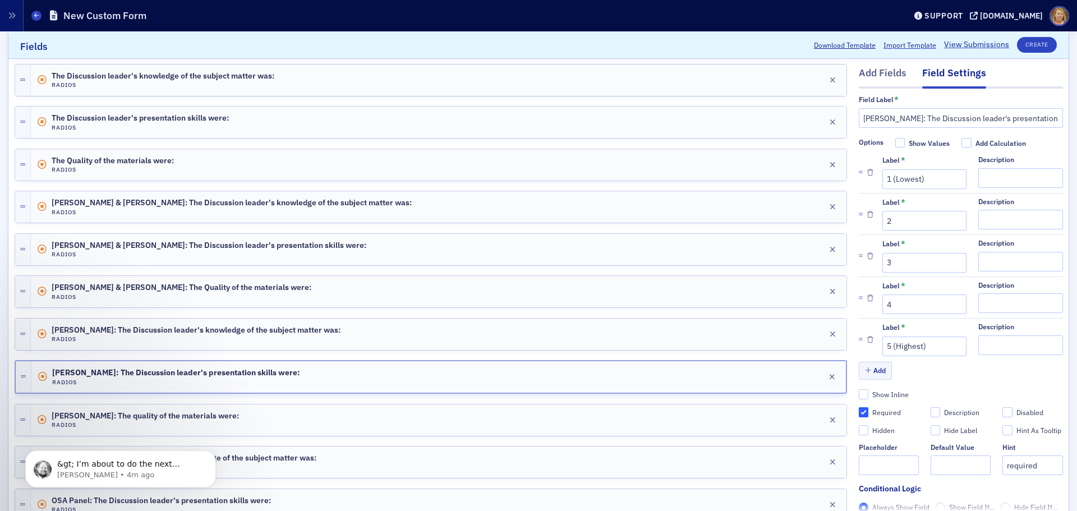
scroll to position [0, 0]
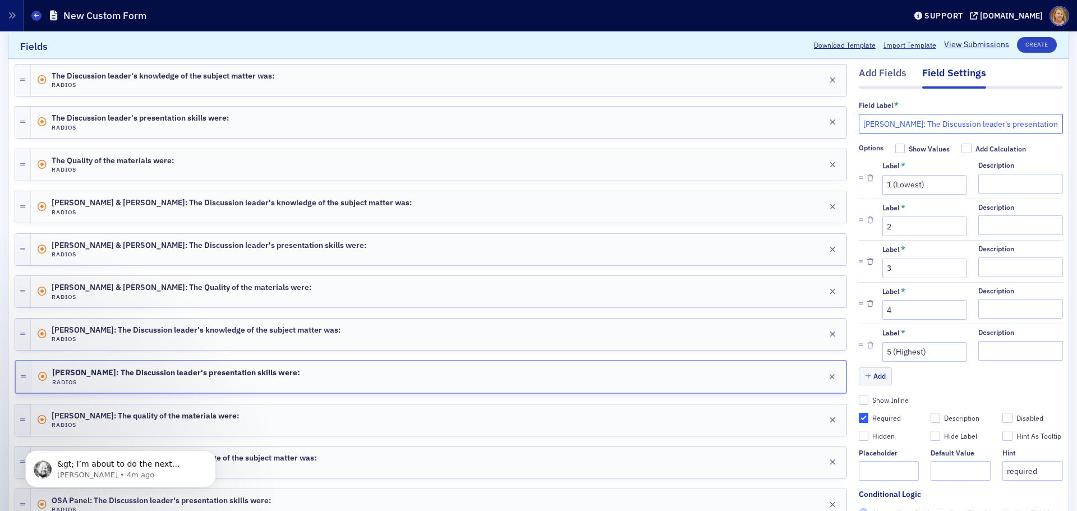
drag, startPoint x: 930, startPoint y: 122, endPoint x: 847, endPoint y: 124, distance: 82.5
click at [847, 124] on div "Add Fields Field Settings Field Label * Stephanie Palmertree: The Discussion le…" at bounding box center [539, 463] width 1048 height 819
type input "Jennifer Wentworth: The Discussion leader's presentation skills were:"
click at [859, 419] on input "Required" at bounding box center [864, 418] width 10 height 10
checkbox input "false"
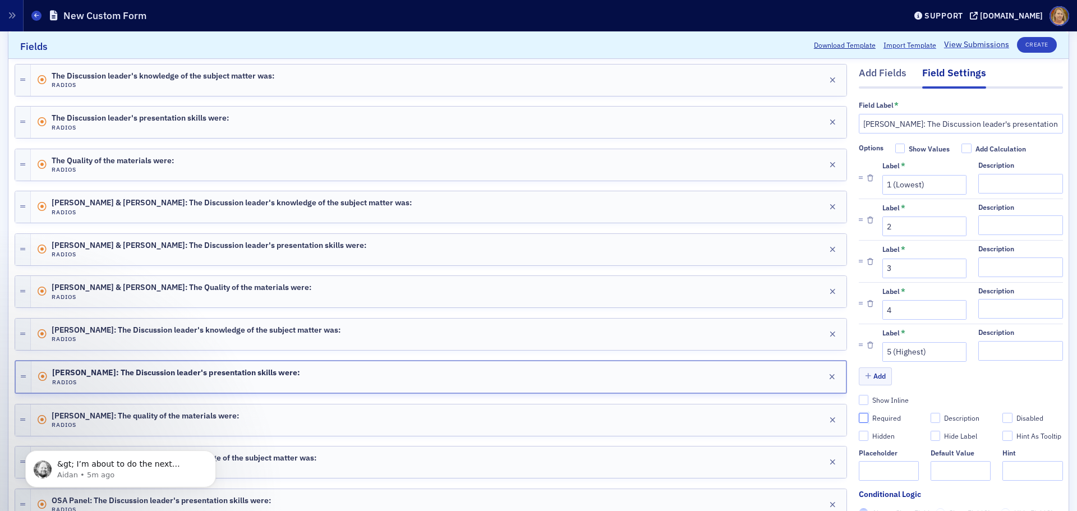
click at [859, 420] on input "Required" at bounding box center [864, 418] width 10 height 10
checkbox input "true"
type input "required"
click at [807, 420] on div "Edit" at bounding box center [814, 420] width 14 height 6
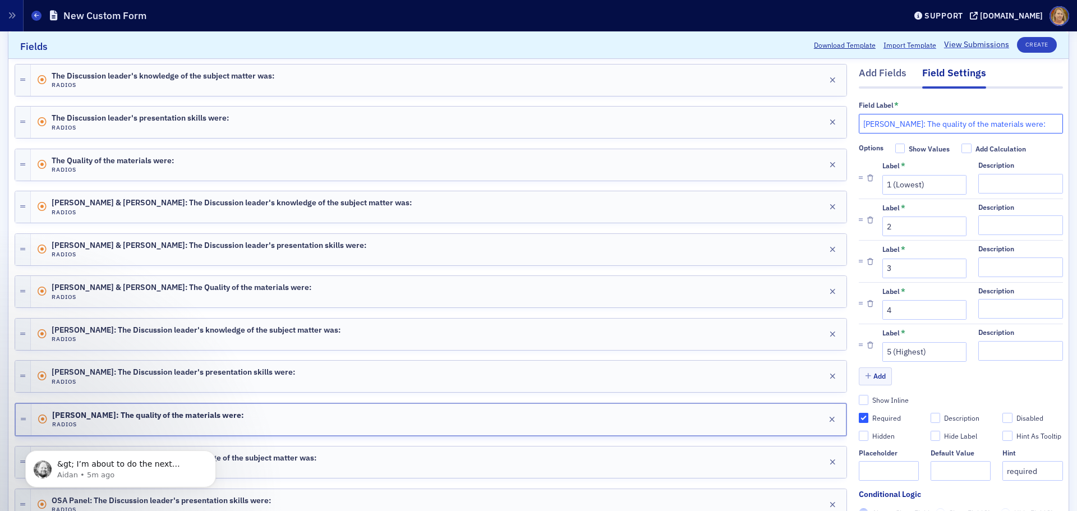
drag, startPoint x: 931, startPoint y: 123, endPoint x: 850, endPoint y: 121, distance: 80.2
click at [859, 121] on input "[PERSON_NAME]: The quality of the materials were:" at bounding box center [961, 124] width 204 height 20
type input "Jennifer Wentworth: The quality of the materials were:"
click at [859, 420] on input "Required" at bounding box center [864, 418] width 10 height 10
checkbox input "false"
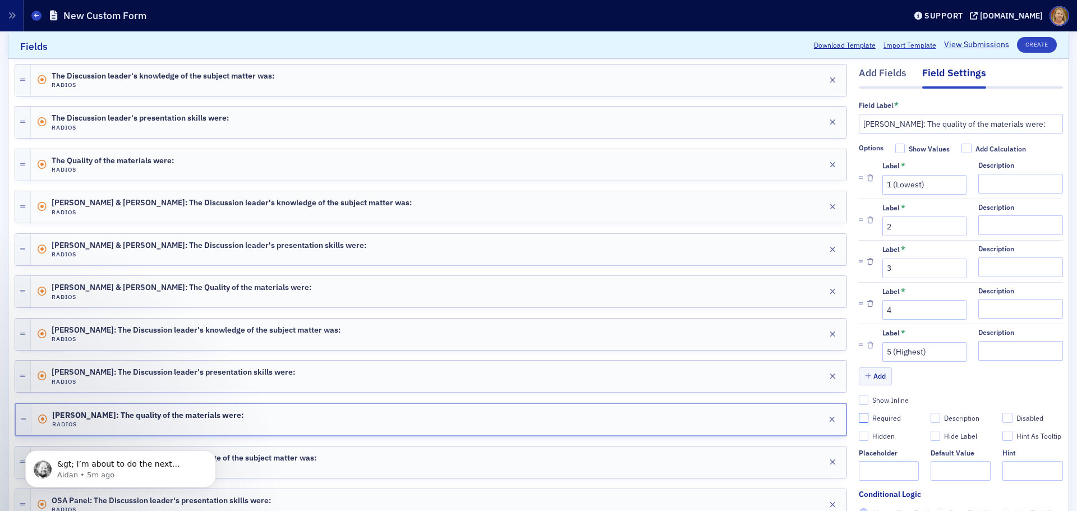
click at [859, 415] on input "Required" at bounding box center [864, 418] width 10 height 10
checkbox input "true"
type input "required"
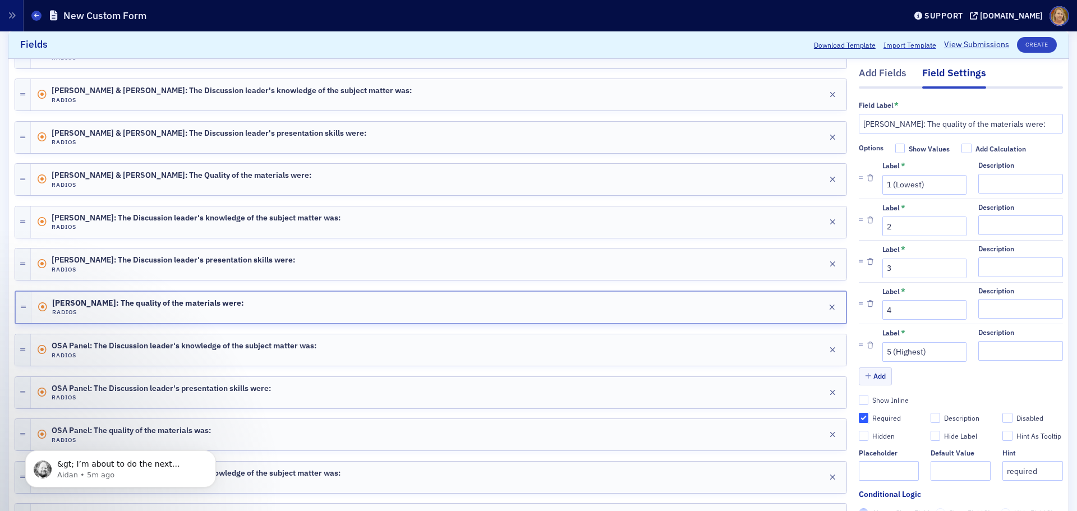
scroll to position [337, 0]
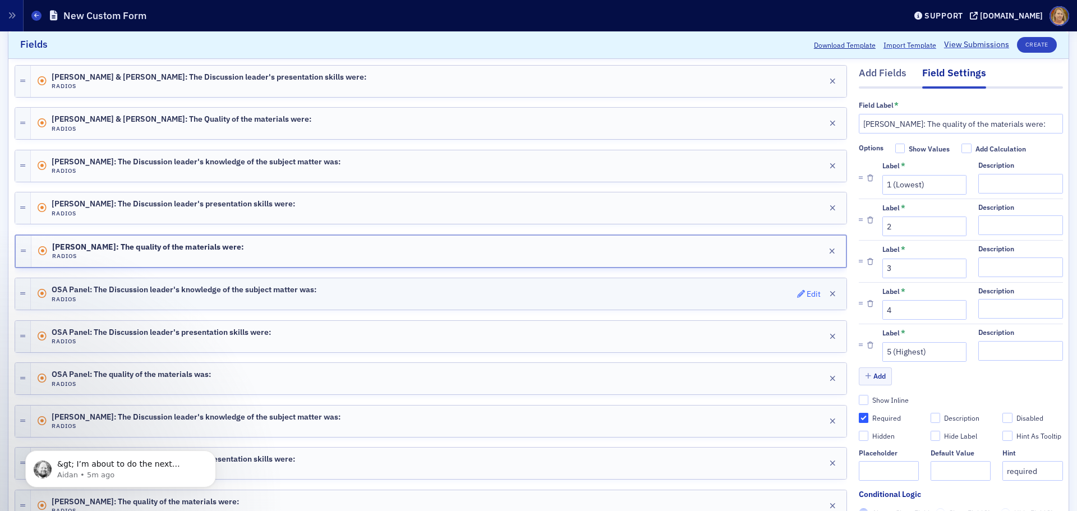
click at [807, 294] on div "Edit" at bounding box center [814, 294] width 14 height 6
drag, startPoint x: 891, startPoint y: 122, endPoint x: 853, endPoint y: 124, distance: 38.2
click at [859, 124] on input "OSA Panel: The Discussion leader's knowledge of the subject matter was:" at bounding box center [961, 124] width 204 height 20
type input "Provider Challenges Panel: The Discussion leader's knowledge of the subject mat…"
click at [859, 416] on input "Required" at bounding box center [864, 418] width 10 height 10
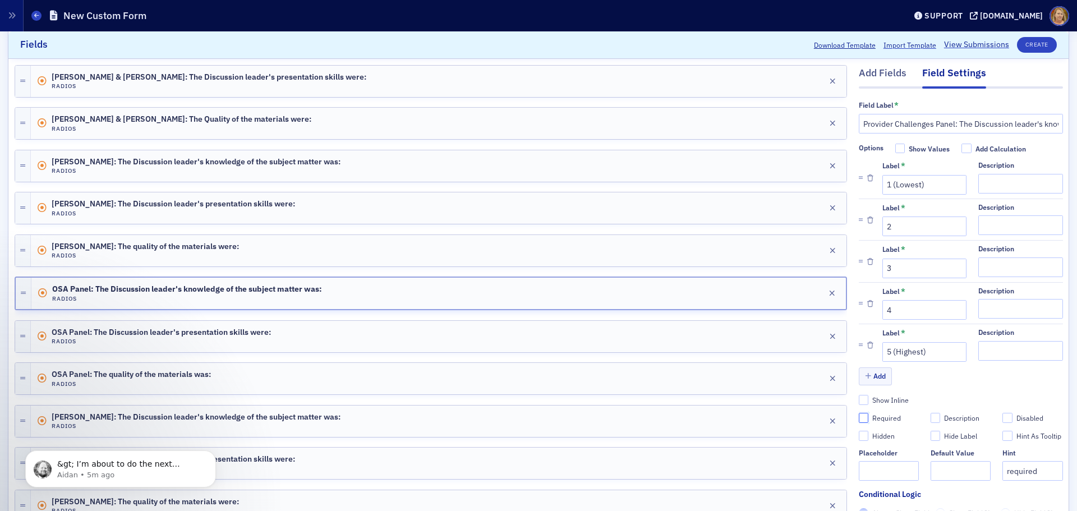
checkbox input "false"
click at [859, 418] on input "Required" at bounding box center [864, 418] width 10 height 10
checkbox input "true"
type input "required"
drag, startPoint x: 946, startPoint y: 123, endPoint x: 842, endPoint y: 118, distance: 104.5
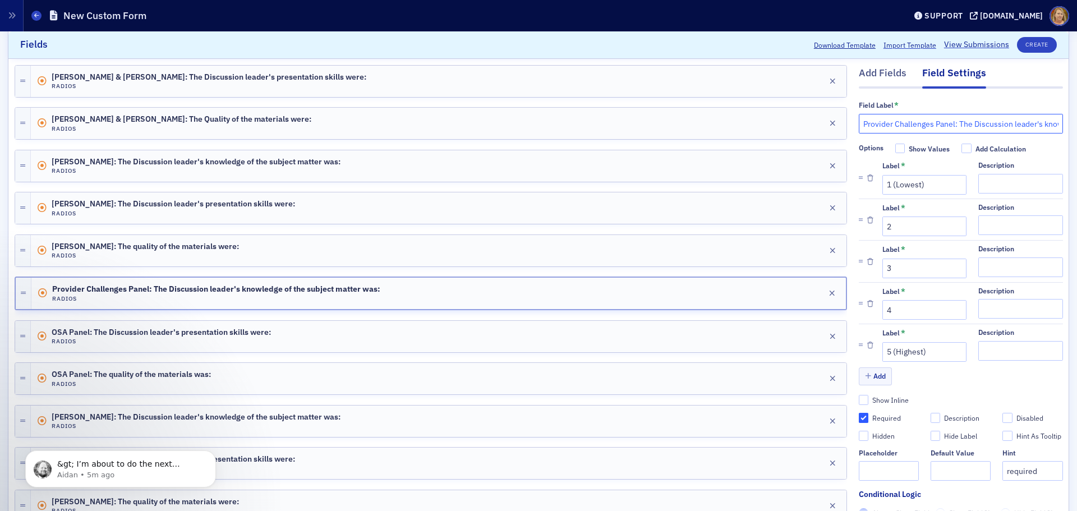
click at [842, 118] on div "Add Fields Field Settings Field Label * Provider Challenges Panel: The Discussi…" at bounding box center [539, 295] width 1048 height 819
click at [859, 417] on input "Required" at bounding box center [864, 418] width 10 height 10
checkbox input "false"
click at [859, 417] on input "Required" at bounding box center [864, 418] width 10 height 10
checkbox input "true"
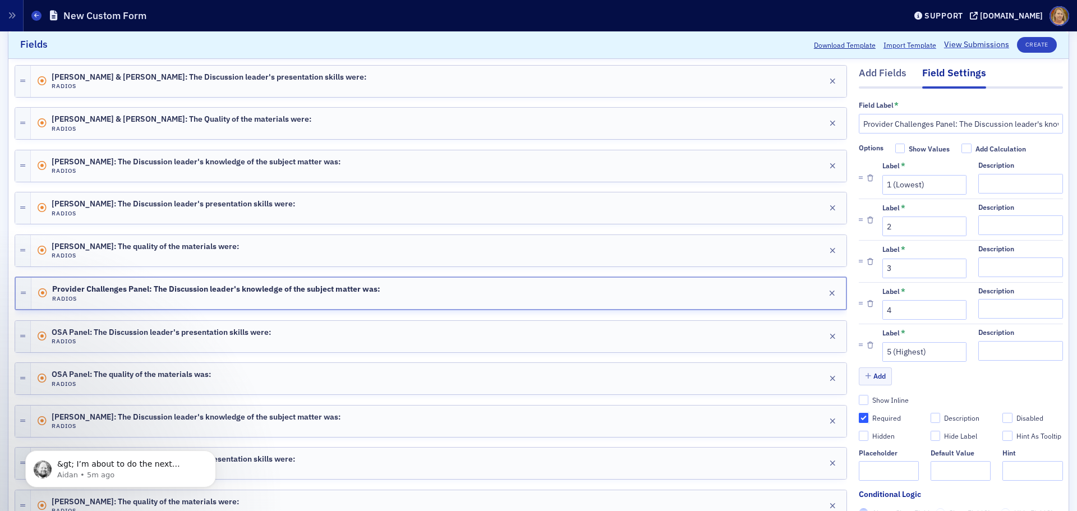
type input "required"
click at [798, 334] on span "Edit" at bounding box center [809, 336] width 24 height 8
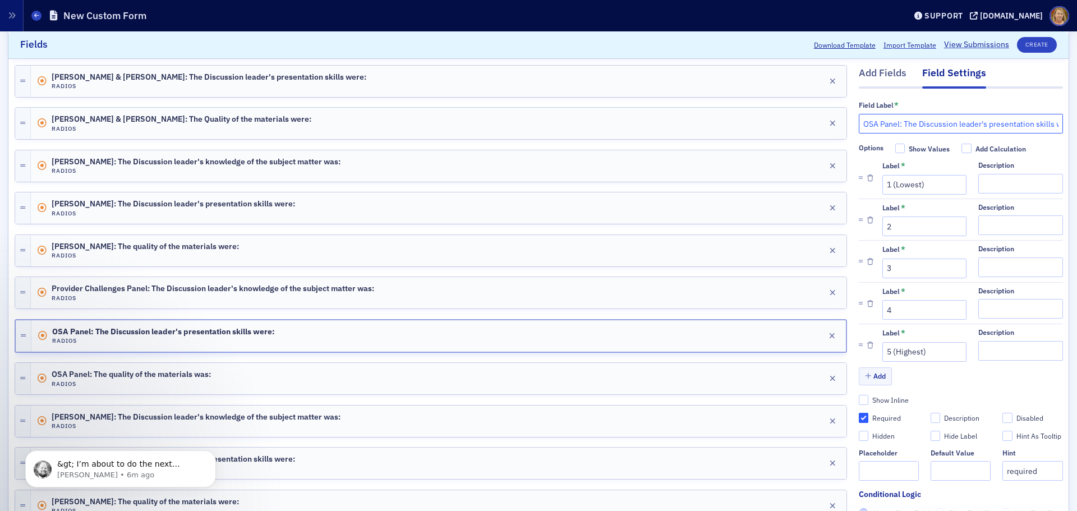
click at [888, 122] on input "OSA Panel: The Discussion leader's presentation skills were:" at bounding box center [961, 124] width 204 height 20
drag, startPoint x: 891, startPoint y: 121, endPoint x: 853, endPoint y: 123, distance: 38.2
click at [859, 123] on input "OSA Panel: The Discussion leader's presentation skills were:" at bounding box center [961, 124] width 204 height 20
paste input "Provider Challenges"
type input "Provider Challenges Panel: The Discussion leader's presentation skills were:"
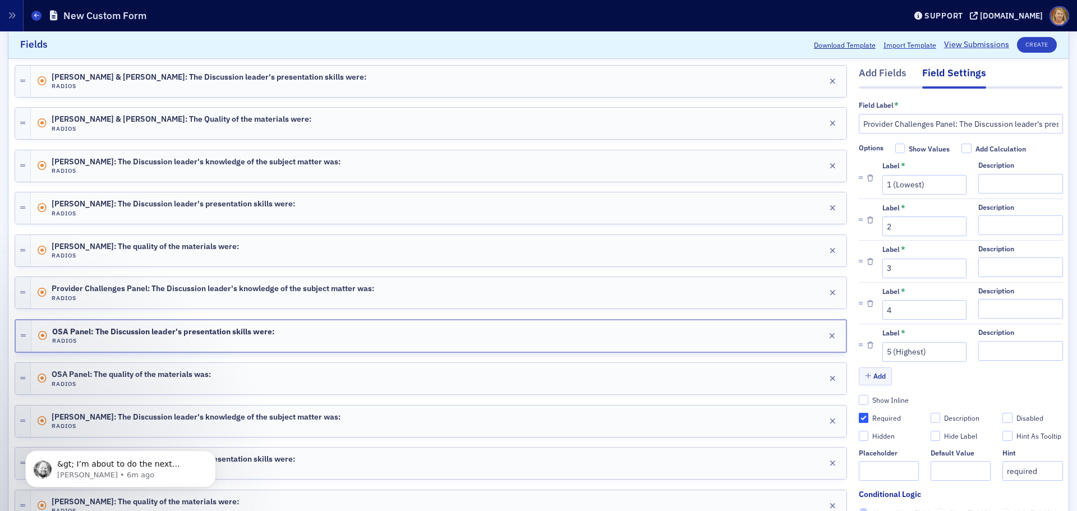
click at [860, 414] on label "Required" at bounding box center [889, 418] width 60 height 10
click at [860, 414] on input "Required" at bounding box center [864, 418] width 10 height 10
checkbox input "false"
click at [859, 418] on input "Required" at bounding box center [864, 418] width 10 height 10
checkbox input "true"
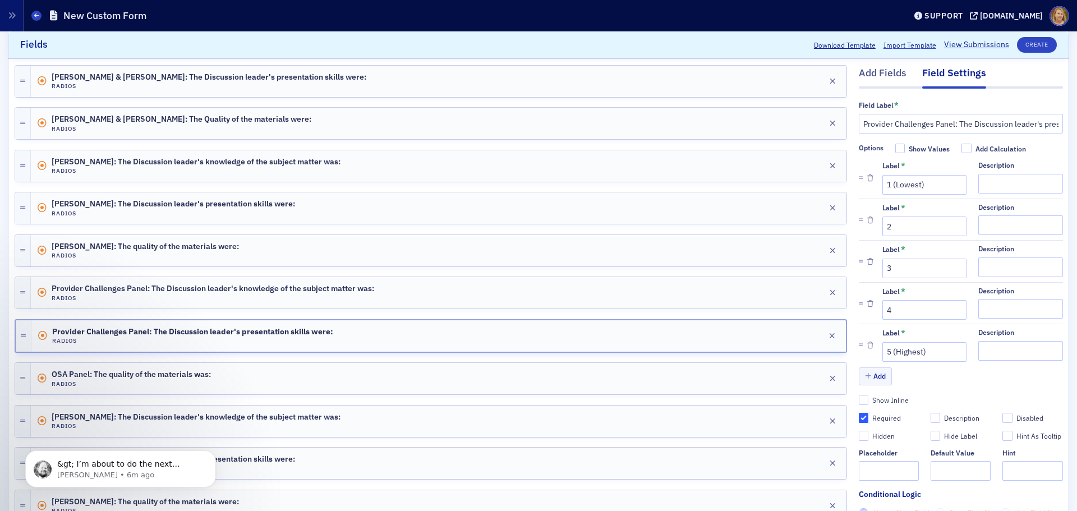
type input "required"
click at [809, 379] on div "Edit" at bounding box center [814, 379] width 14 height 6
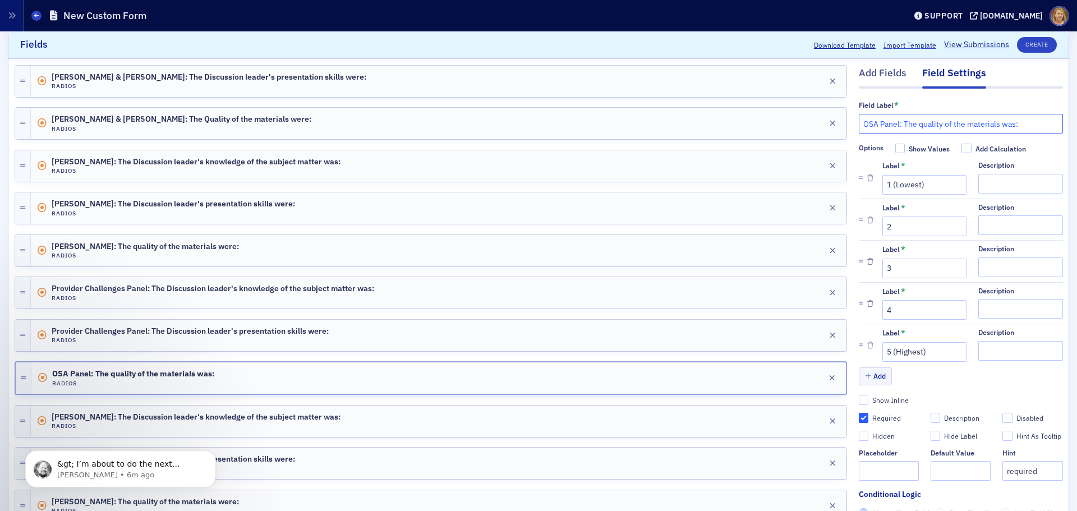
drag, startPoint x: 891, startPoint y: 123, endPoint x: 853, endPoint y: 123, distance: 38.1
click at [859, 123] on input "OSA Panel: The quality of the materials was:" at bounding box center [961, 124] width 204 height 20
paste input "Provider Challenges"
type input "Provider Challenges Panel: The quality of the materials was:"
click at [859, 419] on input "Required" at bounding box center [864, 418] width 10 height 10
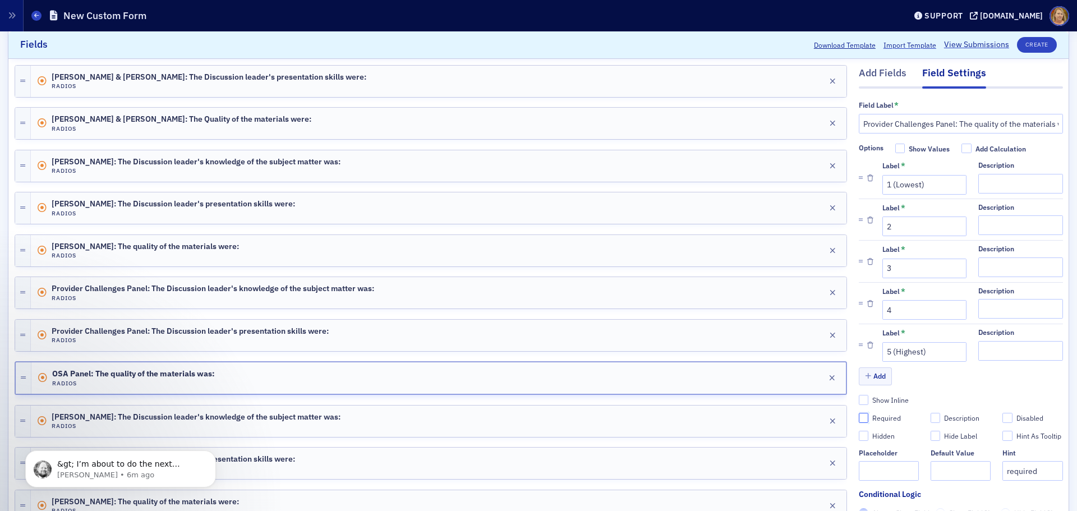
checkbox input "false"
click at [859, 415] on input "Required" at bounding box center [864, 418] width 10 height 10
checkbox input "true"
type input "required"
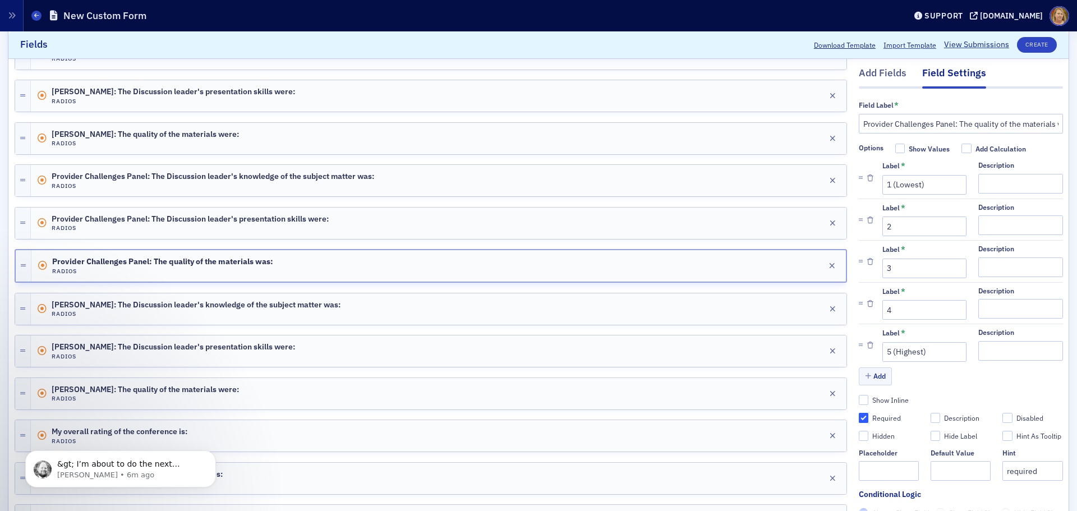
scroll to position [561, 0]
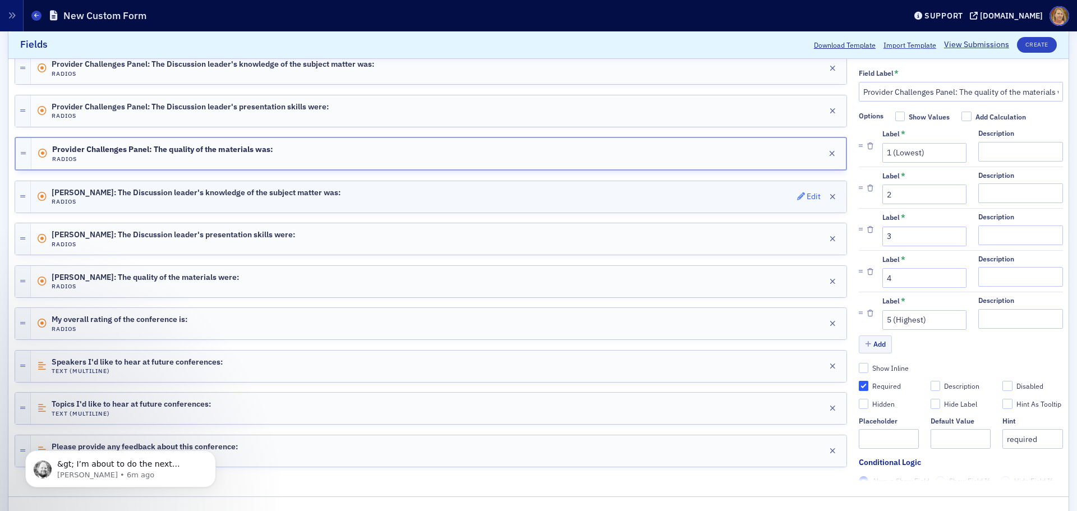
click at [808, 195] on div "Edit" at bounding box center [814, 197] width 14 height 6
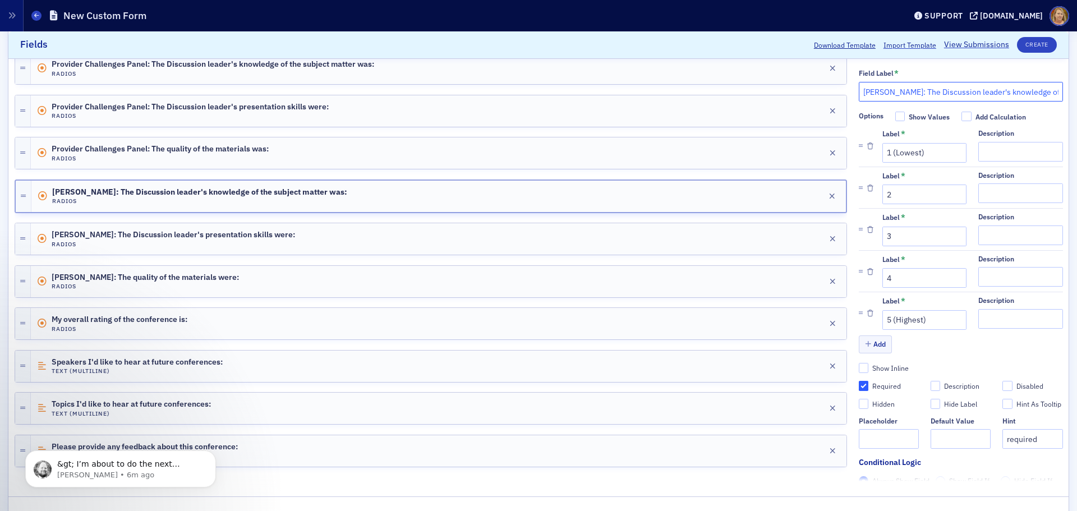
drag, startPoint x: 908, startPoint y: 90, endPoint x: 855, endPoint y: 90, distance: 52.7
click at [859, 90] on input "[PERSON_NAME]: The Discussion leader's knowledge of the subject matter was:" at bounding box center [961, 92] width 204 height 20
type input "Chris Lofton: The Discussion leader's knowledge of the subject matter was:"
click at [859, 387] on input "Required" at bounding box center [864, 386] width 10 height 10
checkbox input "false"
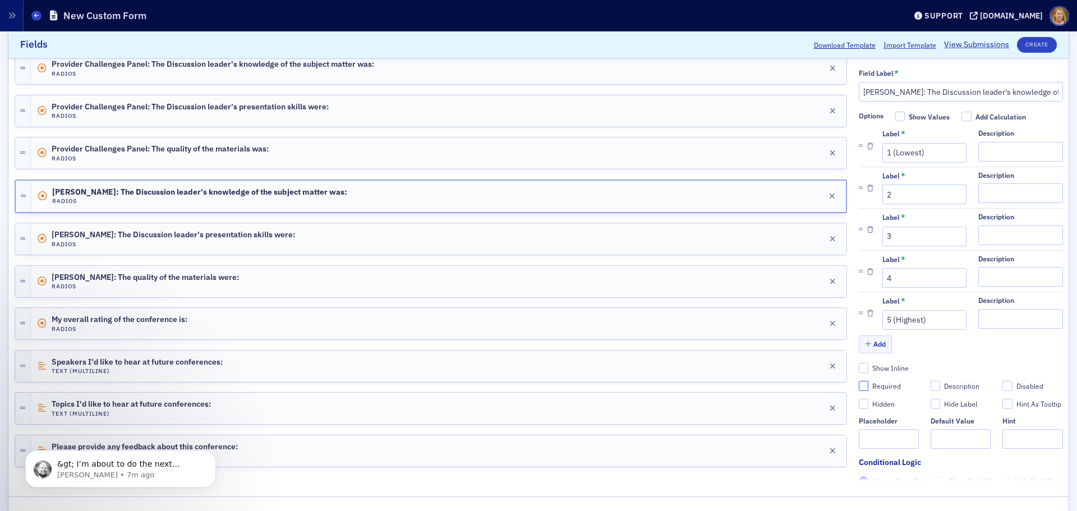
click at [859, 387] on input "Required" at bounding box center [864, 386] width 10 height 10
checkbox input "true"
type input "required"
drag, startPoint x: 896, startPoint y: 93, endPoint x: 851, endPoint y: 97, distance: 45.6
click at [859, 97] on input "Chris Lofton: The Discussion leader's knowledge of the subject matter was:" at bounding box center [961, 92] width 204 height 20
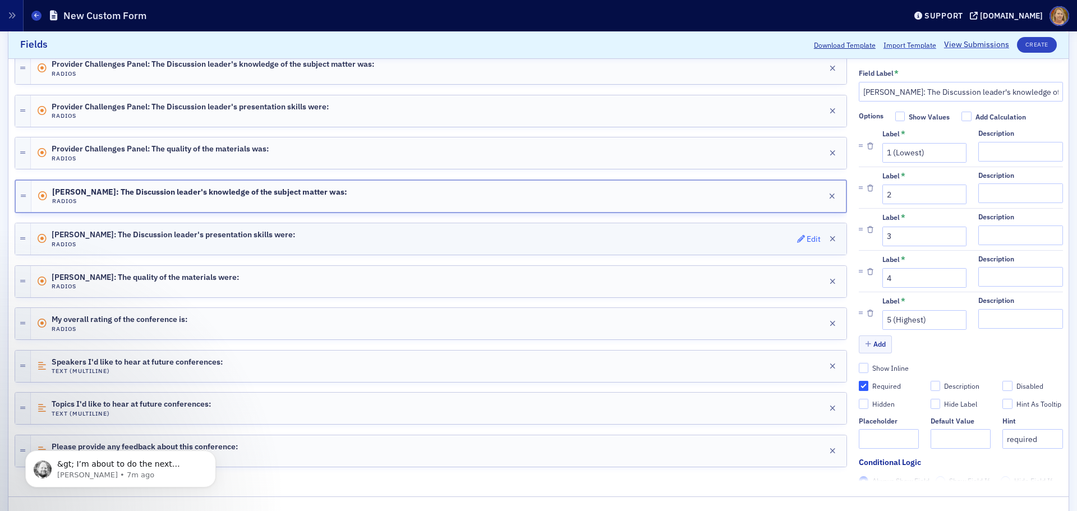
click at [807, 239] on div "Edit" at bounding box center [814, 239] width 14 height 6
drag, startPoint x: 908, startPoint y: 90, endPoint x: 851, endPoint y: 92, distance: 56.7
click at [859, 92] on input "[PERSON_NAME]: The Discussion leader's presentation skills were:" at bounding box center [961, 92] width 204 height 20
paste input "Chris Lofton"
type input "Chris Lofton: The Discussion leader's presentation skills were:"
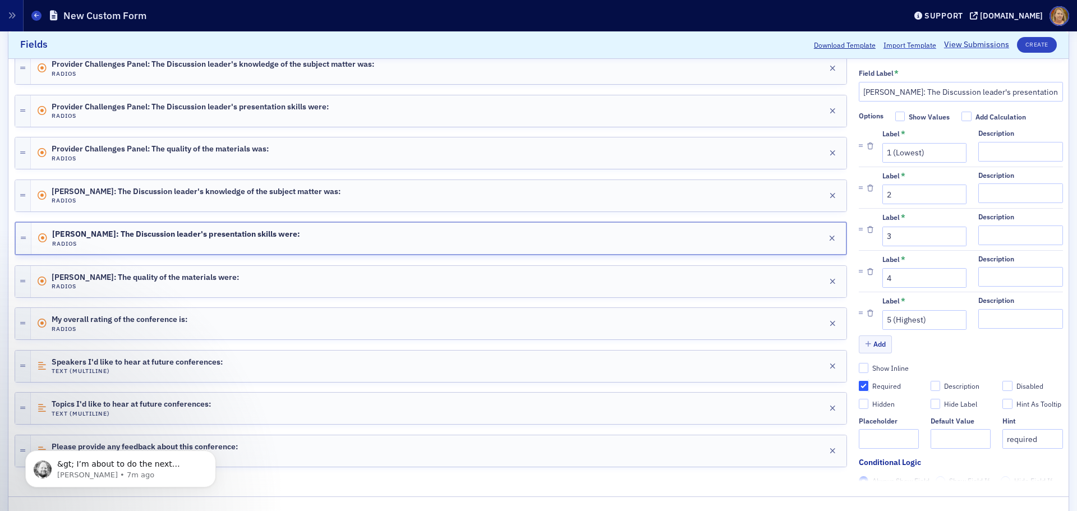
click at [859, 384] on input "Required" at bounding box center [864, 386] width 10 height 10
checkbox input "false"
click at [859, 384] on input "Required" at bounding box center [864, 386] width 10 height 10
checkbox input "true"
type input "required"
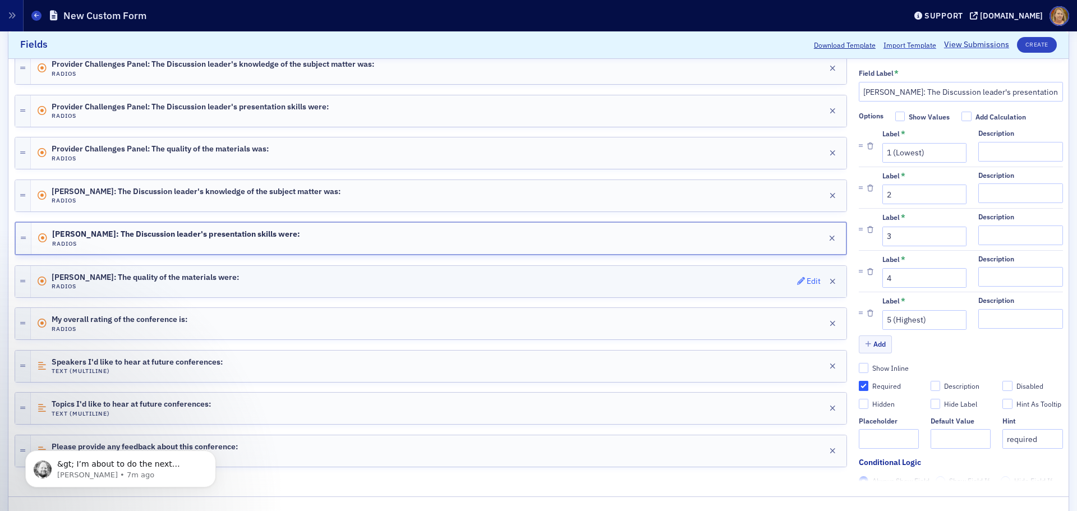
click at [807, 278] on div "Edit" at bounding box center [814, 281] width 14 height 6
drag, startPoint x: 908, startPoint y: 94, endPoint x: 854, endPoint y: 84, distance: 54.3
click at [859, 84] on input "[PERSON_NAME]: The quality of the materials were:" at bounding box center [961, 92] width 204 height 20
paste input "Chris Lofton"
type input "Chris Lofton: The quality of the materials were:"
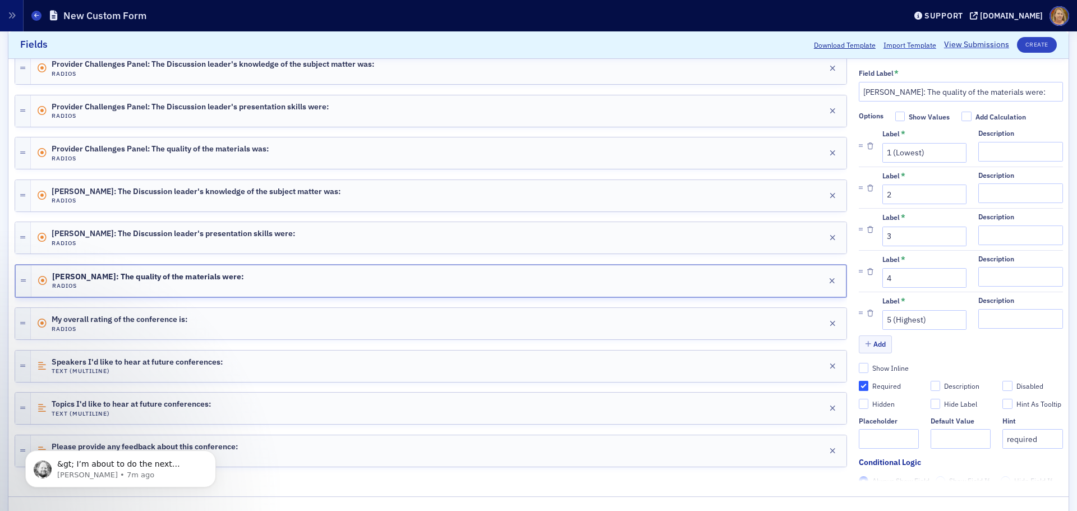
click at [860, 382] on label "Required" at bounding box center [889, 386] width 60 height 10
click at [860, 382] on input "Required" at bounding box center [864, 386] width 10 height 10
checkbox input "false"
click at [860, 386] on label "Required" at bounding box center [889, 386] width 60 height 10
click at [860, 386] on input "Required" at bounding box center [864, 386] width 10 height 10
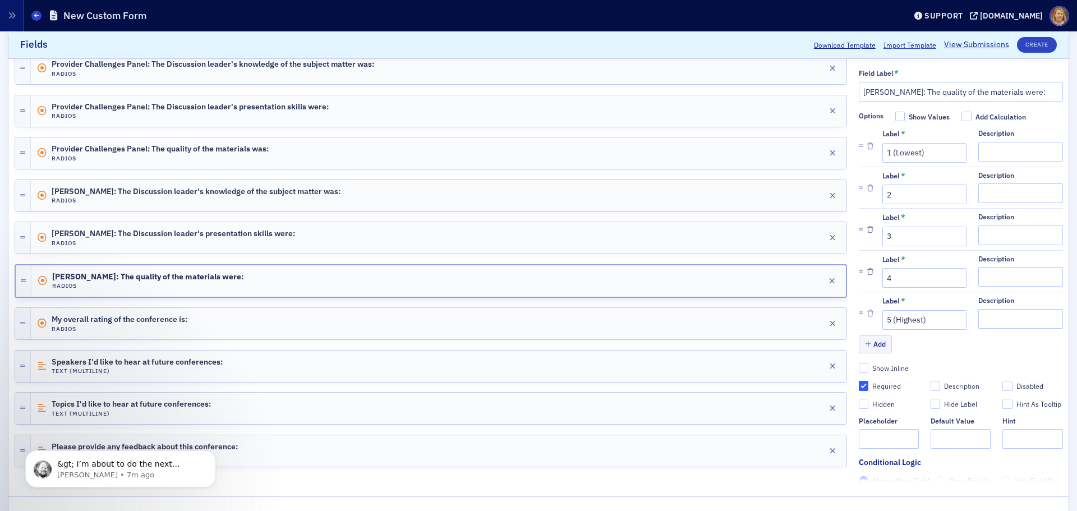
checkbox input "true"
type input "required"
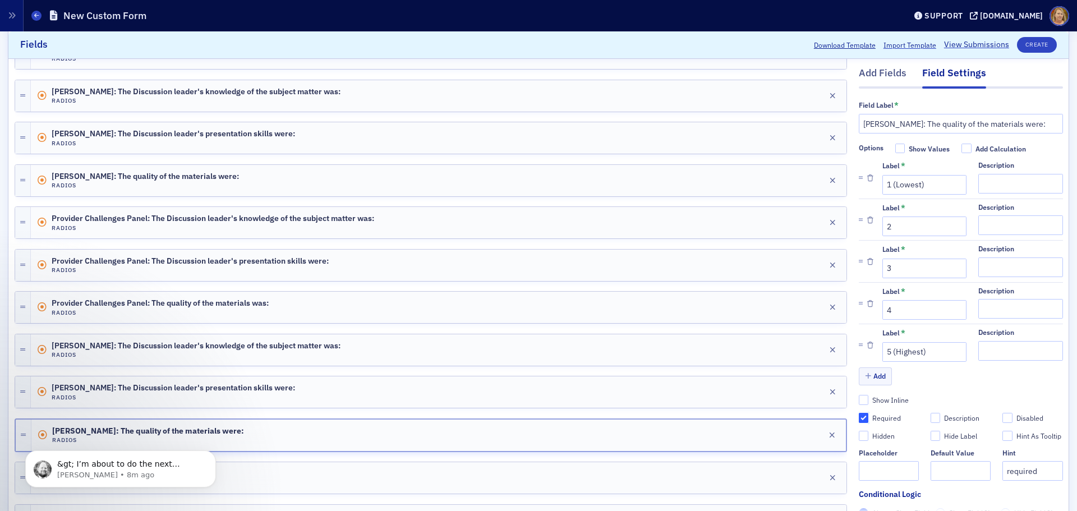
scroll to position [393, 0]
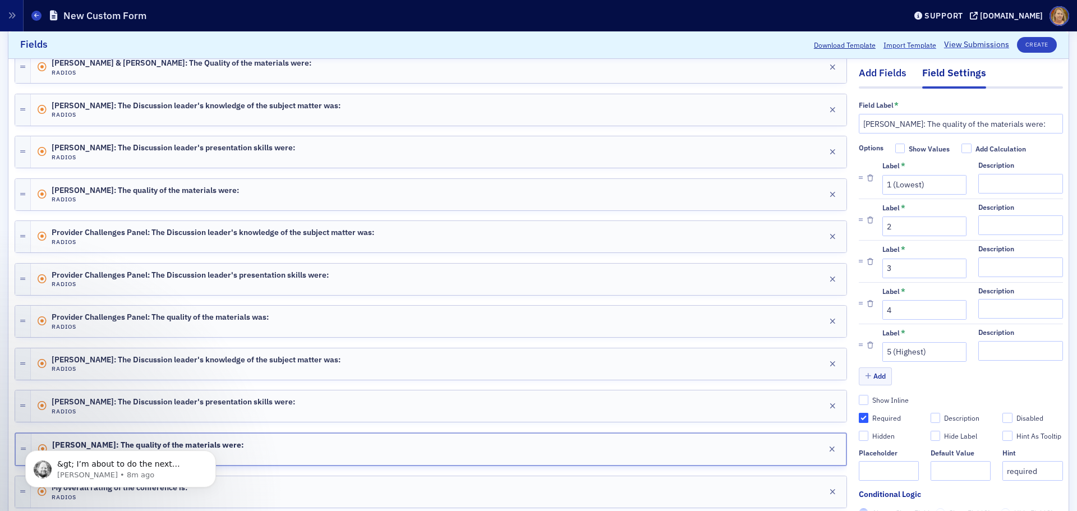
click at [878, 72] on div "Add Fields" at bounding box center [883, 76] width 48 height 21
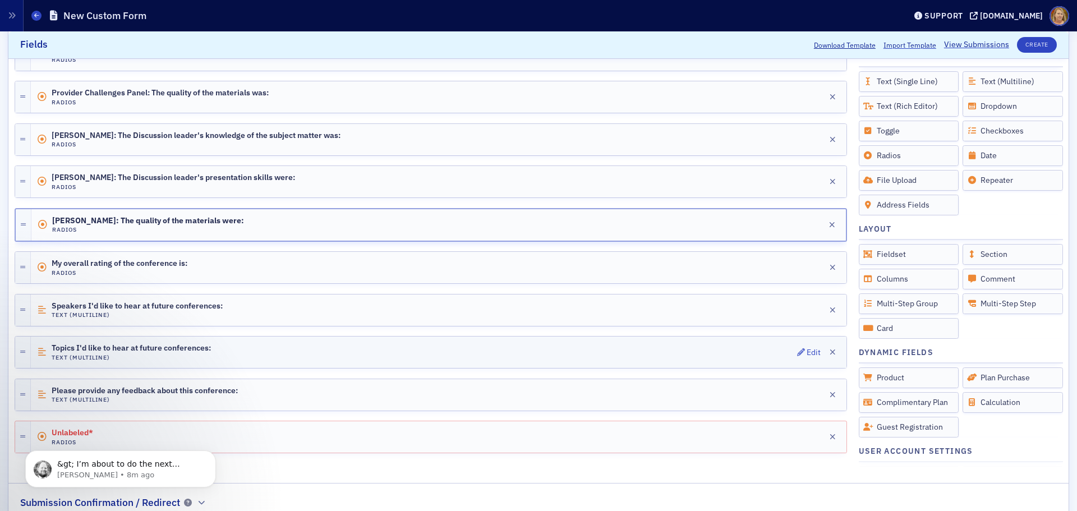
scroll to position [673, 0]
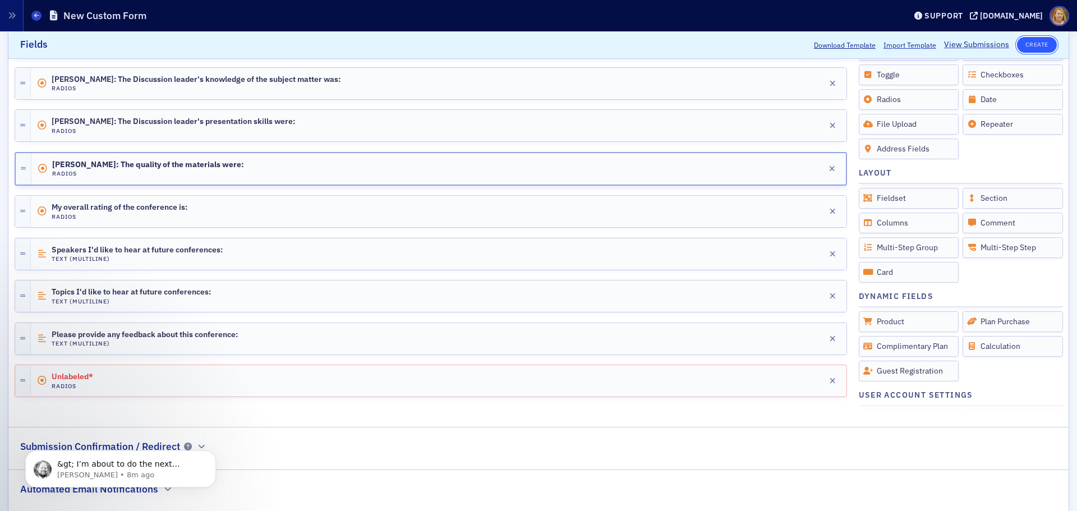
click at [1030, 42] on button "Create" at bounding box center [1037, 45] width 40 height 16
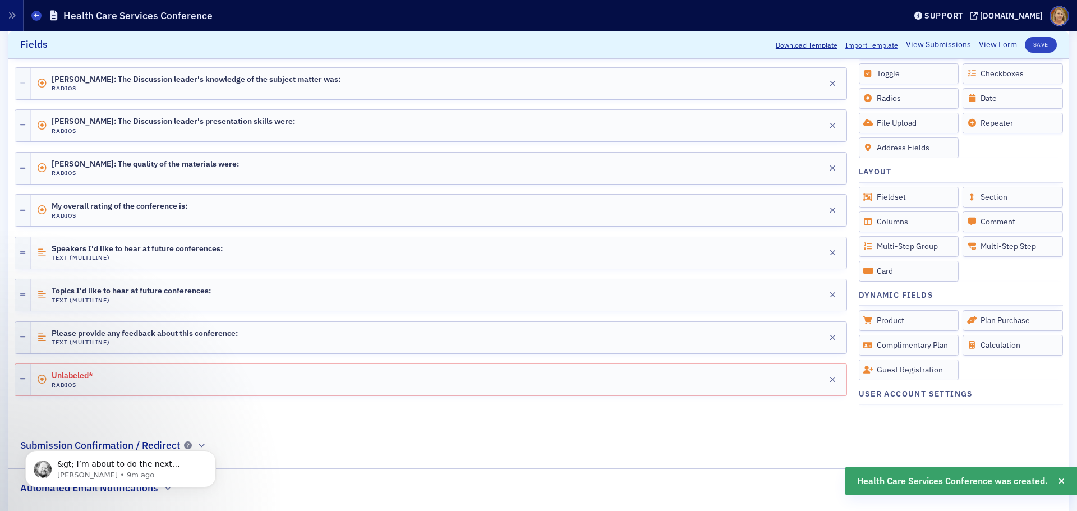
click at [1005, 41] on link "View Form" at bounding box center [998, 45] width 38 height 12
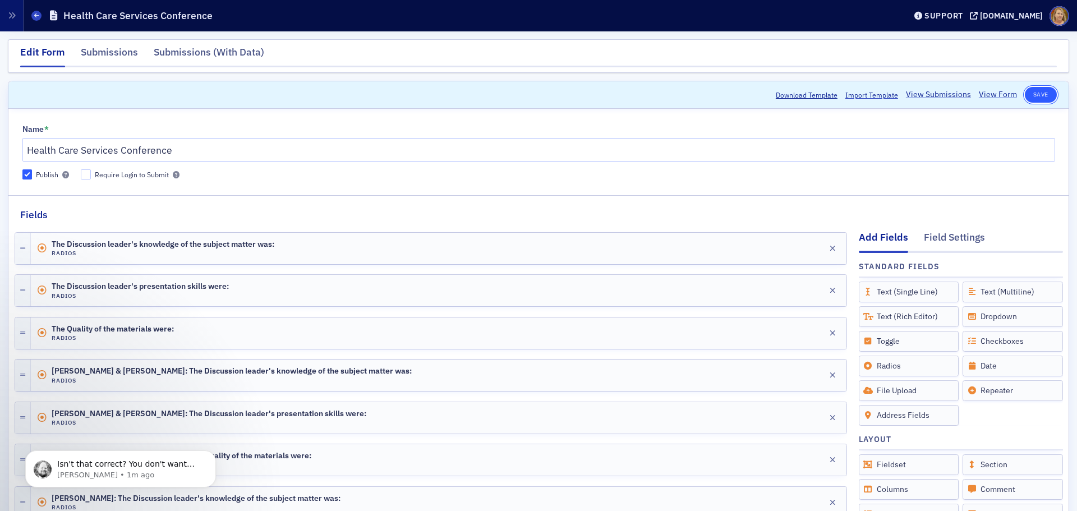
click at [1037, 95] on button "Save" at bounding box center [1041, 95] width 32 height 16
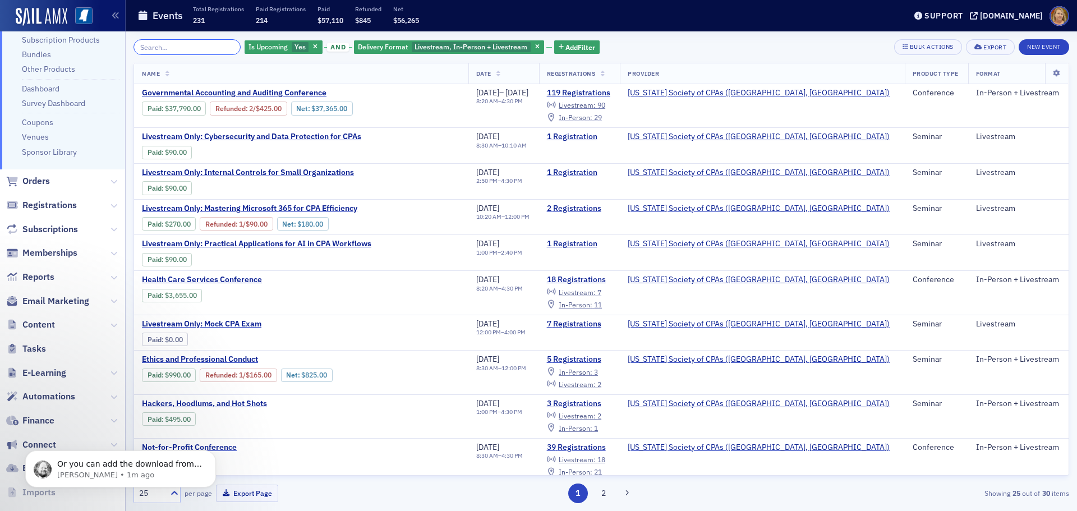
scroll to position [112, 0]
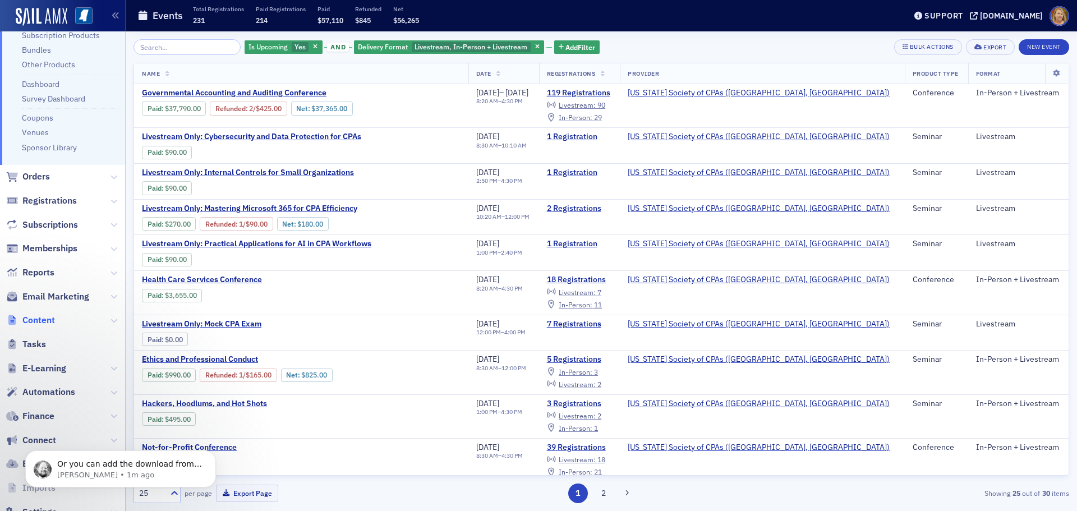
click at [49, 317] on span "Content" at bounding box center [38, 320] width 33 height 12
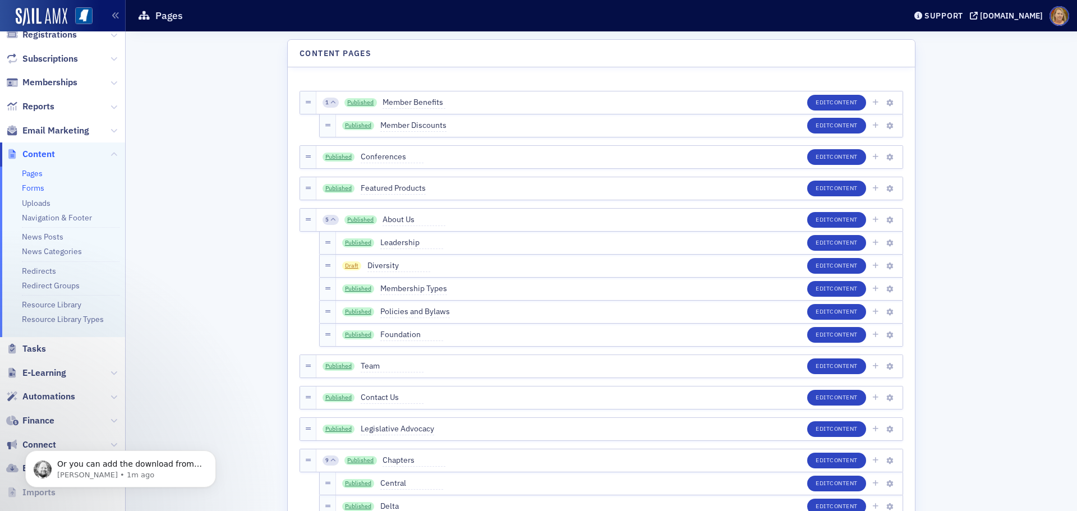
click at [43, 189] on link "Forms" at bounding box center [33, 188] width 22 height 10
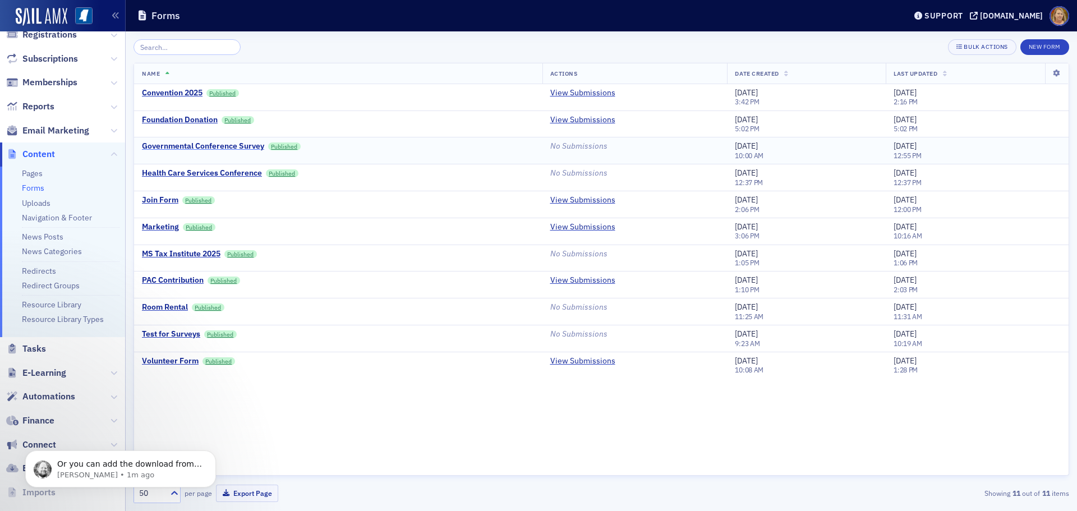
click at [190, 147] on div "Governmental Conference Survey" at bounding box center [203, 146] width 122 height 10
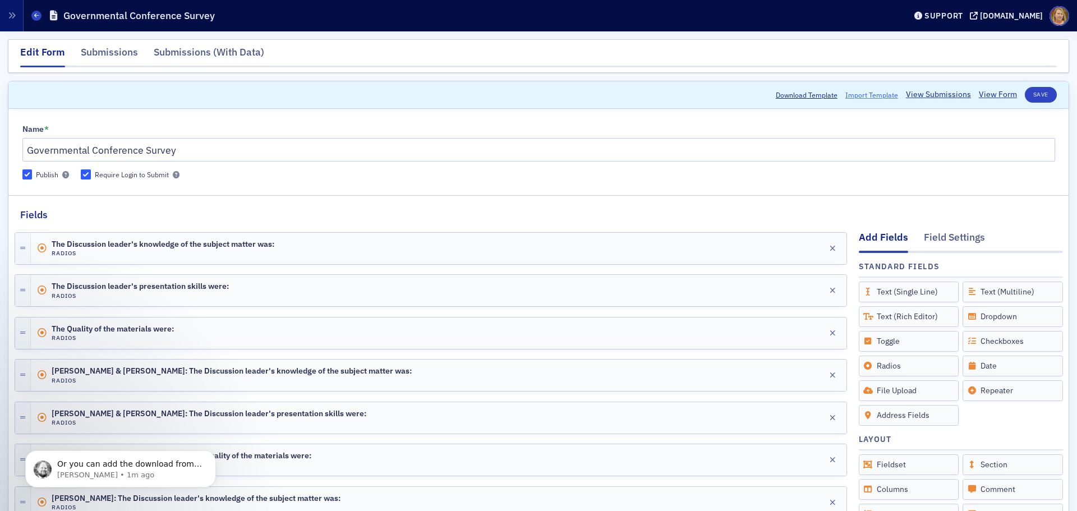
click at [845, 96] on span "Import Template" at bounding box center [871, 95] width 53 height 10
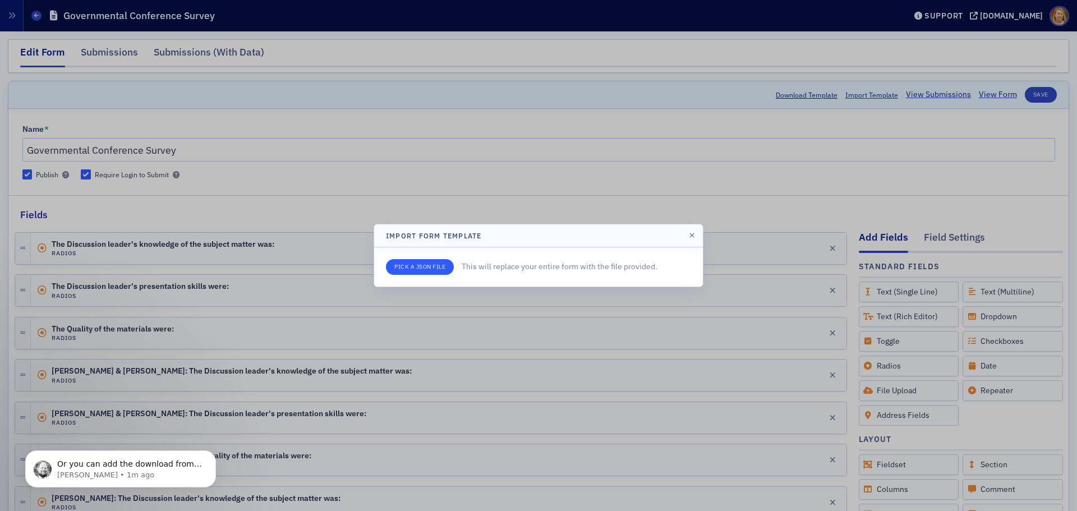
click at [437, 268] on input "file" at bounding box center [420, 267] width 68 height 16
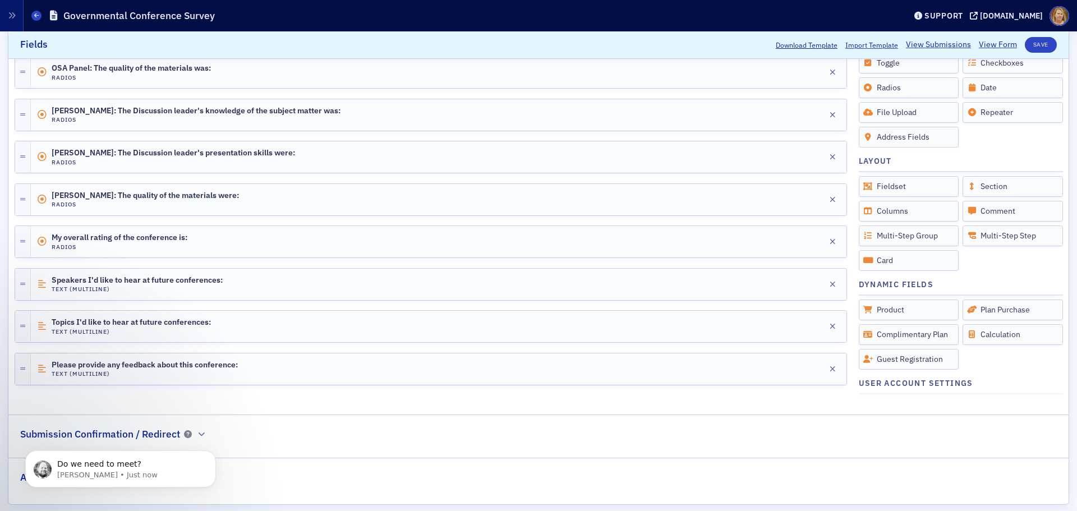
scroll to position [655, 0]
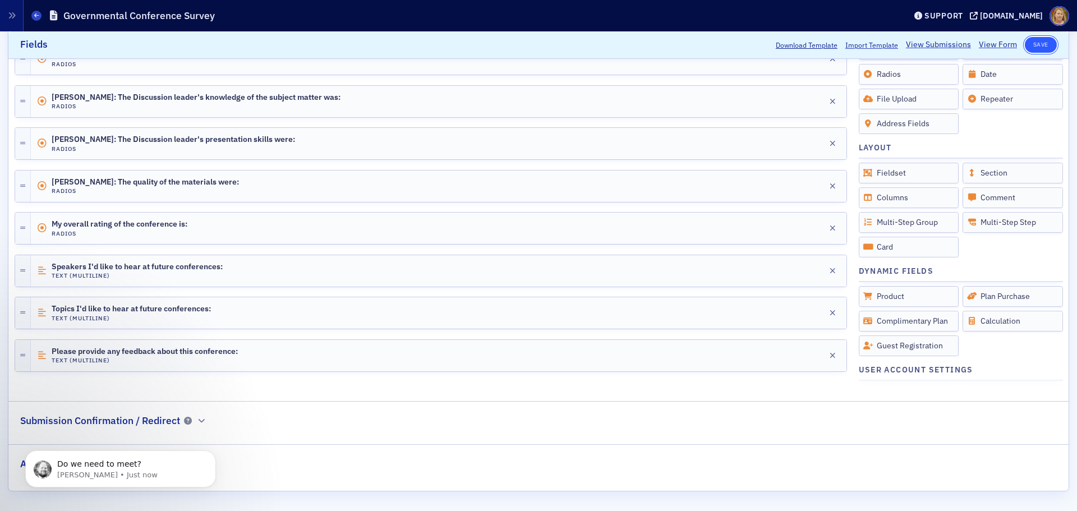
click at [1028, 45] on button "Save" at bounding box center [1041, 45] width 32 height 16
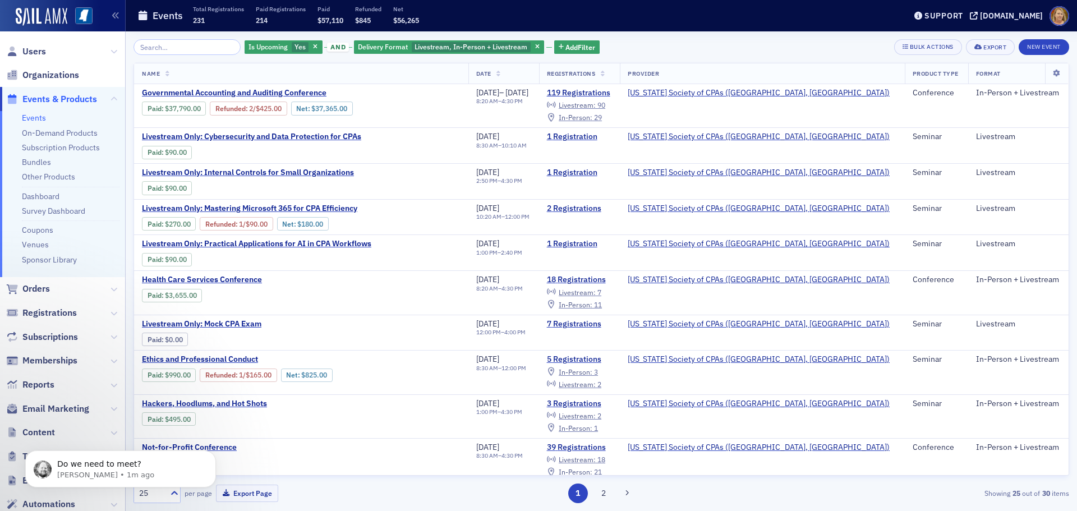
click at [58, 94] on span "Events & Products" at bounding box center [59, 99] width 75 height 12
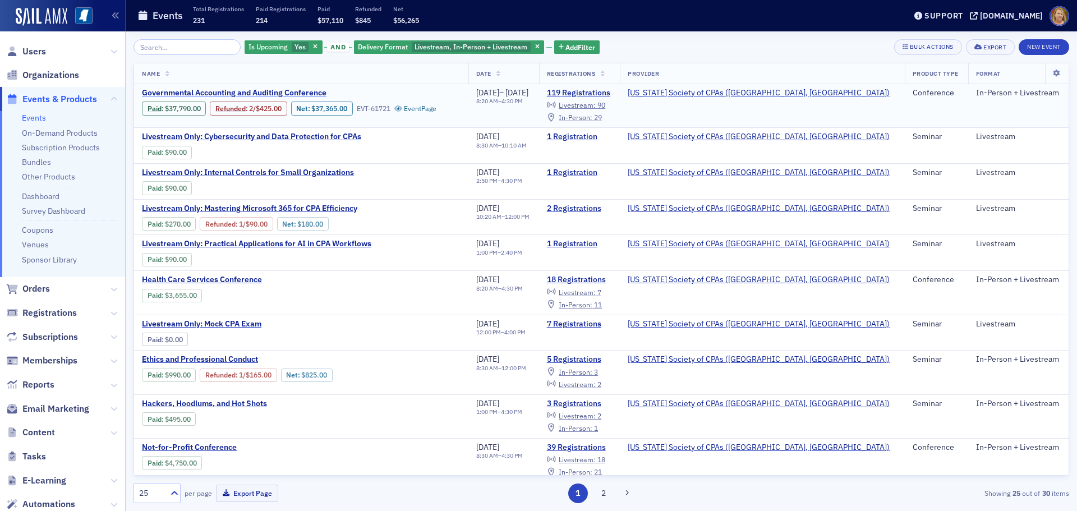
click at [217, 92] on span "Governmental Accounting and Auditing Conference" at bounding box center [236, 93] width 188 height 10
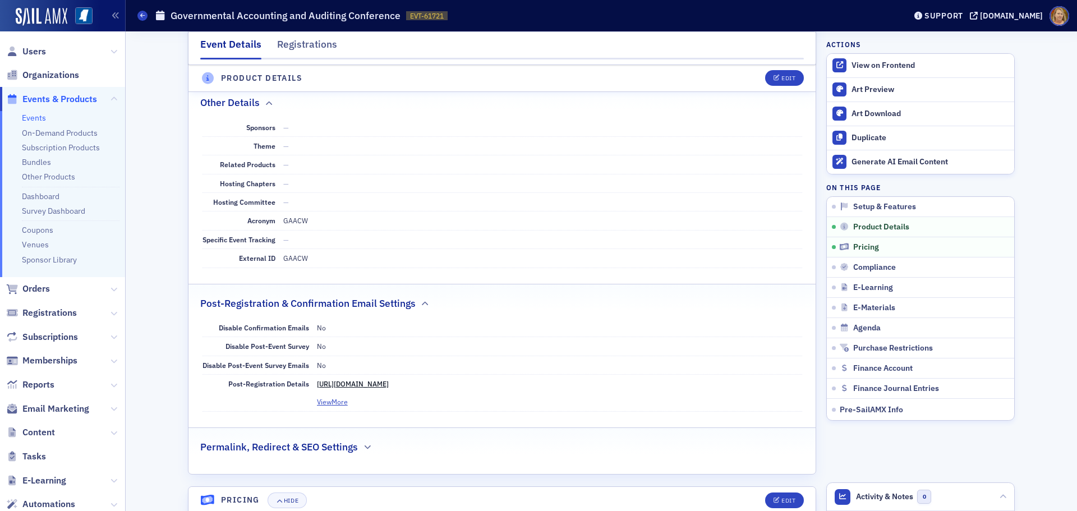
scroll to position [1402, 0]
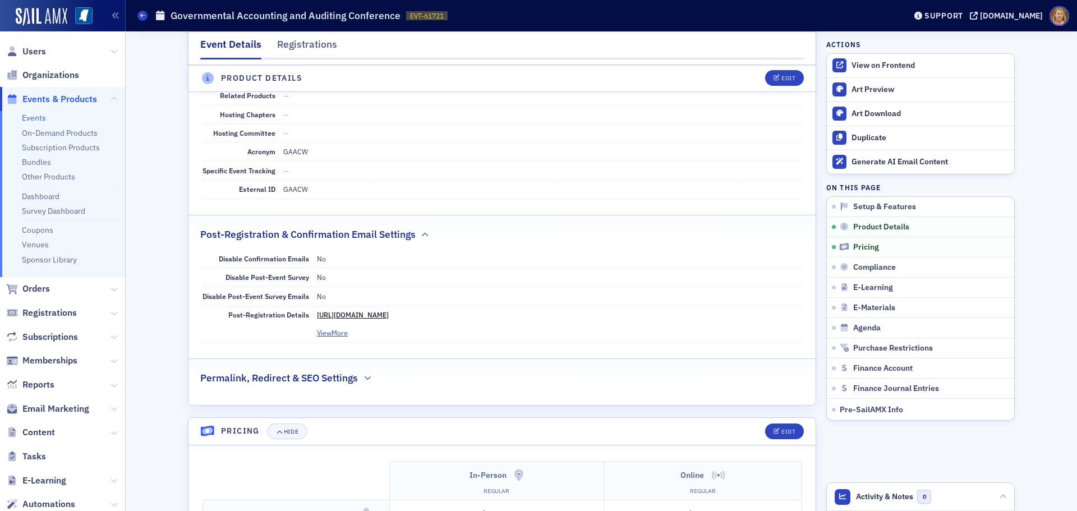
click at [384, 312] on link "https://ms-cpa.org/form/1f088d6b-d6f0-687e-99f4-52c6e9455b60" at bounding box center [353, 314] width 72 height 9
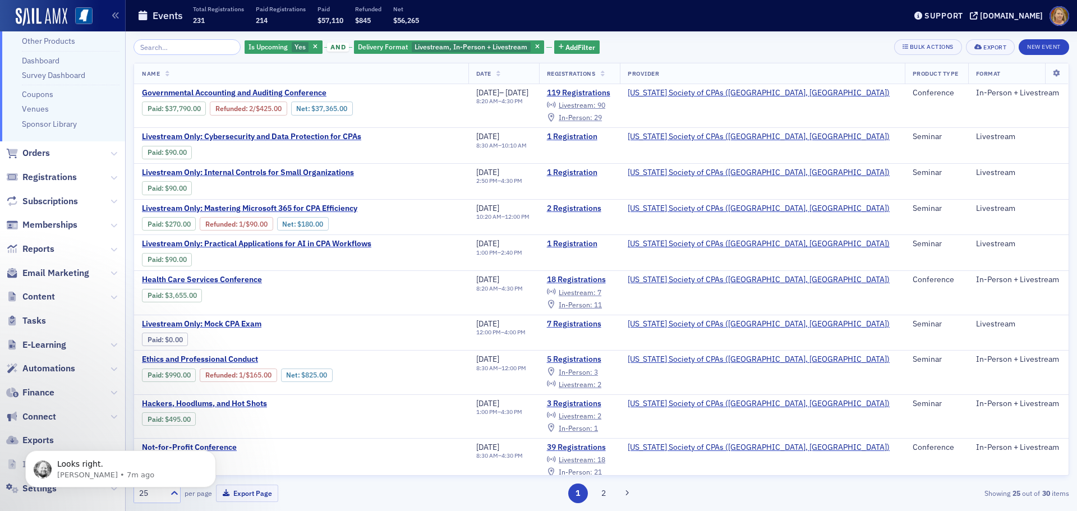
scroll to position [149, 0]
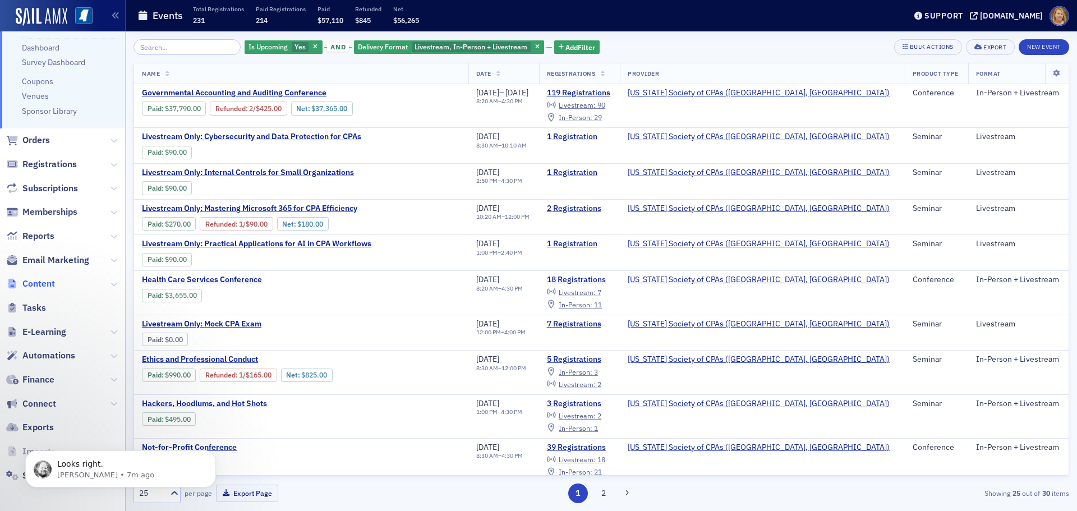
click at [46, 284] on span "Content" at bounding box center [38, 284] width 33 height 12
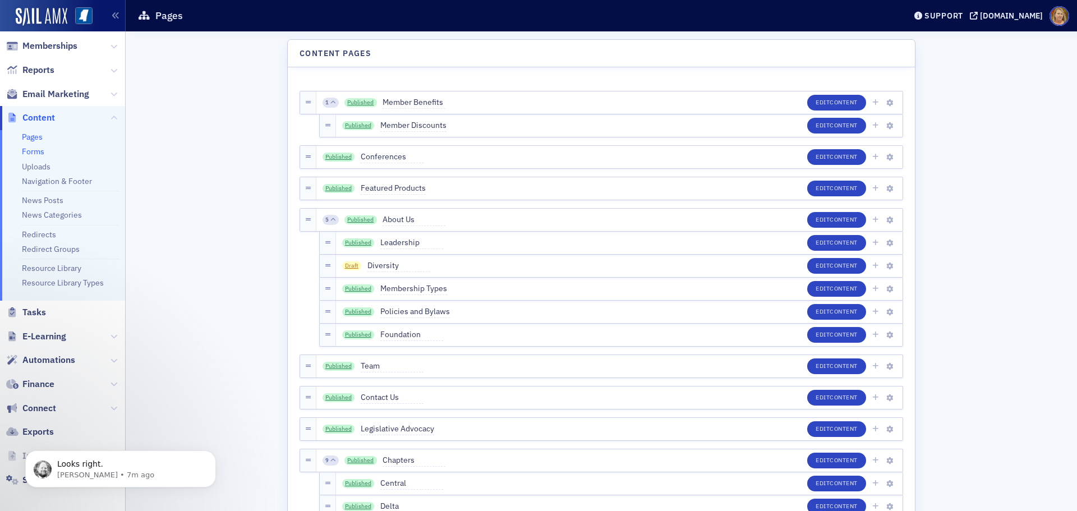
click at [31, 154] on link "Forms" at bounding box center [33, 151] width 22 height 10
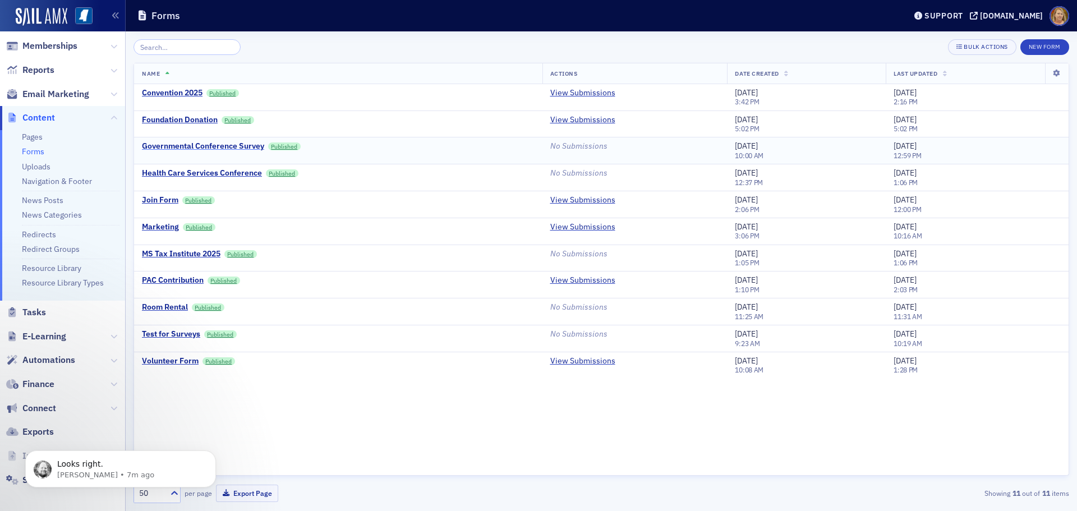
click at [160, 145] on div "Governmental Conference Survey" at bounding box center [203, 146] width 122 height 10
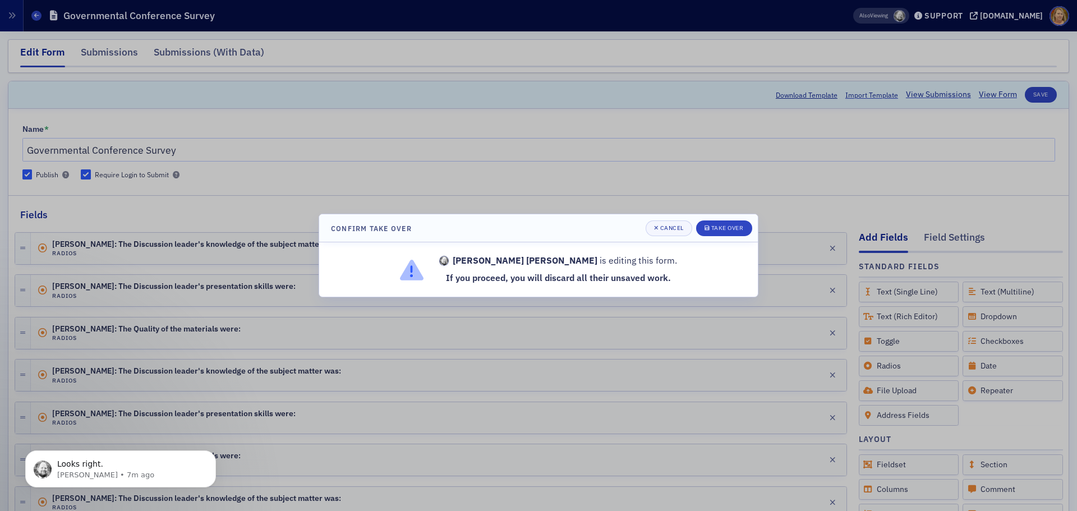
click at [413, 181] on div at bounding box center [538, 255] width 1077 height 511
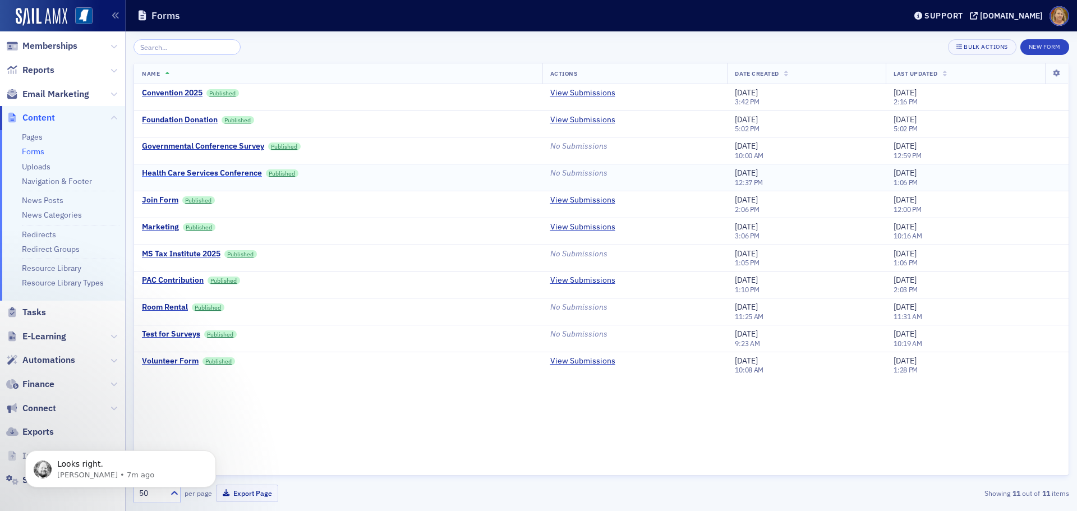
click at [225, 175] on div "Health Care Services Conference" at bounding box center [202, 173] width 120 height 10
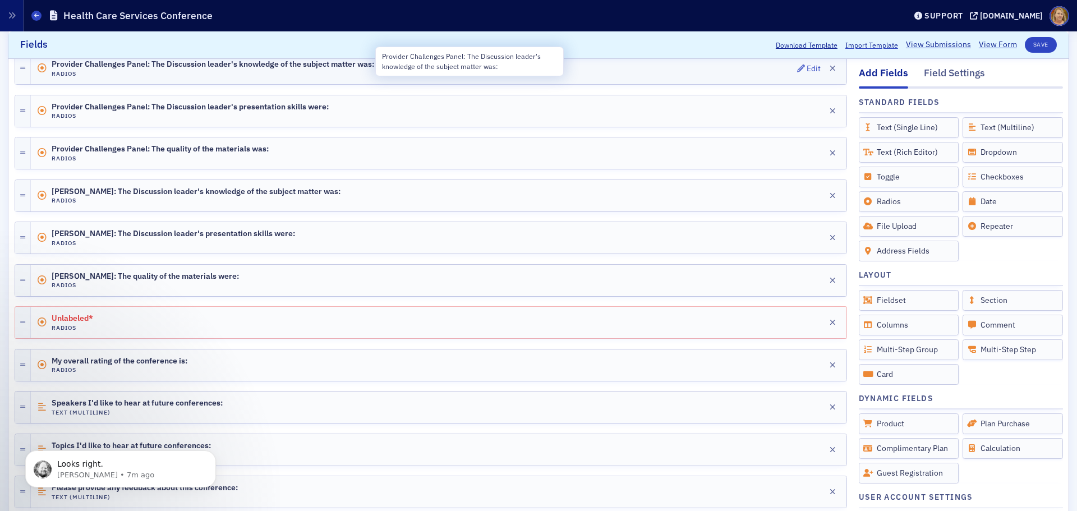
scroll to position [617, 0]
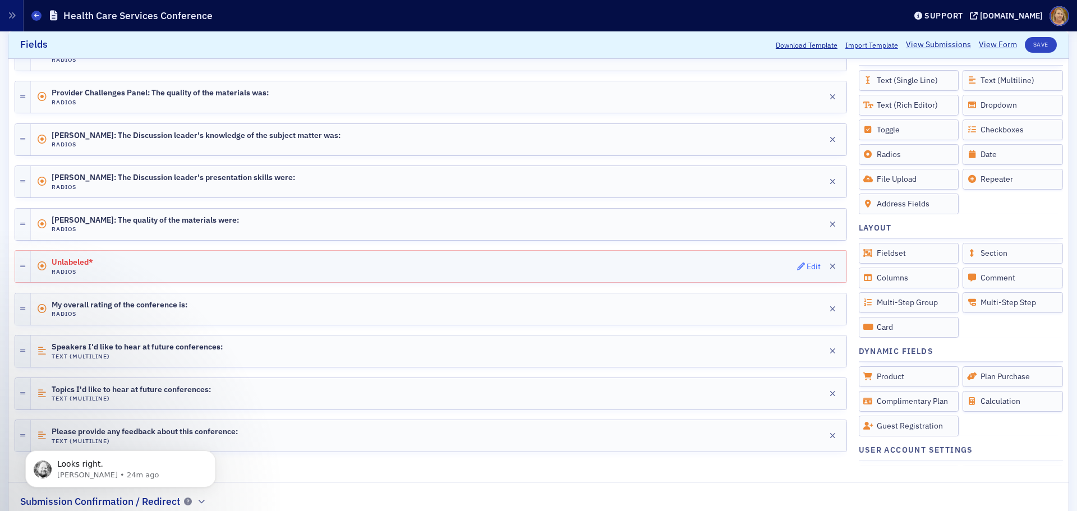
click at [807, 264] on div "Edit" at bounding box center [814, 267] width 14 height 6
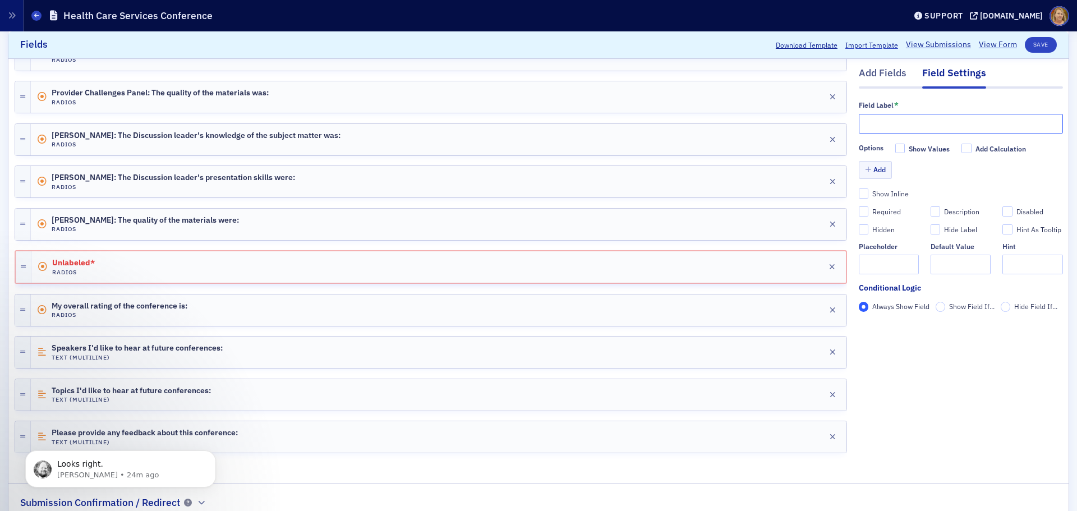
click at [859, 124] on input "text" at bounding box center [961, 124] width 204 height 20
click at [867, 123] on input "FBI Health Care Fraud" at bounding box center [961, 124] width 204 height 20
click at [941, 125] on input "FBI's Health Care Fraud" at bounding box center [961, 124] width 204 height 20
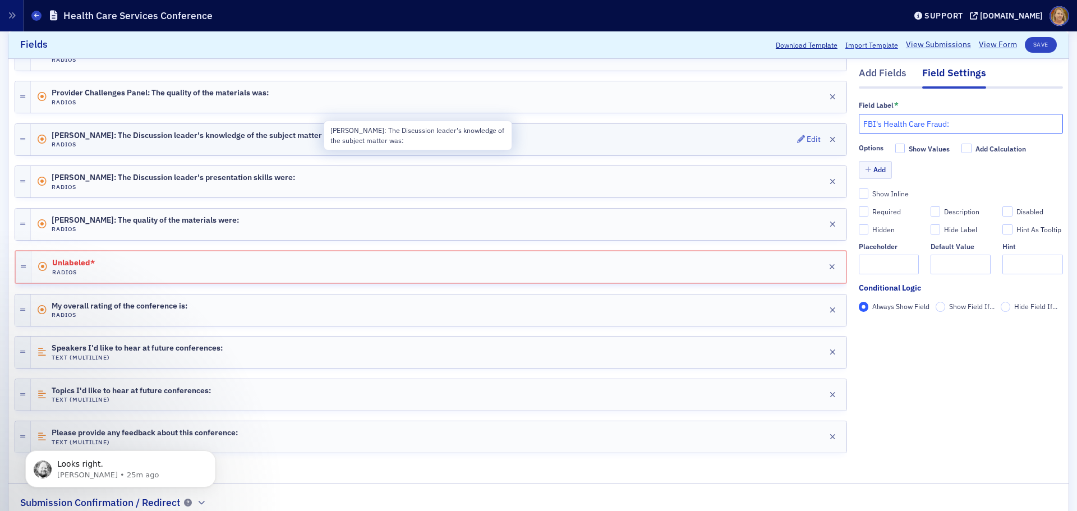
type input "FBI's Health Care Fraud:"
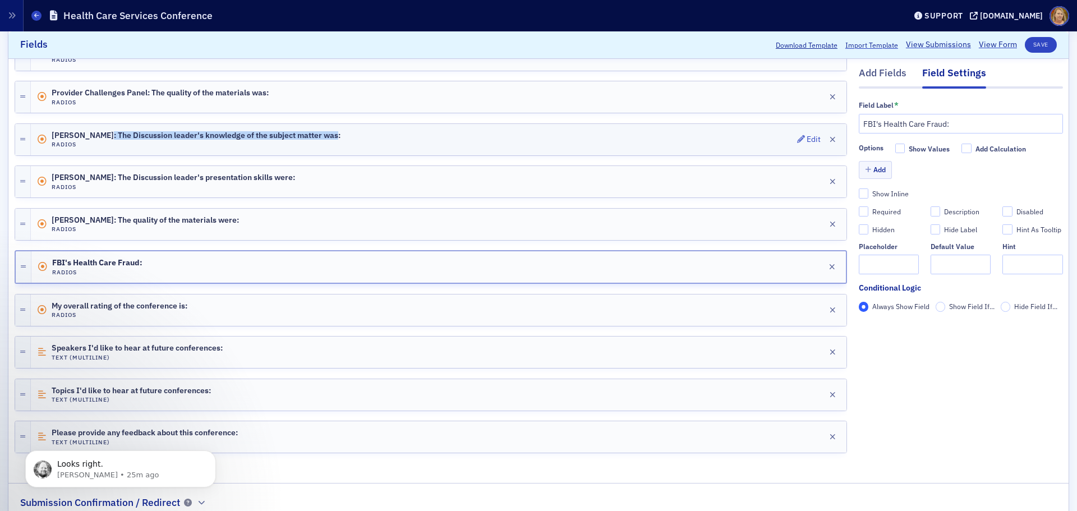
drag, startPoint x: 98, startPoint y: 133, endPoint x: 325, endPoint y: 133, distance: 226.6
click at [325, 133] on div "Chris Lofton: The Discussion leader's knowledge of the subject matter was: Radi…" at bounding box center [439, 139] width 816 height 31
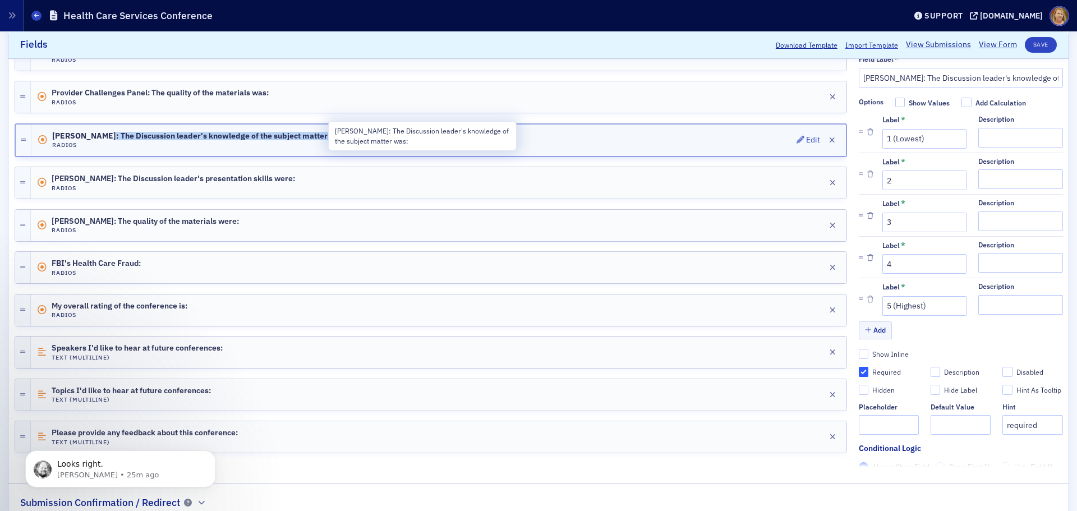
copy span "The Discussion leader's knowledge of the subject matter was:"
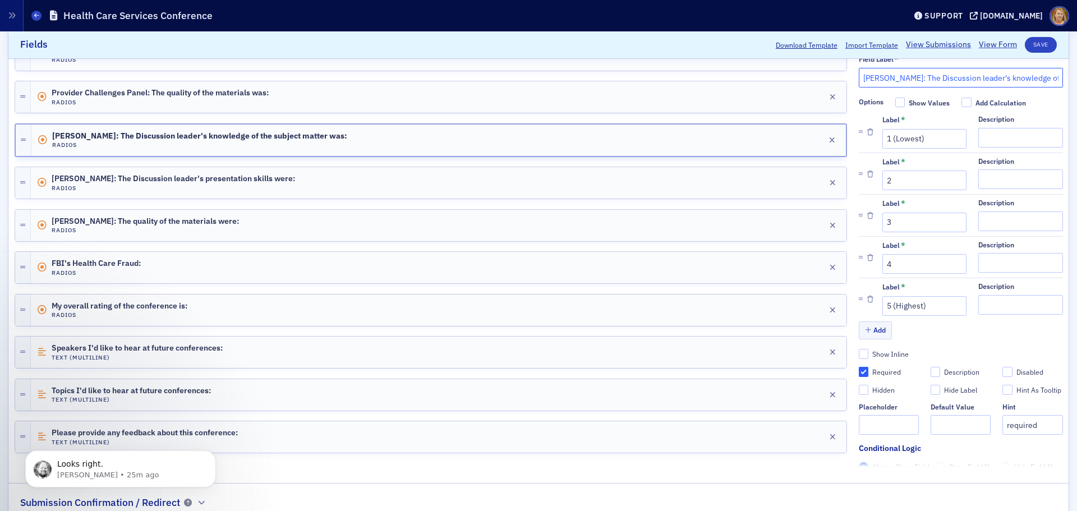
click at [897, 76] on input "Chris Lofton: The Discussion leader's knowledge of the subject matter was:" at bounding box center [961, 78] width 204 height 20
drag, startPoint x: 896, startPoint y: 77, endPoint x: 842, endPoint y: 80, distance: 54.5
click at [842, 80] on div "Add Fields Field Settings Field Label * Chris Lofton: The Discussion leader's k…" at bounding box center [539, 36] width 1048 height 862
click at [942, 76] on input "FBI's Health Care Fruad: The Discussion leader's knowledge of the subject matte…" at bounding box center [961, 78] width 204 height 20
click at [933, 80] on input "FBI's Health Care Fruad: The Discussion leader's knowledge of the subject matte…" at bounding box center [961, 78] width 204 height 20
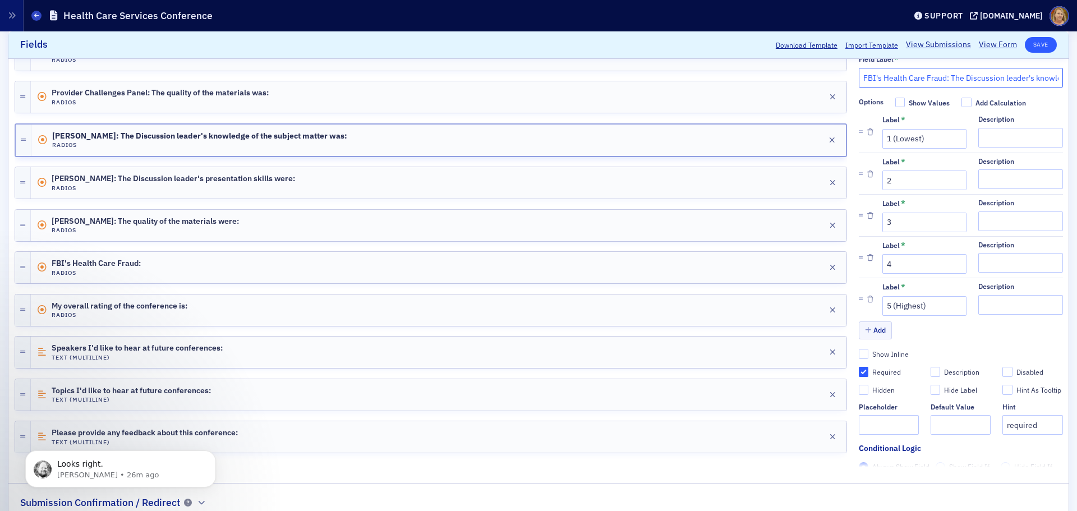
type input "FBI's Health Care Fraud: The Discussion leader's knowledge of the subject matte…"
click at [1034, 47] on button "Save" at bounding box center [1041, 45] width 32 height 16
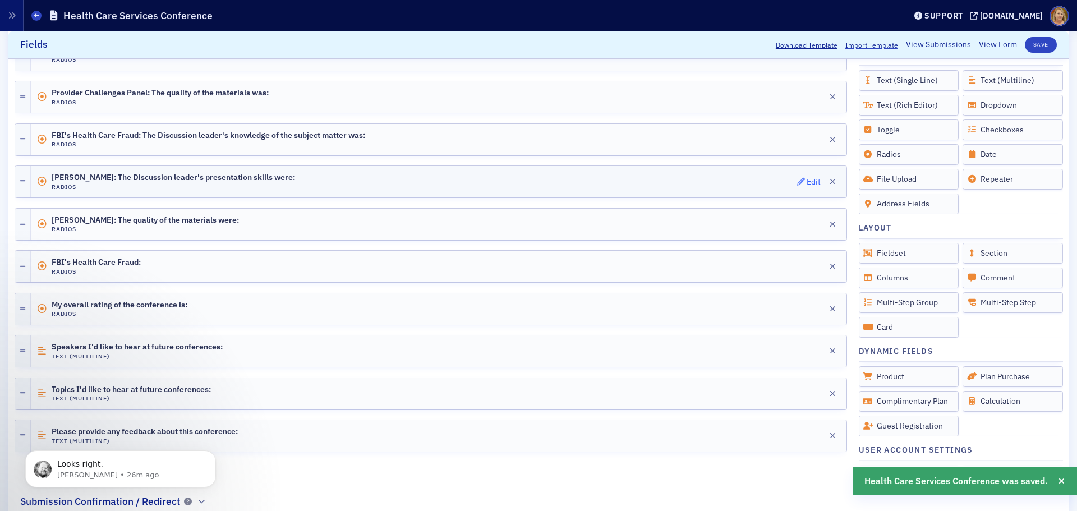
click at [807, 181] on div "Edit" at bounding box center [814, 182] width 14 height 6
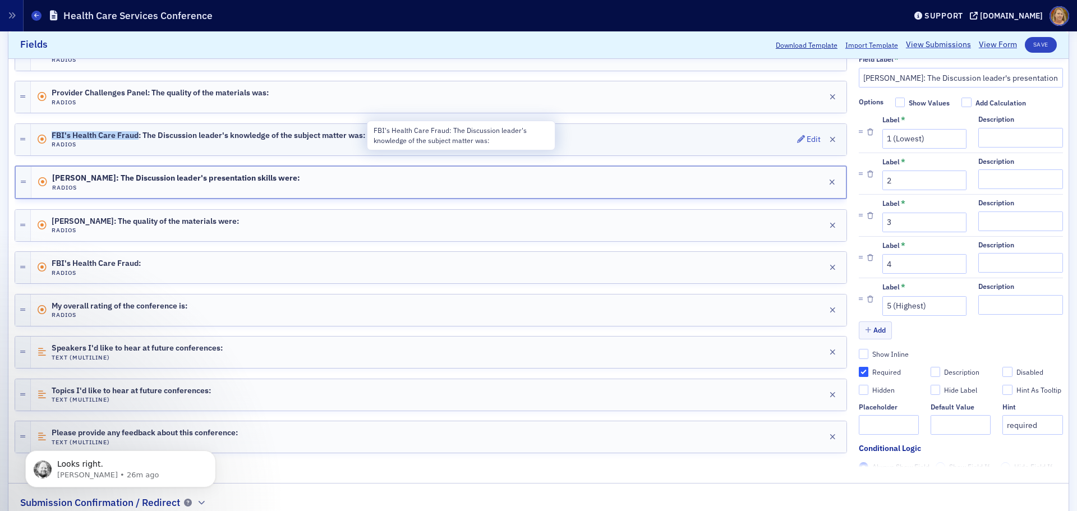
drag, startPoint x: 139, startPoint y: 133, endPoint x: 53, endPoint y: 135, distance: 85.3
click at [53, 135] on span "FBI's Health Care Fraud: The Discussion leader's knowledge of the subject matte…" at bounding box center [209, 135] width 314 height 9
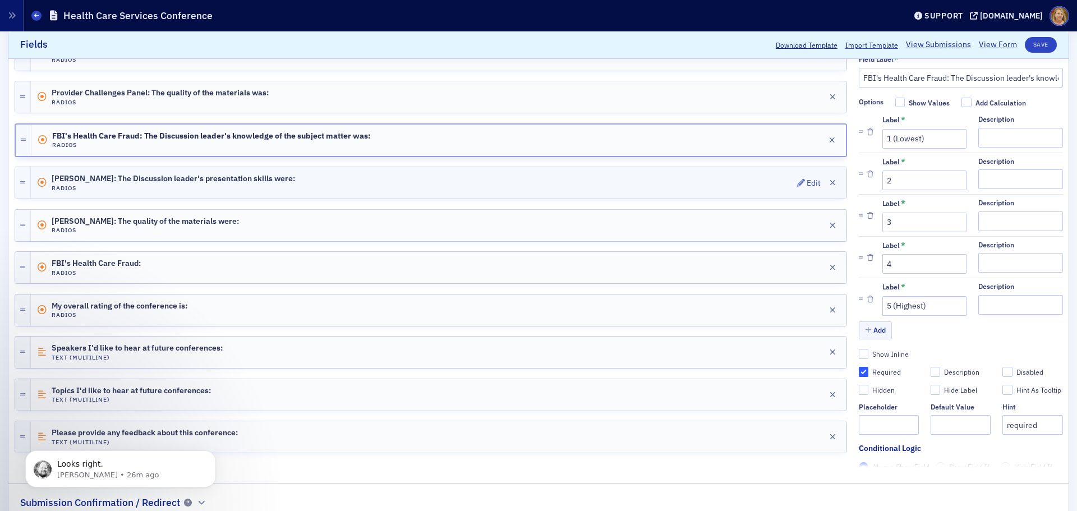
click at [99, 179] on span "Chris Lofton: The Discussion leader's presentation skills were:" at bounding box center [173, 178] width 243 height 9
drag, startPoint x: 896, startPoint y: 81, endPoint x: 847, endPoint y: 79, distance: 48.8
click at [847, 79] on div "Add Fields Field Settings Field Label * Chris Lofton: The Discussion leader's p…" at bounding box center [539, 36] width 1048 height 862
type input "FBI's Health Care Fraud: The Discussion leader's presentation skills were:"
click at [1029, 48] on button "Save" at bounding box center [1041, 45] width 32 height 16
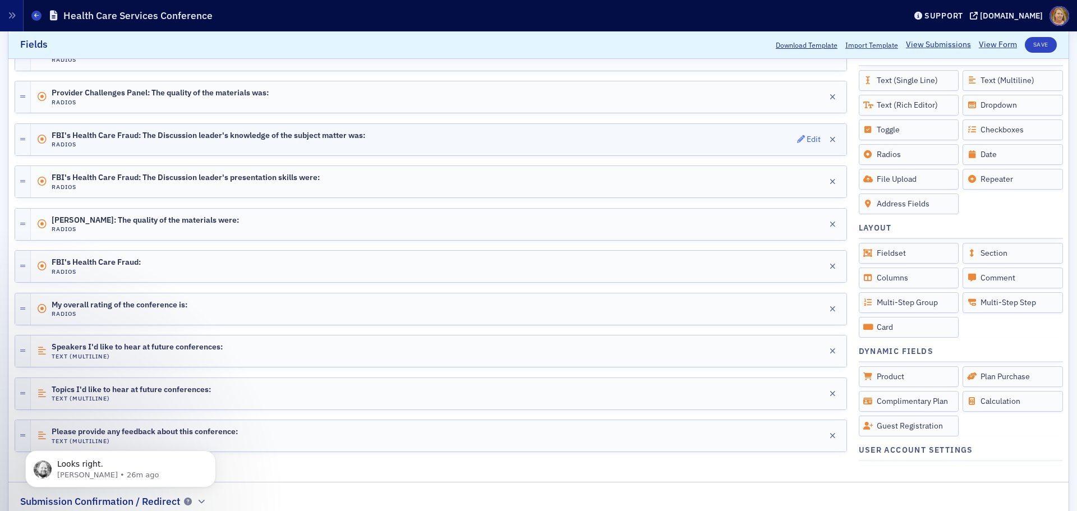
click at [807, 136] on div "Edit" at bounding box center [814, 139] width 14 height 6
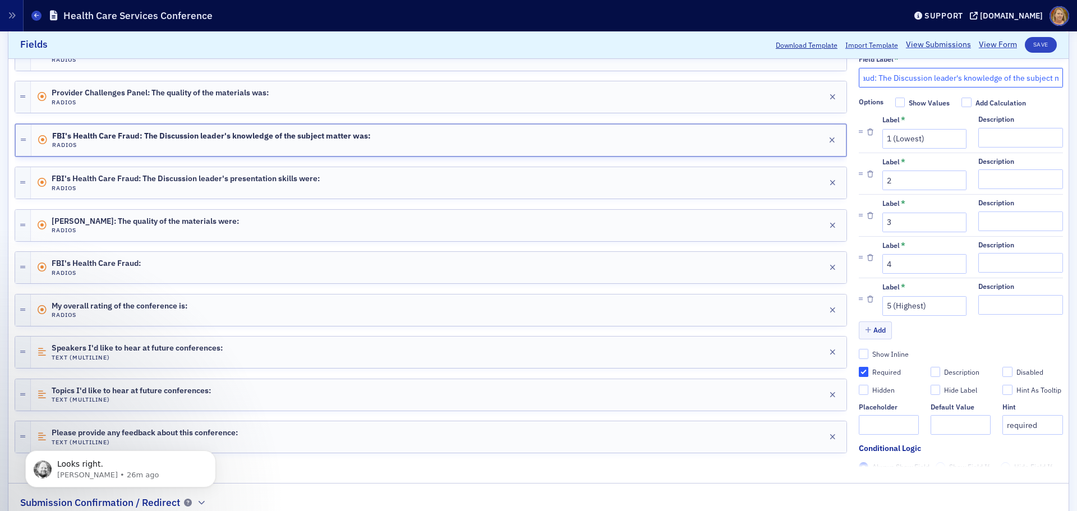
scroll to position [0, 118]
drag, startPoint x: 854, startPoint y: 76, endPoint x: 1047, endPoint y: 73, distance: 192.4
click at [1048, 72] on div "Field Label * FBI's Health Care Fraud: The Discussion leader's knowledge of the…" at bounding box center [961, 255] width 204 height 425
click at [543, 152] on div "FBI's Health Care Fraud: The Discussion leader's knowledge of the subject matte…" at bounding box center [438, 140] width 814 height 31
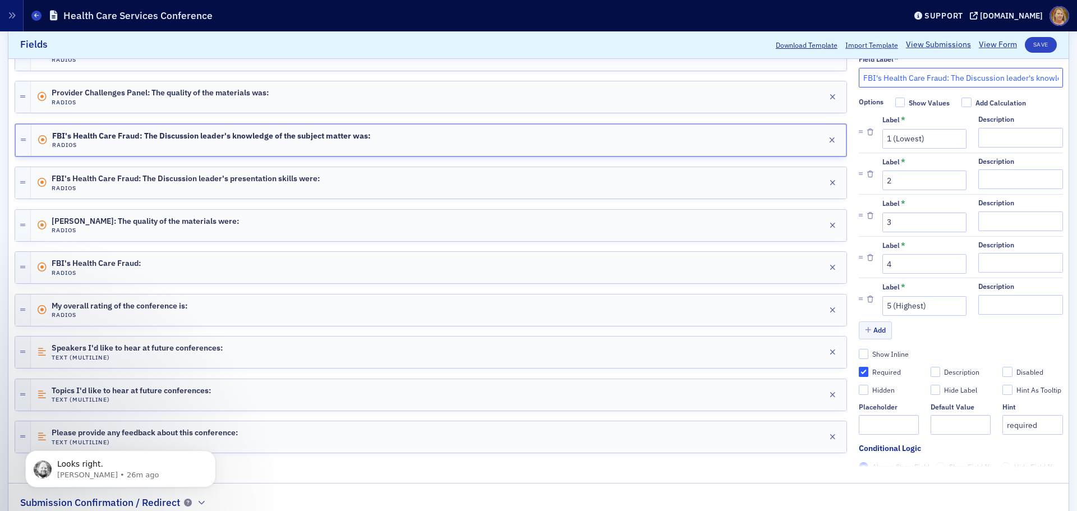
drag, startPoint x: 937, startPoint y: 73, endPoint x: 855, endPoint y: 88, distance: 83.8
click at [859, 88] on div "Field Label * FBI's Health Care Fraud: The Discussion leader's knowledge of the…" at bounding box center [961, 267] width 204 height 426
type input "Chris Lofton: The Discussion leader's knowledge of the subject matter was:"
click at [1039, 41] on button "Save" at bounding box center [1041, 45] width 32 height 16
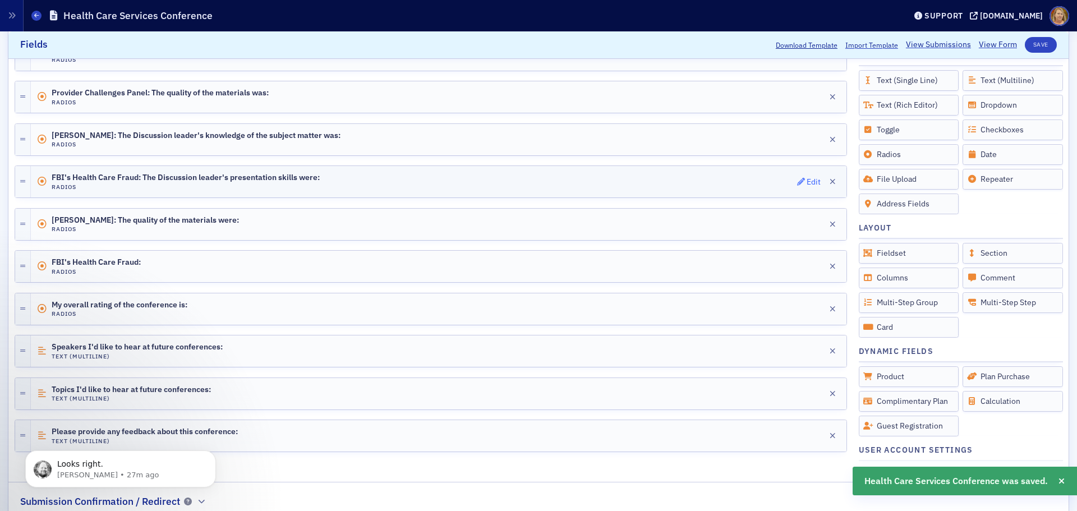
click at [807, 182] on div "Edit" at bounding box center [814, 182] width 14 height 6
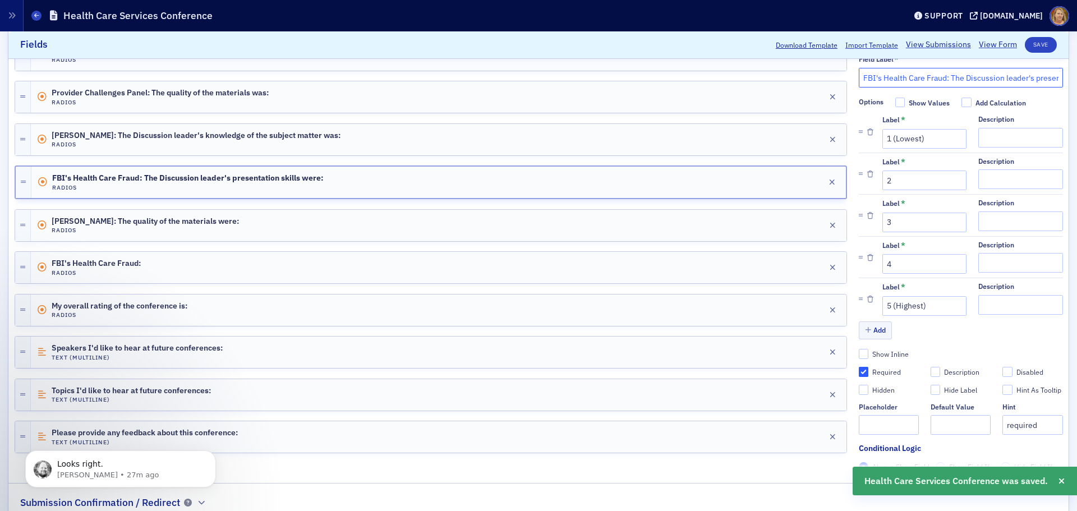
drag, startPoint x: 938, startPoint y: 79, endPoint x: 852, endPoint y: 82, distance: 86.5
click at [859, 82] on input "FBI's Health Care Fraud: The Discussion leader's presentation skills were:" at bounding box center [961, 78] width 204 height 20
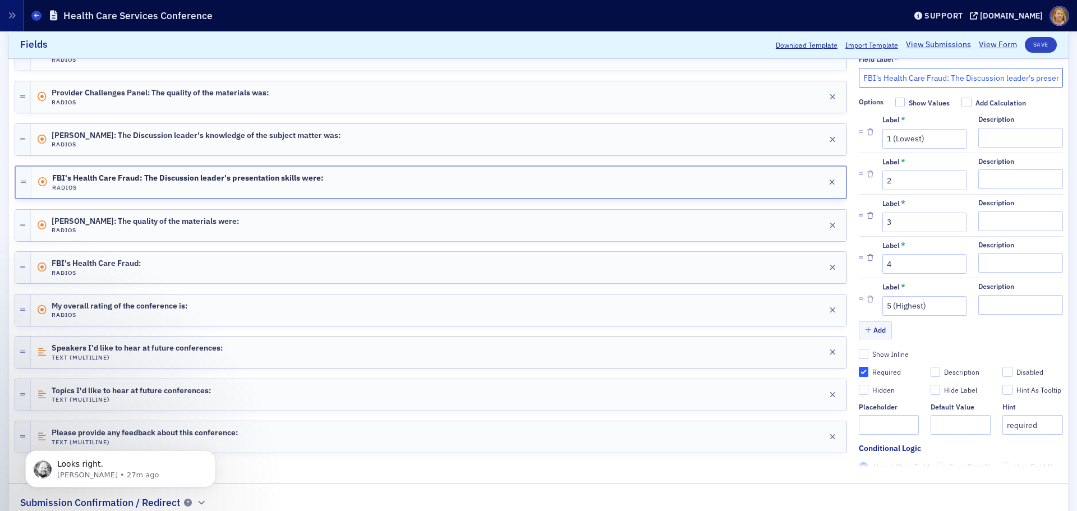
click at [869, 73] on input "FBI's Health Care Fraud: The Discussion leader's presentation skills were:" at bounding box center [961, 78] width 204 height 20
type input "Chris Lofton: The Discussion leader's presentation skills were:"
click at [1025, 42] on button "Save" at bounding box center [1041, 45] width 32 height 16
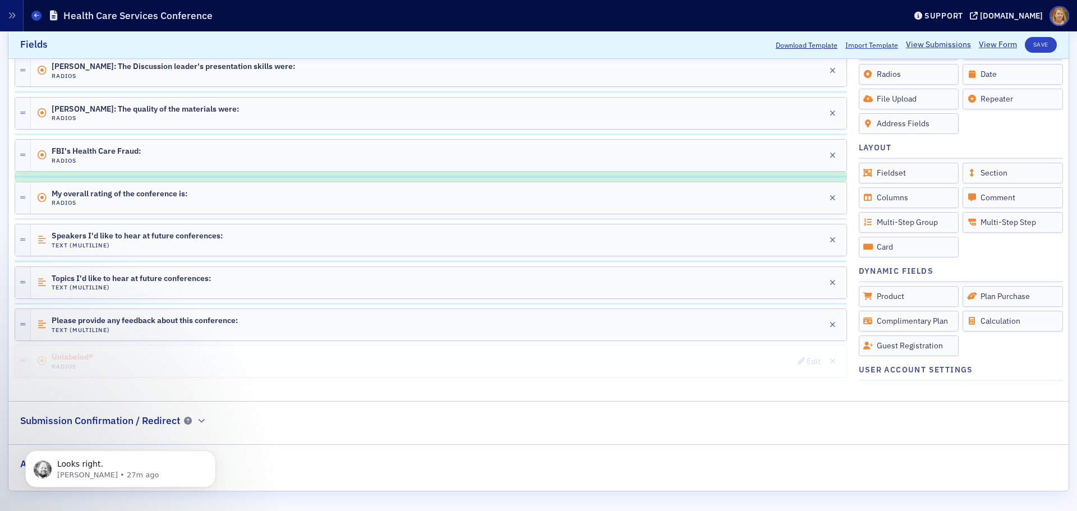
scroll to position [729, 0]
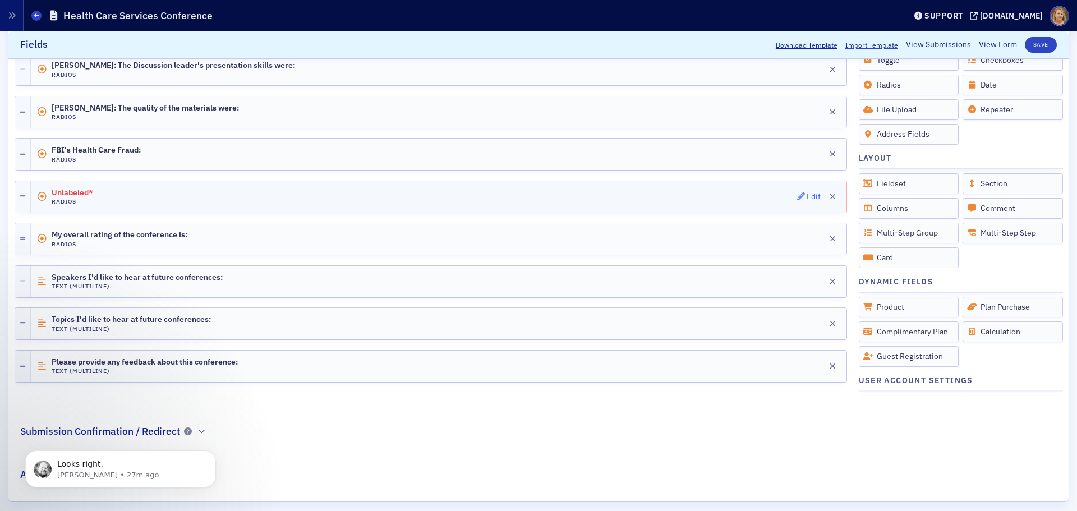
click at [808, 198] on div "Edit" at bounding box center [814, 197] width 14 height 6
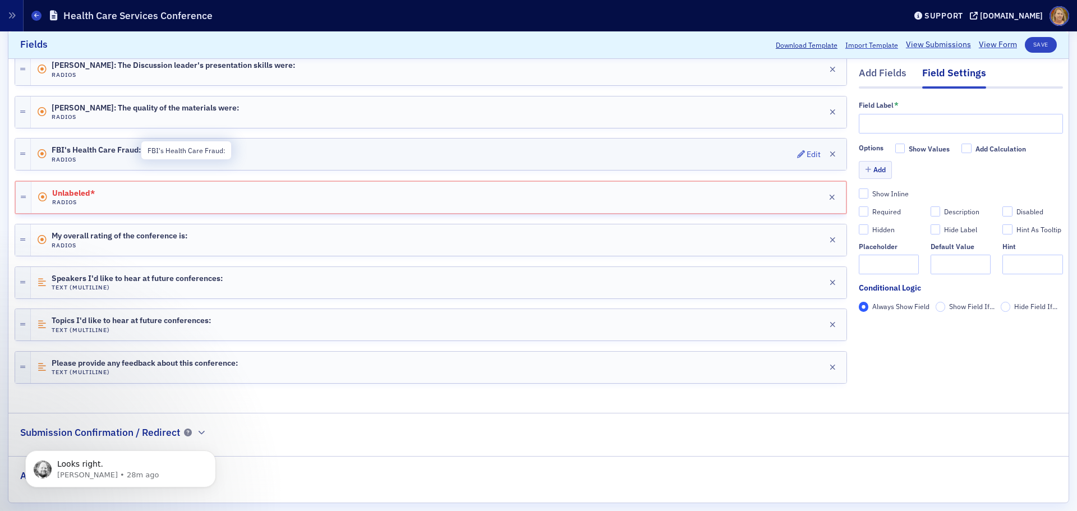
click at [112, 146] on span "FBI's Health Care Fraud:" at bounding box center [96, 150] width 89 height 9
click at [965, 126] on input "FBI's Health Care Fraud:" at bounding box center [961, 124] width 204 height 20
paste input "The Discussion leader's knowledge of the subject matter was:"
click at [942, 125] on input "FBI's Health Care Fraud:The Discussion leader's knowledge of the subject matter…" at bounding box center [961, 124] width 204 height 20
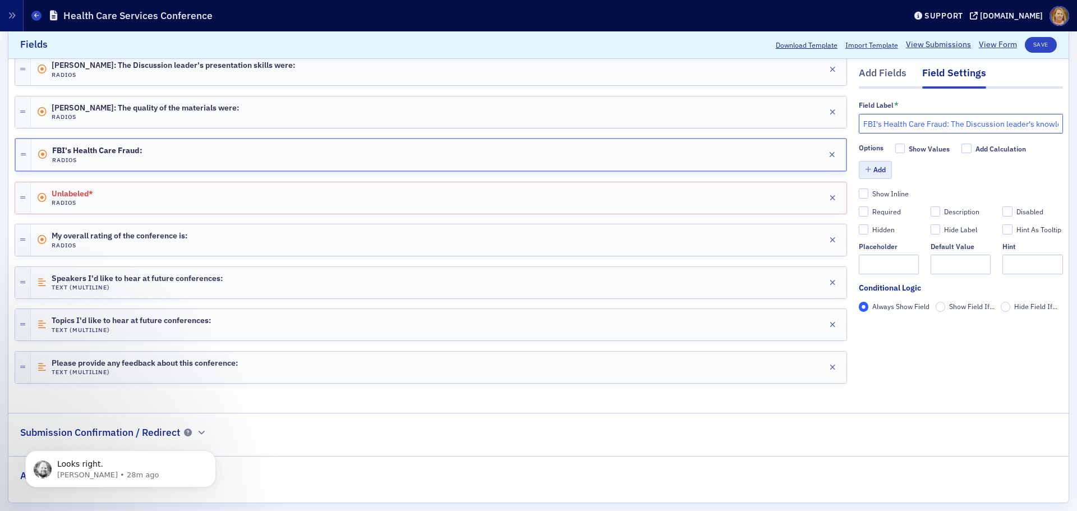
type input "FBI's Health Care Fraud: The Discussion leader's knowledge of the subject matte…"
click at [873, 171] on button "Add" at bounding box center [876, 170] width 34 height 17
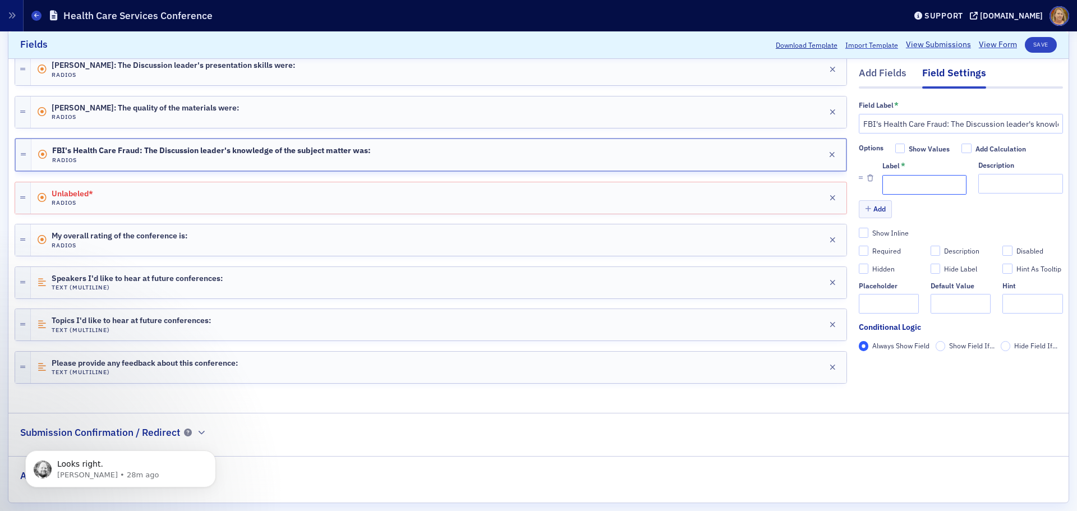
click at [882, 186] on input "Label *" at bounding box center [924, 185] width 84 height 20
click at [889, 183] on input "1 ( Lowest)" at bounding box center [924, 185] width 84 height 20
type input "1 (Lowest)"
click at [872, 209] on button "Add" at bounding box center [876, 209] width 34 height 17
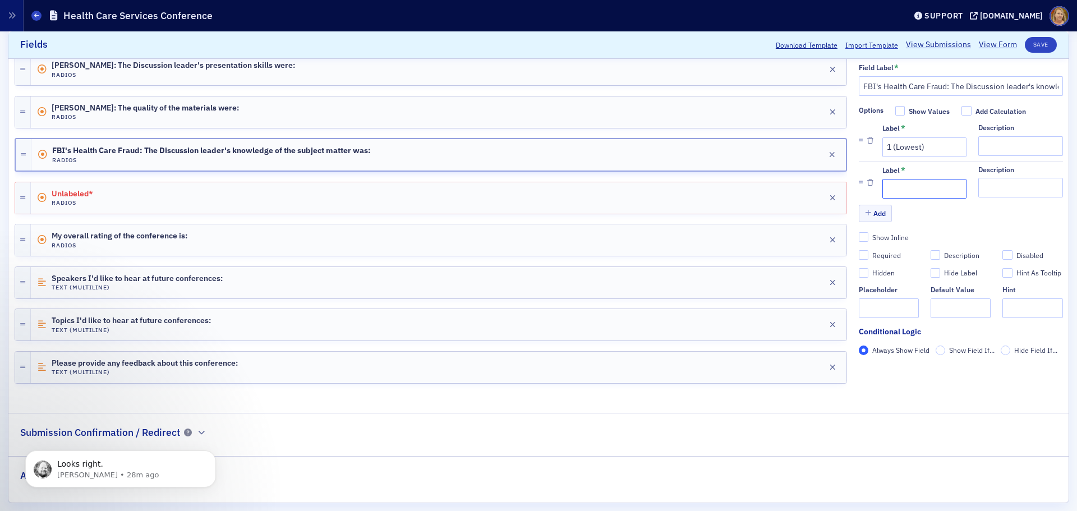
click at [883, 191] on input "Label *" at bounding box center [924, 189] width 84 height 20
type input "2"
click at [876, 212] on button "Add" at bounding box center [876, 213] width 34 height 17
click at [889, 188] on input "Label *" at bounding box center [924, 189] width 84 height 20
type input "3"
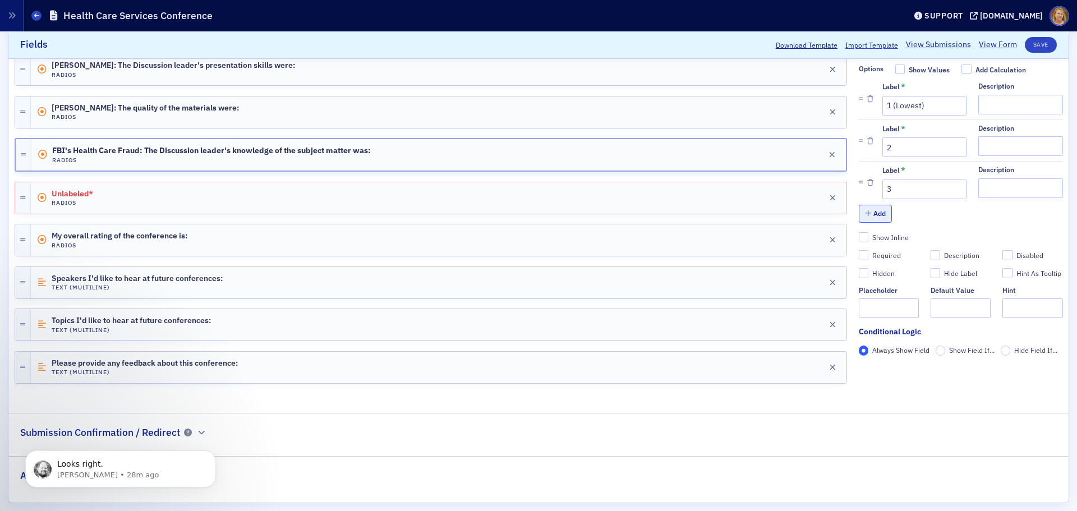
click at [873, 216] on button "Add" at bounding box center [876, 213] width 34 height 17
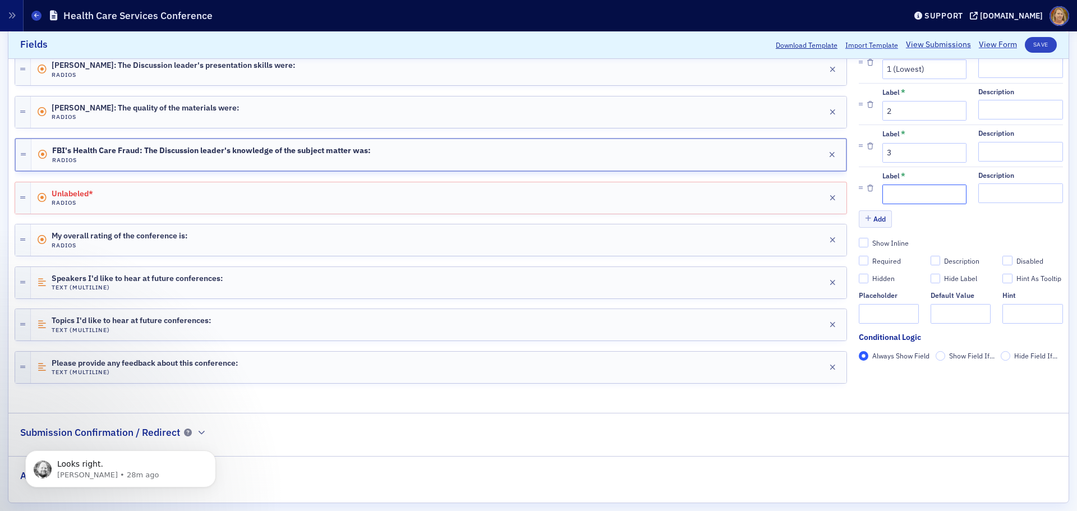
click at [898, 194] on input "Label *" at bounding box center [924, 195] width 84 height 20
type input "4"
click at [878, 217] on button "Add" at bounding box center [876, 218] width 34 height 17
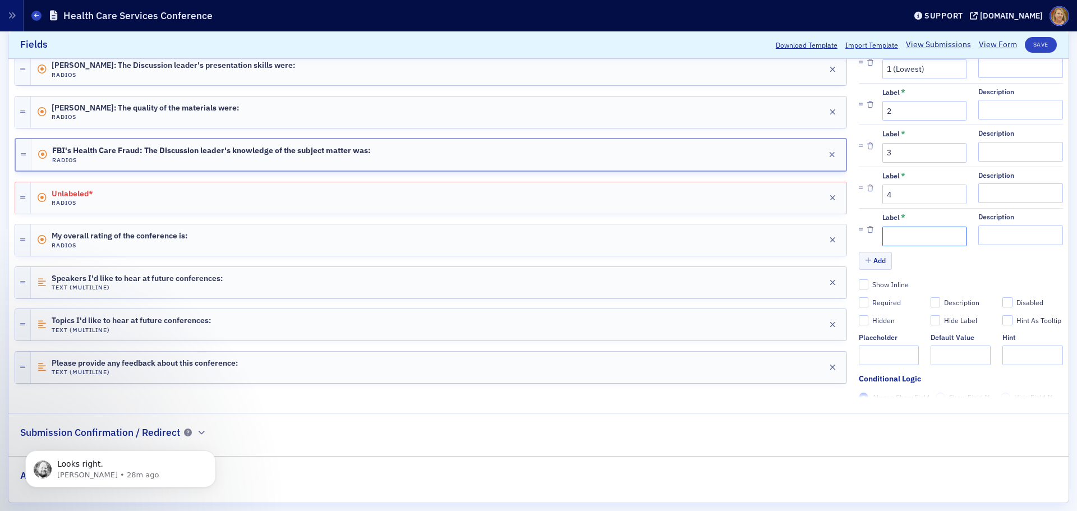
click at [892, 232] on input "Label *" at bounding box center [924, 237] width 84 height 20
type input "5 (Highest)"
click at [879, 304] on div "Required" at bounding box center [886, 303] width 29 height 10
click at [869, 304] on input "Required" at bounding box center [864, 302] width 10 height 10
checkbox input "true"
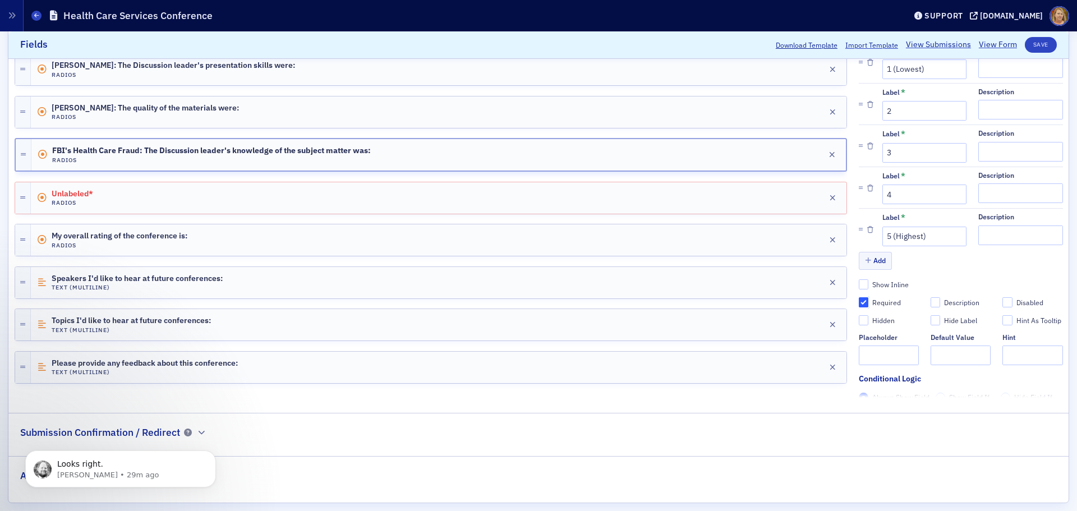
type input "required"
click at [1030, 42] on button "Save" at bounding box center [1041, 45] width 32 height 16
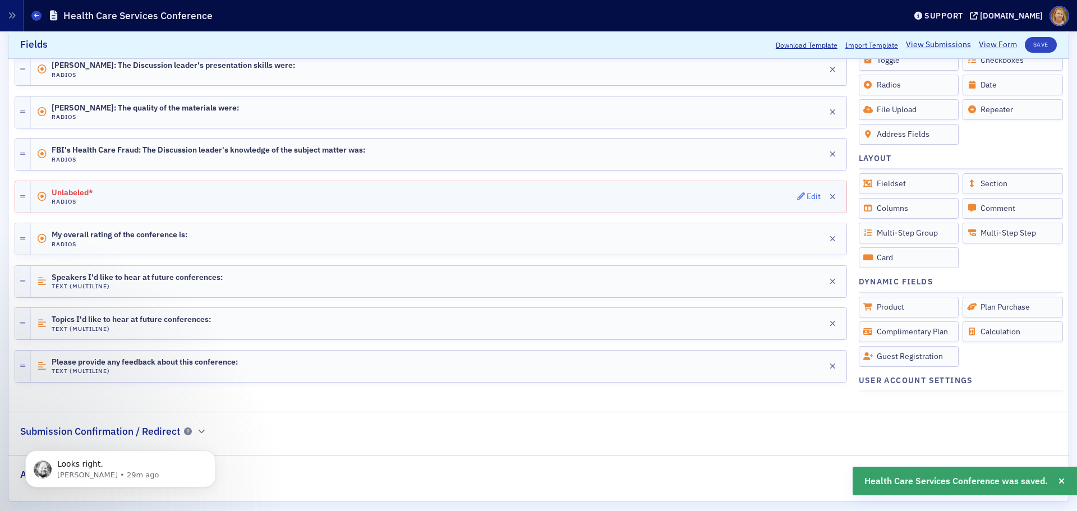
click at [807, 195] on div "Edit" at bounding box center [814, 197] width 14 height 6
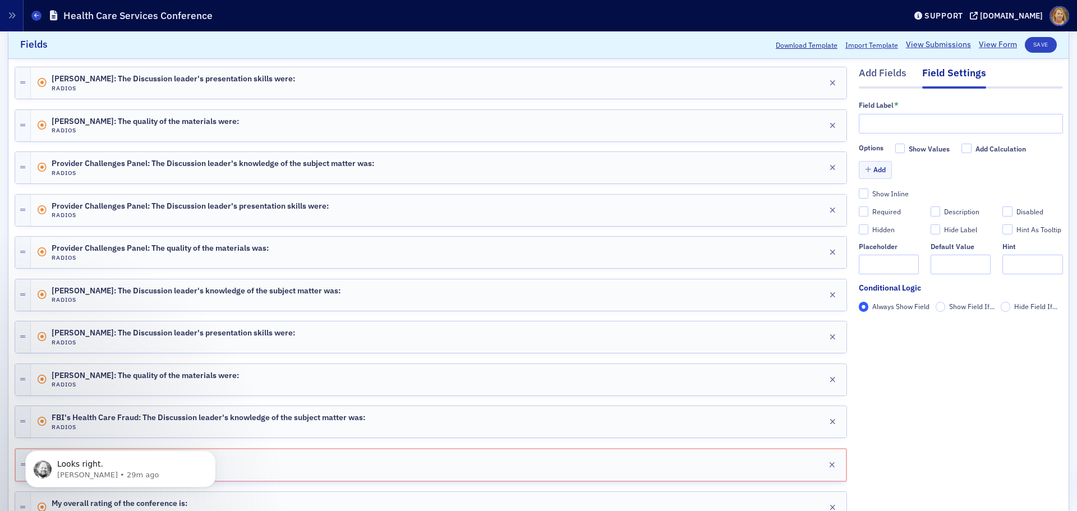
scroll to position [449, 0]
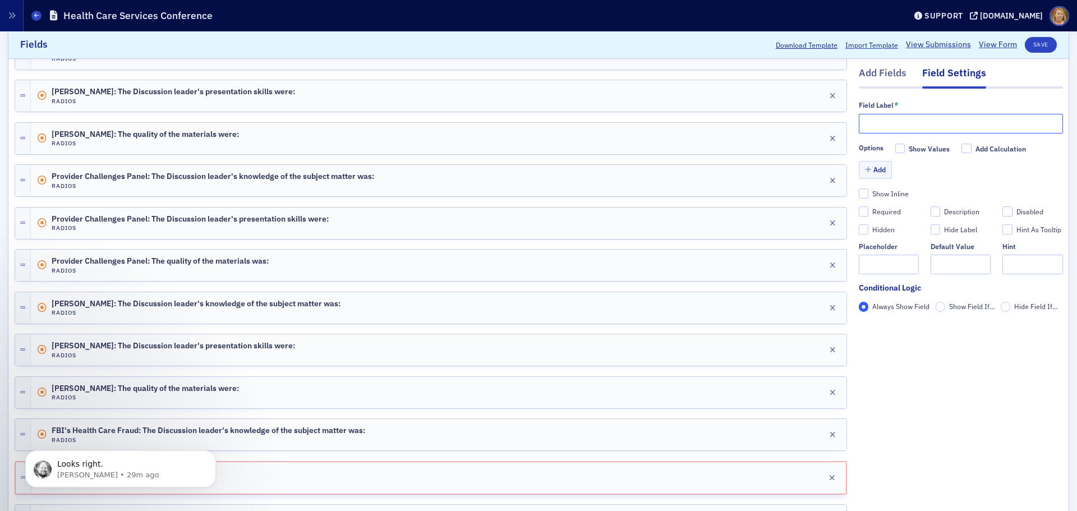
click at [868, 127] on input "text" at bounding box center [961, 124] width 204 height 20
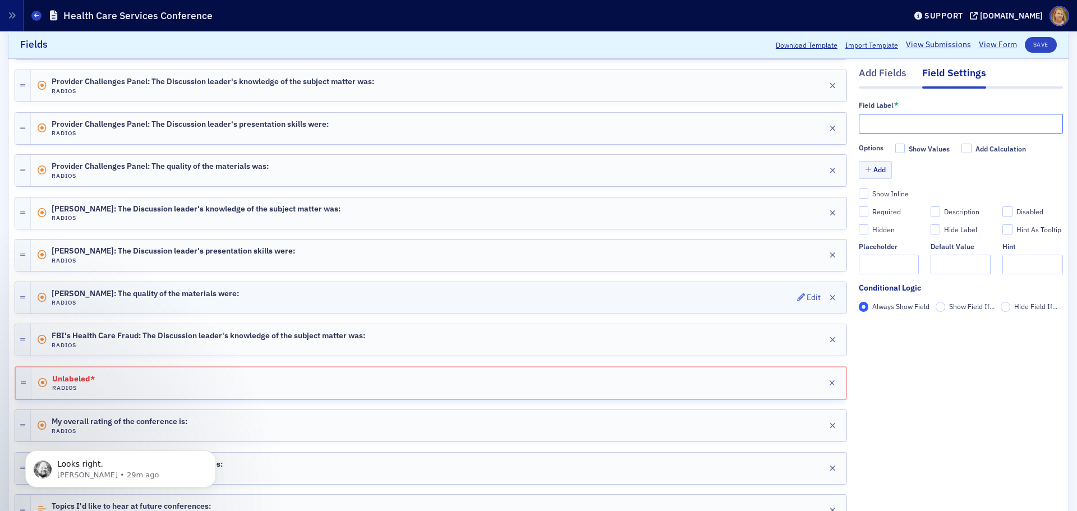
scroll to position [561, 0]
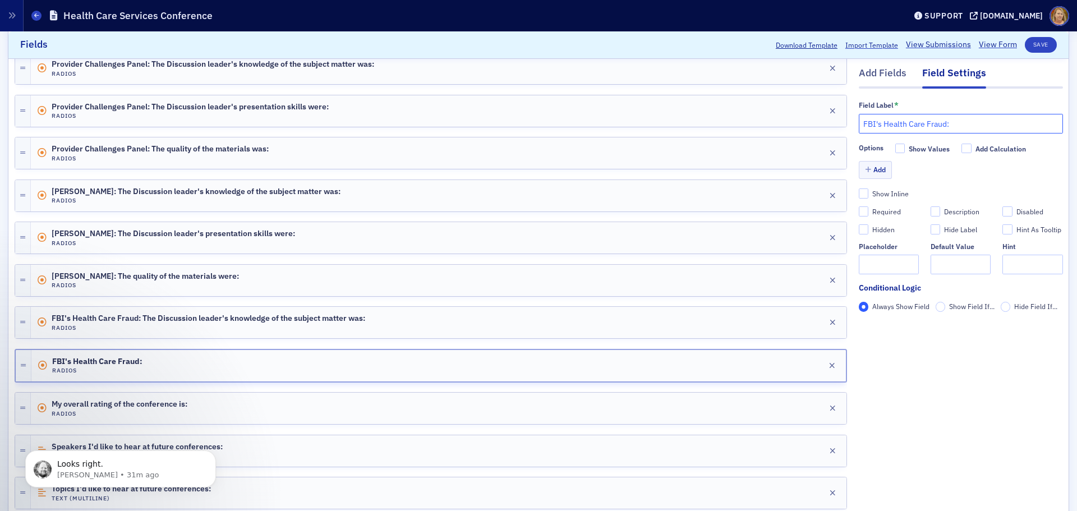
click at [961, 124] on input "FBI's Health Care Fraud:" at bounding box center [961, 124] width 204 height 20
type input "FBI's Health Care Fraud: The Discussion leader's presentation skill were:"
click at [867, 169] on button "Add" at bounding box center [876, 170] width 34 height 17
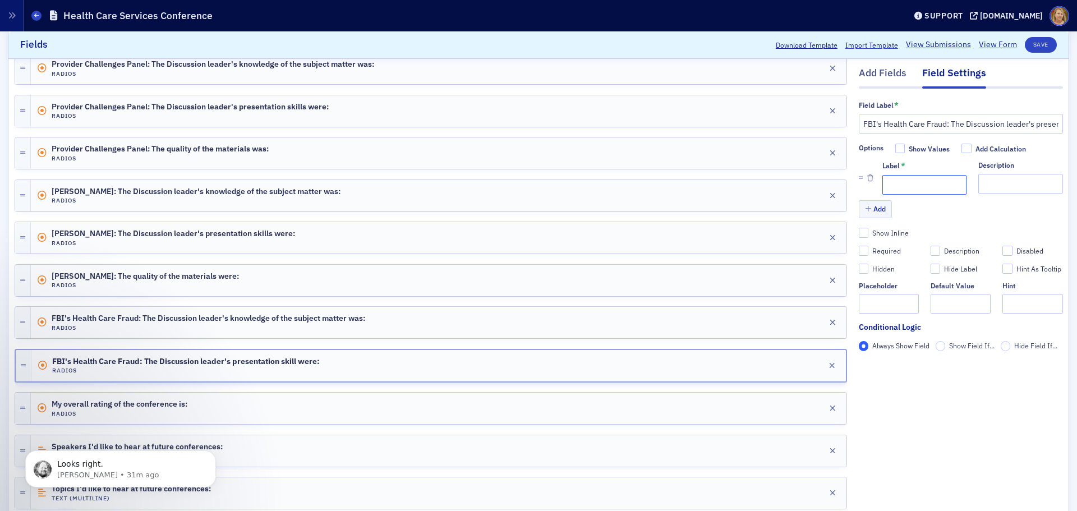
click at [882, 180] on input "Label *" at bounding box center [924, 185] width 84 height 20
type input "1 (Lowest)"
click at [873, 209] on button "Add" at bounding box center [876, 209] width 34 height 17
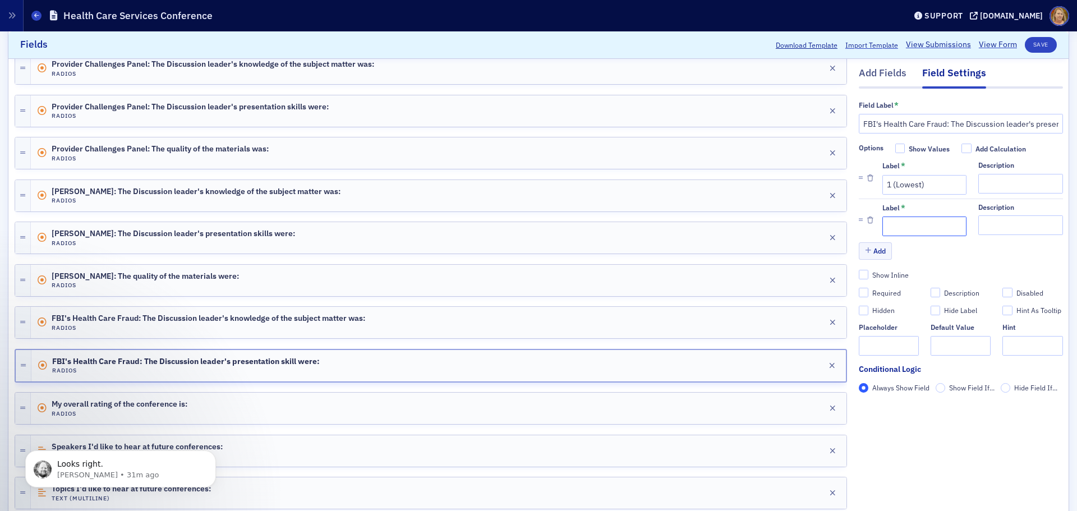
click at [882, 221] on input "Label *" at bounding box center [924, 227] width 84 height 20
type input "2"
click at [872, 245] on button "Add" at bounding box center [876, 250] width 34 height 17
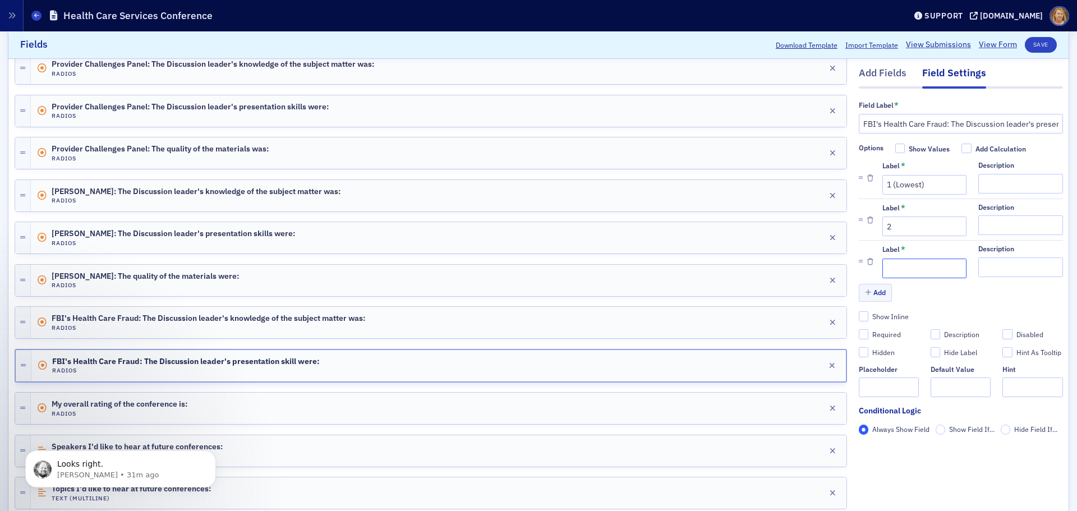
click at [882, 259] on input "Label *" at bounding box center [924, 269] width 84 height 20
type input "3"
click at [877, 289] on button "Add" at bounding box center [876, 292] width 34 height 17
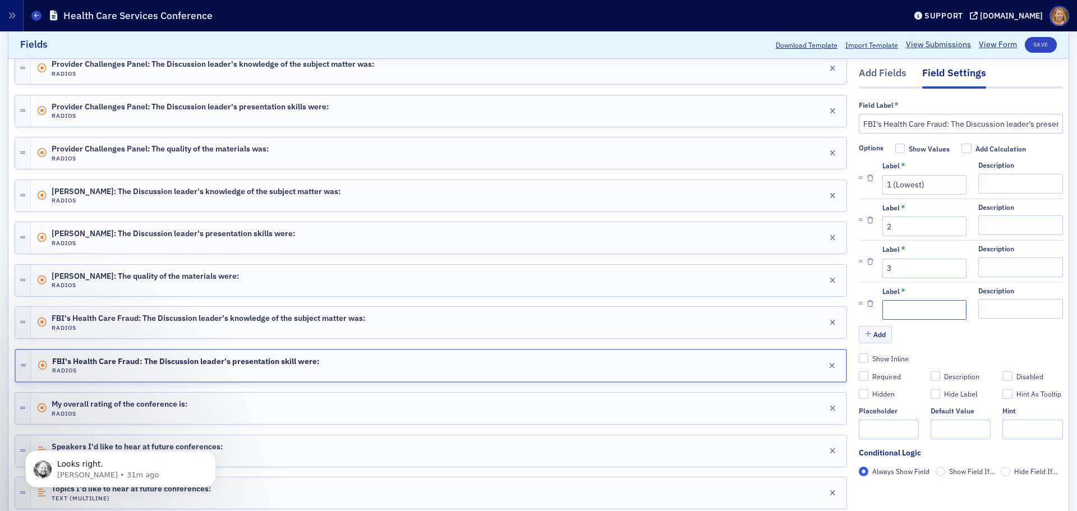
click at [890, 308] on input "Label *" at bounding box center [924, 311] width 84 height 20
type input "4"
click at [874, 332] on button "Add" at bounding box center [876, 334] width 34 height 17
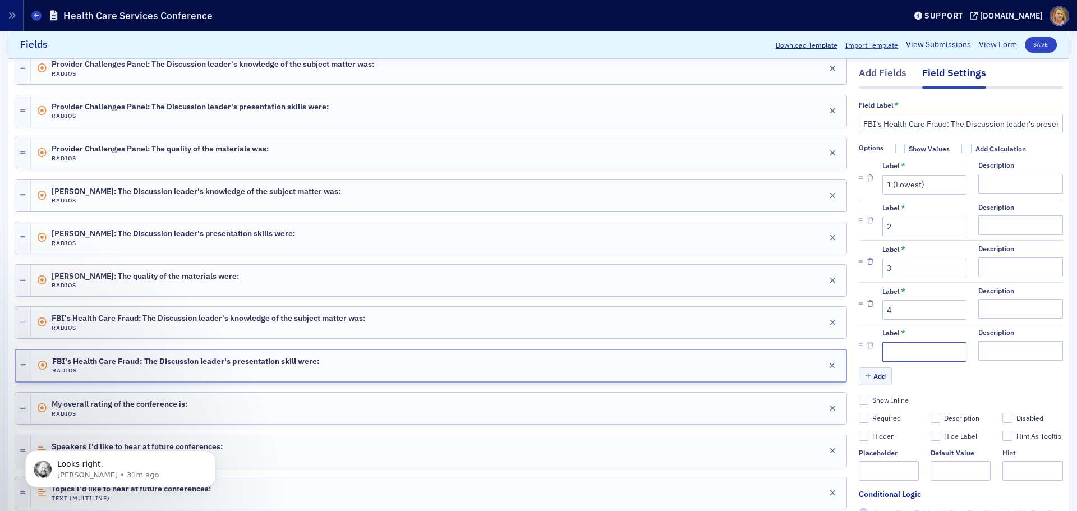
click at [892, 347] on input "Label *" at bounding box center [924, 352] width 84 height 20
type input "5 (Highest)"
click at [882, 415] on div "Required" at bounding box center [886, 418] width 29 height 10
click at [869, 415] on input "Required" at bounding box center [864, 418] width 10 height 10
checkbox input "true"
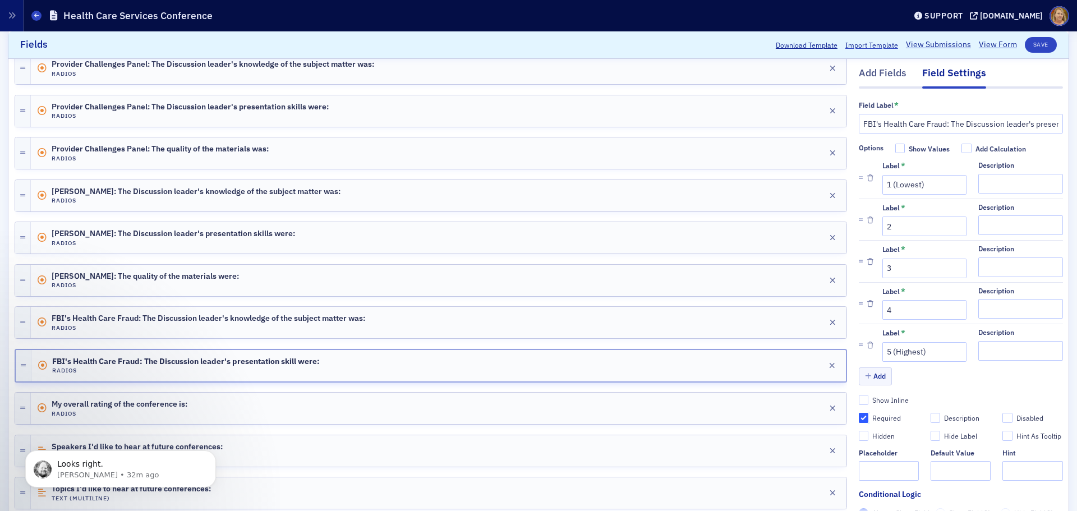
type input "required"
click at [1034, 48] on button "Save" at bounding box center [1041, 45] width 32 height 16
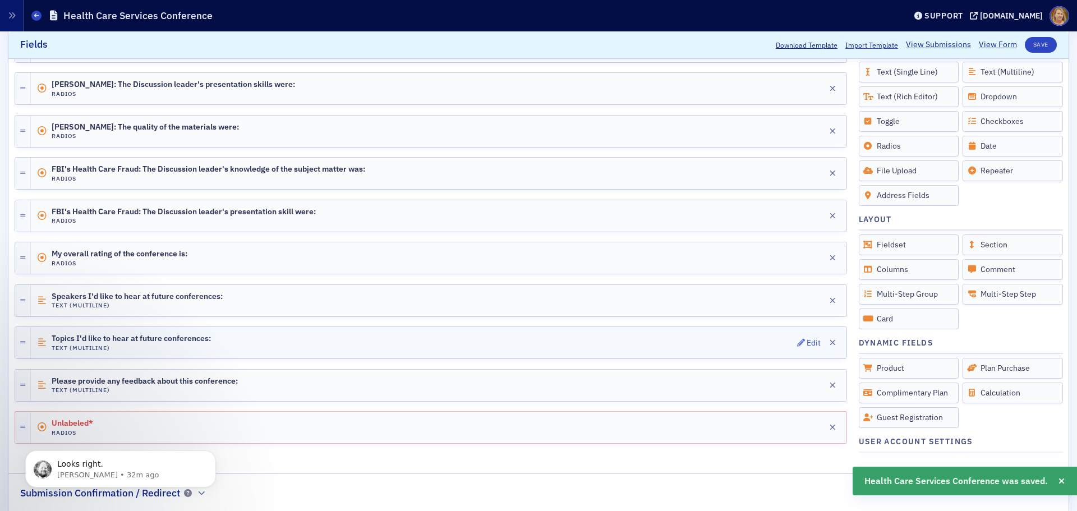
scroll to position [729, 0]
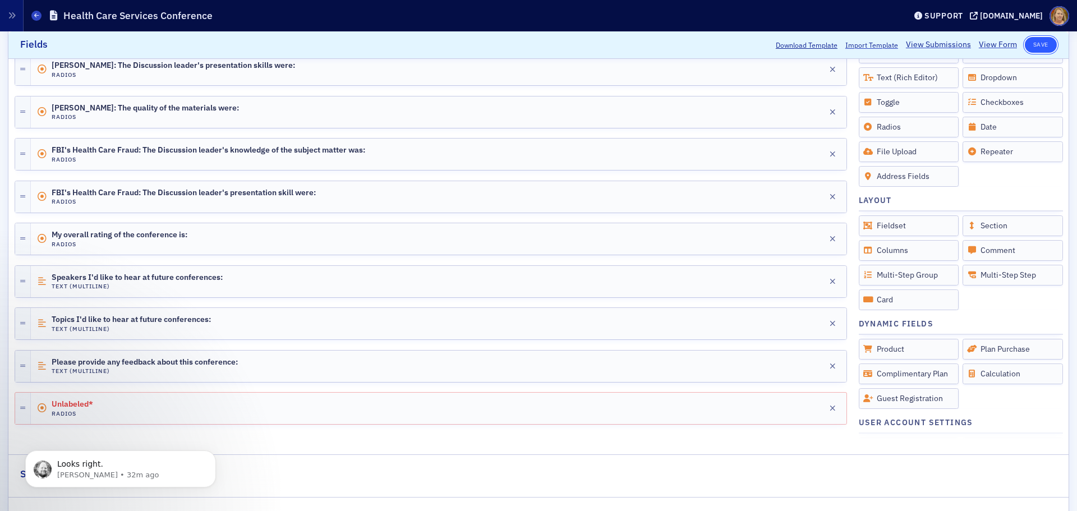
click at [1029, 47] on button "Save" at bounding box center [1041, 45] width 32 height 16
click at [807, 238] on div "Edit" at bounding box center [814, 239] width 14 height 6
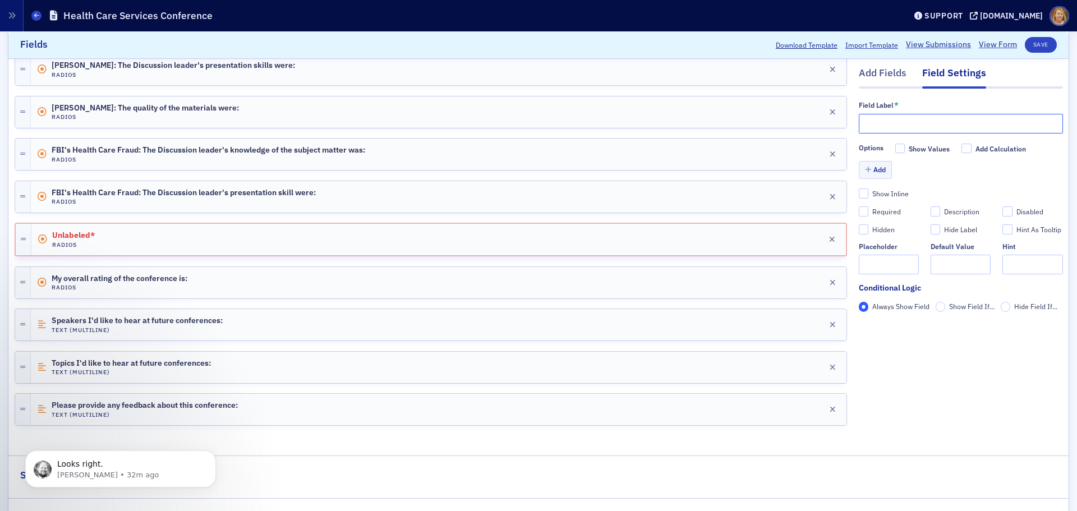
click at [859, 127] on input "text" at bounding box center [961, 124] width 204 height 20
type input "FBI's Health Care Fraud: The quality of the materials were:"
click at [865, 169] on icon "button" at bounding box center [868, 170] width 6 height 7
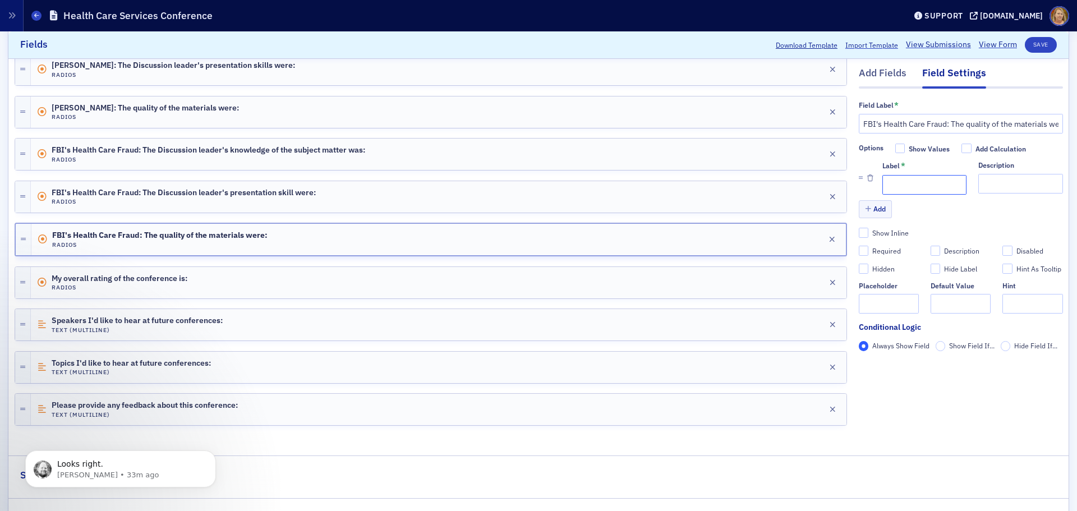
click at [882, 181] on input "Label *" at bounding box center [924, 185] width 84 height 20
type input "1 (Lowest)"
click at [871, 206] on button "Add" at bounding box center [876, 209] width 34 height 17
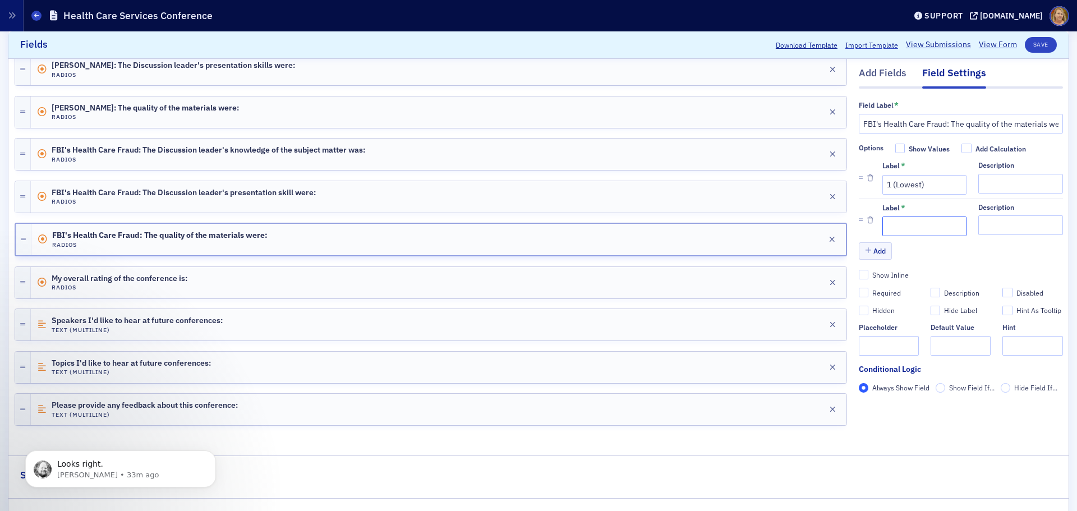
click at [882, 224] on input "Label *" at bounding box center [924, 227] width 84 height 20
type input "2"
click at [870, 251] on button "Add" at bounding box center [876, 250] width 34 height 17
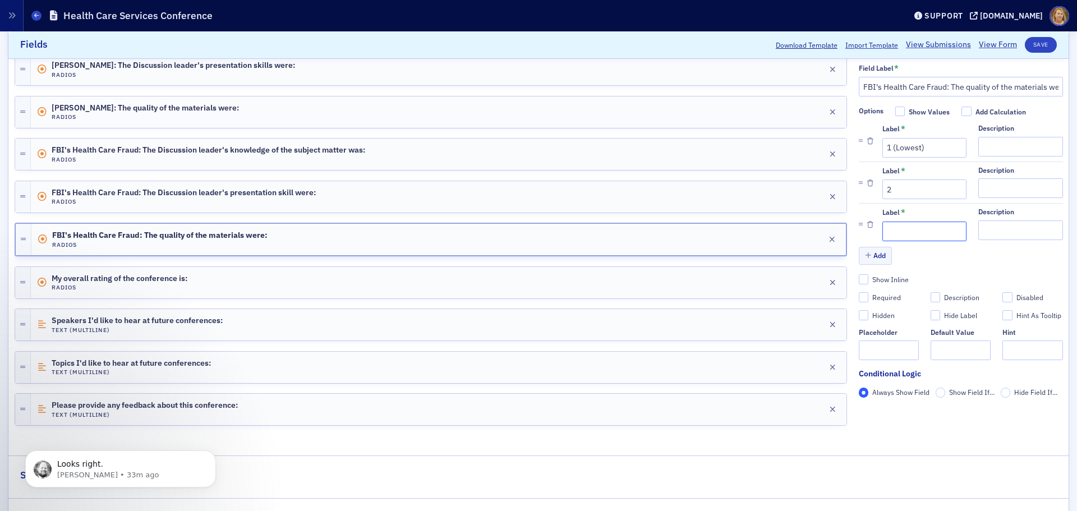
click at [883, 229] on input "Label *" at bounding box center [924, 232] width 84 height 20
type input "3"
click at [873, 255] on button "Add" at bounding box center [876, 255] width 34 height 17
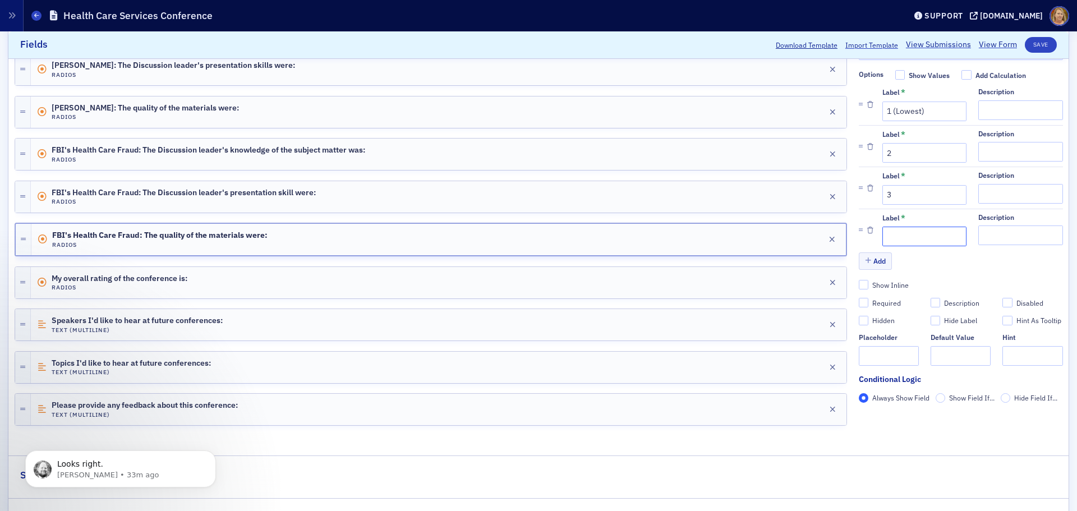
click at [888, 236] on input "Label *" at bounding box center [924, 237] width 84 height 20
type input "4"
click at [872, 257] on button "Add" at bounding box center [876, 260] width 34 height 17
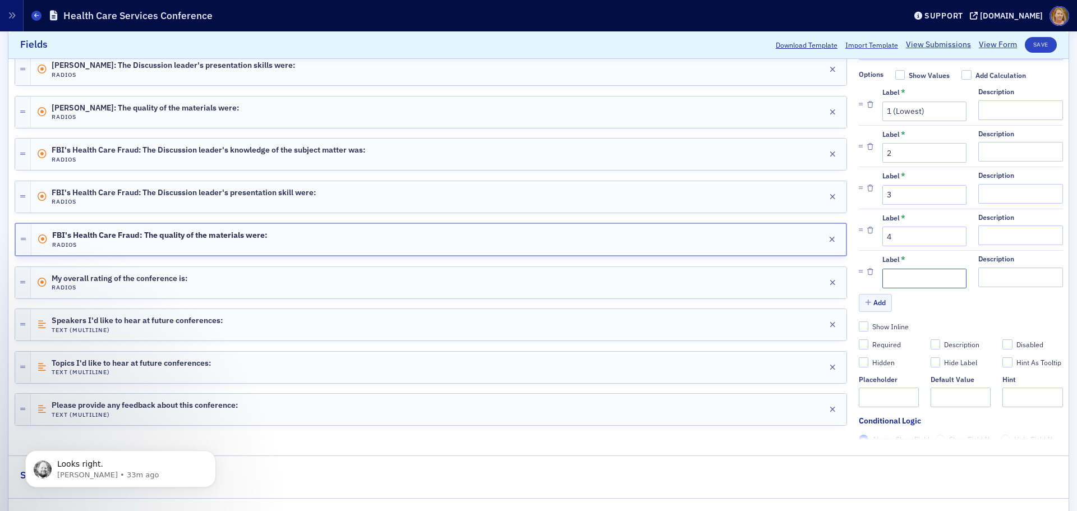
click at [884, 275] on input "Label *" at bounding box center [924, 279] width 84 height 20
type input "5 (Highest)"
click at [884, 344] on div "Required" at bounding box center [886, 345] width 29 height 10
click at [869, 344] on input "Required" at bounding box center [864, 345] width 10 height 10
checkbox input "true"
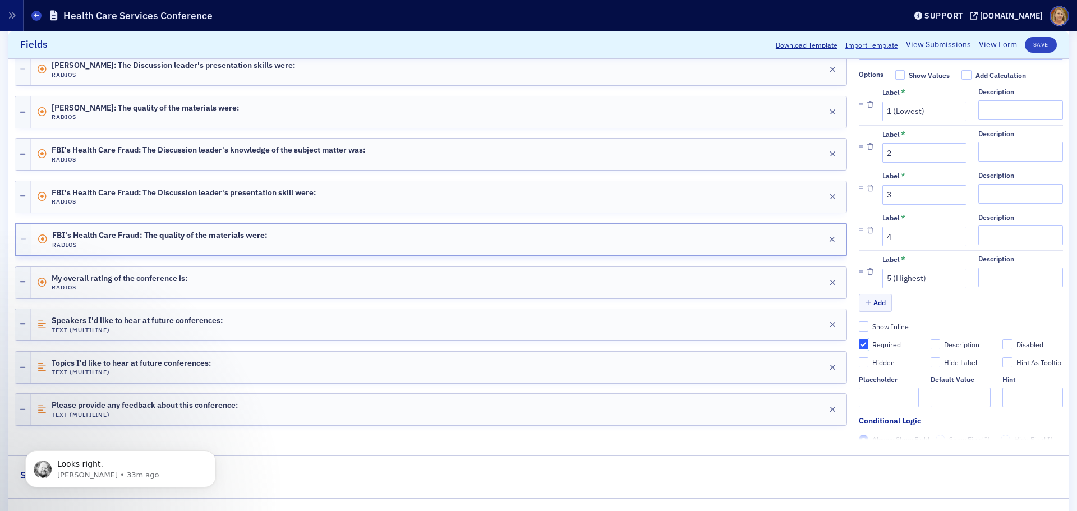
type input "required"
click at [1037, 44] on button "Save" at bounding box center [1041, 45] width 32 height 16
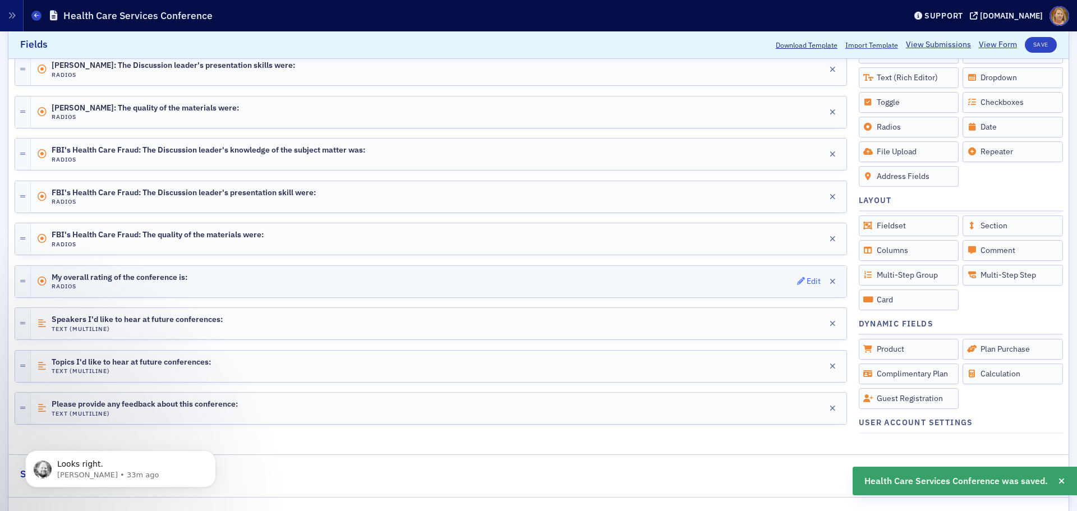
click at [797, 279] on span "Edit" at bounding box center [809, 281] width 24 height 8
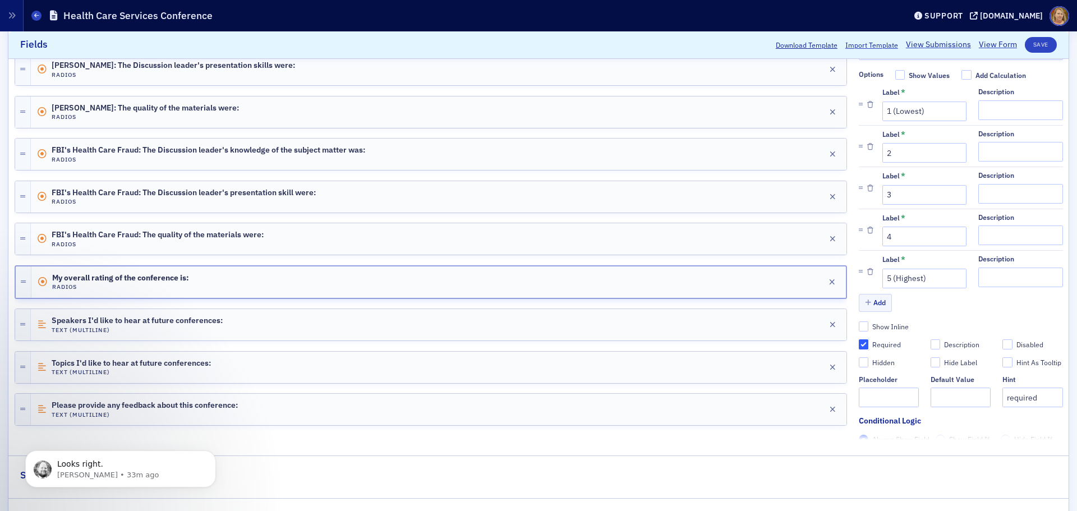
click at [859, 341] on input "Required" at bounding box center [864, 345] width 10 height 10
checkbox input "false"
click at [807, 324] on div "Edit" at bounding box center [814, 325] width 14 height 6
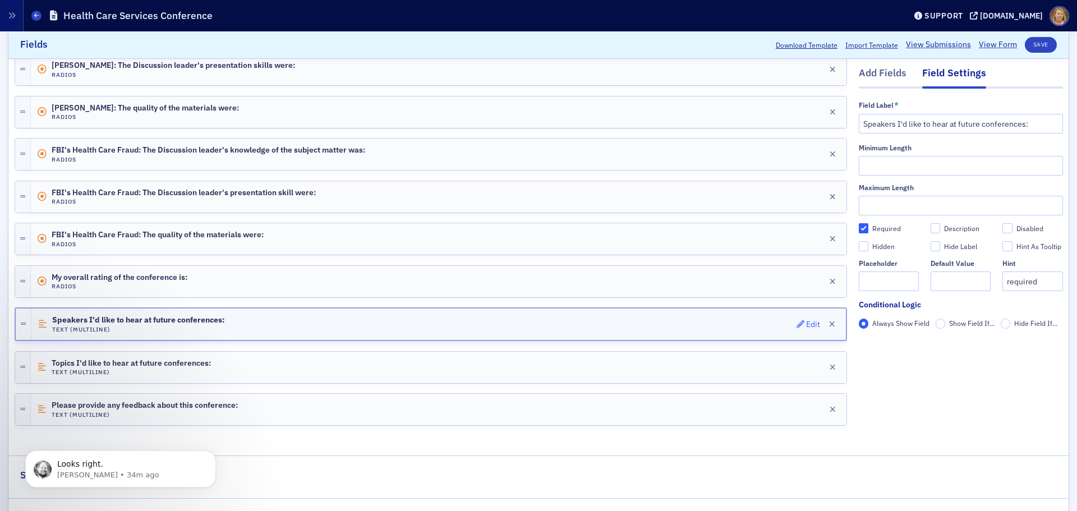
click at [806, 323] on div "Edit" at bounding box center [813, 324] width 14 height 6
click at [807, 365] on div "Edit" at bounding box center [814, 367] width 14 height 6
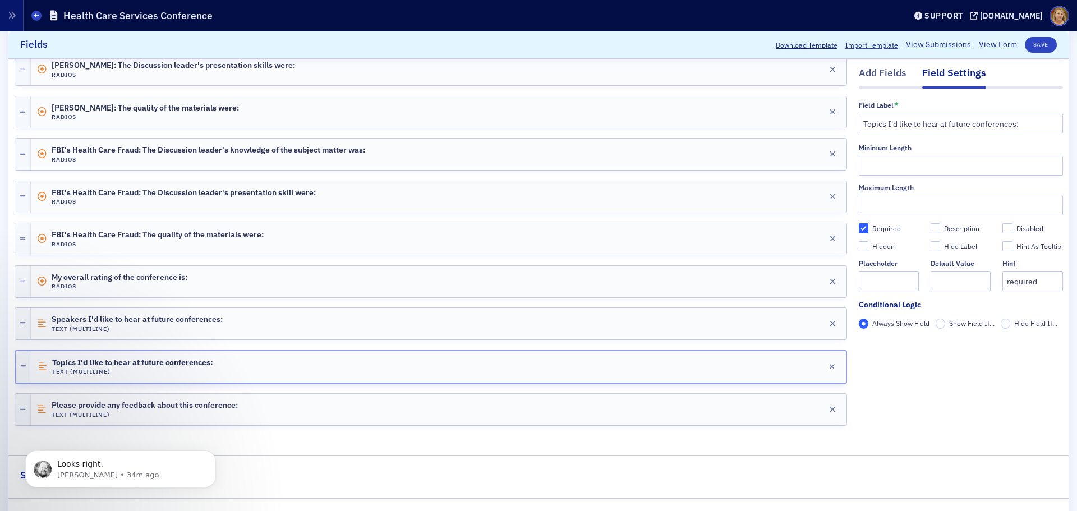
click at [859, 227] on input "Required" at bounding box center [864, 229] width 10 height 10
checkbox input "false"
click at [812, 407] on div "Edit" at bounding box center [814, 410] width 14 height 6
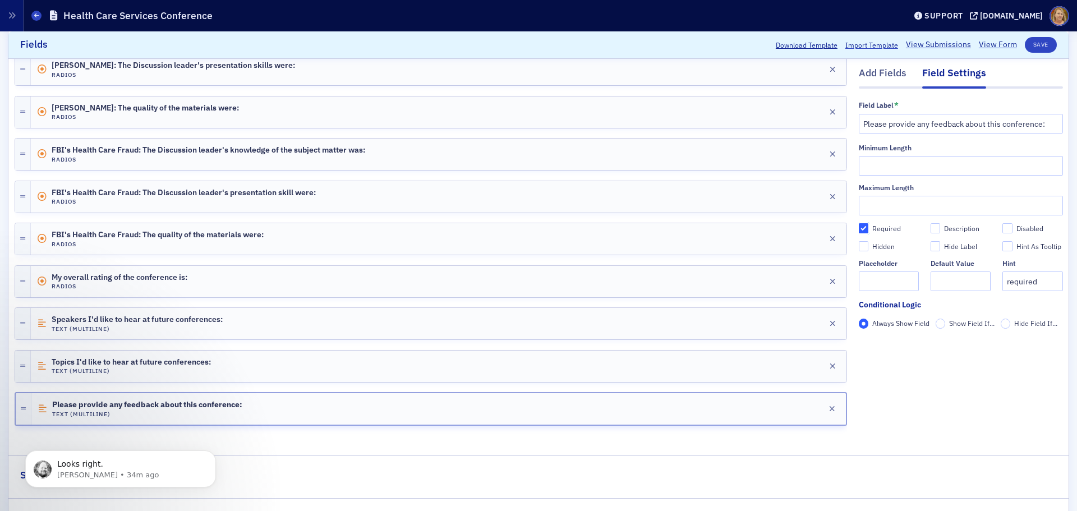
click at [859, 229] on input "Required" at bounding box center [864, 229] width 10 height 10
checkbox input "false"
click at [807, 321] on div "Edit" at bounding box center [814, 324] width 14 height 6
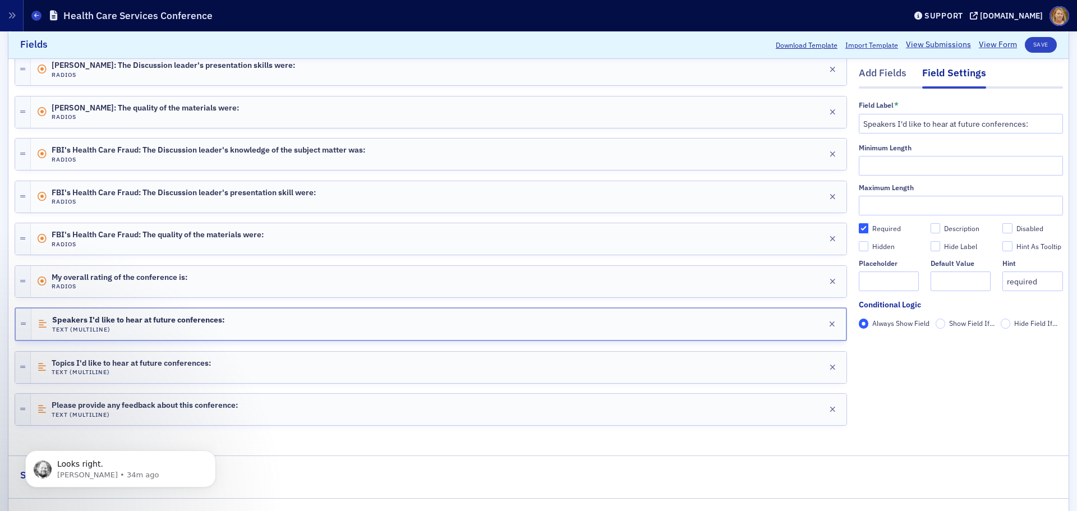
click at [859, 227] on input "Required" at bounding box center [864, 229] width 10 height 10
checkbox input "false"
click at [1030, 43] on button "Save" at bounding box center [1041, 45] width 32 height 16
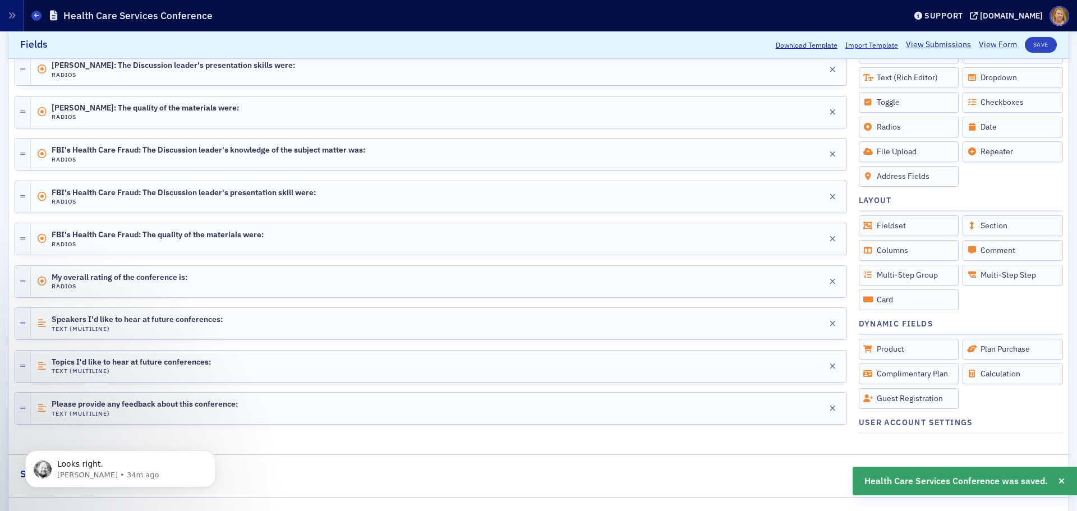
click at [982, 43] on link "View Form" at bounding box center [998, 45] width 38 height 12
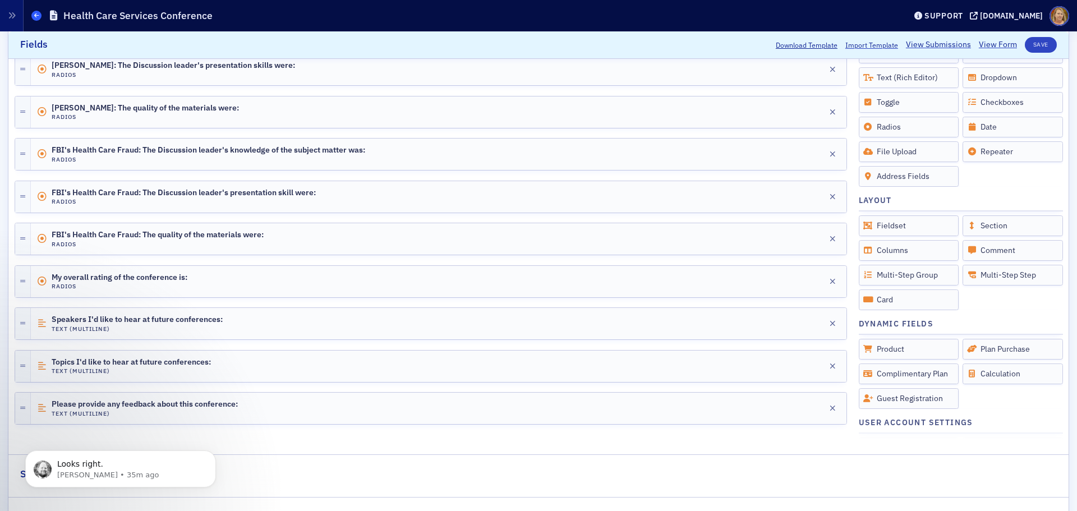
click at [35, 13] on icon at bounding box center [36, 15] width 4 height 5
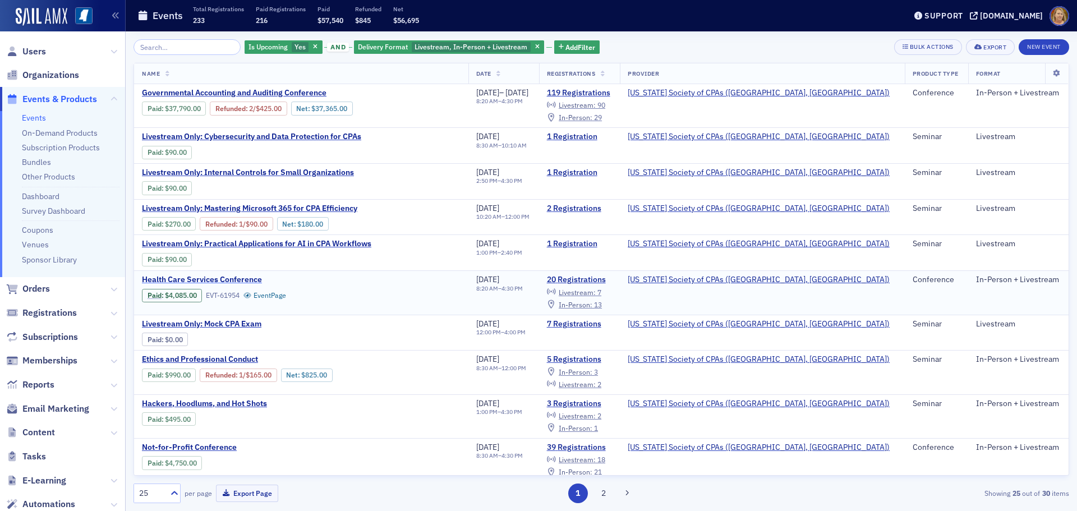
click at [219, 277] on span "Health Care Services Conference" at bounding box center [236, 280] width 188 height 10
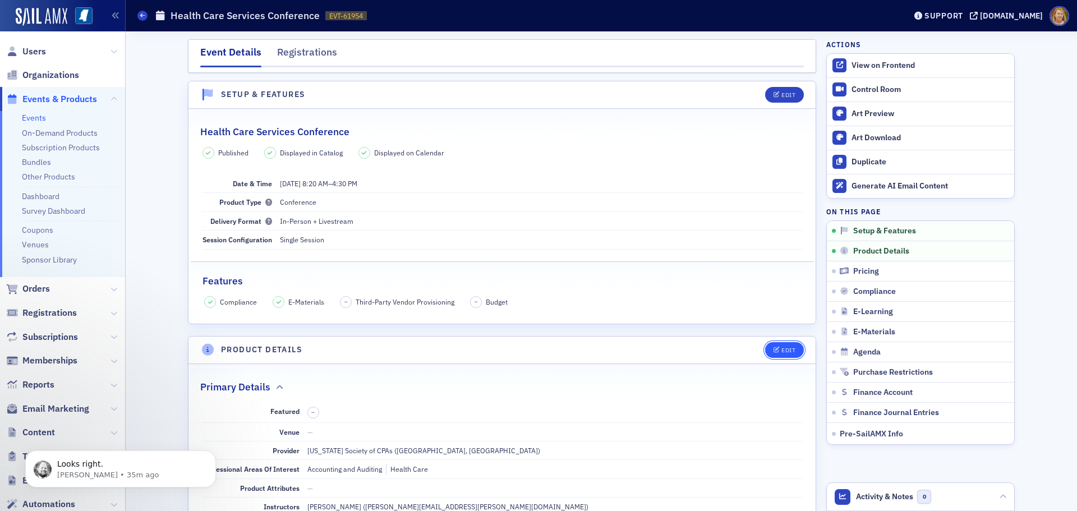
click at [780, 344] on button "Edit" at bounding box center [784, 350] width 39 height 16
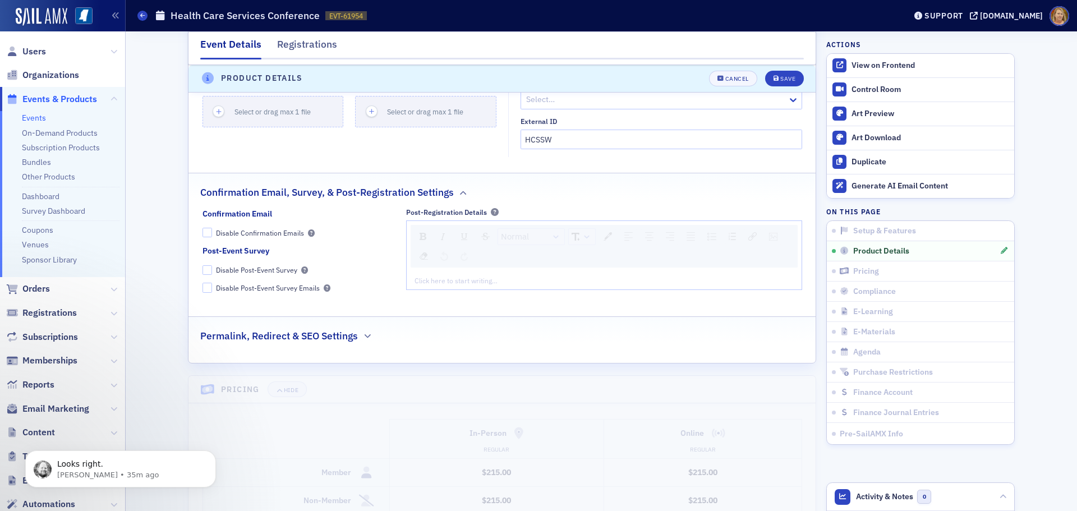
scroll to position [1841, 0]
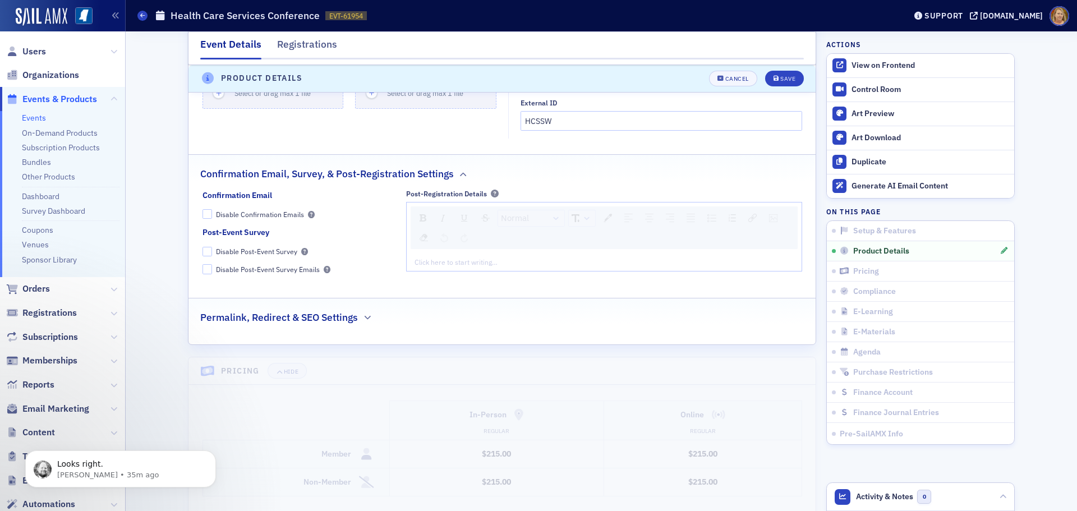
click at [416, 257] on div "rdw-editor" at bounding box center [604, 262] width 379 height 10
click at [749, 214] on img "rdw-link-control" at bounding box center [752, 218] width 8 height 8
click at [764, 294] on input "Link Target" at bounding box center [829, 304] width 150 height 20
paste input "[URL][DOMAIN_NAME]"
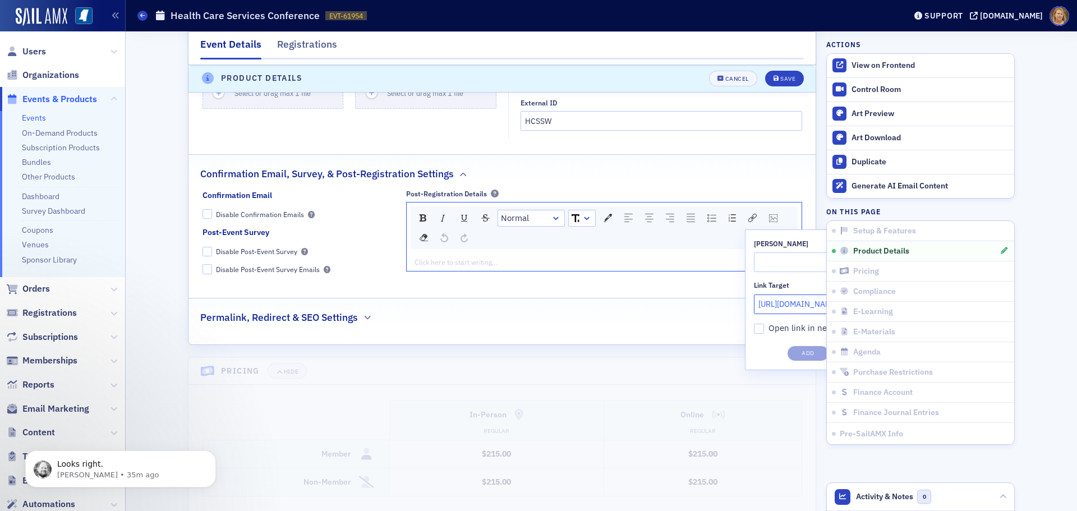
type input "[URL][DOMAIN_NAME]"
click at [773, 252] on input "[PERSON_NAME]" at bounding box center [829, 262] width 150 height 20
type input "Health Care Services Conference Survey"
click at [800, 346] on button "Add" at bounding box center [808, 354] width 42 height 16
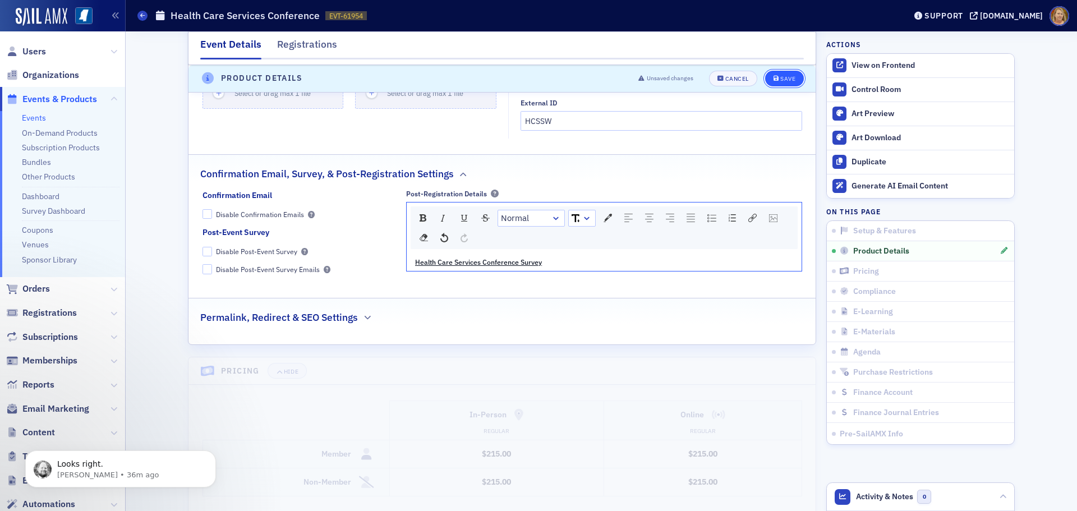
click at [776, 75] on button "Save" at bounding box center [784, 79] width 39 height 16
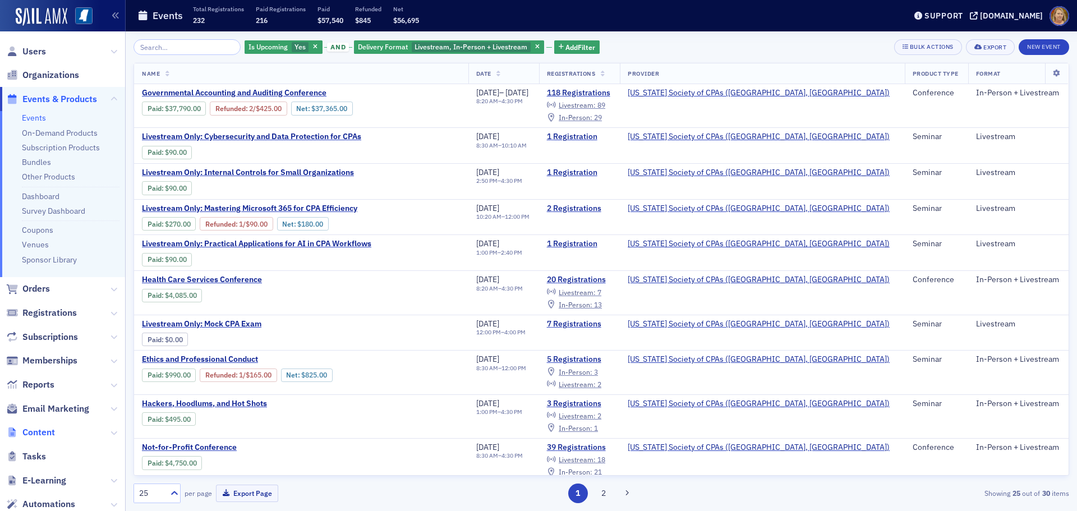
click at [52, 432] on span "Content" at bounding box center [38, 432] width 33 height 12
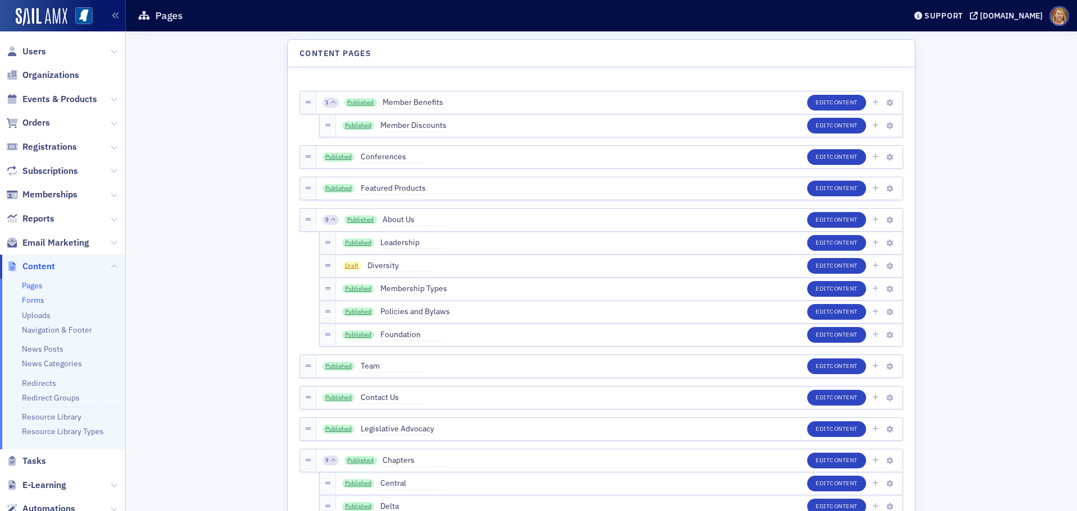
click at [36, 299] on link "Forms" at bounding box center [33, 300] width 22 height 10
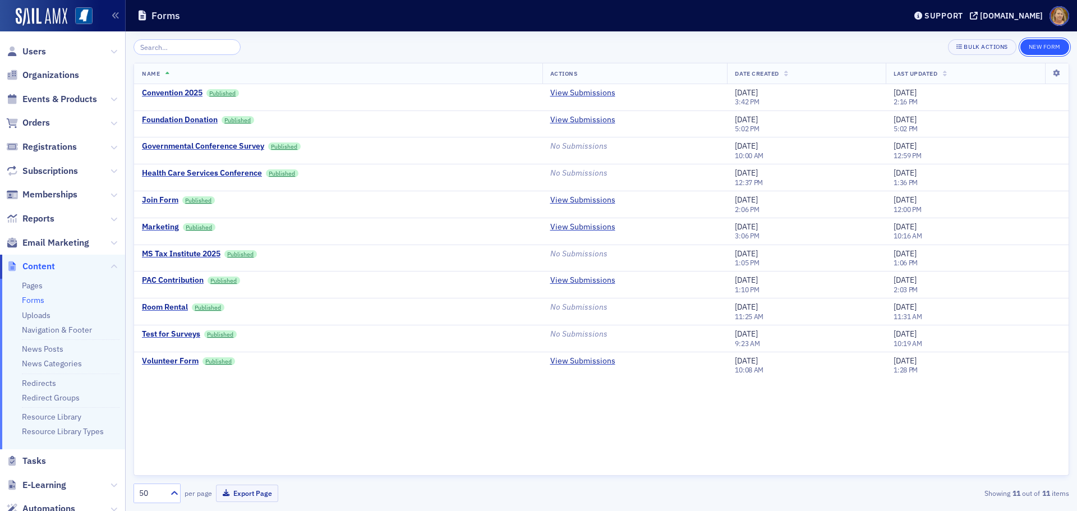
click at [1037, 44] on button "New Form" at bounding box center [1044, 47] width 49 height 16
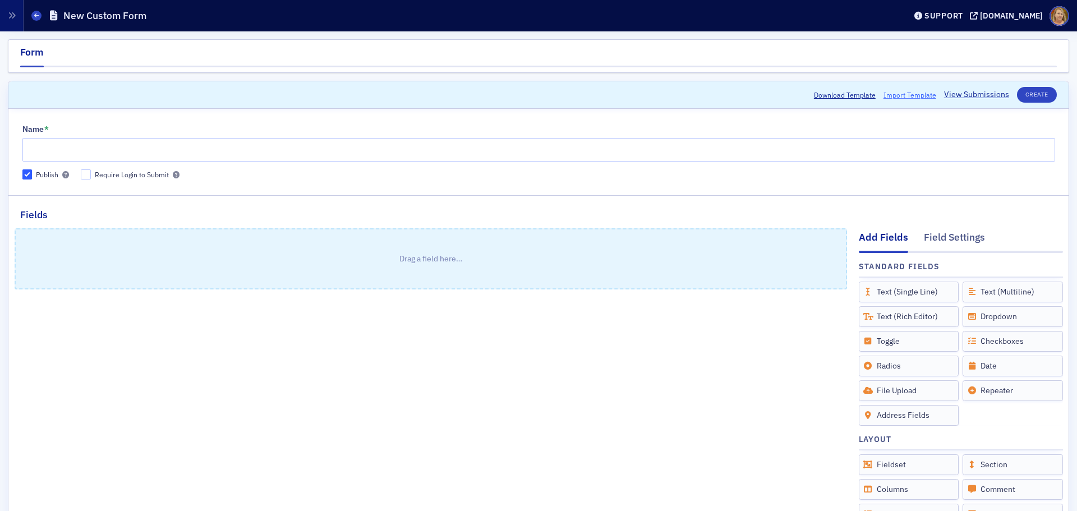
click at [889, 95] on span "Import Template" at bounding box center [909, 95] width 53 height 10
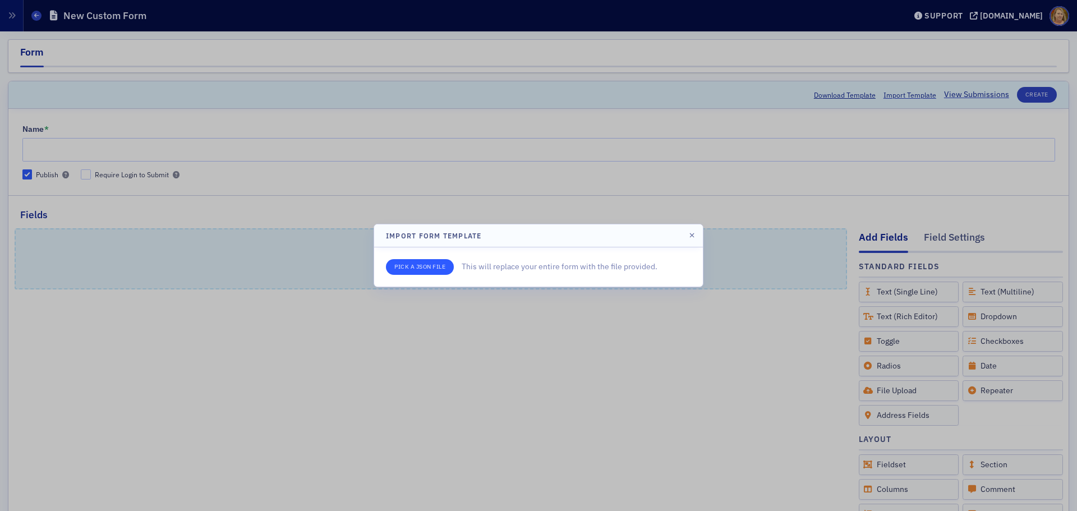
click at [444, 264] on input "file" at bounding box center [420, 267] width 68 height 16
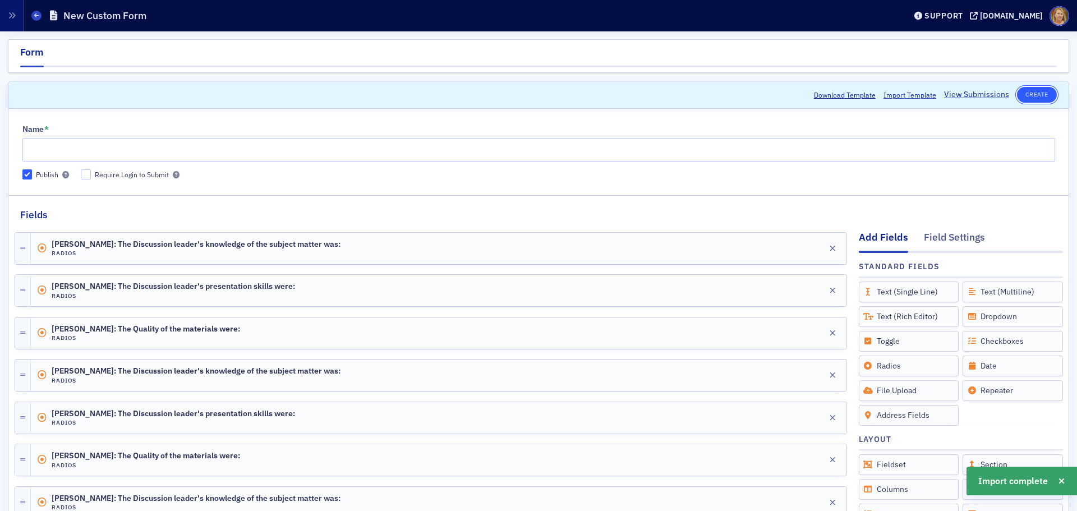
click at [1019, 98] on button "Create" at bounding box center [1037, 95] width 40 height 16
click at [47, 146] on input "Name *" at bounding box center [538, 150] width 1033 height 24
type input "Not-For-Profit Conference"
click at [1029, 97] on button "Create" at bounding box center [1037, 95] width 40 height 16
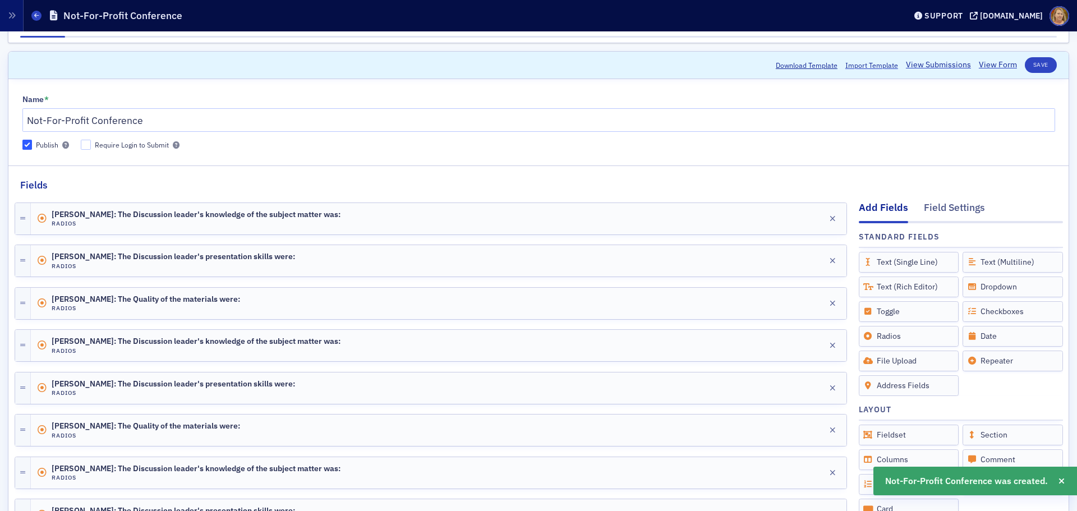
scroll to position [56, 0]
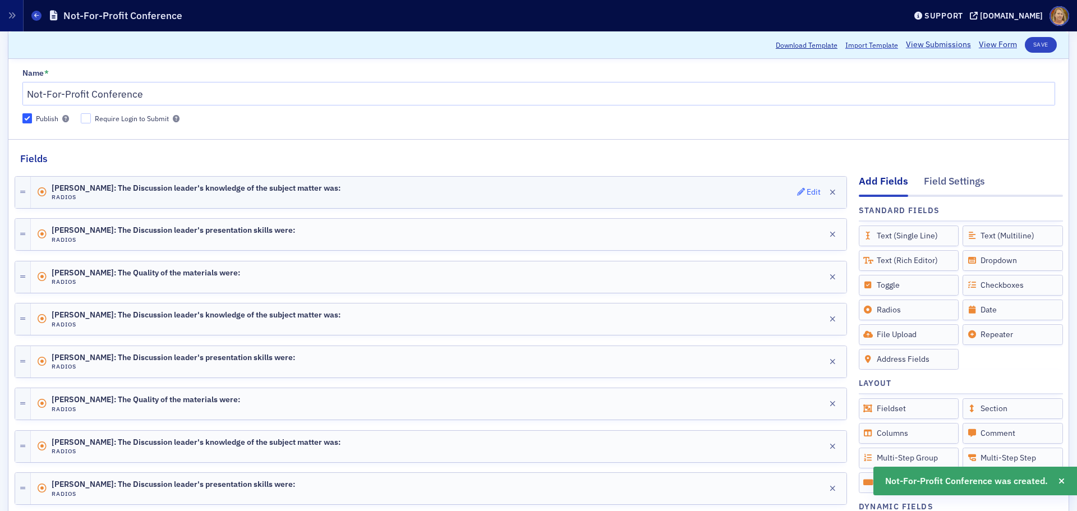
click at [807, 191] on div "Edit" at bounding box center [814, 192] width 14 height 6
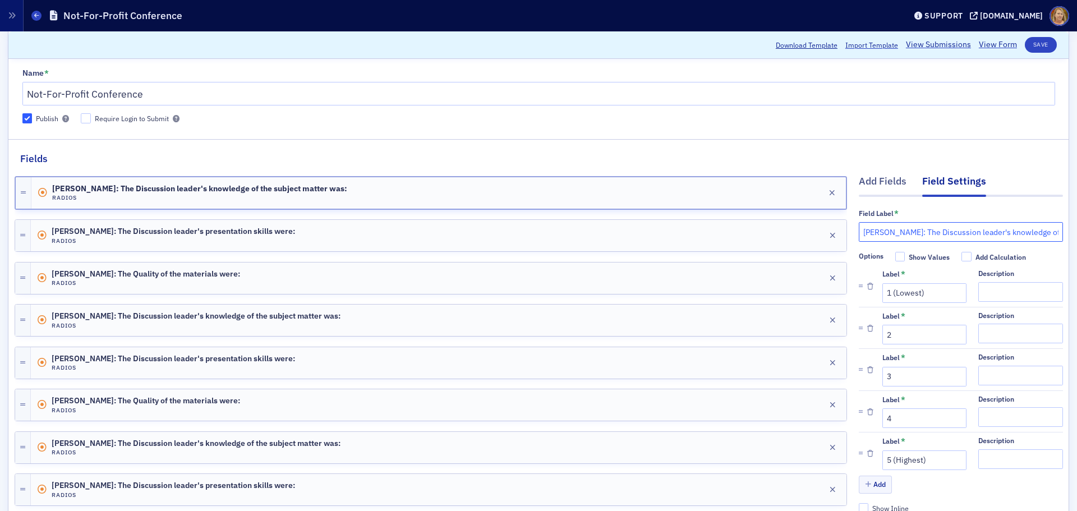
drag, startPoint x: 915, startPoint y: 230, endPoint x: 853, endPoint y: 233, distance: 61.8
click at [859, 233] on input "[PERSON_NAME]: The Discussion leader's knowledge of the subject matter was:" at bounding box center [961, 232] width 204 height 20
click at [864, 233] on input "[PERSON_NAME] & [PERSON_NAME]: The Discussion leader's knowledge of the subject…" at bounding box center [961, 232] width 204 height 20
click at [948, 232] on input "[PERSON_NAME] & [PERSON_NAME]: The Discussion leader's knowledge of the subject…" at bounding box center [961, 232] width 204 height 20
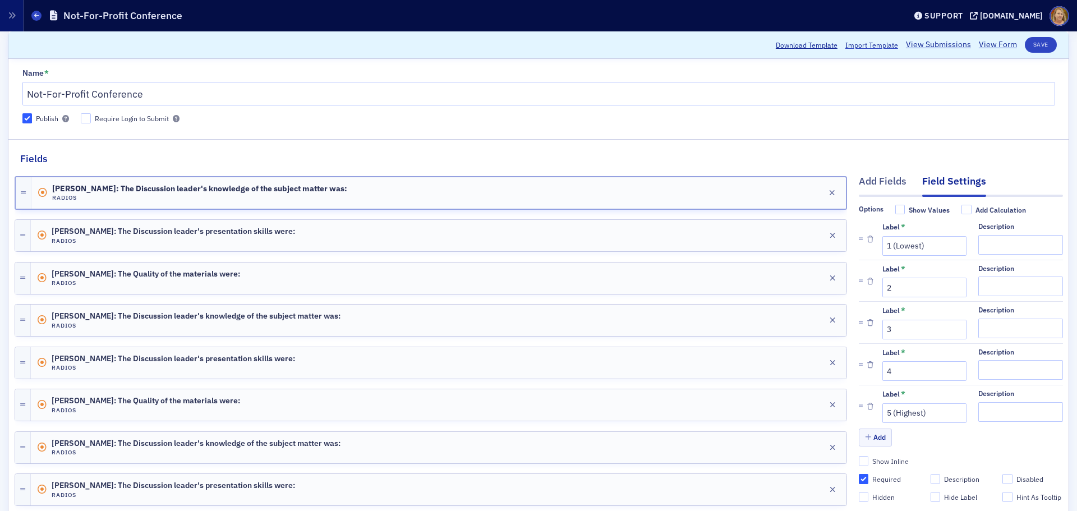
scroll to position [68, 0]
type input "[PERSON_NAME] & [PERSON_NAME]: The Discussion leader's knowledge of the subject…"
click at [859, 474] on input "Required" at bounding box center [864, 479] width 10 height 10
checkbox input "false"
click at [859, 474] on input "Required" at bounding box center [864, 479] width 10 height 10
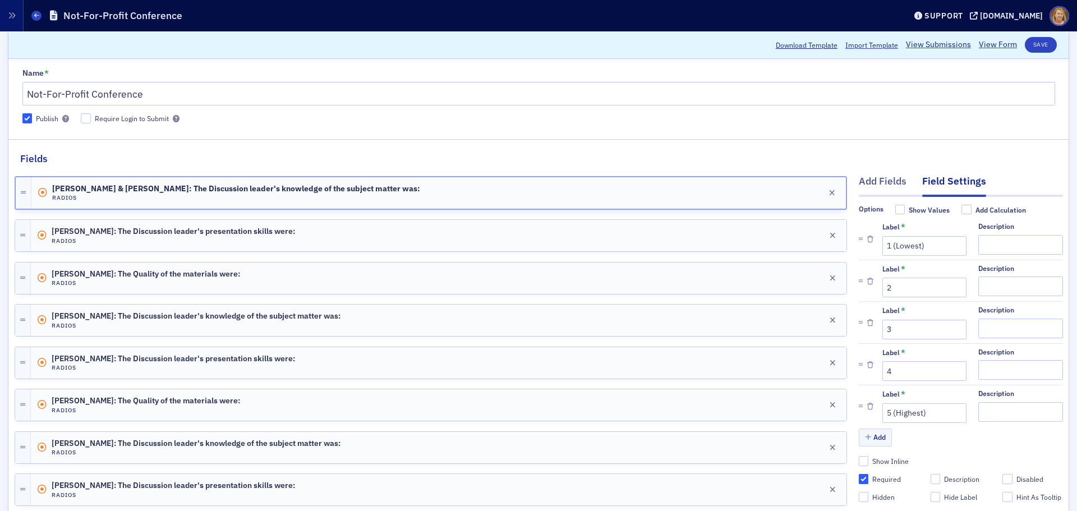
checkbox input "true"
type input "required"
click at [807, 233] on div "Edit" at bounding box center [814, 236] width 14 height 6
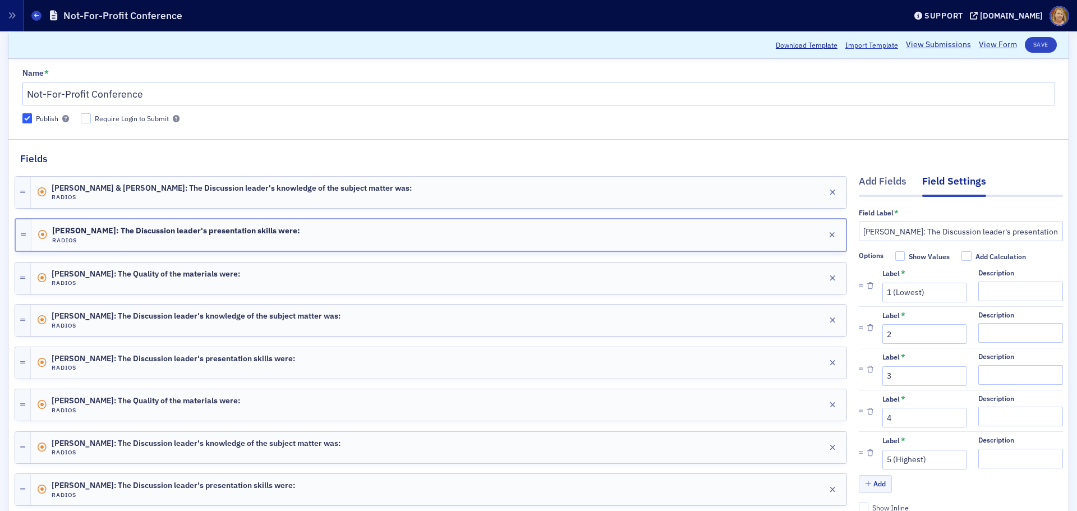
scroll to position [0, 0]
drag, startPoint x: 914, startPoint y: 234, endPoint x: 849, endPoint y: 240, distance: 65.4
click at [971, 236] on input "[PERSON_NAME] & [PERSON_NAME]: The Discussion leader's presentation skills were:" at bounding box center [961, 232] width 204 height 20
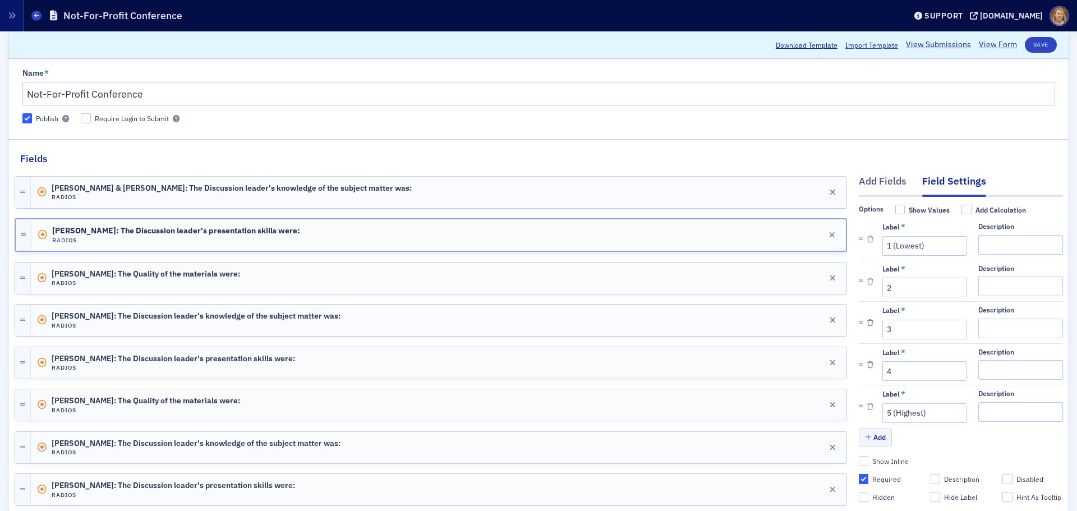
scroll to position [68, 0]
type input "[PERSON_NAME] & [PERSON_NAME]: The Discussion leader's presentation skills were:"
click at [859, 474] on input "Required" at bounding box center [864, 479] width 10 height 10
checkbox input "false"
click at [859, 474] on input "Required" at bounding box center [864, 479] width 10 height 10
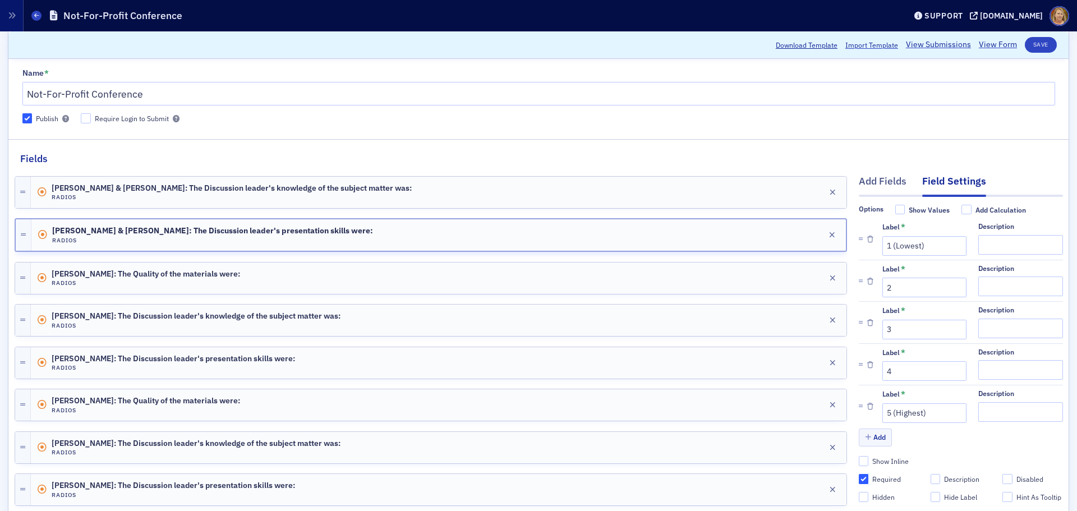
checkbox input "true"
type input "required"
click at [807, 280] on div "Edit" at bounding box center [814, 278] width 14 height 6
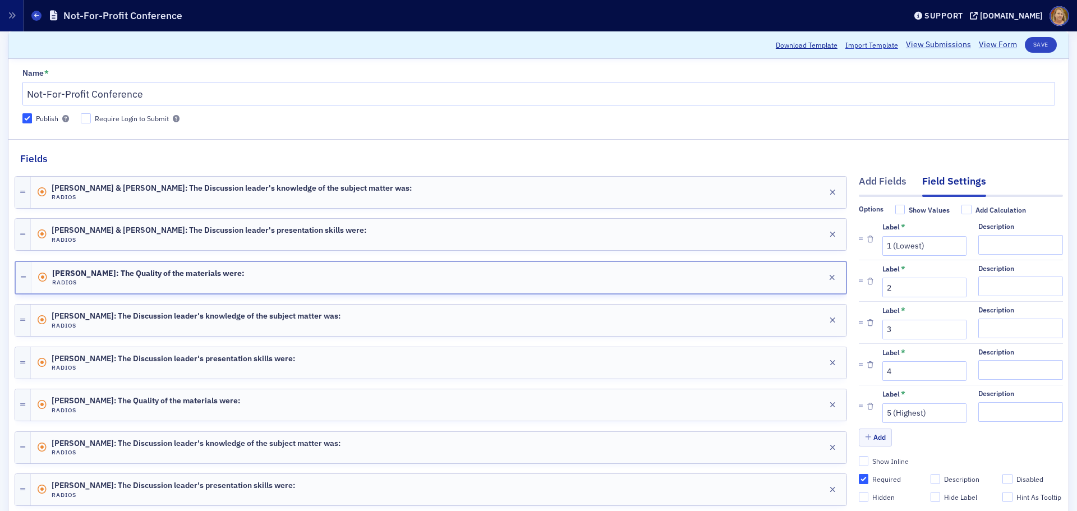
scroll to position [0, 0]
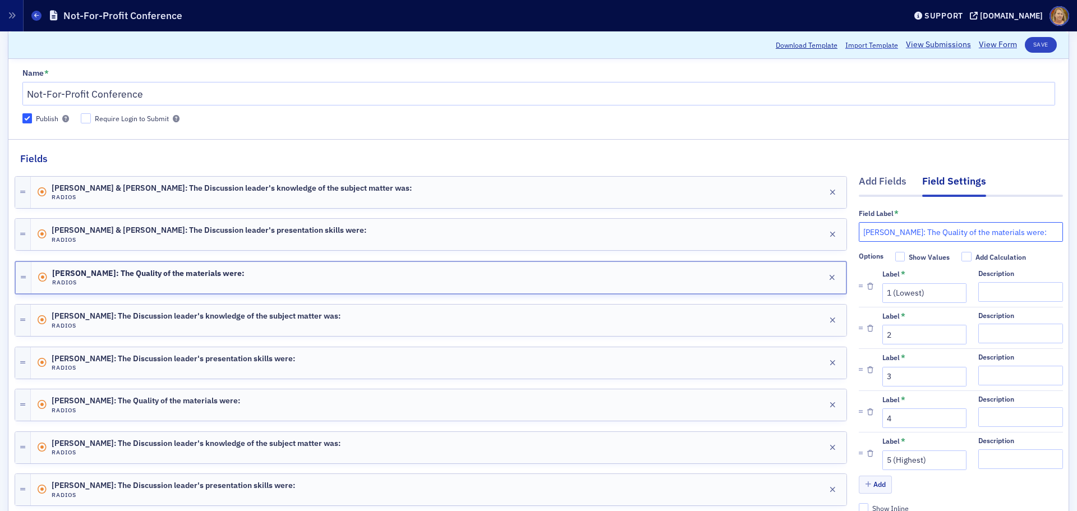
drag, startPoint x: 914, startPoint y: 235, endPoint x: 849, endPoint y: 237, distance: 65.1
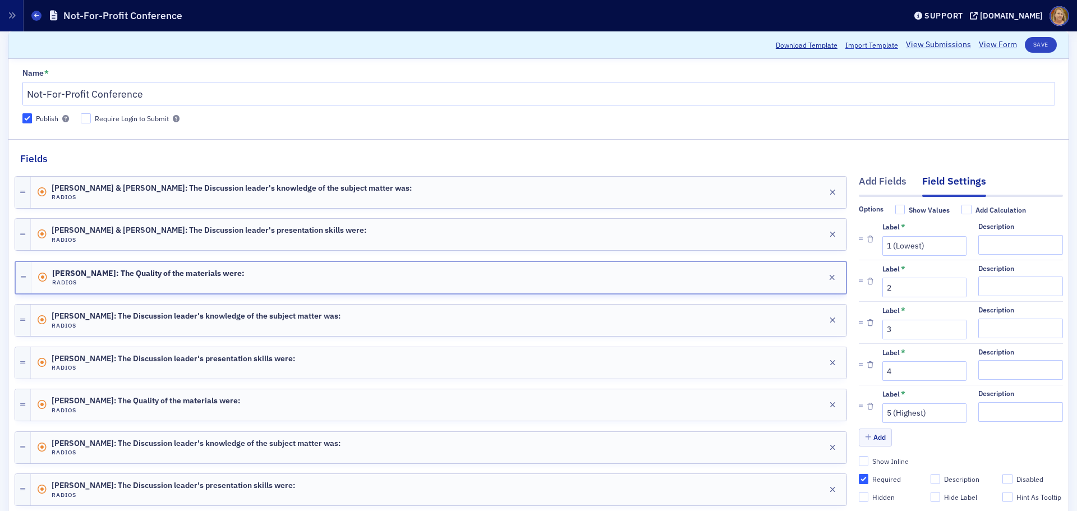
scroll to position [68, 0]
type input "[PERSON_NAME] & [PERSON_NAME]: The Quality of the materials were:"
click at [859, 474] on input "Required" at bounding box center [864, 479] width 10 height 10
checkbox input "false"
click at [859, 474] on input "Required" at bounding box center [864, 479] width 10 height 10
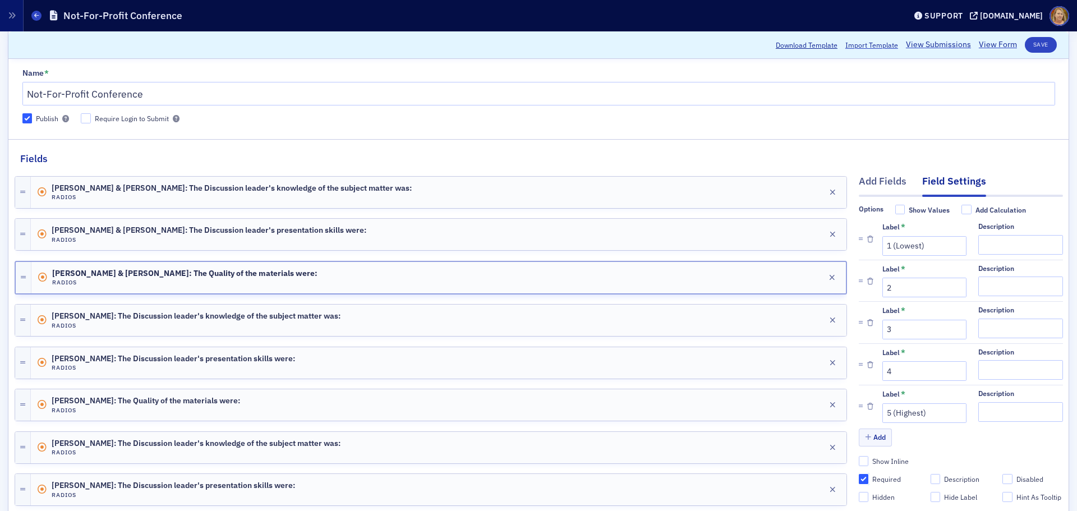
checkbox input "true"
type input "required"
click at [807, 320] on div "Edit" at bounding box center [814, 320] width 14 height 6
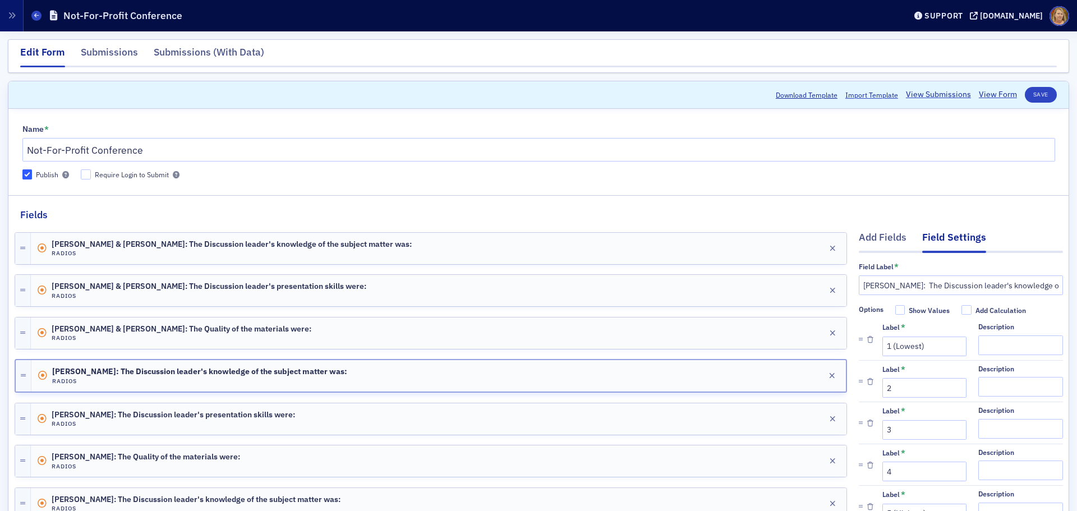
scroll to position [0, 0]
drag, startPoint x: 895, startPoint y: 287, endPoint x: 845, endPoint y: 284, distance: 50.0
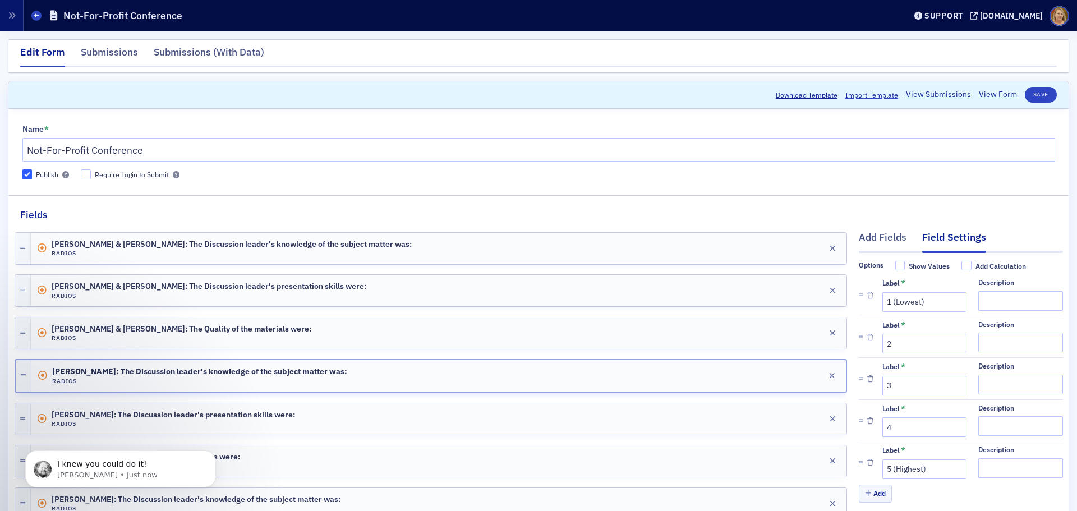
scroll to position [56, 0]
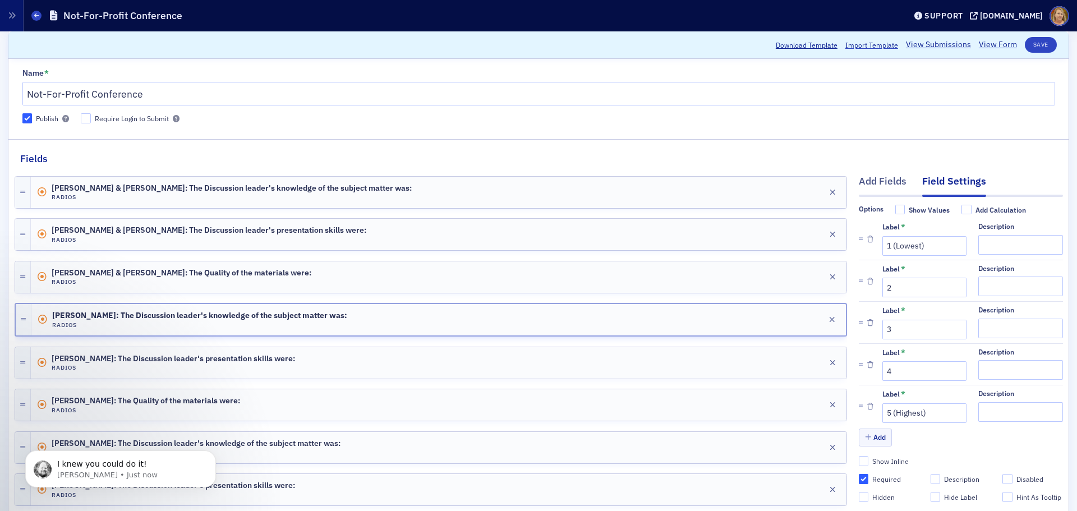
type input "[PERSON_NAME]: The Discussion leader's knowledge of the subject matter was:"
click at [859, 474] on input "Required" at bounding box center [864, 479] width 10 height 10
checkbox input "false"
click at [859, 474] on input "Required" at bounding box center [864, 479] width 10 height 10
checkbox input "true"
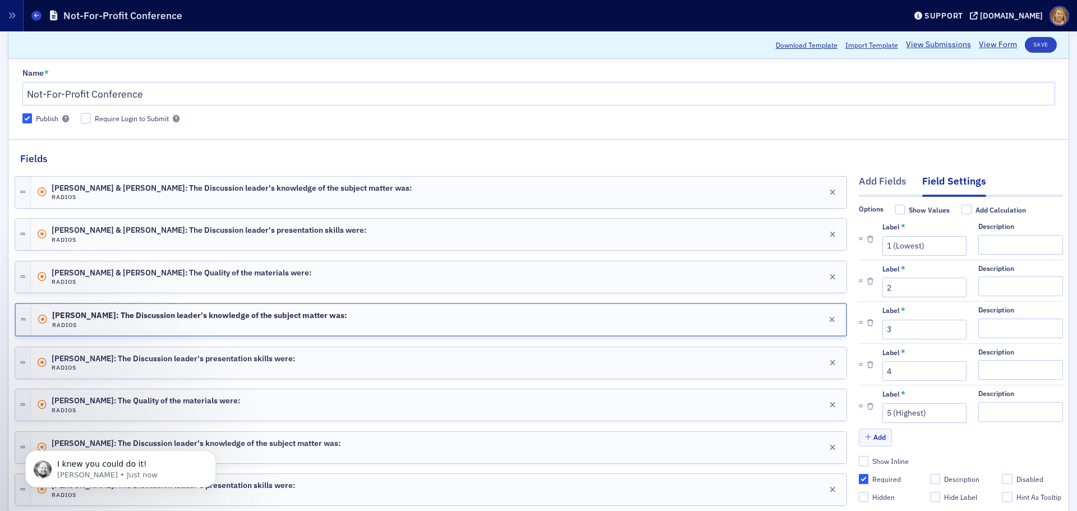
type input "required"
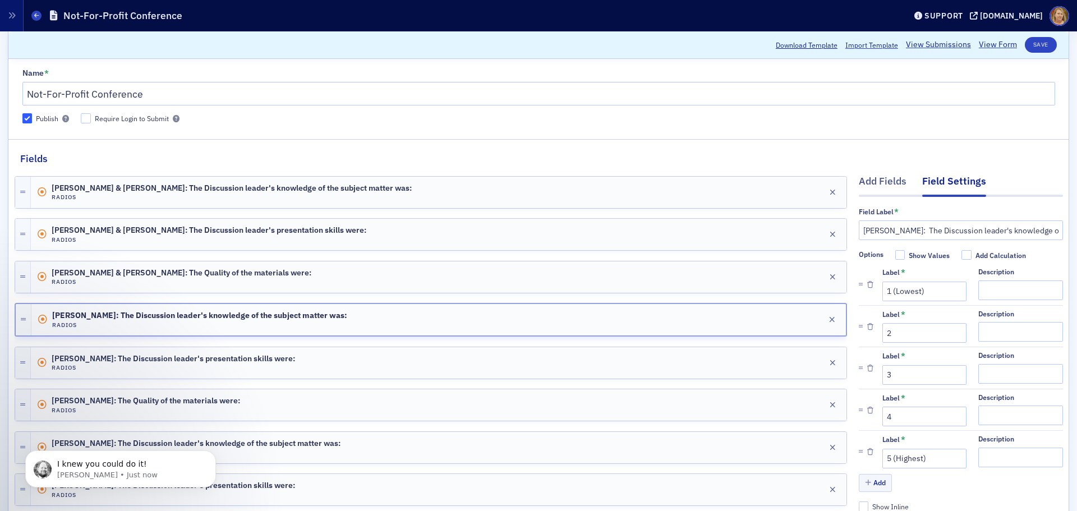
scroll to position [0, 0]
drag, startPoint x: 909, startPoint y: 233, endPoint x: 849, endPoint y: 232, distance: 60.0
click at [807, 362] on div "Edit" at bounding box center [814, 363] width 14 height 6
drag, startPoint x: 895, startPoint y: 232, endPoint x: 852, endPoint y: 230, distance: 42.7
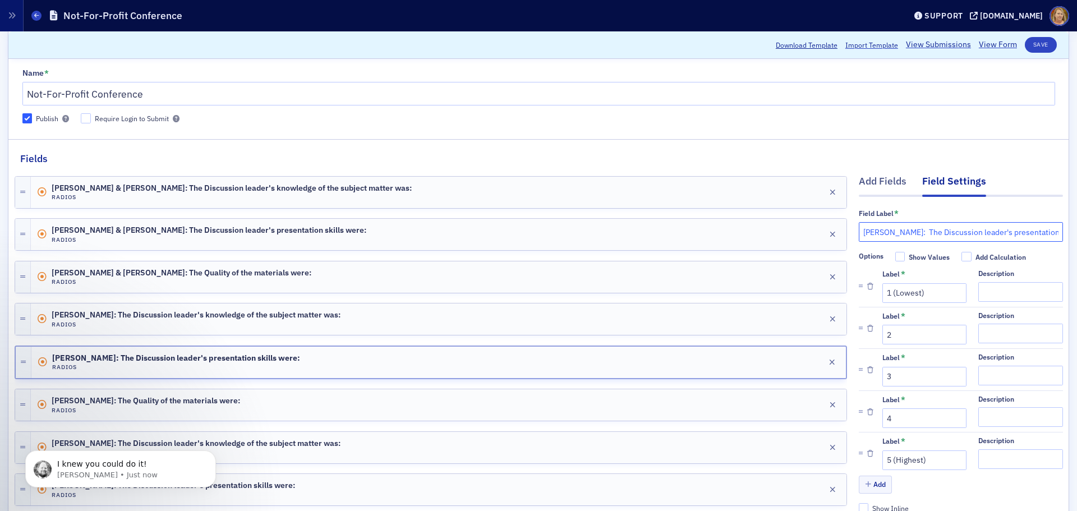
click at [859, 230] on input "[PERSON_NAME]: The Discussion leader's presentation skills were:" at bounding box center [961, 232] width 204 height 20
paste input "[PERSON_NAME]"
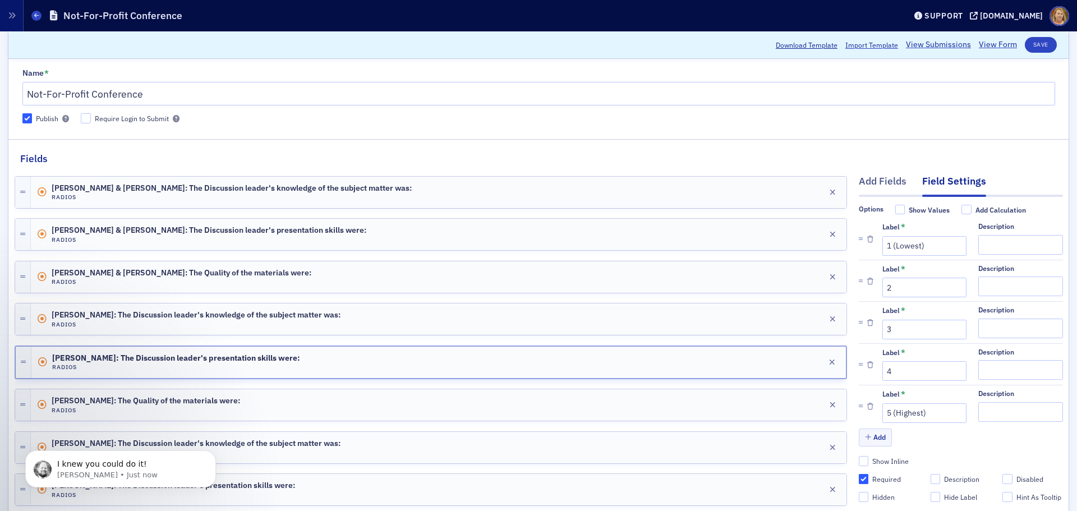
scroll to position [68, 0]
type input "[PERSON_NAME]: The Discussion leader's presentation skills were:"
click at [859, 474] on input "Required" at bounding box center [864, 479] width 10 height 10
checkbox input "false"
click at [859, 474] on input "Required" at bounding box center [864, 479] width 10 height 10
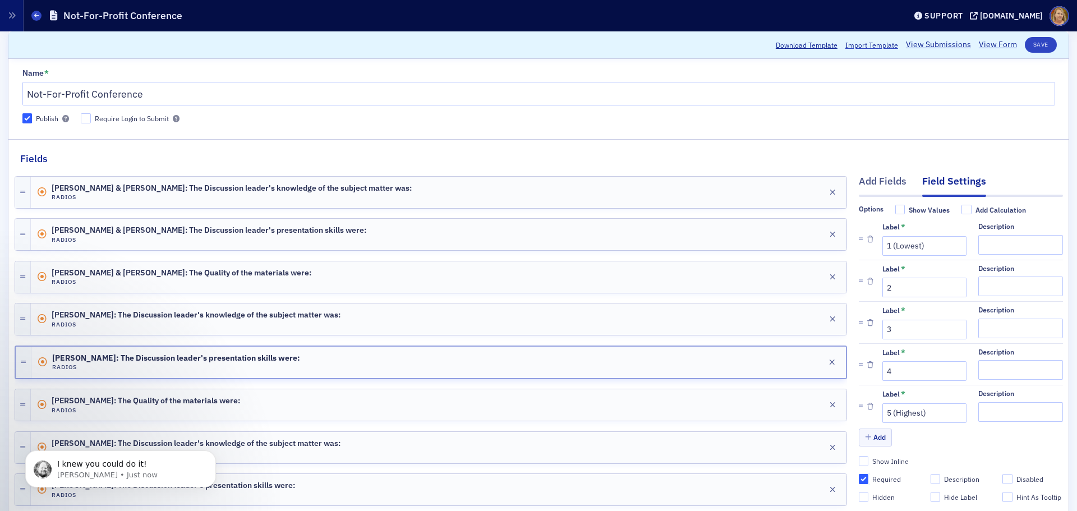
checkbox input "true"
type input "required"
click at [807, 403] on div "Edit" at bounding box center [814, 405] width 14 height 6
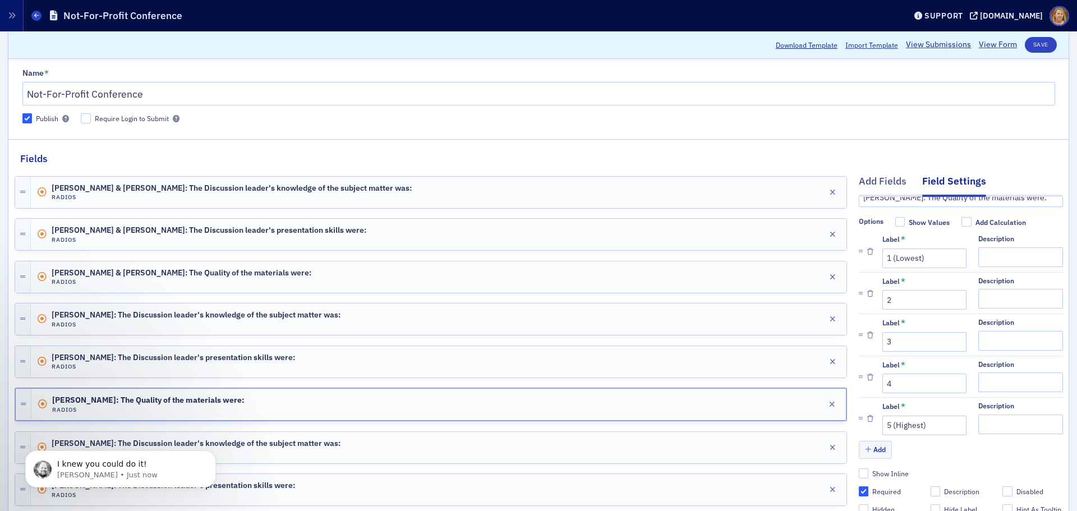
scroll to position [0, 0]
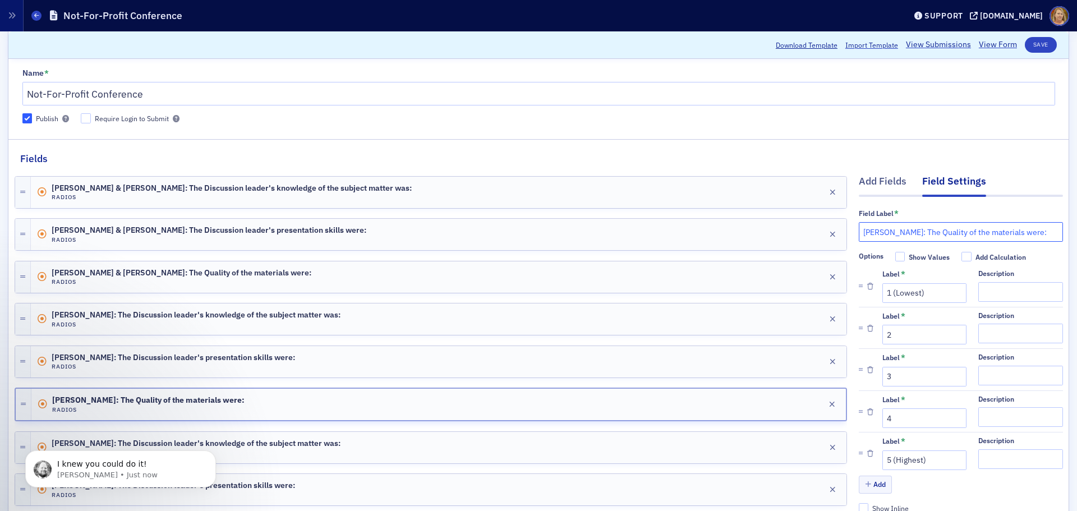
drag, startPoint x: 894, startPoint y: 232, endPoint x: 855, endPoint y: 232, distance: 38.7
click at [859, 232] on input "[PERSON_NAME]: The Quality of the materials were:" at bounding box center [961, 232] width 204 height 20
paste input "[PERSON_NAME]"
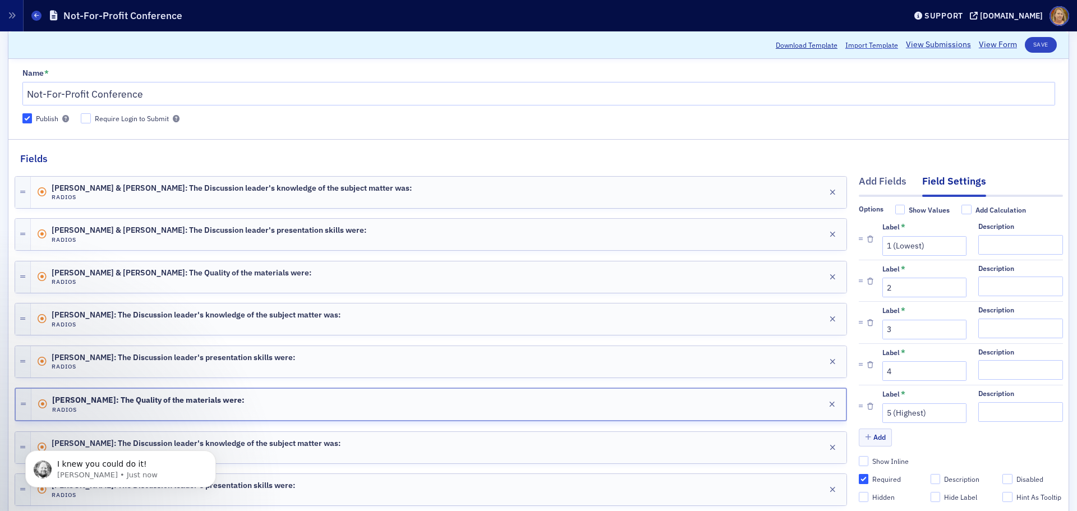
scroll to position [68, 0]
type input "[PERSON_NAME]: The Quality of the materials were:"
click at [859, 474] on input "Required" at bounding box center [864, 479] width 10 height 10
checkbox input "false"
click at [859, 474] on input "Required" at bounding box center [864, 479] width 10 height 10
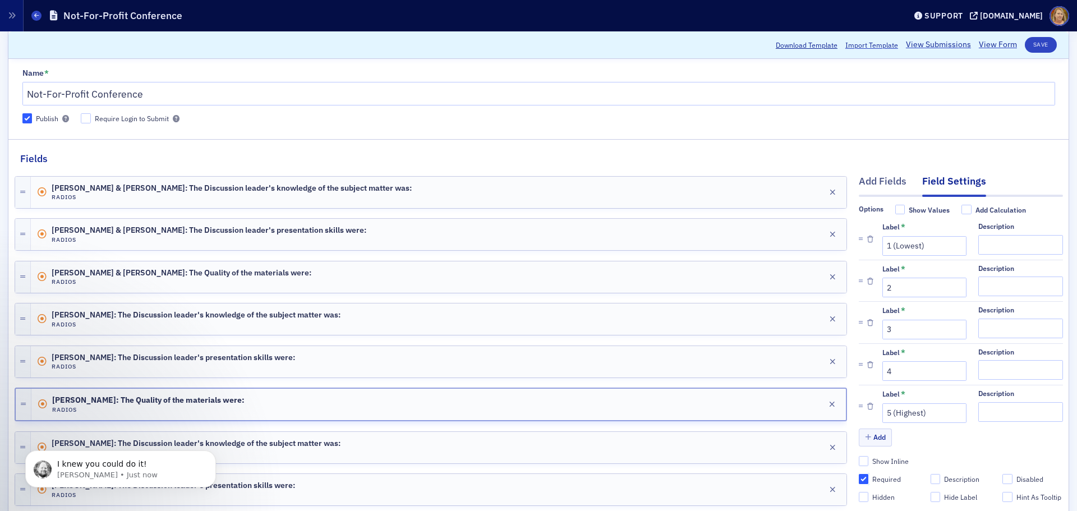
checkbox input "true"
type input "required"
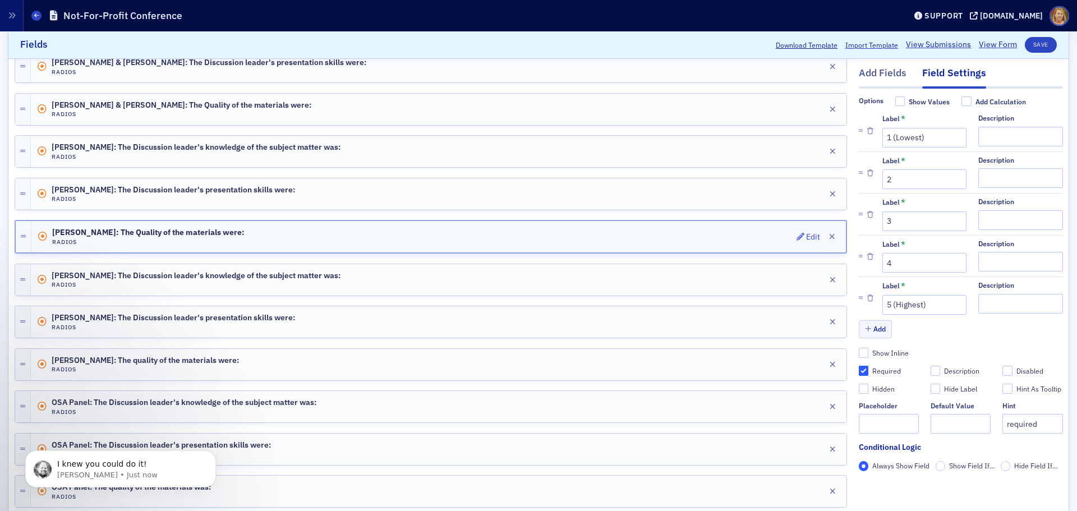
scroll to position [224, 0]
click at [807, 278] on div "Edit" at bounding box center [814, 279] width 14 height 6
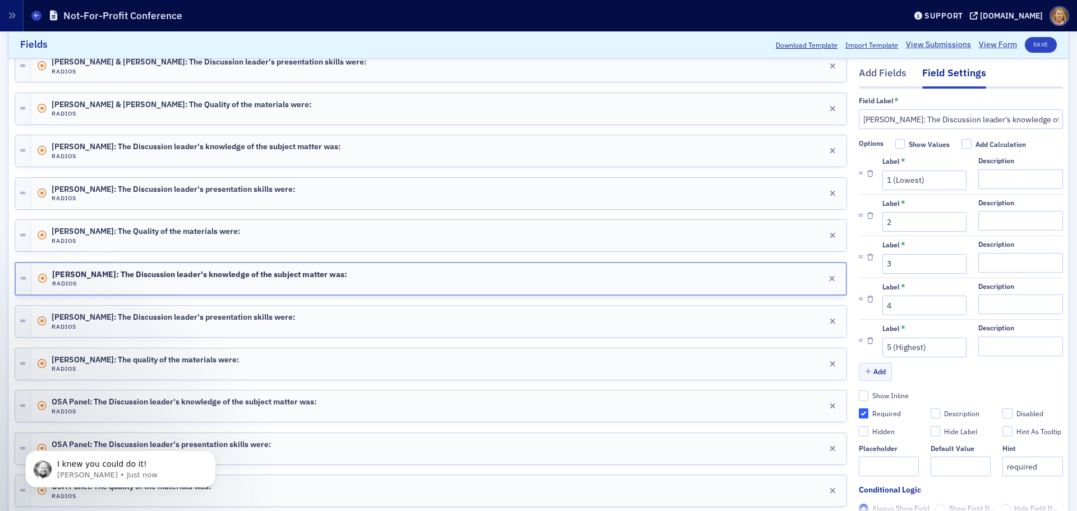
scroll to position [0, 0]
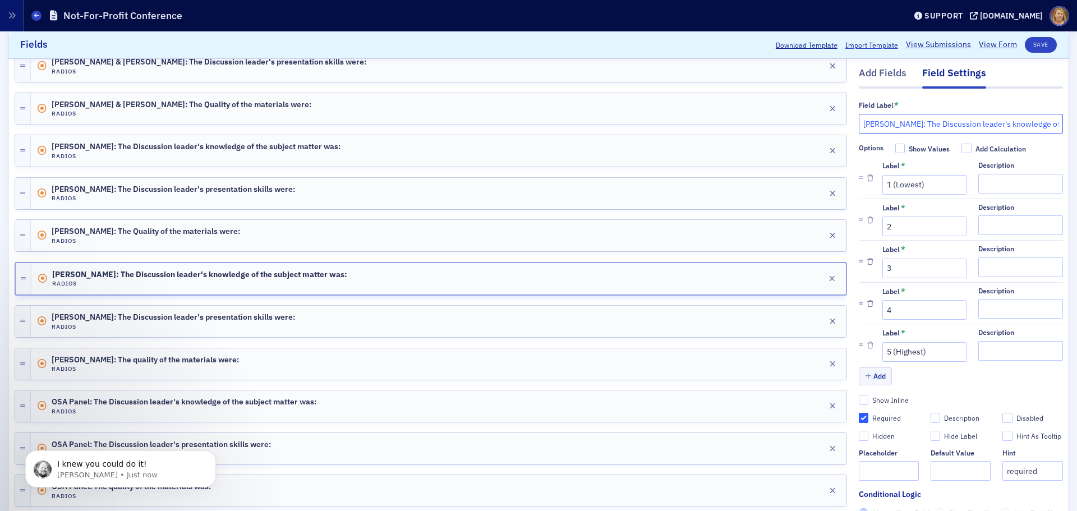
drag, startPoint x: 931, startPoint y: 122, endPoint x: 850, endPoint y: 125, distance: 80.3
click at [859, 125] on input "[PERSON_NAME]: The Discussion leader's knowledge of the subject matter was:" at bounding box center [961, 124] width 204 height 20
type input "[PERSON_NAME]: The Discussion leader's knowledge of the subject matter was:"
click at [859, 421] on input "Required" at bounding box center [864, 418] width 10 height 10
checkbox input "false"
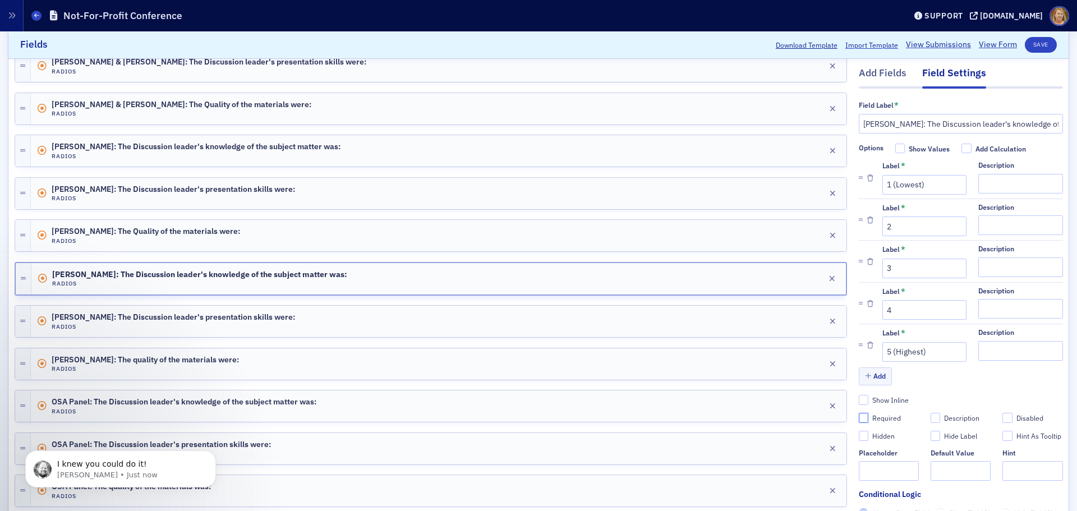
click at [859, 421] on input "Required" at bounding box center [864, 418] width 10 height 10
checkbox input "true"
type input "required"
click at [1033, 47] on button "Save" at bounding box center [1041, 45] width 32 height 16
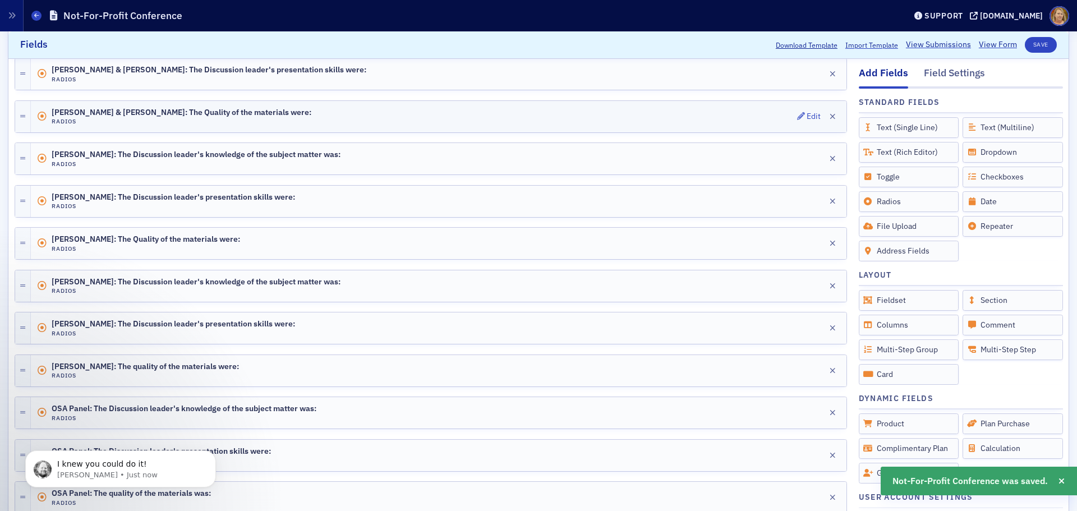
scroll to position [224, 0]
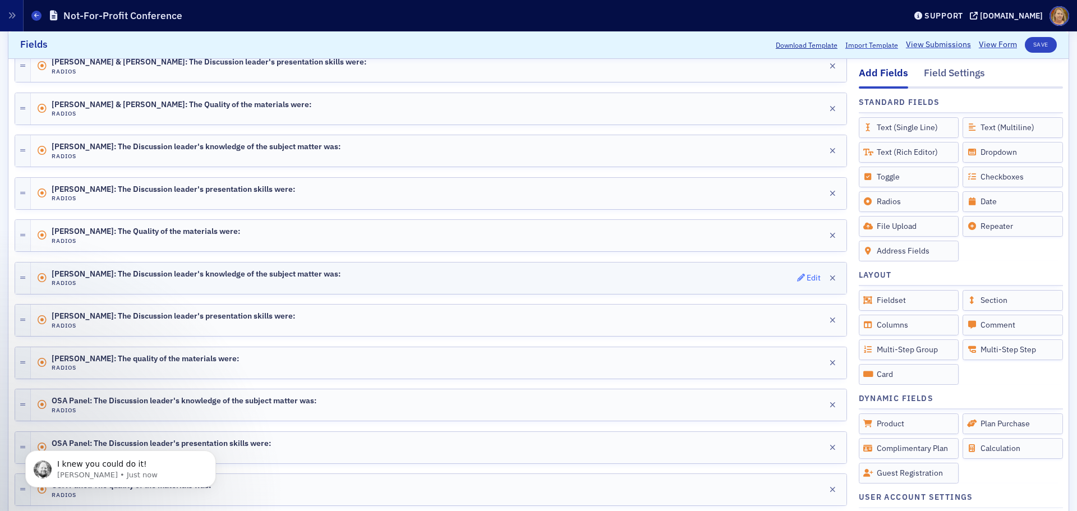
click at [807, 275] on div "Edit" at bounding box center [814, 278] width 14 height 6
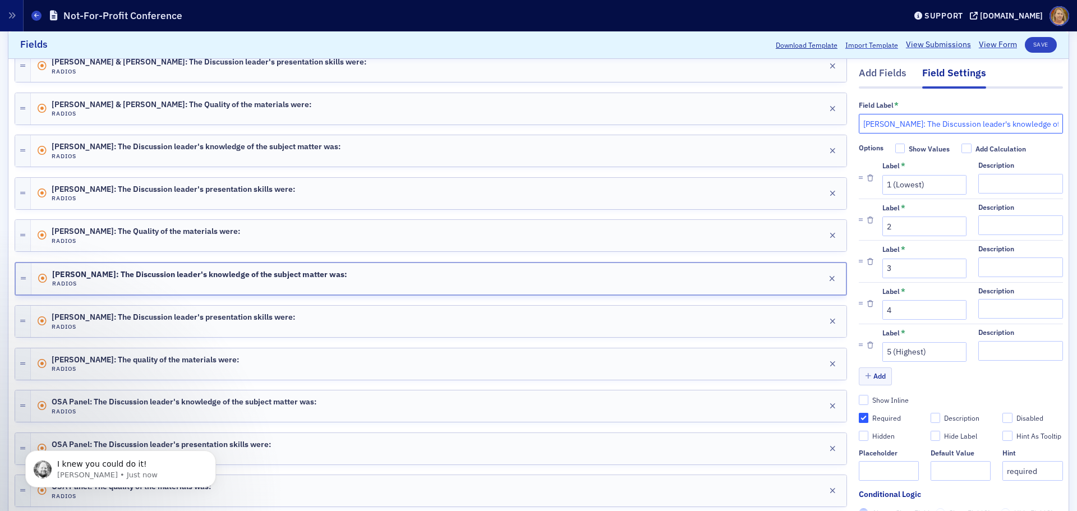
drag, startPoint x: 892, startPoint y: 125, endPoint x: 844, endPoint y: 117, distance: 48.2
click at [844, 117] on div "Add Fields Field Settings Field Label * [PERSON_NAME]: The Discussion leader's …" at bounding box center [539, 407] width 1048 height 819
click at [807, 321] on div "Edit" at bounding box center [814, 322] width 14 height 6
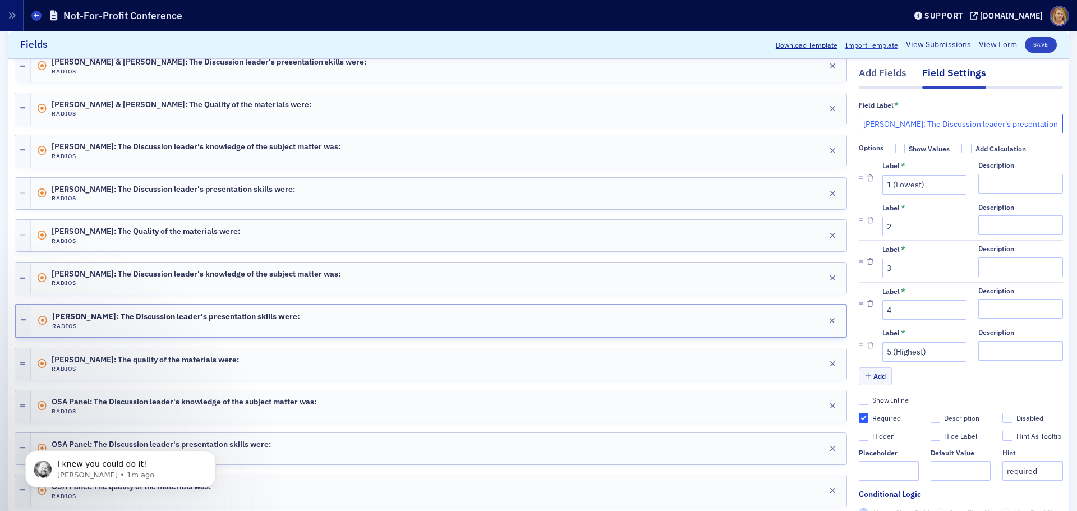
drag, startPoint x: 930, startPoint y: 123, endPoint x: 854, endPoint y: 120, distance: 76.3
click at [859, 120] on input "[PERSON_NAME]: The Discussion leader's presentation skills were:" at bounding box center [961, 124] width 204 height 20
paste input "[PERSON_NAME]"
type input "[PERSON_NAME]: The Discussion leader's presentation skills were:"
click at [807, 365] on div "Edit" at bounding box center [814, 364] width 14 height 6
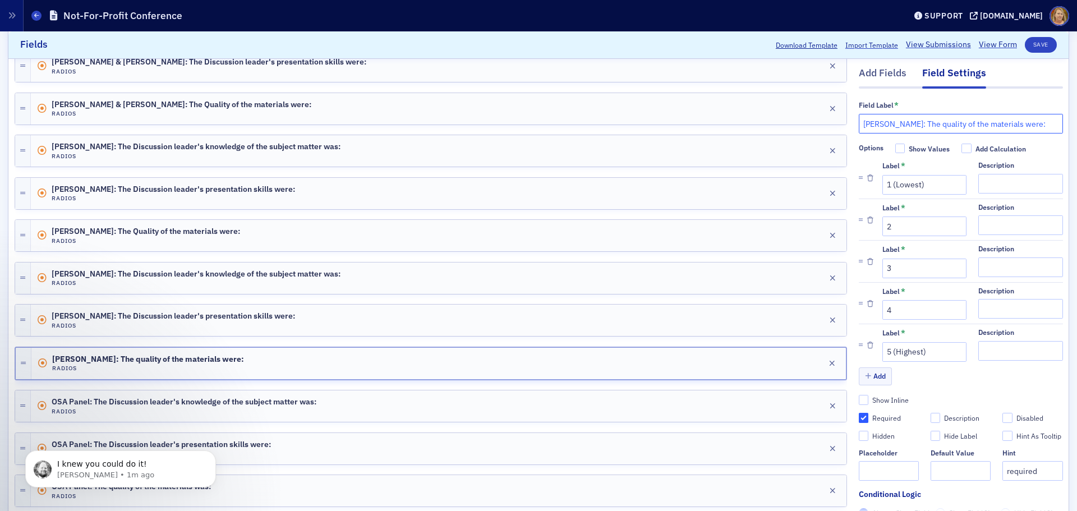
drag, startPoint x: 931, startPoint y: 124, endPoint x: 854, endPoint y: 121, distance: 76.9
click at [859, 121] on input "[PERSON_NAME]: The quality of the materials were:" at bounding box center [961, 124] width 204 height 20
paste input "[PERSON_NAME]"
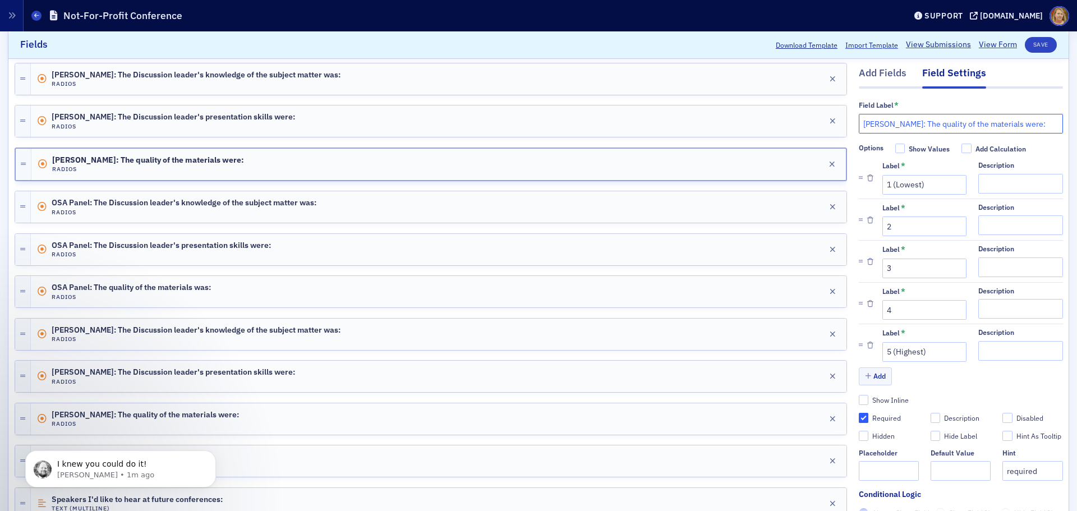
scroll to position [449, 0]
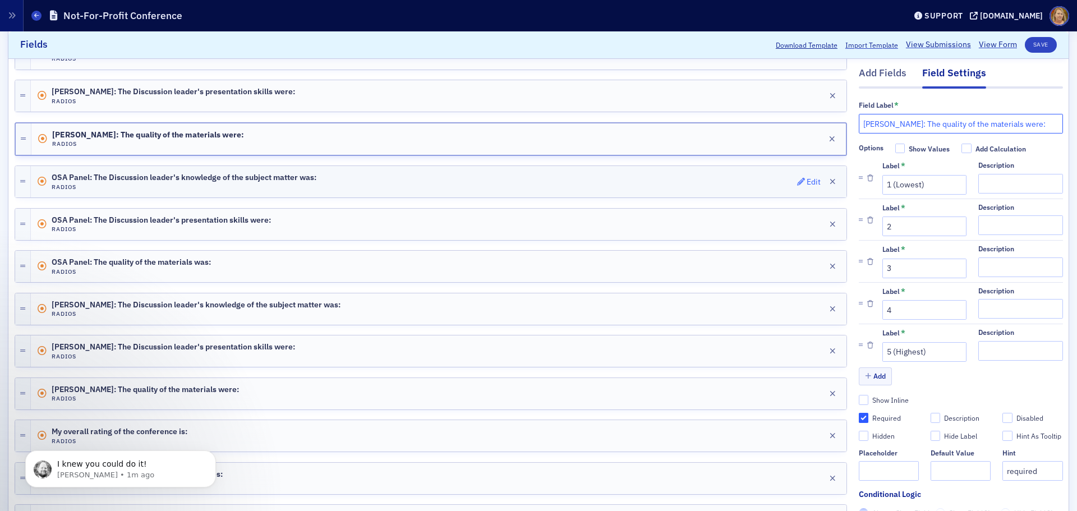
type input "[PERSON_NAME]: The quality of the materials were:"
click at [798, 181] on span "Edit" at bounding box center [809, 182] width 24 height 8
drag, startPoint x: 891, startPoint y: 122, endPoint x: 853, endPoint y: 126, distance: 38.3
click at [859, 126] on input "OSA Panel: The Discussion leader's knowledge of the subject matter was:" at bounding box center [961, 124] width 204 height 20
drag, startPoint x: 911, startPoint y: 125, endPoint x: 852, endPoint y: 129, distance: 59.6
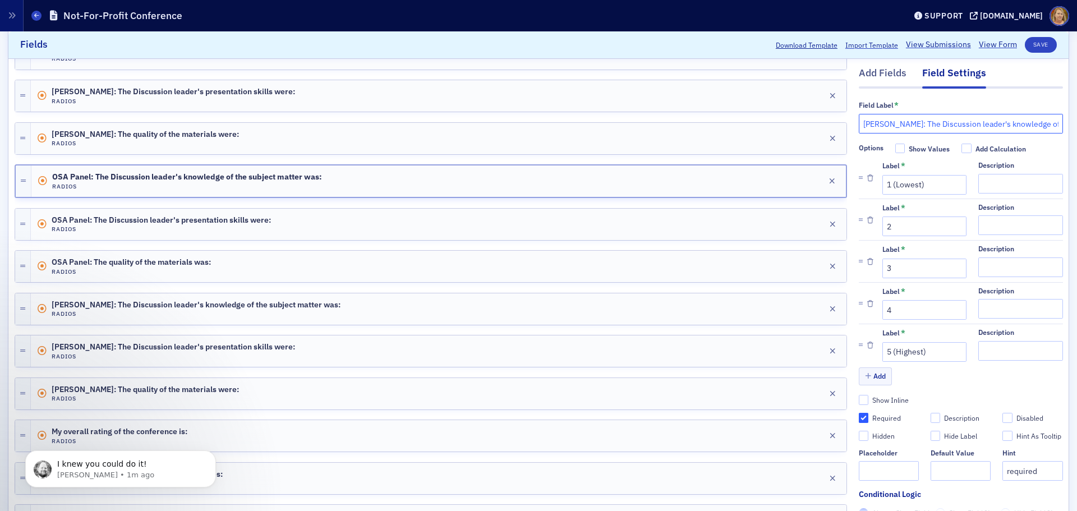
click at [859, 129] on input "[PERSON_NAME]: The Discussion leader's knowledge of the subject matter was:" at bounding box center [961, 124] width 204 height 20
type input "[PERSON_NAME]: The Discussion leader's knowledge of the subject matter was:"
click at [859, 417] on input "Required" at bounding box center [864, 418] width 10 height 10
checkbox input "false"
click at [859, 417] on input "Required" at bounding box center [864, 418] width 10 height 10
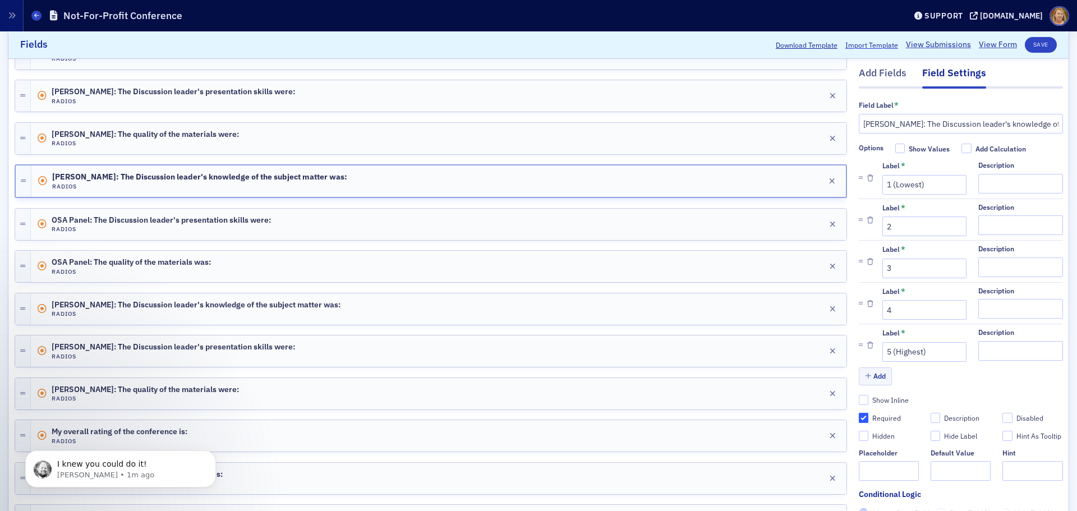
checkbox input "true"
type input "required"
click at [807, 227] on div "Edit" at bounding box center [814, 224] width 14 height 6
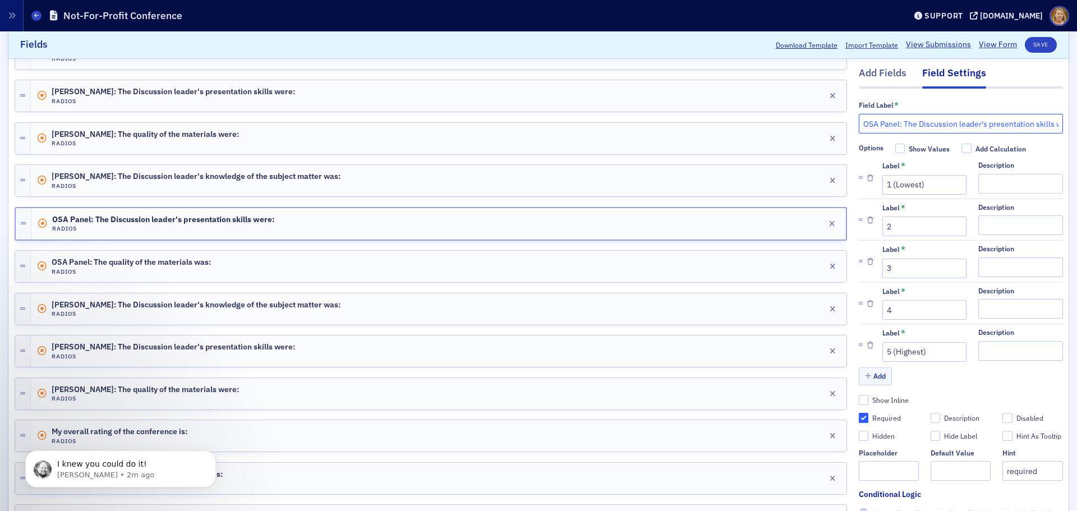
drag, startPoint x: 891, startPoint y: 125, endPoint x: 855, endPoint y: 128, distance: 36.6
click at [859, 128] on input "OSA Panel: The Discussion leader's presentation skills were:" at bounding box center [961, 124] width 204 height 20
paste input "[PERSON_NAME]"
type input "[PERSON_NAME]: The Discussion leader's presentation skills were:"
click at [859, 420] on input "Required" at bounding box center [864, 418] width 10 height 10
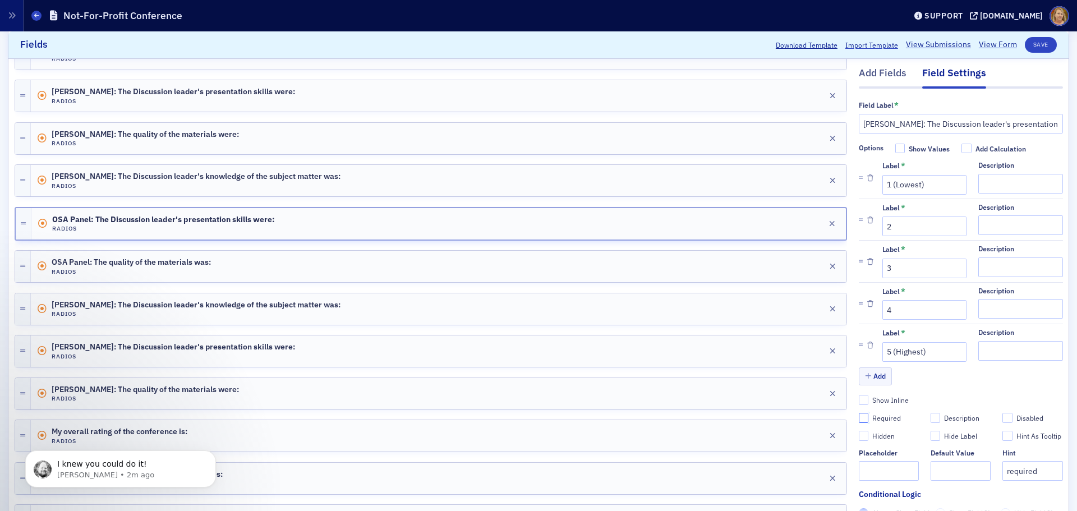
checkbox input "false"
click at [859, 417] on input "Required" at bounding box center [864, 418] width 10 height 10
checkbox input "true"
type input "required"
click at [807, 266] on div "Edit" at bounding box center [814, 267] width 14 height 6
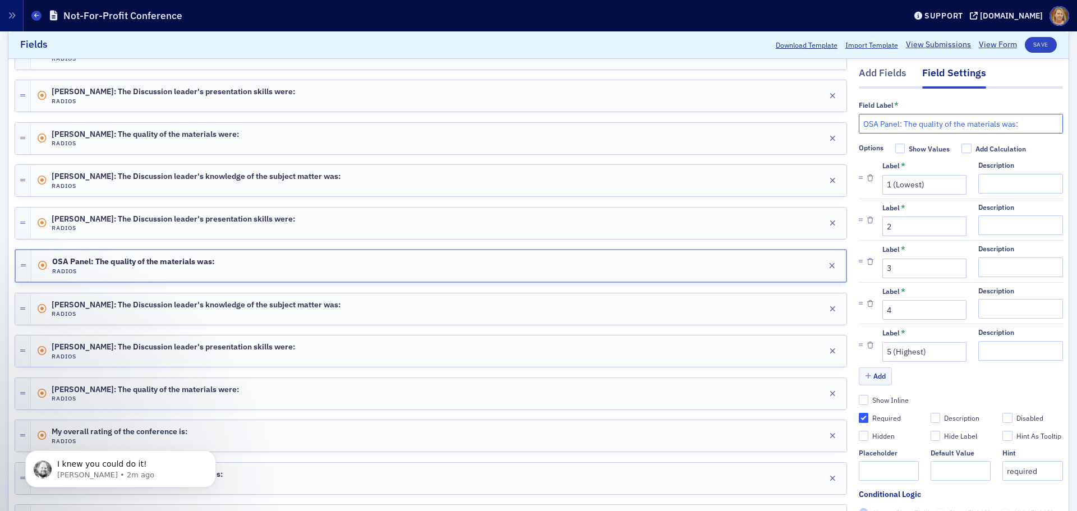
drag, startPoint x: 892, startPoint y: 123, endPoint x: 856, endPoint y: 126, distance: 36.0
click at [859, 126] on input "OSA Panel: The quality of the materials was:" at bounding box center [961, 124] width 204 height 20
paste input "[PERSON_NAME]"
type input "[PERSON_NAME]: The quality of the materials was:"
click at [859, 420] on input "Required" at bounding box center [864, 418] width 10 height 10
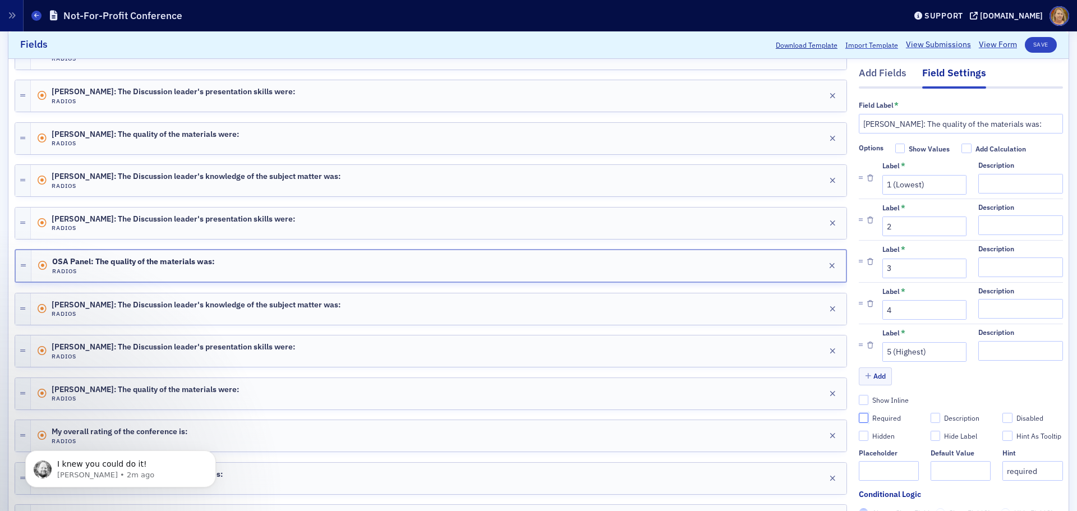
checkbox input "false"
click at [859, 420] on input "Required" at bounding box center [864, 418] width 10 height 10
checkbox input "true"
type input "required"
click at [807, 307] on div "Edit" at bounding box center [814, 309] width 14 height 6
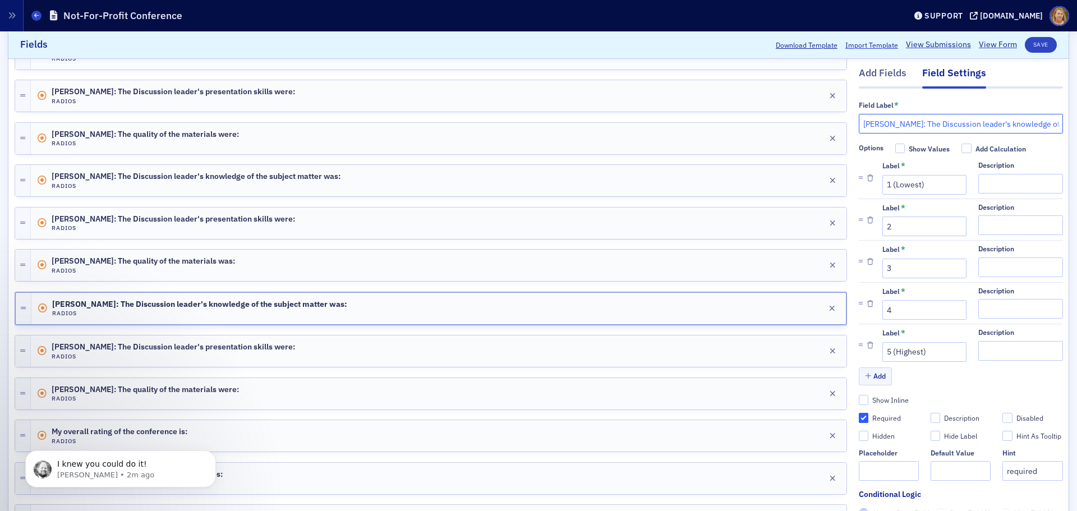
drag, startPoint x: 908, startPoint y: 122, endPoint x: 853, endPoint y: 122, distance: 55.0
click at [859, 122] on input "[PERSON_NAME]: The Discussion leader's knowledge of the subject matter was:" at bounding box center [961, 124] width 204 height 20
type input "[PERSON_NAME]: The Discussion leader's knowledge of the subject matter was:"
click at [859, 420] on input "Required" at bounding box center [864, 418] width 10 height 10
checkbox input "false"
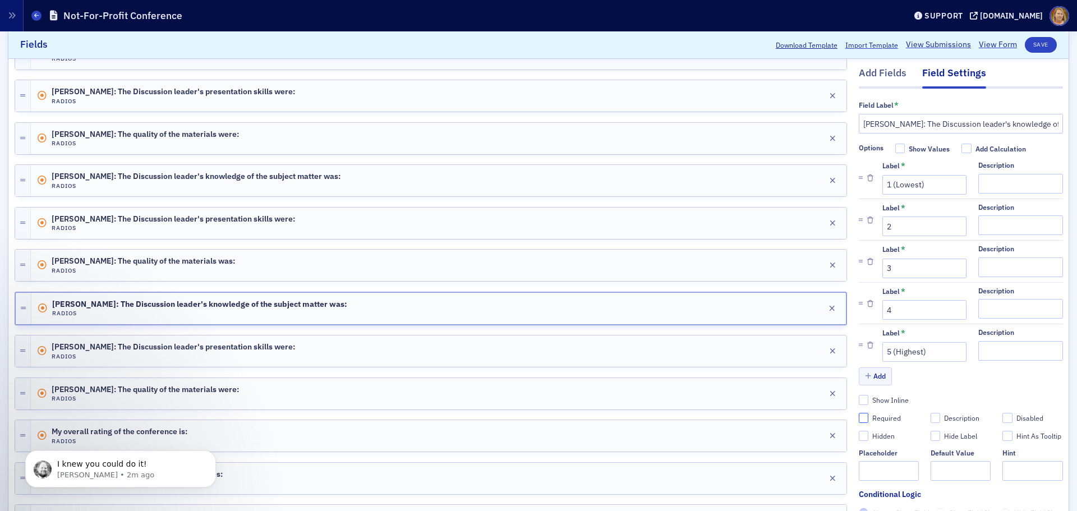
click at [859, 420] on input "Required" at bounding box center [864, 418] width 10 height 10
checkbox input "true"
type input "required"
click at [807, 354] on div "Edit" at bounding box center [814, 351] width 14 height 6
drag, startPoint x: 907, startPoint y: 122, endPoint x: 850, endPoint y: 120, distance: 57.3
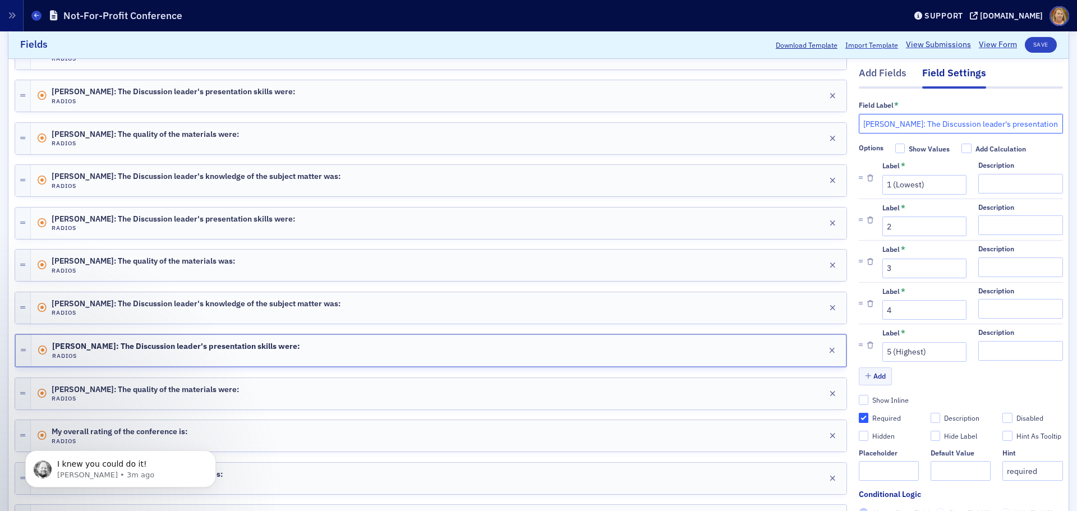
click at [859, 120] on input "[PERSON_NAME]: The Discussion leader's presentation skills were:" at bounding box center [961, 124] width 204 height 20
paste input "[PERSON_NAME]"
drag, startPoint x: 910, startPoint y: 125, endPoint x: 856, endPoint y: 124, distance: 54.4
click at [859, 123] on input "[PERSON_NAME]: The Discussion leader's presentation skills were:" at bounding box center [961, 124] width 204 height 20
type input "[PERSON_NAME]: The Discussion leader's presentation skills were:"
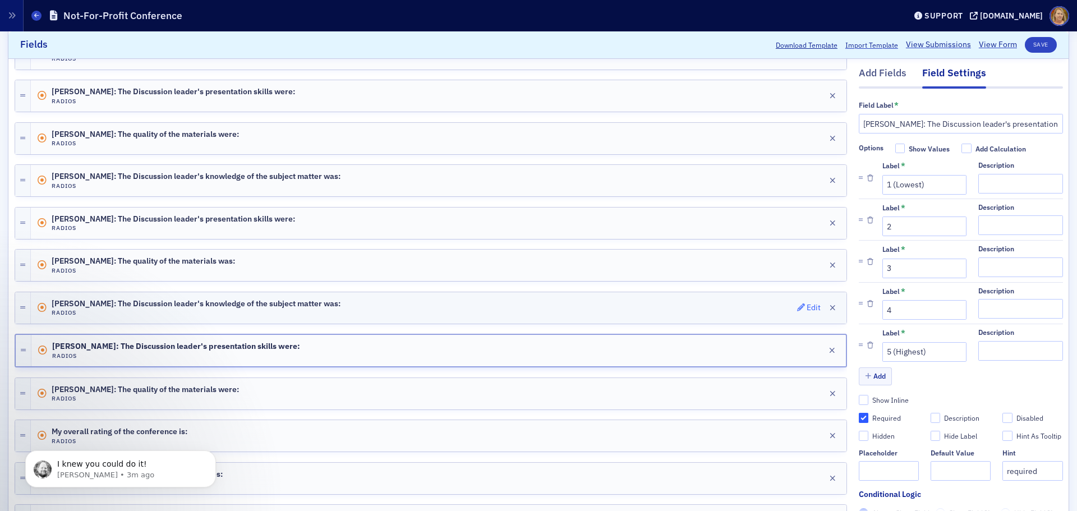
click at [807, 308] on div "Edit" at bounding box center [814, 308] width 14 height 6
drag, startPoint x: 902, startPoint y: 124, endPoint x: 848, endPoint y: 126, distance: 54.4
click at [848, 126] on div "Add Fields Field Settings Field Label * [PERSON_NAME]: The Discussion leader's …" at bounding box center [539, 182] width 1048 height 819
click at [807, 353] on div "Edit" at bounding box center [814, 351] width 14 height 6
drag, startPoint x: 909, startPoint y: 123, endPoint x: 853, endPoint y: 126, distance: 56.7
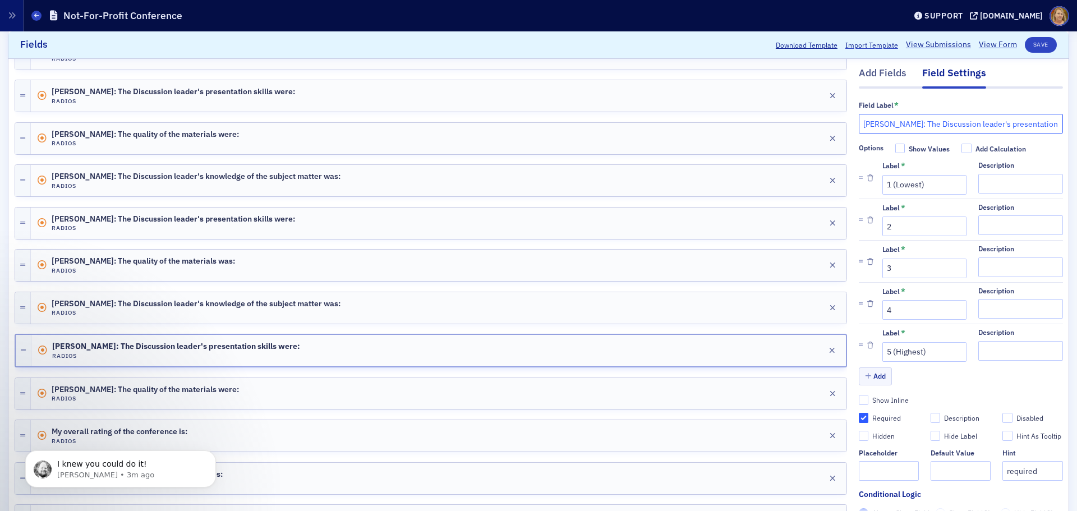
click at [859, 126] on input "[PERSON_NAME]: The Discussion leader's presentation skills were:" at bounding box center [961, 124] width 204 height 20
paste input "[PERSON_NAME]"
type input "[PERSON_NAME]: The Discussion leader's presentation skills were:"
click at [808, 351] on div "Edit" at bounding box center [813, 351] width 14 height 6
drag, startPoint x: 904, startPoint y: 123, endPoint x: 854, endPoint y: 123, distance: 49.9
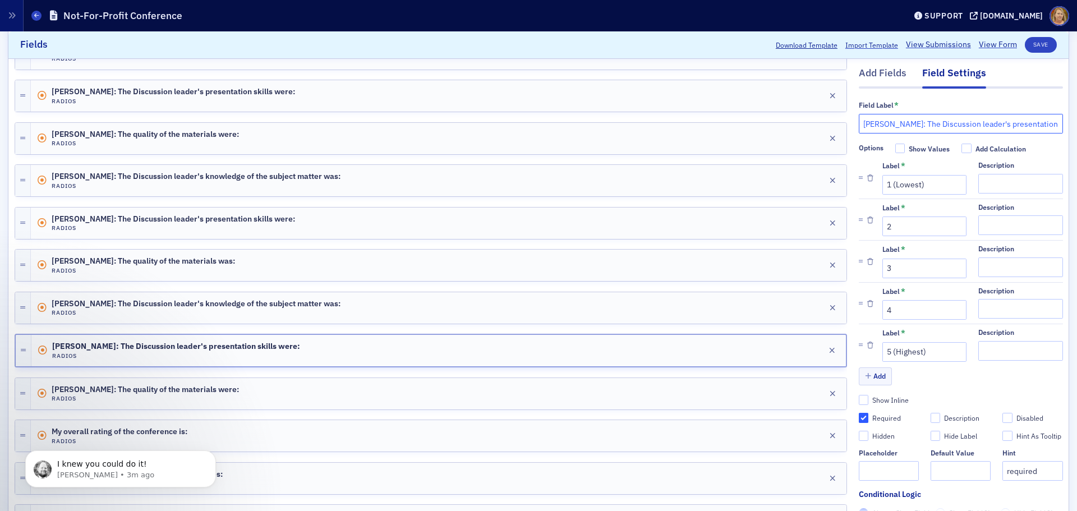
click at [859, 123] on input "[PERSON_NAME]: The Discussion leader's presentation skills were:" at bounding box center [961, 124] width 204 height 20
click at [813, 394] on div "Edit" at bounding box center [819, 394] width 44 height 16
drag, startPoint x: 906, startPoint y: 125, endPoint x: 851, endPoint y: 121, distance: 55.1
click at [859, 121] on input "[PERSON_NAME]: The quality of the materials were:" at bounding box center [961, 124] width 204 height 20
paste input "[PERSON_NAME]"
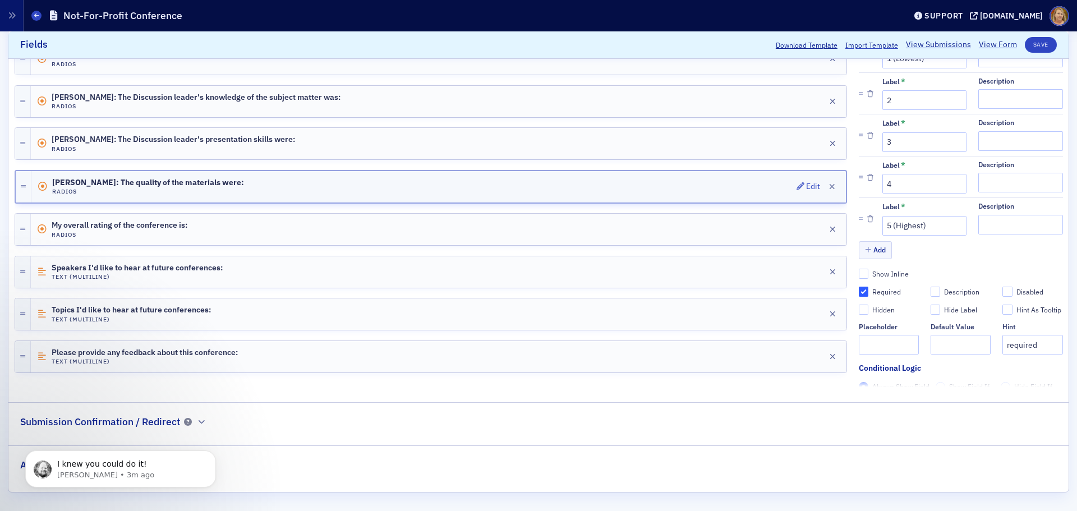
scroll to position [656, 0]
type input "[PERSON_NAME]: The quality of the materials were:"
click at [246, 473] on fieldset "Automated Email Notifications" at bounding box center [538, 459] width 1060 height 31
click at [202, 467] on div "I knew you could do it! [PERSON_NAME] • 4m ago" at bounding box center [121, 469] width 174 height 22
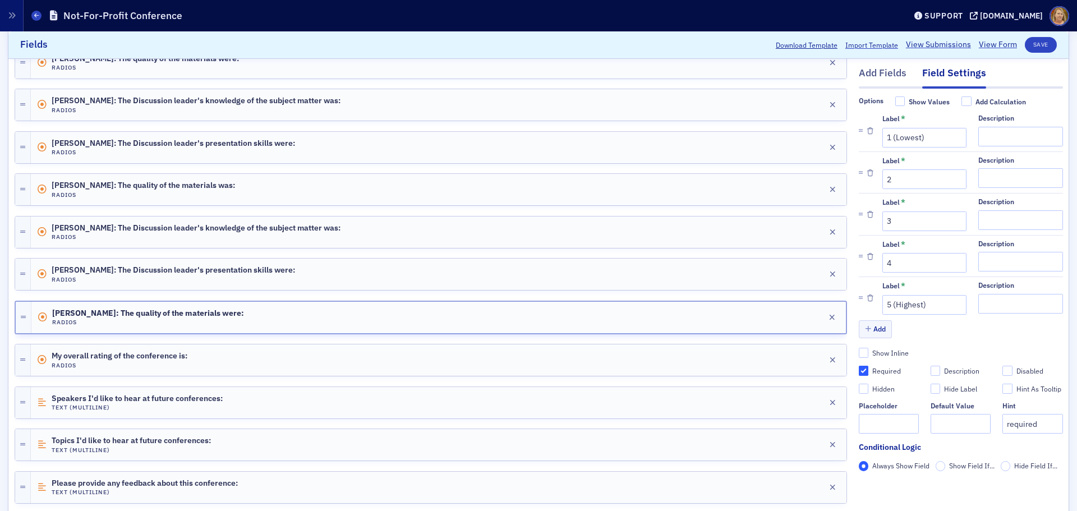
scroll to position [544, 0]
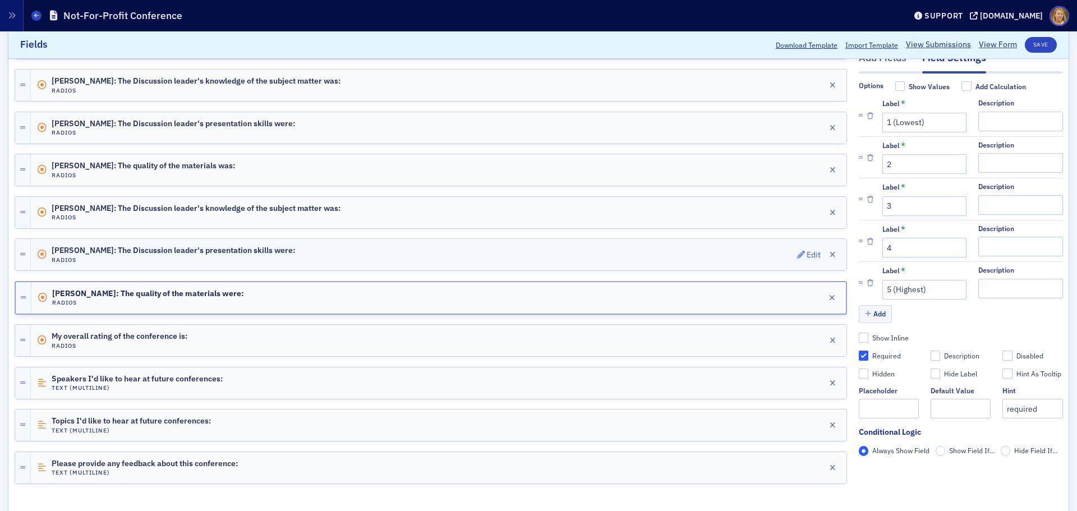
click at [807, 258] on div "Edit" at bounding box center [814, 255] width 14 height 6
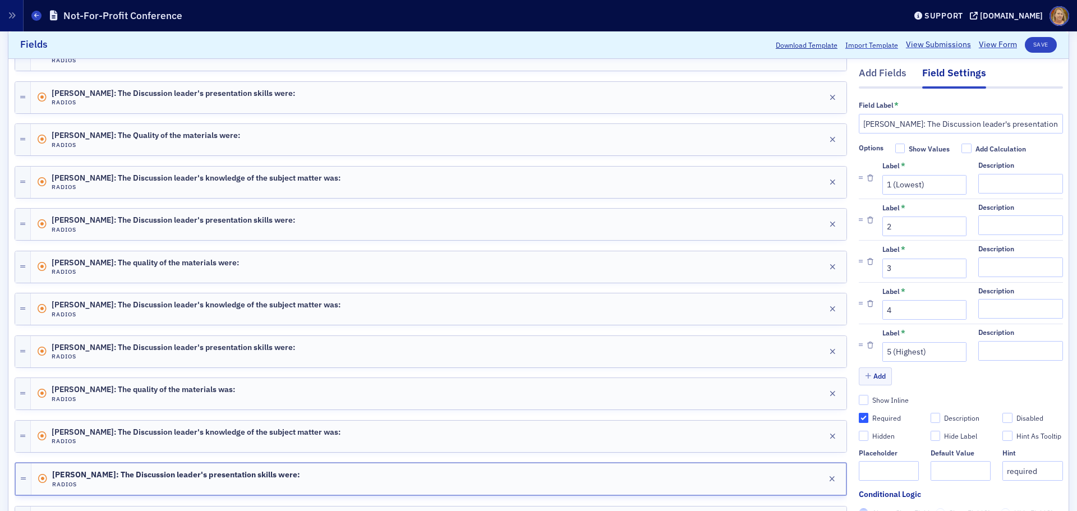
scroll to position [320, 0]
click at [884, 72] on div "Add Fields" at bounding box center [883, 76] width 48 height 21
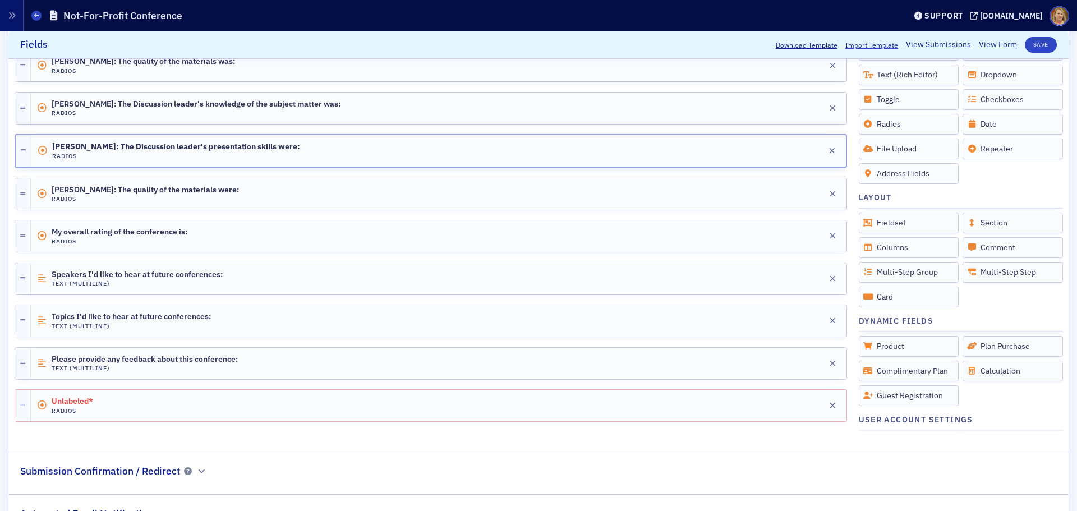
scroll to position [656, 0]
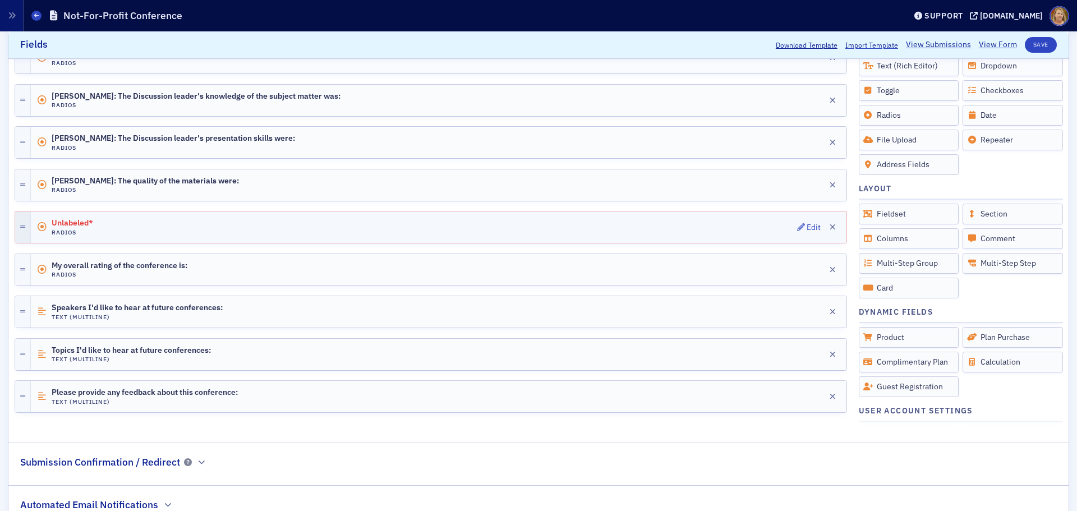
click at [24, 225] on icon at bounding box center [22, 227] width 5 height 6
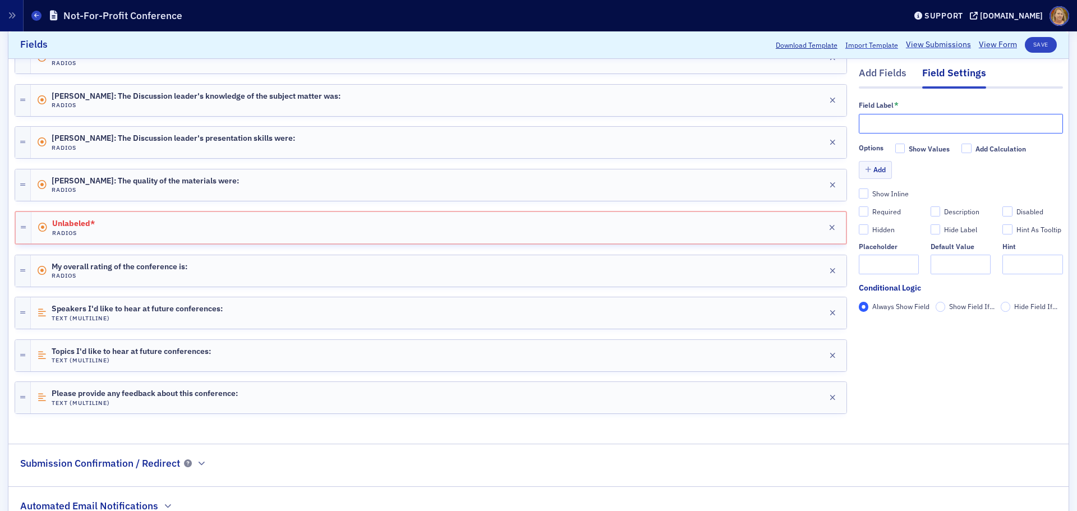
click at [859, 122] on input "text" at bounding box center [961, 124] width 204 height 20
click at [922, 122] on input "Hot Topics Panel:" at bounding box center [961, 124] width 204 height 20
paste input "The Discussion leader's knowledge of the subject matter was:"
type input "Hot Topics Panel: The Discussion leader's knowledge of the subject matter was:"
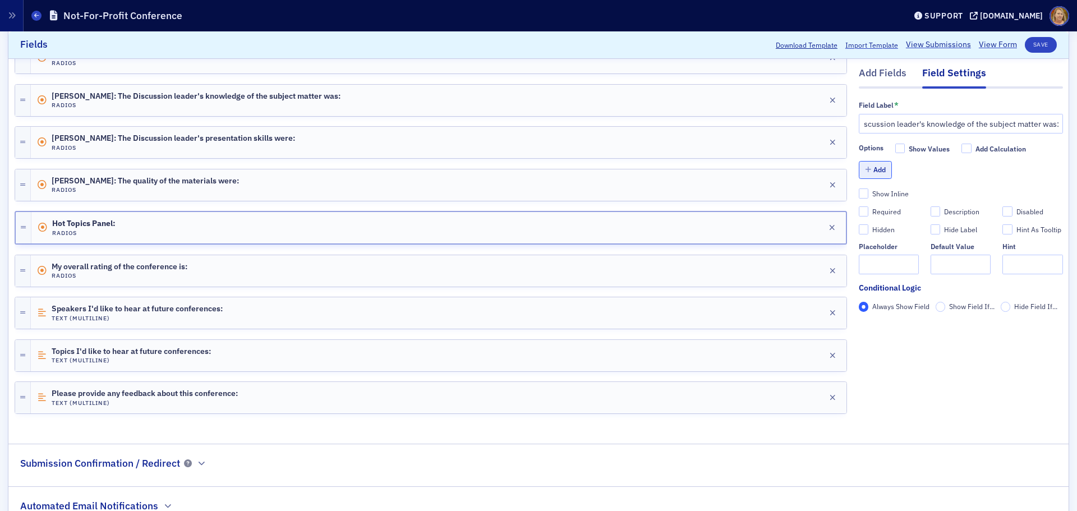
click at [876, 176] on button "Add" at bounding box center [876, 170] width 34 height 17
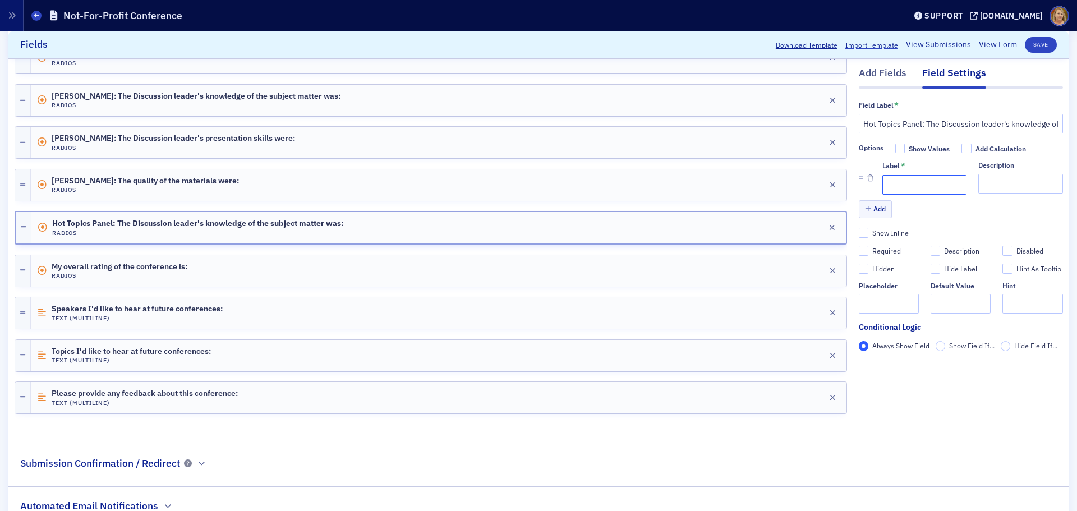
click at [882, 185] on input "Label *" at bounding box center [924, 185] width 84 height 20
type input "1 (Lowest)"
click at [876, 208] on button "Add" at bounding box center [876, 209] width 34 height 17
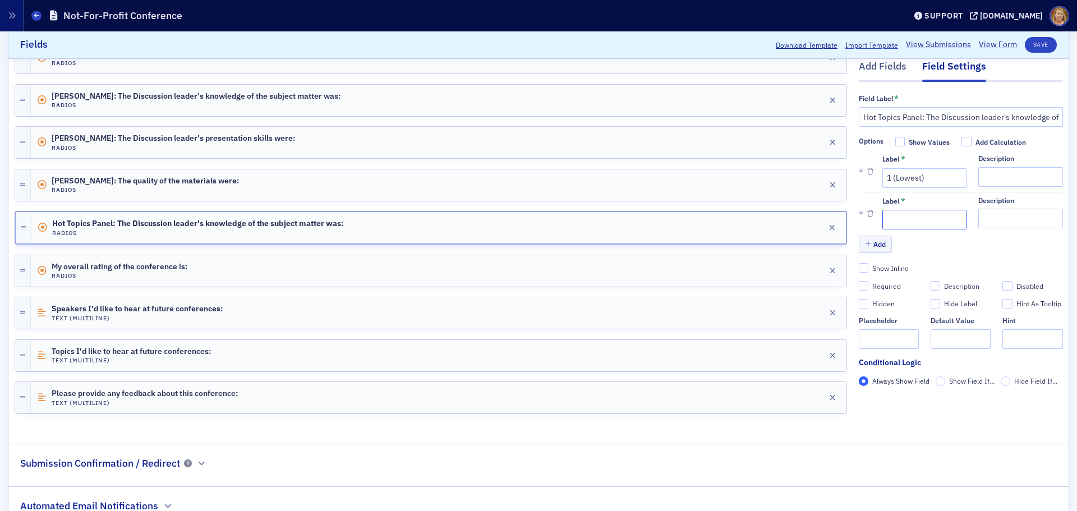
click at [882, 214] on input "Label *" at bounding box center [924, 220] width 84 height 20
type input "2"
click at [872, 241] on button "Add" at bounding box center [876, 243] width 34 height 17
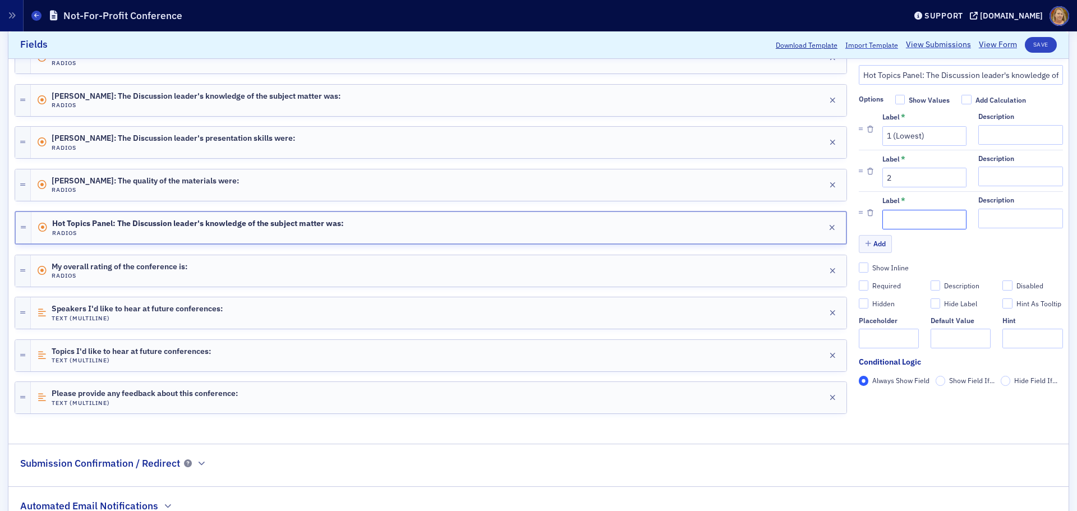
click at [892, 213] on input "Label *" at bounding box center [924, 220] width 84 height 20
type input "3"
click at [876, 242] on button "Add" at bounding box center [876, 243] width 34 height 17
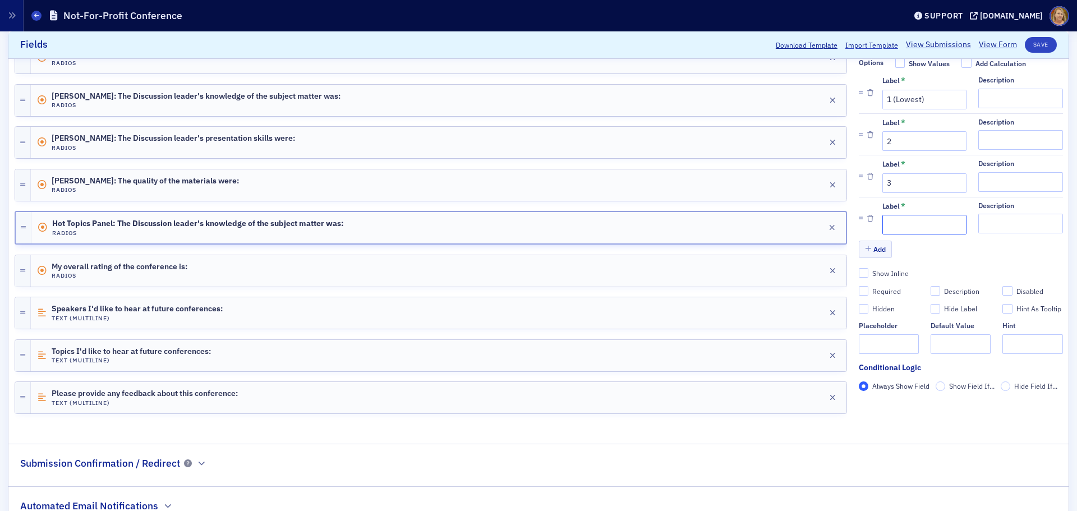
click at [896, 227] on input "Label *" at bounding box center [924, 225] width 84 height 20
type input "4"
click at [872, 247] on button "Add" at bounding box center [876, 249] width 34 height 17
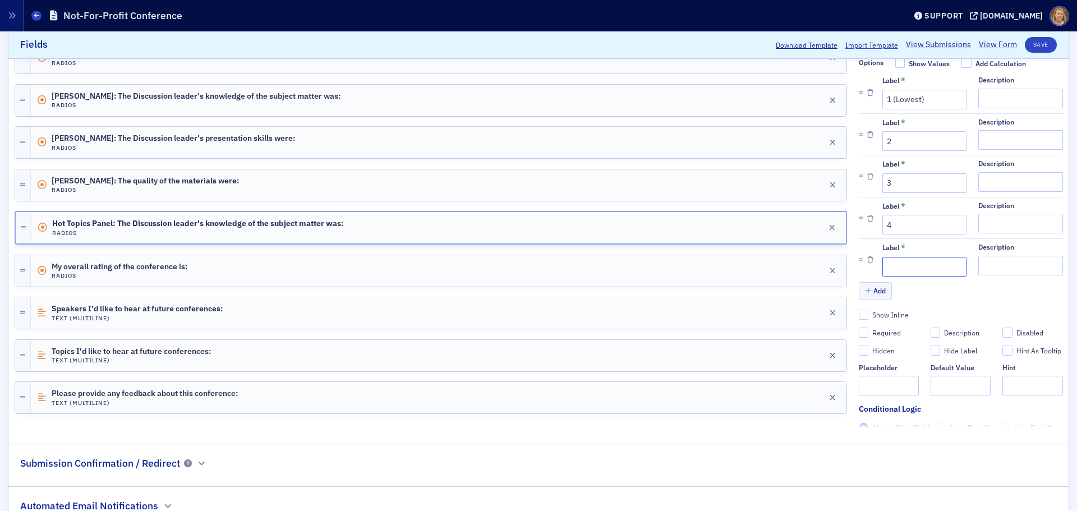
click at [889, 261] on input "Label *" at bounding box center [924, 267] width 84 height 20
type input "5 (Highest)"
click at [893, 296] on div "Add" at bounding box center [961, 293] width 204 height 20
click at [859, 333] on input "Required" at bounding box center [864, 333] width 10 height 10
checkbox input "true"
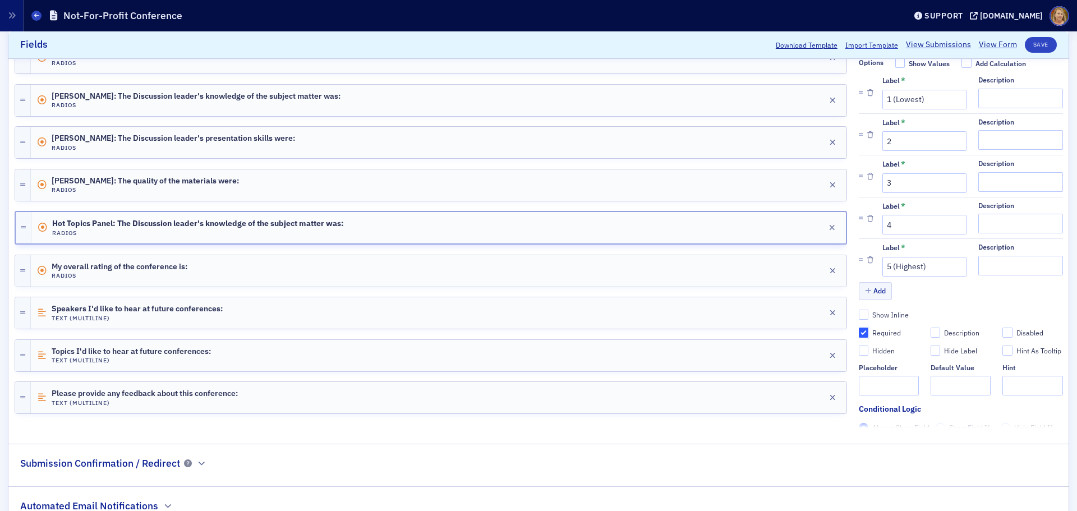
type input "required"
click at [1029, 48] on button "Save" at bounding box center [1041, 45] width 32 height 16
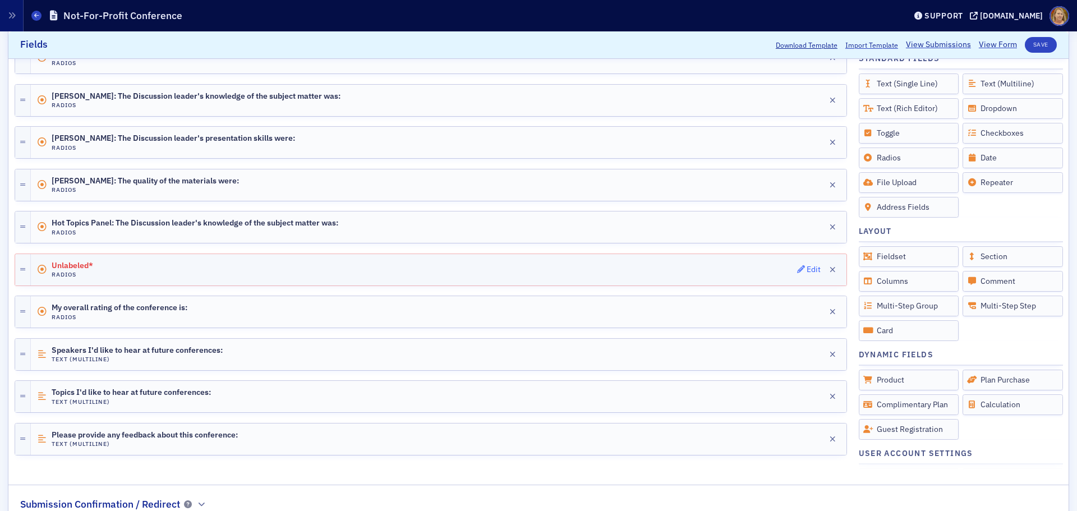
click at [807, 266] on div "Edit" at bounding box center [814, 269] width 14 height 6
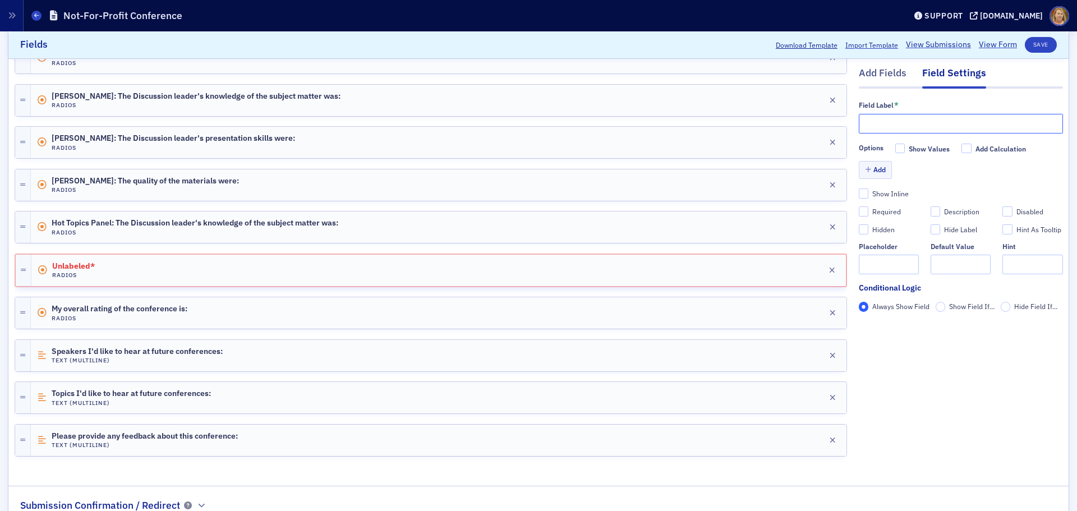
click at [864, 122] on input "text" at bounding box center [961, 124] width 204 height 20
click at [946, 126] on input "Hot Topics Panel:" at bounding box center [961, 124] width 204 height 20
paste input "The Discussion leader's presentation skills were:"
type input "Hot Topics Panel: The Discussion leader's presentation skills were:"
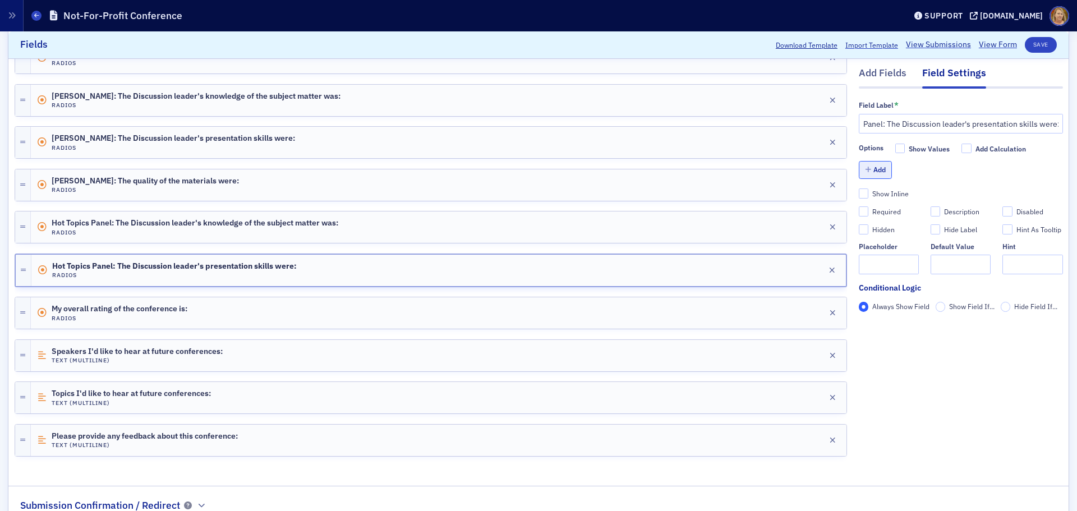
click at [870, 169] on button "Add" at bounding box center [876, 170] width 34 height 17
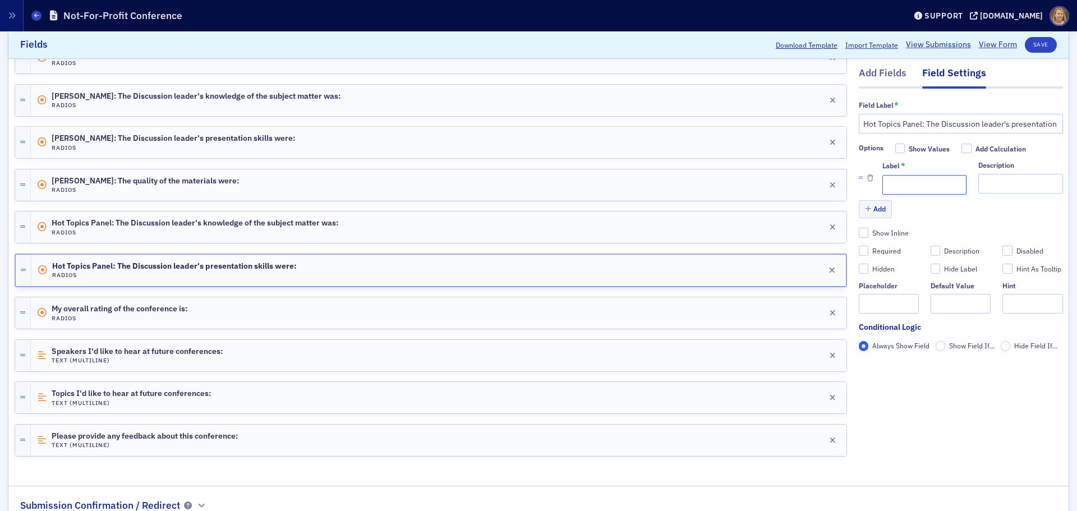
click at [882, 181] on input "Label *" at bounding box center [924, 185] width 84 height 20
type input "1 (Lowest)"
click at [870, 204] on button "Add" at bounding box center [876, 209] width 34 height 17
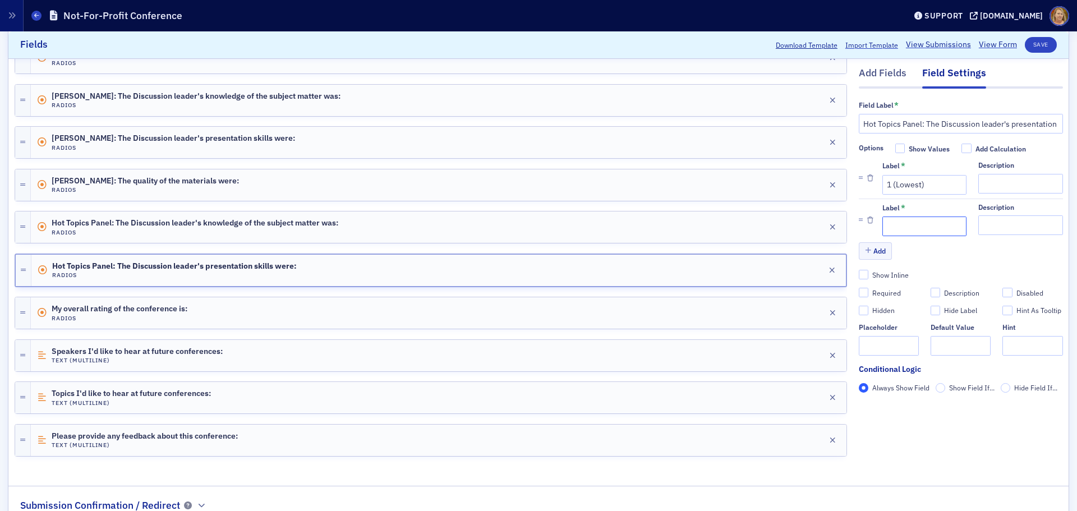
click at [882, 227] on input "Label *" at bounding box center [924, 227] width 84 height 20
type input "2"
click at [876, 247] on button "Add" at bounding box center [876, 250] width 34 height 17
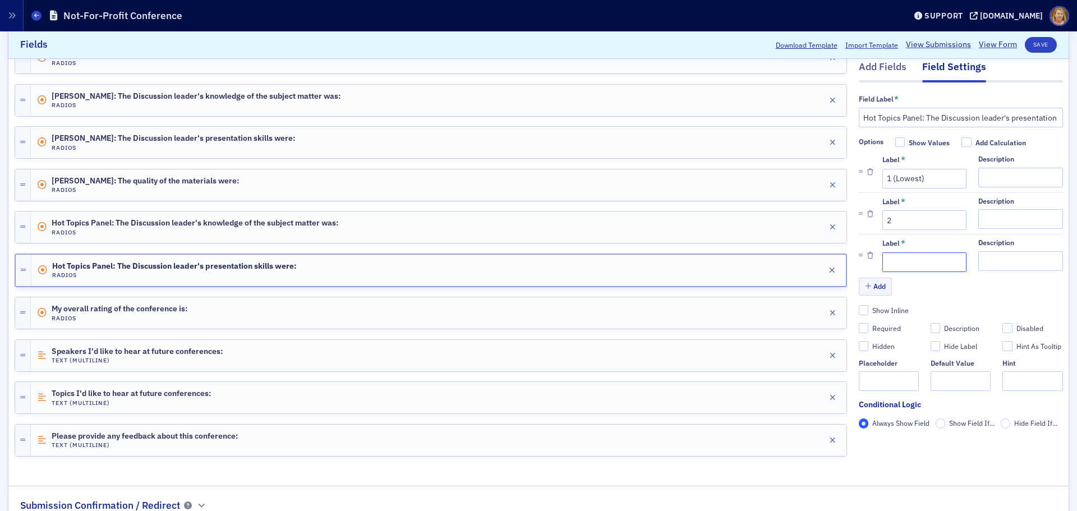
click at [890, 265] on input "Label *" at bounding box center [924, 262] width 84 height 20
type input "3"
click at [875, 283] on button "Add" at bounding box center [876, 286] width 34 height 17
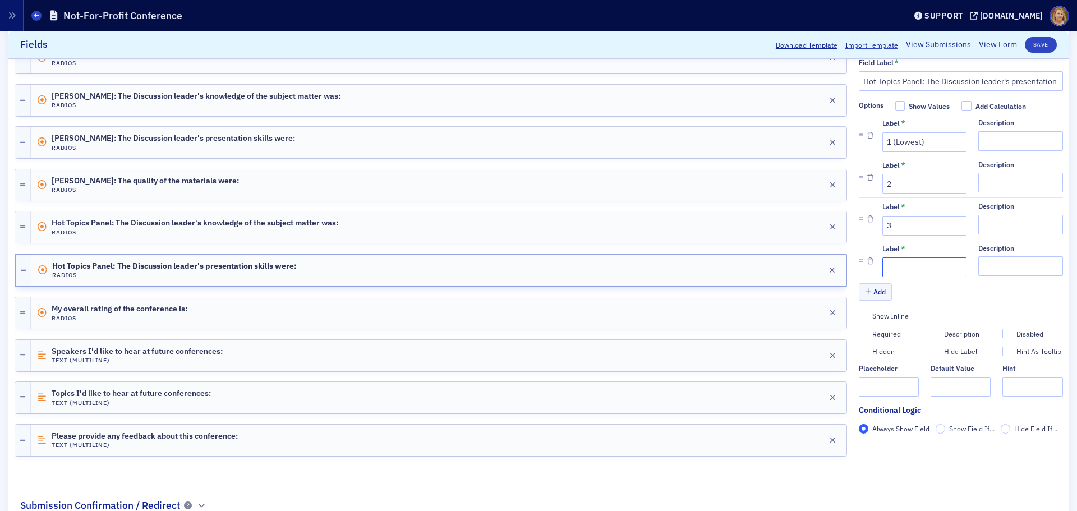
click at [885, 268] on input "Label *" at bounding box center [924, 267] width 84 height 20
type input "4"
click at [876, 287] on button "Add" at bounding box center [876, 291] width 34 height 17
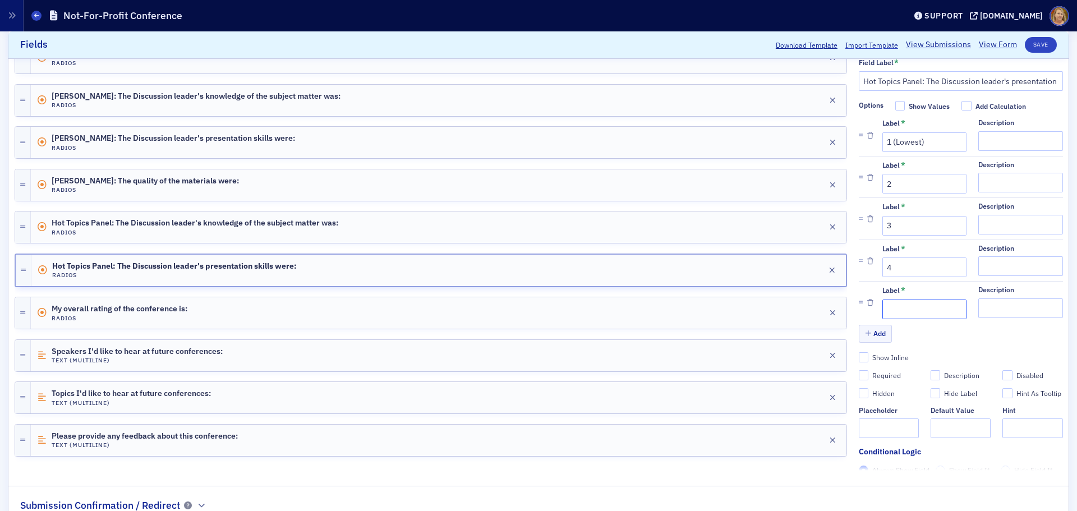
click at [893, 304] on input "Label *" at bounding box center [924, 310] width 84 height 20
type input "5 (Highest)"
click at [859, 373] on input "Required" at bounding box center [864, 375] width 10 height 10
checkbox input "true"
type input "required"
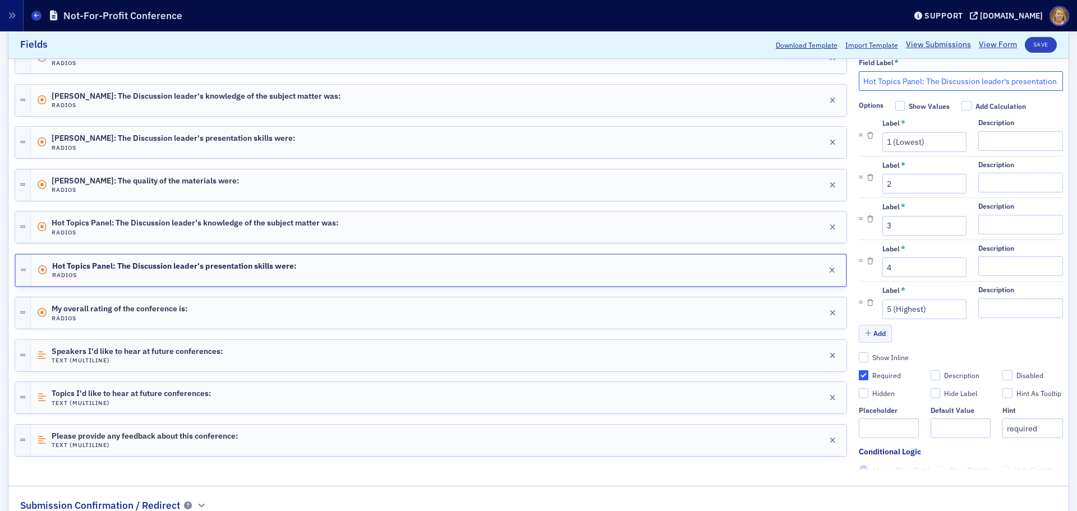
drag, startPoint x: 916, startPoint y: 79, endPoint x: 851, endPoint y: 78, distance: 65.1
click at [859, 78] on input "Hot Topics Panel: The Discussion leader's presentation skills were:" at bounding box center [961, 81] width 204 height 20
click at [807, 310] on div "Edit" at bounding box center [814, 313] width 14 height 6
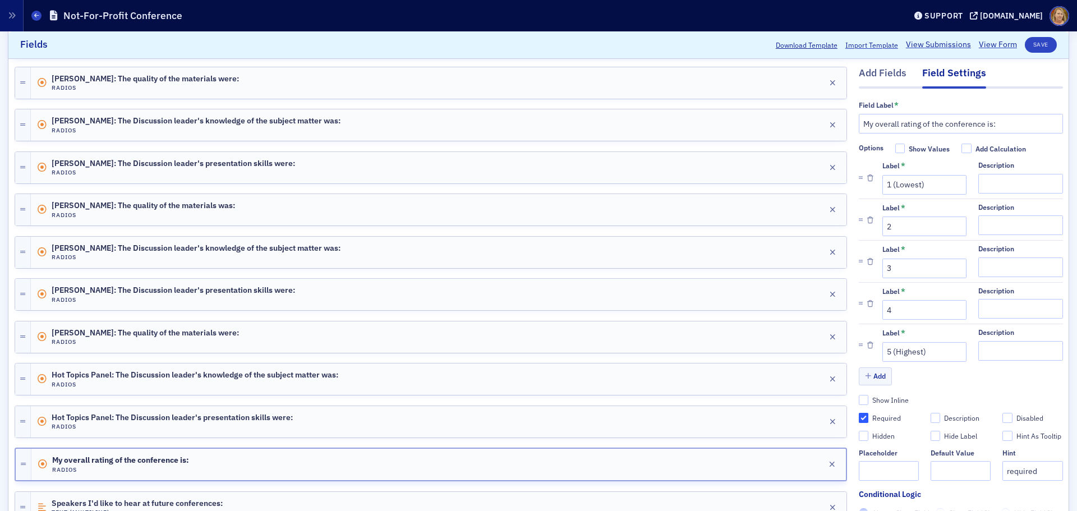
scroll to position [488, 0]
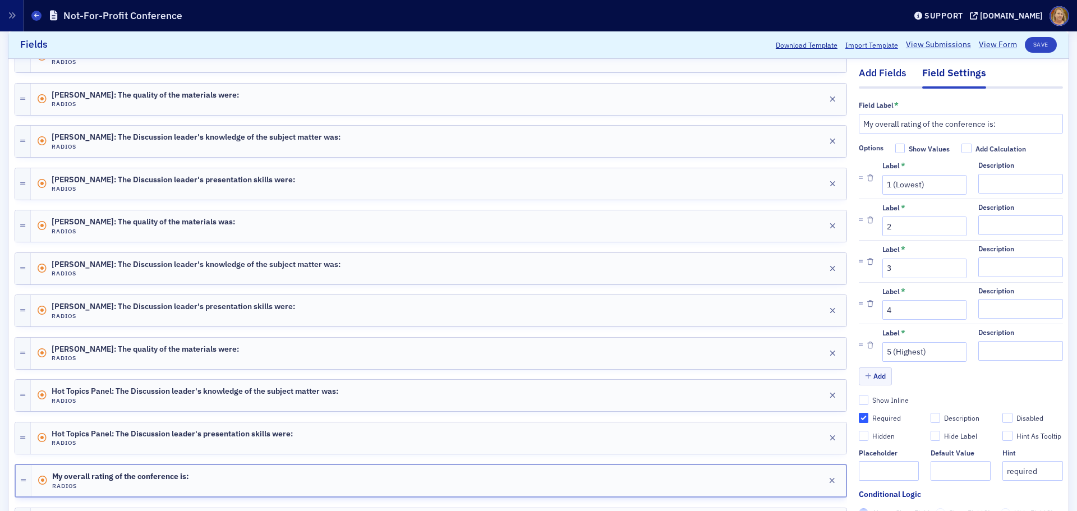
click at [867, 73] on div "Add Fields" at bounding box center [883, 76] width 48 height 21
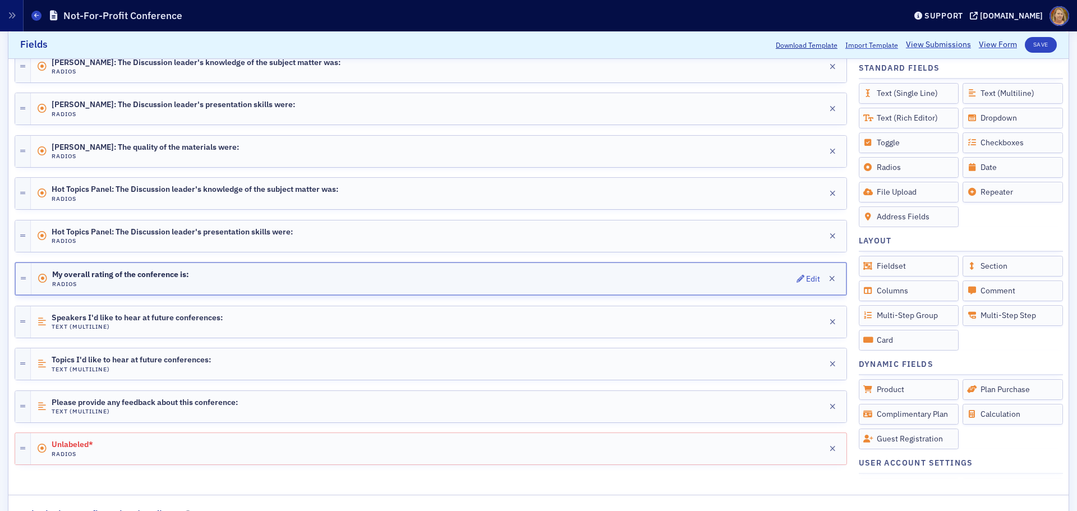
scroll to position [712, 0]
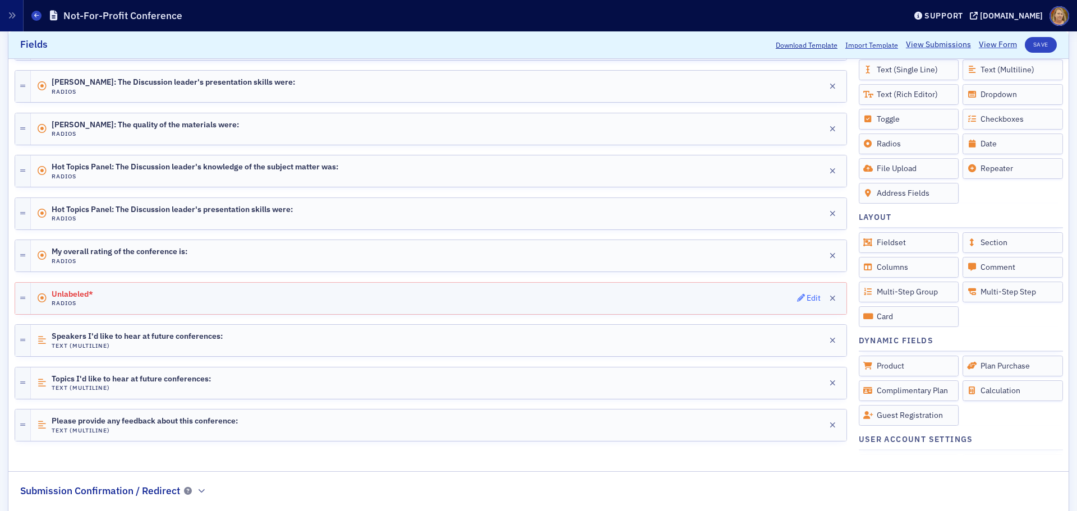
click at [807, 298] on div "Edit" at bounding box center [814, 298] width 14 height 6
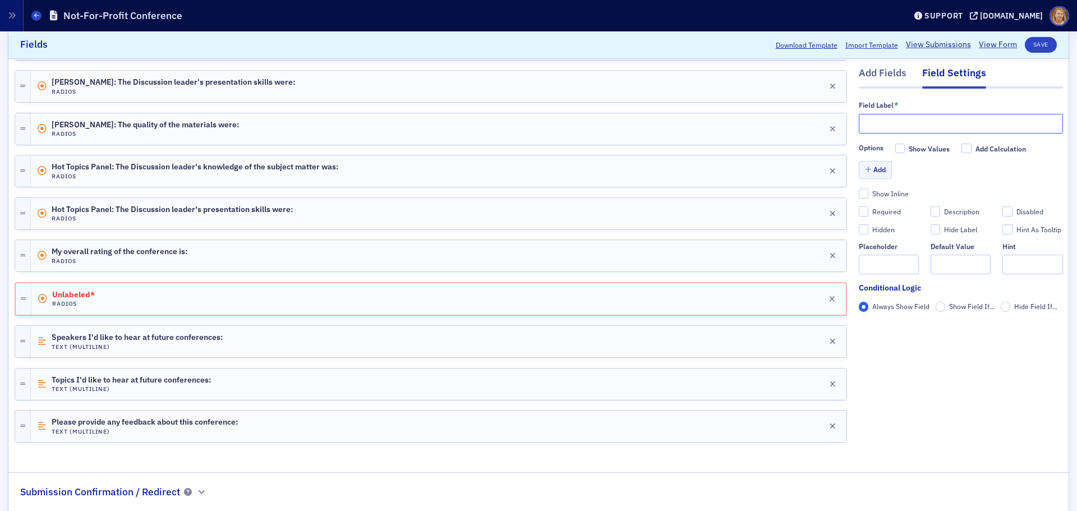
click at [859, 125] on input "text" at bounding box center [961, 124] width 204 height 20
paste input "Hot Topics Panel:"
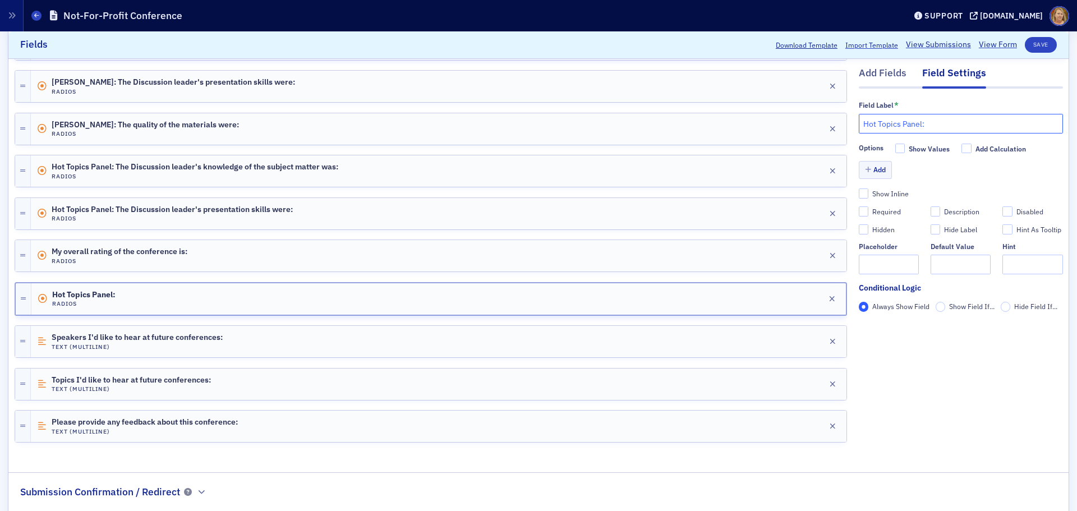
click at [927, 122] on input "Hot Topics Panel:" at bounding box center [961, 124] width 204 height 20
paste input "The quality of the materials were:"
type input "Hot Topics Panel: The quality of the materials were:"
click at [873, 175] on button "Add" at bounding box center [876, 170] width 34 height 17
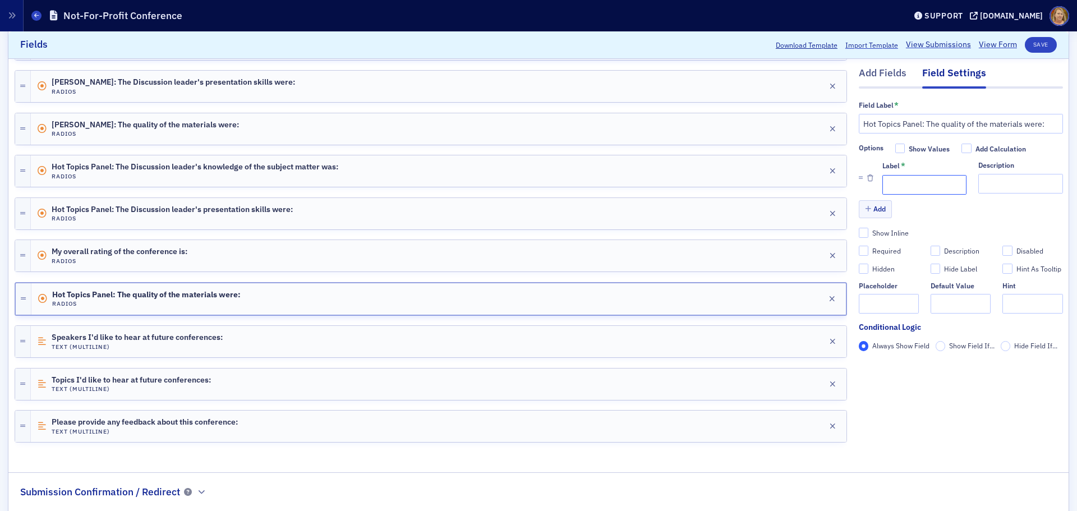
click at [882, 187] on input "Label *" at bounding box center [924, 185] width 84 height 20
type input "1 (Lowest)"
click at [869, 203] on button "Add" at bounding box center [876, 209] width 34 height 17
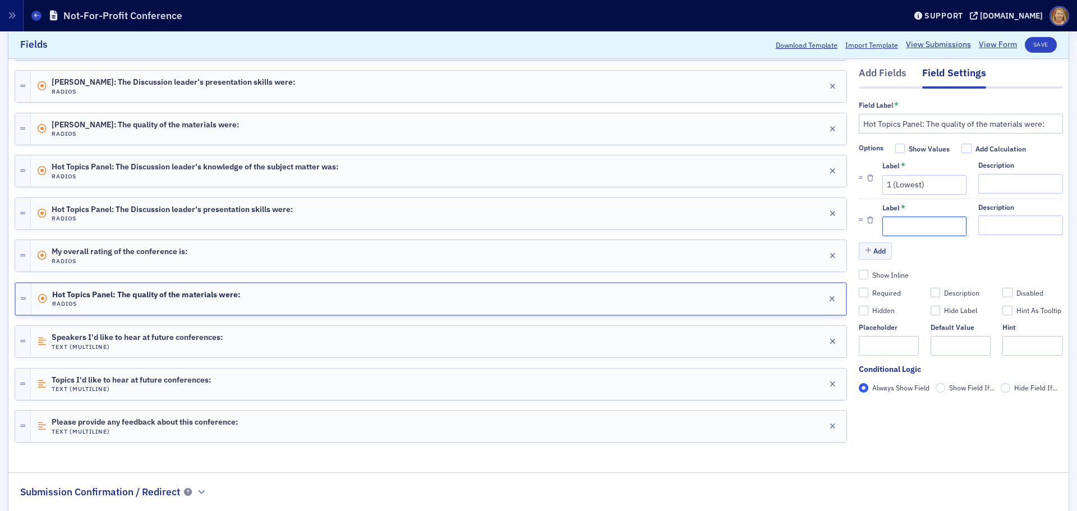
click at [882, 223] on input "Label *" at bounding box center [924, 227] width 84 height 20
type input "2"
click at [874, 251] on button "Add" at bounding box center [876, 250] width 34 height 17
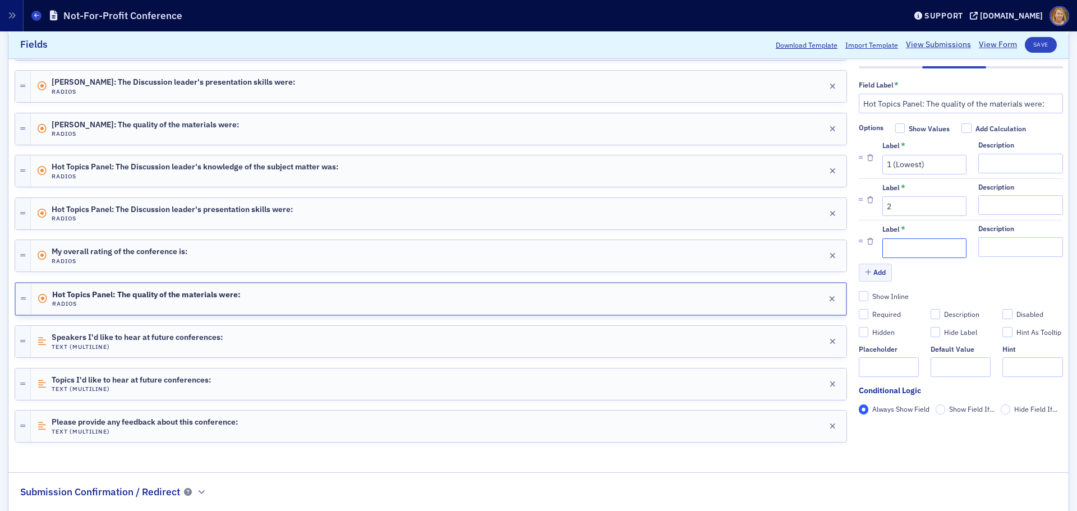
click at [894, 250] on input "Label *" at bounding box center [924, 248] width 84 height 20
type input "3"
click at [870, 273] on button "Add" at bounding box center [876, 272] width 34 height 17
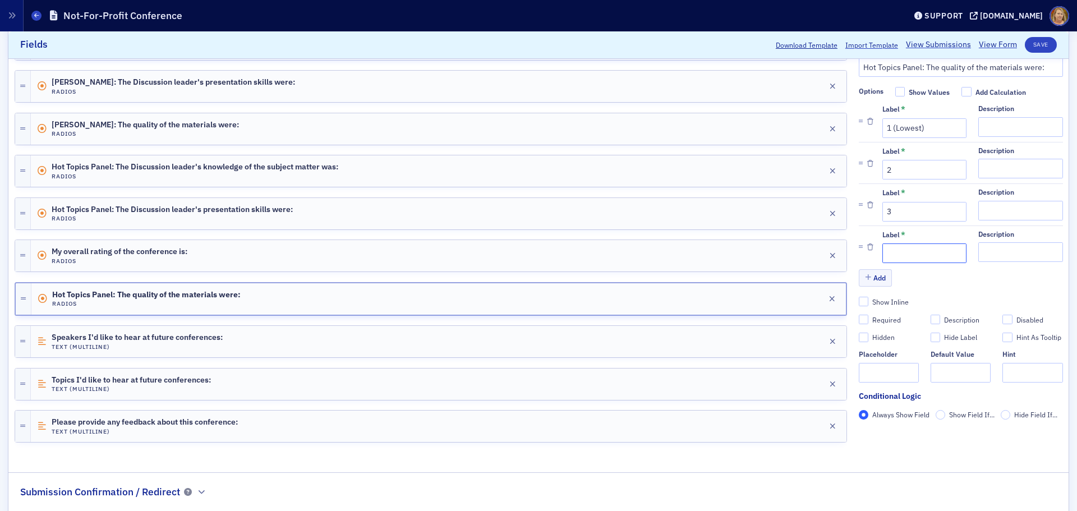
click at [893, 256] on input "Label *" at bounding box center [924, 254] width 84 height 20
type input "4"
click at [872, 279] on button "Add" at bounding box center [876, 277] width 34 height 17
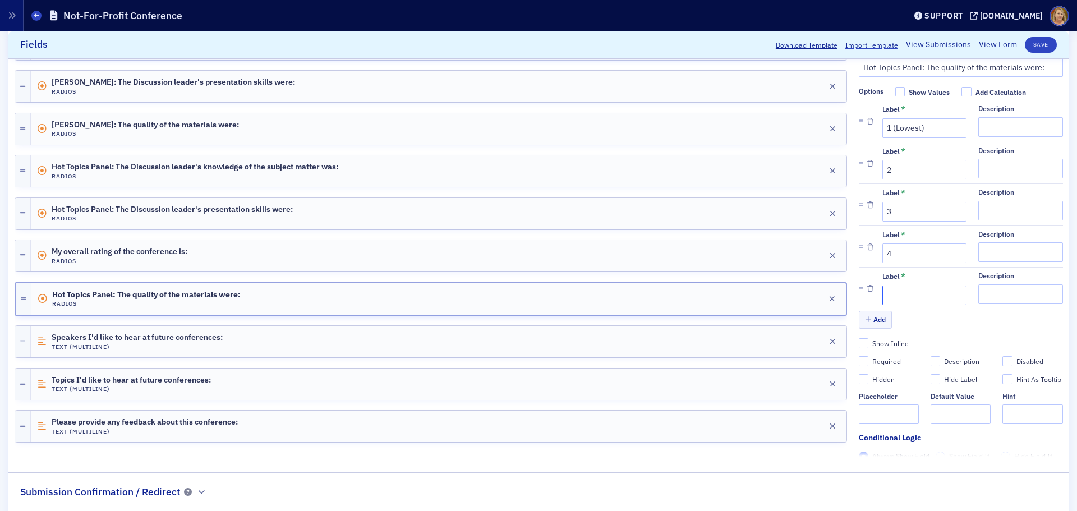
click at [890, 289] on input "Label *" at bounding box center [924, 295] width 84 height 20
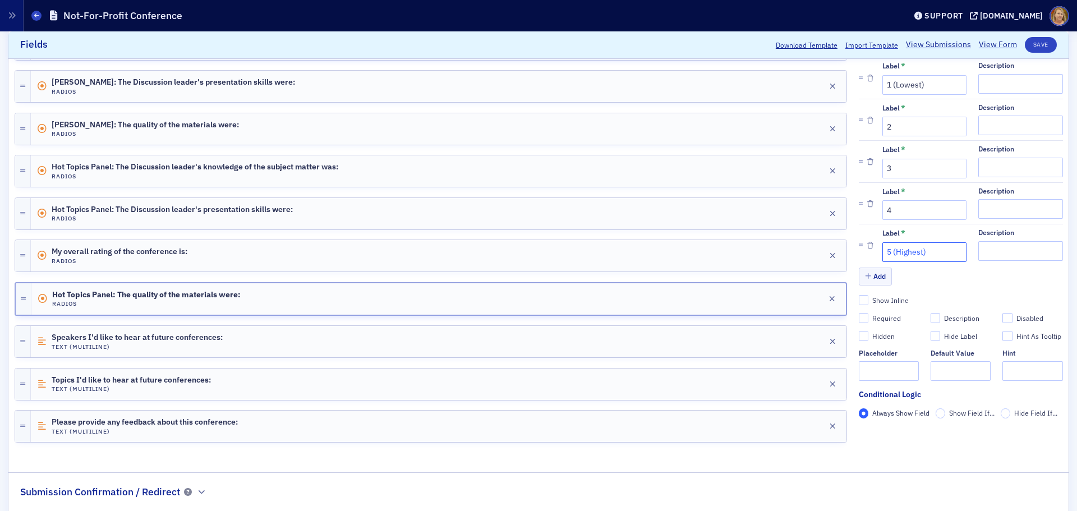
scroll to position [56, 0]
type input "5 (Highest)"
click at [873, 310] on div "Required" at bounding box center [886, 315] width 29 height 10
click at [869, 310] on input "Required" at bounding box center [864, 315] width 10 height 10
checkbox input "true"
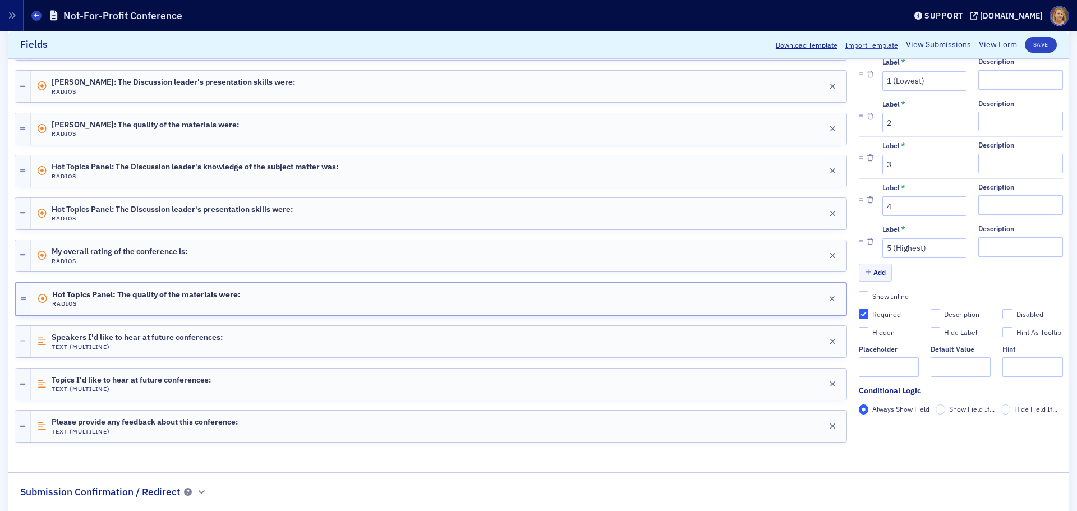
type input "required"
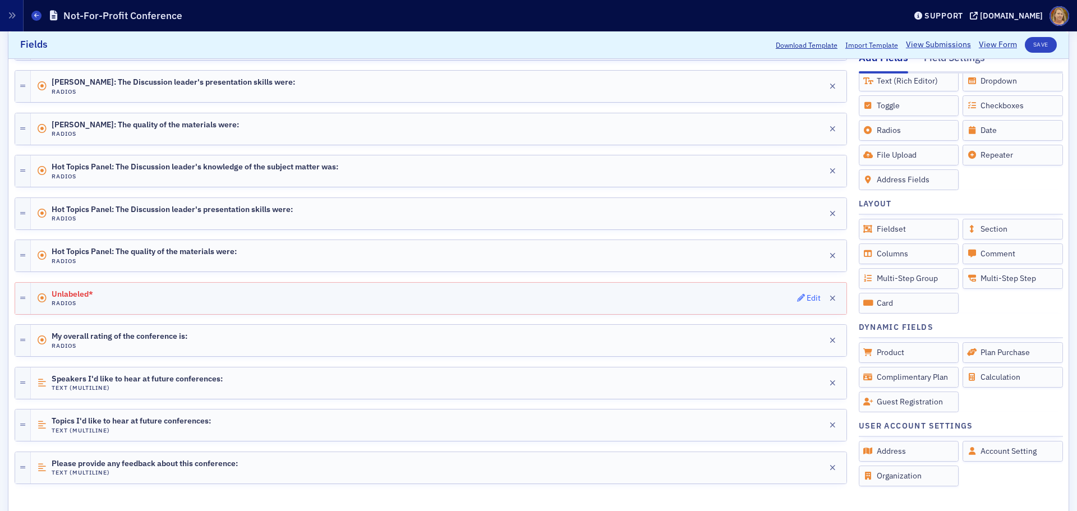
click at [807, 297] on div "Edit" at bounding box center [814, 298] width 14 height 6
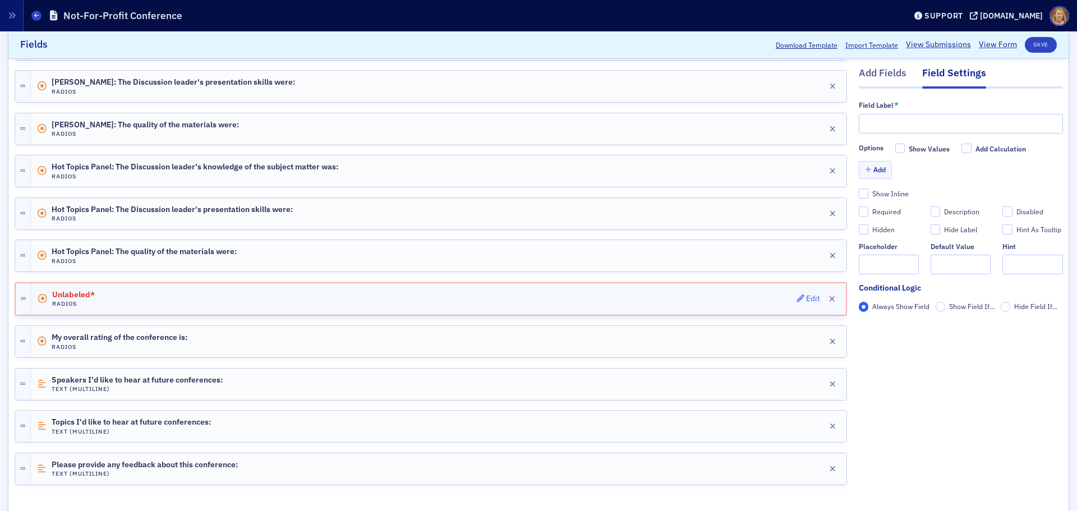
scroll to position [0, 0]
click at [870, 117] on input "text" at bounding box center [961, 124] width 204 height 20
click at [920, 120] on input "Baylea Blough:" at bounding box center [961, 124] width 204 height 20
paste input "The Discussion leader's knowledge of the subject matter was:"
drag, startPoint x: 910, startPoint y: 126, endPoint x: 858, endPoint y: 128, distance: 52.2
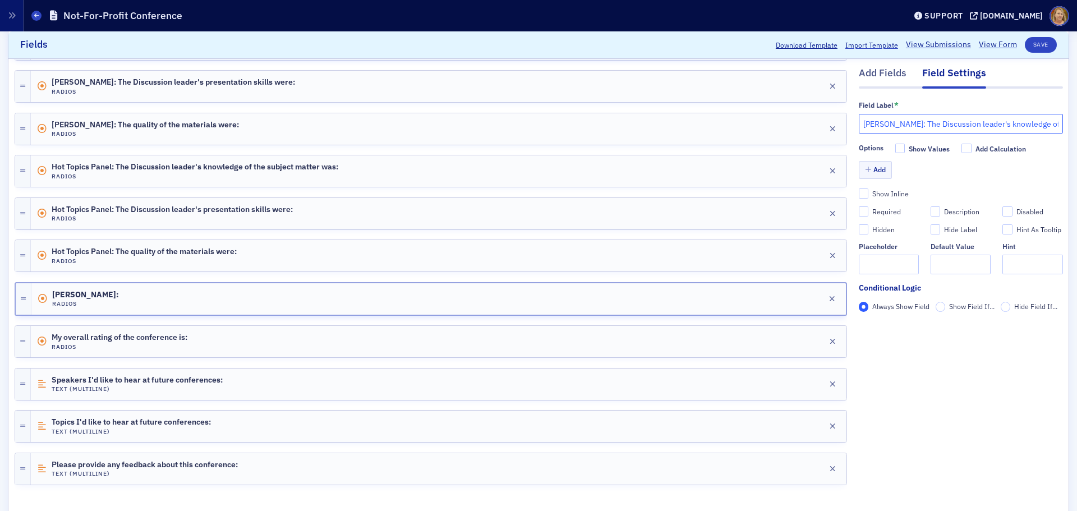
click at [859, 131] on input "Baylea Blough: The Discussion leader's knowledge of the subject matter was:" at bounding box center [961, 124] width 204 height 20
type input "Baylea Blough: The Discussion leader's knowledge of the subject matter was:"
click at [873, 175] on button "Add" at bounding box center [876, 170] width 34 height 17
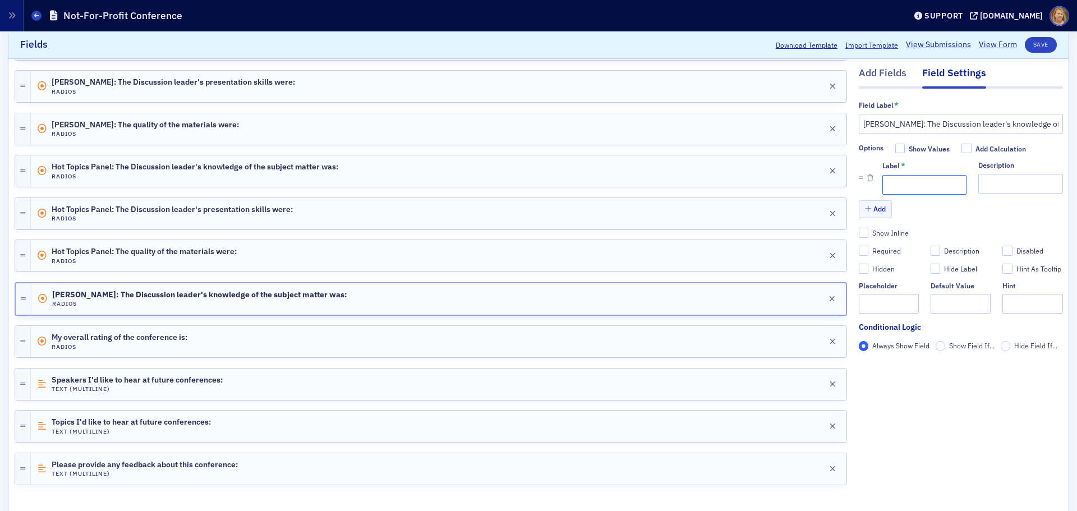
click at [883, 183] on input "Label *" at bounding box center [924, 185] width 84 height 20
type input "1 (Lowest)"
click at [872, 209] on button "Add" at bounding box center [876, 209] width 34 height 17
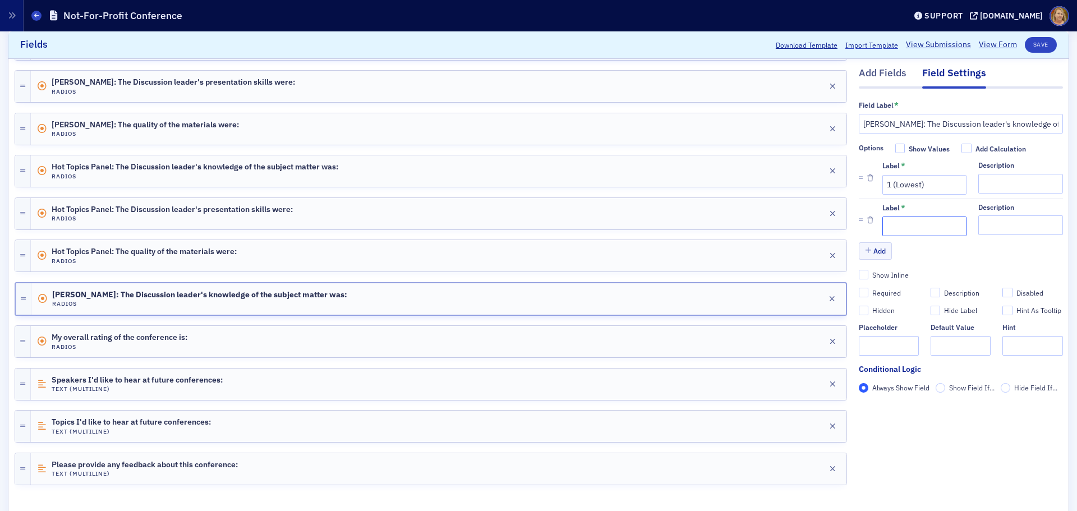
click at [882, 223] on input "Label *" at bounding box center [924, 227] width 84 height 20
type input "2"
click at [875, 250] on button "Add" at bounding box center [876, 250] width 34 height 17
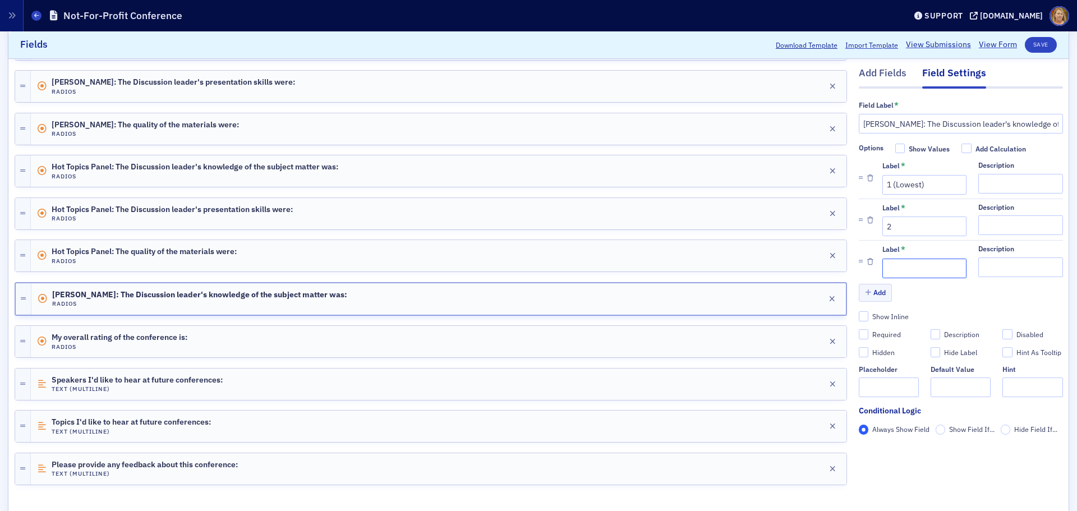
click at [883, 266] on input "Label *" at bounding box center [924, 269] width 84 height 20
type input "3"
click at [871, 294] on button "Add" at bounding box center [876, 292] width 34 height 17
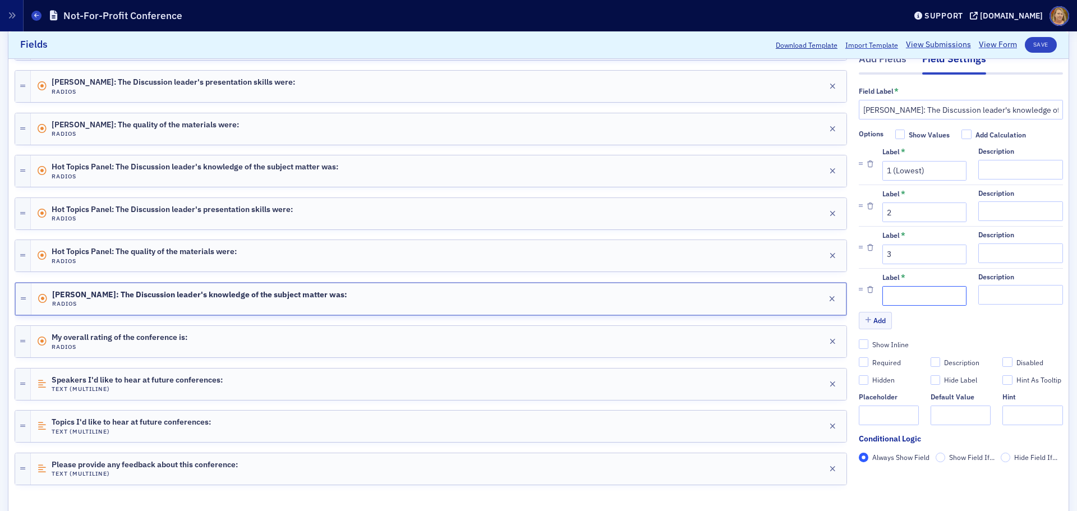
click at [882, 294] on input "Label *" at bounding box center [924, 296] width 84 height 20
type input "4"
click at [866, 317] on button "Add" at bounding box center [876, 320] width 34 height 17
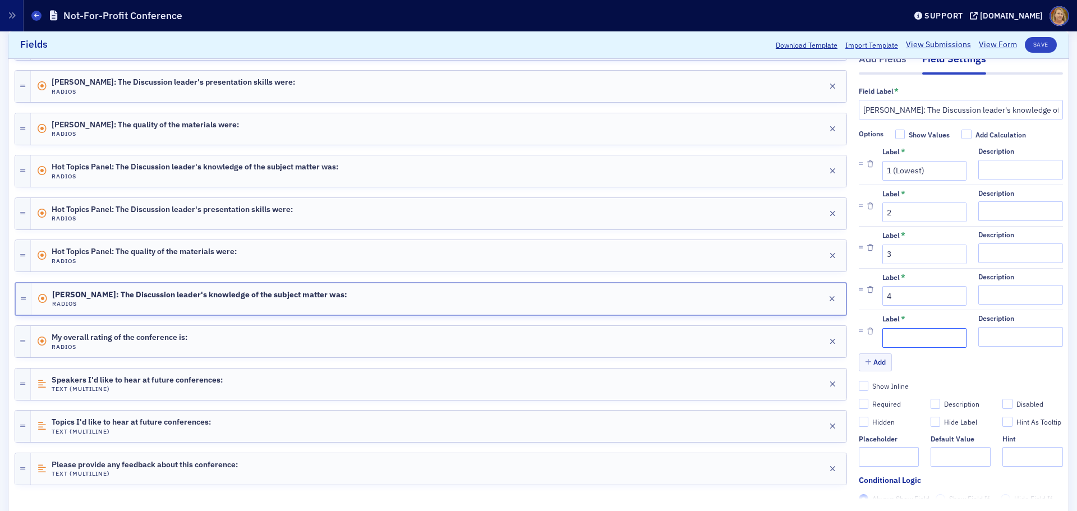
click at [889, 341] on input "Label *" at bounding box center [924, 338] width 84 height 20
type input "5 (Highest)"
click at [872, 399] on div "Required" at bounding box center [886, 404] width 29 height 10
click at [869, 399] on input "Required" at bounding box center [864, 404] width 10 height 10
checkbox input "true"
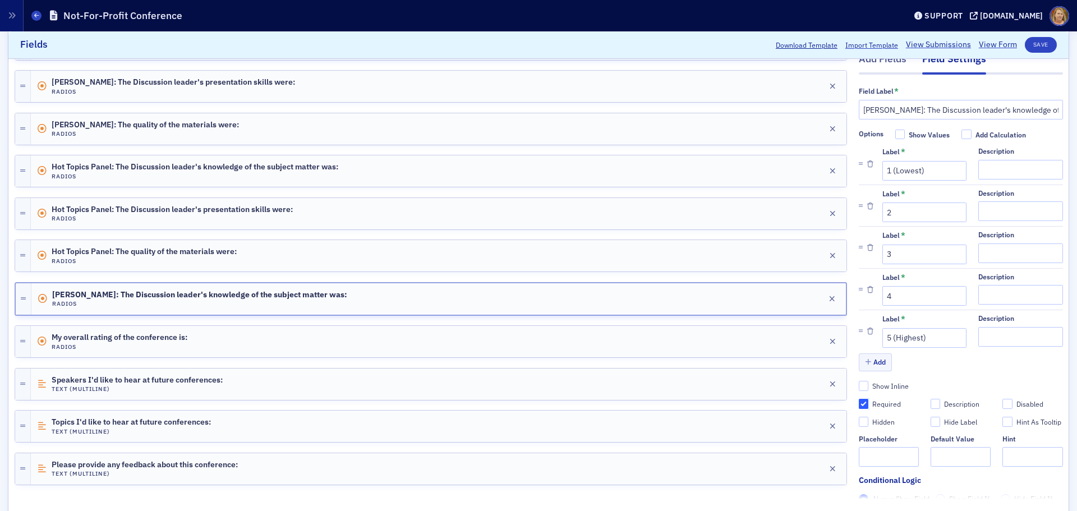
type input "required"
click at [1034, 46] on button "Save" at bounding box center [1041, 45] width 32 height 16
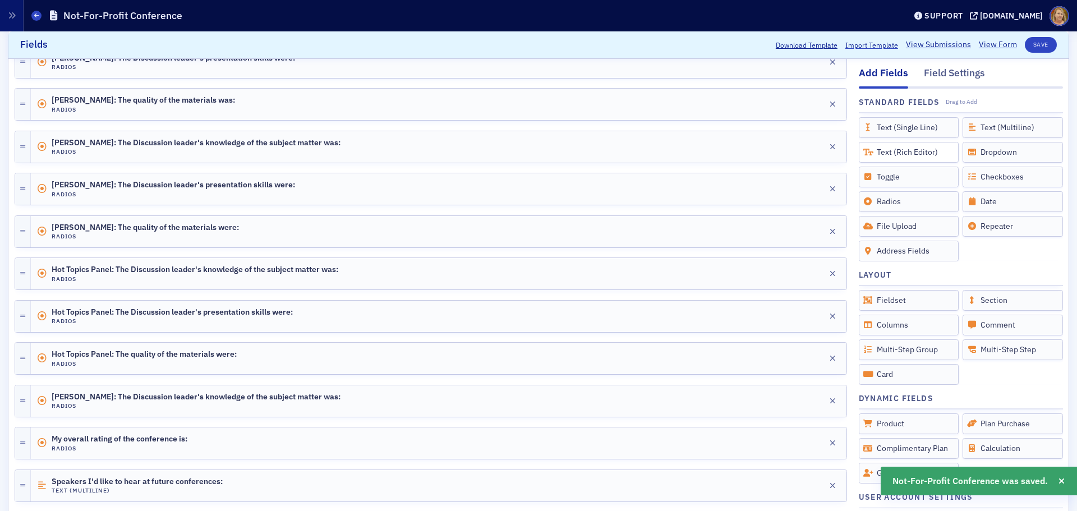
scroll to position [600, 0]
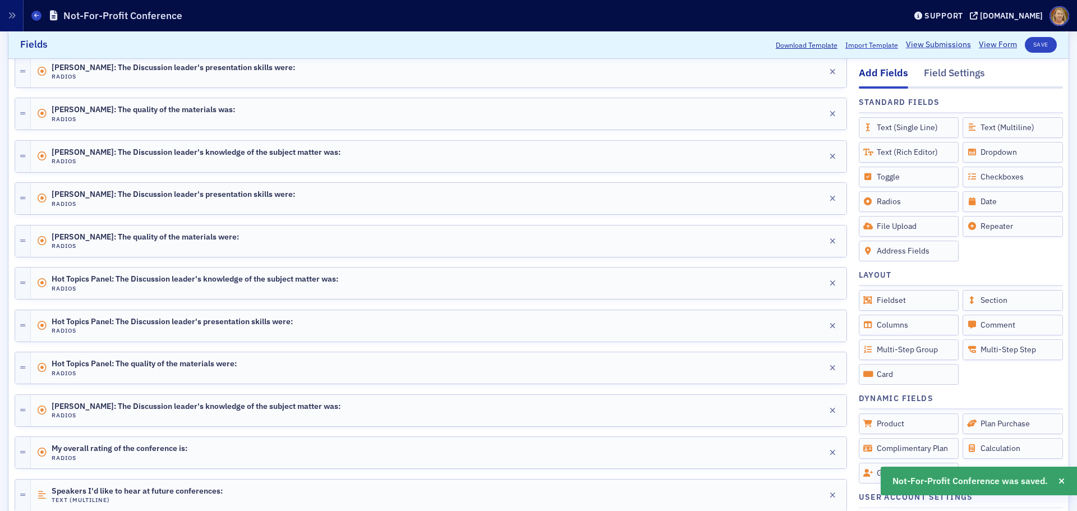
click at [889, 73] on div "Add Fields" at bounding box center [883, 77] width 49 height 22
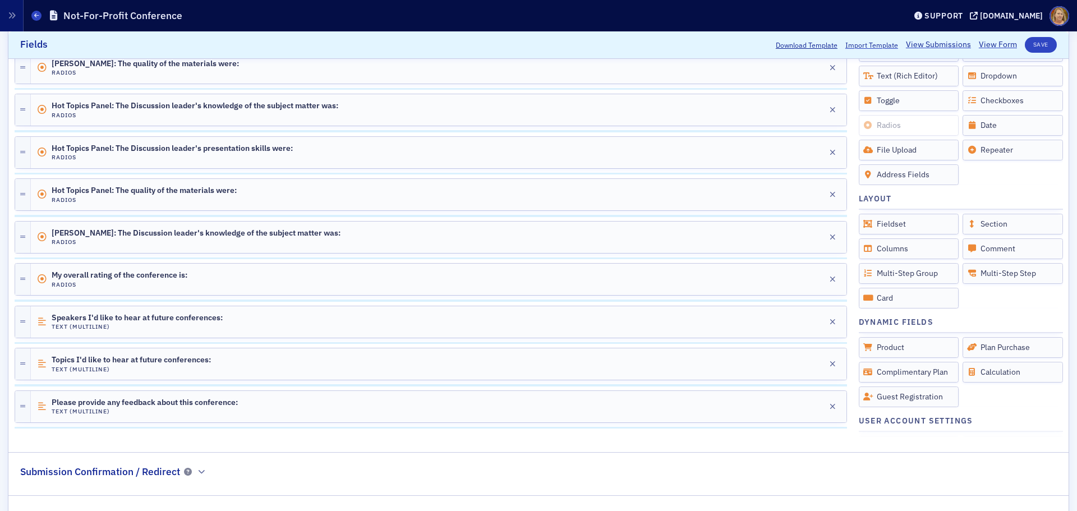
scroll to position [824, 0]
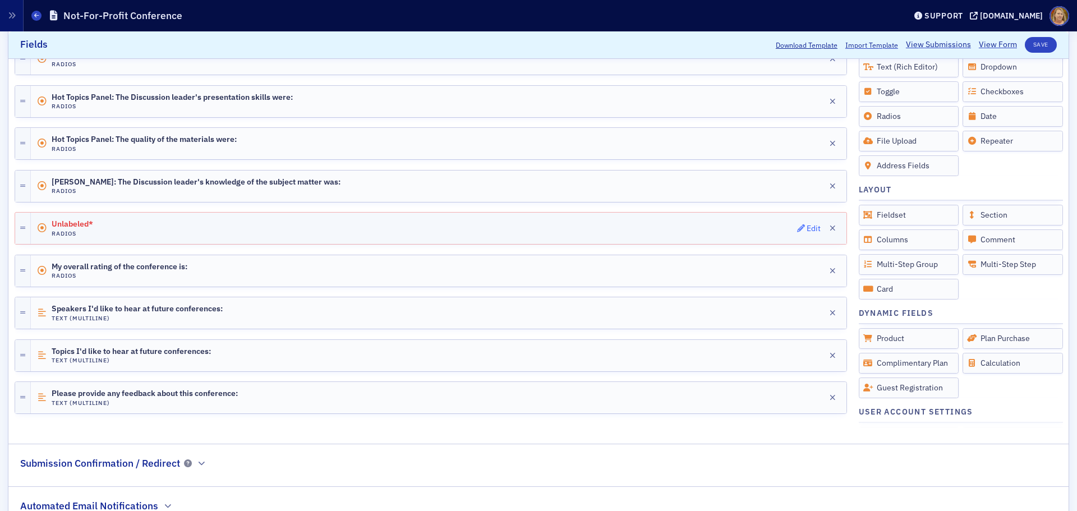
click at [807, 227] on div "Edit" at bounding box center [814, 228] width 14 height 6
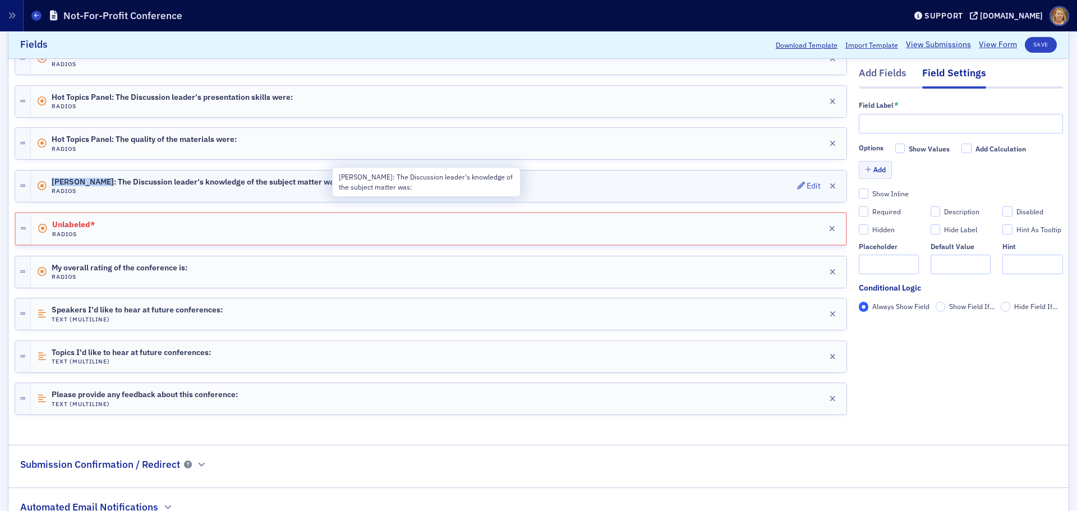
drag, startPoint x: 103, startPoint y: 181, endPoint x: 54, endPoint y: 182, distance: 49.4
click at [54, 182] on span "Baylea Blough: The Discussion leader's knowledge of the subject matter was:" at bounding box center [196, 182] width 289 height 9
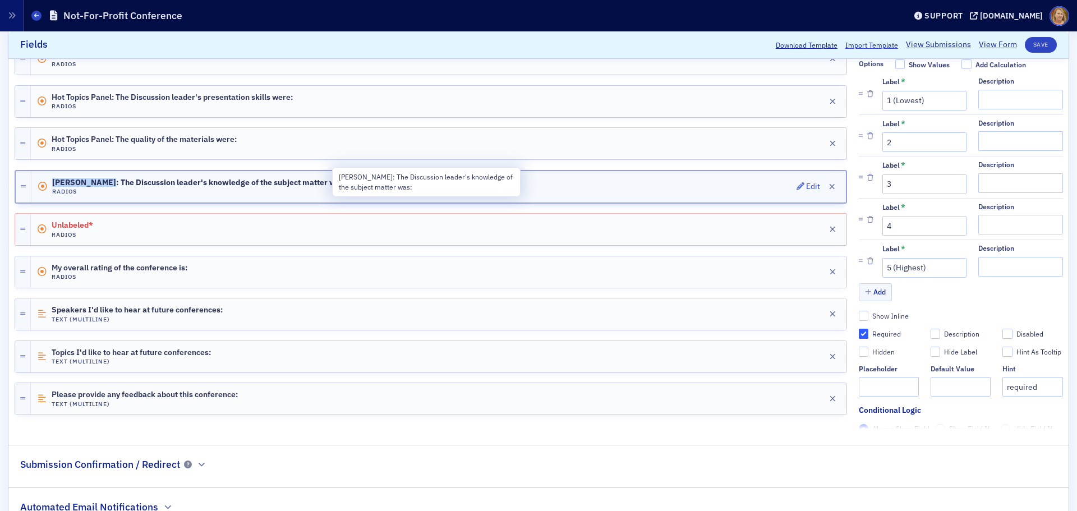
copy span "Baylea Blough"
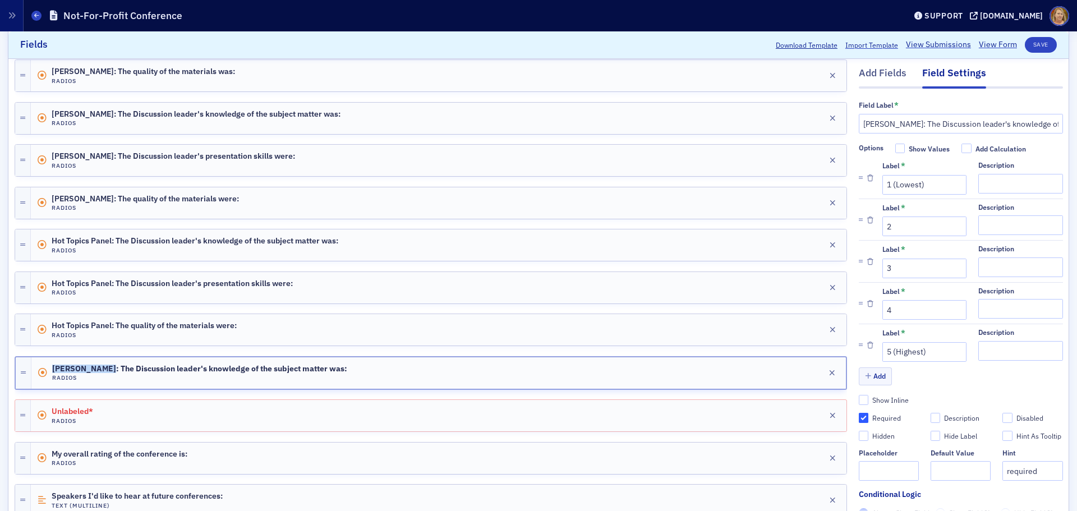
scroll to position [600, 0]
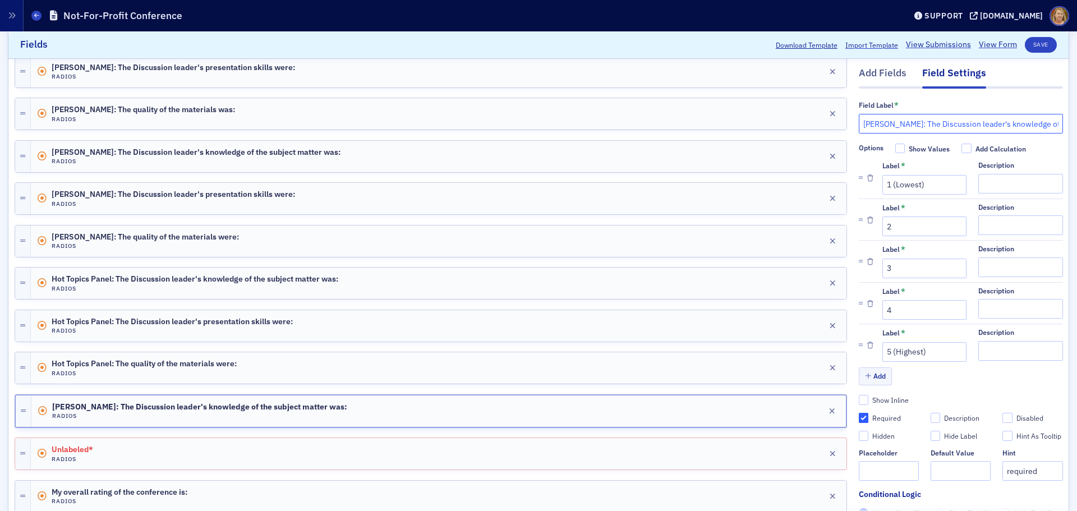
click at [908, 121] on input "Baylea Blough: The Discussion leader's knowledge of the subject matter was:" at bounding box center [961, 124] width 204 height 20
drag, startPoint x: 908, startPoint y: 121, endPoint x: 1071, endPoint y: 130, distance: 164.0
click at [1072, 130] on div "Edit Form Submissions Submissions (With Data) Scroll to Download Template Impor…" at bounding box center [538, 271] width 1077 height 480
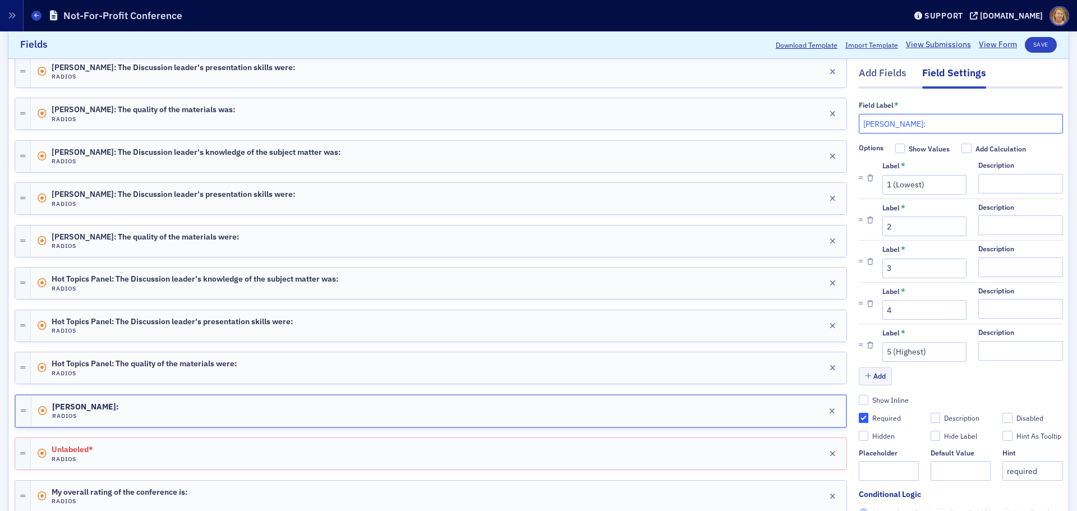
click at [919, 125] on input "Baylea Blough:" at bounding box center [961, 124] width 204 height 20
paste input "The Discussion leader's presentation skills were:"
type input "Baylea Blough: The Discussion leader's presentation skills were:"
click at [1025, 40] on button "Save" at bounding box center [1041, 45] width 32 height 16
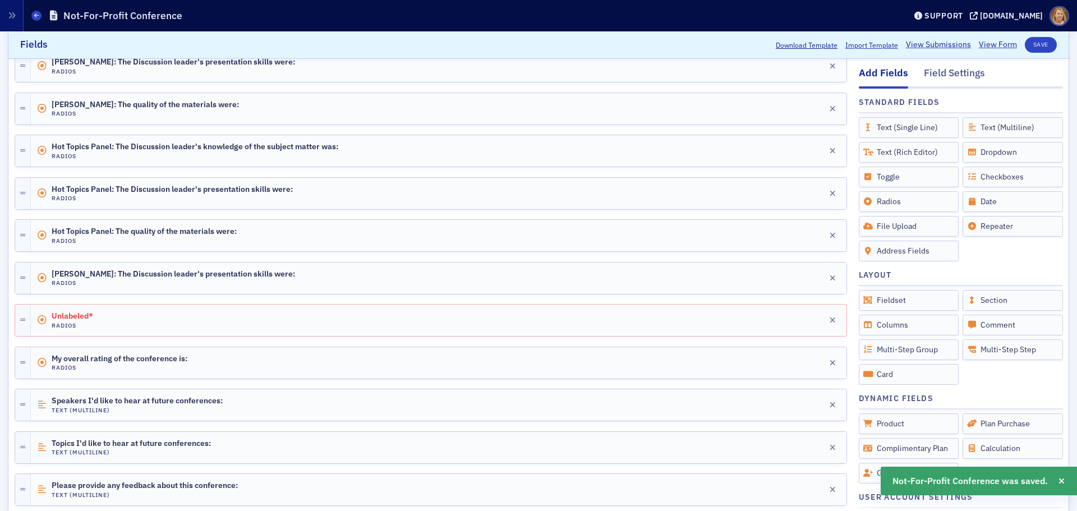
scroll to position [712, 0]
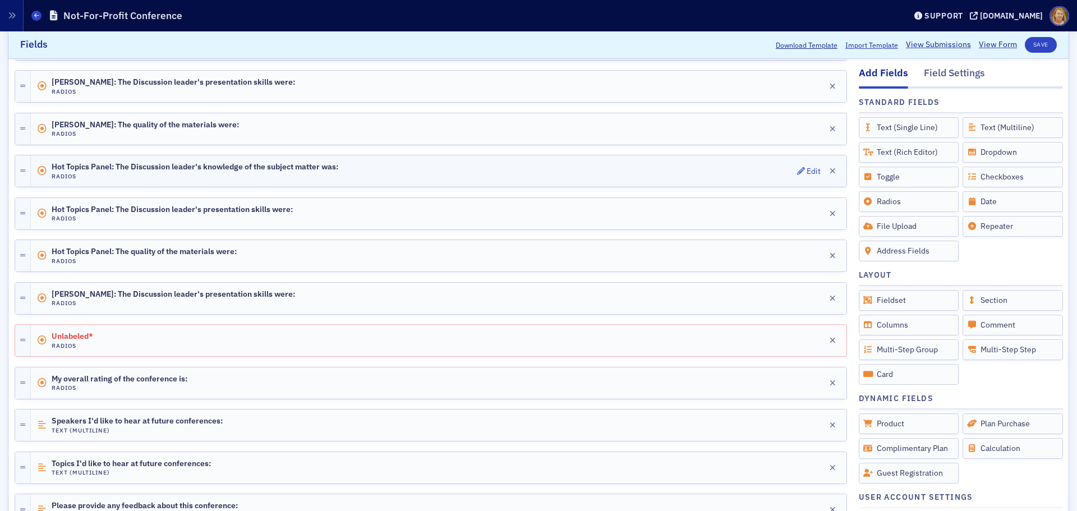
click at [363, 171] on div "Hot Topics Panel: The Discussion leader's knowledge of the subject matter was: …" at bounding box center [439, 170] width 816 height 31
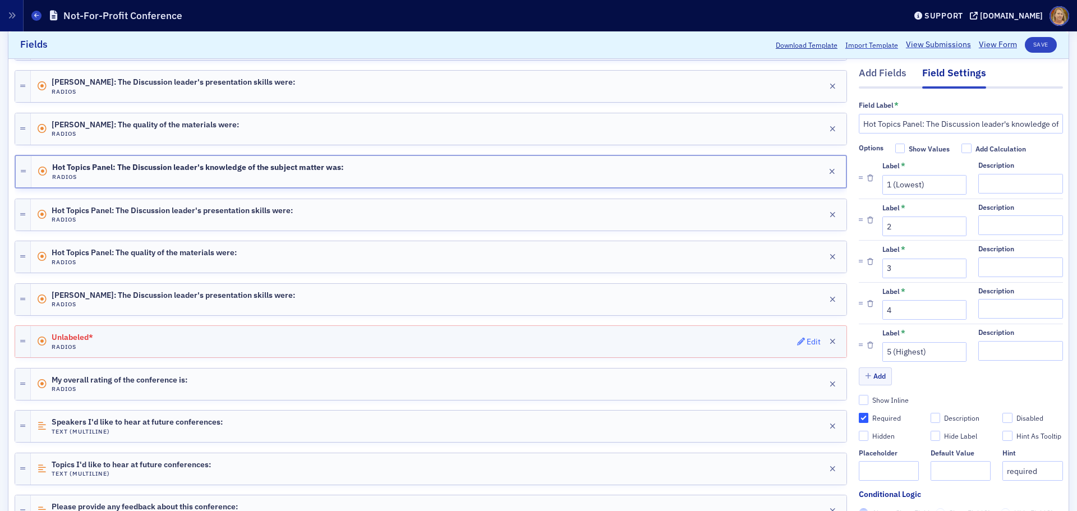
click at [798, 342] on span "Edit" at bounding box center [809, 342] width 24 height 8
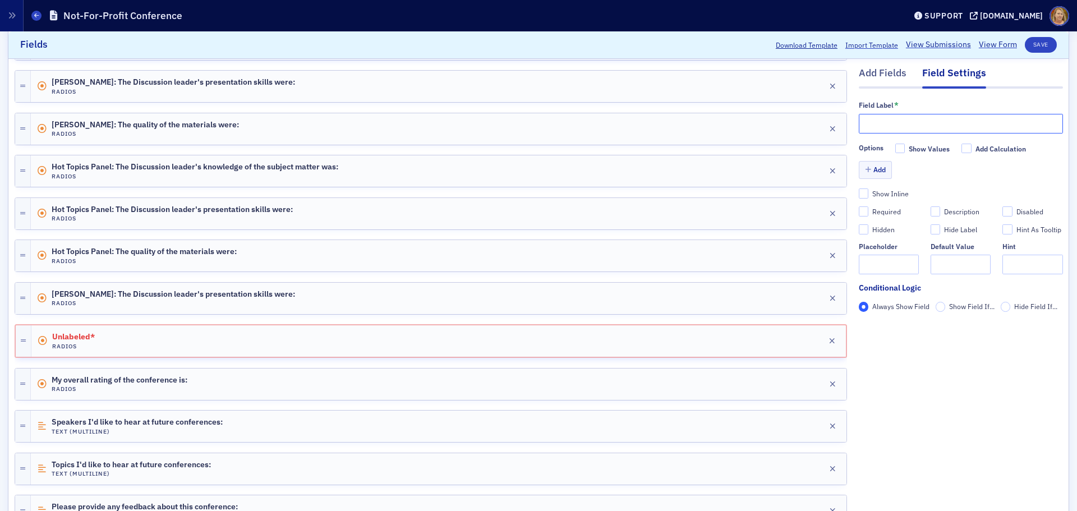
click at [864, 123] on input "text" at bounding box center [961, 124] width 204 height 20
paste input "The Discussion leader's presentation skills were:"
click at [859, 120] on input "The Discussion leader's presentation skills were:" at bounding box center [961, 124] width 204 height 20
paste input "The Discussion leader's presentation skills were:"
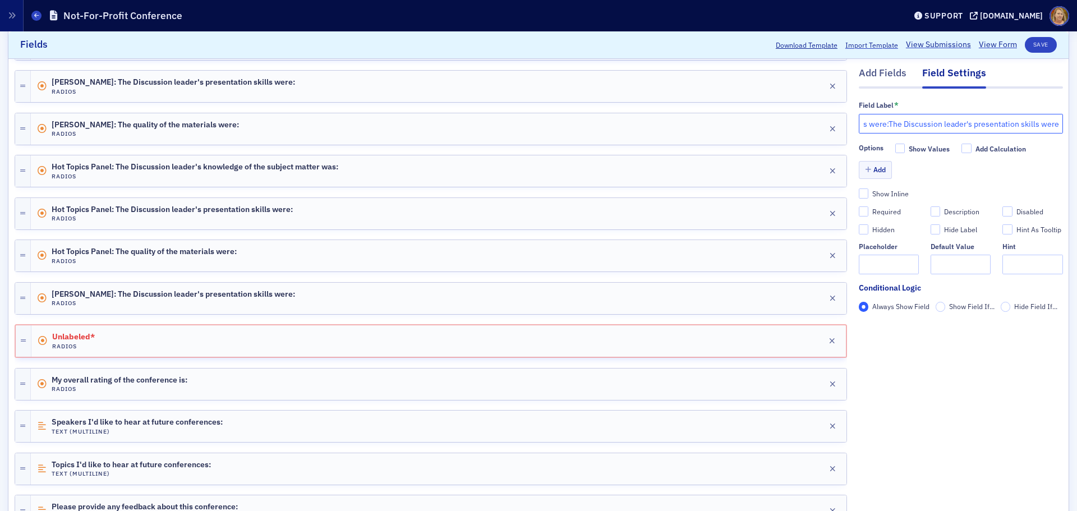
drag, startPoint x: 1026, startPoint y: 125, endPoint x: 1053, endPoint y: 120, distance: 27.3
click at [1053, 120] on input "The Discussion leader's presentation skills were:The Discussion leader's presen…" at bounding box center [961, 124] width 204 height 20
paste input "The Discussion leader's presentation skills were:"
click at [859, 121] on input "The Discussion leader's presentation skills were:" at bounding box center [961, 124] width 204 height 20
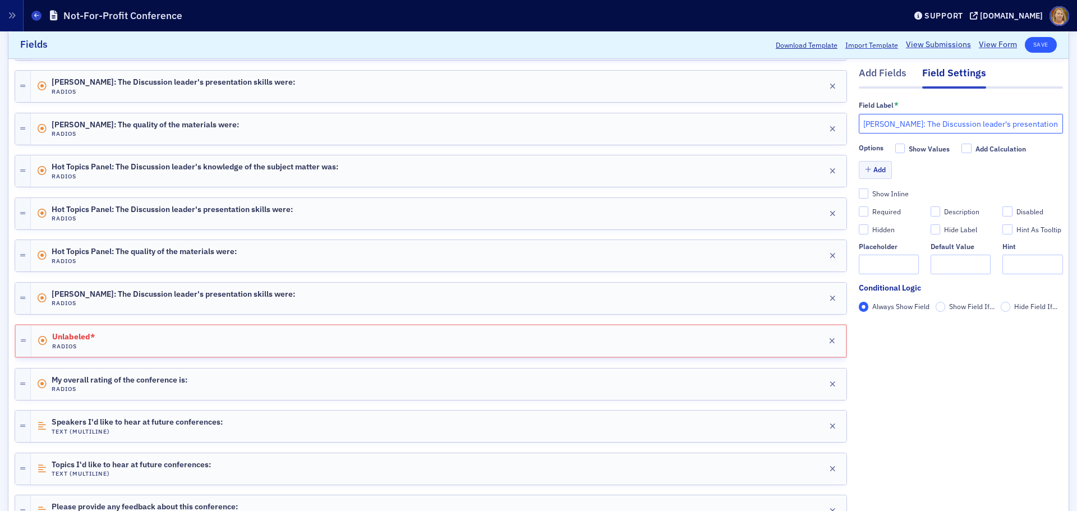
type input "Baylea Blough: The Discussion leader's presentation skills were:"
click at [1032, 48] on button "Save" at bounding box center [1041, 45] width 32 height 16
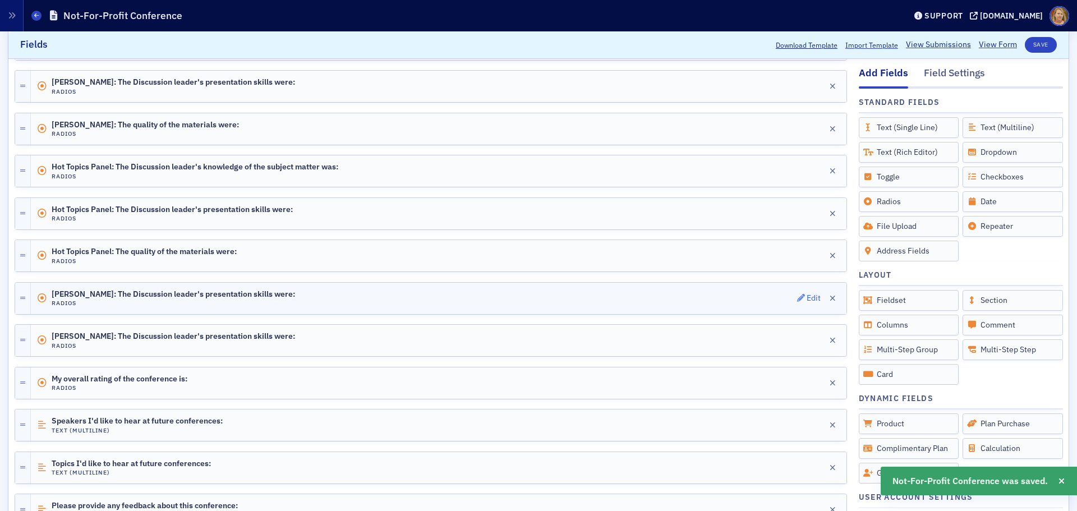
click at [807, 297] on div "Edit" at bounding box center [814, 298] width 14 height 6
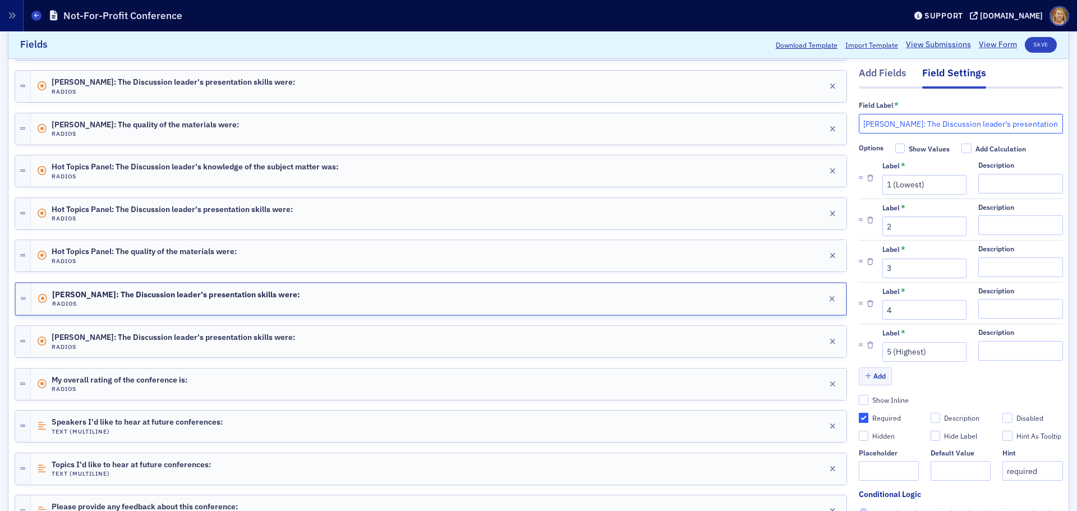
scroll to position [0, 39]
drag, startPoint x: 909, startPoint y: 123, endPoint x: 1056, endPoint y: 128, distance: 147.1
click at [1056, 128] on div "Add Fields Field Settings Field Label * Baylea Blough: The Discussion leader's …" at bounding box center [538, 25] width 1060 height 1031
paste input "knowledge of the subject matter was"
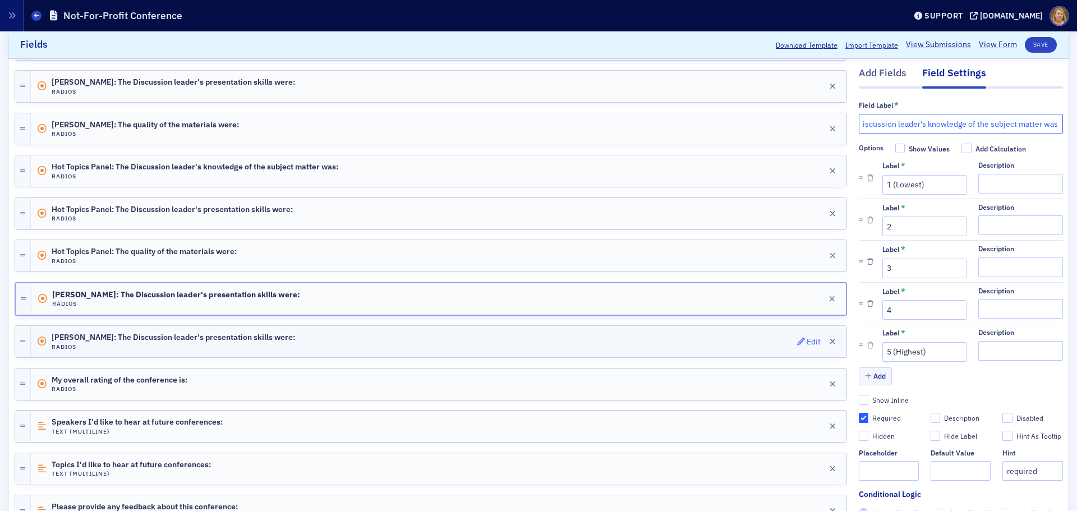
type input "Baylea Blough: The Discussion leader's knowledge of the subject matter was:"
click at [807, 340] on div "Edit" at bounding box center [814, 342] width 14 height 6
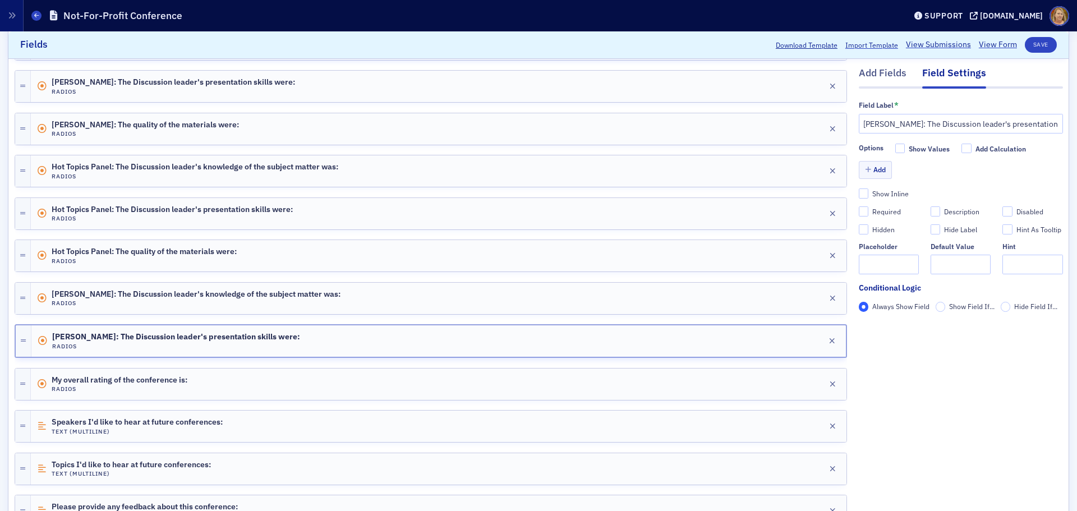
click at [867, 155] on div "Options Show Values Add Calculation" at bounding box center [942, 151] width 167 height 14
click at [895, 154] on input "Show Values" at bounding box center [900, 149] width 10 height 10
click at [895, 144] on input "Show Values" at bounding box center [900, 149] width 10 height 10
checkbox input "false"
click at [871, 168] on button "Add" at bounding box center [876, 170] width 34 height 17
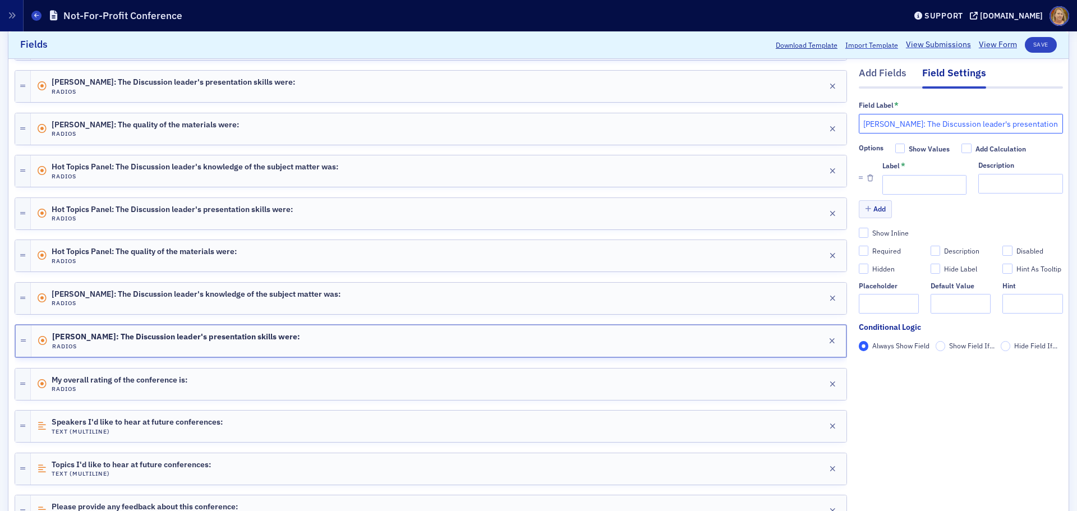
drag, startPoint x: 908, startPoint y: 124, endPoint x: 853, endPoint y: 127, distance: 55.1
click at [859, 127] on input "Baylea Blough: The Discussion leader's presentation skills were:" at bounding box center [961, 124] width 204 height 20
click at [878, 208] on button "Add" at bounding box center [876, 209] width 34 height 17
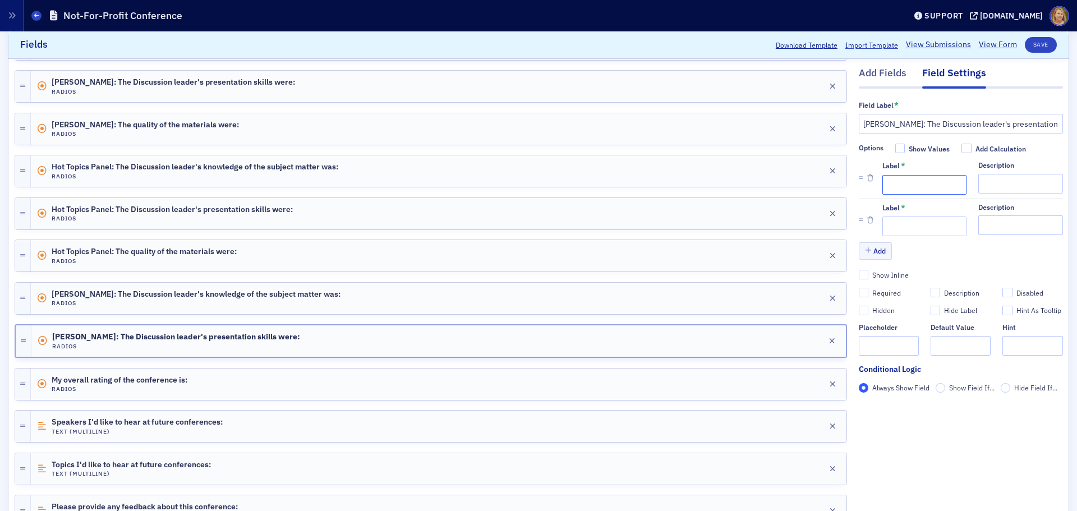
click at [891, 187] on input "Label *" at bounding box center [924, 185] width 84 height 20
type input "1 (Lowest)"
click at [890, 222] on input "Label *" at bounding box center [924, 227] width 84 height 20
type input "w"
type input "2"
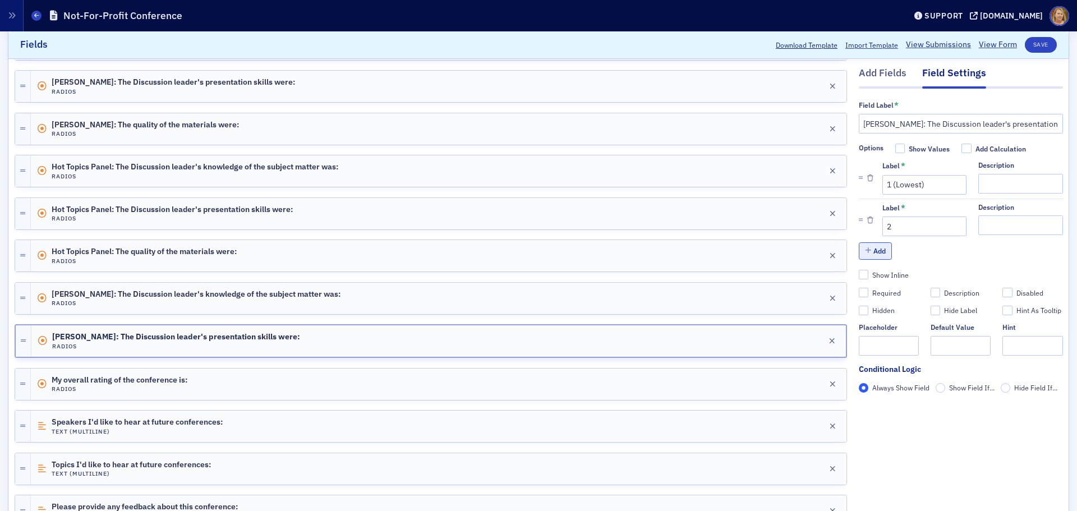
click at [872, 254] on button "Add" at bounding box center [876, 250] width 34 height 17
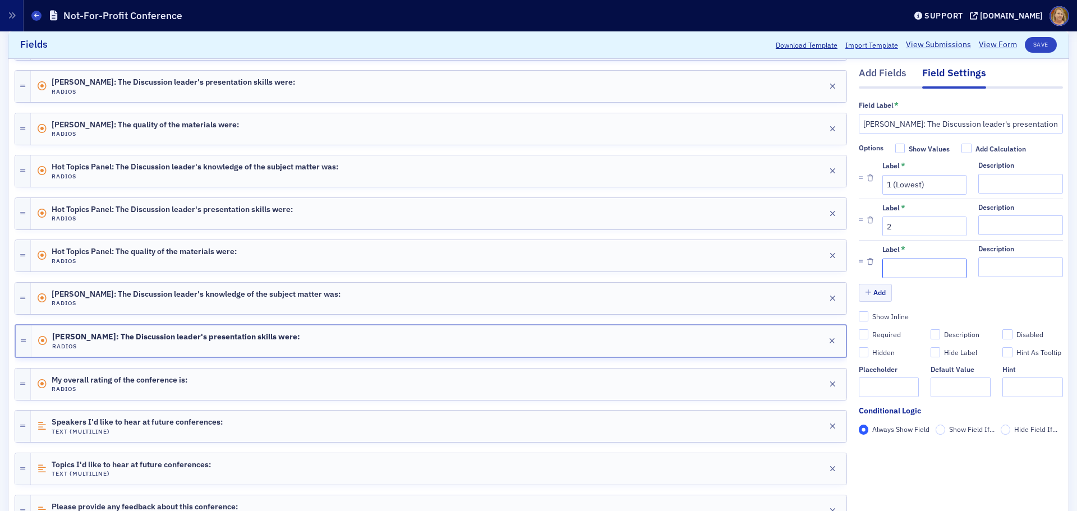
click at [887, 275] on input "Label *" at bounding box center [924, 269] width 84 height 20
type input "3"
click at [874, 288] on button "Add" at bounding box center [876, 292] width 34 height 17
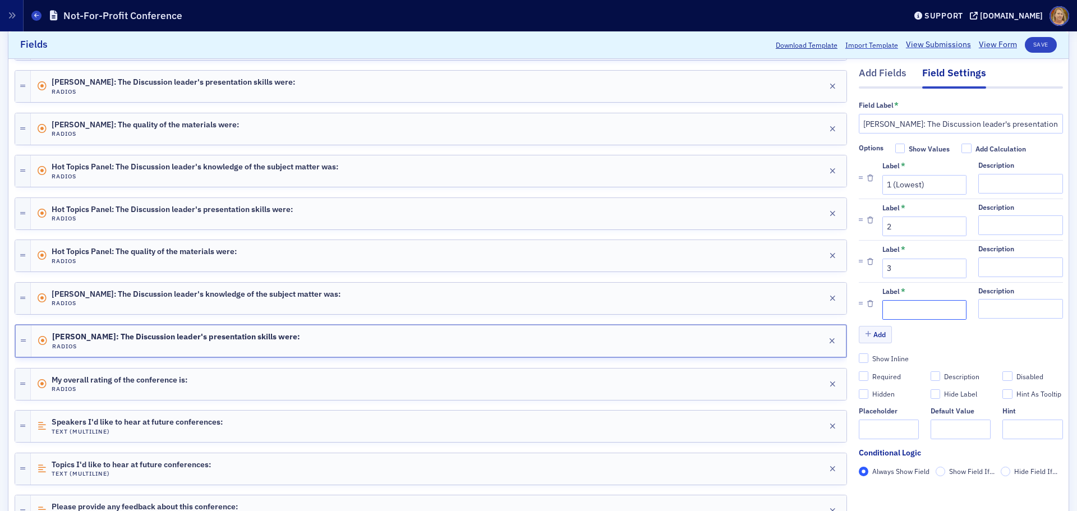
click at [882, 301] on input "Label *" at bounding box center [924, 311] width 84 height 20
type input "4"
click at [873, 330] on button "Add" at bounding box center [876, 334] width 34 height 17
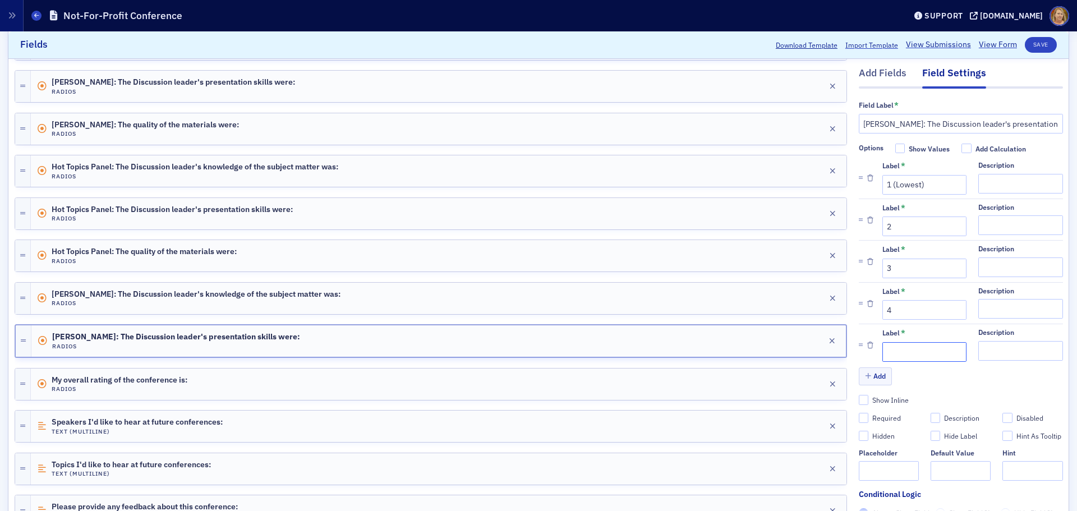
click at [882, 346] on input "Label *" at bounding box center [924, 352] width 84 height 20
type input "5 (Highest)"
click at [859, 420] on input "Required" at bounding box center [864, 418] width 10 height 10
checkbox input "true"
type input "required"
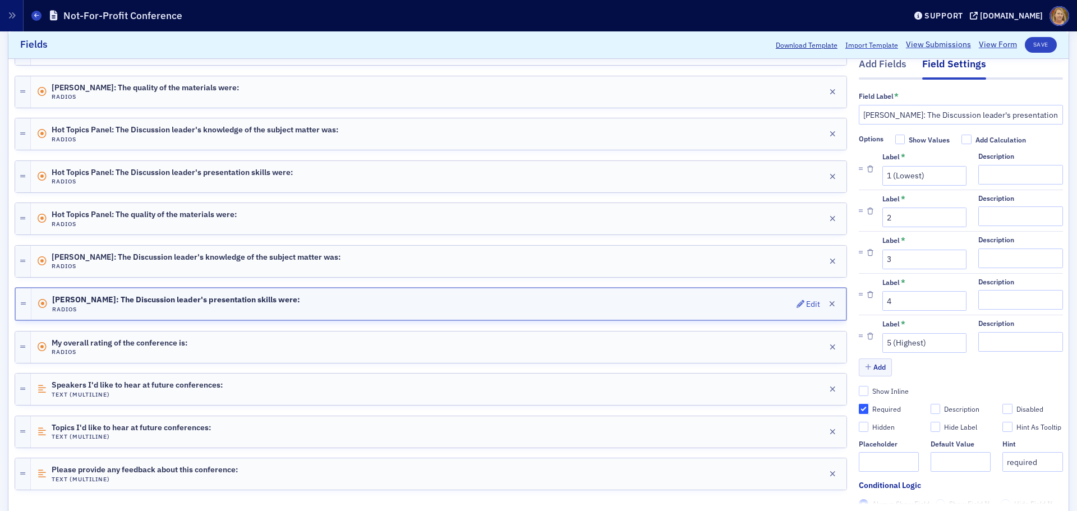
scroll to position [768, 0]
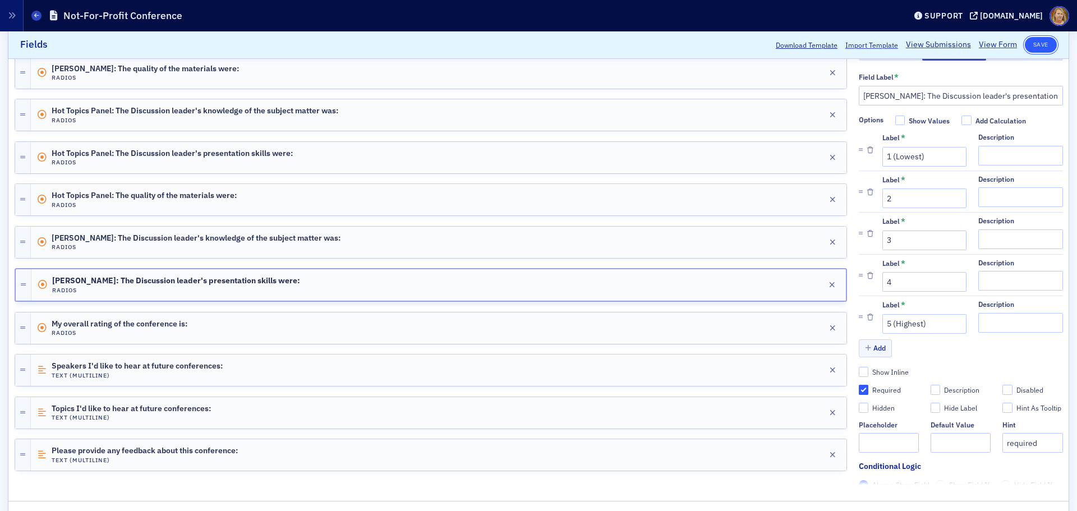
click at [1025, 46] on button "Save" at bounding box center [1041, 45] width 32 height 16
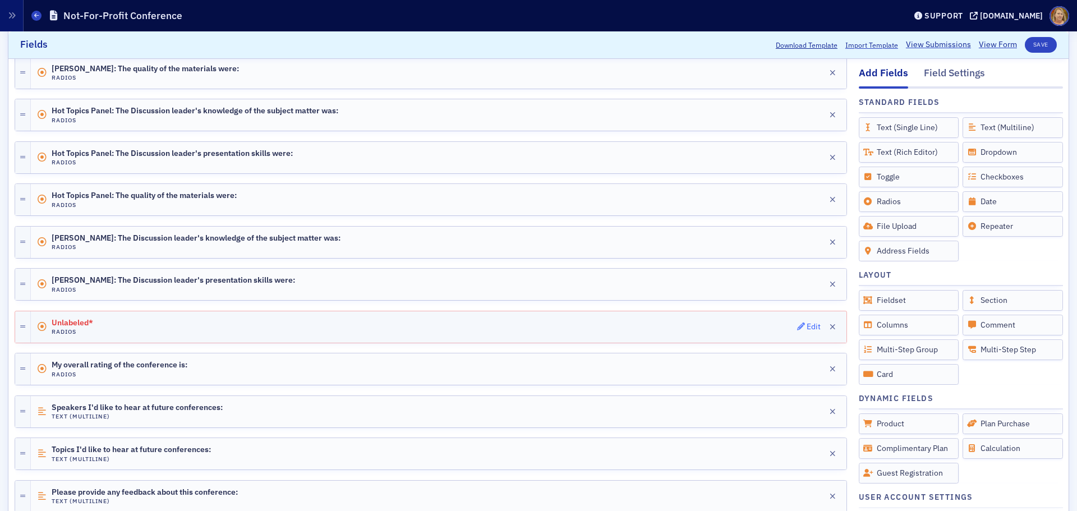
click at [807, 326] on div "Edit" at bounding box center [814, 327] width 14 height 6
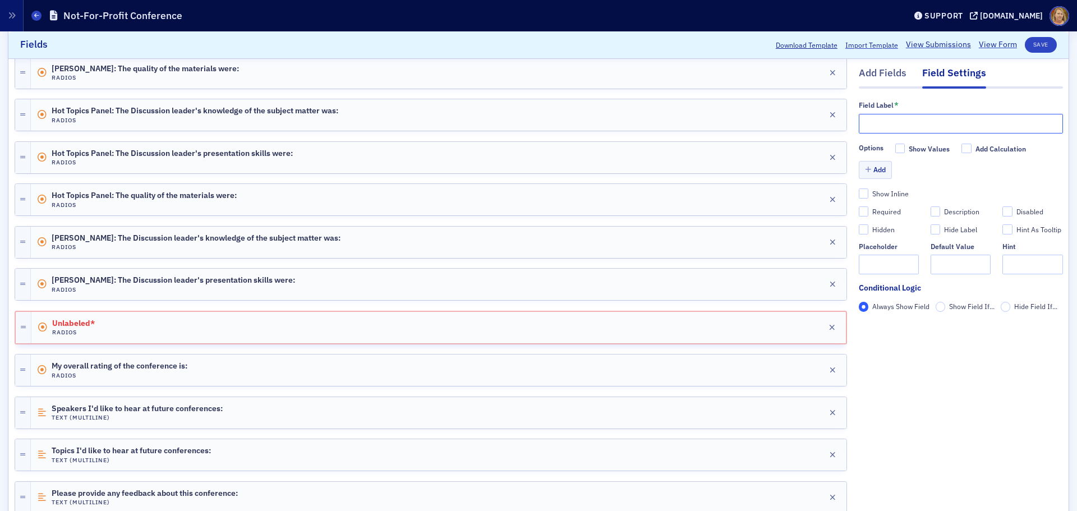
click at [859, 124] on input "text" at bounding box center [961, 124] width 204 height 20
paste input "Baylea Blough:"
click at [923, 118] on input "Baylea Blough:" at bounding box center [961, 124] width 204 height 20
paste input "The quality of the materials were:"
type input "Baylea Blough: The quality of the materials were:"
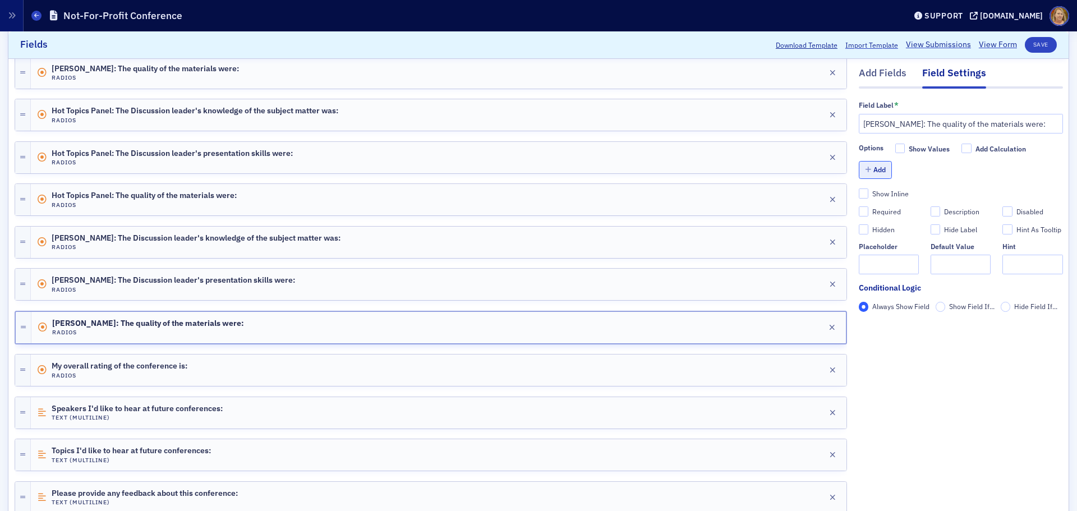
click at [867, 171] on button "Add" at bounding box center [876, 170] width 34 height 17
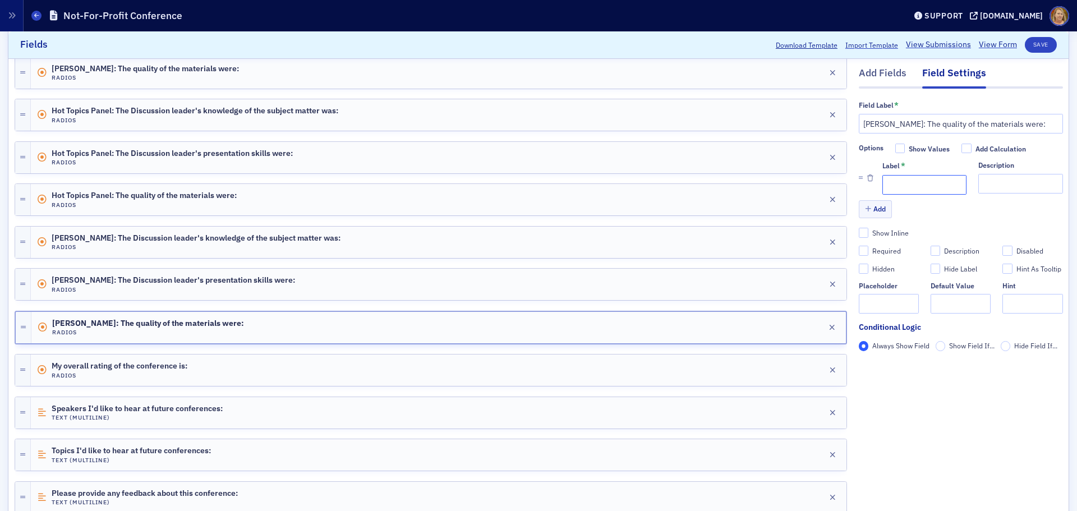
click at [882, 180] on input "Label *" at bounding box center [924, 185] width 84 height 20
type input "1 (Lowest)"
click at [869, 204] on button "Add" at bounding box center [876, 209] width 34 height 17
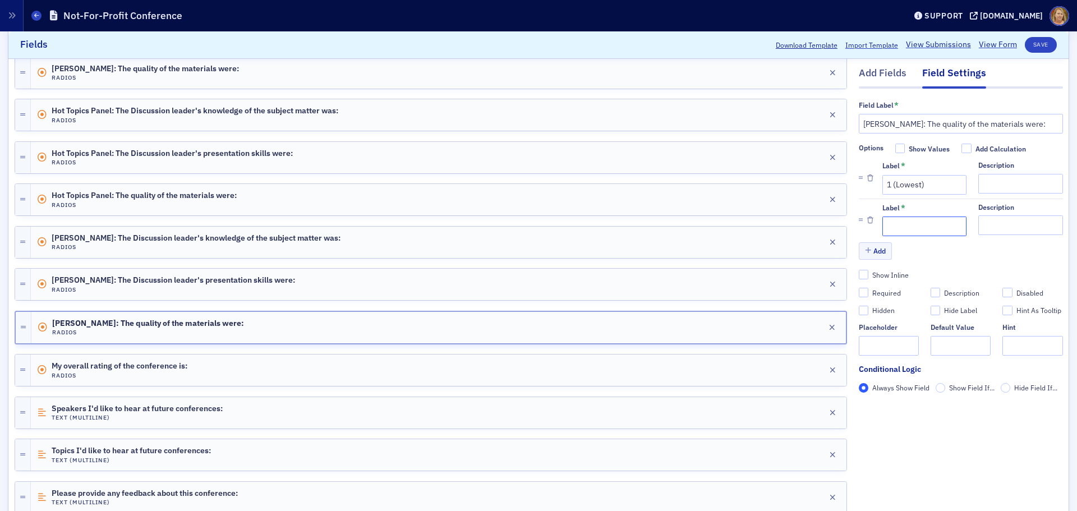
click at [884, 220] on input "Label *" at bounding box center [924, 227] width 84 height 20
type input "2"
click at [873, 251] on button "Add" at bounding box center [876, 250] width 34 height 17
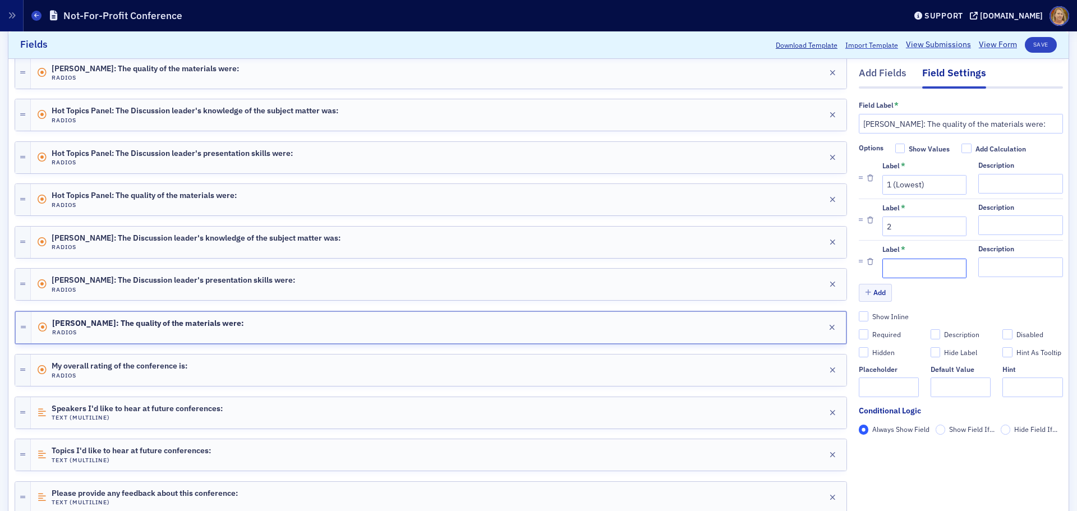
click at [882, 264] on input "Label *" at bounding box center [924, 269] width 84 height 20
type input "3"
click at [875, 291] on button "Add" at bounding box center [876, 292] width 34 height 17
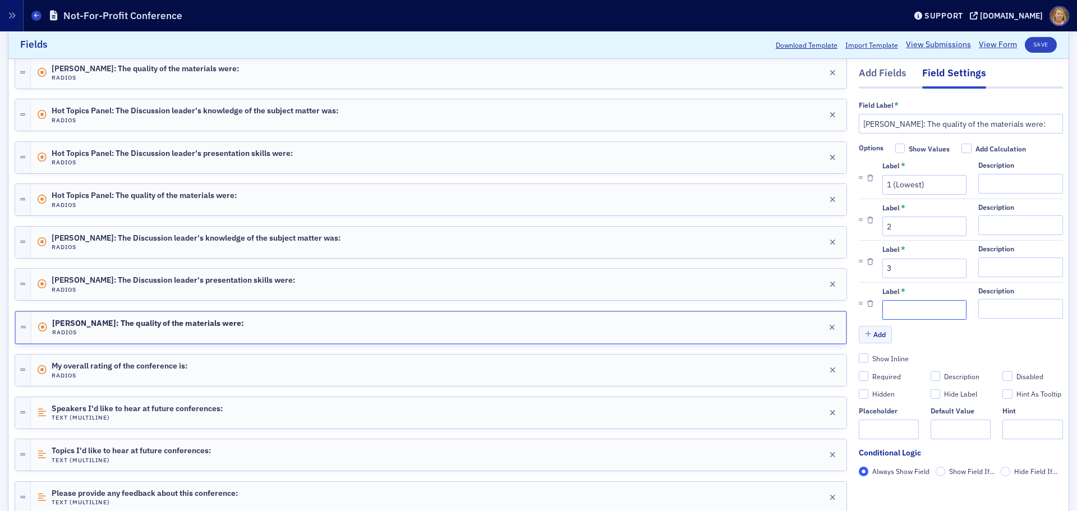
click at [890, 307] on input "Label *" at bounding box center [924, 311] width 84 height 20
type input "4"
click at [878, 335] on button "Add" at bounding box center [876, 334] width 34 height 17
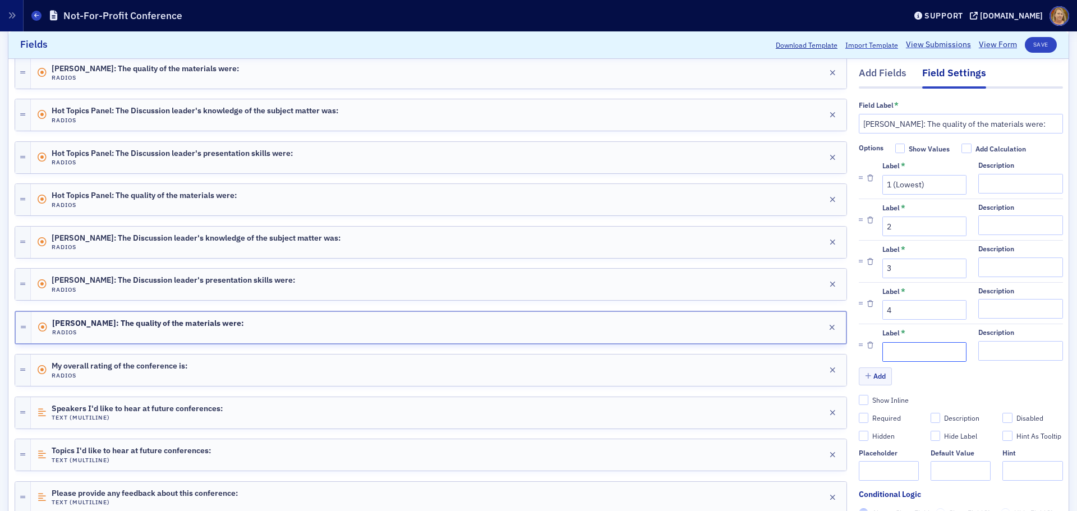
click at [891, 351] on input "Label *" at bounding box center [924, 352] width 84 height 20
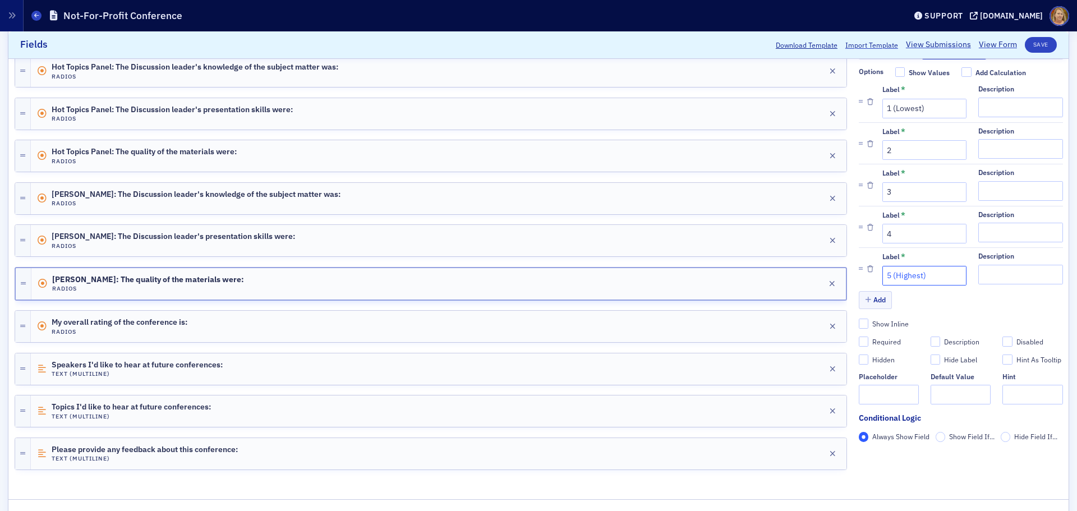
scroll to position [824, 0]
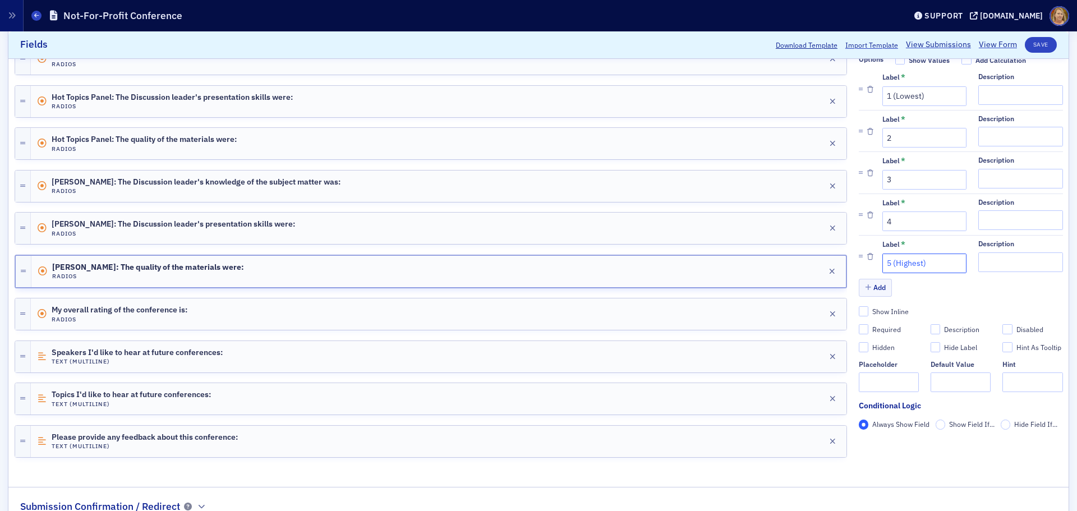
type input "5 (Highest)"
click at [874, 325] on div "Required" at bounding box center [886, 330] width 29 height 10
click at [869, 324] on input "Required" at bounding box center [864, 329] width 10 height 10
checkbox input "true"
type input "required"
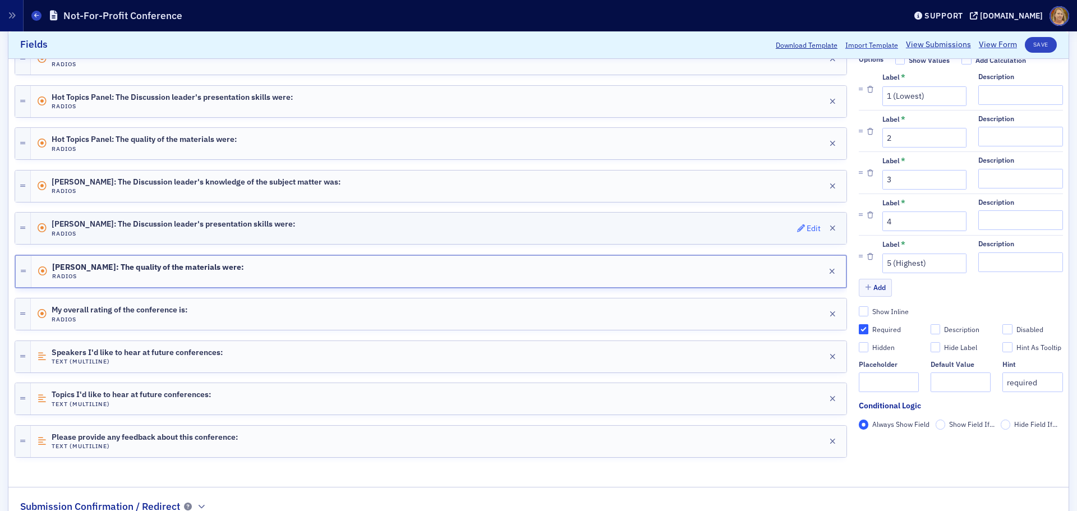
click at [807, 228] on div "Edit" at bounding box center [814, 228] width 14 height 6
click at [807, 189] on div "Edit" at bounding box center [814, 186] width 14 height 6
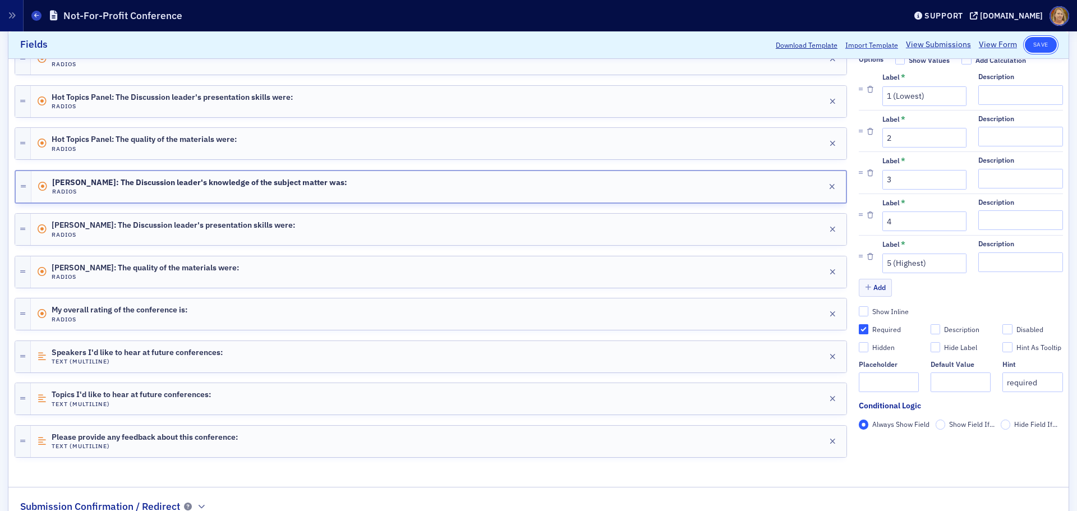
click at [1029, 50] on button "Save" at bounding box center [1041, 45] width 32 height 16
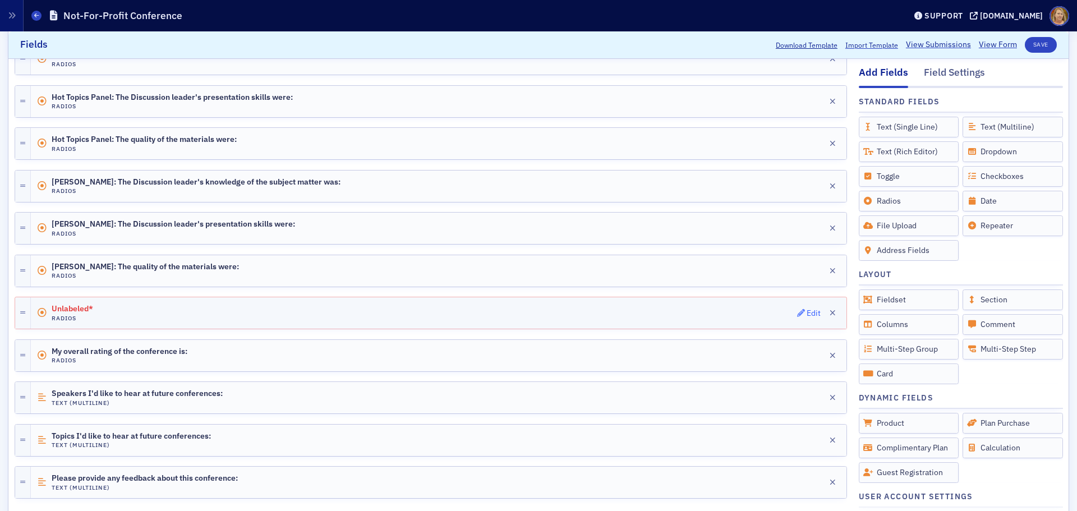
click at [807, 314] on div "Edit" at bounding box center [814, 313] width 14 height 6
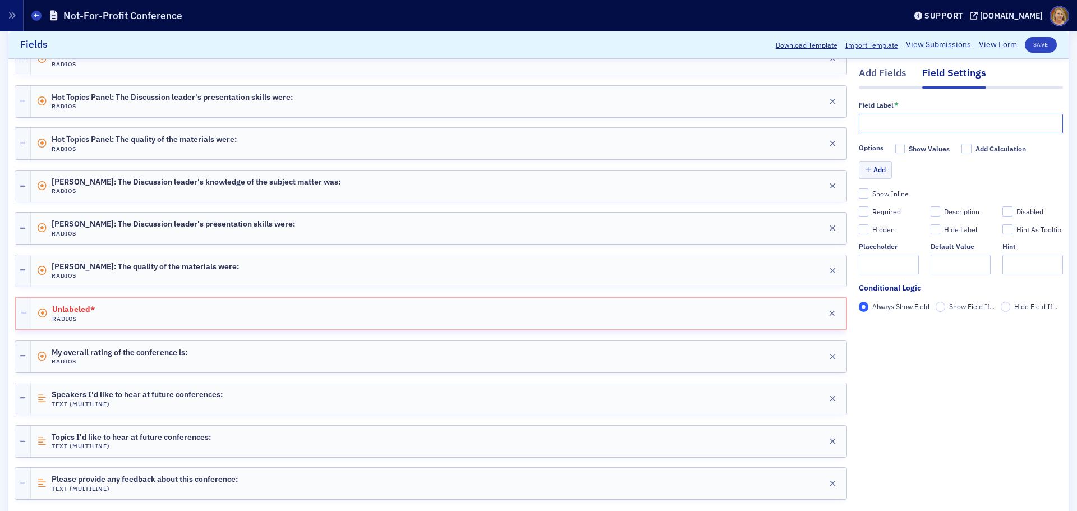
click at [865, 126] on input "text" at bounding box center [961, 124] width 204 height 20
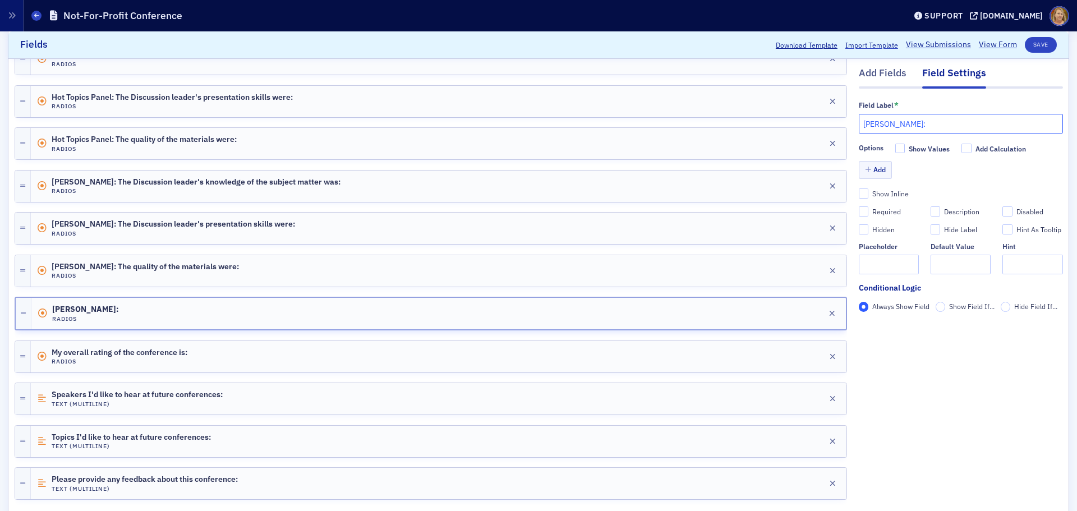
click at [928, 120] on input "Amy Honeycutt:" at bounding box center [961, 124] width 204 height 20
paste input "The Discussion leader's knowledge of the subject matter was:"
type input "Amy Honeycutt: The Discussion leader's knowledge of the subject matter was:"
click at [873, 172] on button "Add" at bounding box center [876, 170] width 34 height 17
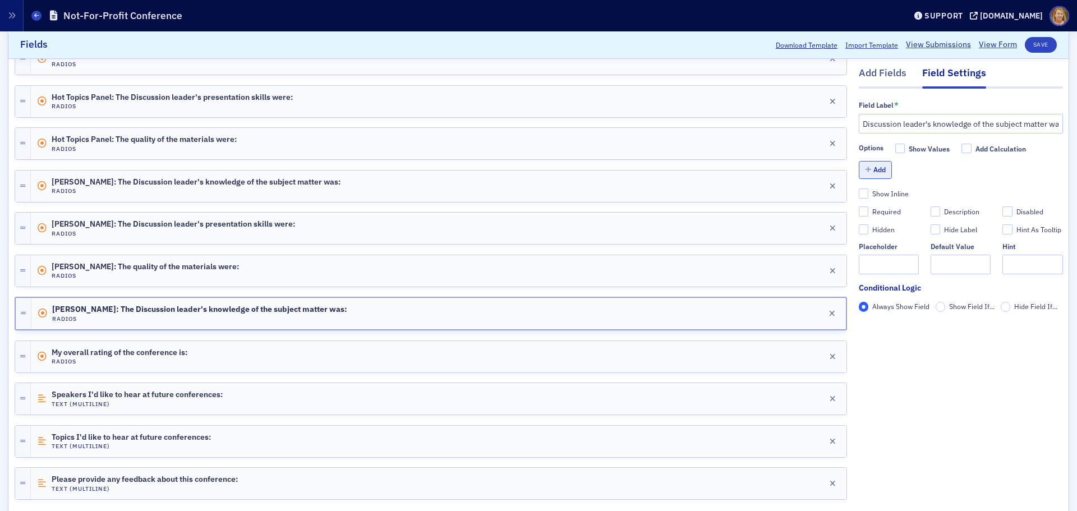
scroll to position [0, 0]
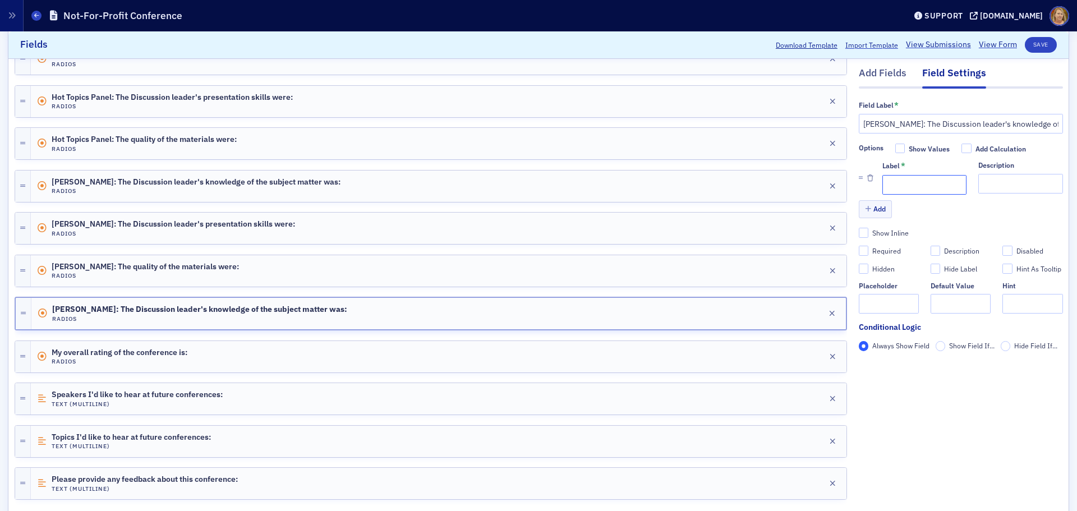
click at [882, 181] on input "Label *" at bounding box center [924, 185] width 84 height 20
type input "1 (Lowest)"
click at [870, 209] on button "Add" at bounding box center [876, 209] width 34 height 17
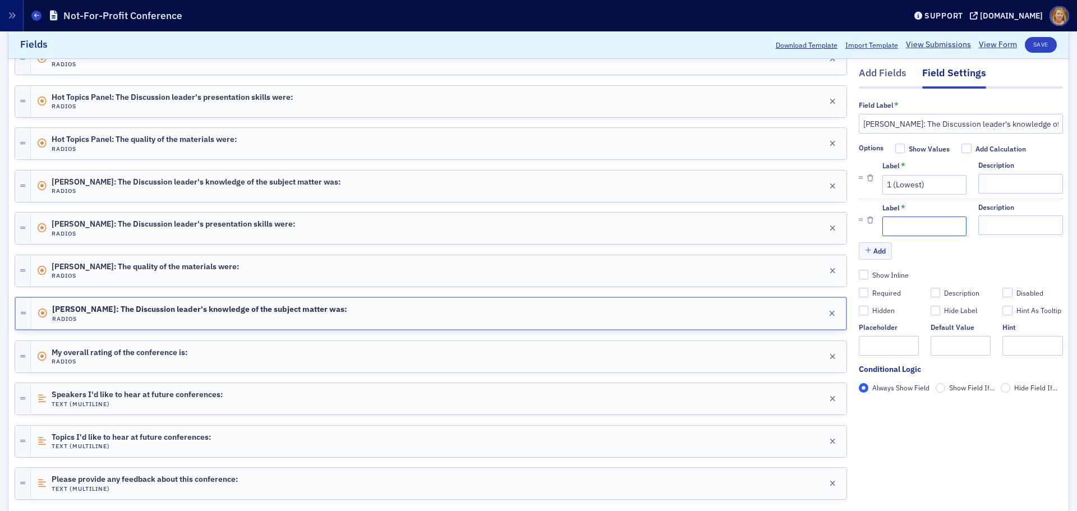
click at [883, 228] on input "Label *" at bounding box center [924, 227] width 84 height 20
type input "2"
click at [874, 249] on button "Add" at bounding box center [876, 250] width 34 height 17
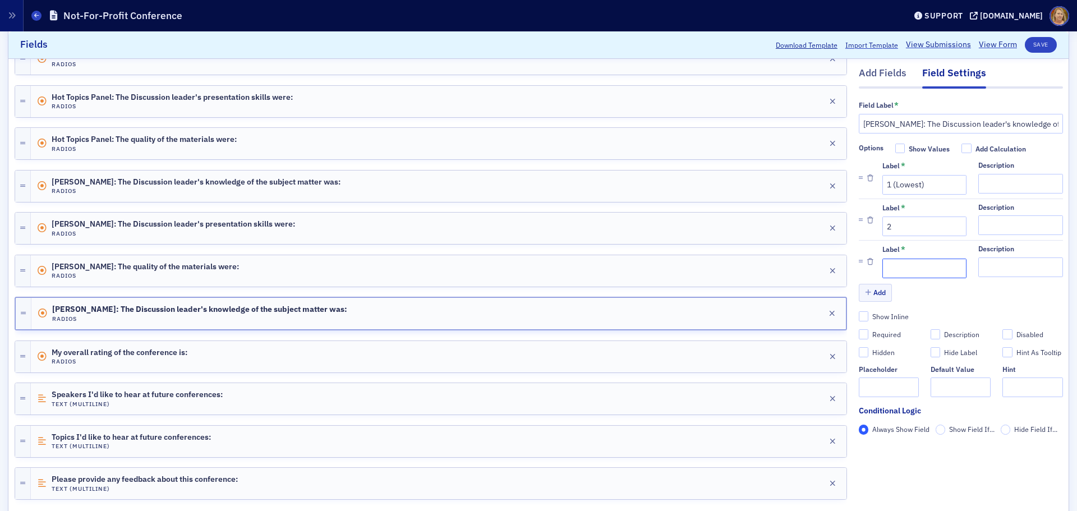
click at [884, 263] on input "Label *" at bounding box center [924, 269] width 84 height 20
type input "3"
click at [871, 293] on button "Add" at bounding box center [876, 292] width 34 height 17
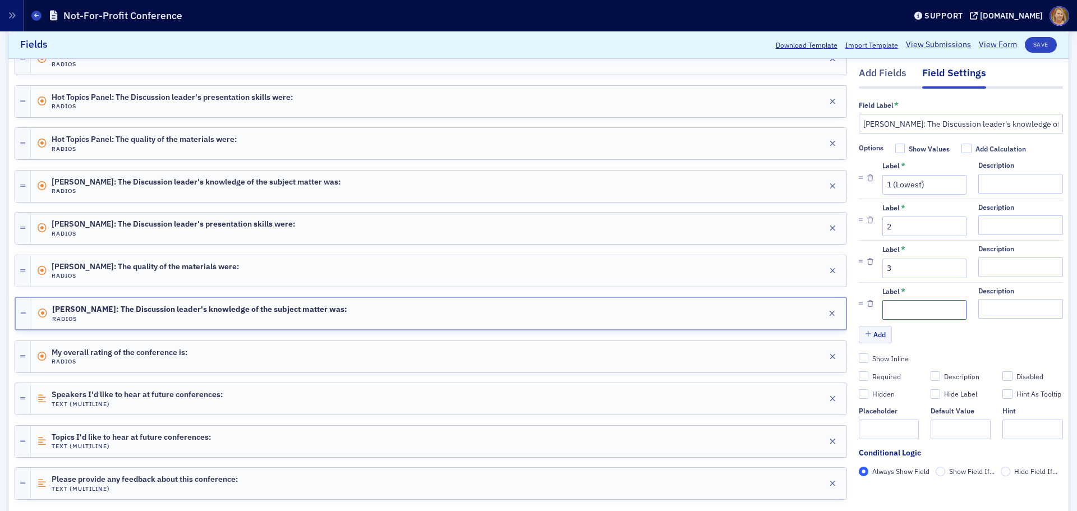
click at [894, 311] on input "Label *" at bounding box center [924, 311] width 84 height 20
type input "4"
click at [872, 335] on button "Add" at bounding box center [876, 334] width 34 height 17
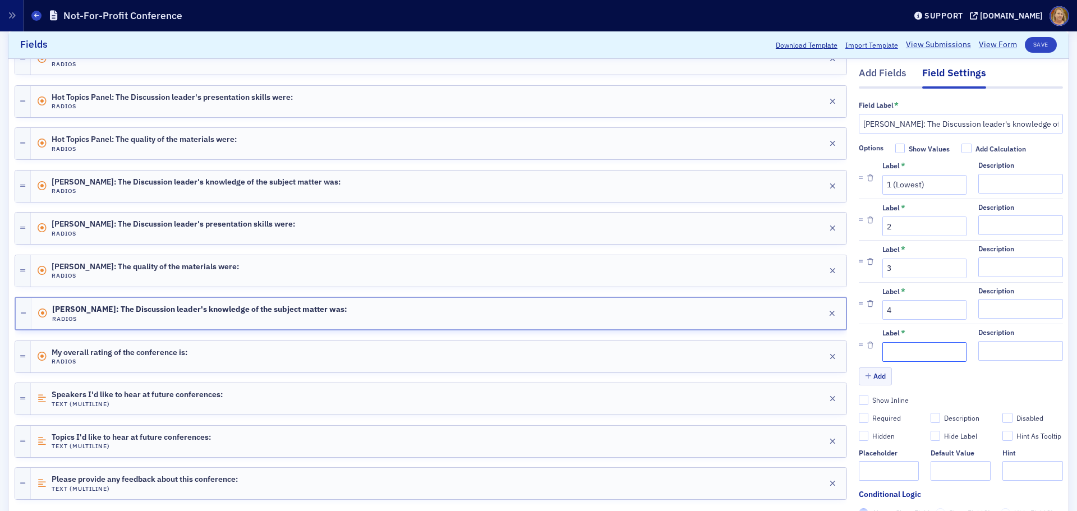
click at [888, 352] on input "Label *" at bounding box center [924, 352] width 84 height 20
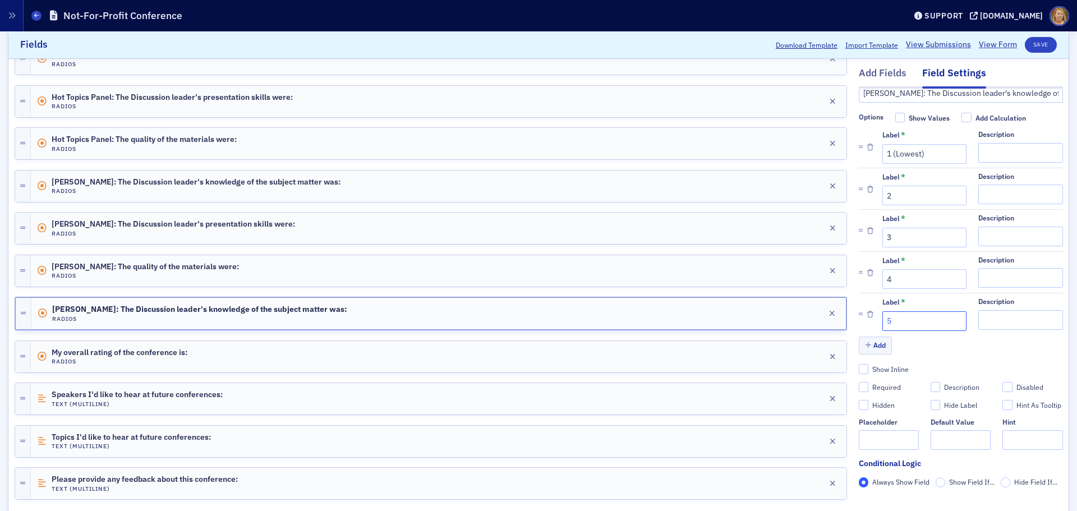
scroll to position [56, 0]
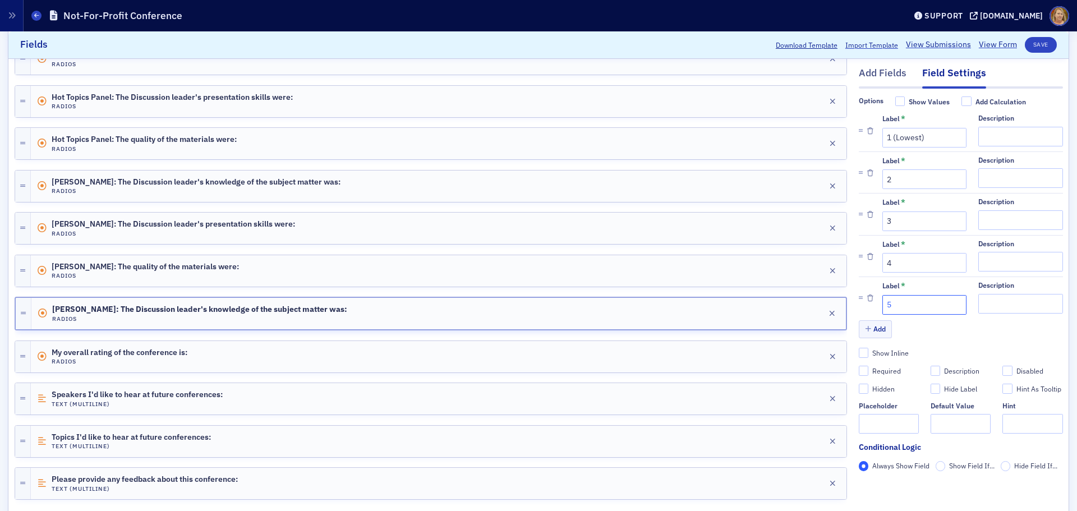
type input "5"
click at [888, 366] on div "Required" at bounding box center [886, 371] width 29 height 10
click at [869, 366] on input "Required" at bounding box center [864, 371] width 10 height 10
checkbox input "true"
type input "required"
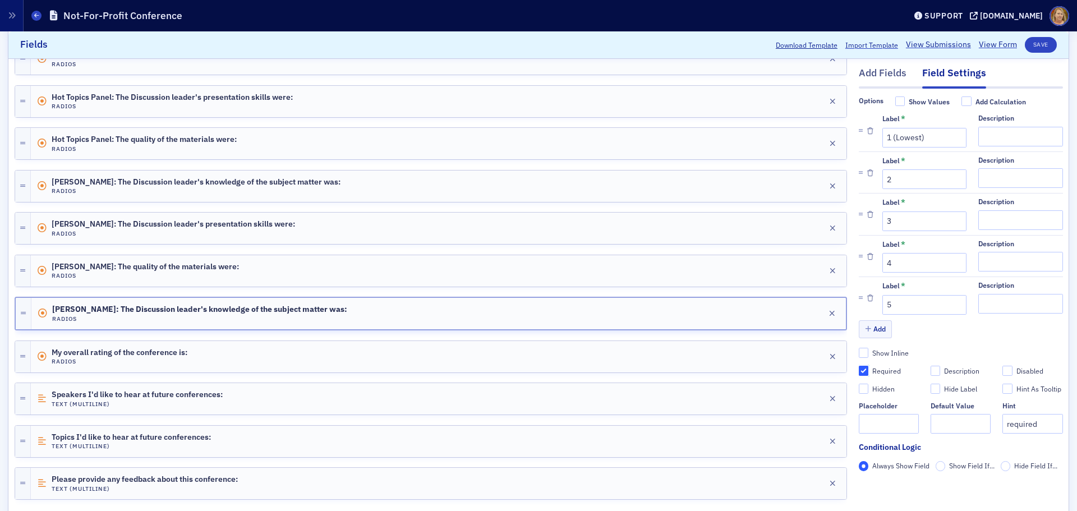
scroll to position [0, 0]
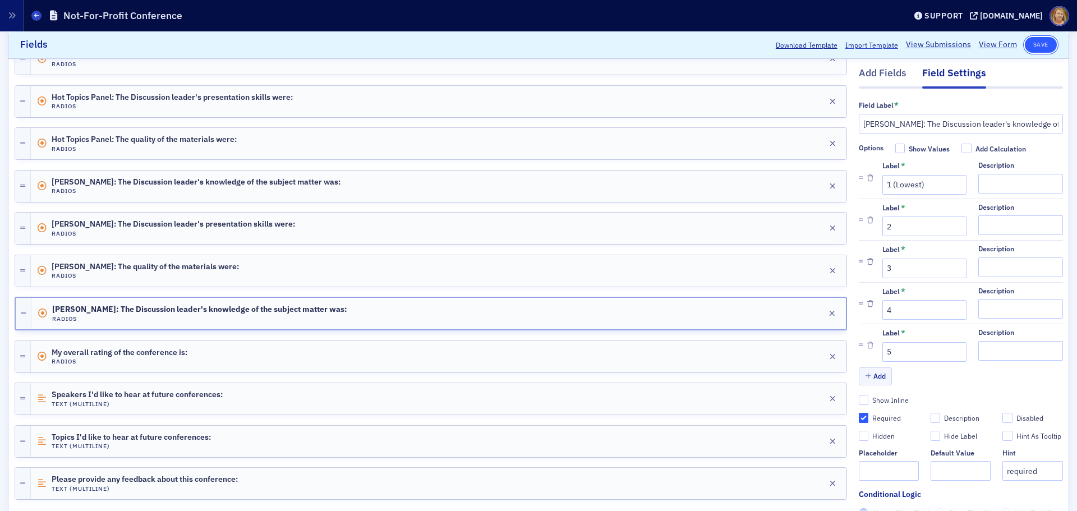
click at [1038, 46] on button "Save" at bounding box center [1041, 45] width 32 height 16
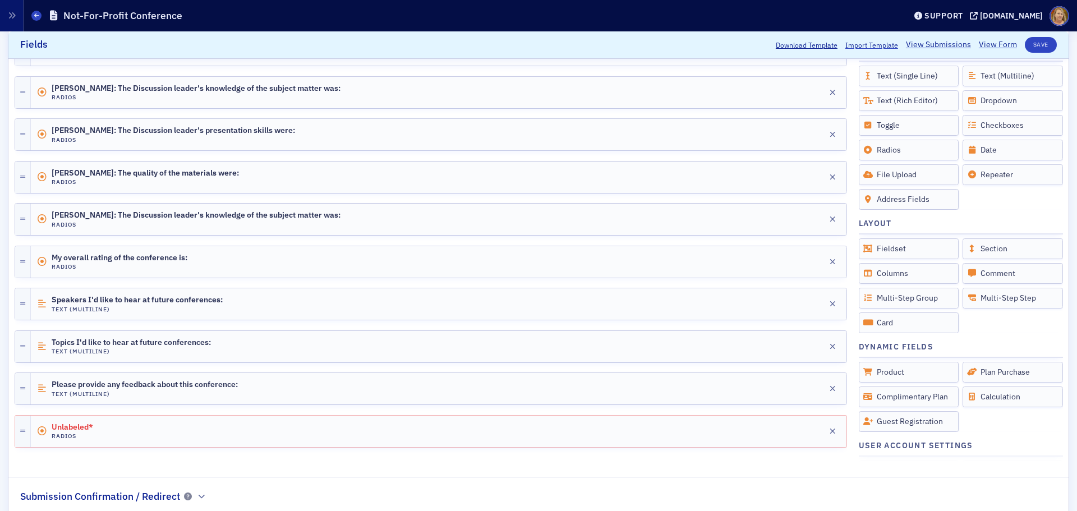
scroll to position [937, 0]
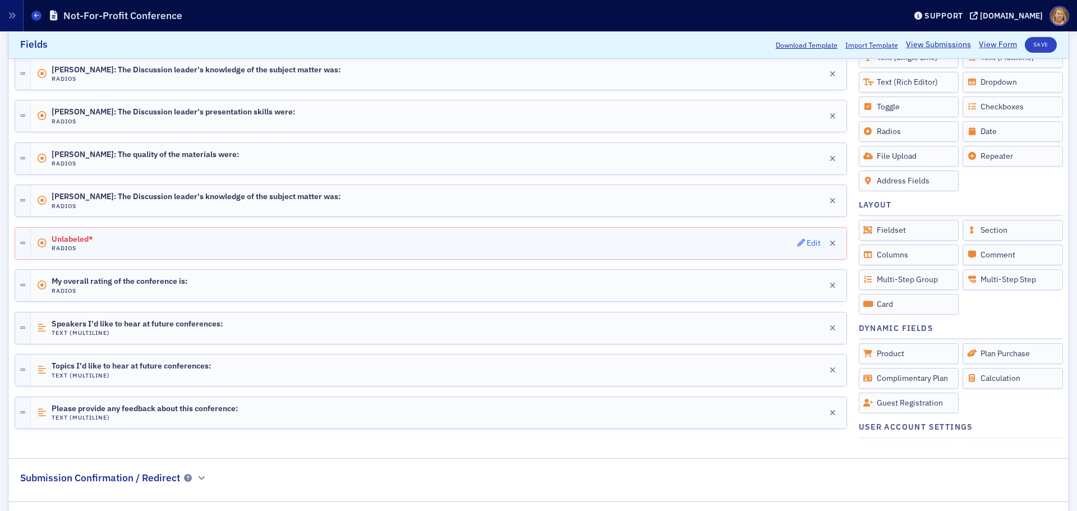
click at [807, 242] on div "Edit" at bounding box center [814, 243] width 14 height 6
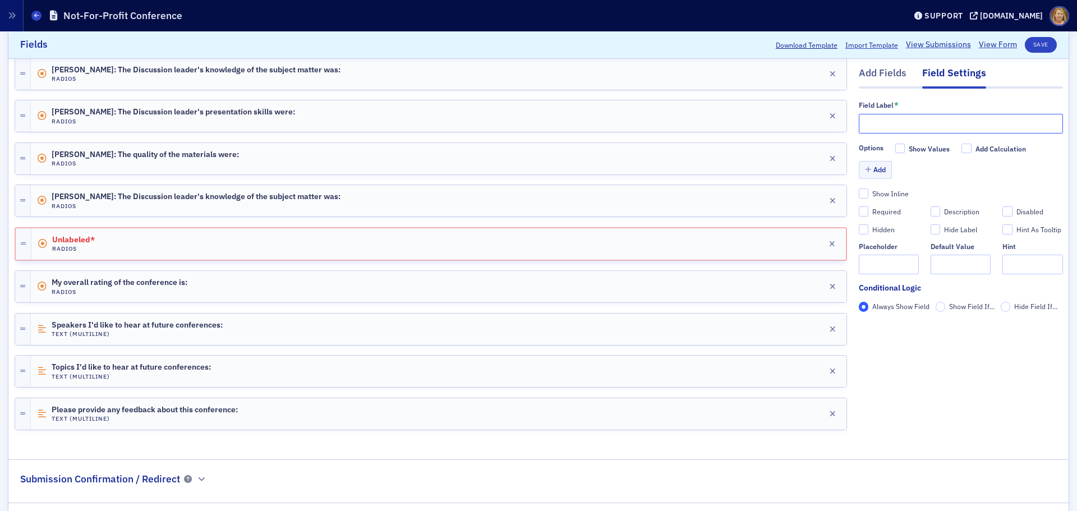
click at [859, 123] on input "text" at bounding box center [961, 124] width 204 height 20
paste input "The Discussion leader's knowledge of the subject matter was:"
type input "T"
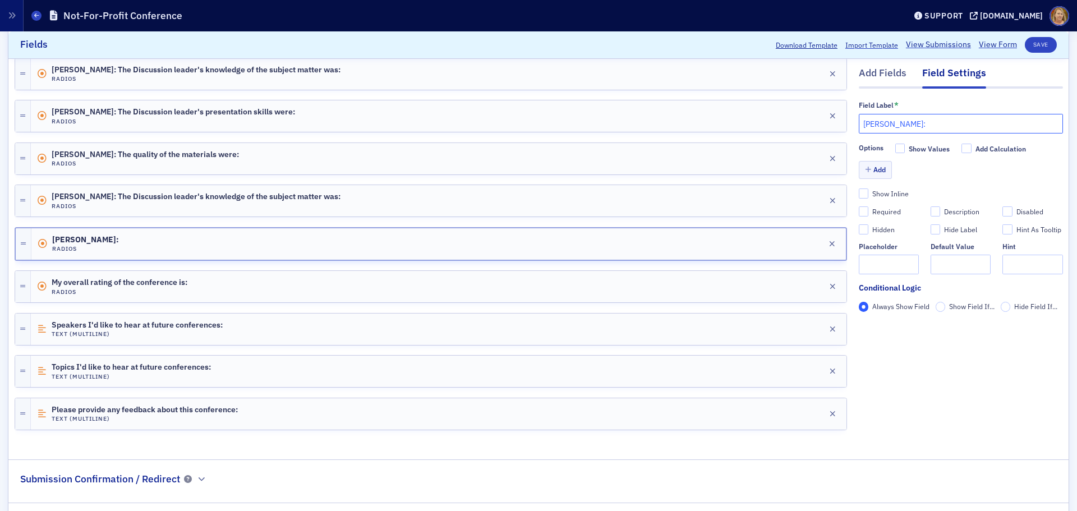
click at [923, 126] on input "Amy Honeycutt:" at bounding box center [961, 124] width 204 height 20
paste input "The Discussion leader's presentation skills were:"
drag, startPoint x: 877, startPoint y: 123, endPoint x: 837, endPoint y: 122, distance: 39.9
type input "Amy Honeycutt: The Discussion leader's presentation skills were:"
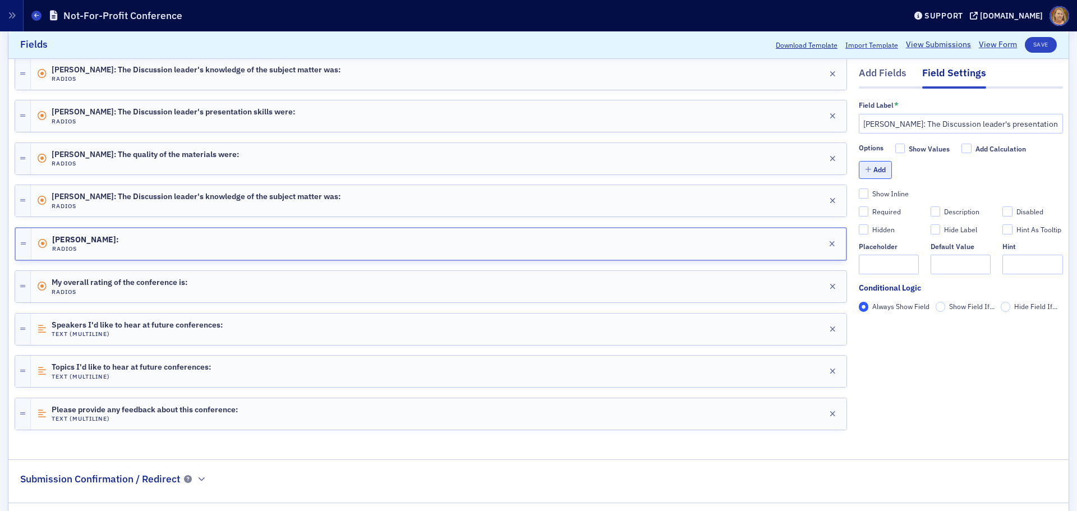
click at [870, 166] on button "Add" at bounding box center [876, 170] width 34 height 17
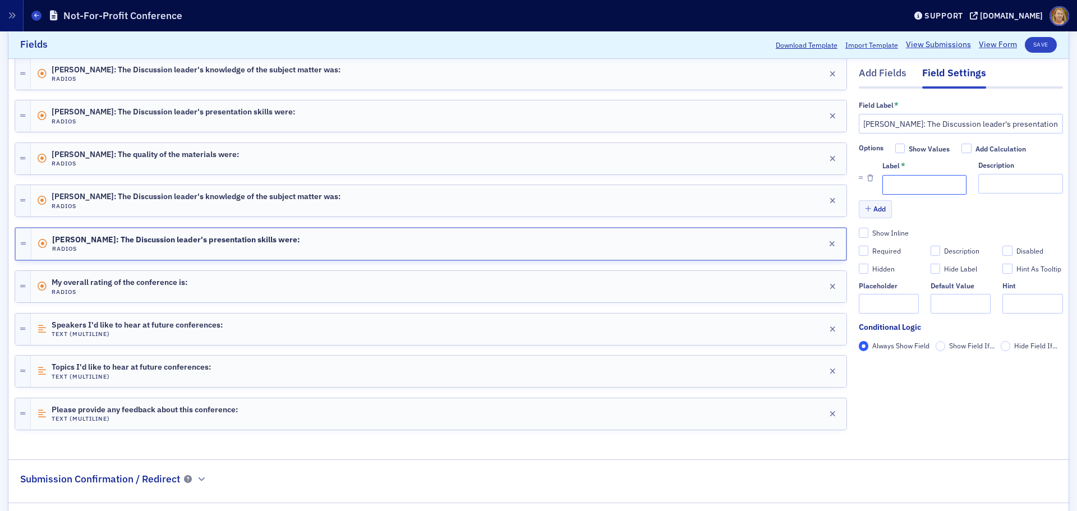
click at [887, 179] on input "Label *" at bounding box center [924, 185] width 84 height 20
type input "1 (Lowest)"
click at [872, 209] on button "Add" at bounding box center [876, 209] width 34 height 17
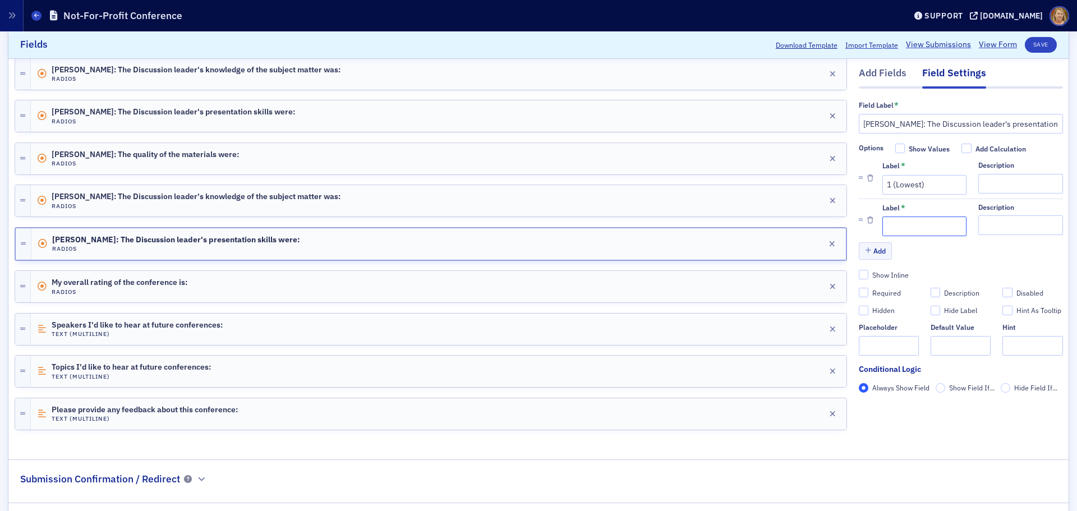
click at [882, 224] on input "Label *" at bounding box center [924, 227] width 84 height 20
type input "2"
click at [873, 251] on button "Add" at bounding box center [876, 250] width 34 height 17
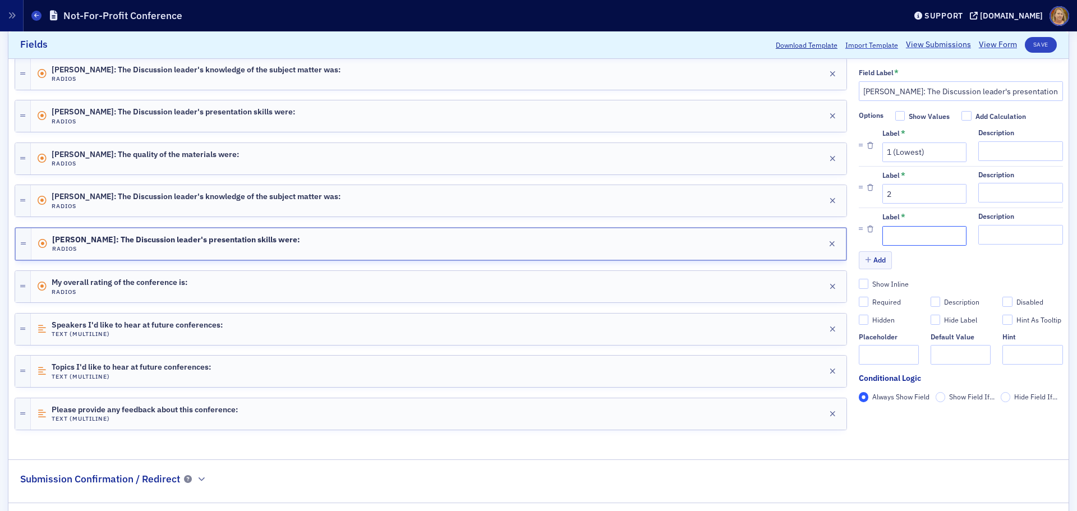
click at [891, 236] on input "Label *" at bounding box center [924, 235] width 84 height 20
type input "3"
click at [868, 259] on button "Add" at bounding box center [876, 259] width 34 height 17
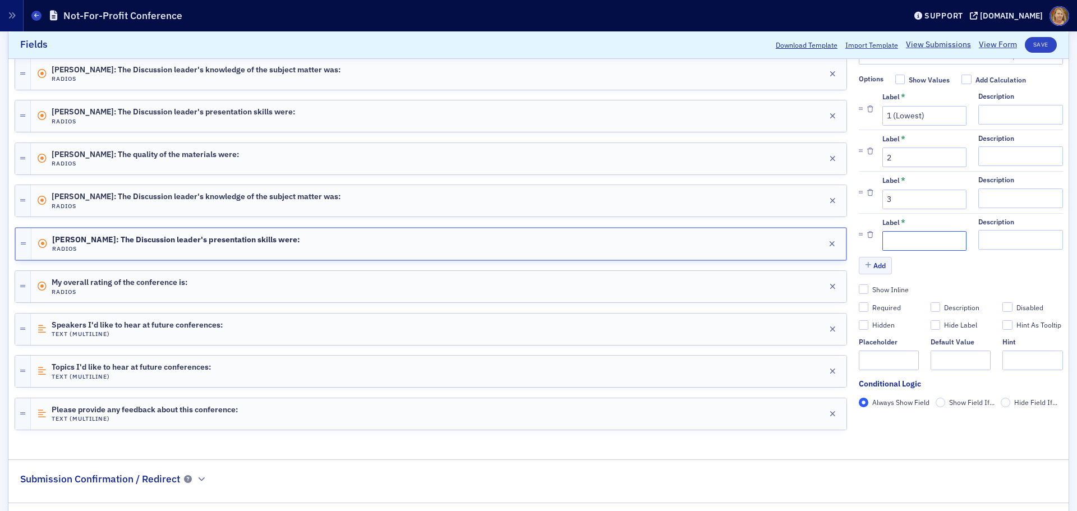
click at [892, 243] on input "Label *" at bounding box center [924, 241] width 84 height 20
type input "4"
click at [871, 268] on button "Add" at bounding box center [876, 265] width 34 height 17
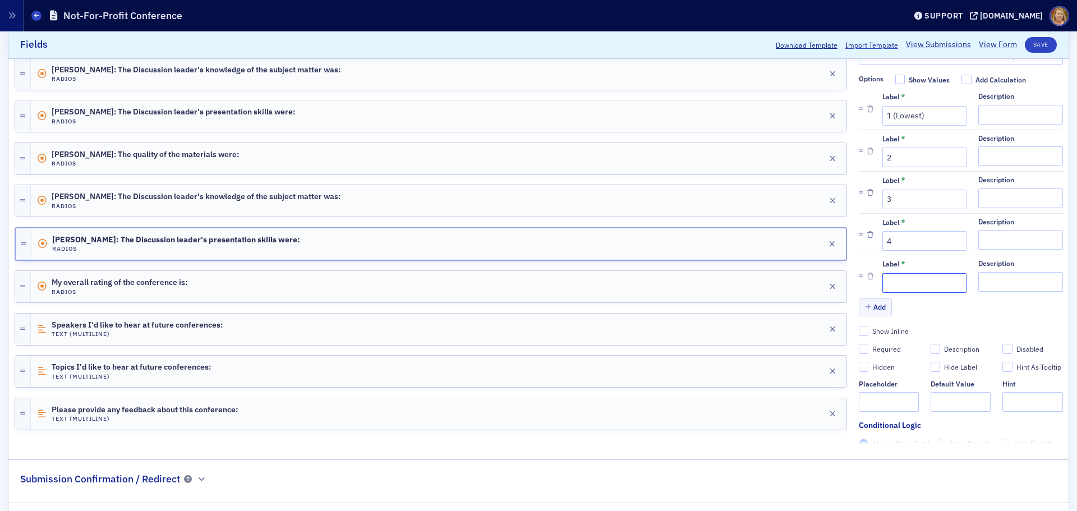
click at [887, 277] on input "Label *" at bounding box center [924, 283] width 84 height 20
type input "5 (Highest)"
click at [874, 347] on div "Required" at bounding box center [886, 349] width 29 height 10
click at [869, 347] on input "Required" at bounding box center [864, 349] width 10 height 10
checkbox input "true"
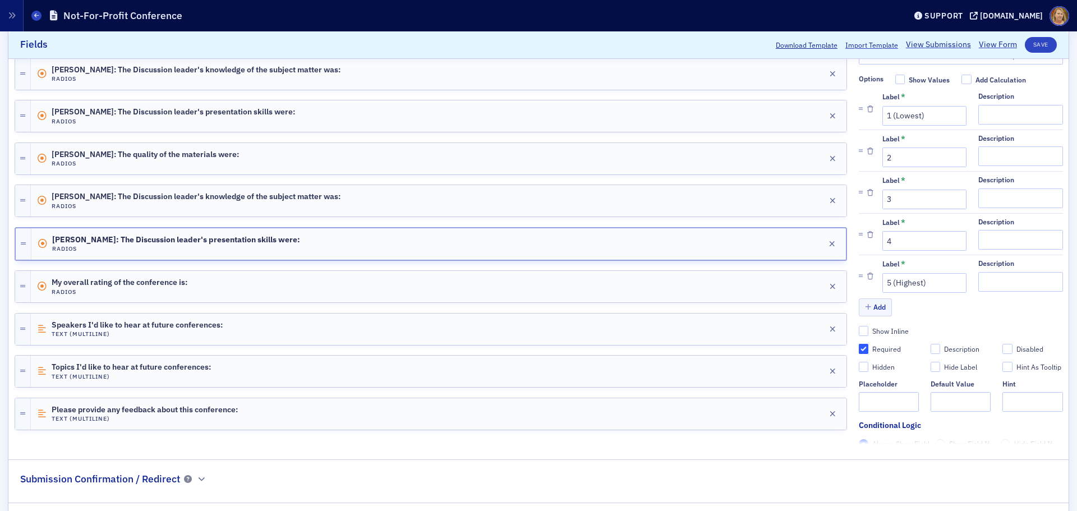
type input "required"
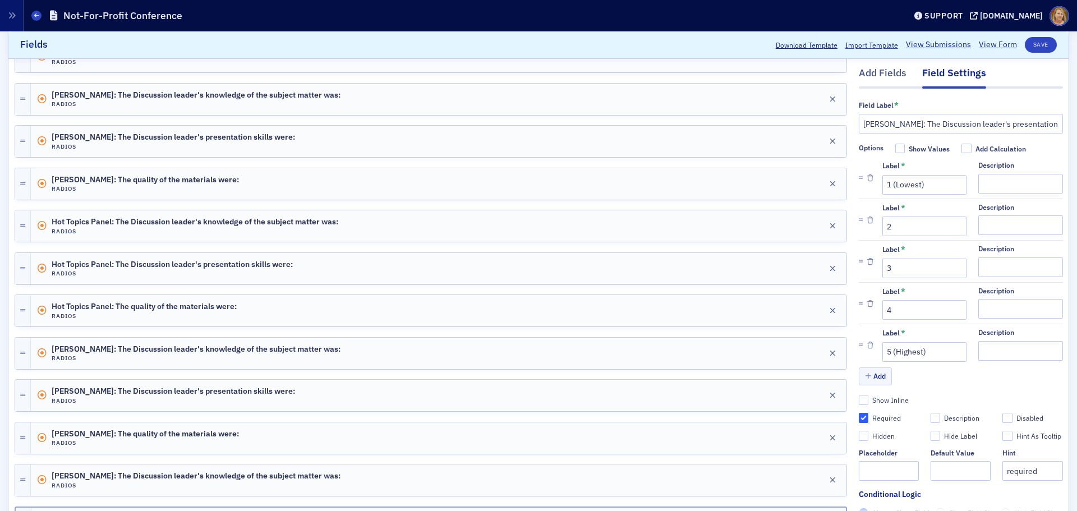
scroll to position [656, 0]
click at [1027, 46] on button "Save" at bounding box center [1041, 45] width 32 height 16
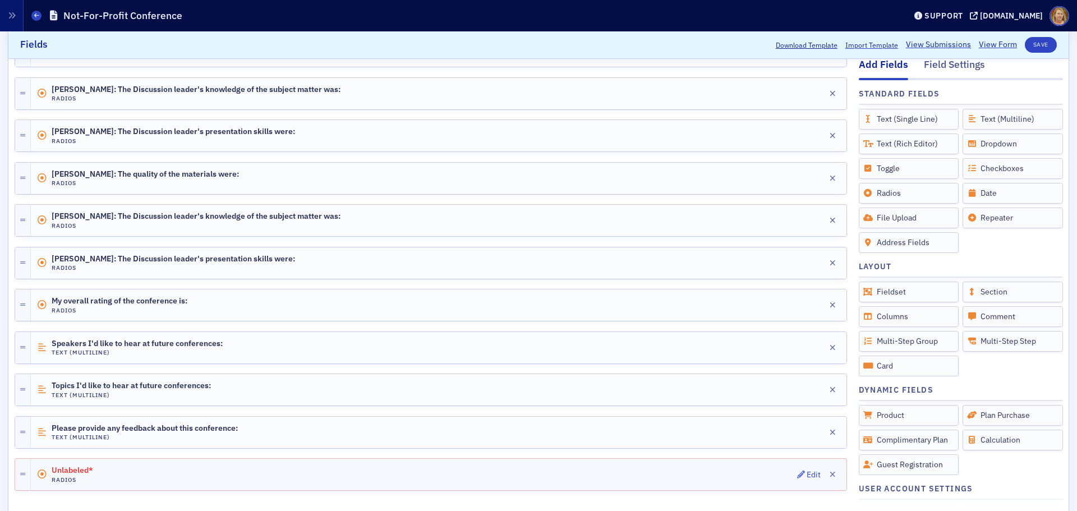
scroll to position [937, 0]
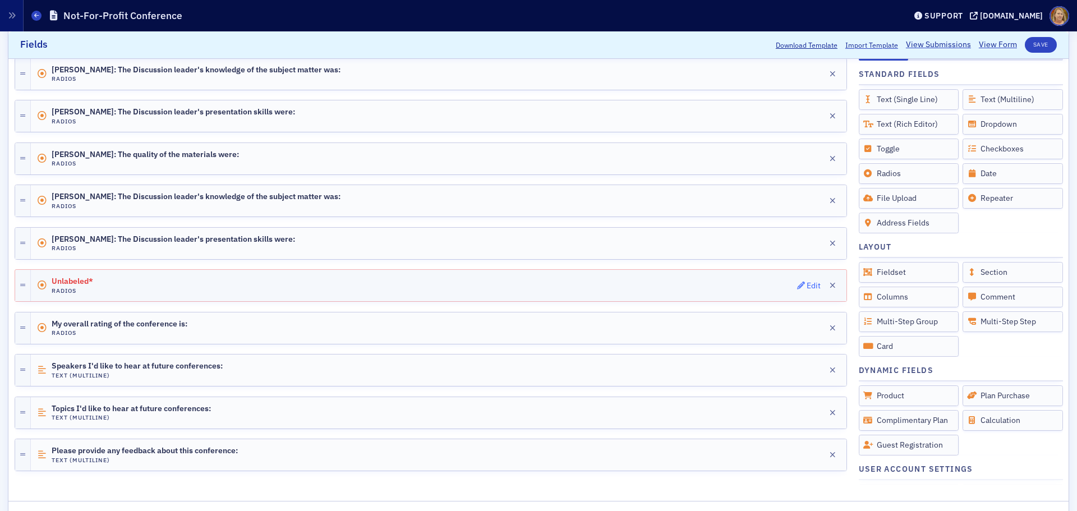
click at [807, 283] on div "Edit" at bounding box center [814, 286] width 14 height 6
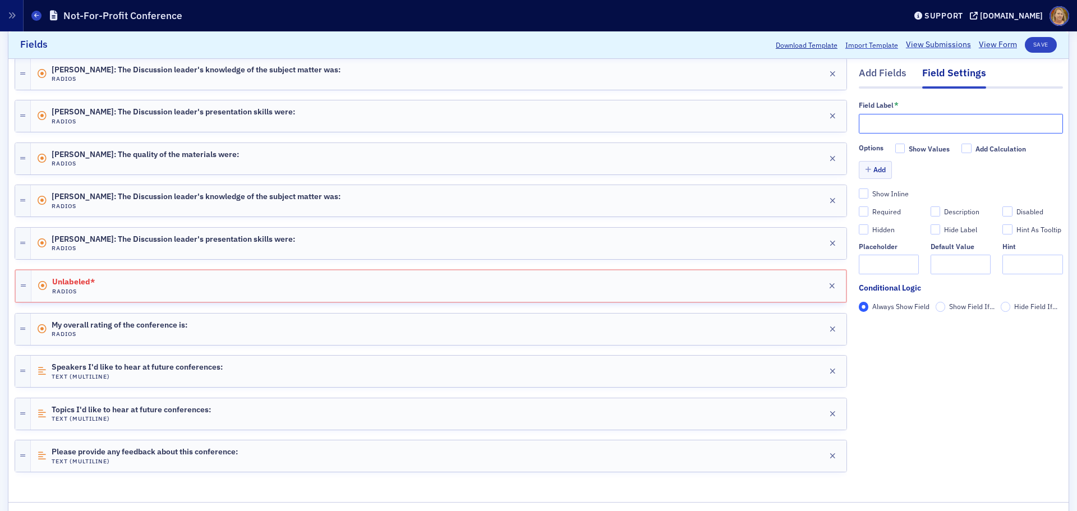
click at [859, 125] on input "text" at bounding box center [961, 124] width 204 height 20
paste input "Amy Honeycutt:"
click at [931, 121] on input "Amy Honeycutt:" at bounding box center [961, 124] width 204 height 20
paste input "The quality of the materials were:"
type input "Amy Honeycutt: The quality of the materials were:"
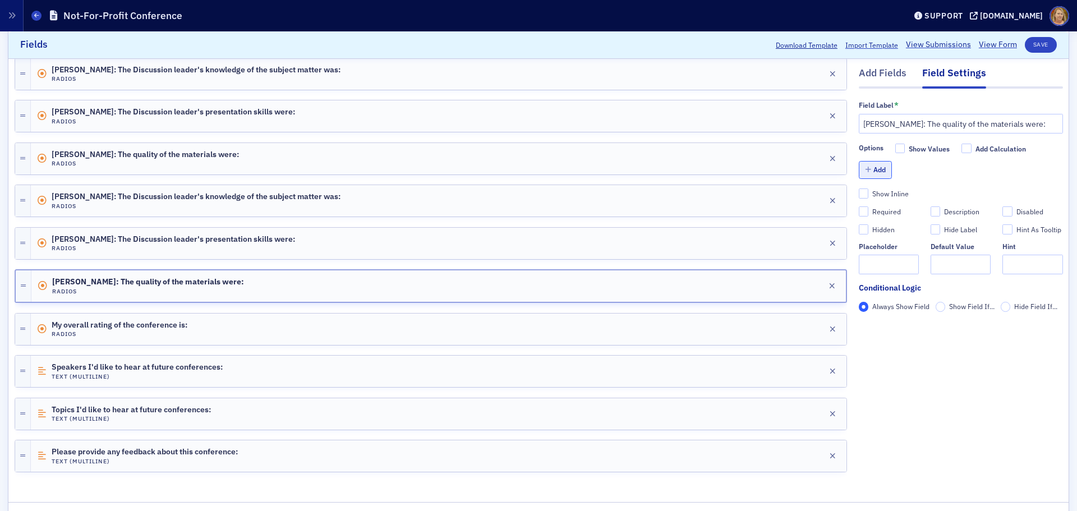
click at [870, 173] on button "Add" at bounding box center [876, 170] width 34 height 17
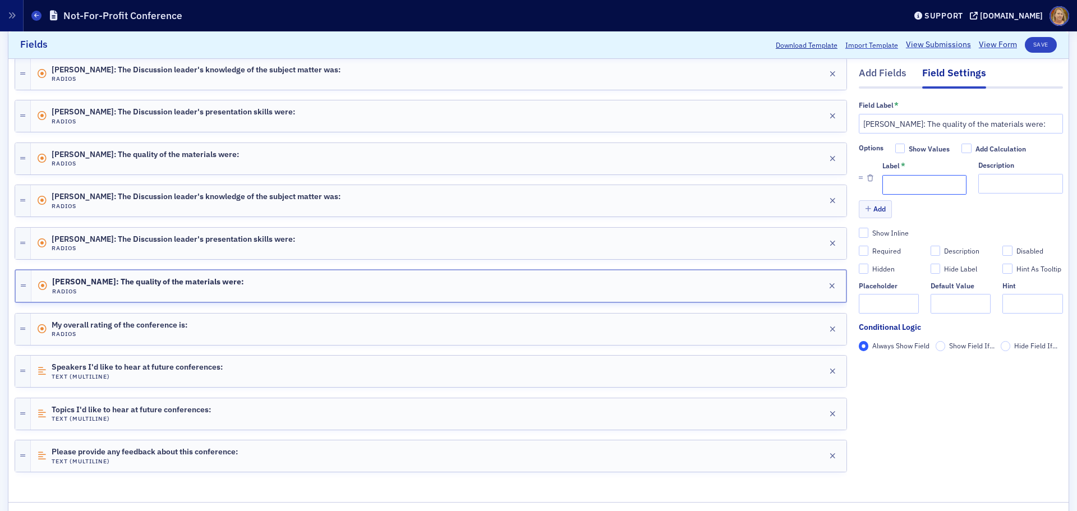
click at [887, 185] on input "Label *" at bounding box center [924, 185] width 84 height 20
type input "1 (Lowest)"
click at [869, 213] on button "Add" at bounding box center [876, 209] width 34 height 17
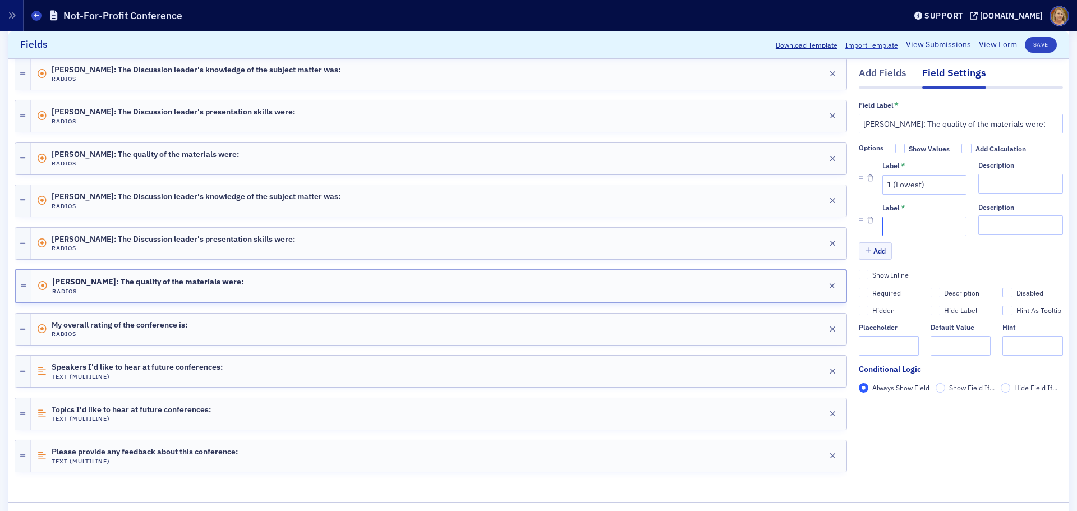
click at [882, 220] on input "Label *" at bounding box center [924, 227] width 84 height 20
type input "2"
click at [869, 245] on button "Add" at bounding box center [876, 250] width 34 height 17
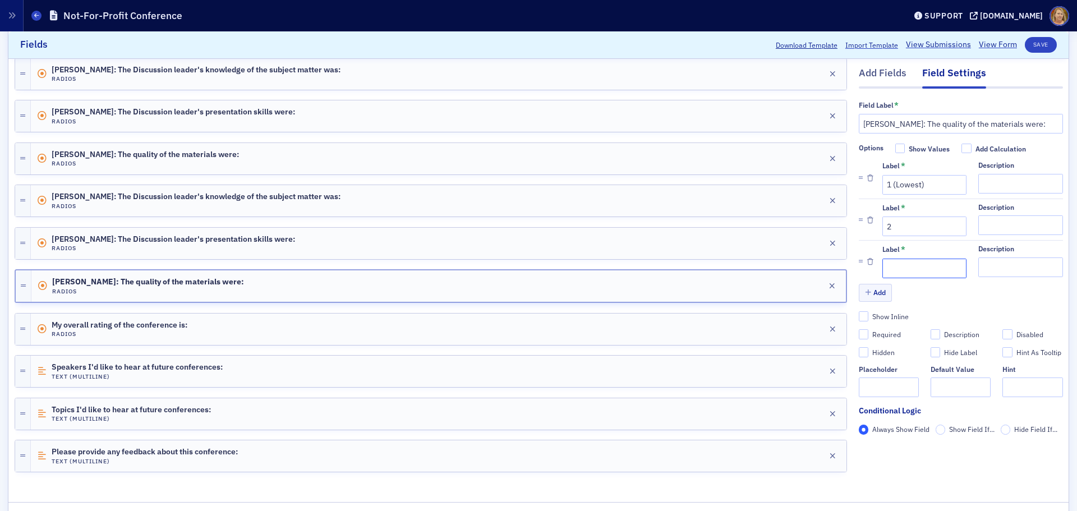
click at [886, 269] on input "Label *" at bounding box center [924, 269] width 84 height 20
type input "3"
click at [867, 291] on button "Add" at bounding box center [876, 292] width 34 height 17
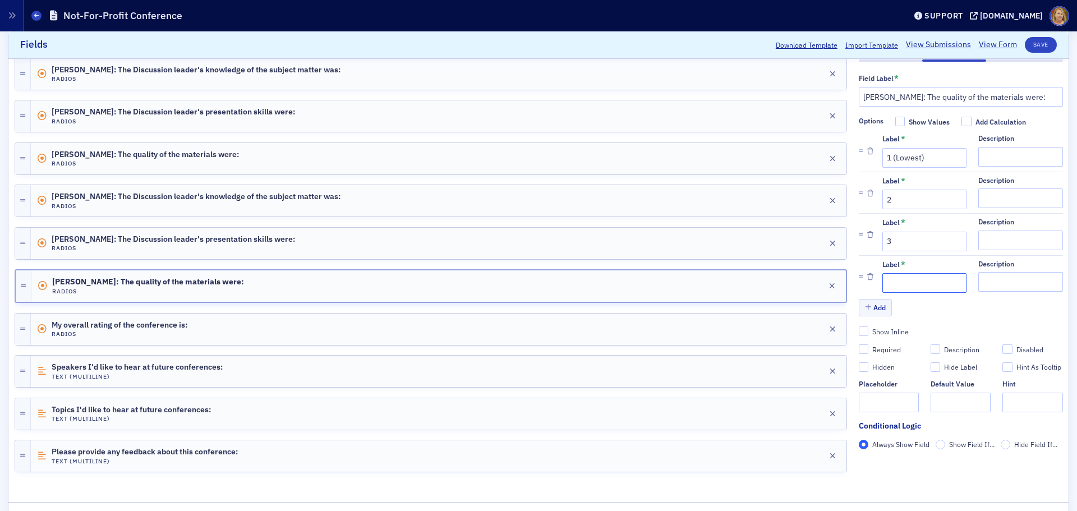
click at [885, 284] on input "Label *" at bounding box center [924, 284] width 84 height 20
type input "4"
click at [870, 314] on button "Add" at bounding box center [876, 307] width 34 height 17
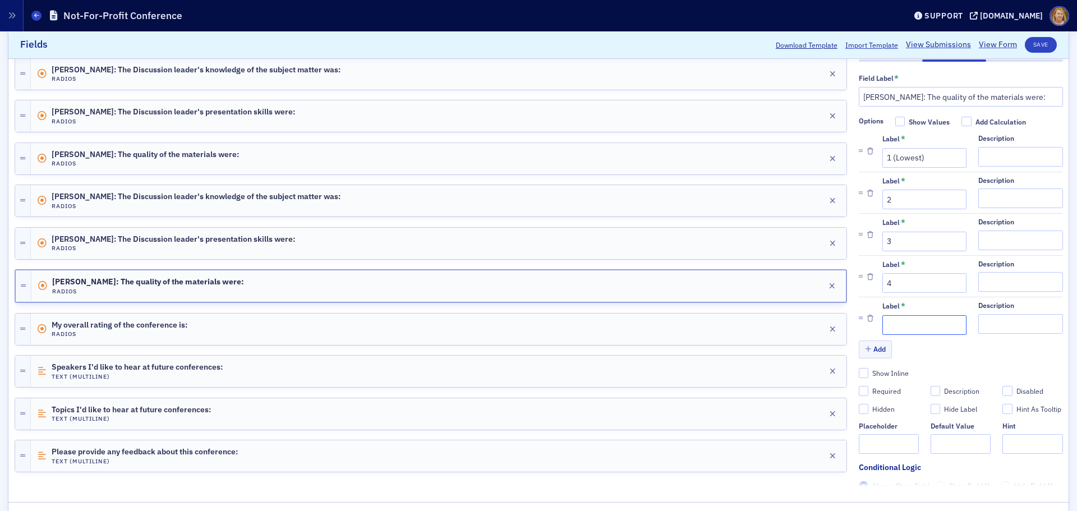
click at [887, 323] on input "Label *" at bounding box center [924, 325] width 84 height 20
type input "5 (Highest)"
click at [888, 389] on div "Required" at bounding box center [886, 391] width 29 height 10
click at [869, 389] on input "Required" at bounding box center [864, 391] width 10 height 10
checkbox input "true"
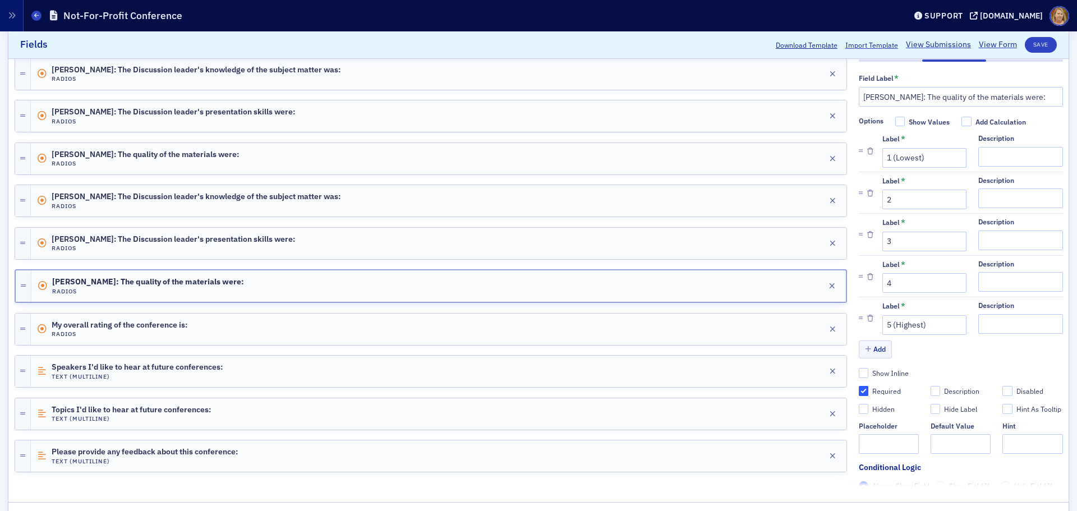
type input "required"
click at [1030, 43] on button "Save" at bounding box center [1041, 45] width 32 height 16
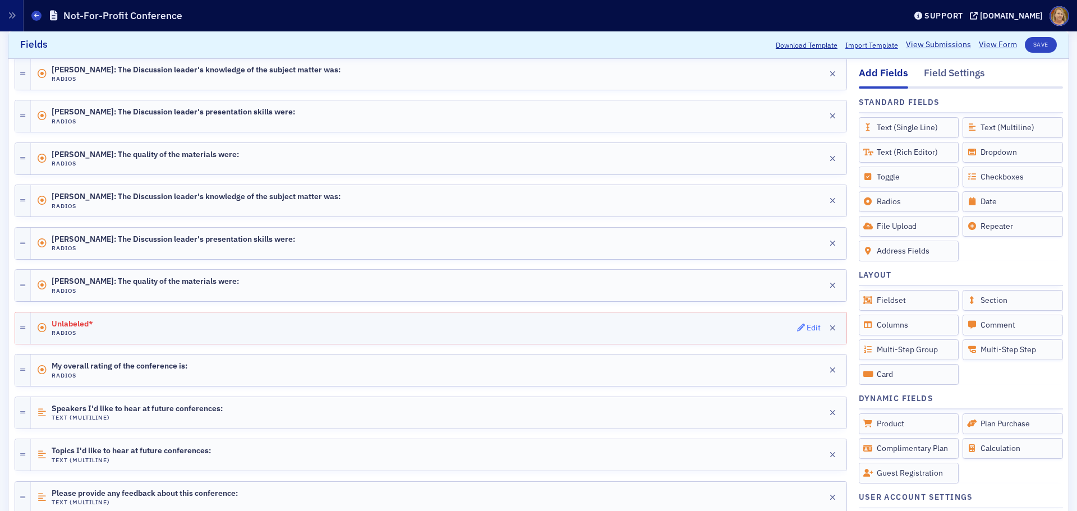
click at [807, 325] on div "Edit" at bounding box center [814, 328] width 14 height 6
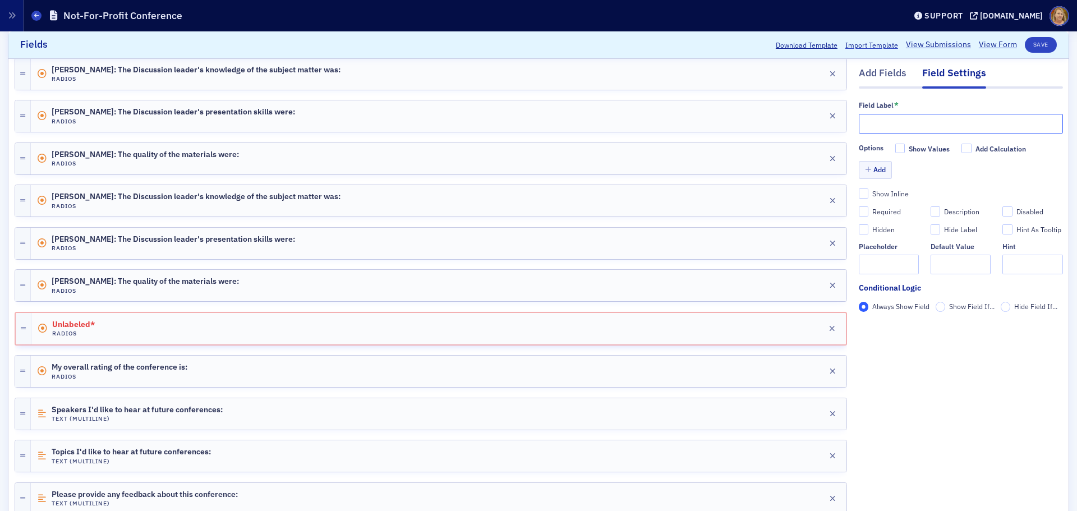
click at [879, 122] on input "text" at bounding box center [961, 124] width 204 height 20
click at [914, 125] on input "Brad Tisdale:" at bounding box center [961, 124] width 204 height 20
paste input "The Discussion leader's knowledge of the subject matter was:"
drag, startPoint x: 902, startPoint y: 125, endPoint x: 854, endPoint y: 126, distance: 48.2
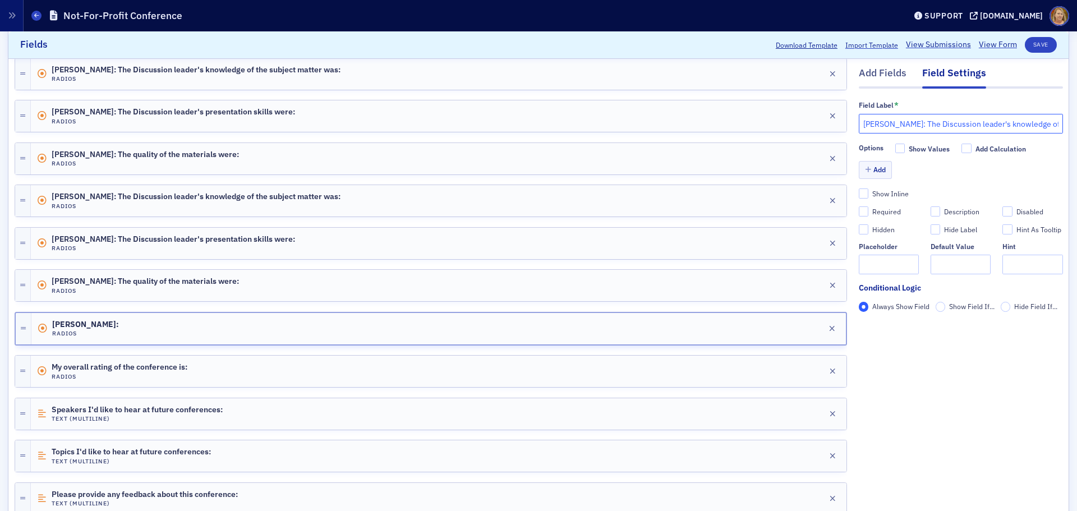
click at [859, 127] on input "Brad Tisdale: The Discussion leader's knowledge of the subject matter was:" at bounding box center [961, 124] width 204 height 20
type input "Brad Tisdale: The Discussion leader's knowledge of the subject matter was:"
click at [872, 167] on button "Add" at bounding box center [876, 170] width 34 height 17
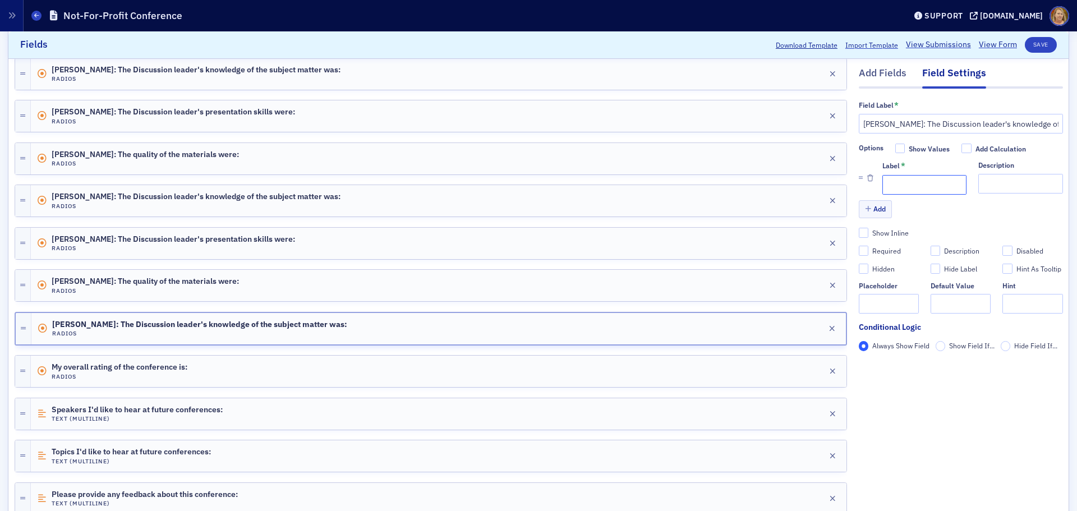
click at [882, 179] on input "Label *" at bounding box center [924, 185] width 84 height 20
click at [888, 184] on input "1 9Lowest)" at bounding box center [924, 185] width 84 height 20
type input "1 (Lowest)"
click at [870, 209] on button "Add" at bounding box center [876, 209] width 34 height 17
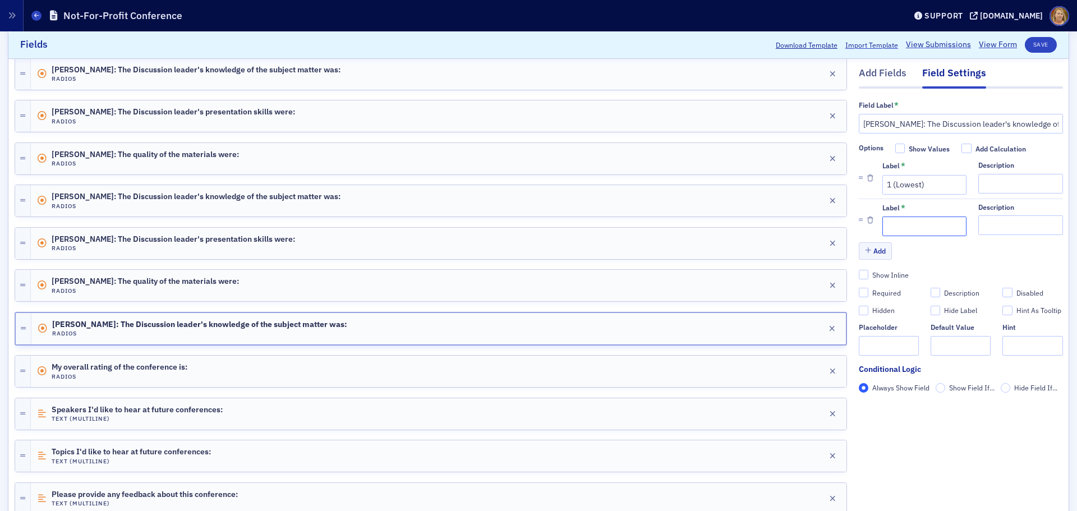
click at [884, 222] on input "Label *" at bounding box center [924, 227] width 84 height 20
type input "2"
click at [873, 247] on button "Add" at bounding box center [876, 250] width 34 height 17
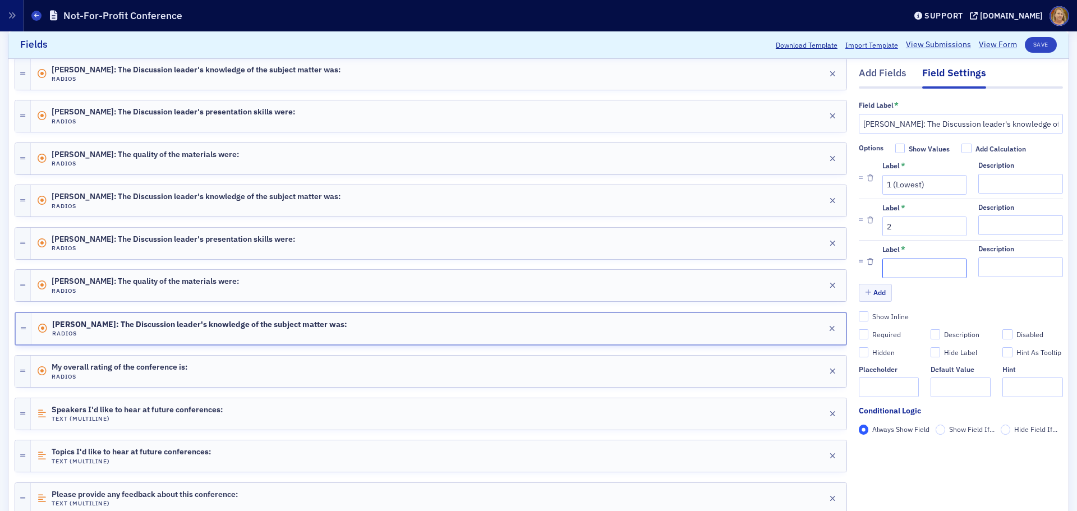
click at [886, 263] on input "Label *" at bounding box center [924, 269] width 84 height 20
type input "3"
click at [873, 289] on button "Add" at bounding box center [876, 292] width 34 height 17
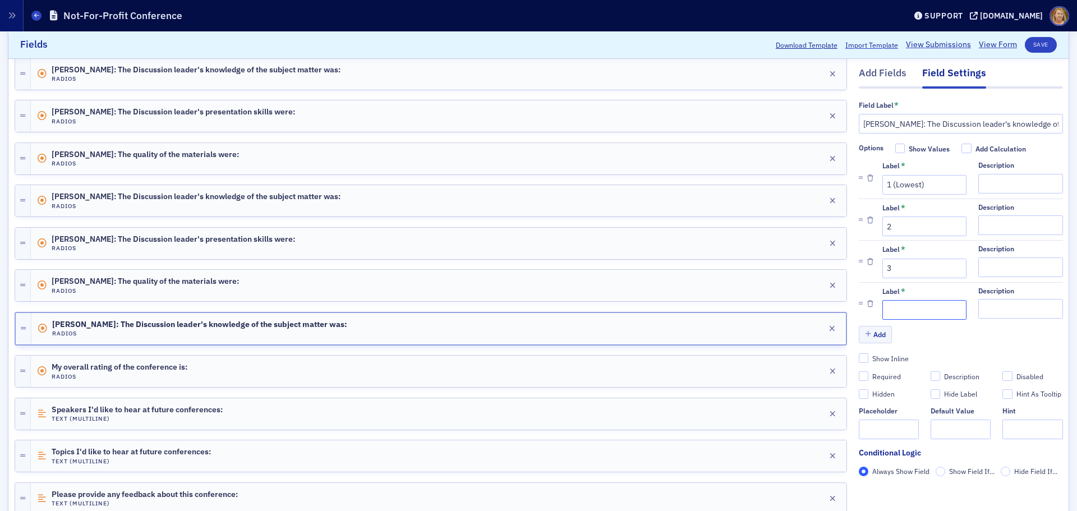
click at [884, 306] on input "Label *" at bounding box center [924, 311] width 84 height 20
type input "4"
click at [874, 334] on button "Add" at bounding box center [876, 334] width 34 height 17
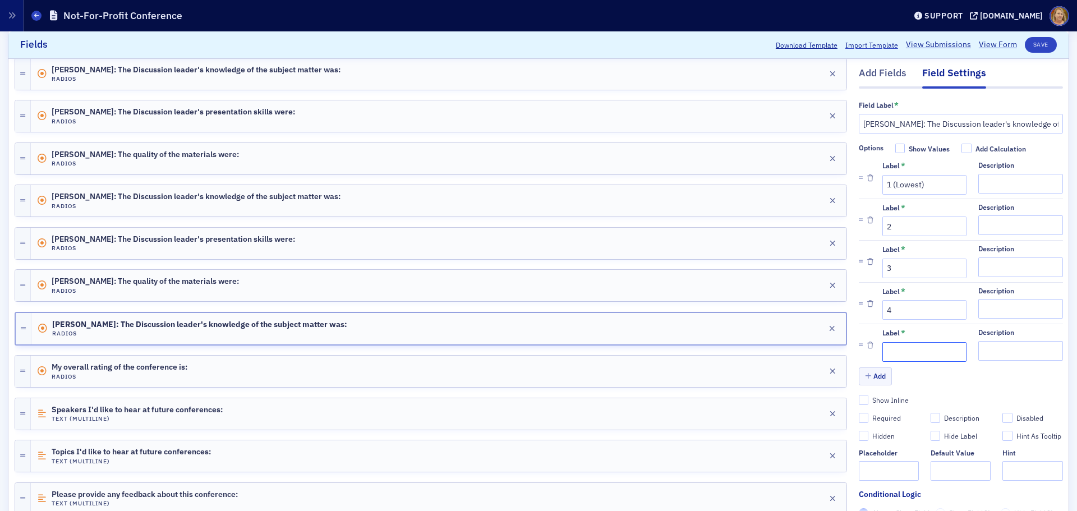
click at [887, 349] on input "Label *" at bounding box center [924, 352] width 84 height 20
type input "5 (Highest)"
click at [876, 414] on div "Required" at bounding box center [886, 418] width 29 height 10
click at [869, 414] on input "Required" at bounding box center [864, 418] width 10 height 10
checkbox input "true"
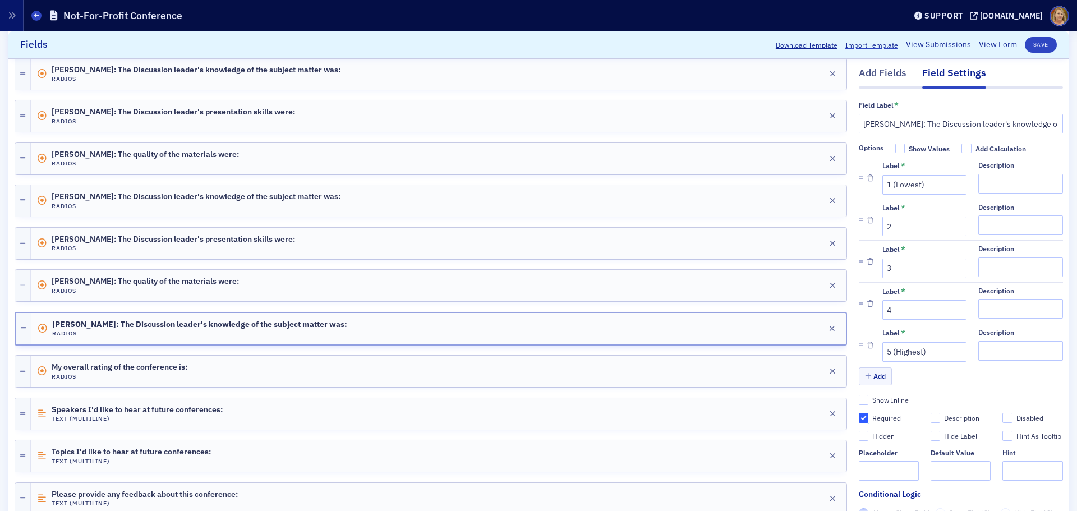
type input "required"
click at [1030, 45] on button "Save" at bounding box center [1041, 45] width 32 height 16
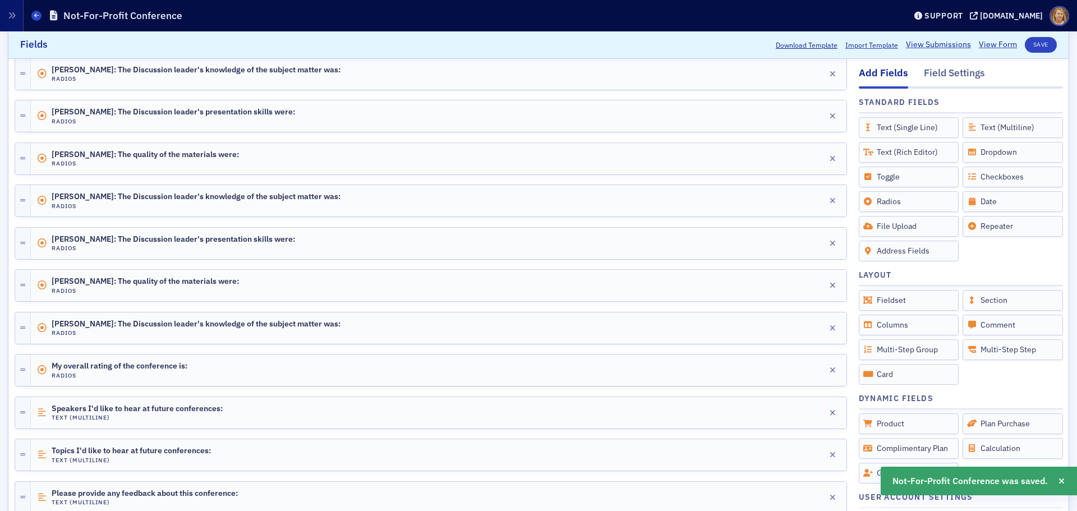
click at [892, 71] on div "Add Fields" at bounding box center [883, 77] width 49 height 22
click at [885, 72] on div "Add Fields" at bounding box center [883, 77] width 49 height 22
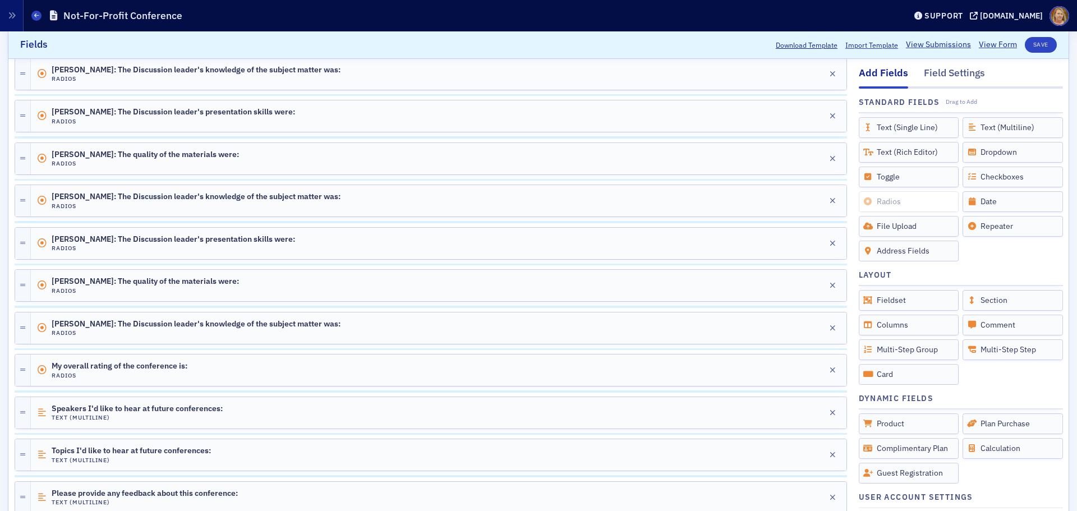
scroll to position [970, 0]
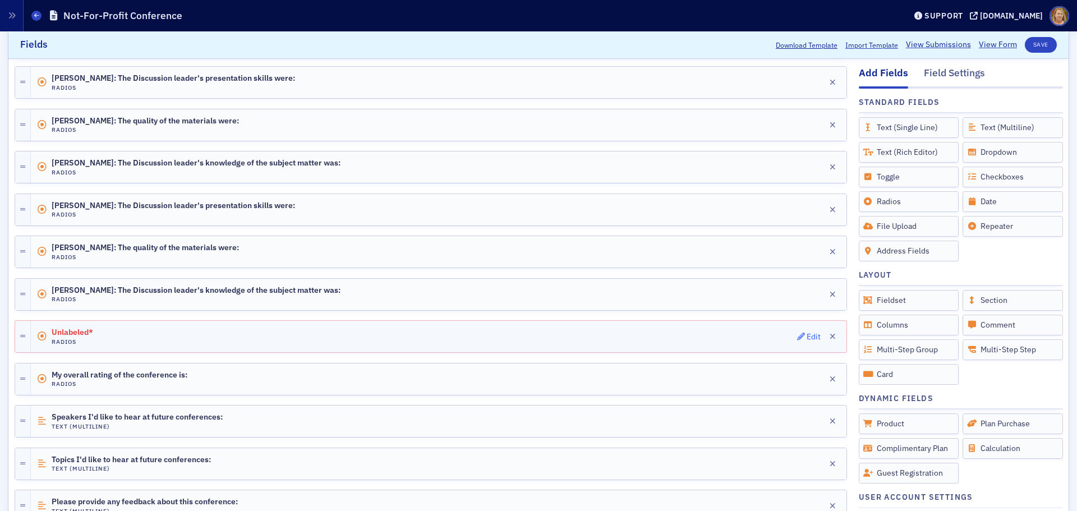
click at [797, 333] on icon "button" at bounding box center [801, 337] width 8 height 8
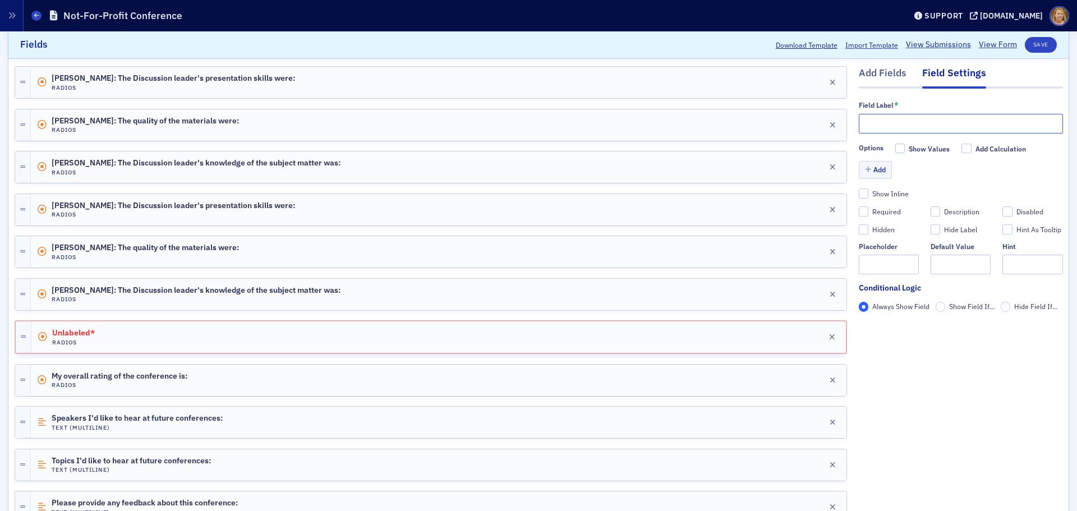
click at [859, 122] on input "text" at bounding box center [961, 124] width 204 height 20
paste input "Brad Tisdale:"
click at [922, 126] on input "Brad Tisdale:" at bounding box center [961, 124] width 204 height 20
paste input "The Discussion leader's presentation skills were:"
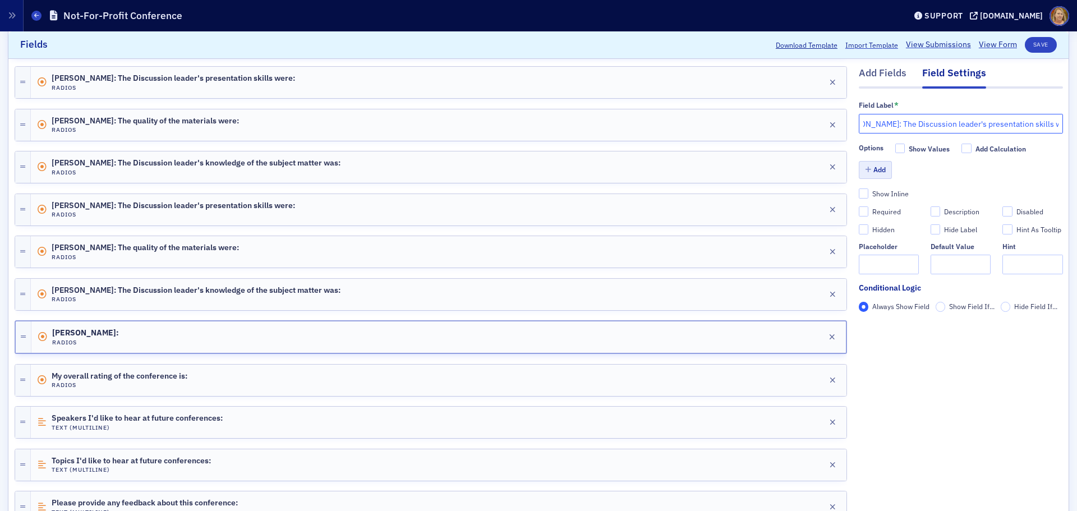
type input "Brad Tisdale: The Discussion leader's presentation skills were:"
click at [872, 174] on button "Add" at bounding box center [876, 170] width 34 height 17
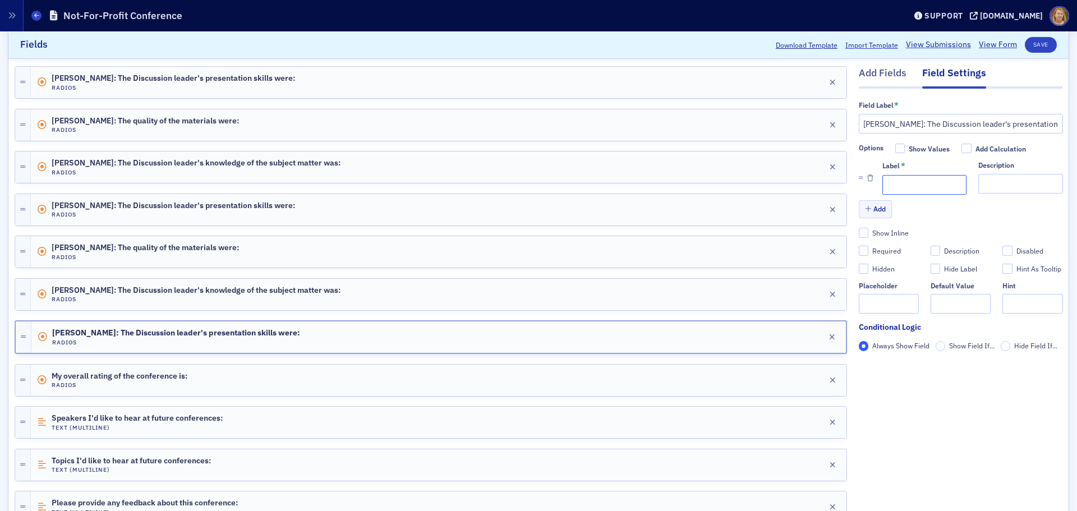
click at [882, 185] on input "Label *" at bounding box center [924, 185] width 84 height 20
type input "1 (Lowest)"
click at [874, 207] on button "Add" at bounding box center [876, 209] width 34 height 17
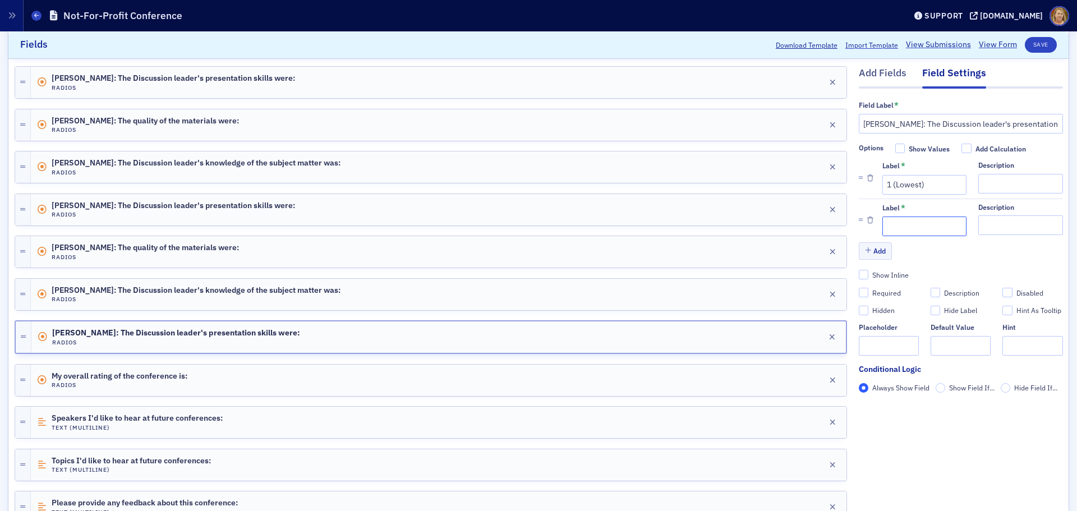
click at [886, 225] on input "Label *" at bounding box center [924, 227] width 84 height 20
type input "2"
click at [874, 251] on button "Add" at bounding box center [876, 250] width 34 height 17
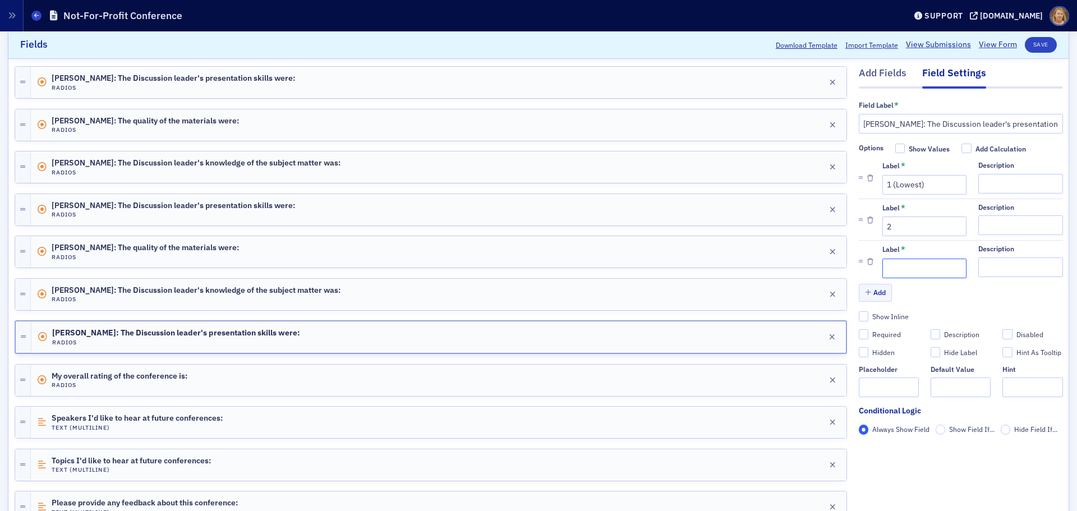
click at [887, 259] on input "Label *" at bounding box center [924, 269] width 84 height 20
type input "3"
click at [873, 293] on button "Add" at bounding box center [876, 292] width 34 height 17
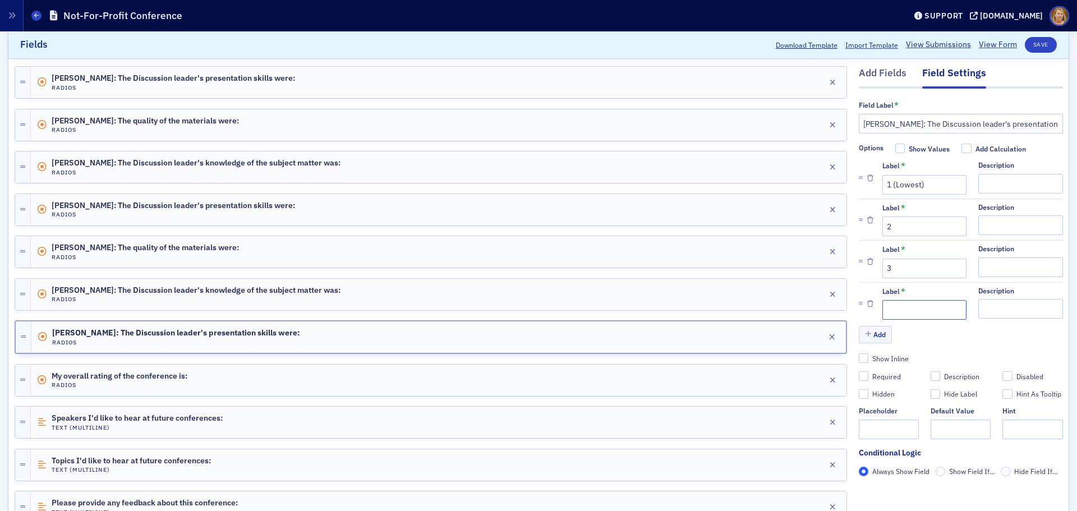
click at [891, 301] on input "Label *" at bounding box center [924, 311] width 84 height 20
type input "4"
click at [870, 332] on button "Add" at bounding box center [876, 334] width 34 height 17
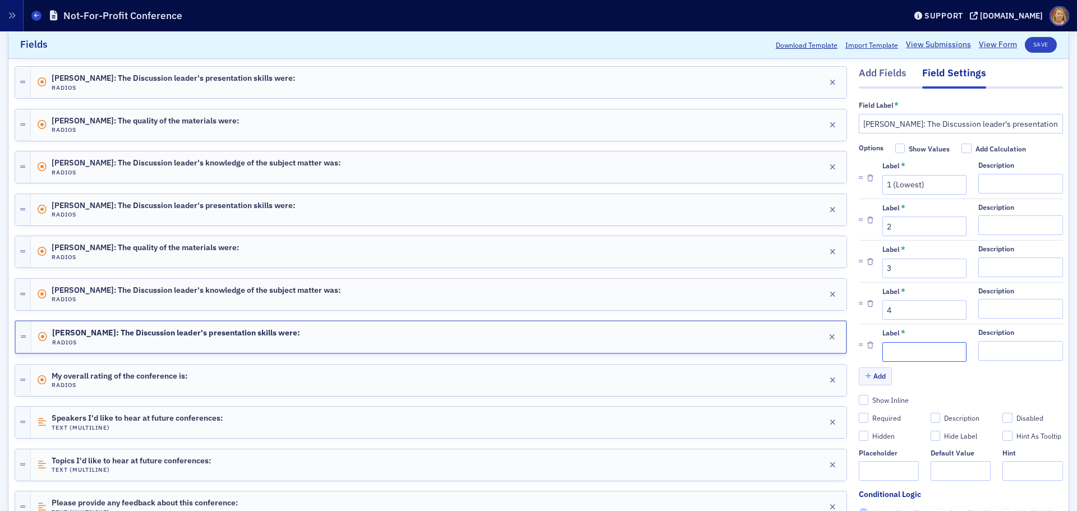
click at [888, 345] on input "Label *" at bounding box center [924, 352] width 84 height 20
type input "5 (Highest)"
click at [873, 420] on div "Required" at bounding box center [886, 418] width 29 height 10
click at [869, 420] on input "Required" at bounding box center [864, 418] width 10 height 10
checkbox input "true"
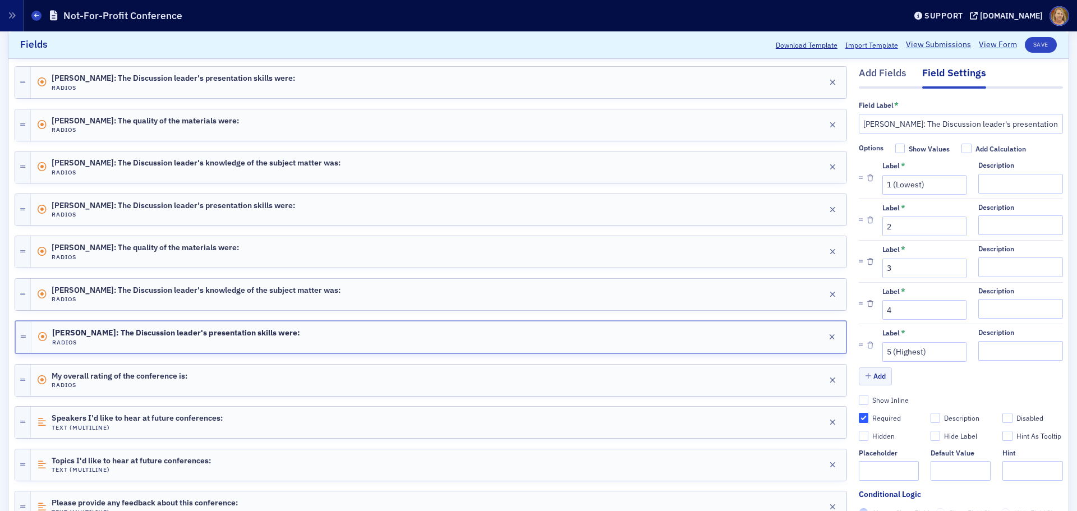
type input "required"
click at [1032, 42] on button "Save" at bounding box center [1041, 45] width 32 height 16
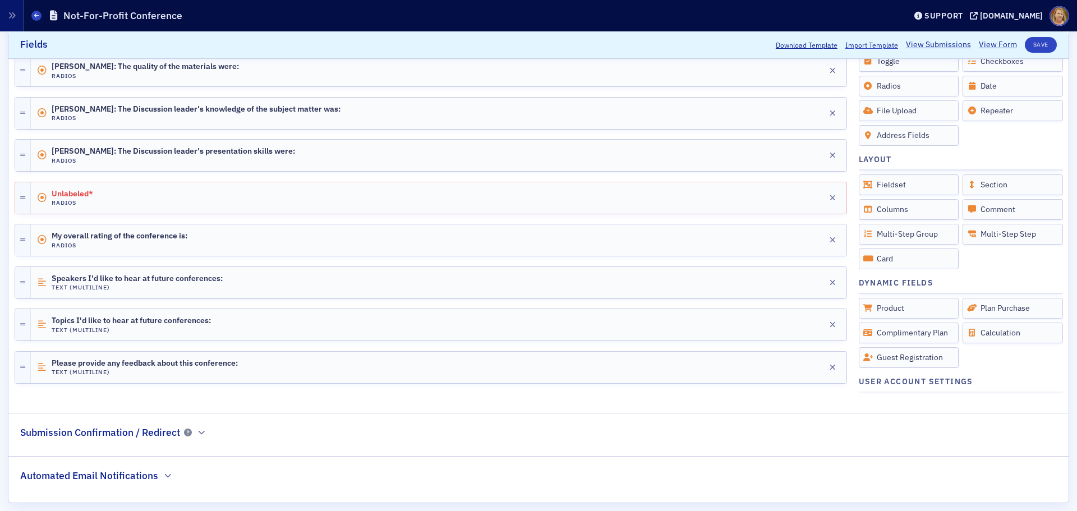
scroll to position [1163, 0]
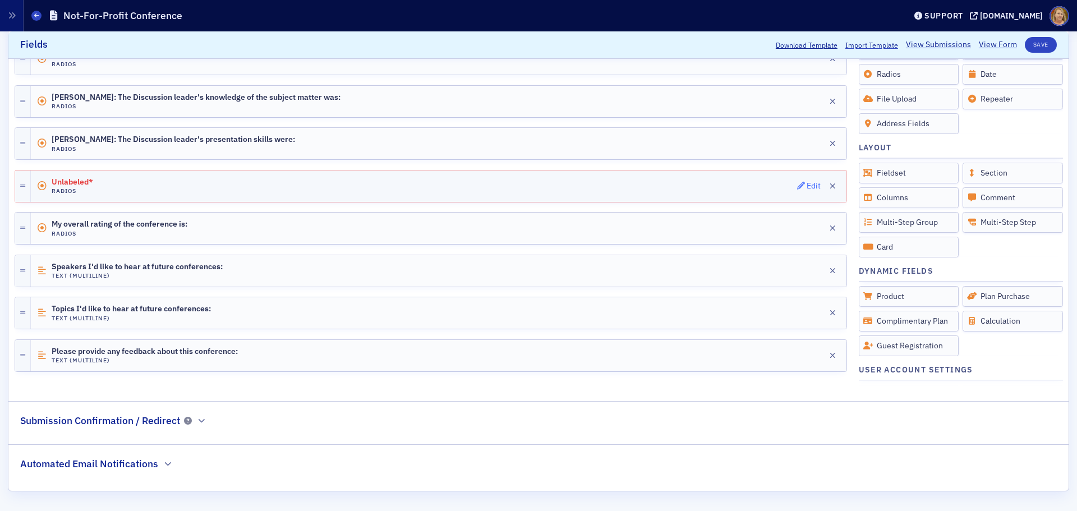
click at [797, 181] on button "Edit" at bounding box center [809, 186] width 24 height 16
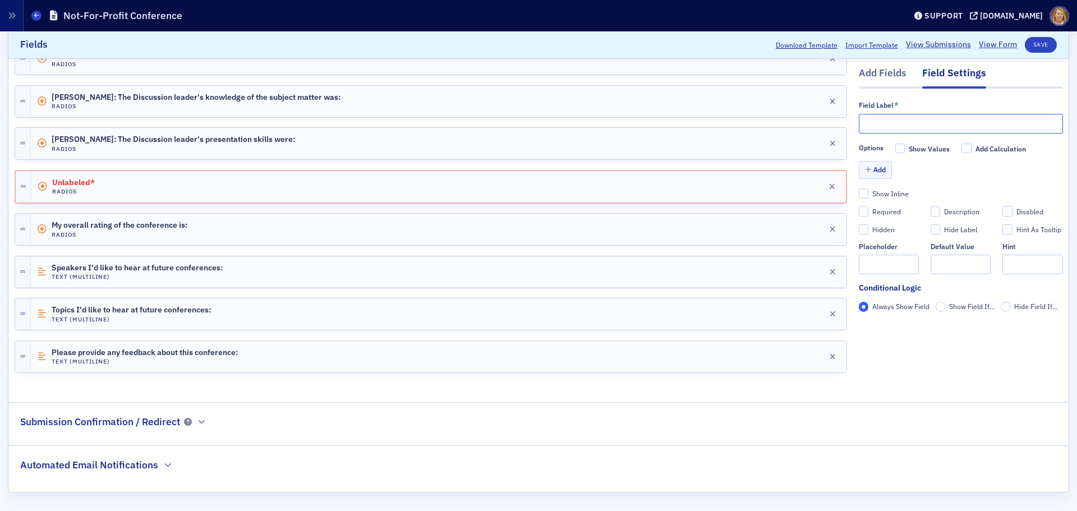
click at [859, 125] on input "text" at bounding box center [961, 124] width 204 height 20
paste input "The Discussion leader's presentation skills were:"
drag, startPoint x: 1028, startPoint y: 125, endPoint x: 851, endPoint y: 121, distance: 176.7
click at [859, 121] on input "The Discussion leader's presentation skills were:" at bounding box center [961, 124] width 204 height 20
click at [915, 122] on input "Brad Tisdale:" at bounding box center [961, 124] width 204 height 20
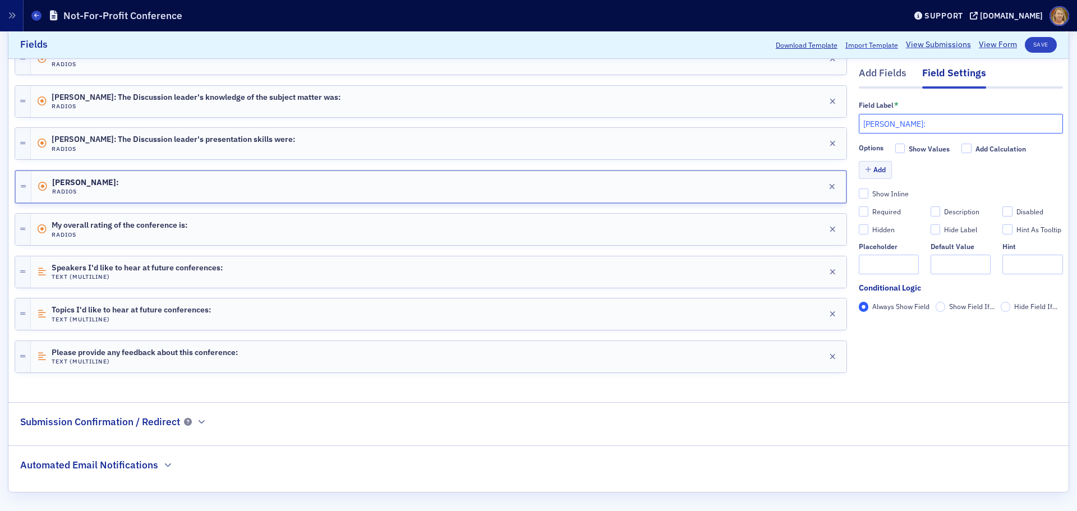
paste input "The quality of the materials were:"
type input "Brad Tisdale: The quality of the materials were:"
click at [865, 173] on button "Add" at bounding box center [876, 170] width 34 height 17
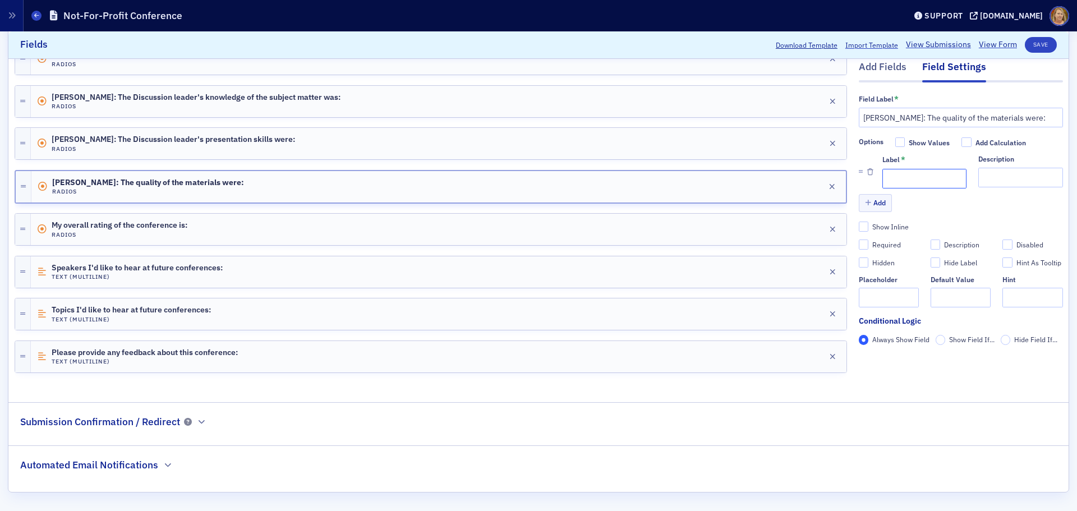
click at [890, 181] on input "Label *" at bounding box center [924, 178] width 84 height 20
type input "1 (Lowest)"
click at [868, 206] on button "Add" at bounding box center [876, 202] width 34 height 17
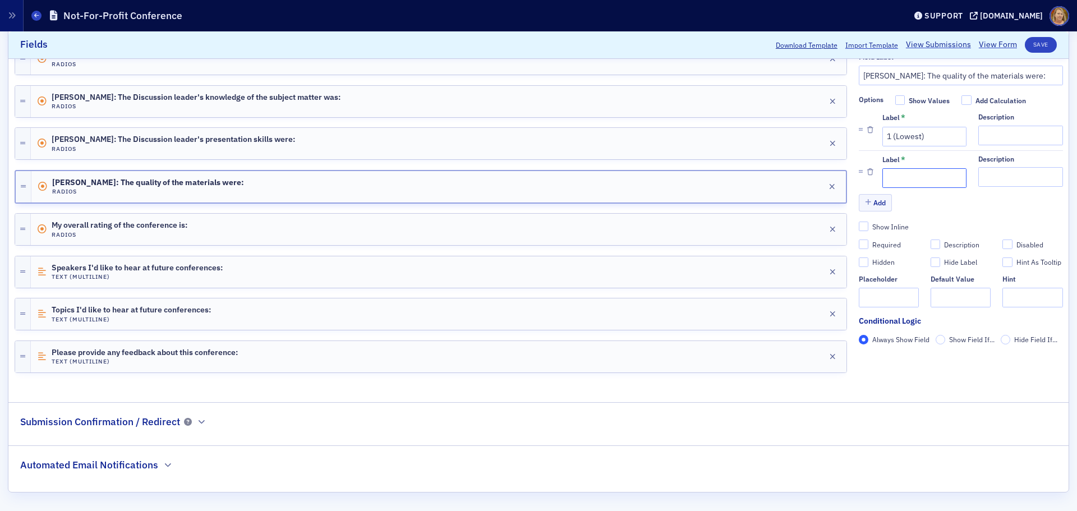
click at [882, 181] on input "Label *" at bounding box center [924, 178] width 84 height 20
type input "2"
click at [874, 200] on button "Add" at bounding box center [876, 202] width 34 height 17
click at [882, 177] on input "Label *" at bounding box center [924, 178] width 84 height 20
type input "3"
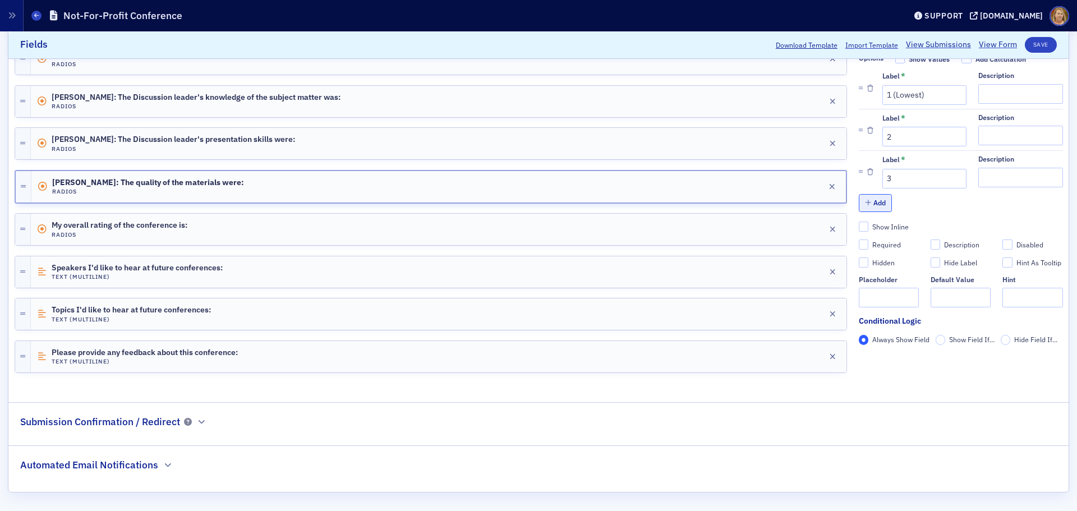
click at [873, 199] on button "Add" at bounding box center [876, 202] width 34 height 17
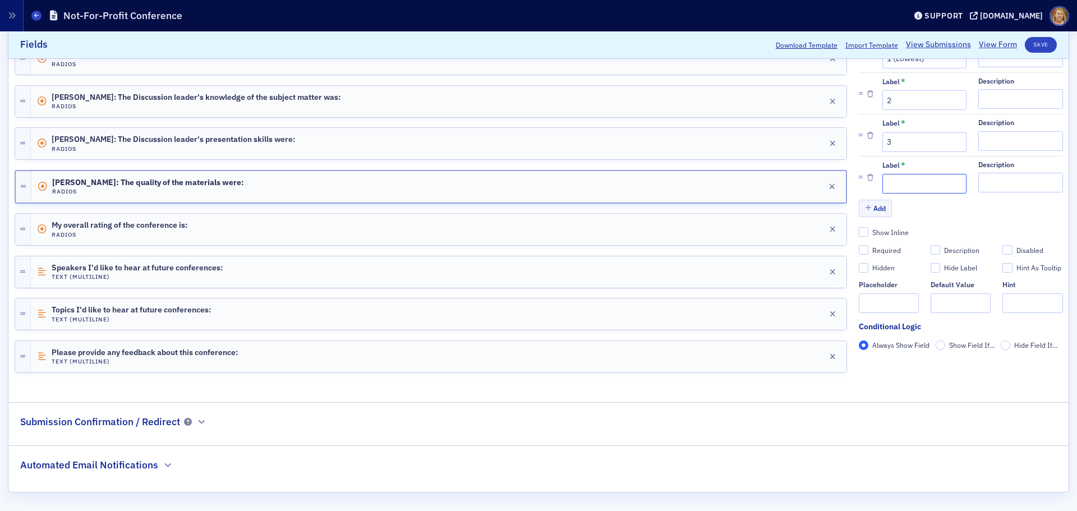
click at [884, 185] on input "Label *" at bounding box center [924, 184] width 84 height 20
type input "4"
click at [870, 208] on button "Add" at bounding box center [876, 208] width 34 height 17
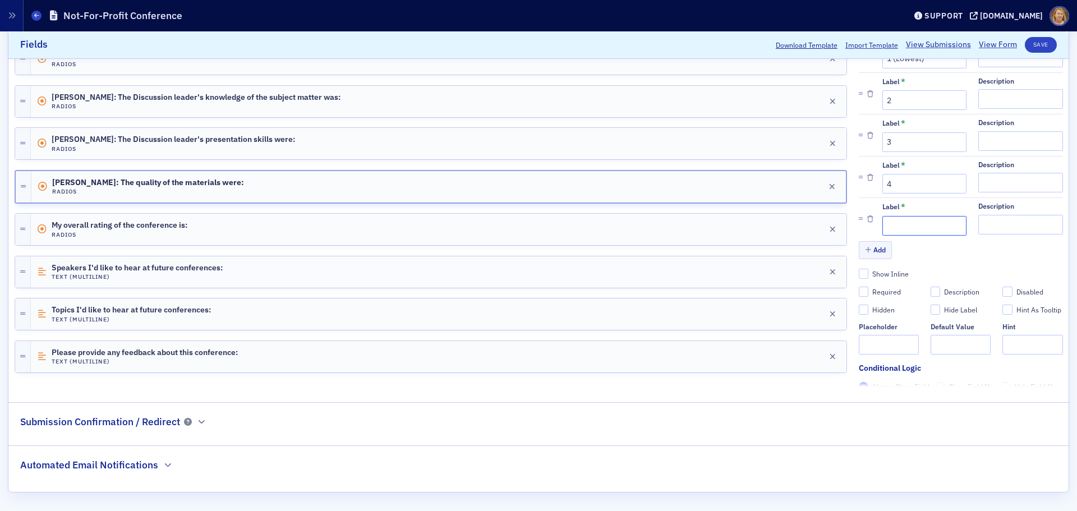
click at [882, 228] on input "Label *" at bounding box center [924, 226] width 84 height 20
type input "5 (Highest)"
click at [872, 291] on div "Required" at bounding box center [886, 292] width 29 height 10
click at [869, 291] on input "Required" at bounding box center [864, 292] width 10 height 10
checkbox input "true"
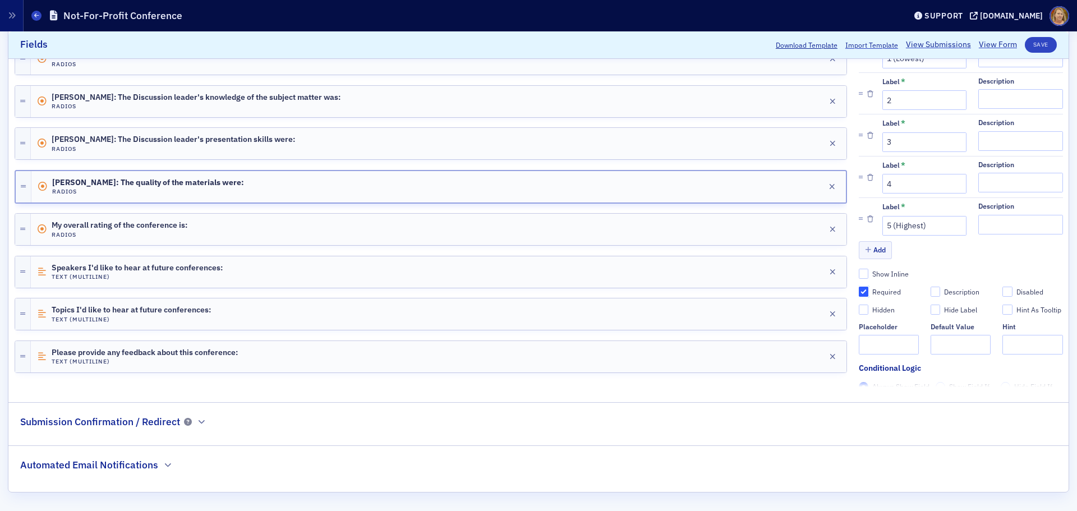
type input "required"
click at [1033, 44] on button "Save" at bounding box center [1041, 45] width 32 height 16
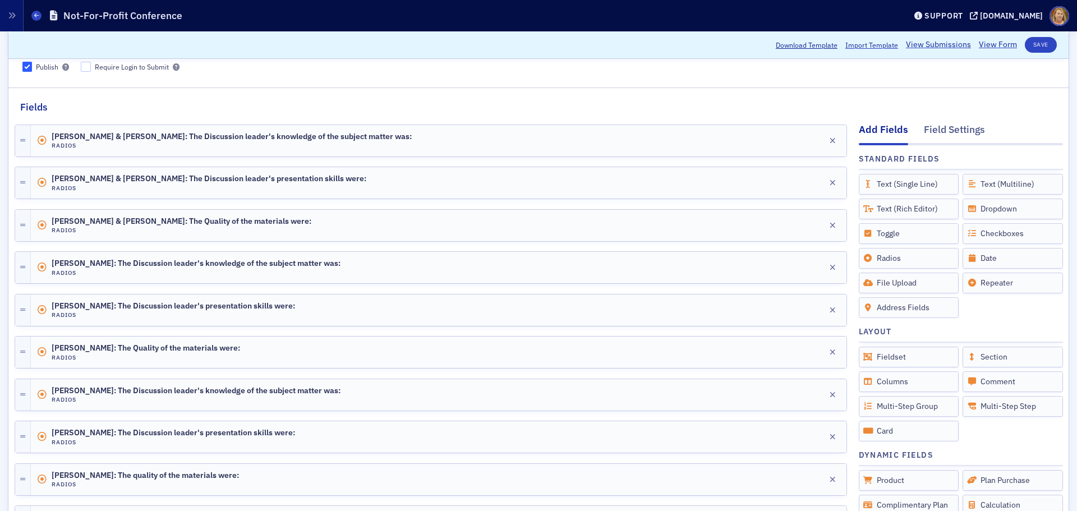
scroll to position [0, 0]
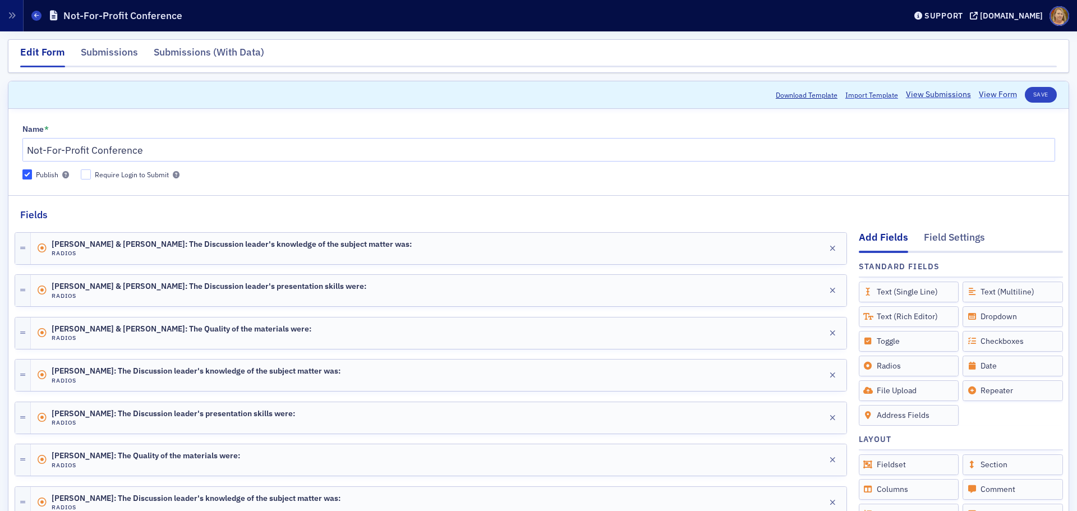
click at [979, 92] on link "View Form" at bounding box center [998, 95] width 38 height 12
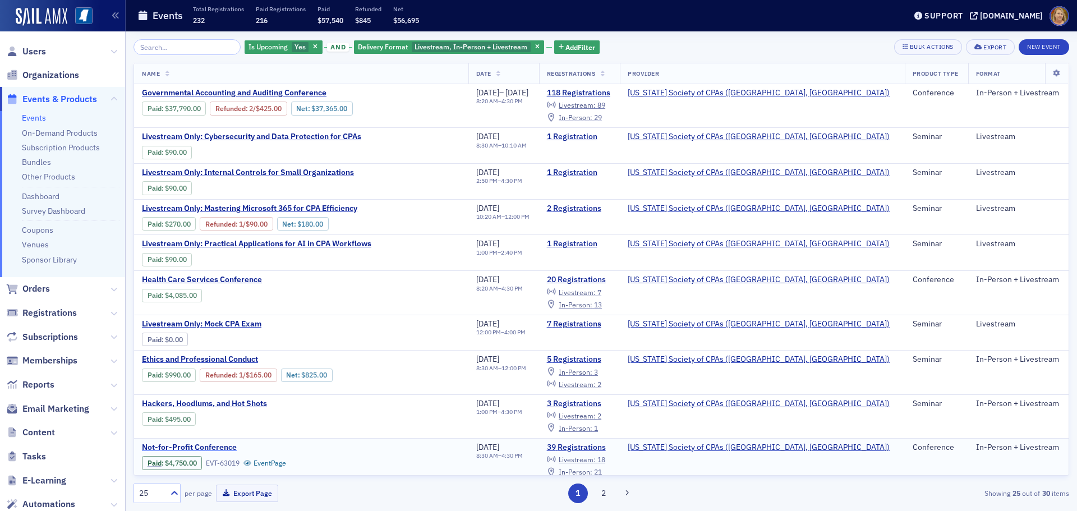
click at [222, 449] on span "Not-for-Profit Conference" at bounding box center [236, 448] width 188 height 10
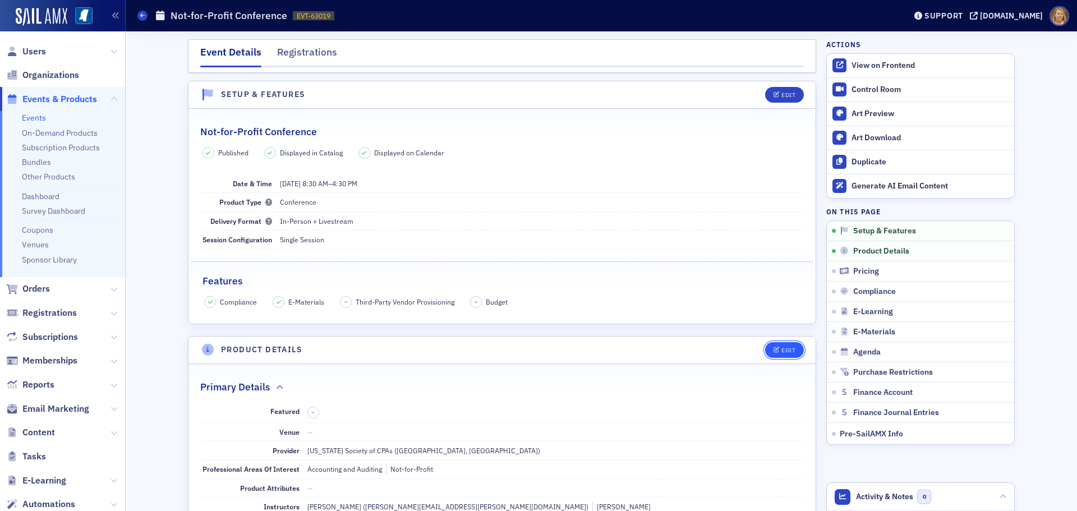
click at [786, 353] on div "Edit" at bounding box center [788, 350] width 14 height 6
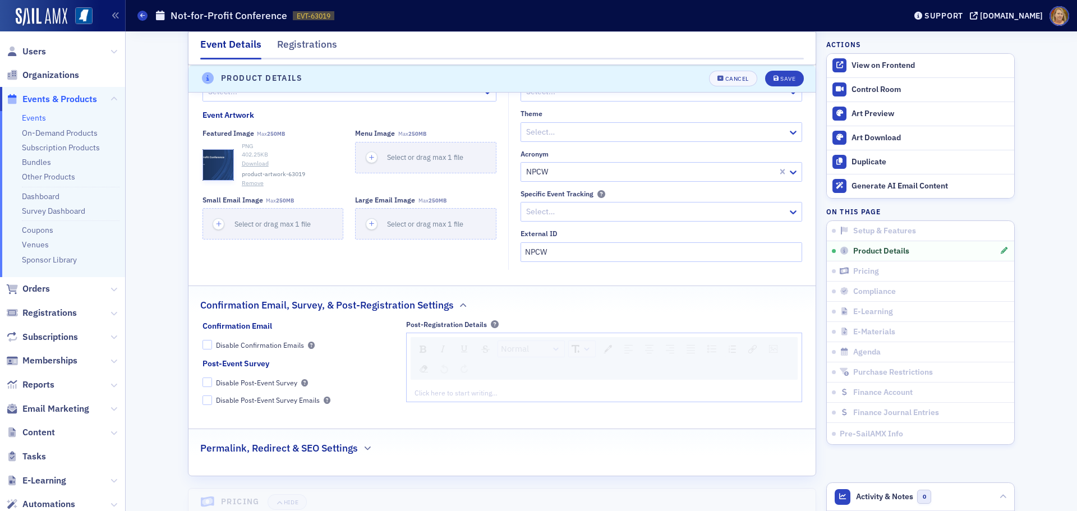
scroll to position [1785, 0]
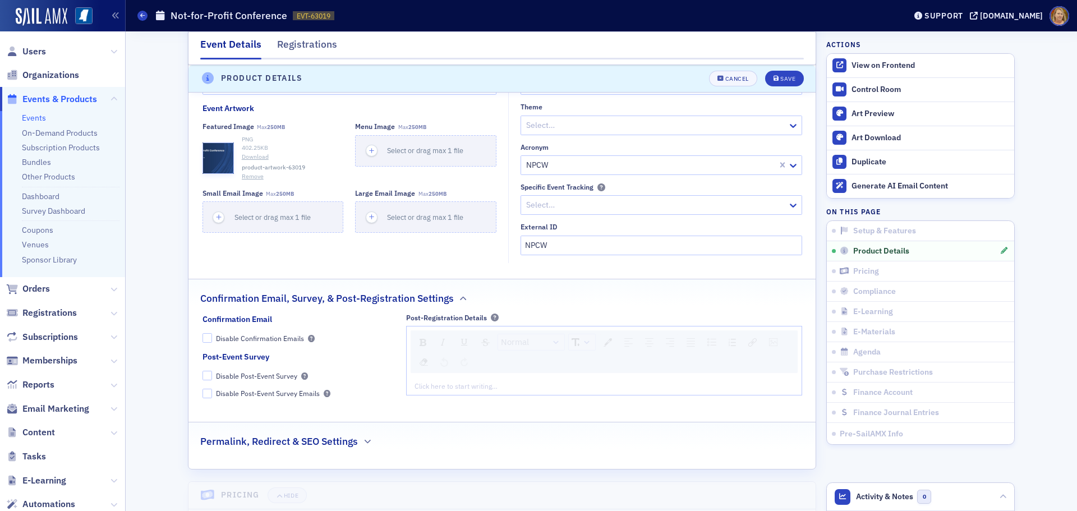
click at [453, 381] on div "rdw-editor" at bounding box center [604, 386] width 379 height 10
drag, startPoint x: 748, startPoint y: 278, endPoint x: 540, endPoint y: 321, distance: 211.9
click at [540, 381] on div "rdw-editor" at bounding box center [604, 386] width 379 height 10
click at [541, 381] on div "rdw-editor" at bounding box center [604, 386] width 379 height 10
drag, startPoint x: 627, startPoint y: 322, endPoint x: 410, endPoint y: 323, distance: 216.5
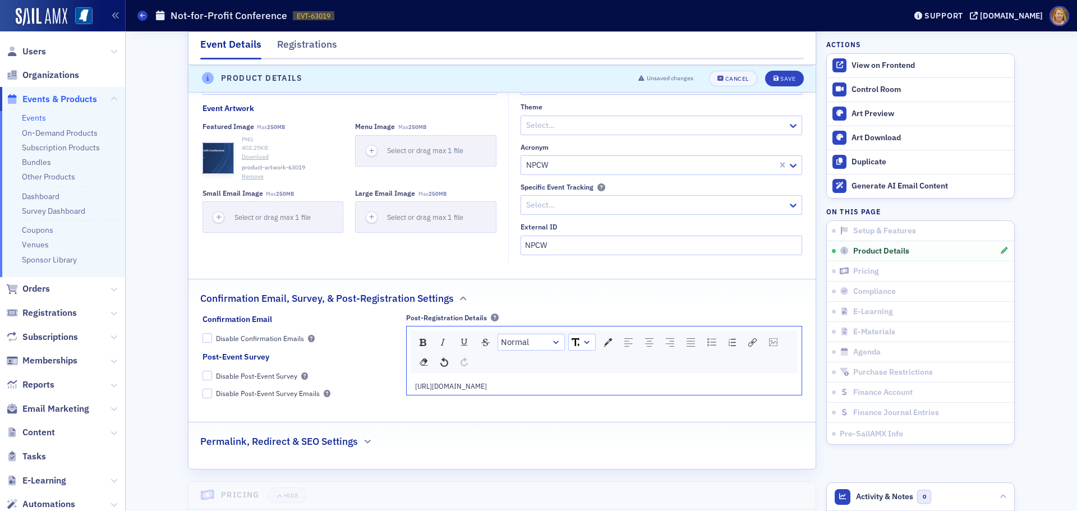
click at [414, 381] on div "[URL][DOMAIN_NAME]" at bounding box center [603, 386] width 379 height 10
click at [749, 338] on img "rdw-link-control" at bounding box center [752, 342] width 8 height 8
drag, startPoint x: 753, startPoint y: 324, endPoint x: 830, endPoint y: 324, distance: 77.4
click at [830, 324] on div "Event Details Registrations Setup & Features Not-for-Profit Conference Publishe…" at bounding box center [601, 3] width 936 height 3514
click at [672, 381] on div "[URL][DOMAIN_NAME]" at bounding box center [604, 386] width 379 height 10
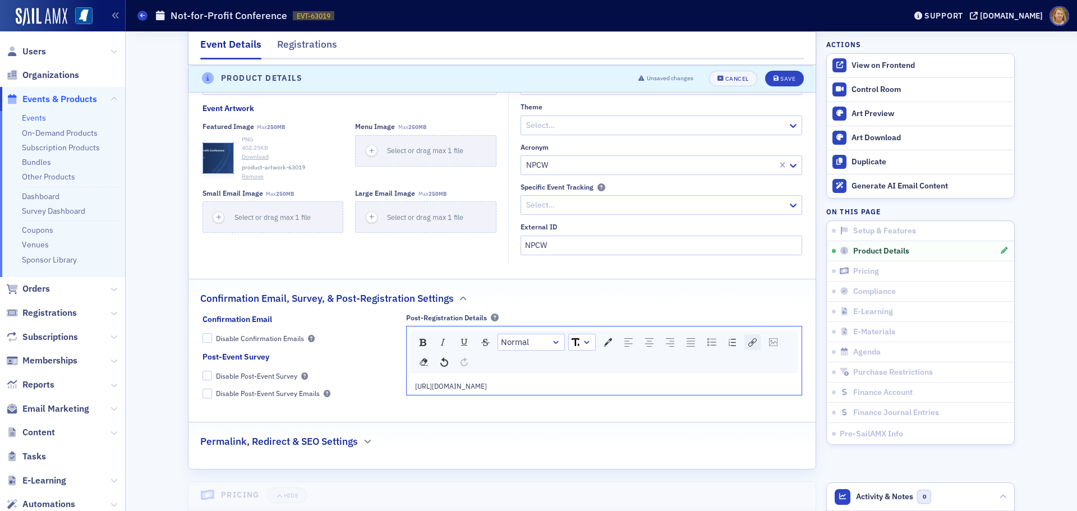
click at [744, 334] on div "rdw-link-control" at bounding box center [752, 342] width 16 height 16
click at [766, 418] on input "Link Target" at bounding box center [829, 428] width 150 height 20
paste input "https://ms-cpa.org/form/1f088f95-6933-60b2-9d60-fe09ba12b585"
type input "[URL][DOMAIN_NAME]"
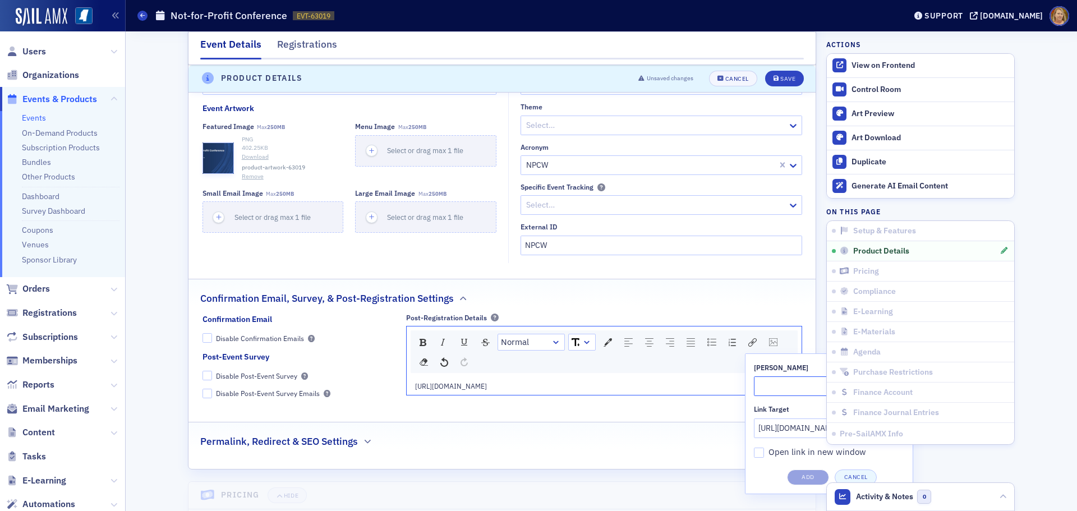
scroll to position [0, 0]
click at [768, 376] on input "Link Title" at bounding box center [829, 386] width 150 height 20
type input "Not-for-Profit Conference"
click at [793, 469] on button "Add" at bounding box center [808, 477] width 42 height 16
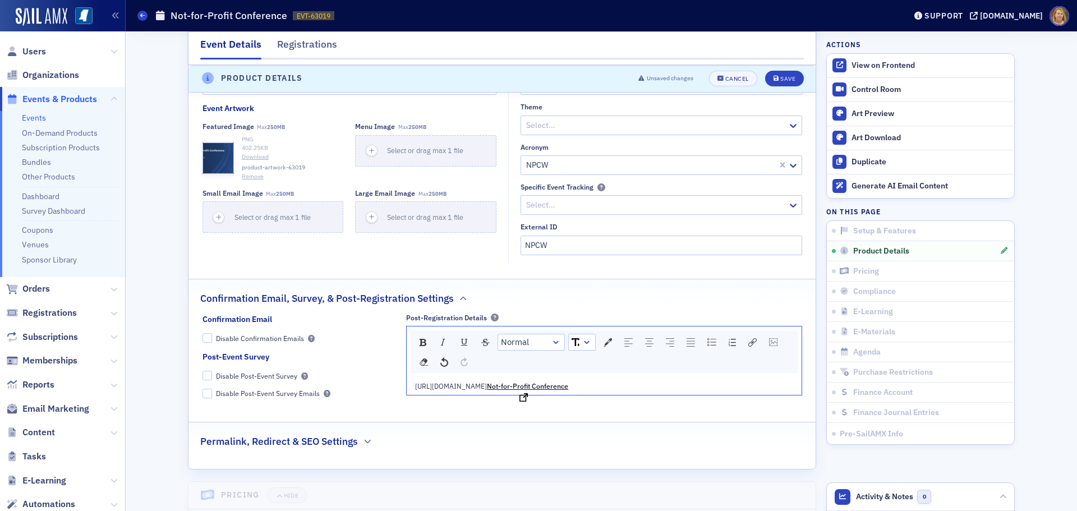
click at [568, 381] on span "Not-for-Profit Conference" at bounding box center [527, 385] width 81 height 9
drag, startPoint x: 707, startPoint y: 324, endPoint x: 625, endPoint y: 323, distance: 82.5
click at [625, 381] on div "https://ms-cpa.org/form/1f088f95-6933-60b2-9d60-fe09ba12b585 Not-for-Profit Con…" at bounding box center [604, 386] width 379 height 10
click at [744, 334] on div "rdw-link-control" at bounding box center [752, 342] width 16 height 16
click at [764, 418] on input "Link Target" at bounding box center [829, 428] width 150 height 20
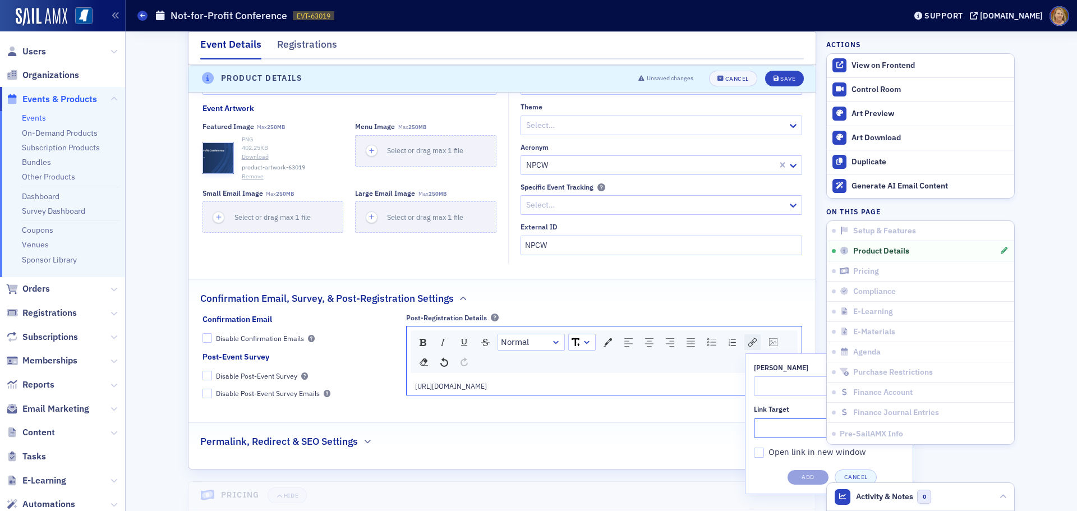
click at [752, 338] on img "rdw-link-control" at bounding box center [752, 342] width 8 height 8
drag, startPoint x: 644, startPoint y: 326, endPoint x: 411, endPoint y: 321, distance: 233.9
click at [415, 381] on div "https://ms-cpa.org/form/1f088f95-6933-60b2-9d60-fe09ba12b585" at bounding box center [604, 386] width 379 height 10
copy span "https://ms-cpa.org/form/1f088f95-6933-60b2-9d60-fe09ba12b585"
click at [748, 338] on img "rdw-link-control" at bounding box center [752, 342] width 8 height 8
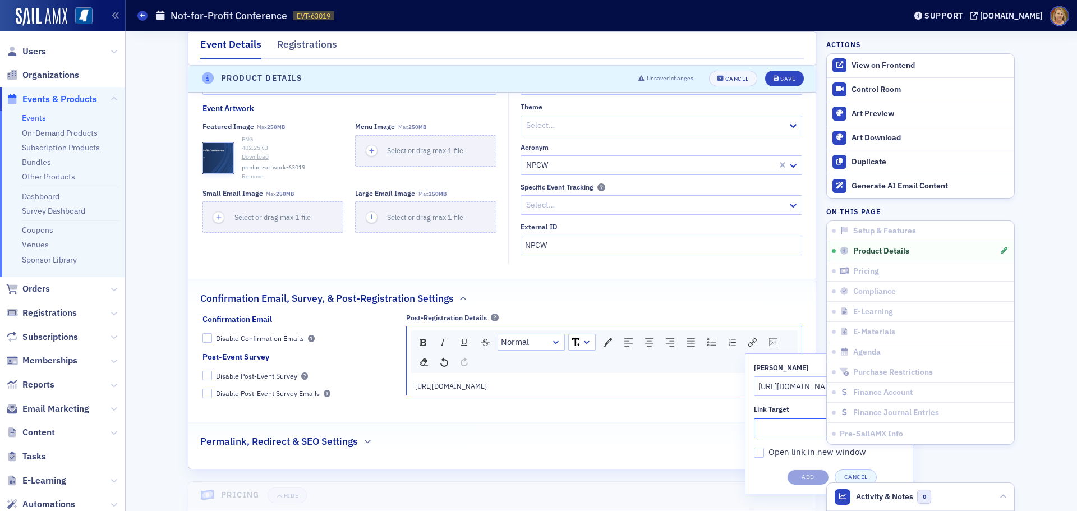
click at [773, 418] on input "Link Target" at bounding box center [829, 428] width 150 height 20
paste input "https://ms-cpa.org/form/1f088f95-6933-60b2-9d60-fe09ba12b585"
type input "https://ms-cpa.org/form/1f088f95-6933-60b2-9d60-fe09ba12b585"
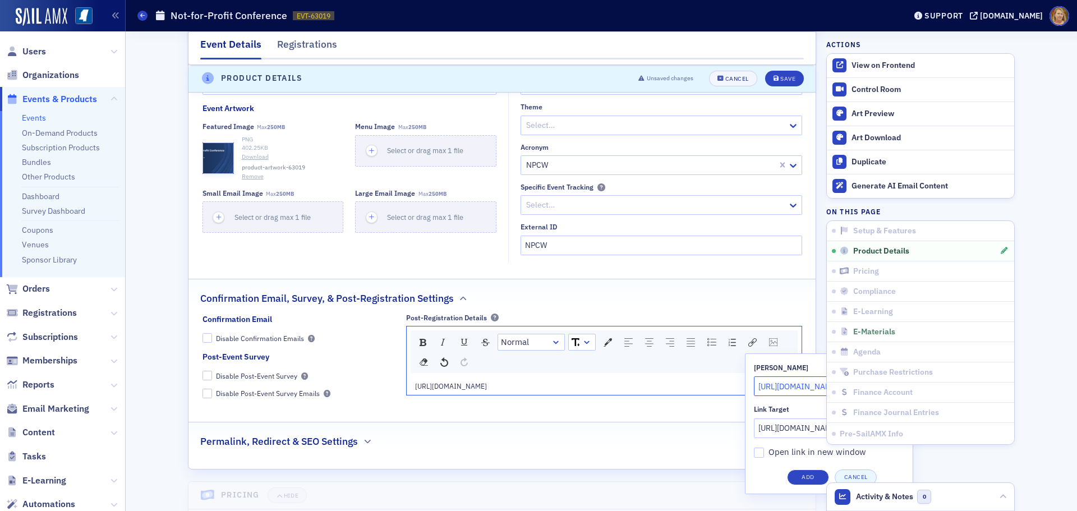
drag, startPoint x: 757, startPoint y: 326, endPoint x: 829, endPoint y: 330, distance: 71.9
click at [829, 330] on div "Event Details Registrations Setup & Features Not-for-Profit Conference Publishe…" at bounding box center [601, 3] width 936 height 3514
click at [808, 469] on button "Add" at bounding box center [808, 477] width 42 height 16
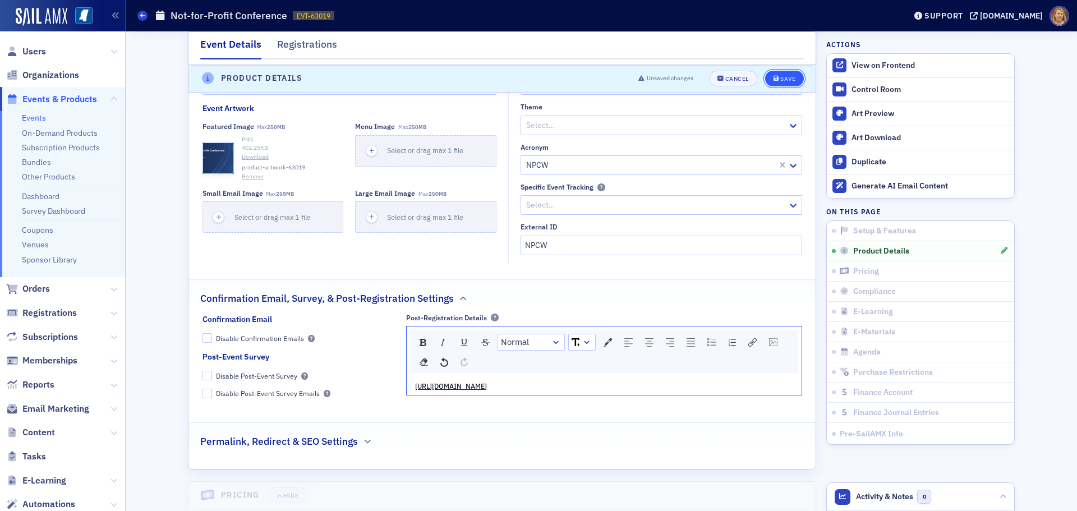
click at [784, 76] on div "Save" at bounding box center [787, 79] width 15 height 6
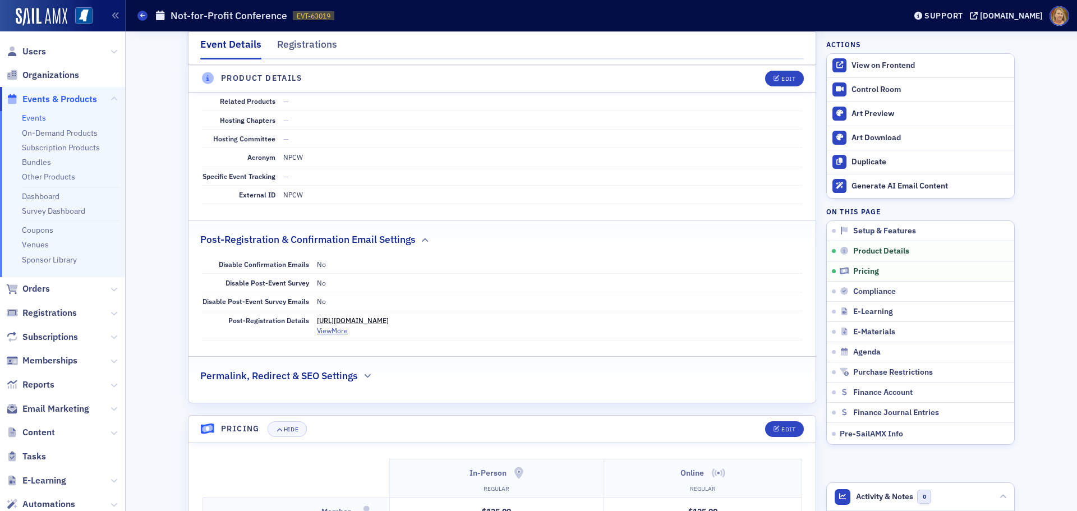
scroll to position [1449, 0]
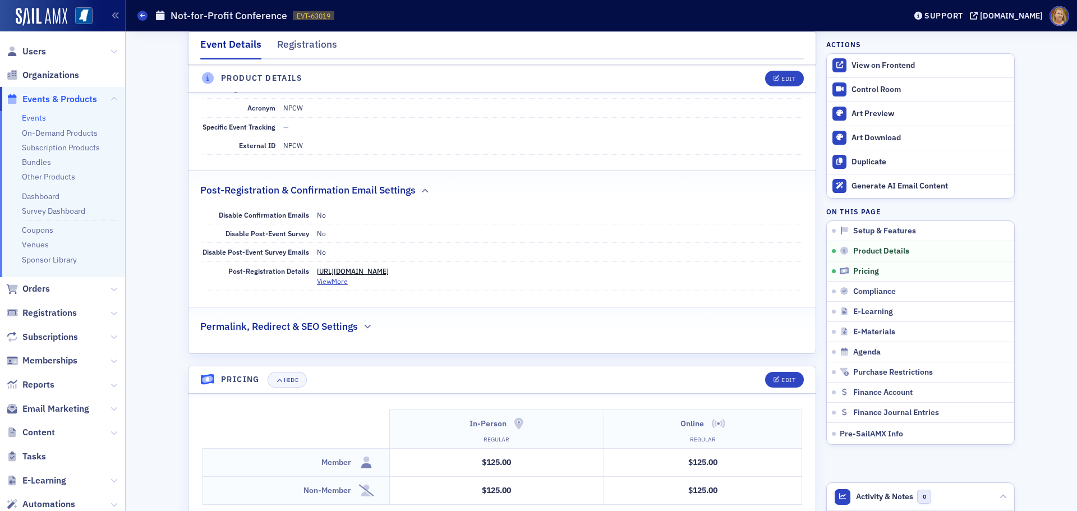
click at [355, 266] on link "https://ms-cpa.org/form/1f088f95-6933-60b2-9d60-fe09ba12b585" at bounding box center [353, 270] width 72 height 9
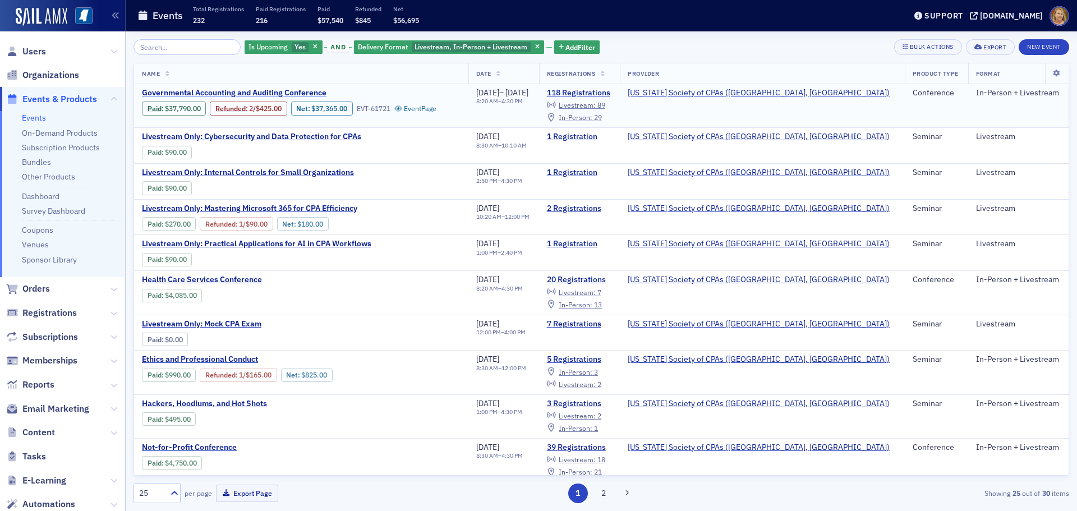
click at [270, 92] on span "Governmental Accounting and Auditing Conference" at bounding box center [236, 93] width 188 height 10
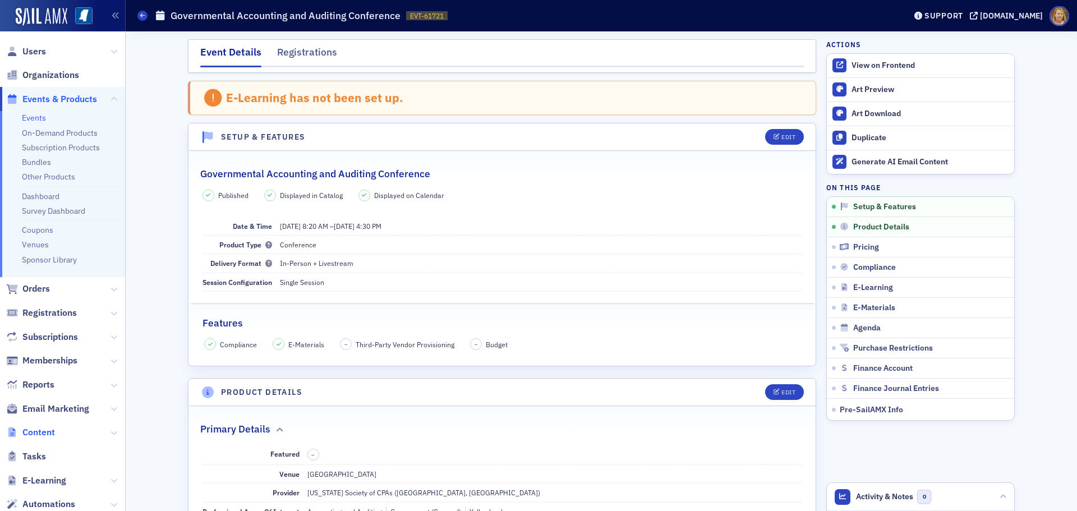
click at [40, 431] on span "Content" at bounding box center [38, 432] width 33 height 12
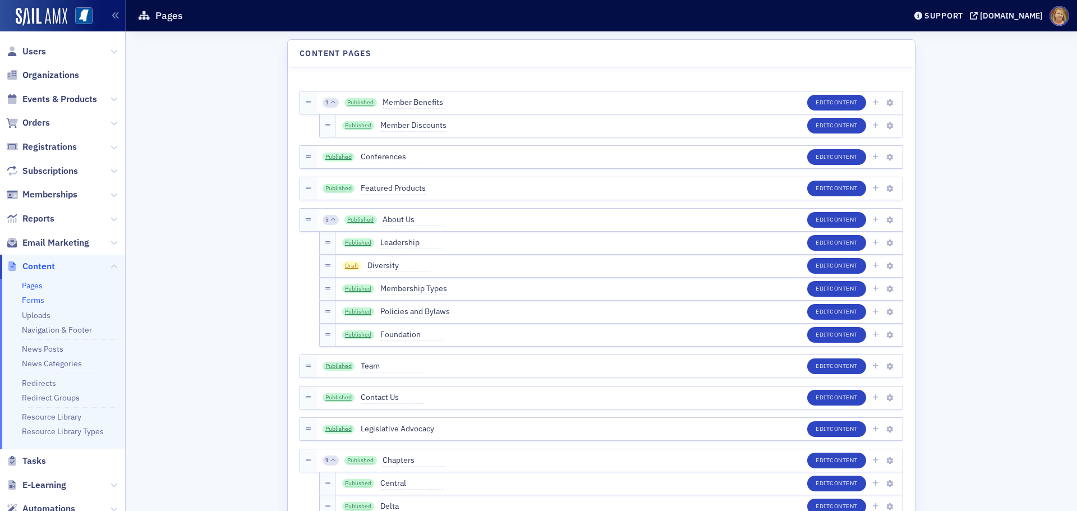
click at [39, 298] on link "Forms" at bounding box center [33, 300] width 22 height 10
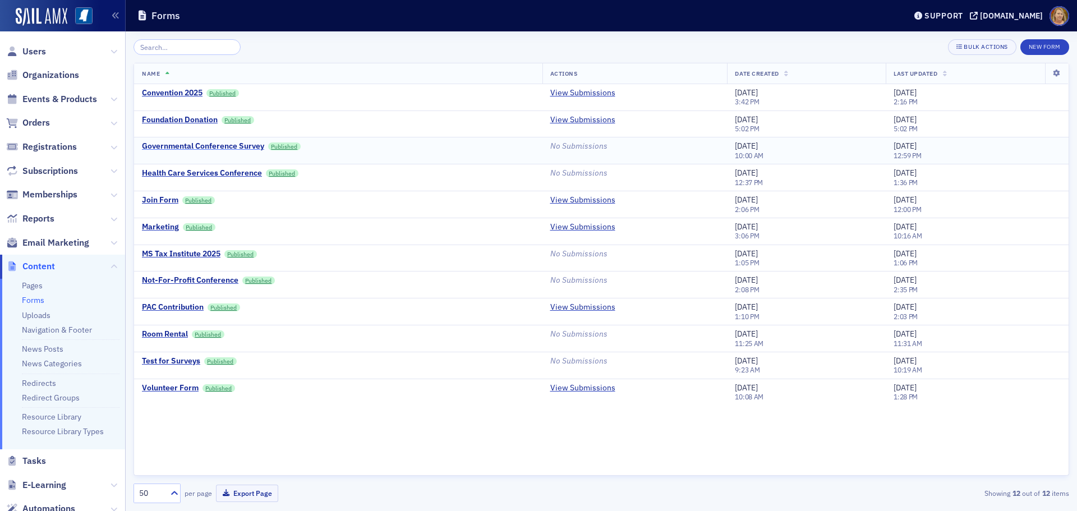
click at [197, 144] on div "Governmental Conference Survey" at bounding box center [203, 146] width 122 height 10
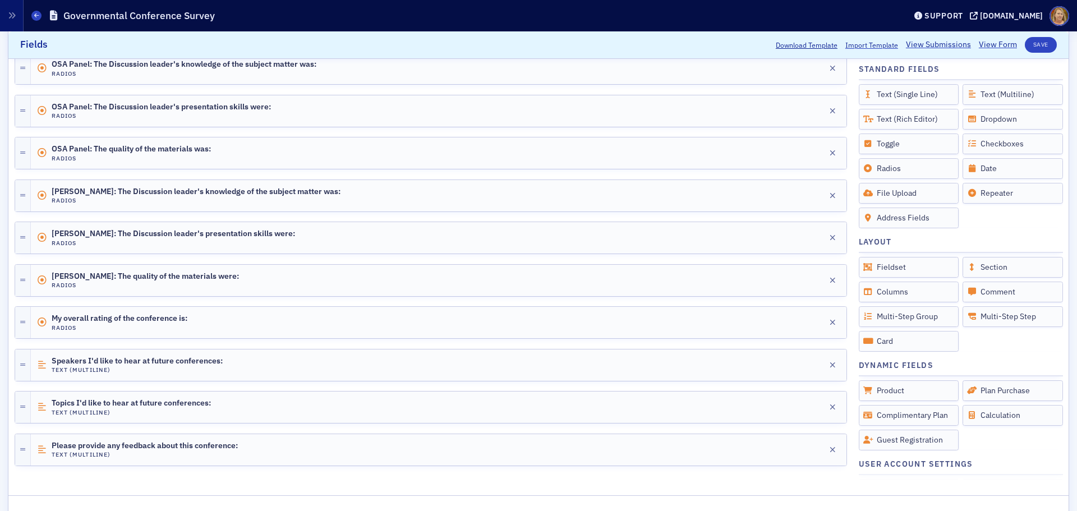
scroll to position [617, 0]
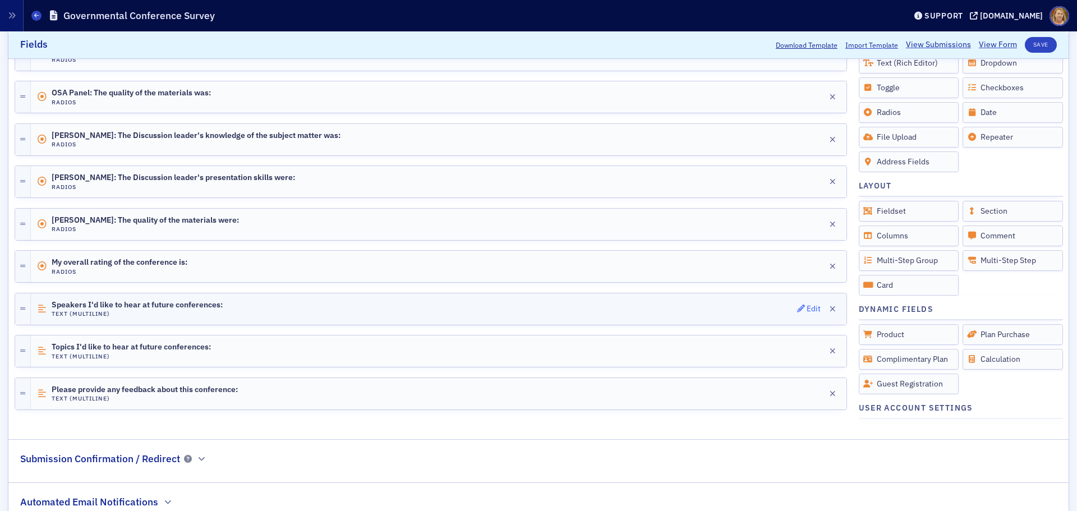
click at [807, 307] on div "Edit" at bounding box center [814, 309] width 14 height 6
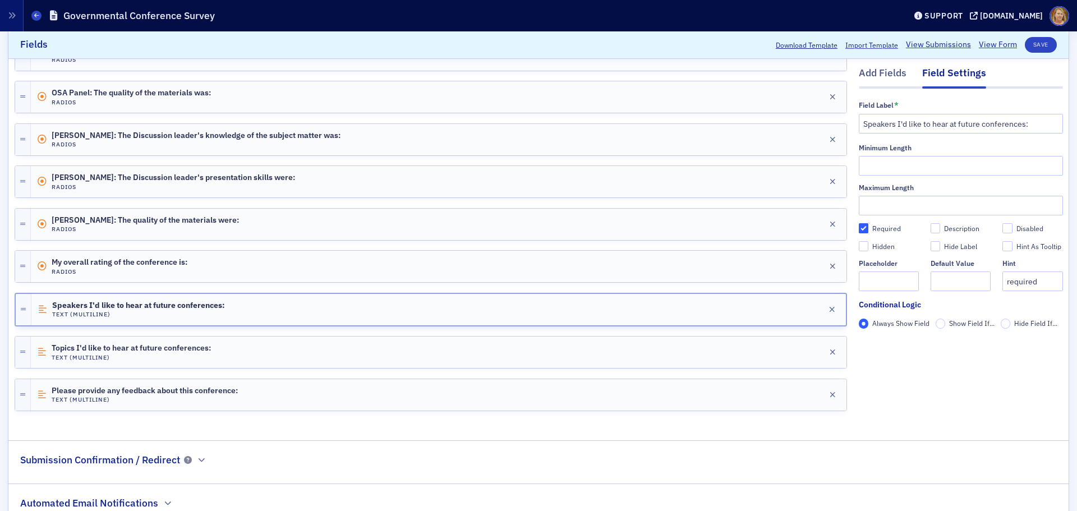
click at [859, 228] on input "Required" at bounding box center [864, 229] width 10 height 10
checkbox input "false"
click at [807, 349] on div "Edit" at bounding box center [814, 352] width 14 height 6
click at [859, 228] on input "Required" at bounding box center [864, 229] width 10 height 10
checkbox input "false"
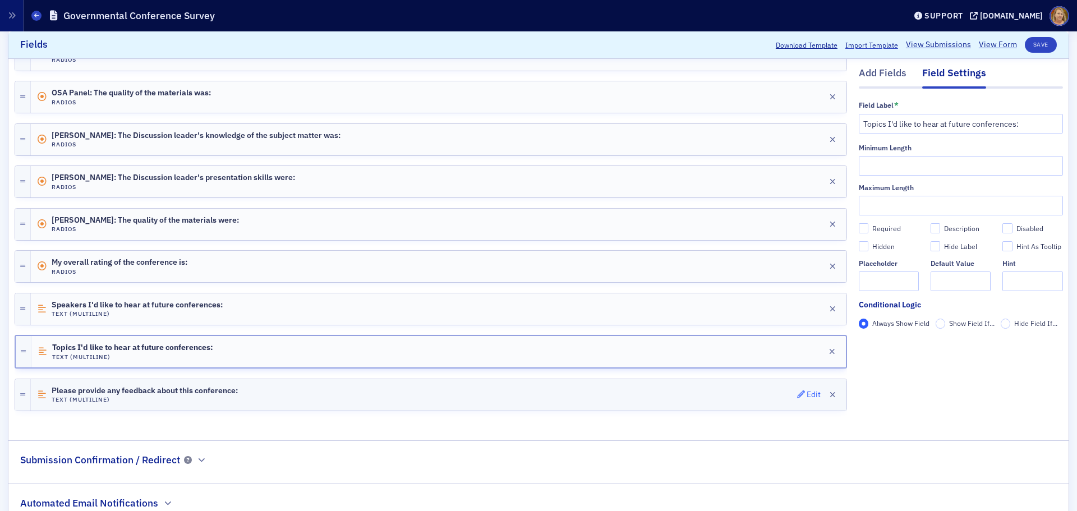
click at [807, 393] on div "Edit" at bounding box center [814, 394] width 14 height 6
click at [859, 227] on input "Required" at bounding box center [864, 229] width 10 height 10
checkbox input "false"
click at [1029, 44] on button "Save" at bounding box center [1041, 45] width 32 height 16
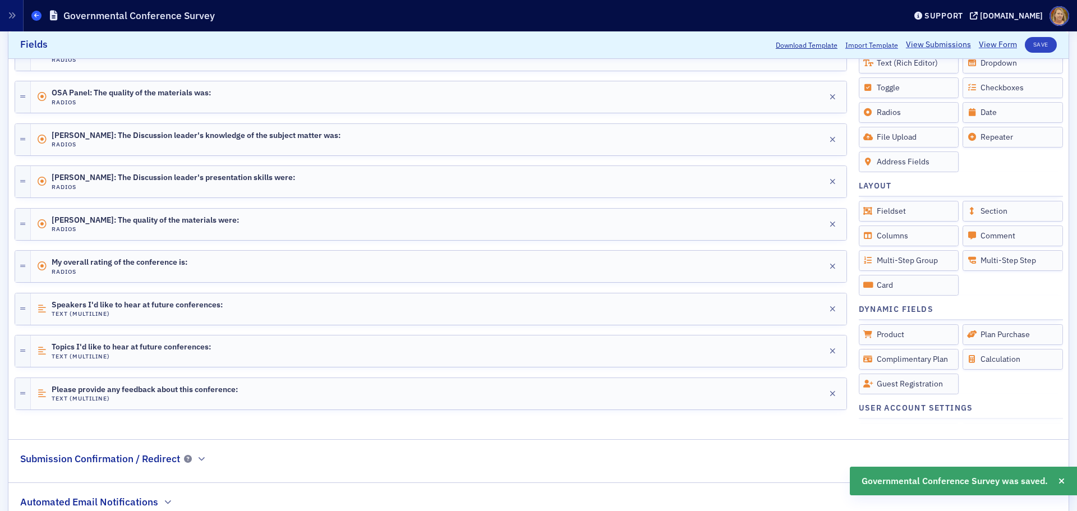
click at [33, 17] on span at bounding box center [36, 16] width 10 height 10
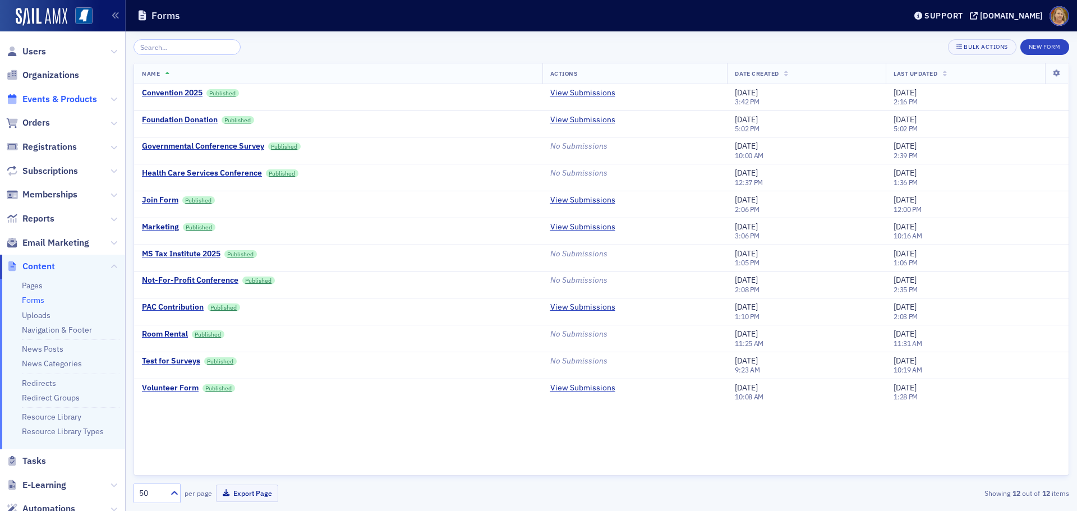
click at [90, 99] on span "Events & Products" at bounding box center [59, 99] width 75 height 12
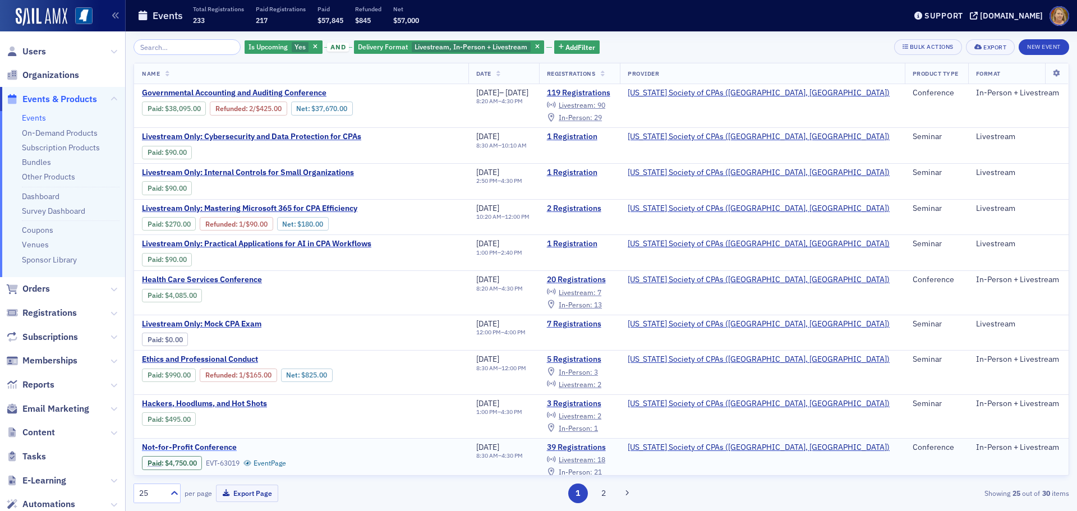
click at [222, 446] on span "Not-for-Profit Conference" at bounding box center [236, 448] width 188 height 10
